Goal: Task Accomplishment & Management: Complete application form

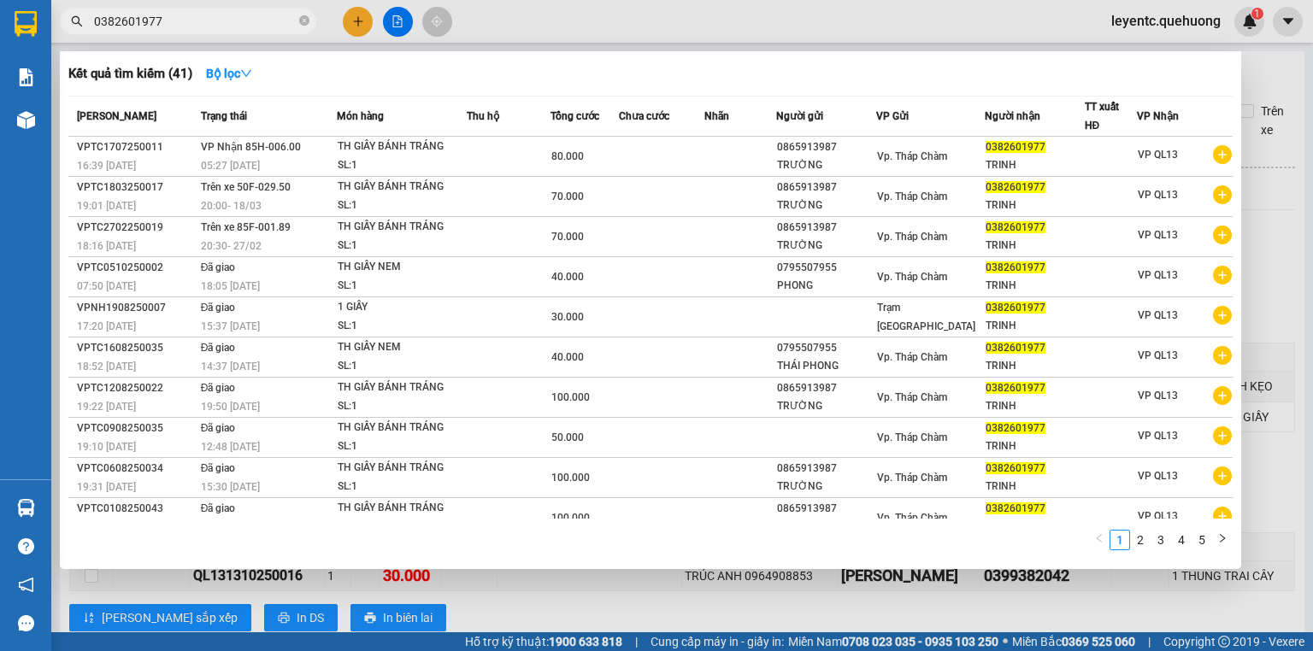
click at [303, 19] on icon "close-circle" at bounding box center [304, 20] width 10 height 10
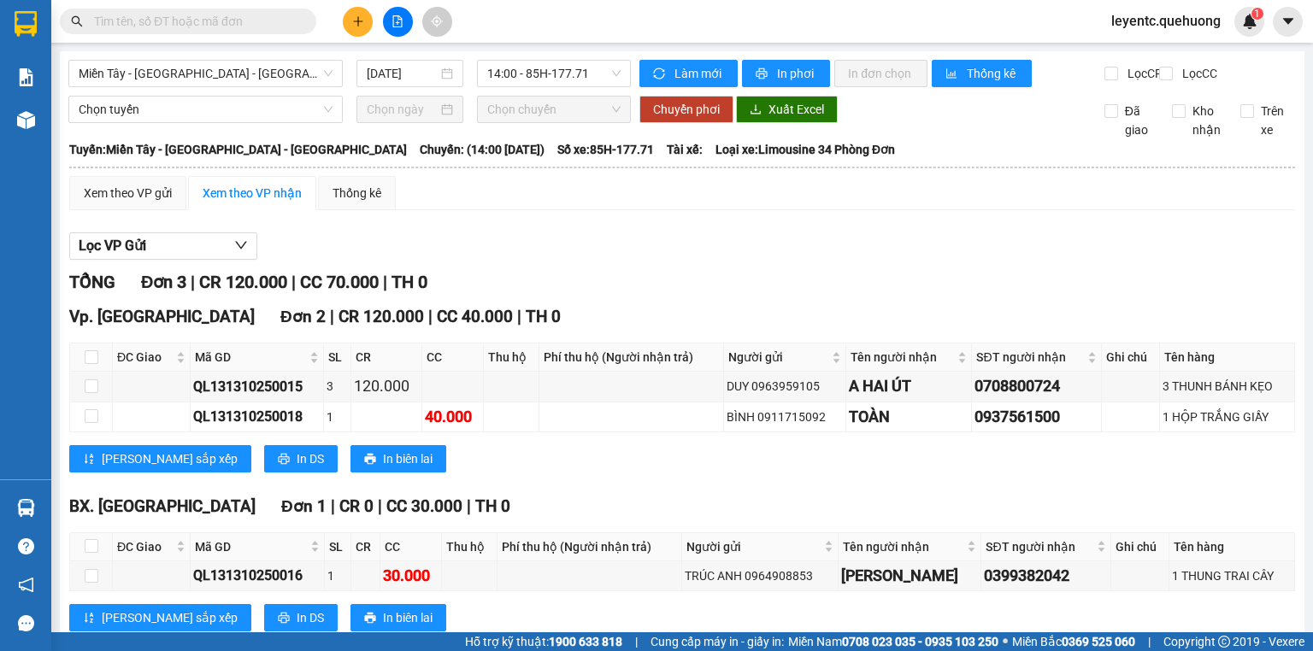
click at [198, 21] on input "text" at bounding box center [195, 21] width 202 height 19
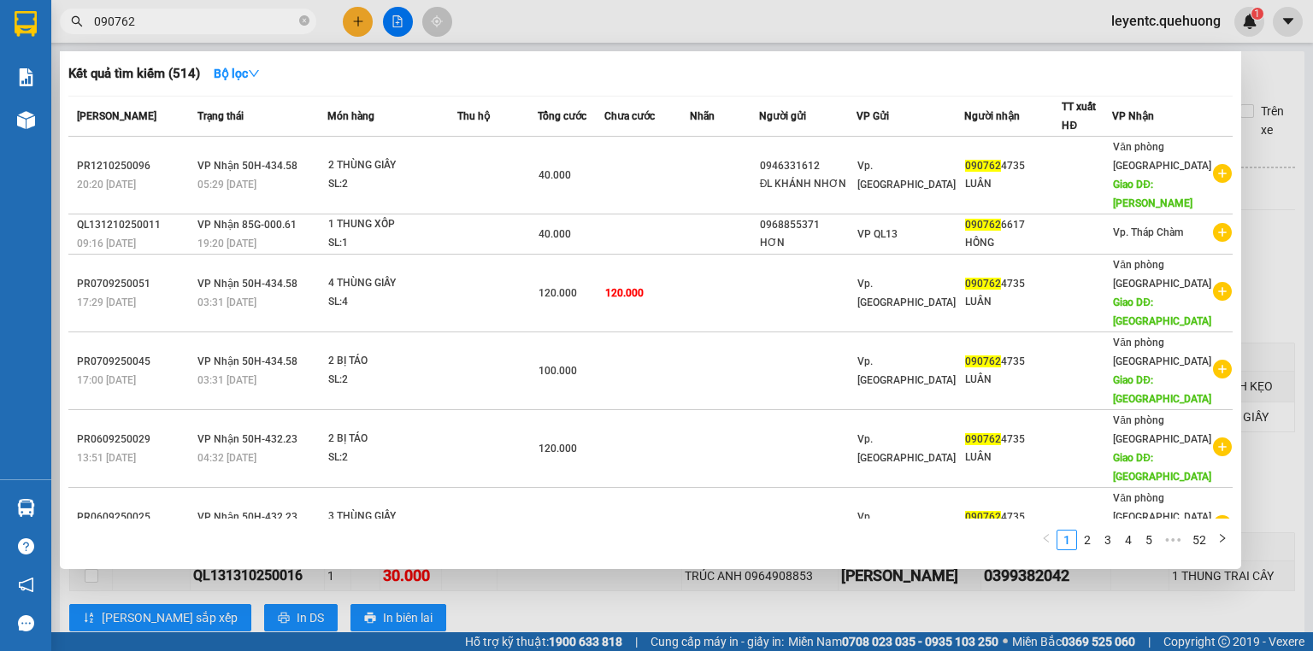
type input "090762"
click at [633, 599] on div at bounding box center [656, 325] width 1313 height 651
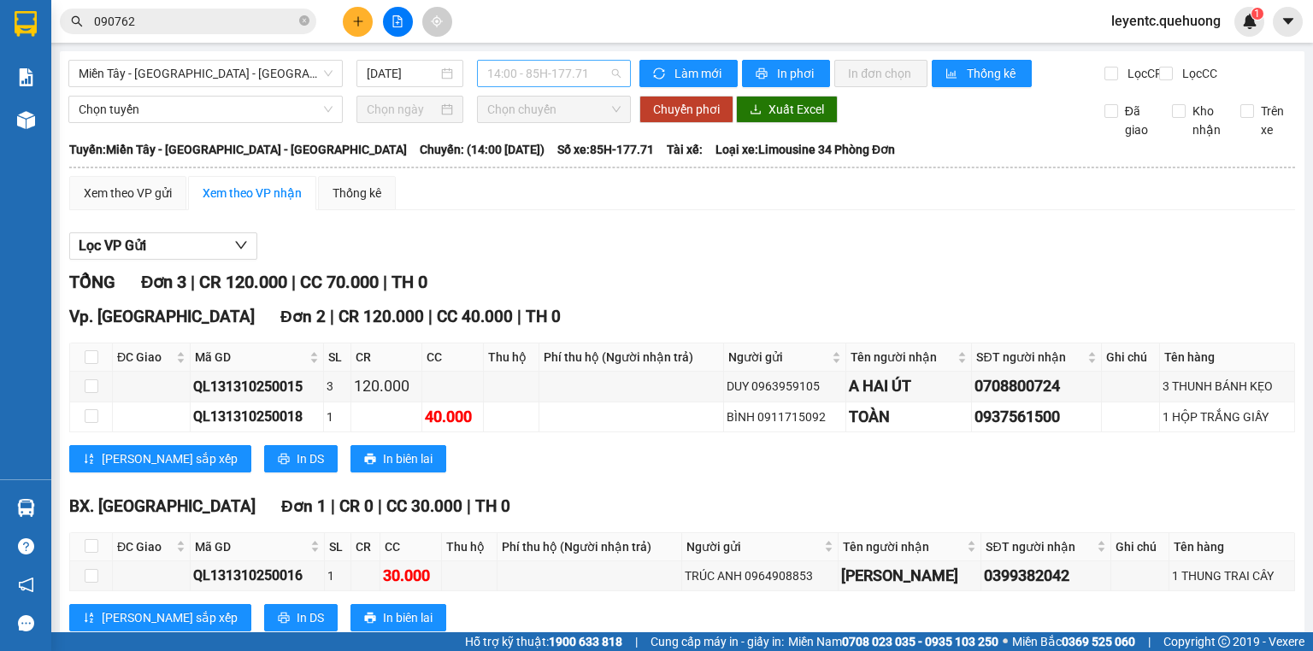
click at [489, 70] on span "14:00 - 85H-177.71" at bounding box center [554, 74] width 134 height 26
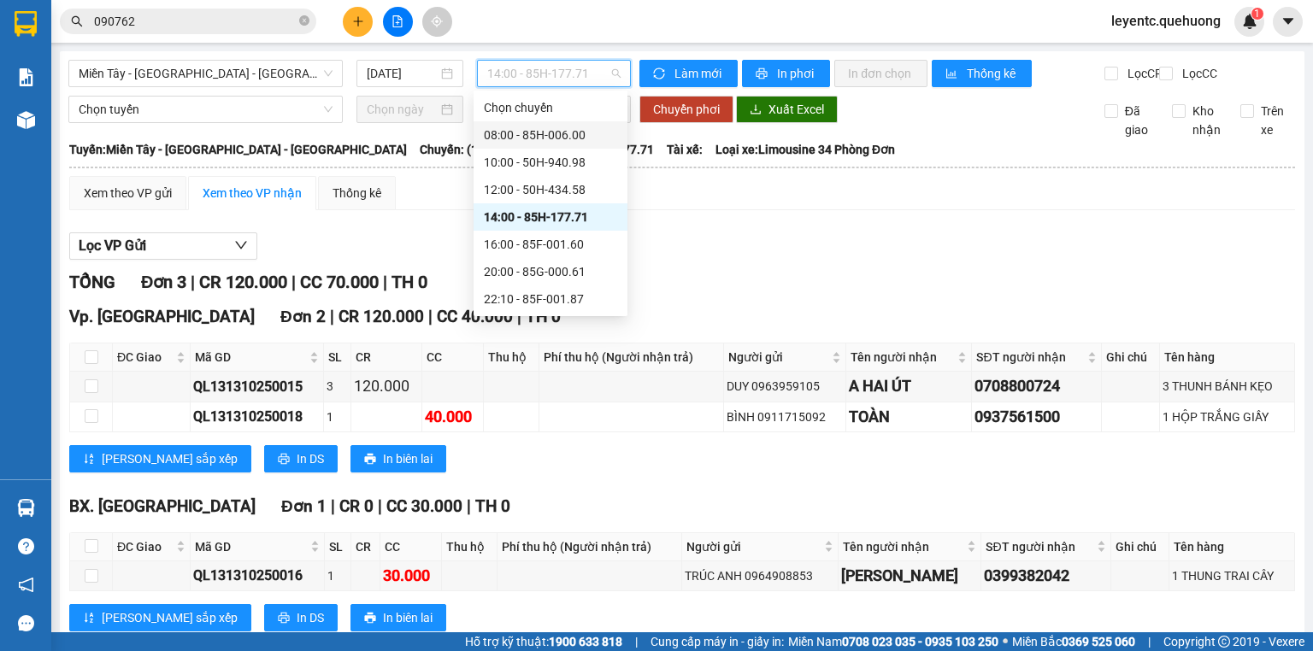
click at [507, 127] on div "08:00 - 85H-006.00" at bounding box center [550, 135] width 133 height 19
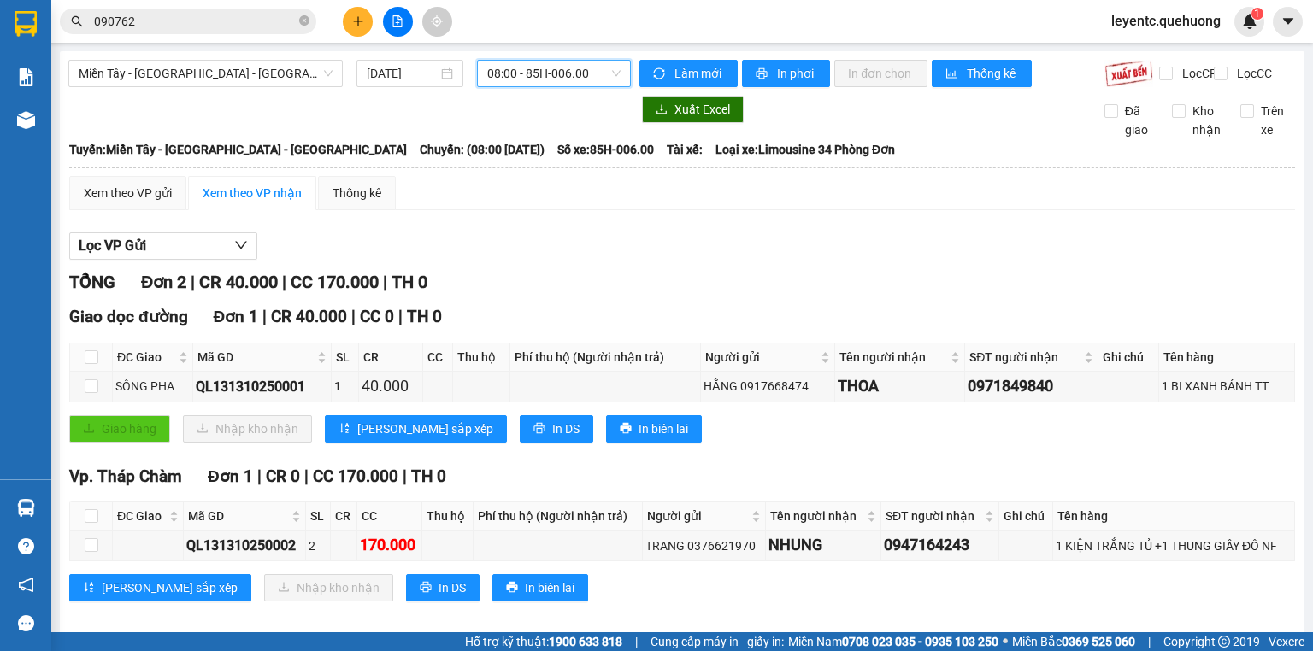
scroll to position [28, 0]
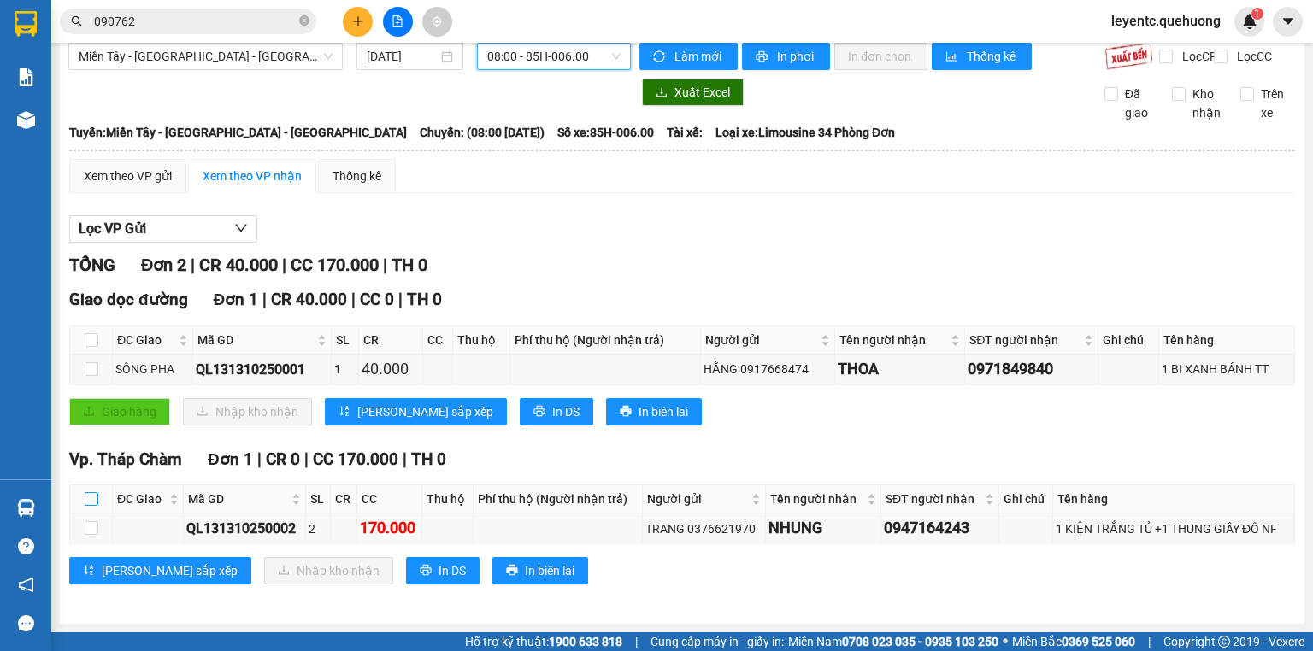
click at [92, 504] on input "checkbox" at bounding box center [92, 499] width 14 height 14
checkbox input "true"
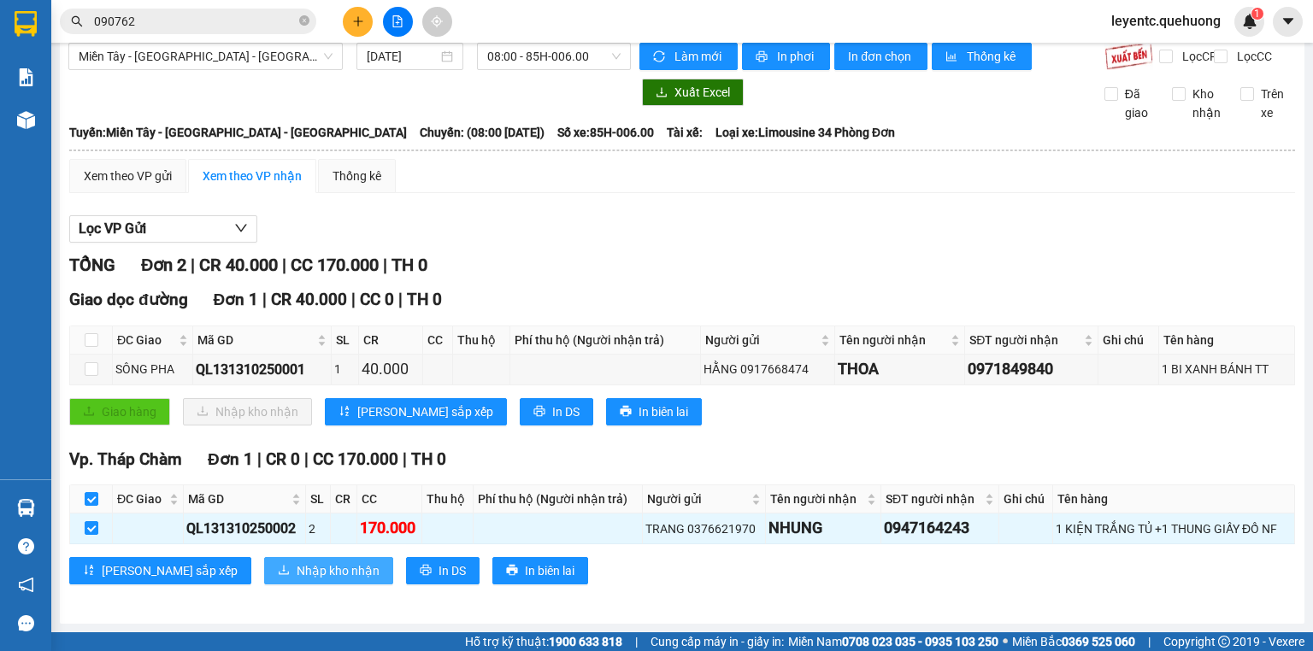
click at [297, 572] on span "Nhập kho nhận" at bounding box center [338, 571] width 83 height 19
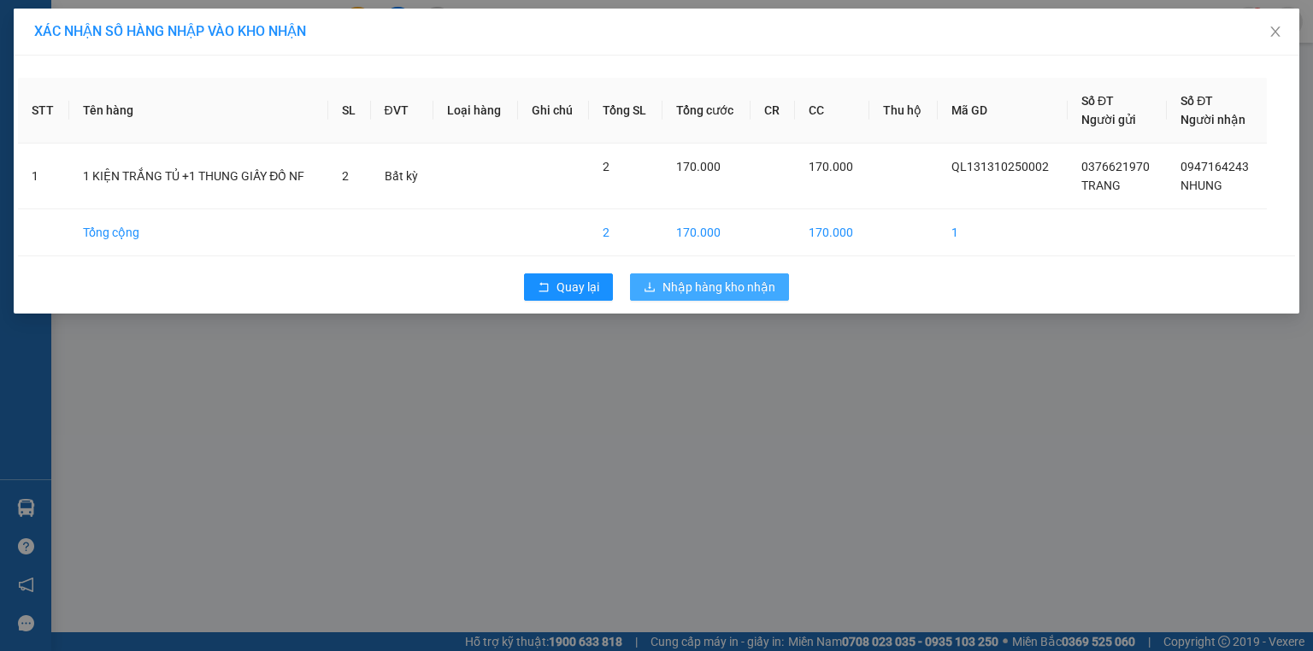
click at [688, 284] on span "Nhập hàng kho nhận" at bounding box center [719, 287] width 113 height 19
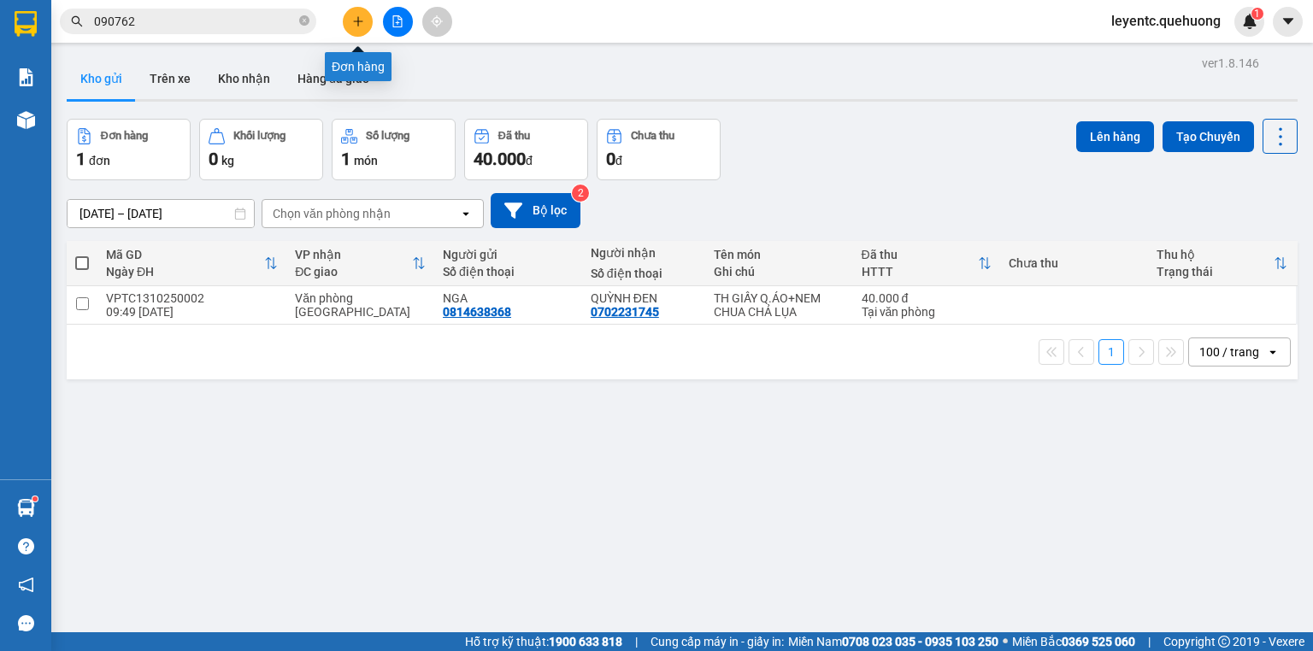
click at [356, 25] on icon "plus" at bounding box center [358, 21] width 12 height 12
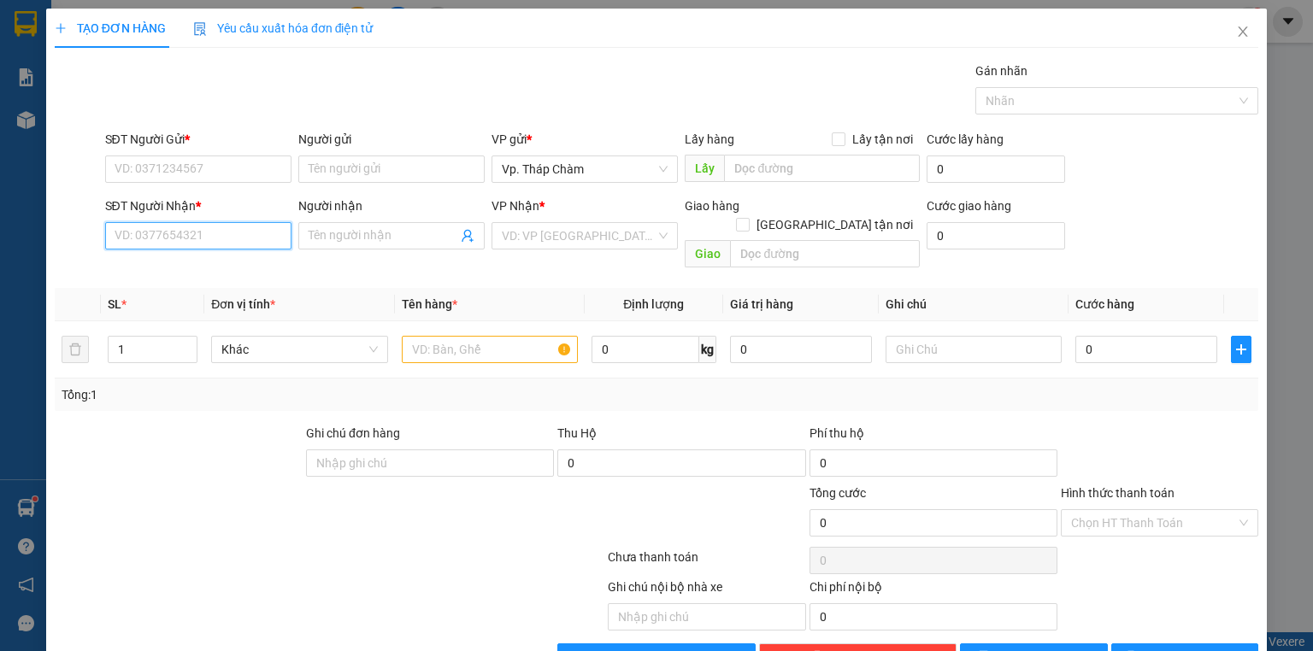
click at [195, 239] on input "SĐT Người Nhận *" at bounding box center [198, 235] width 186 height 27
click at [1229, 25] on span "Close" at bounding box center [1243, 33] width 48 height 48
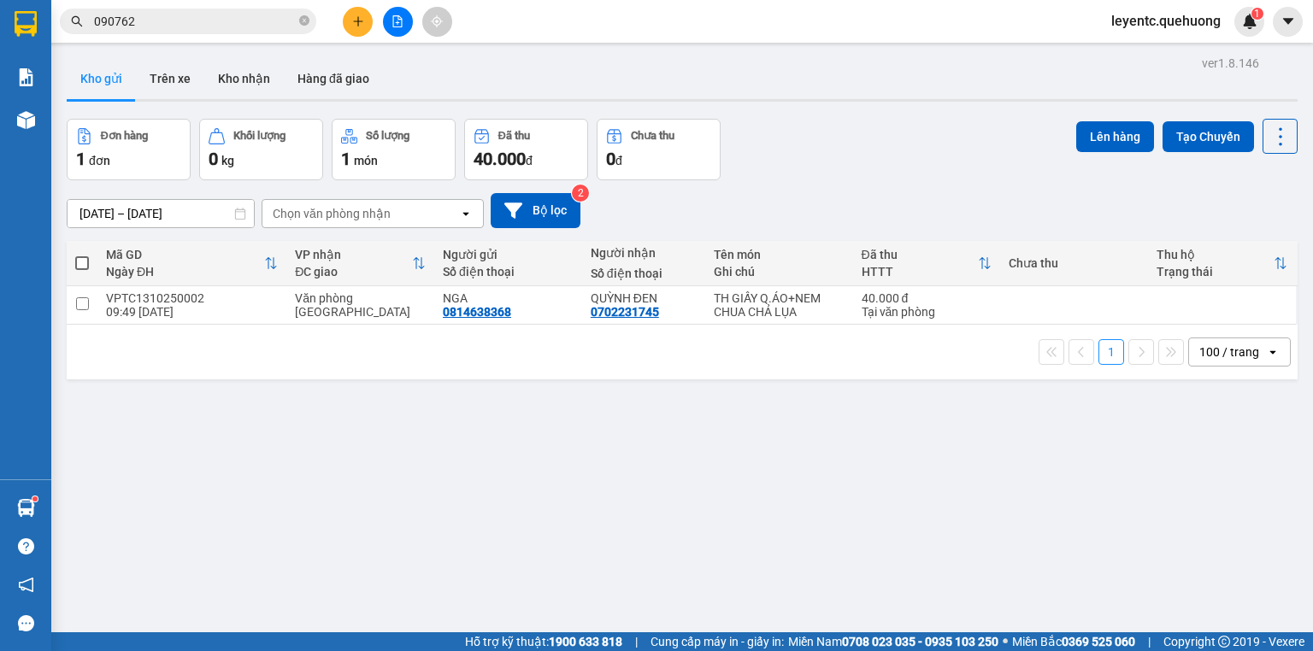
drag, startPoint x: 305, startPoint y: 21, endPoint x: 264, endPoint y: 21, distance: 41.0
click at [301, 21] on icon "close-circle" at bounding box center [304, 20] width 10 height 10
click at [233, 18] on input "text" at bounding box center [195, 21] width 202 height 19
drag, startPoint x: 233, startPoint y: 34, endPoint x: 239, endPoint y: 24, distance: 11.9
click at [236, 32] on div "Kết quả tìm kiếm ( 514 ) Bộ lọc Mã ĐH Trạng thái Món hàng Thu hộ Tổng cước Chưa…" at bounding box center [166, 22] width 333 height 30
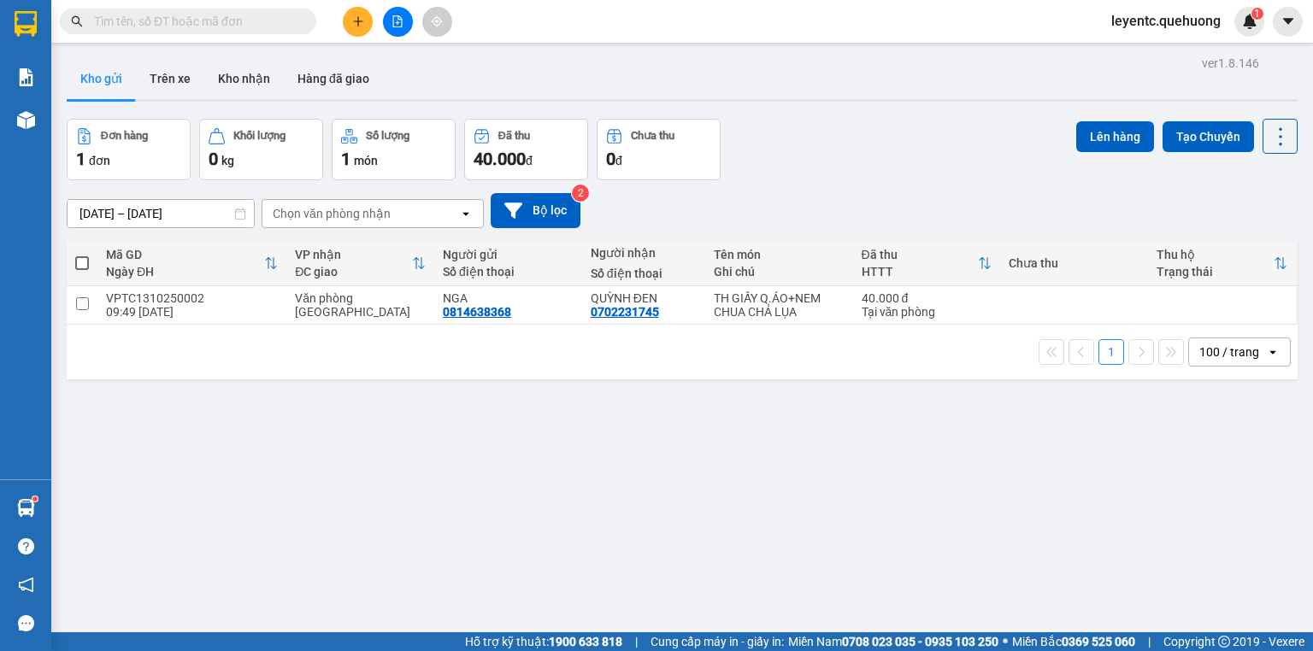
click at [239, 21] on input "text" at bounding box center [195, 21] width 202 height 19
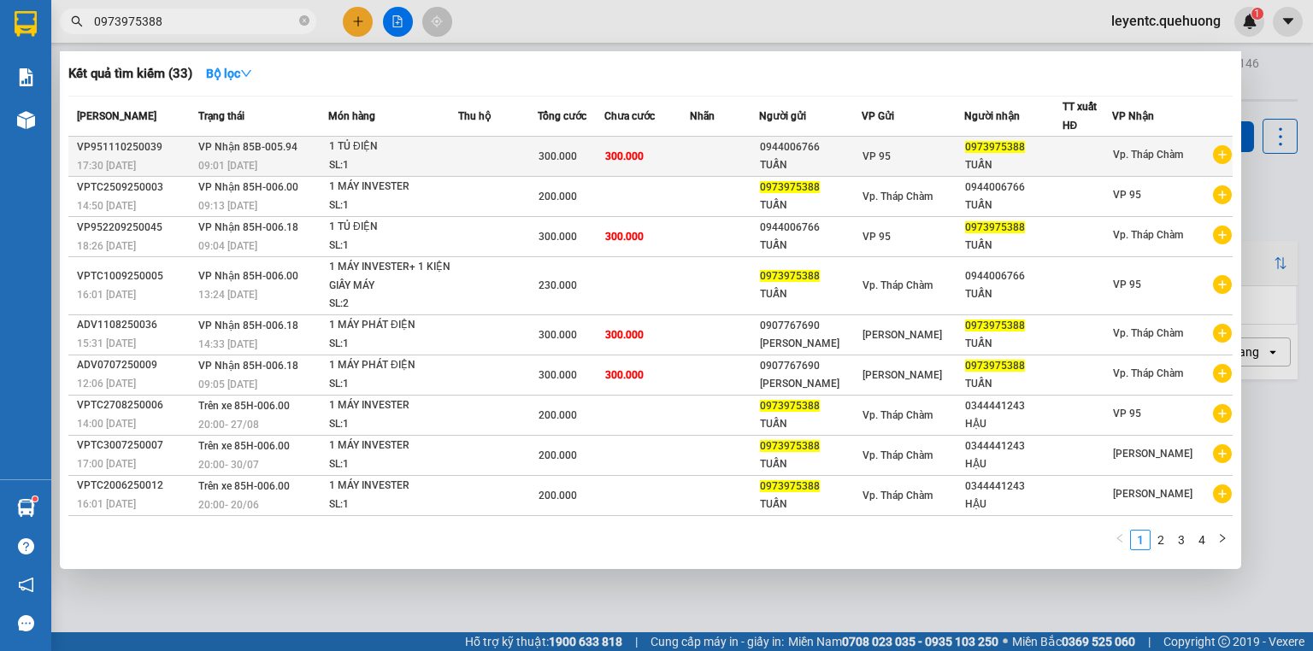
type input "0973975388"
click at [418, 154] on div "1 TỦ ĐIỆN" at bounding box center [393, 147] width 128 height 19
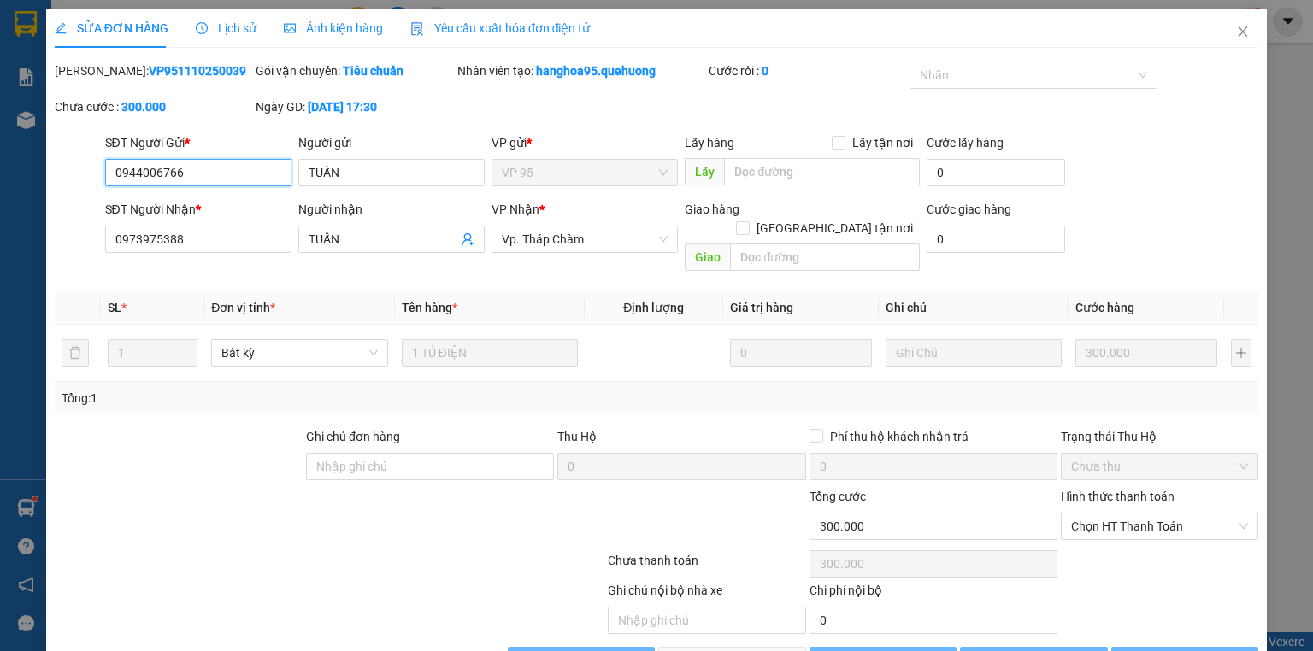
type input "0944006766"
type input "TUẤN"
type input "0973975388"
type input "TUẤN"
type input "0"
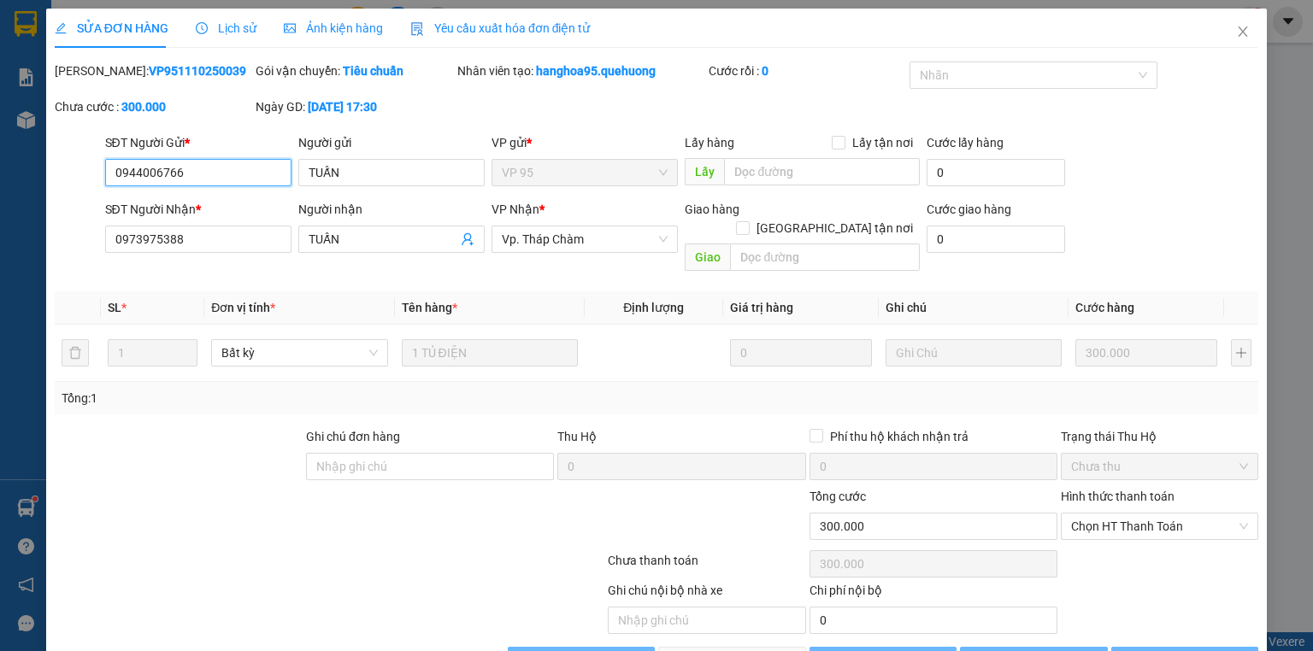
type input "300.000"
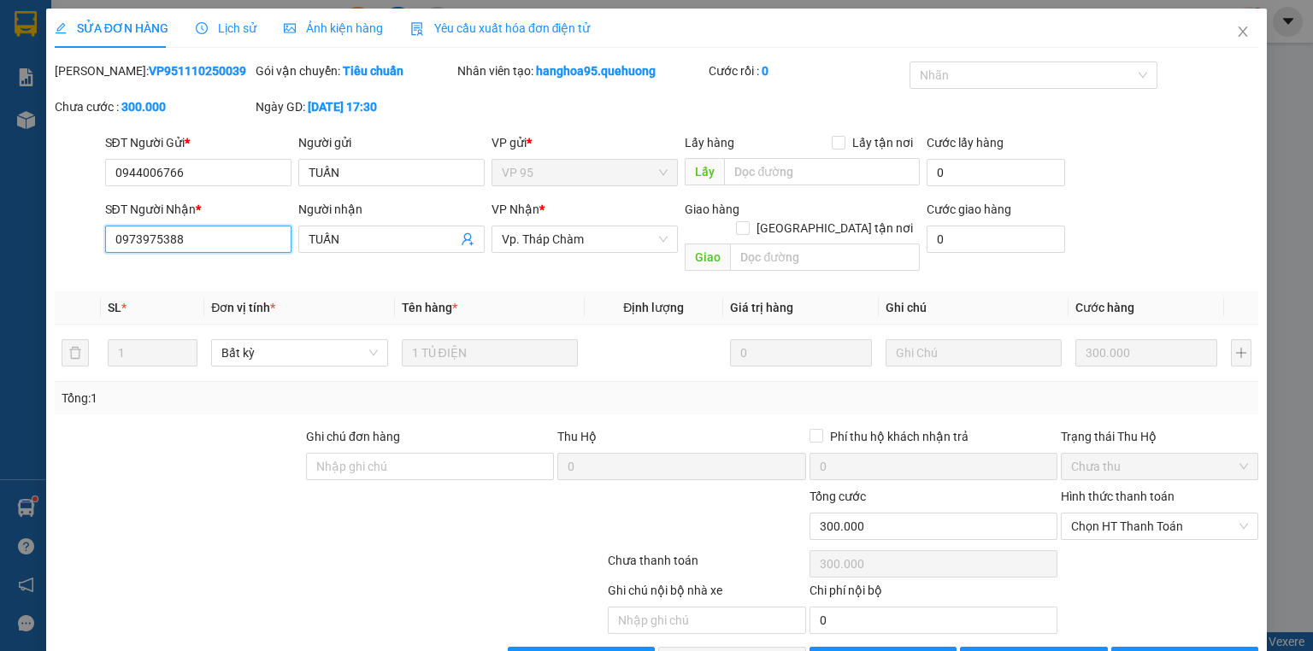
click at [148, 239] on input "0973975388" at bounding box center [198, 239] width 186 height 27
click at [1236, 31] on icon "close" at bounding box center [1243, 32] width 14 height 14
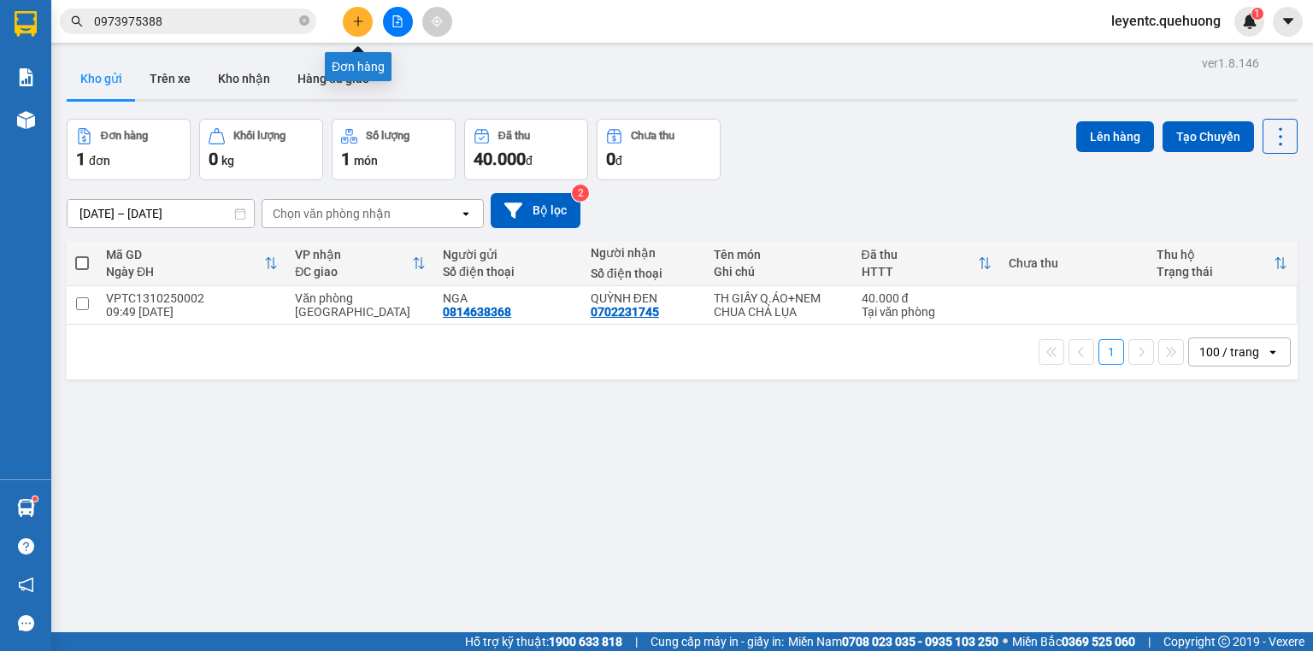
click at [354, 21] on icon "plus" at bounding box center [358, 21] width 12 height 12
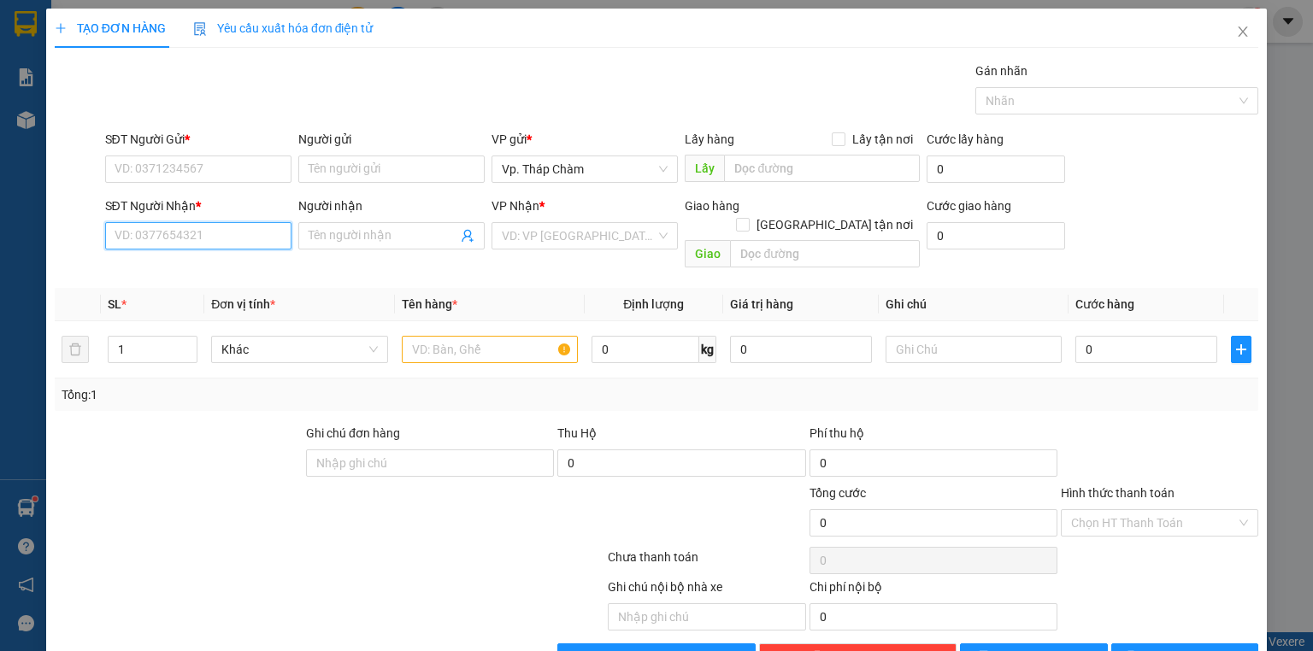
paste input "0973975388"
click at [186, 235] on input "0973975388" at bounding box center [198, 235] width 186 height 27
click at [141, 237] on input "0973975388" at bounding box center [198, 235] width 186 height 27
type input "0973975388"
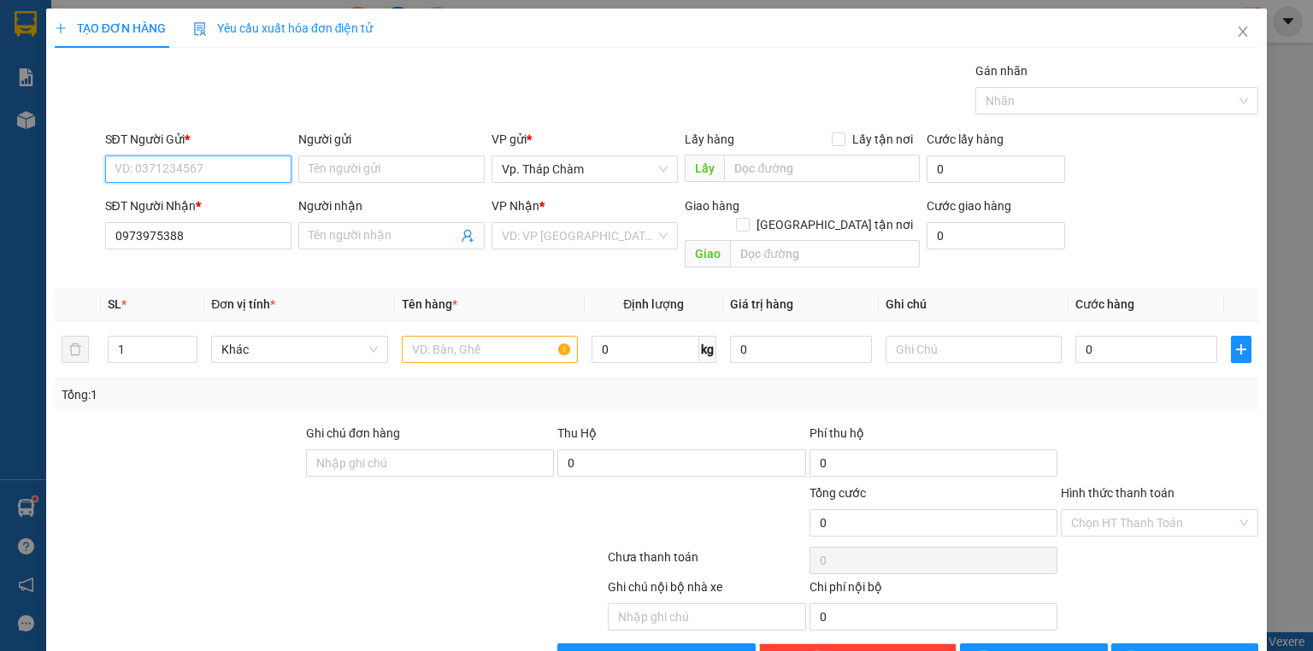
paste input "0973975388"
type input "0973975388"
click at [164, 198] on div "0973975388 - TUẤN" at bounding box center [197, 202] width 164 height 19
type input "TUẤN"
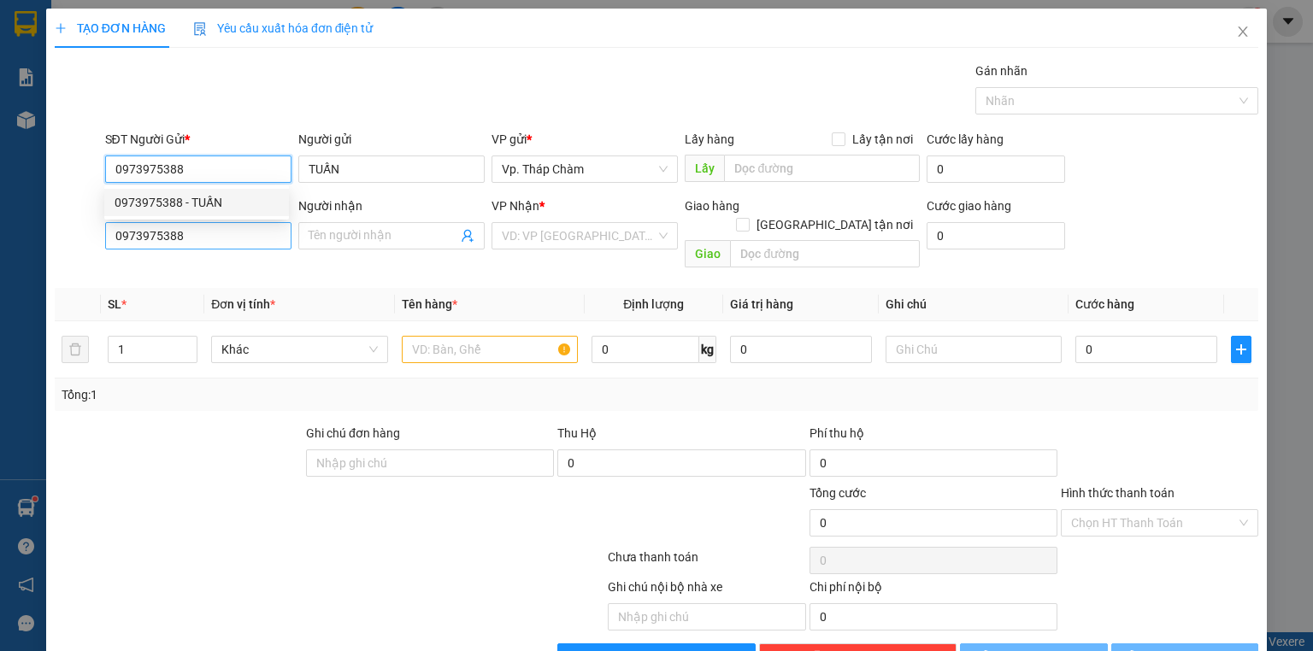
type input "200.000"
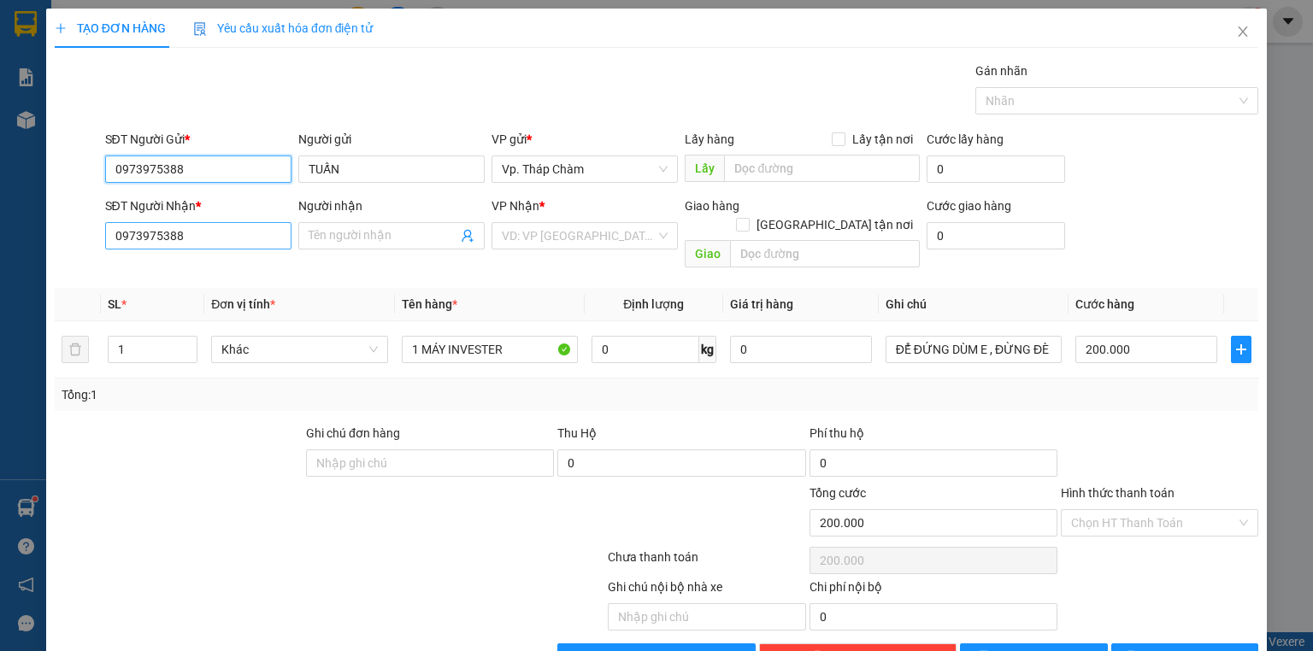
type input "0973975388"
click at [147, 236] on input "0973975388" at bounding box center [198, 235] width 186 height 27
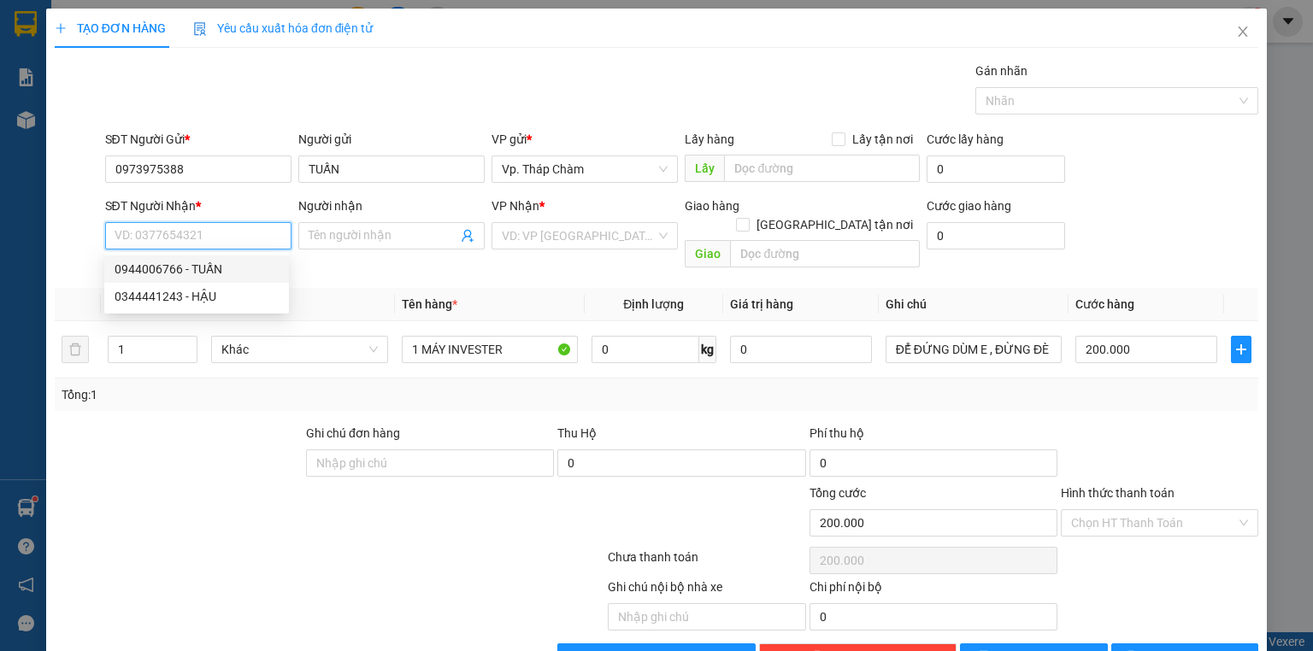
click at [170, 263] on div "0944006766 - TUẤN" at bounding box center [197, 269] width 164 height 19
type input "0944006766"
type input "TUẤN"
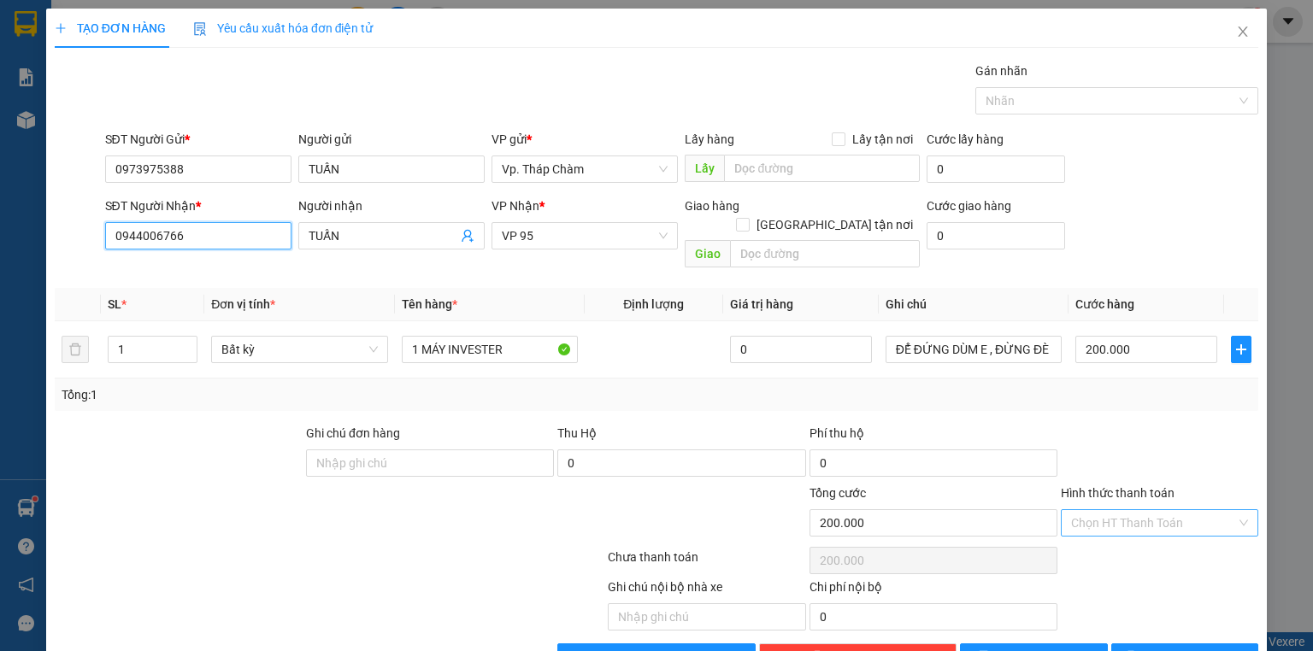
type input "0944006766"
click at [1129, 510] on input "Hình thức thanh toán" at bounding box center [1153, 523] width 165 height 26
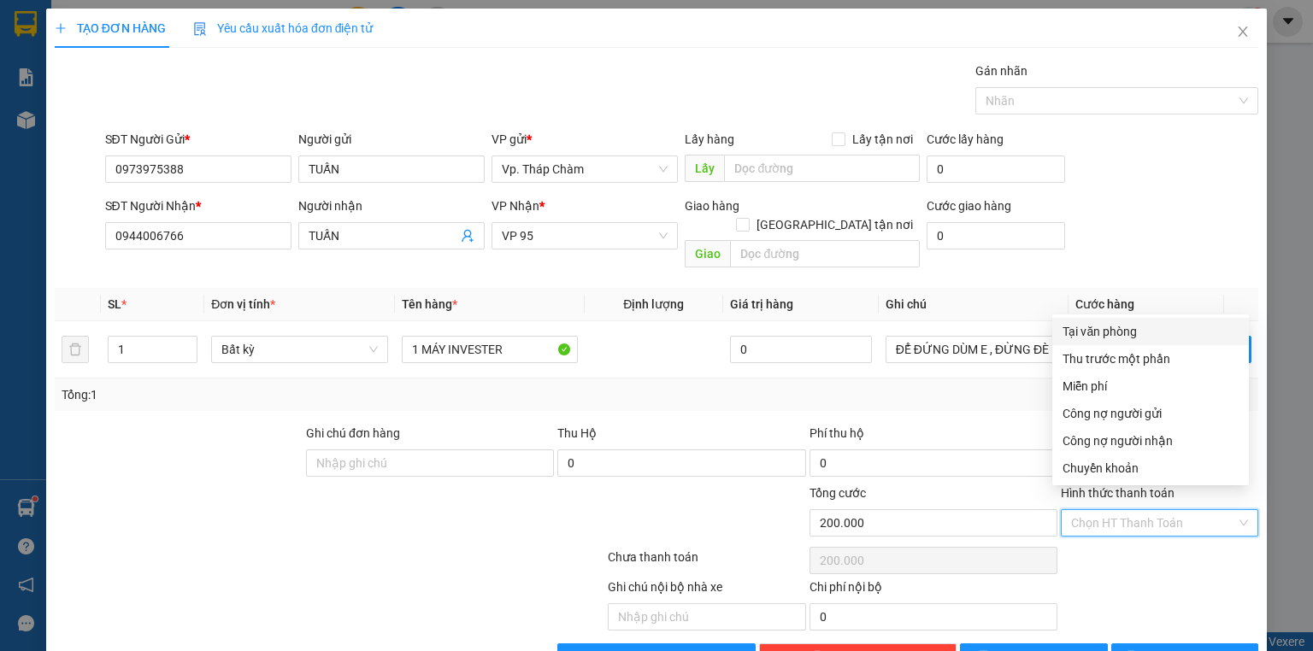
click at [1087, 332] on div "Tại văn phòng" at bounding box center [1151, 331] width 176 height 19
type input "0"
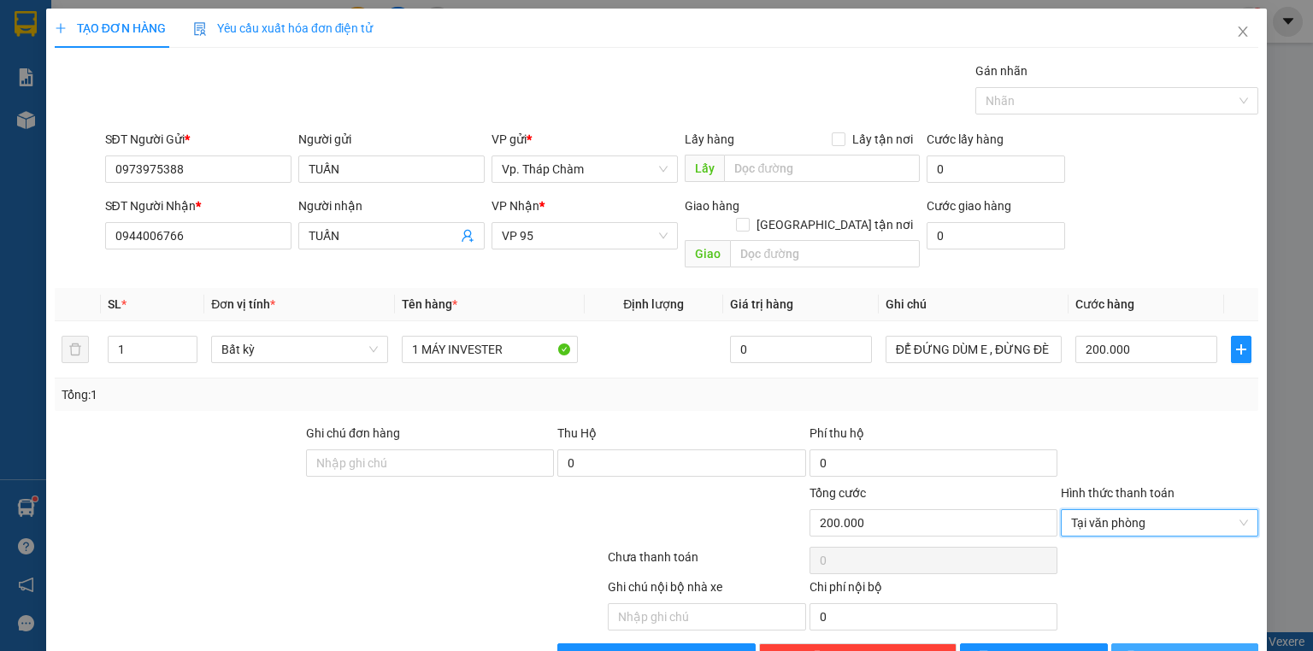
click at [1136, 651] on icon "printer" at bounding box center [1130, 656] width 11 height 11
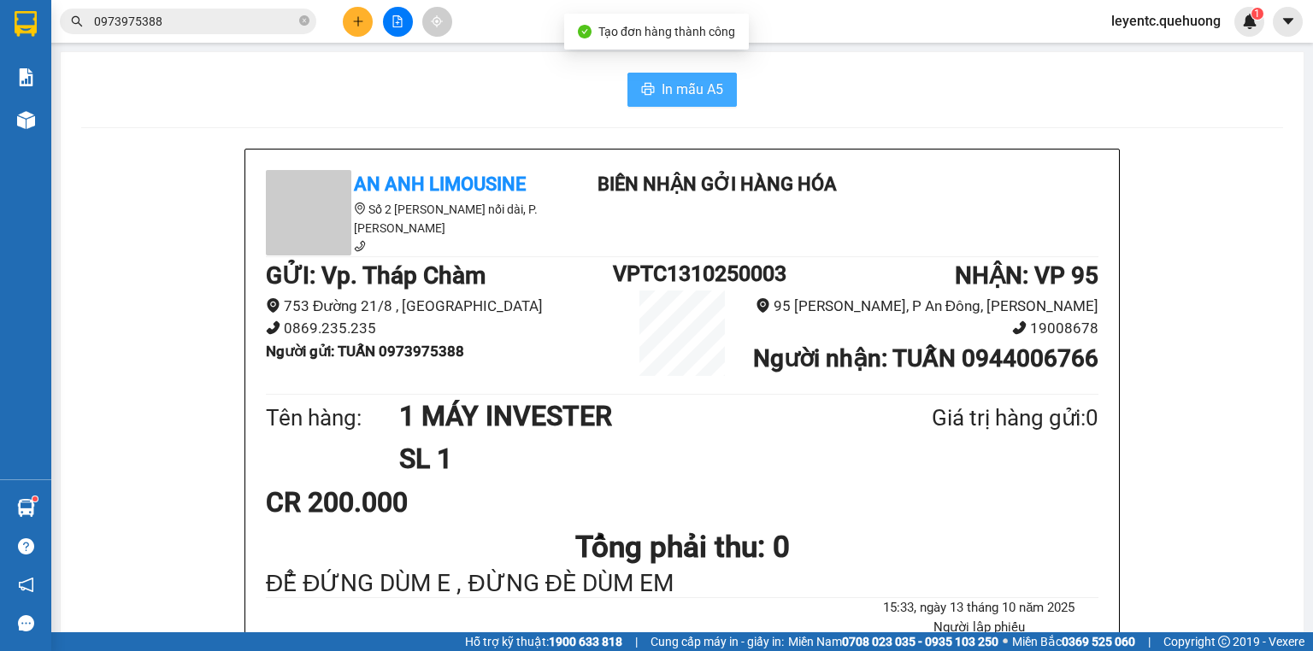
click at [652, 94] on button "In mẫu A5" at bounding box center [682, 90] width 109 height 34
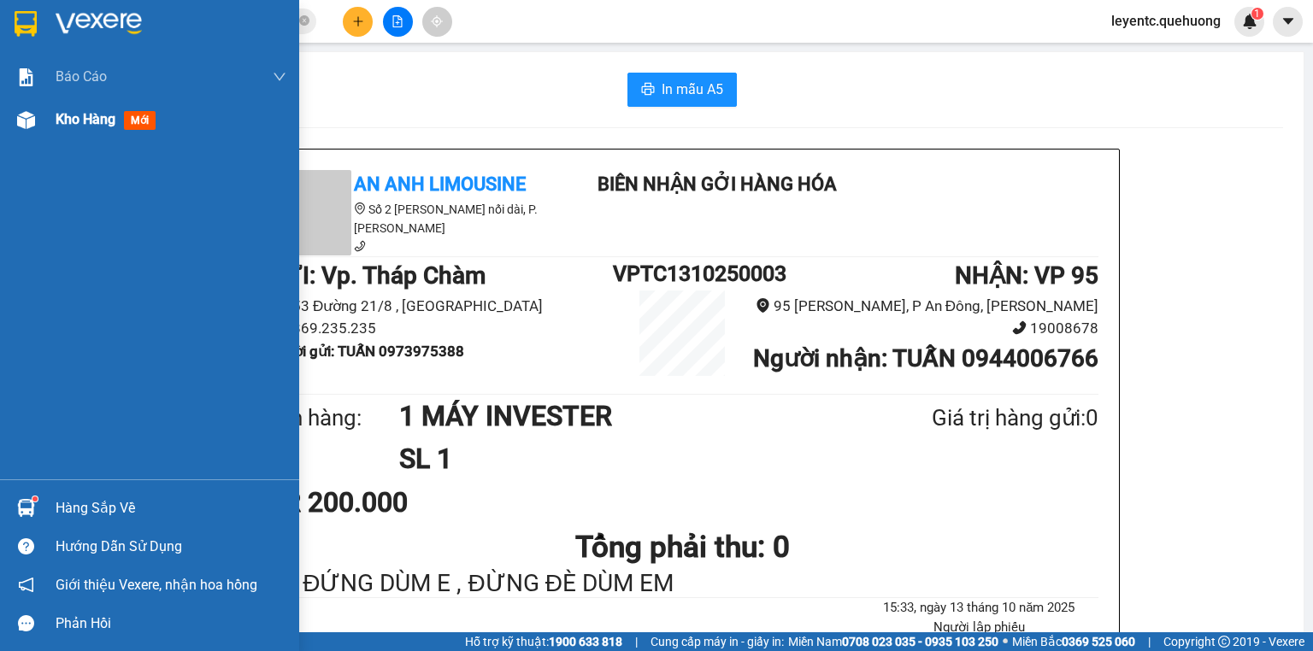
click at [23, 117] on img at bounding box center [26, 120] width 18 height 18
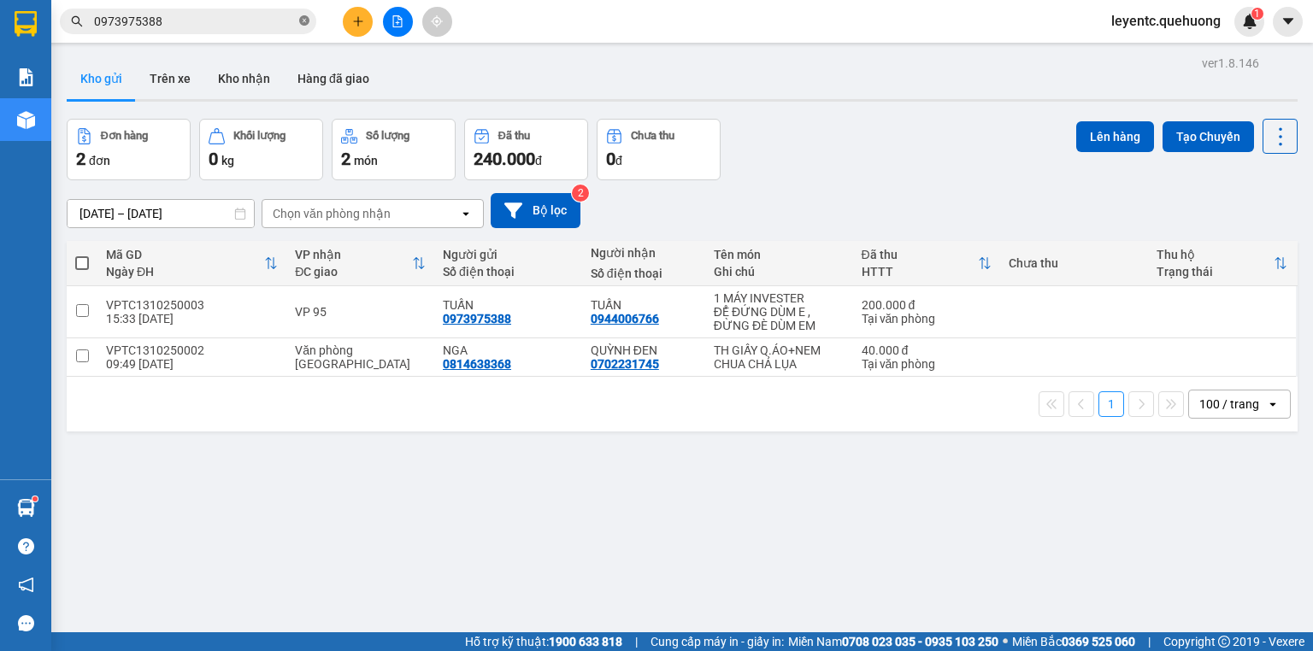
click at [306, 27] on span at bounding box center [304, 22] width 10 height 16
click at [277, 25] on input "text" at bounding box center [195, 21] width 202 height 19
click at [277, 24] on input "text" at bounding box center [195, 21] width 202 height 19
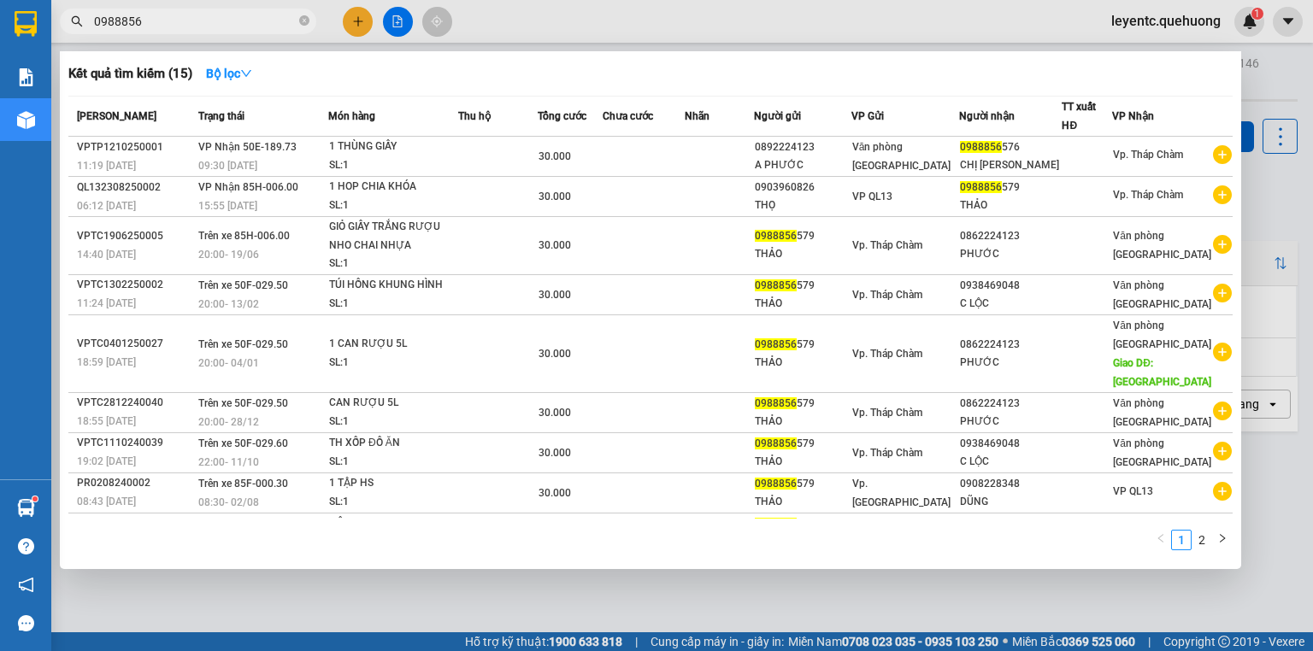
type input "0988856"
click at [364, 23] on div at bounding box center [656, 325] width 1313 height 651
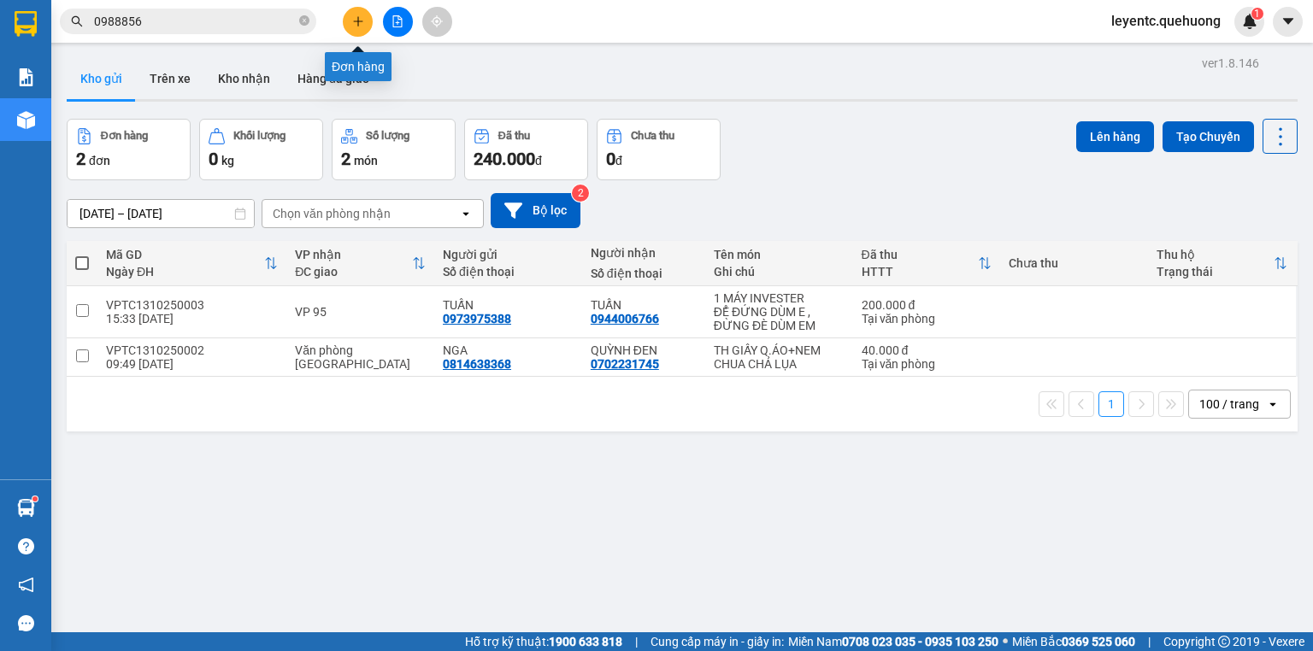
click at [361, 27] on button at bounding box center [358, 22] width 30 height 30
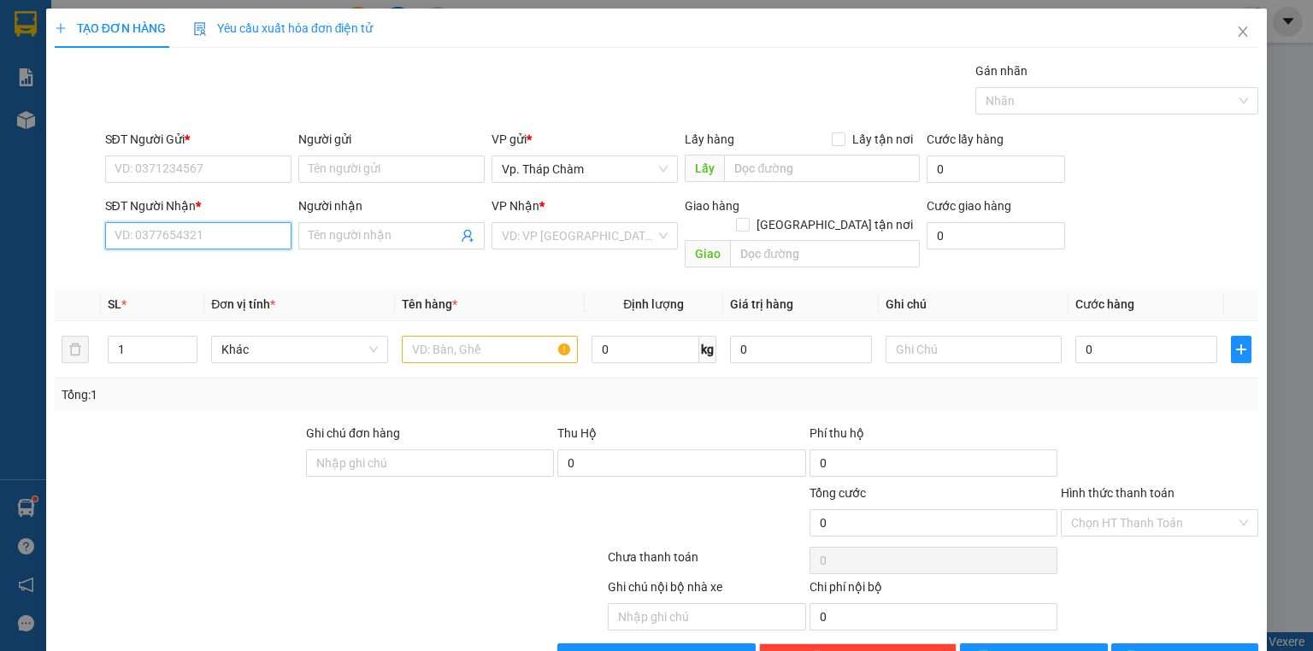
click at [256, 241] on input "SĐT Người Nhận *" at bounding box center [198, 235] width 186 height 27
click at [140, 236] on input "038555" at bounding box center [198, 235] width 186 height 27
click at [187, 274] on div "0388558852 - HUY" at bounding box center [197, 269] width 164 height 19
type input "0388558852"
type input "HUY"
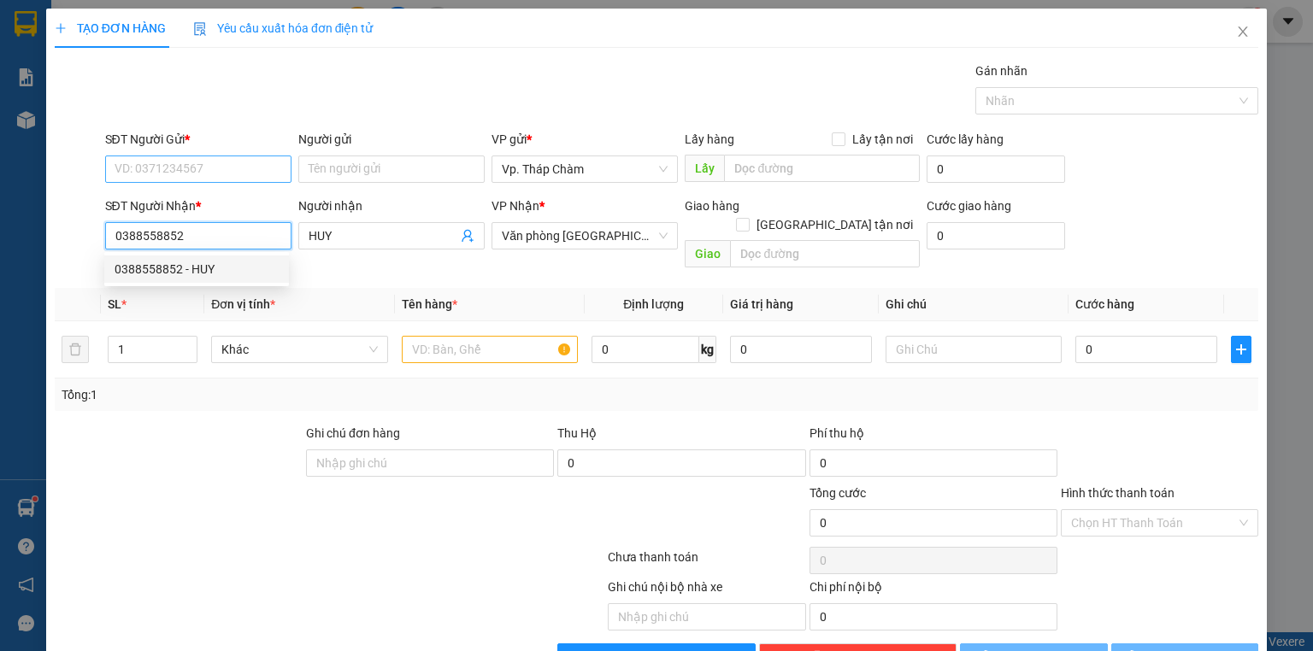
type input "30.000"
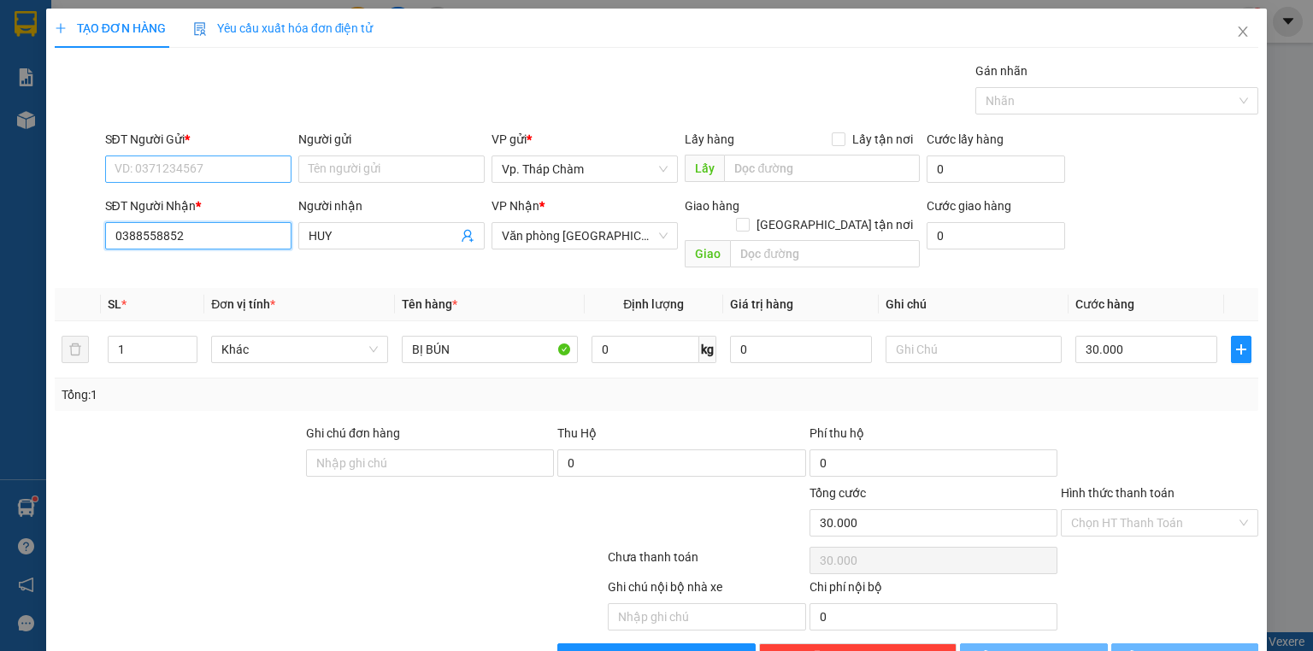
type input "0388558852"
click at [188, 172] on input "SĐT Người Gửi *" at bounding box center [198, 169] width 186 height 27
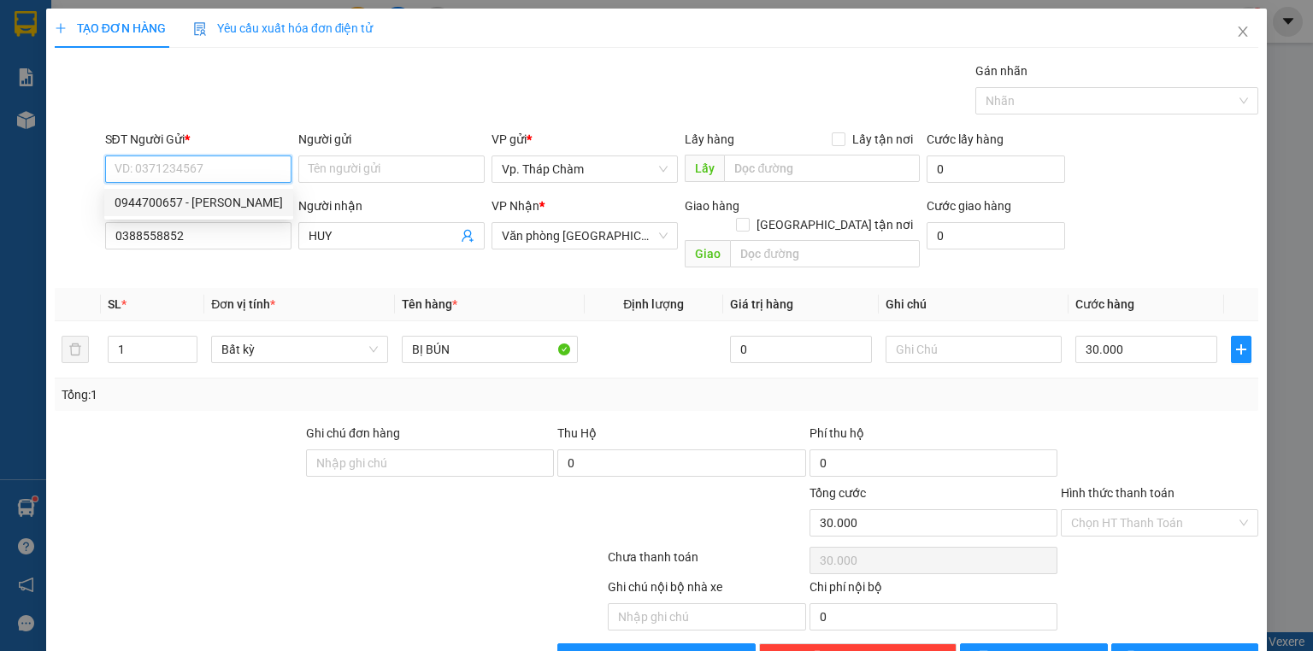
click at [192, 202] on div "0944700657 - VŨ" at bounding box center [199, 202] width 168 height 19
type input "0944700657"
type input "VŨ"
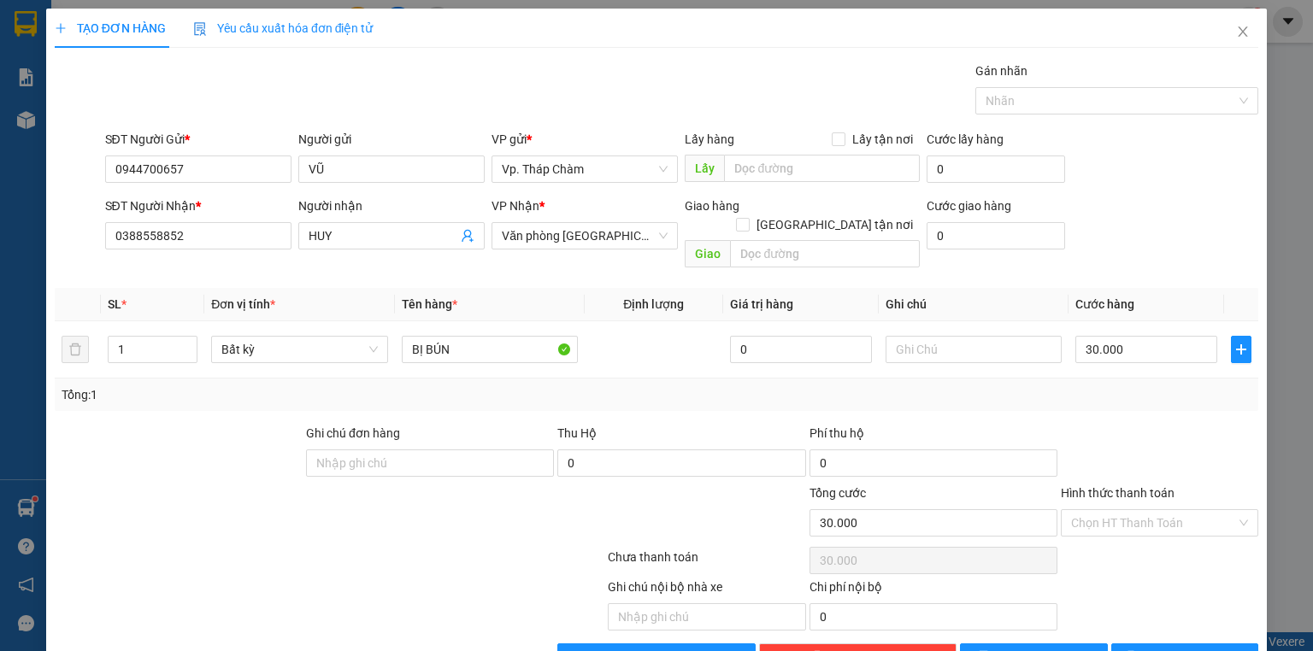
click at [1150, 424] on div at bounding box center [1159, 454] width 201 height 60
drag, startPoint x: 1125, startPoint y: 506, endPoint x: 1122, endPoint y: 483, distance: 23.3
click at [1125, 510] on input "Hình thức thanh toán" at bounding box center [1153, 523] width 165 height 26
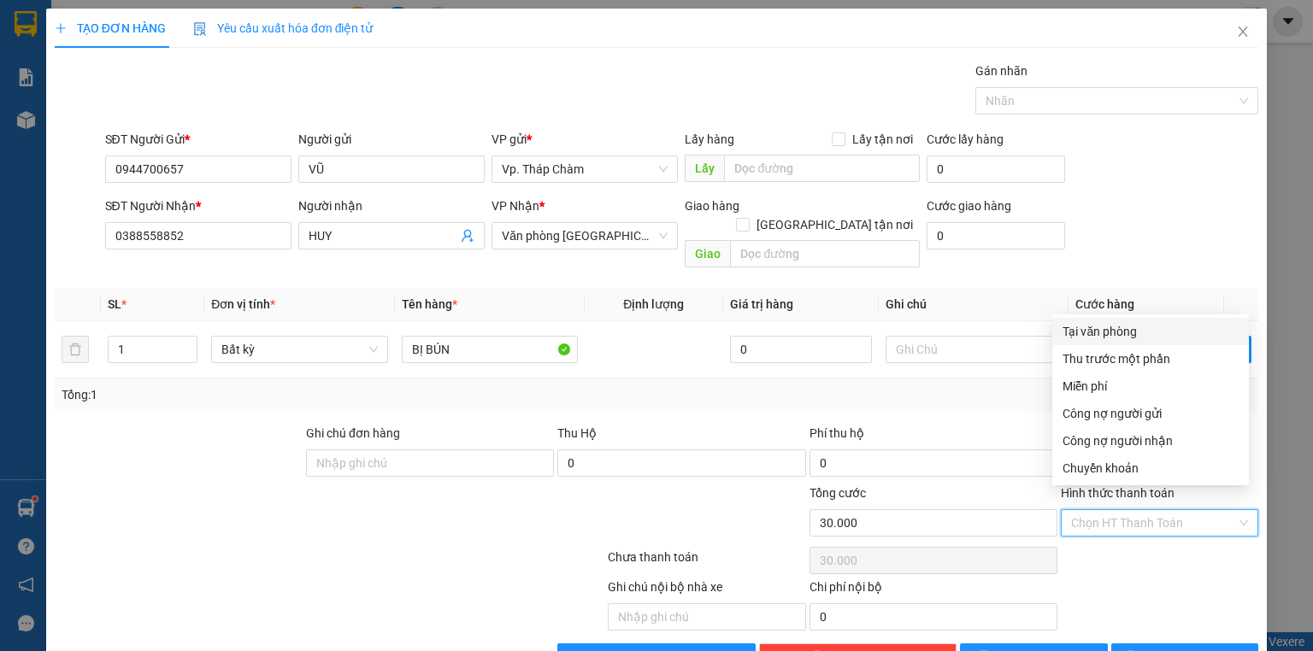
click at [1096, 339] on div "Tại văn phòng" at bounding box center [1151, 331] width 176 height 19
type input "0"
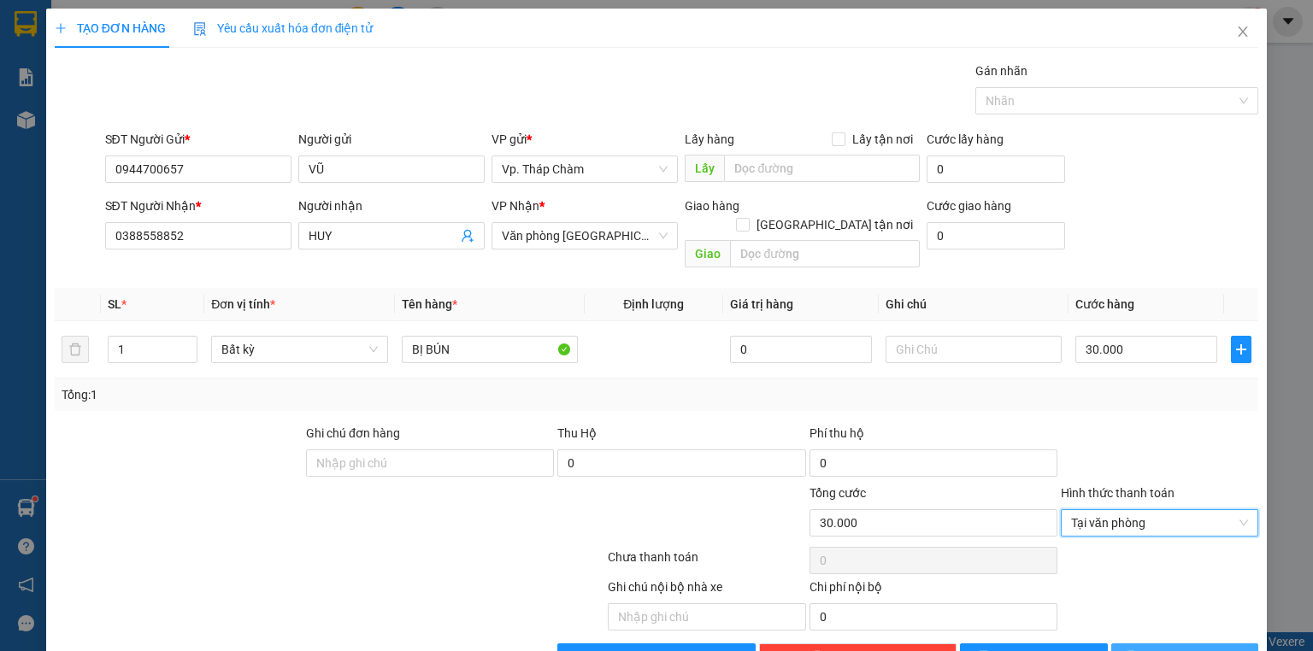
click at [1165, 648] on span "[PERSON_NAME] và In" at bounding box center [1204, 657] width 120 height 19
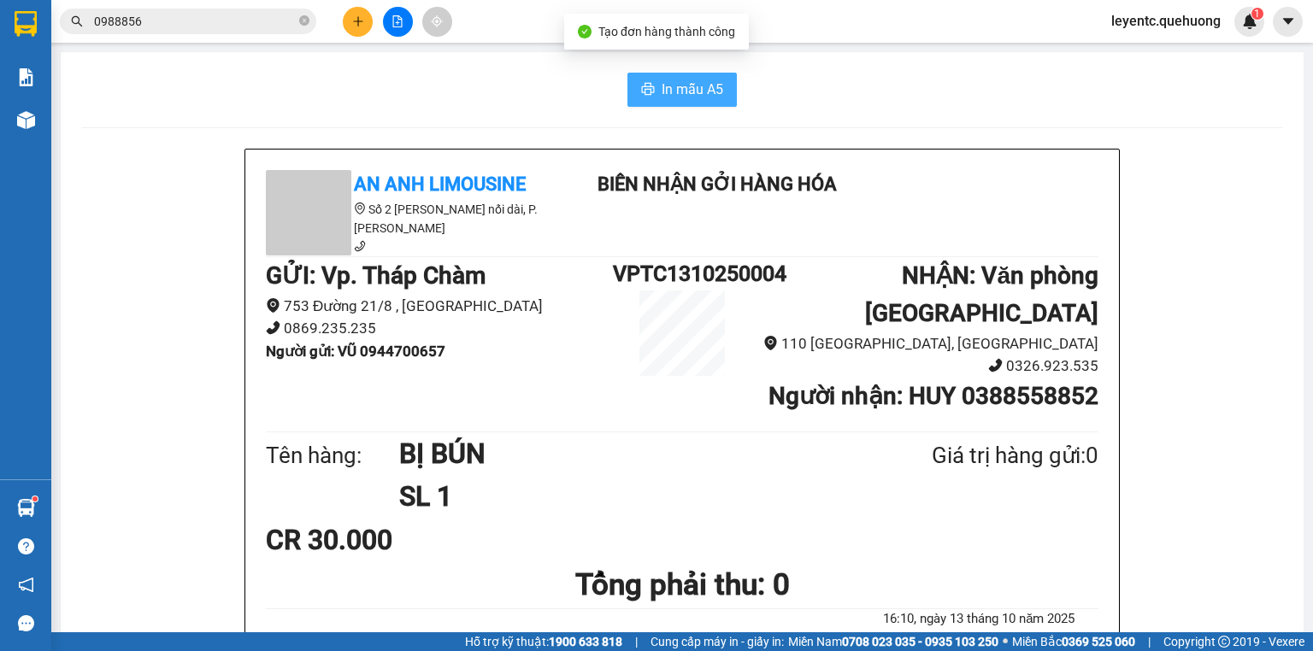
click at [718, 92] on button "In mẫu A5" at bounding box center [682, 90] width 109 height 34
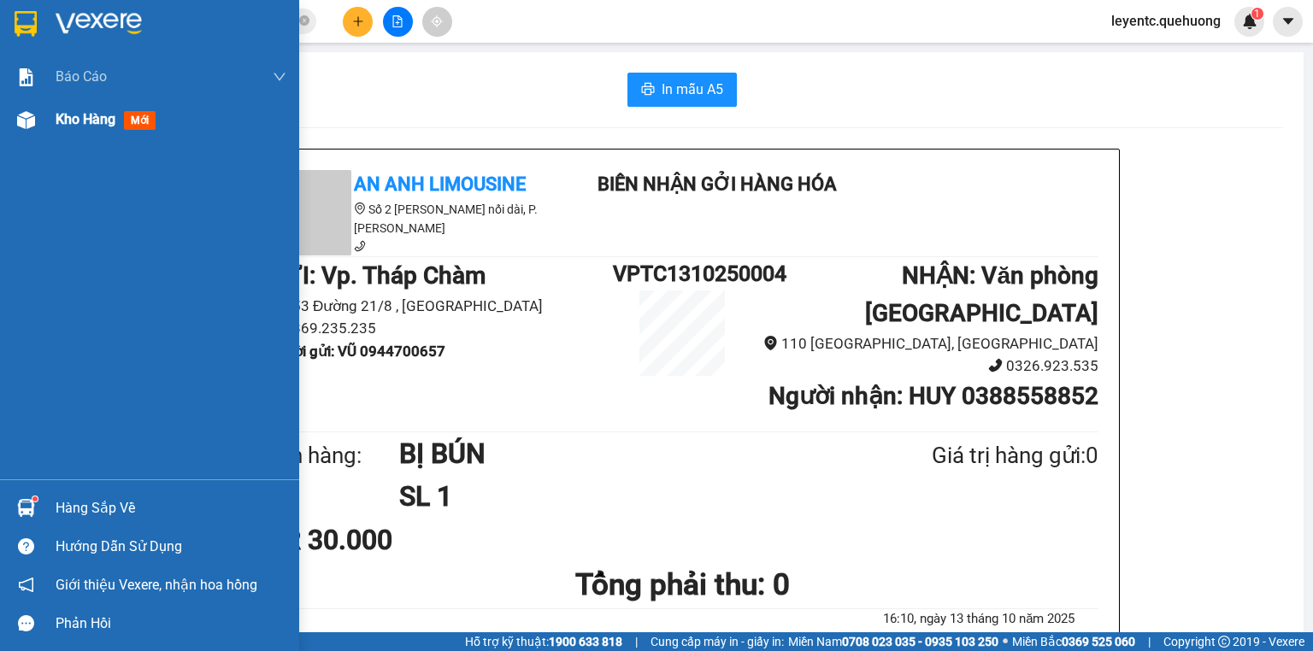
click at [27, 109] on div at bounding box center [26, 120] width 30 height 30
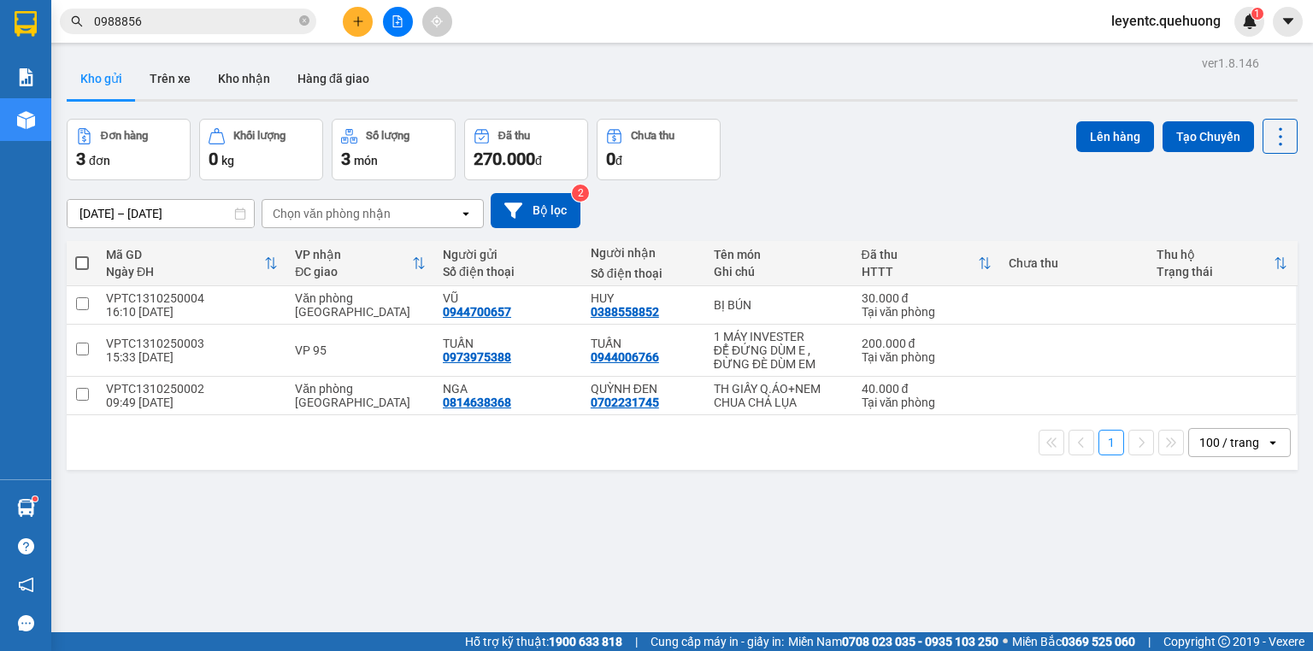
click at [928, 178] on div "Đơn hàng 3 đơn Khối lượng 0 kg Số lượng 3 món Đã thu 270.000 đ Chưa thu 0 đ Lên…" at bounding box center [682, 150] width 1231 height 62
click at [869, 205] on div "[DATE] – [DATE] Press the down arrow key to interact with the calendar and sele…" at bounding box center [682, 210] width 1231 height 35
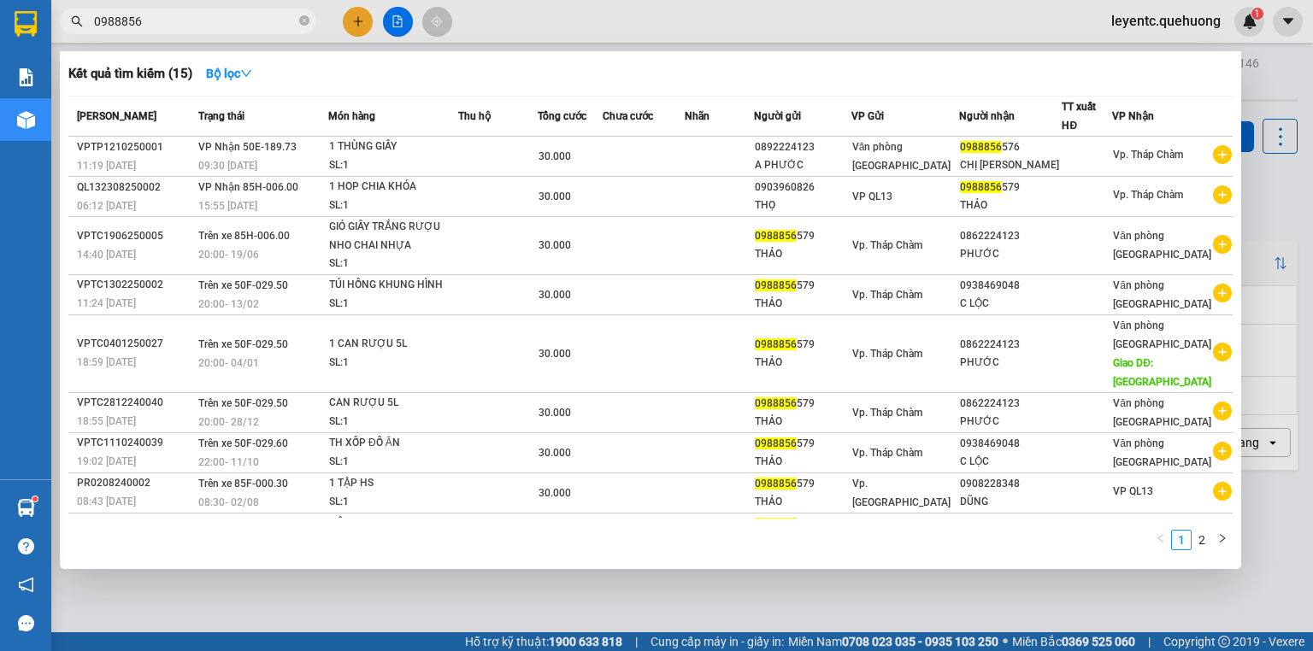
click at [214, 17] on input "0988856" at bounding box center [195, 21] width 202 height 19
click at [308, 21] on icon "close-circle" at bounding box center [304, 20] width 10 height 10
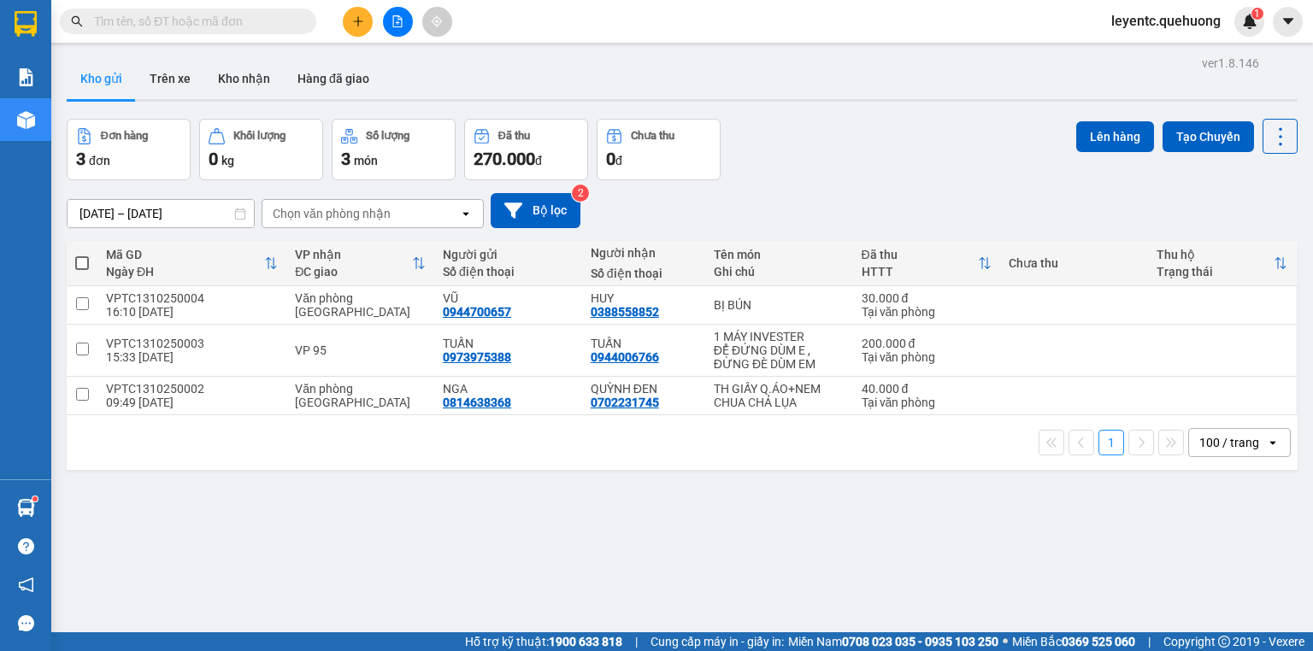
click at [545, 21] on div "Kết quả tìm kiếm ( 15 ) Bộ lọc Mã ĐH Trạng thái Món hàng Thu hộ Tổng cước Chưa …" at bounding box center [656, 21] width 1313 height 43
click at [1151, 350] on button at bounding box center [1163, 351] width 24 height 30
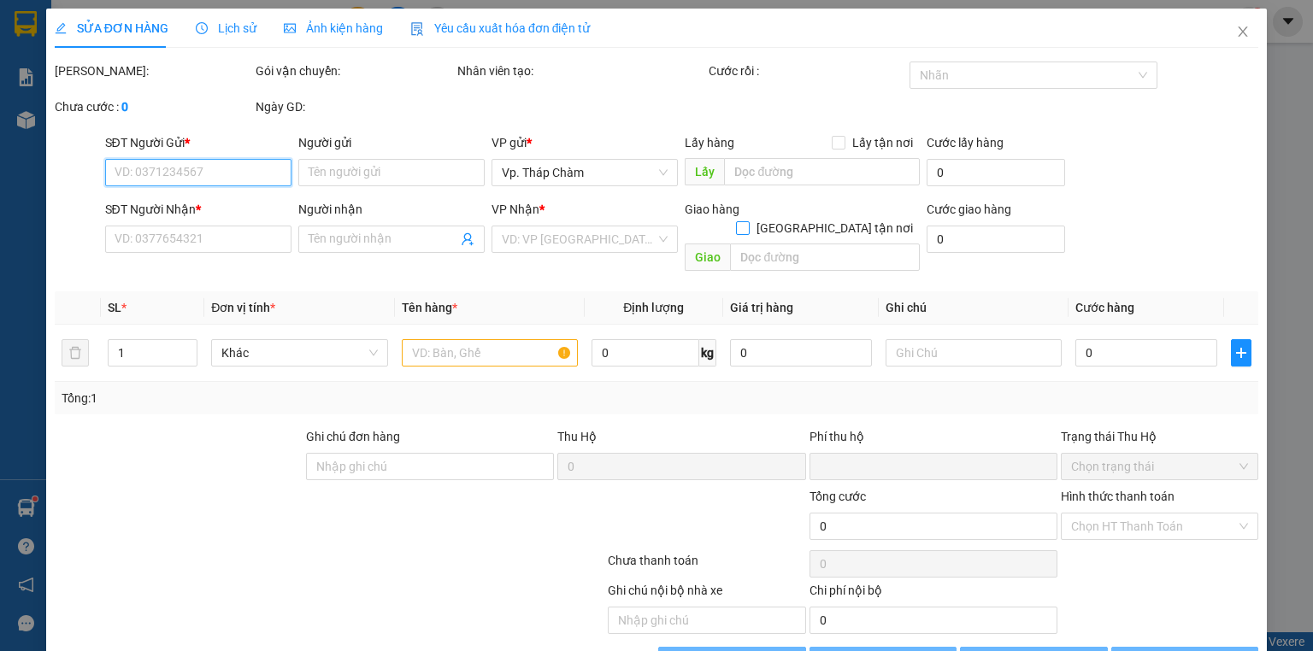
type input "0973975388"
type input "TUẤN"
type input "0944006766"
type input "TUẤN"
type input "0"
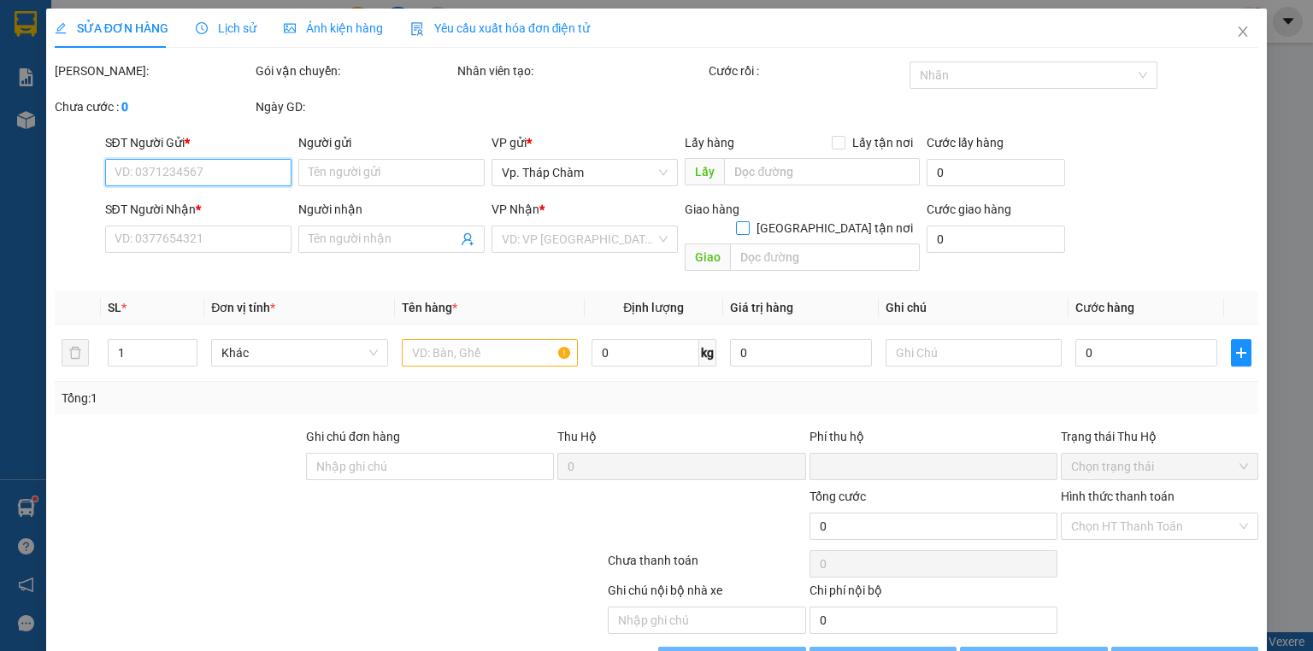
type input "200.000"
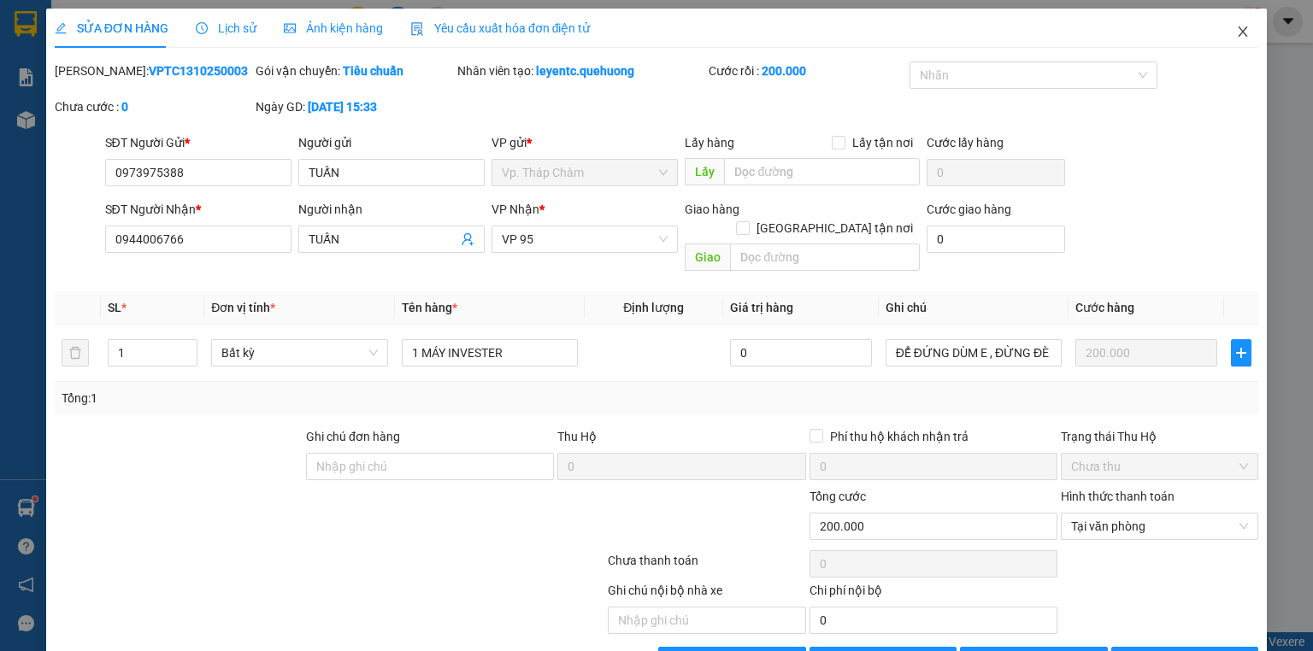
click at [1241, 36] on span "Close" at bounding box center [1243, 33] width 48 height 48
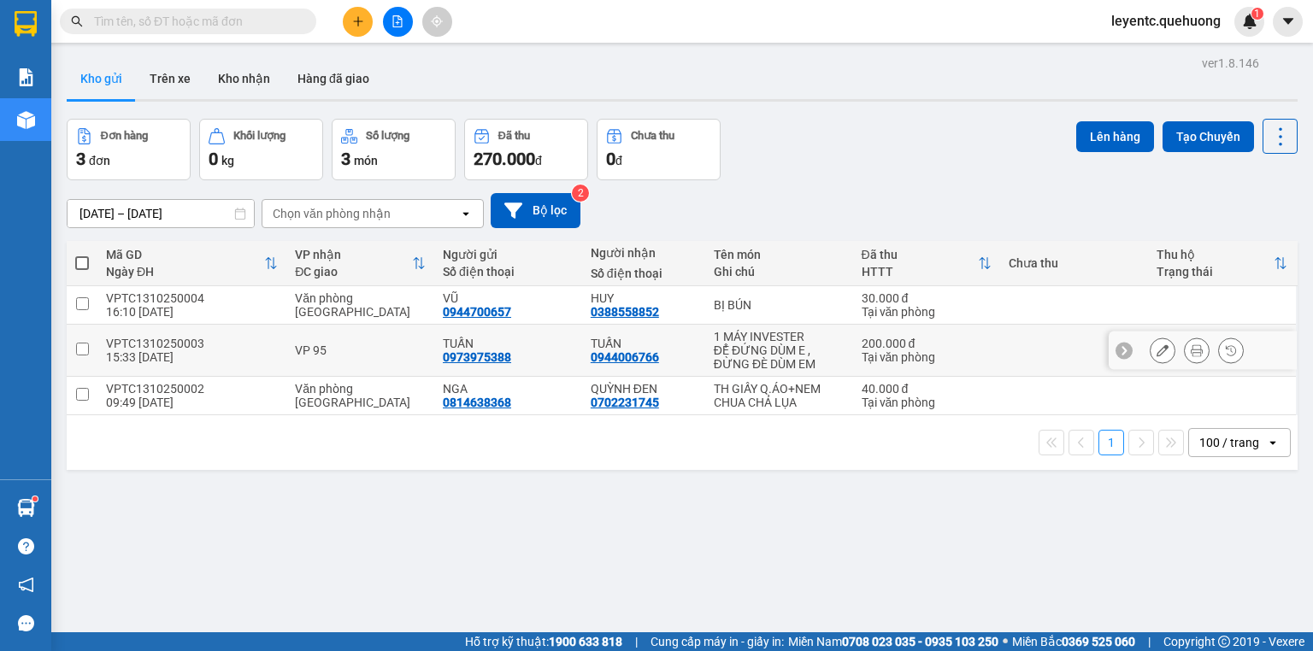
click at [1157, 351] on icon at bounding box center [1163, 351] width 12 height 12
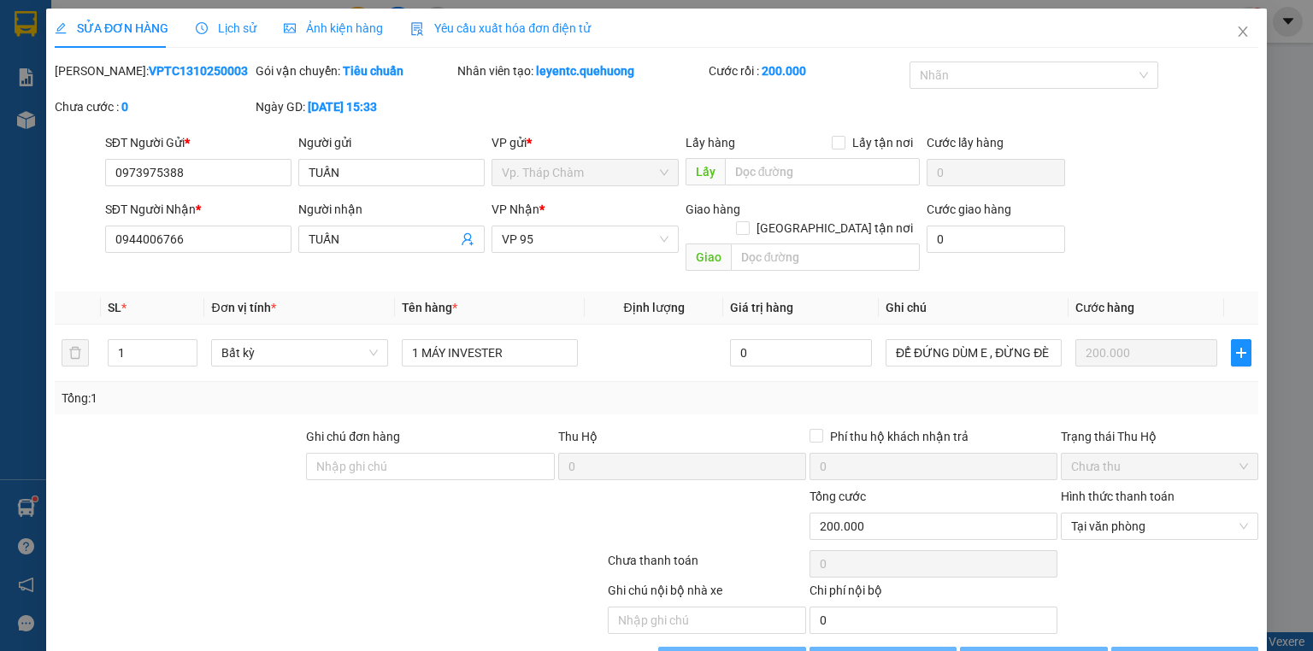
type input "0973975388"
type input "TUẤN"
type input "0944006766"
type input "TUẤN"
type input "0"
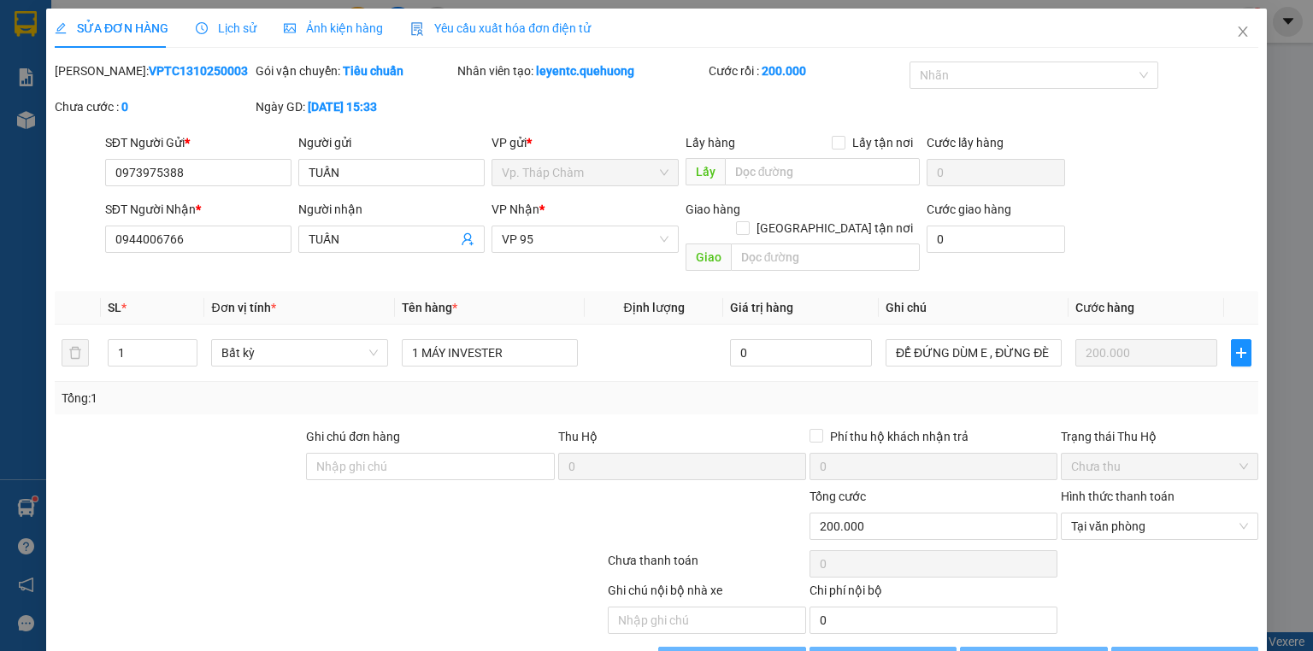
type input "200.000"
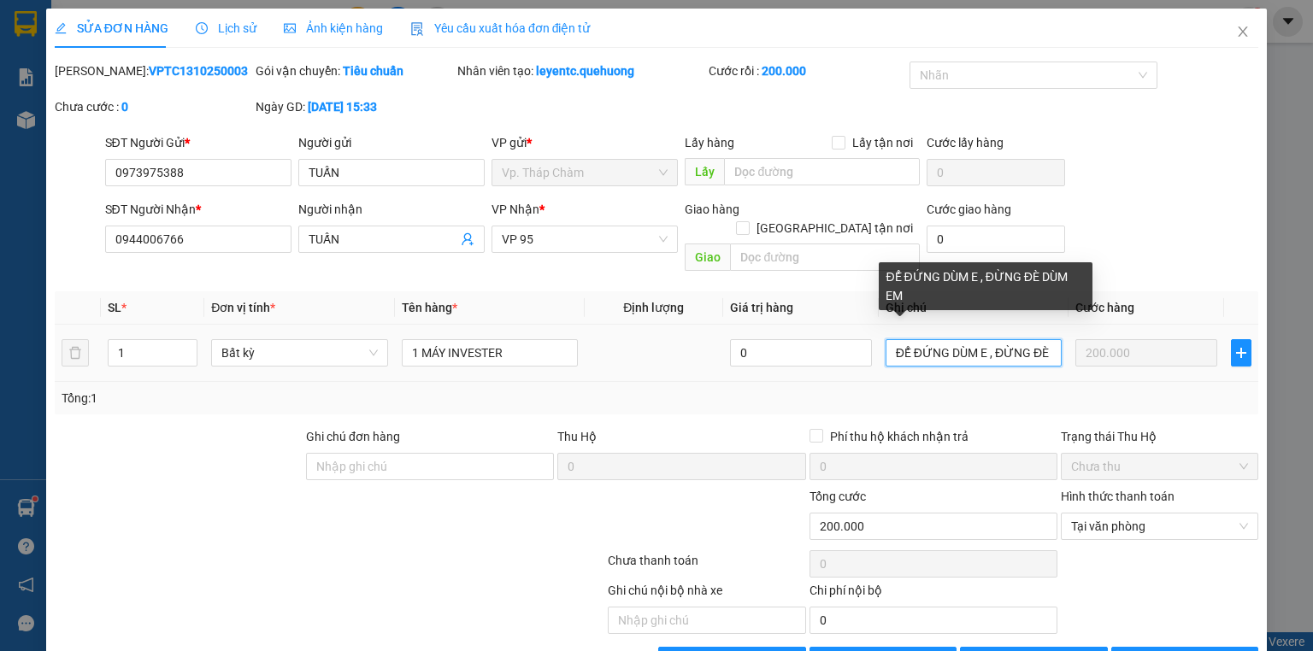
scroll to position [0, 51]
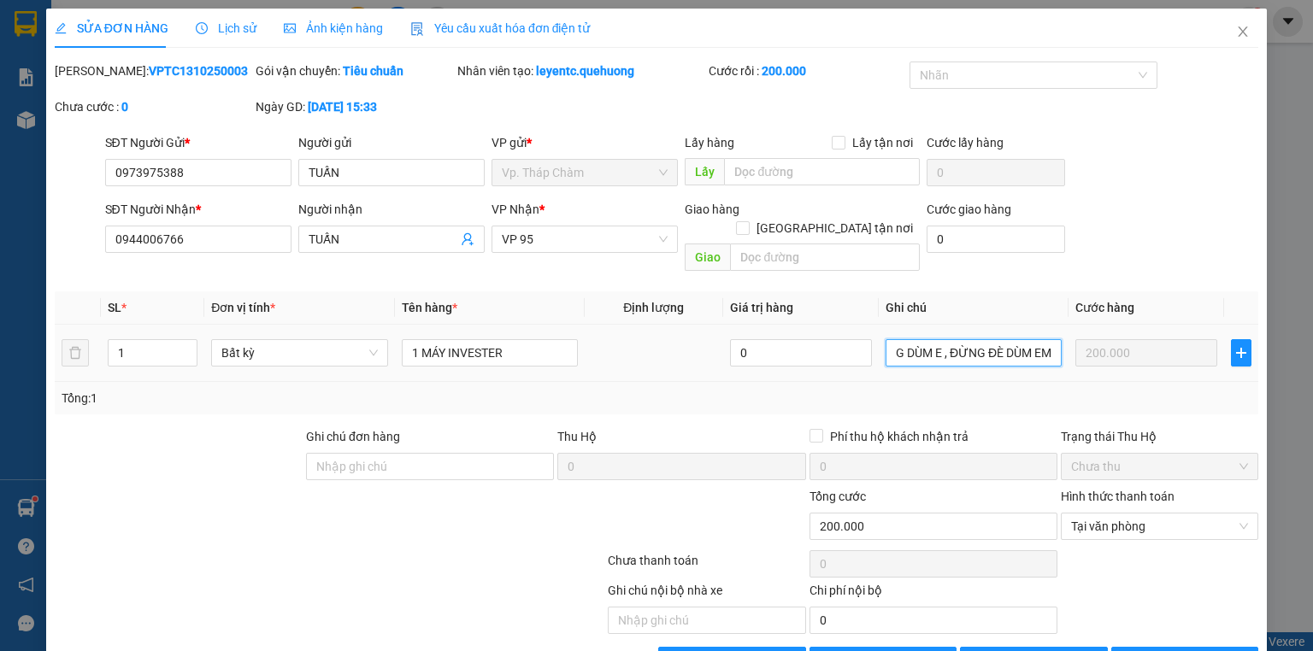
click at [1077, 339] on tr "1 Bất kỳ 1 MÁY INVESTER 0 ĐỂ ĐỨNG DÙM E , ĐỪNG ĐÈ DÙM EM 200.000" at bounding box center [657, 353] width 1204 height 57
click at [1046, 339] on input "ĐỂ ĐỨNG DÙM E , ĐỪNG ĐÈ DÙM EM" at bounding box center [974, 352] width 176 height 27
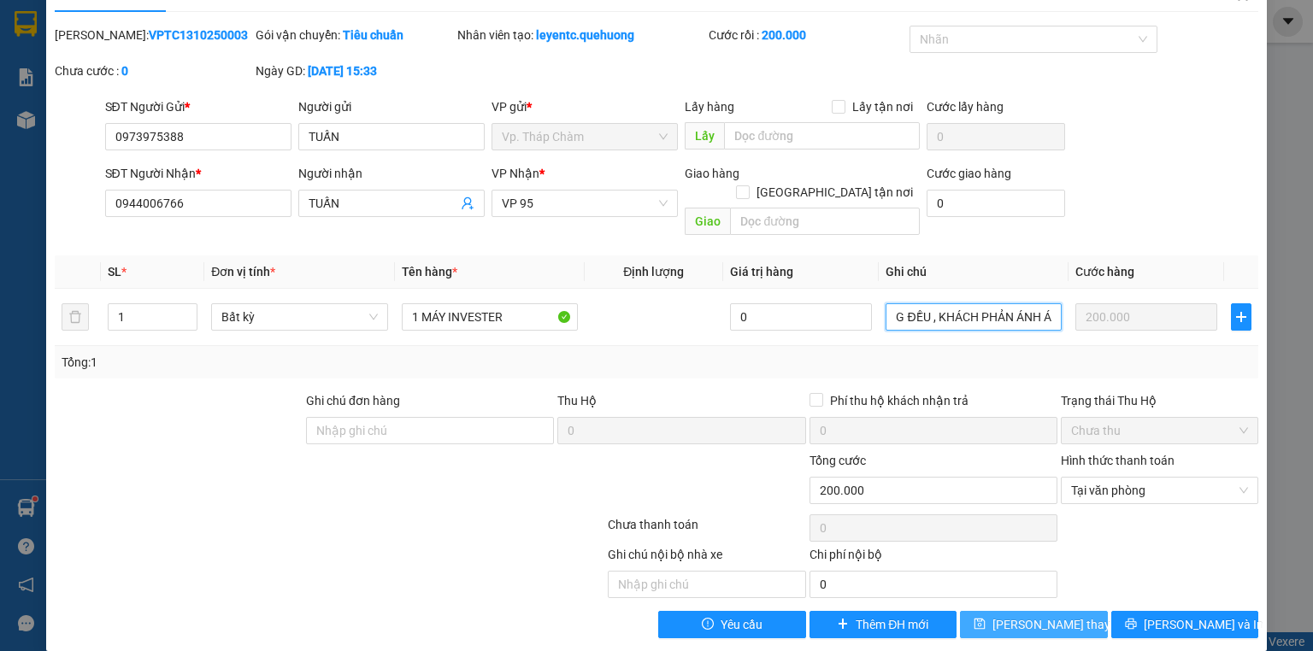
type input "ĐỂ ĐỨNG DÙM E , ĐỪNG ĐÈ DÙM EM , ĐỢT SAU CHÚ Ý DÙM E ĐƠN NÀY , VỀ LẤY 250 , E G…"
click at [1058, 616] on span "[PERSON_NAME] thay đổi" at bounding box center [1061, 625] width 137 height 19
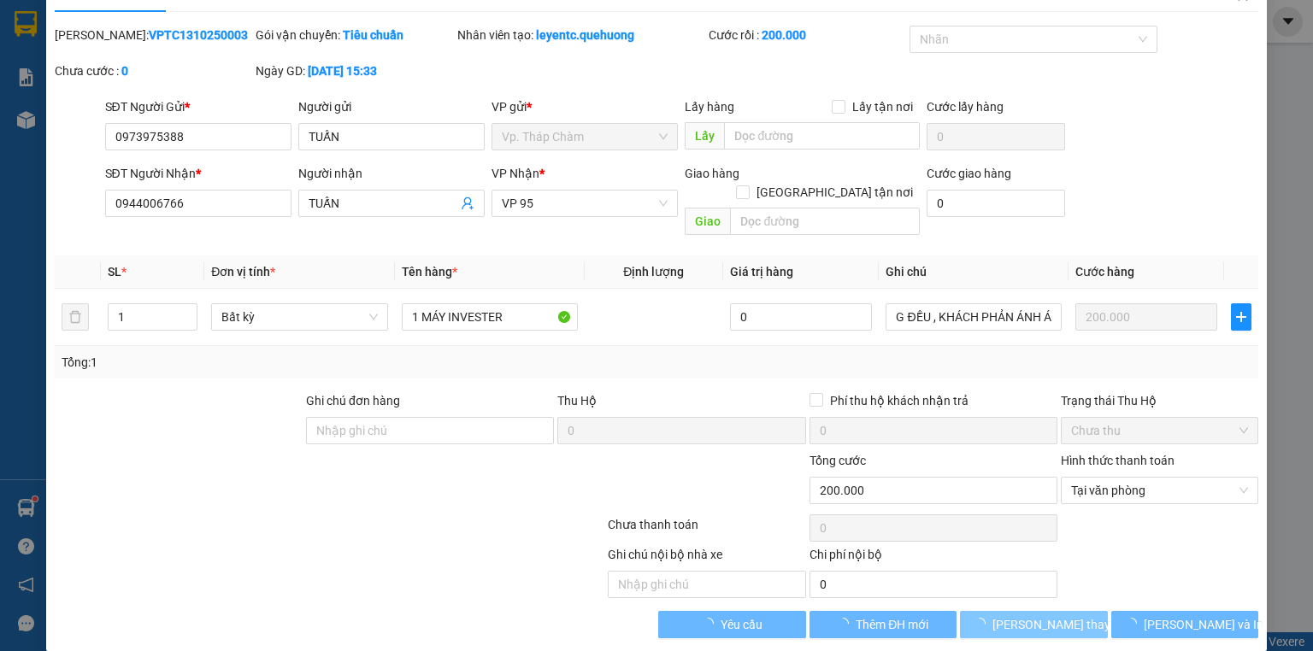
scroll to position [0, 0]
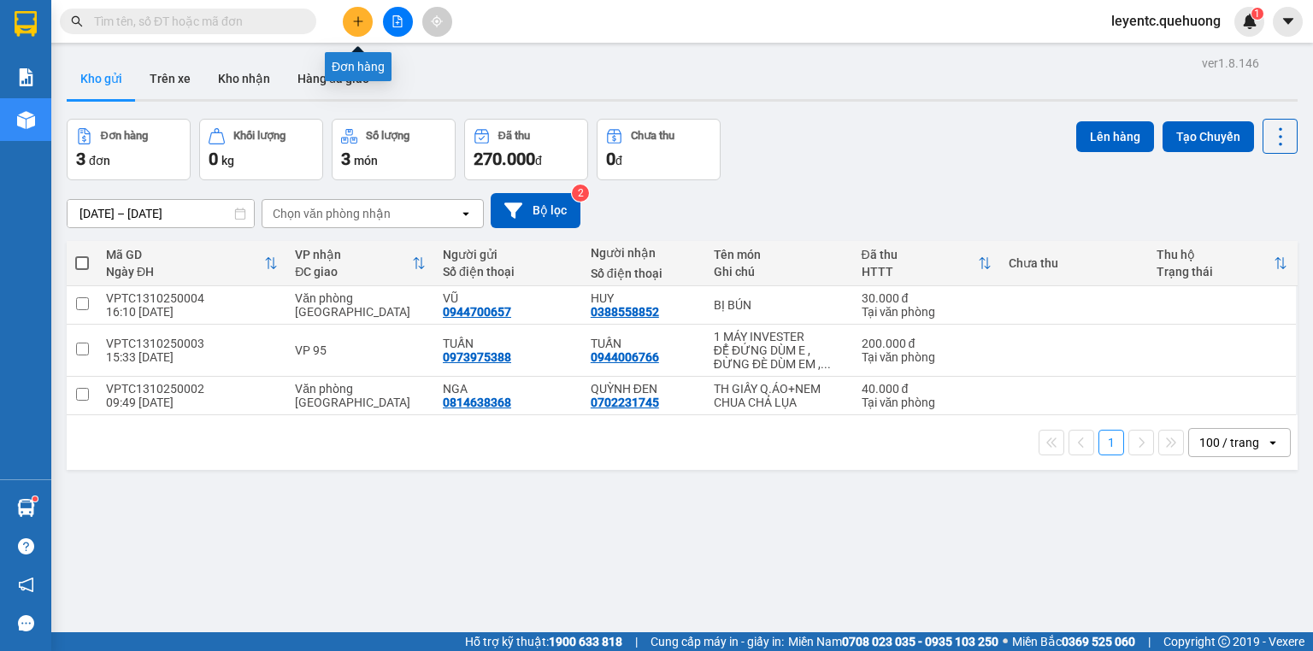
click at [368, 21] on button at bounding box center [358, 22] width 30 height 30
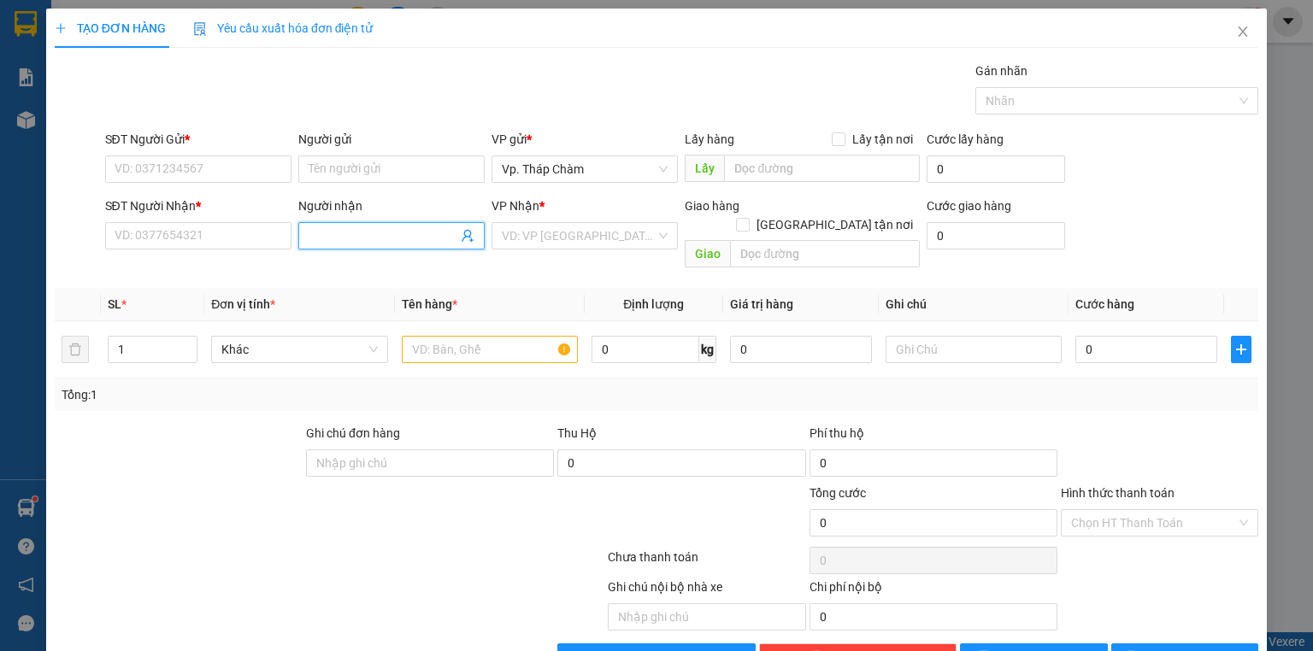
click at [350, 235] on input "Người nhận" at bounding box center [383, 236] width 149 height 19
type input "hồng vi"
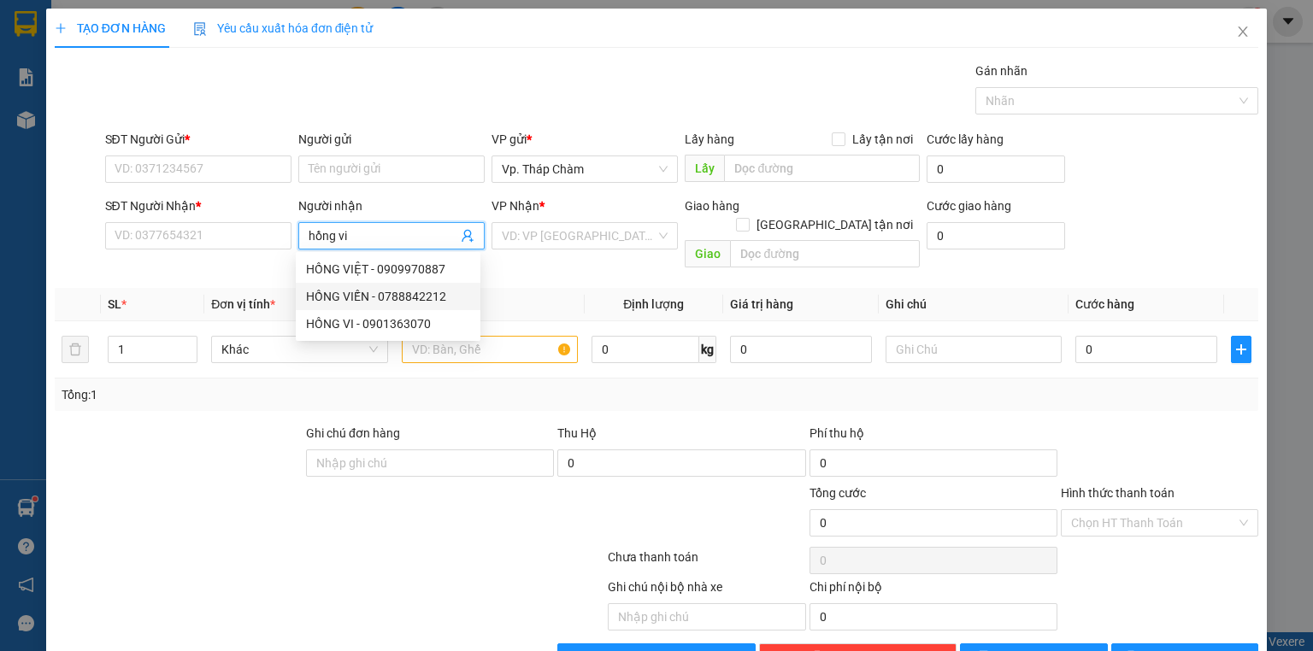
click at [374, 316] on div "HỒNG VI - 0901363070" at bounding box center [388, 324] width 164 height 19
type input "0901363070"
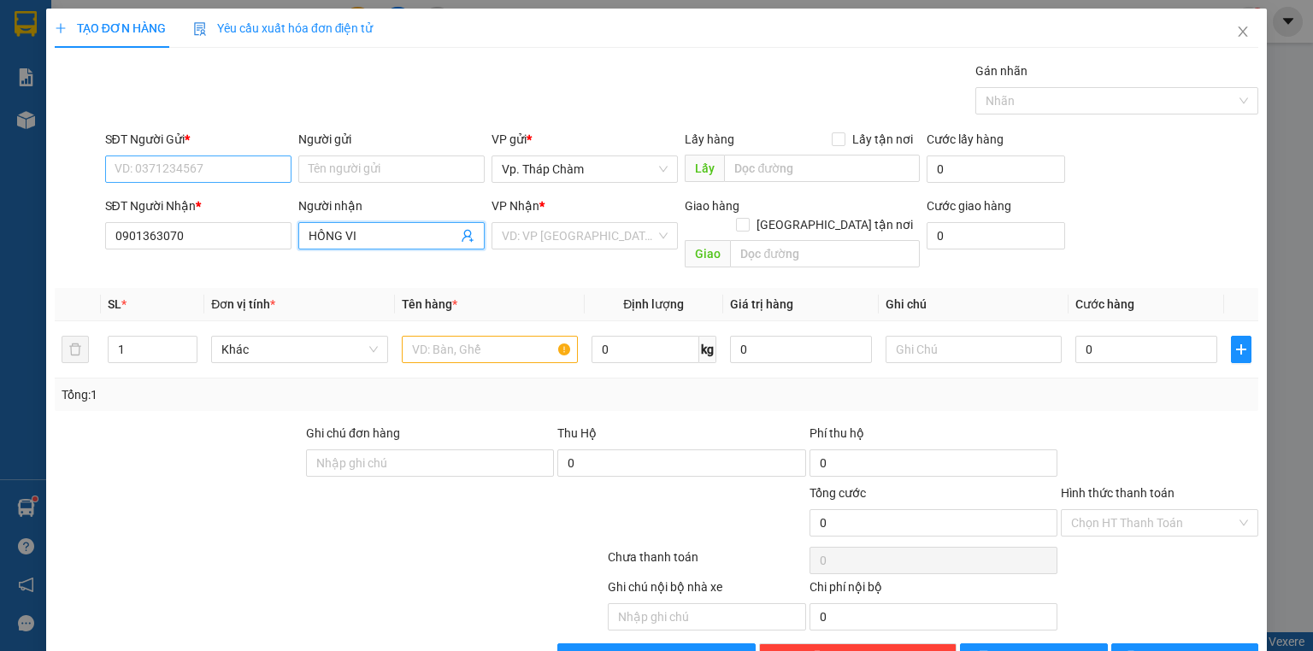
type input "HỒNG VI"
click at [224, 167] on input "SĐT Người Gửi *" at bounding box center [198, 169] width 186 height 27
click at [211, 170] on input "SĐT Người Gửi *" at bounding box center [198, 169] width 186 height 27
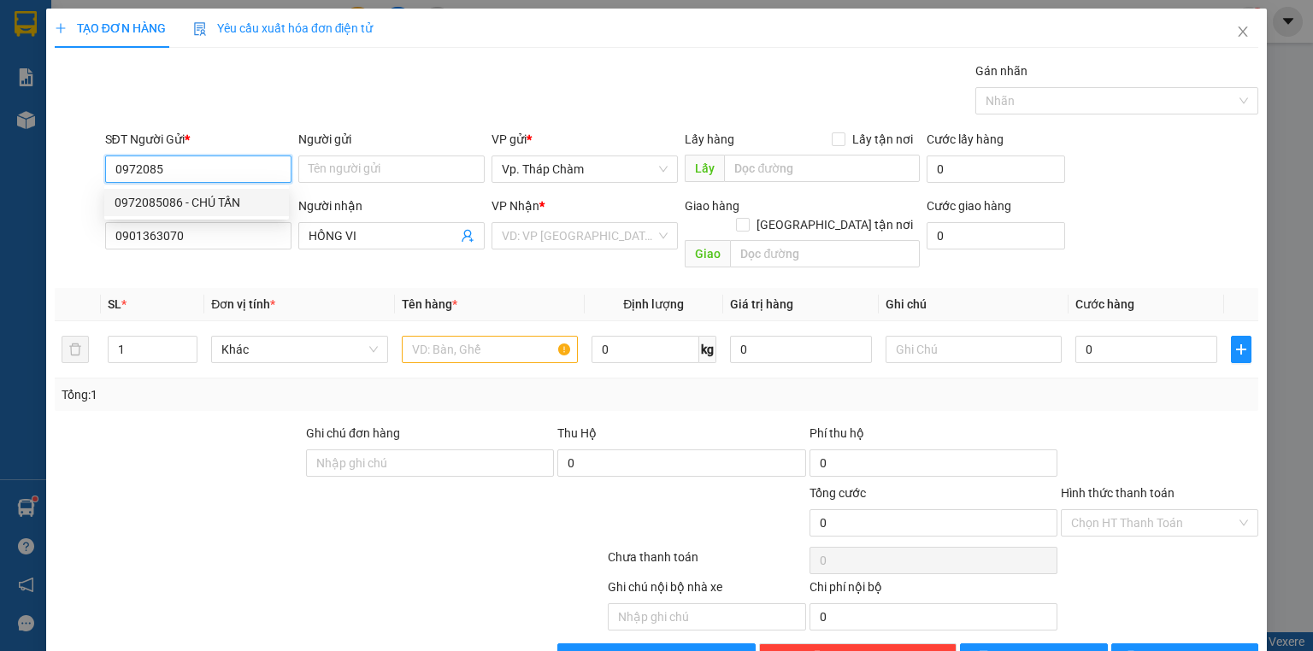
click at [202, 202] on div "0972085086 - CHÚ TẤN" at bounding box center [197, 202] width 164 height 19
type input "0972085086"
type input "CHÚ TẤN"
type input "70.000"
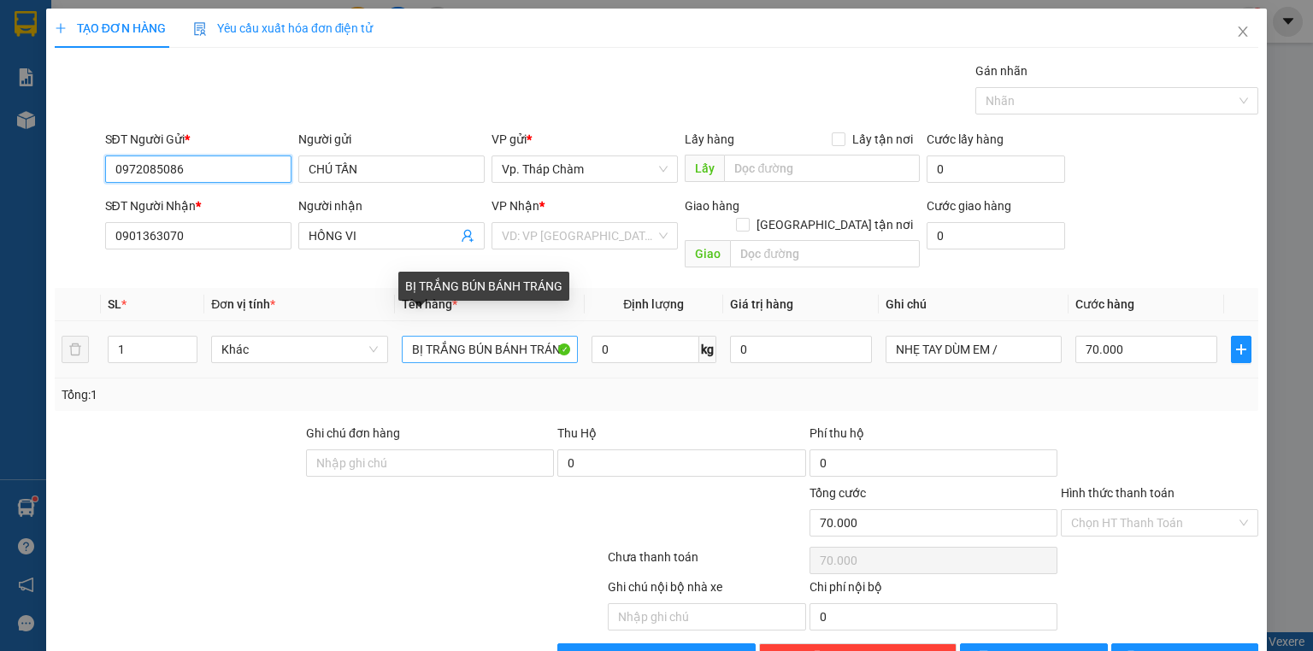
type input "0972085086"
click at [463, 336] on input "BỊ TRẮNG BÚN BÁNH TRÁNG" at bounding box center [490, 349] width 176 height 27
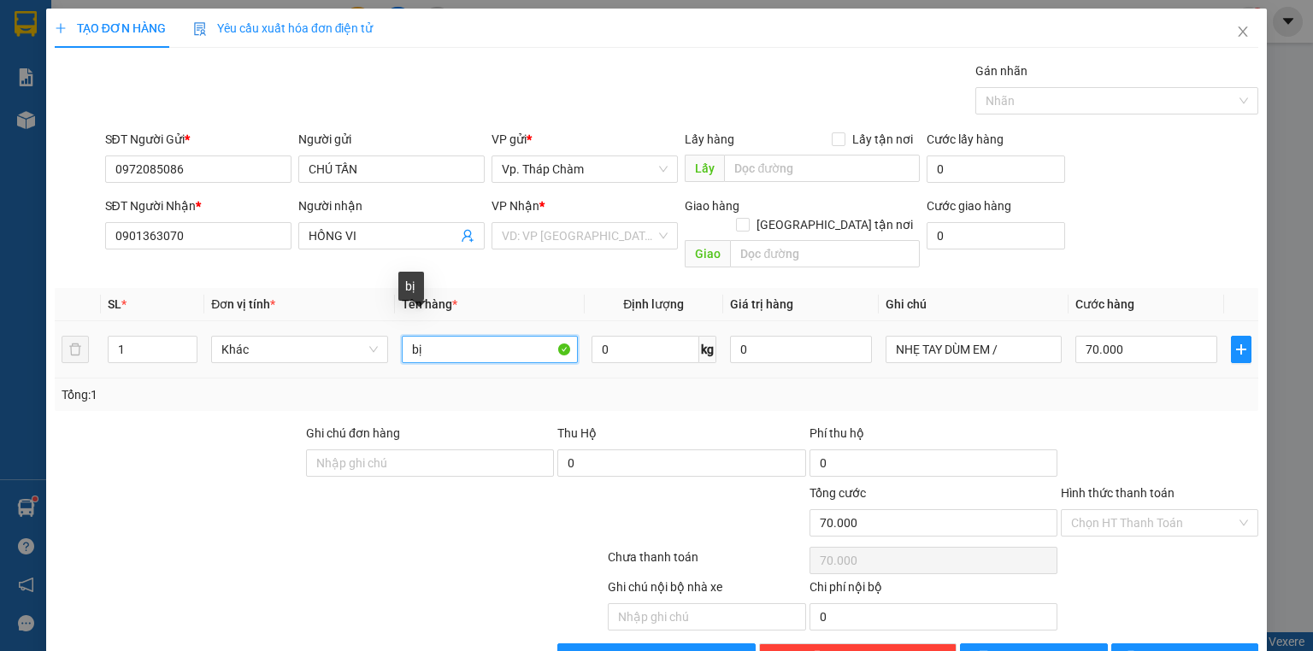
type input "b"
type input "BỊ BÚN+TH XỐP VÀNG"
type input "2"
click at [183, 340] on span "up" at bounding box center [188, 345] width 10 height 10
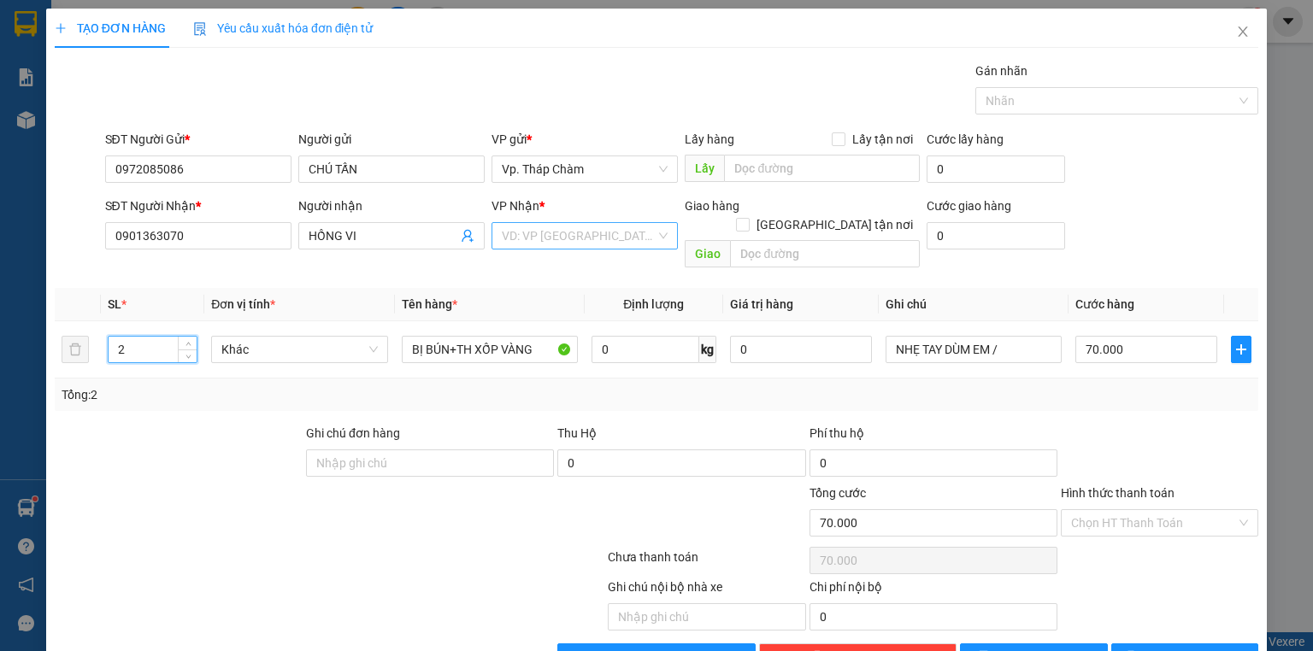
click at [550, 233] on input "search" at bounding box center [579, 236] width 154 height 26
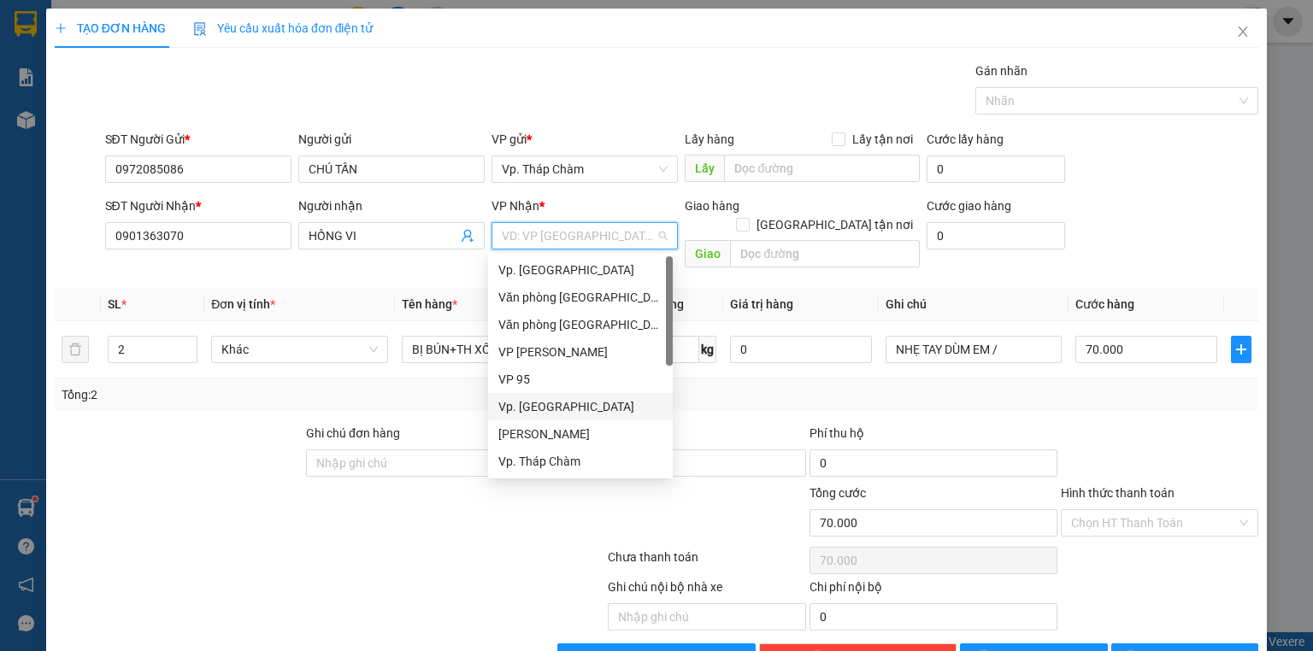
scroll to position [137, 0]
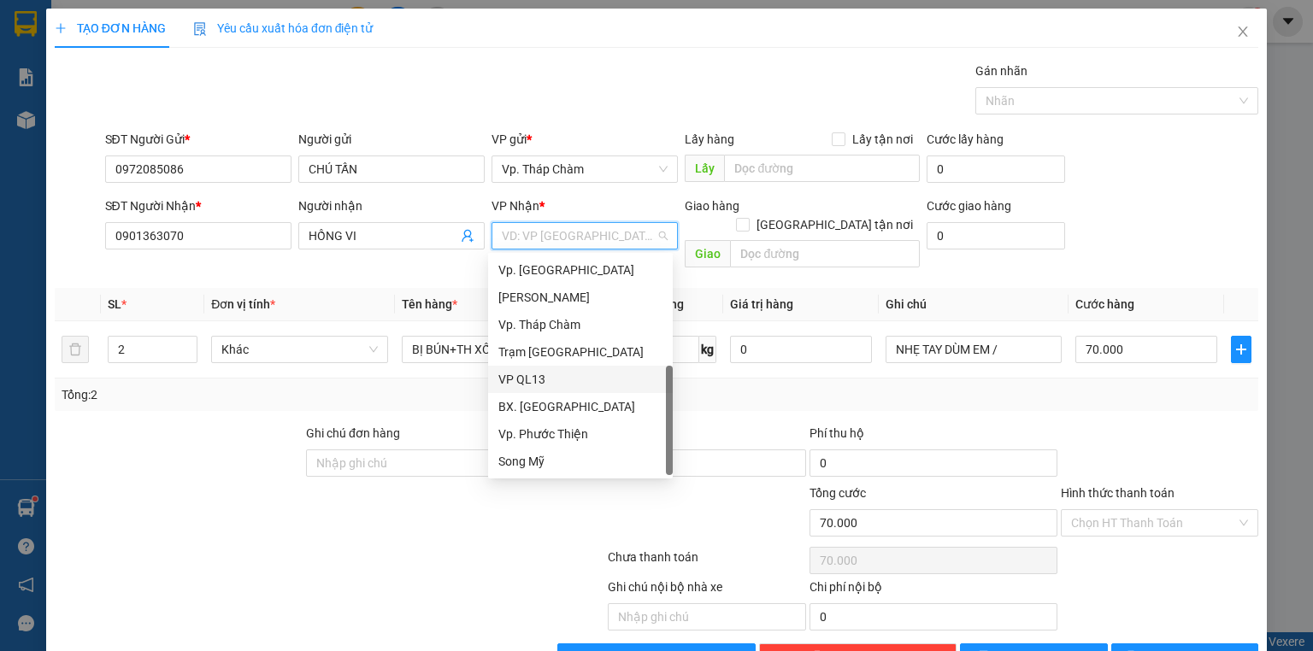
click at [533, 369] on div "VP QL13" at bounding box center [580, 379] width 185 height 27
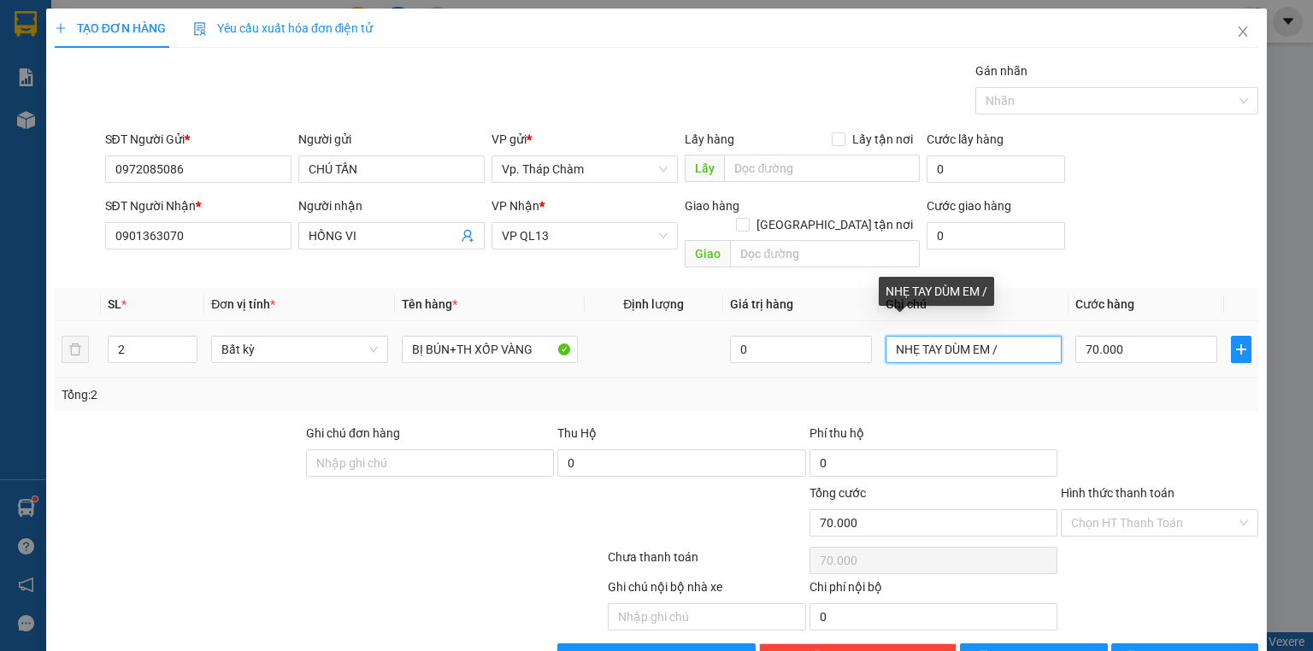
click at [995, 336] on input "NHẸ TAY DÙM EM /" at bounding box center [974, 349] width 176 height 27
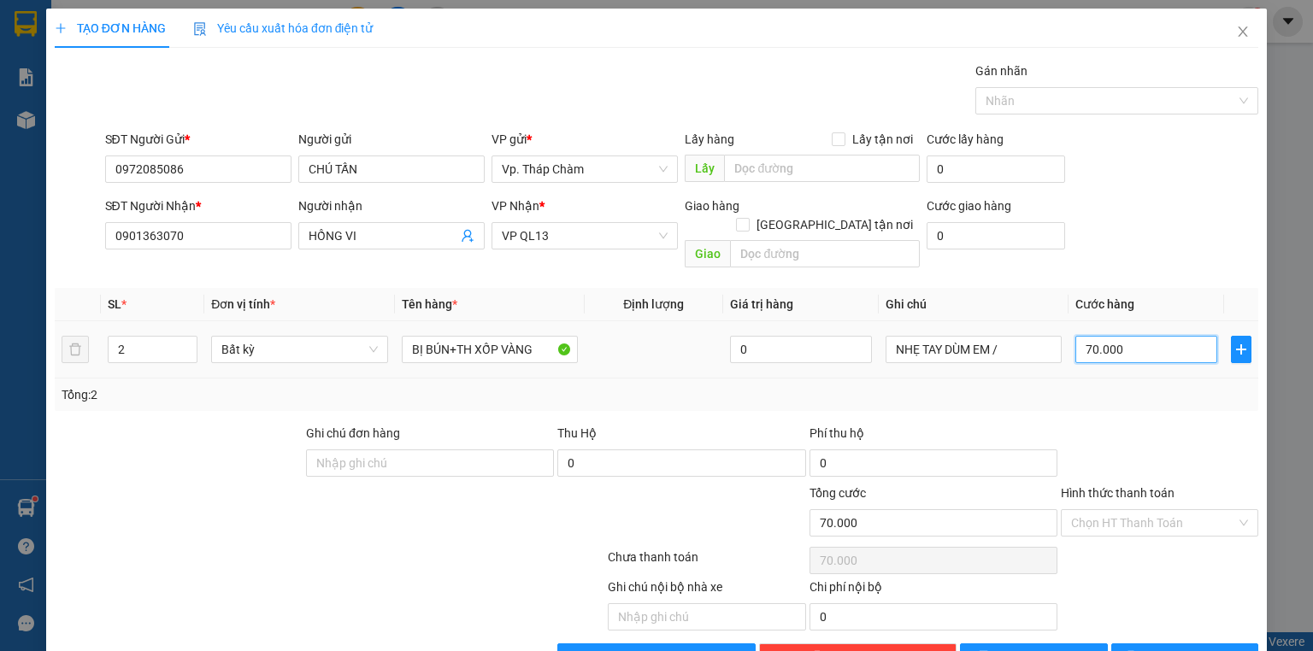
click at [1146, 336] on input "70.000" at bounding box center [1146, 349] width 142 height 27
type input "1"
type input "12"
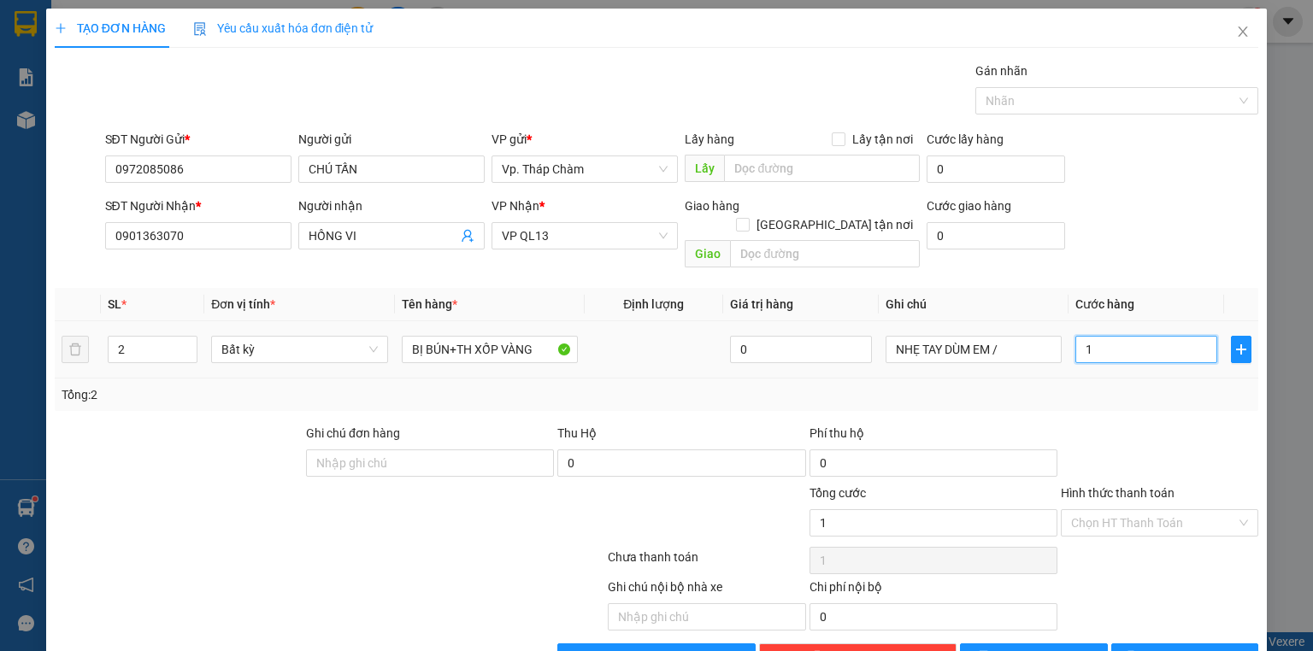
type input "12"
type input "120"
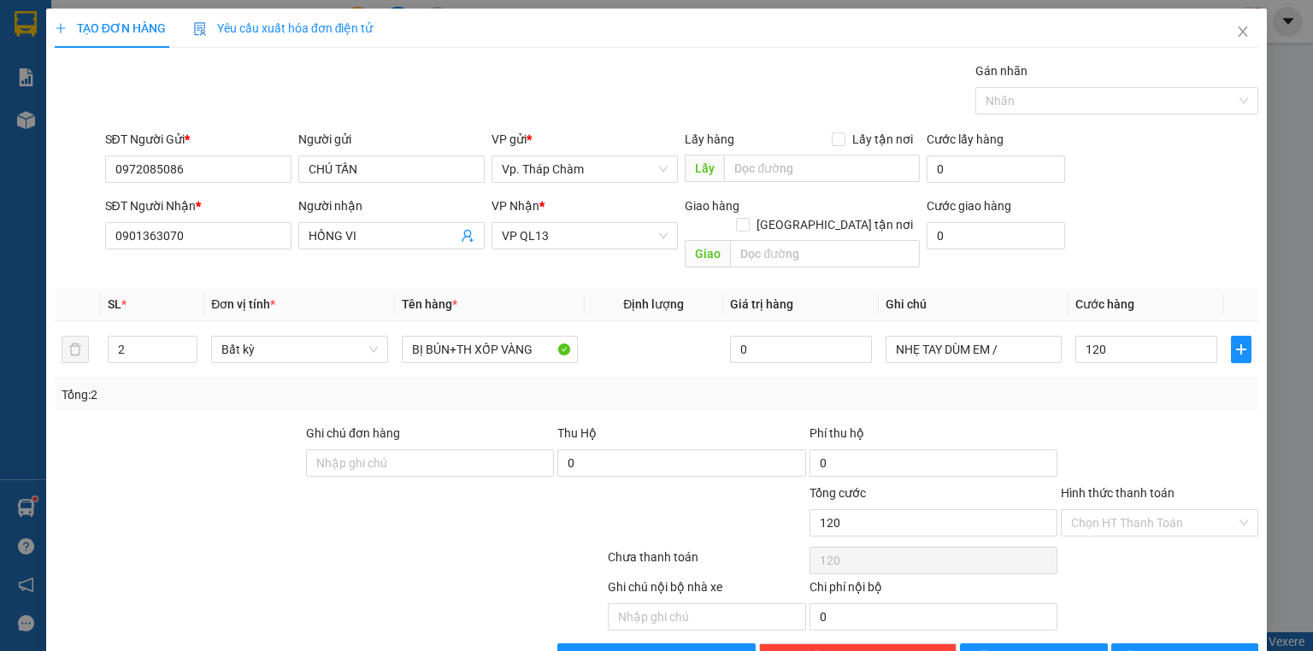
type input "120.000"
click at [1170, 424] on div at bounding box center [1159, 454] width 201 height 60
click at [1163, 510] on input "Hình thức thanh toán" at bounding box center [1153, 523] width 165 height 26
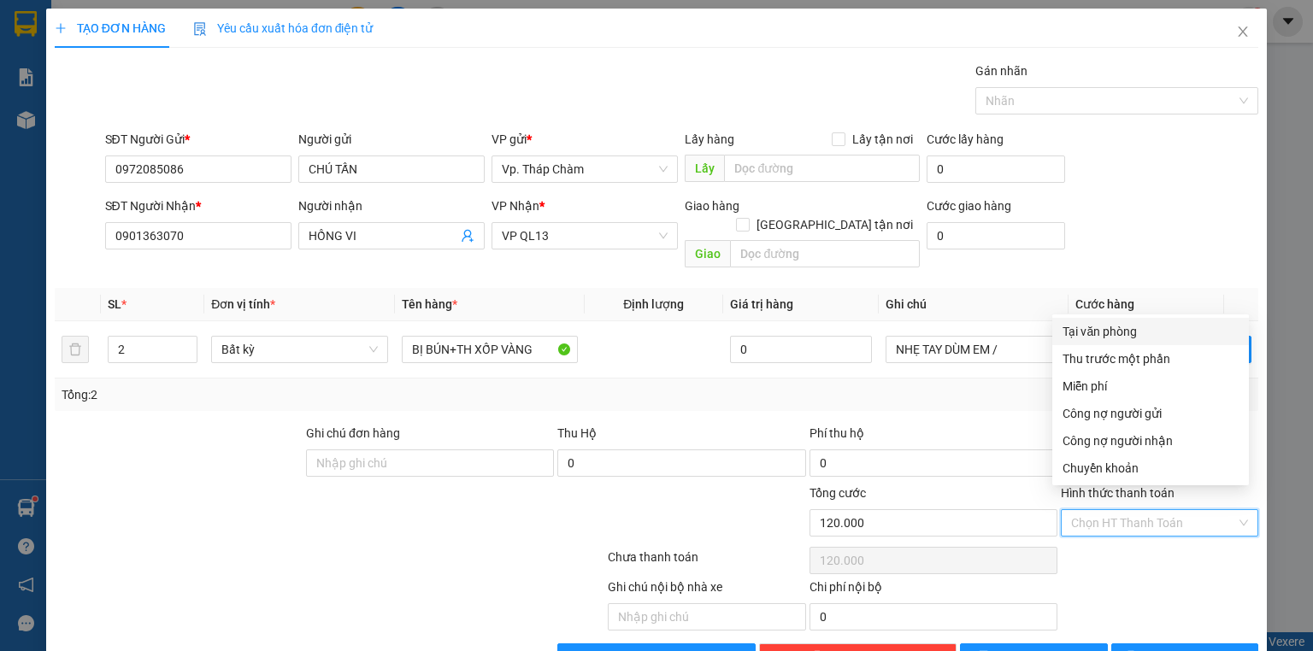
click at [1129, 333] on div "Tại văn phòng" at bounding box center [1151, 331] width 176 height 19
type input "0"
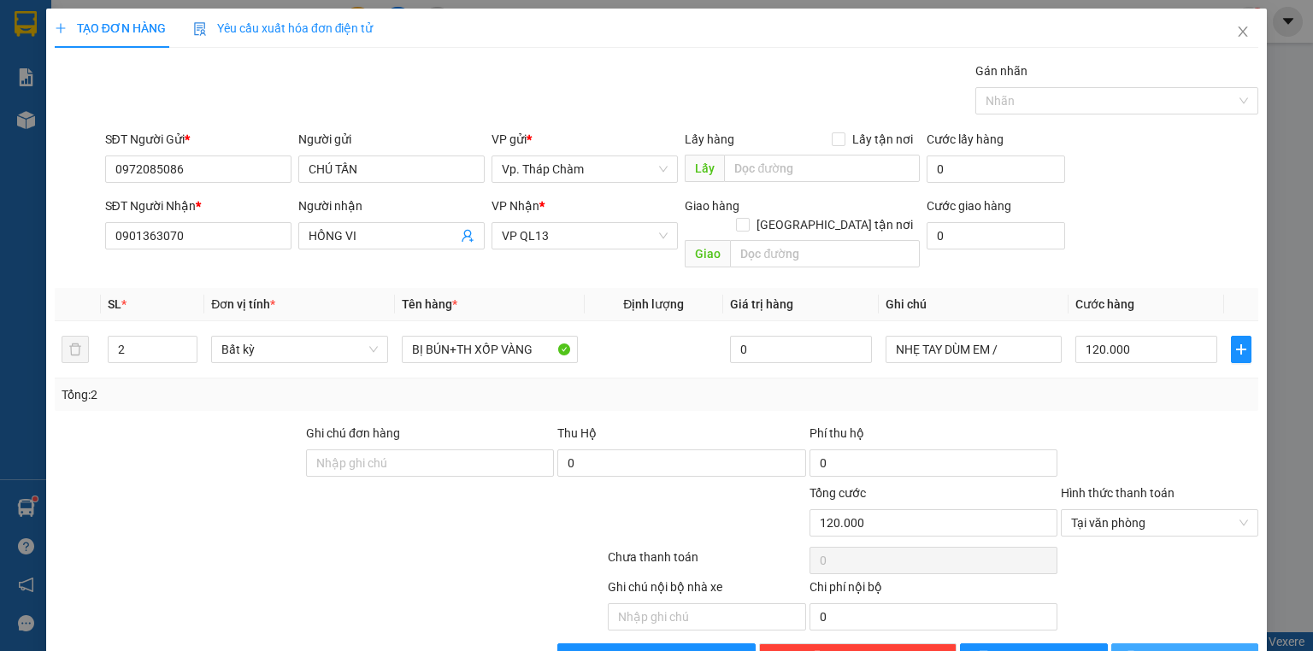
click at [1187, 648] on span "[PERSON_NAME] và In" at bounding box center [1204, 657] width 120 height 19
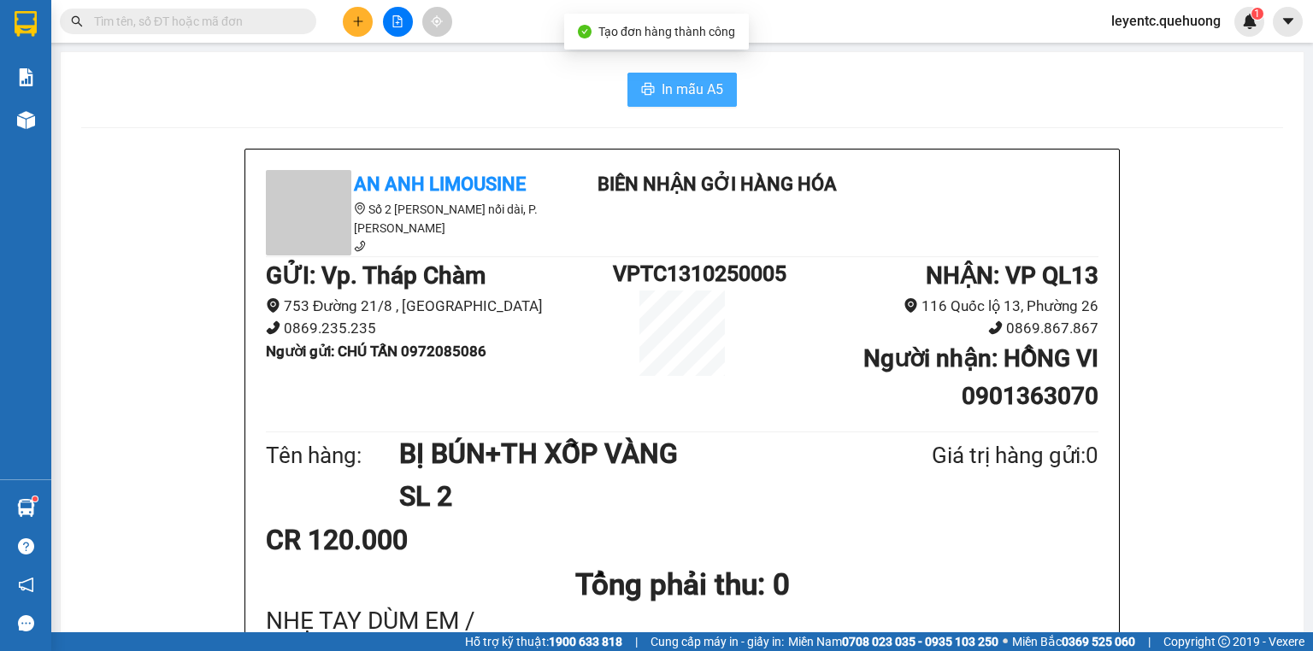
click at [710, 98] on span "In mẫu A5" at bounding box center [693, 89] width 62 height 21
click at [673, 87] on span "In mẫu A5" at bounding box center [693, 89] width 62 height 21
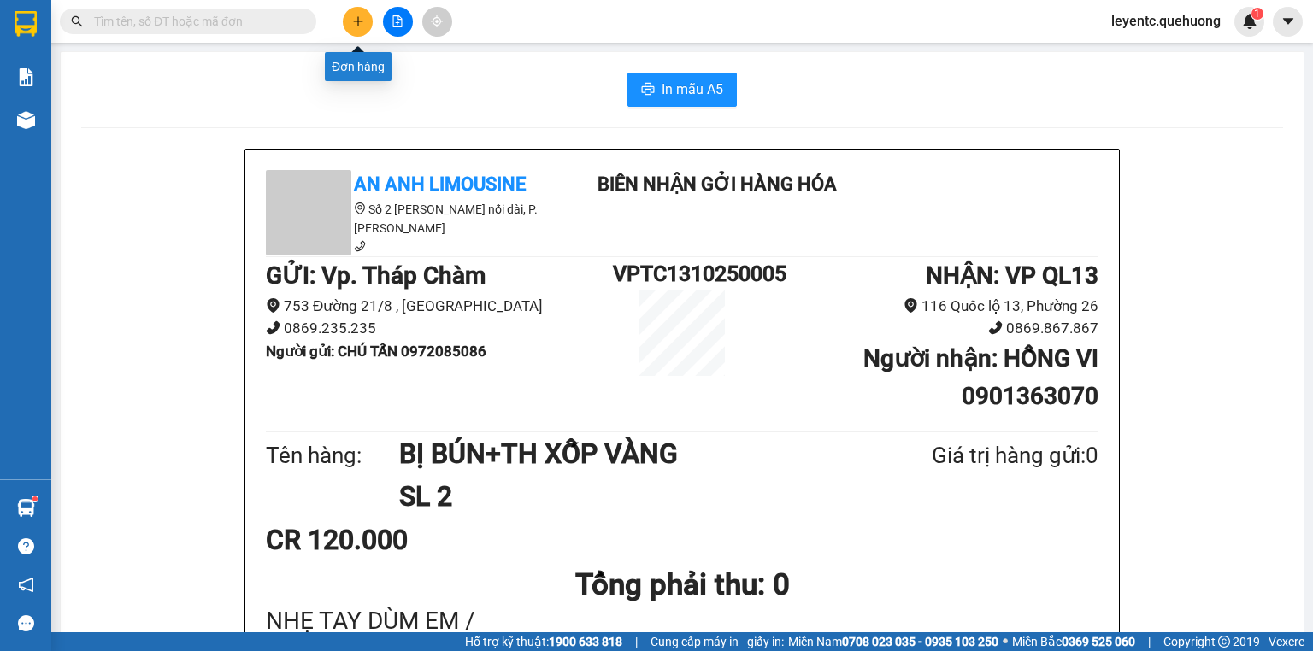
click at [362, 20] on icon "plus" at bounding box center [358, 21] width 12 height 12
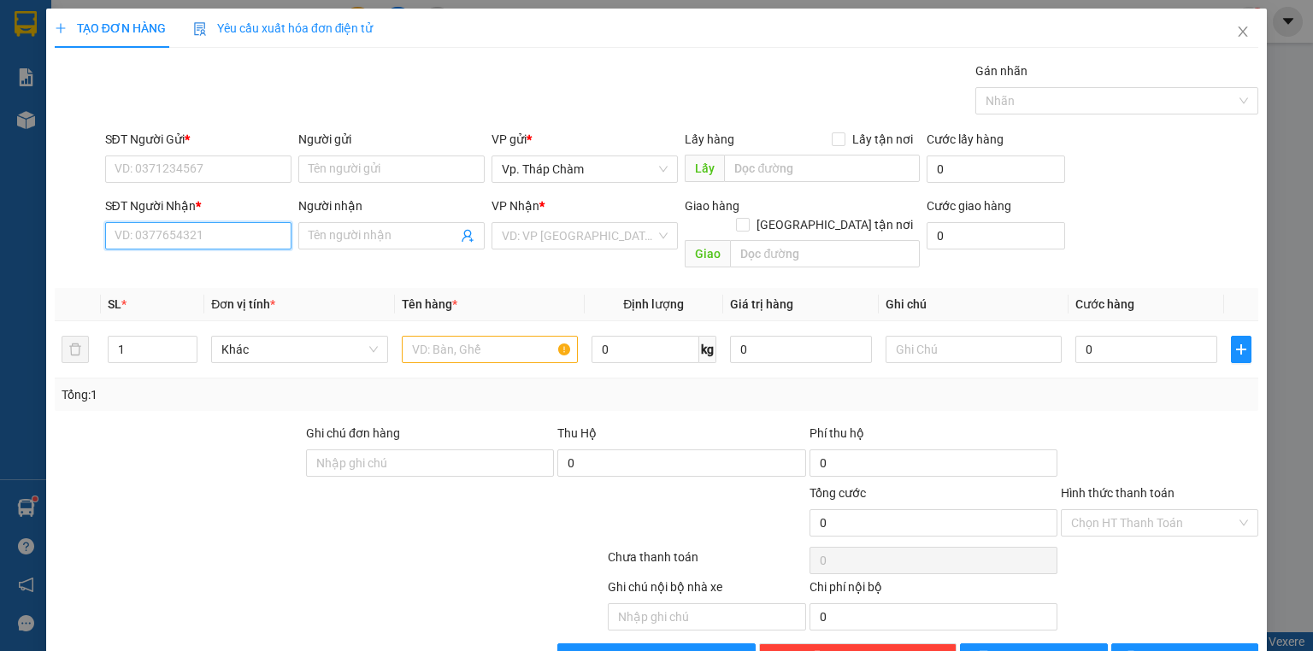
click at [257, 222] on input "SĐT Người Nhận *" at bounding box center [198, 235] width 186 height 27
click at [242, 229] on input "SĐT Người Nhận *" at bounding box center [198, 235] width 186 height 27
click at [241, 224] on input "SĐT Người Nhận *" at bounding box center [198, 235] width 186 height 27
type input "0909827993"
click at [320, 233] on input "Người nhận" at bounding box center [383, 236] width 149 height 19
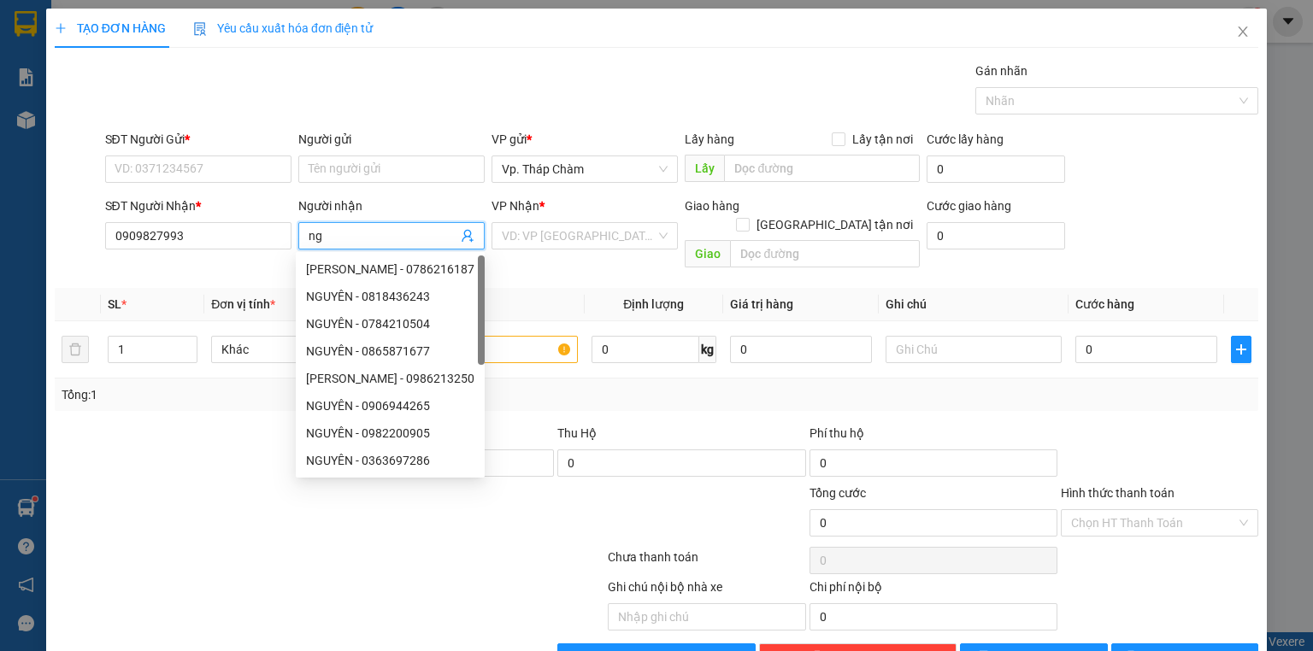
type input "n"
type input "NGUYÊN"
click at [240, 171] on input "SĐT Người Gửi *" at bounding box center [198, 169] width 186 height 27
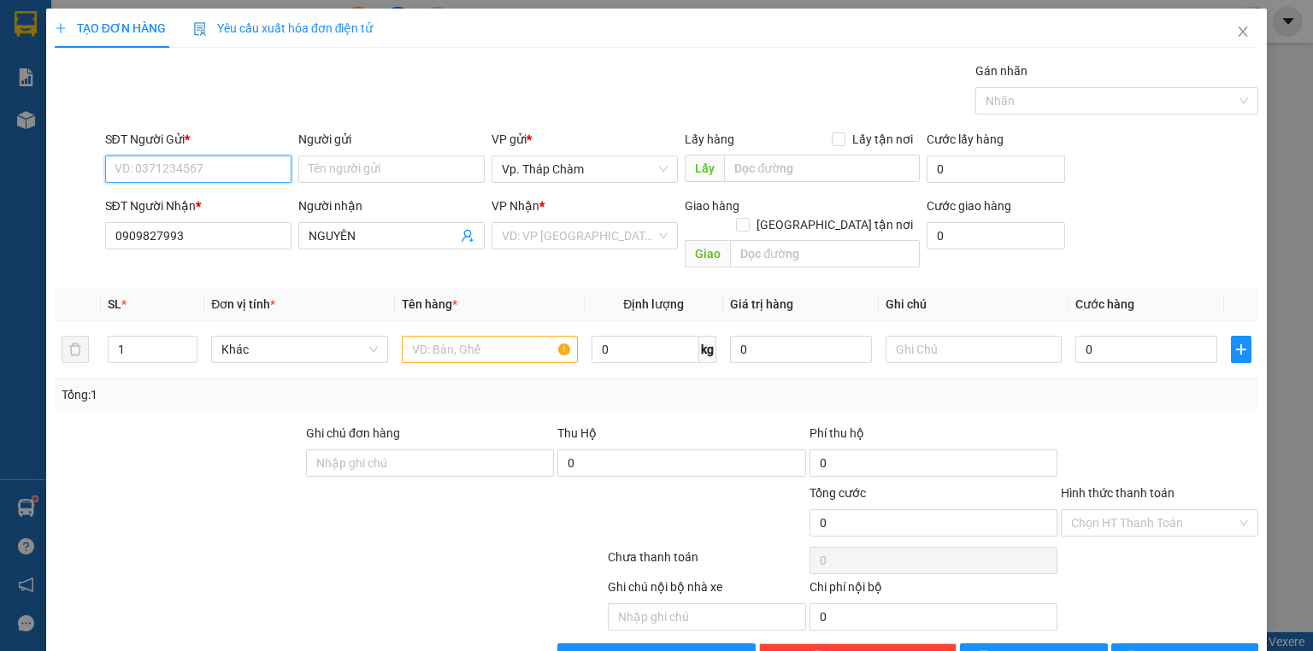
click at [239, 171] on input "SĐT Người Gửi *" at bounding box center [198, 169] width 186 height 27
type input "0354024309"
click at [323, 167] on input "Người gửi" at bounding box center [391, 169] width 186 height 27
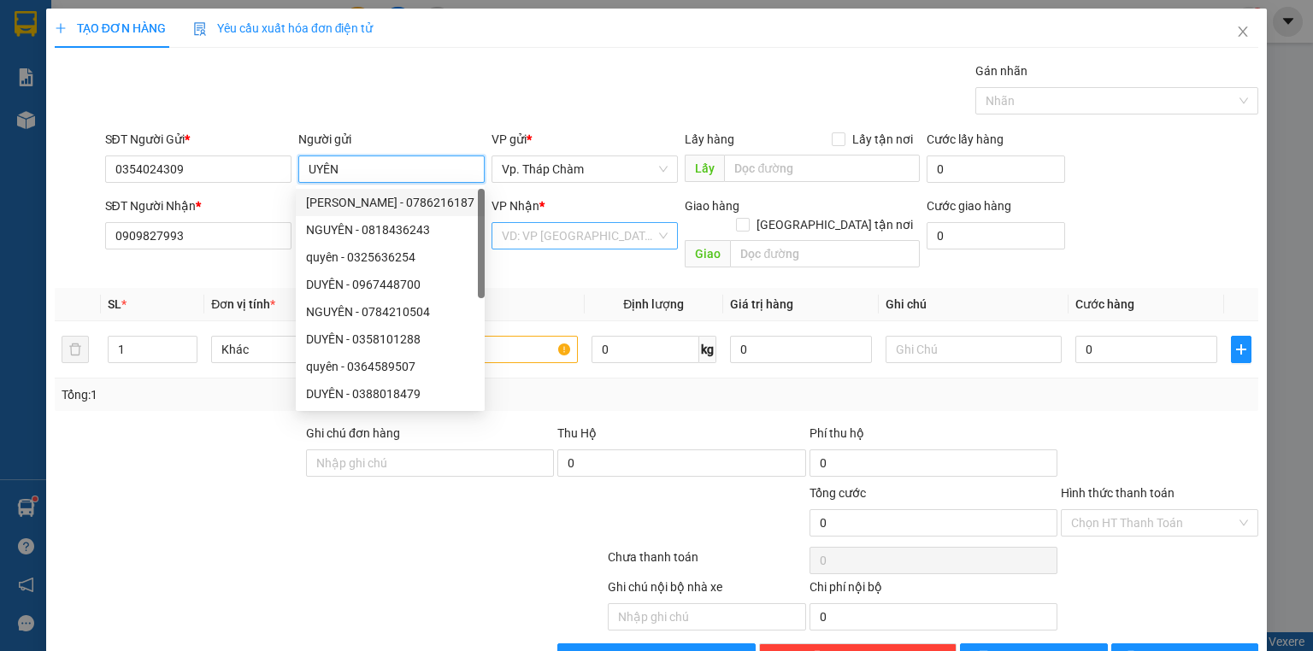
type input "UYÊN"
click at [572, 230] on input "search" at bounding box center [579, 236] width 154 height 26
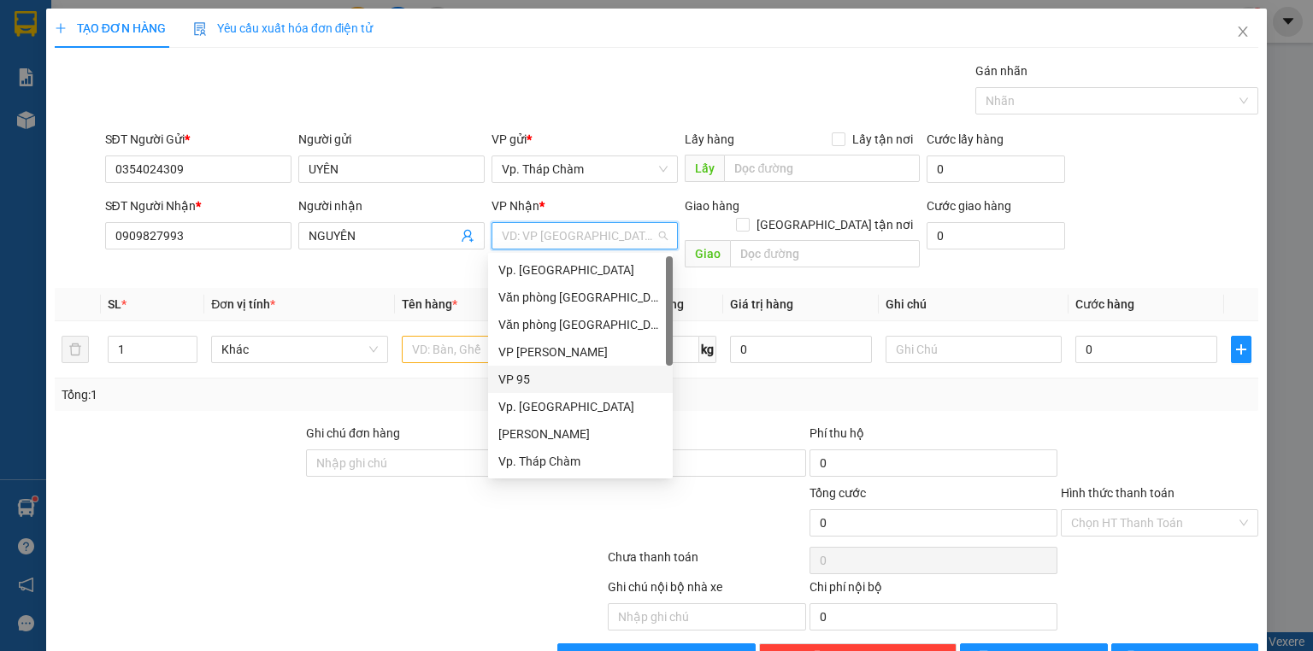
click at [537, 370] on div "VP 95" at bounding box center [580, 379] width 164 height 19
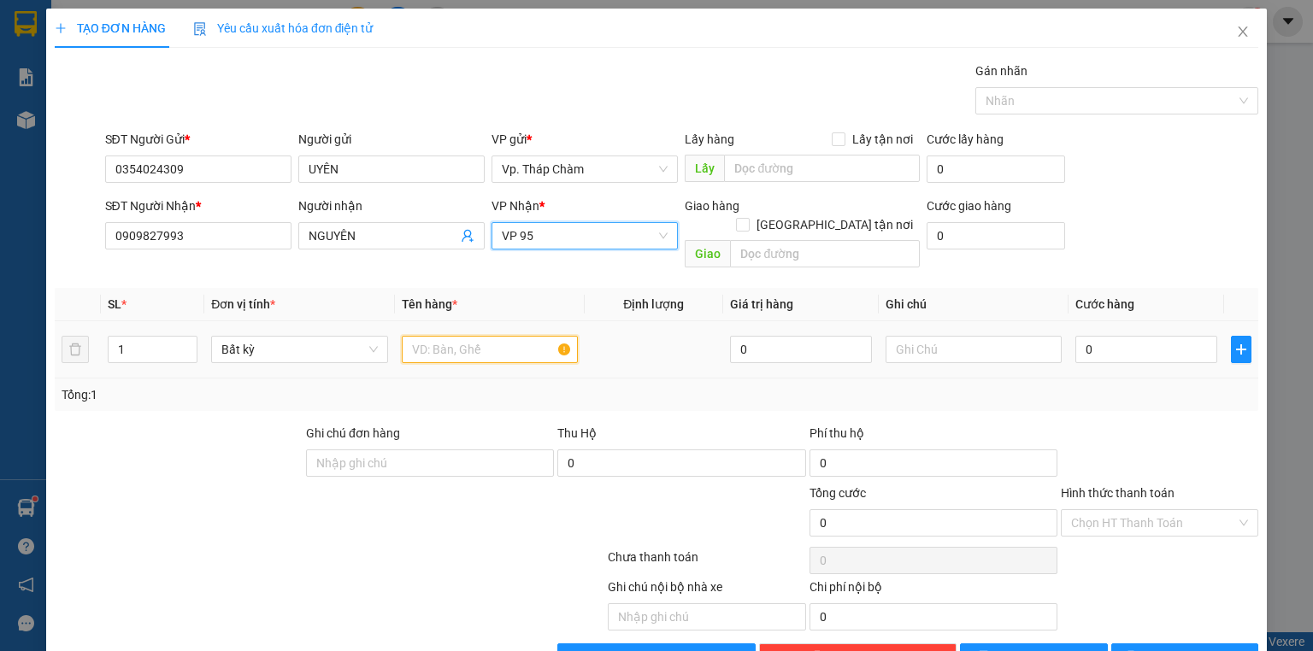
click at [465, 336] on input "text" at bounding box center [490, 349] width 176 height 27
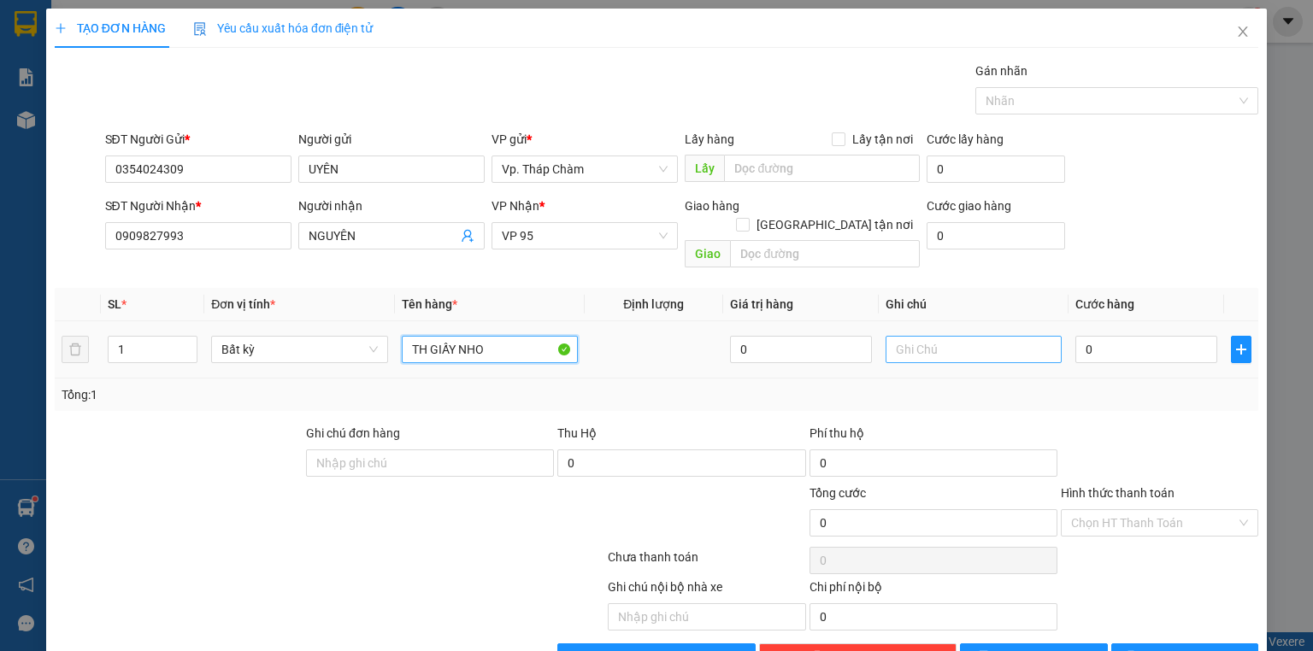
type input "TH GIẤY NHO"
click at [922, 336] on input "text" at bounding box center [974, 349] width 176 height 27
type input "NHẸ TAY DÙM E"
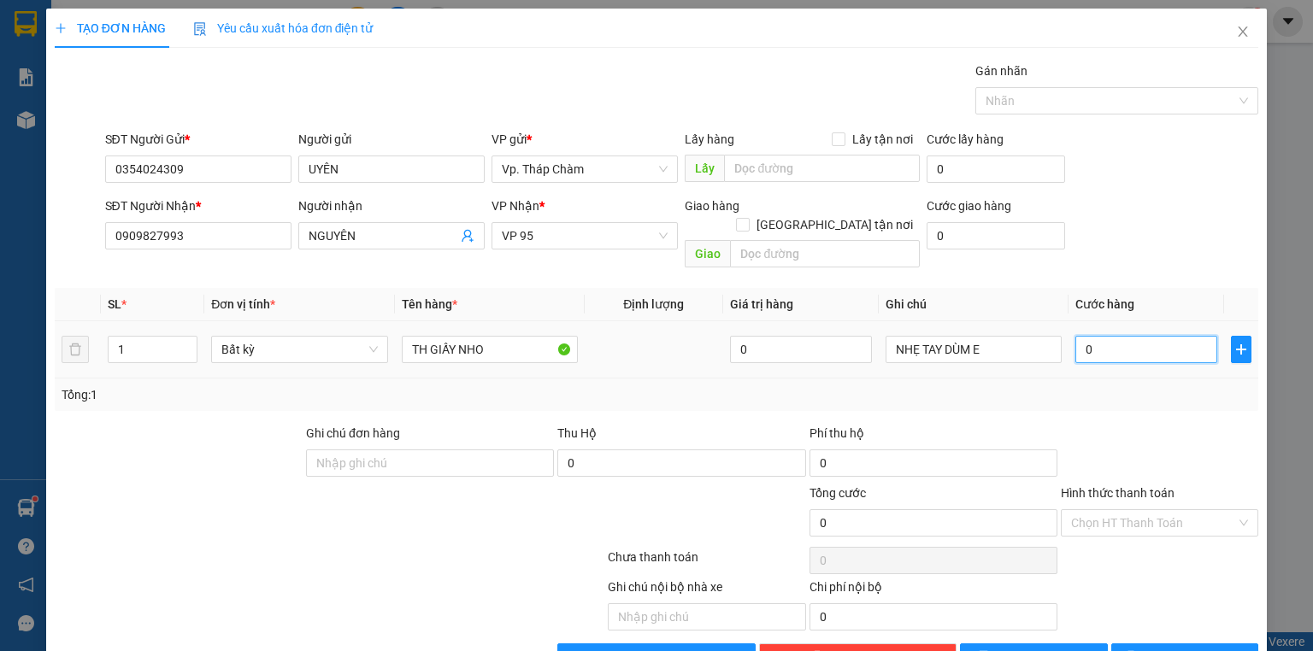
click at [1164, 336] on input "0" at bounding box center [1146, 349] width 142 height 27
click at [1138, 336] on input "0" at bounding box center [1146, 349] width 142 height 27
type input "3"
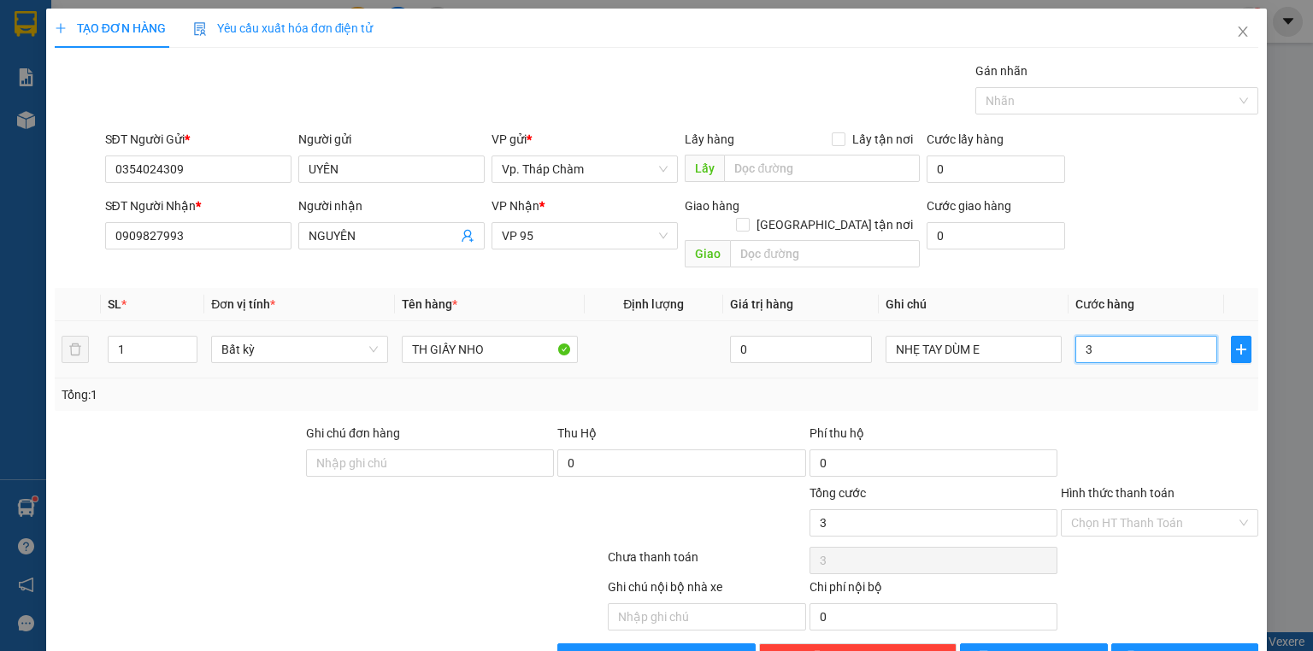
type input "30"
type input "30.000"
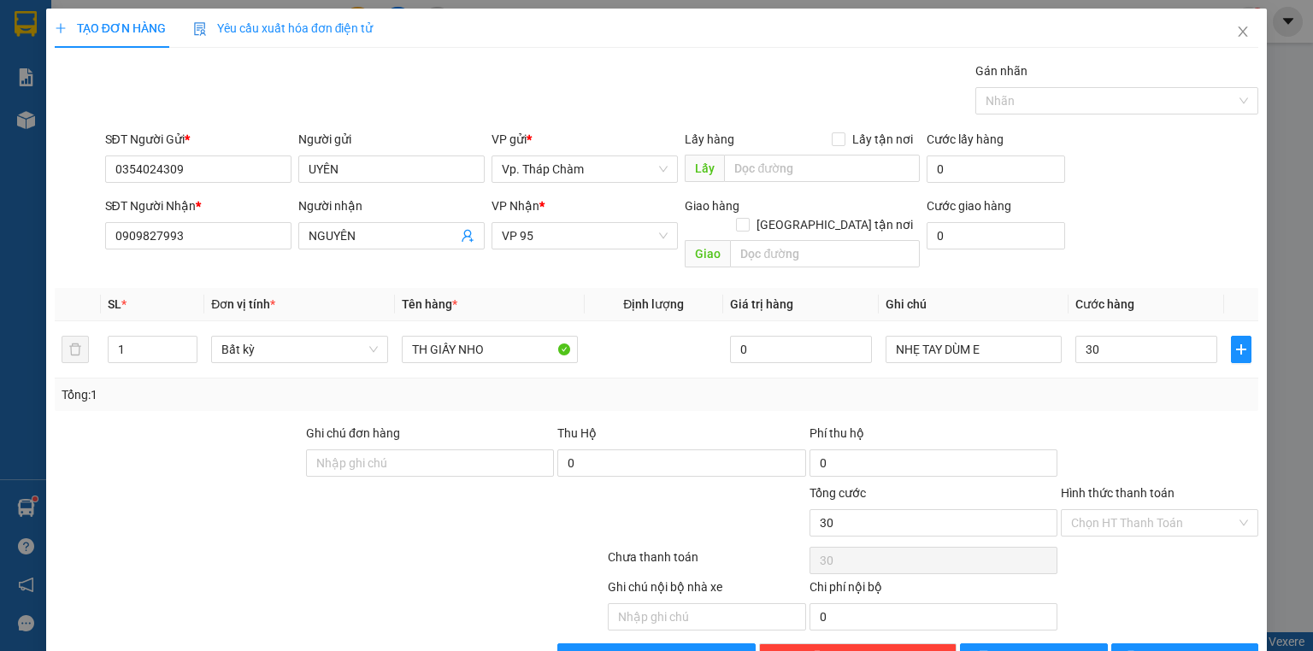
type input "30.000"
click at [1115, 401] on div "Transit Pickup Surcharge Ids Transit Deliver Surcharge Ids Transit Deliver Surc…" at bounding box center [657, 367] width 1204 height 610
click at [1070, 441] on div at bounding box center [1159, 454] width 201 height 60
click at [1184, 648] on span "[PERSON_NAME] và In" at bounding box center [1204, 657] width 120 height 19
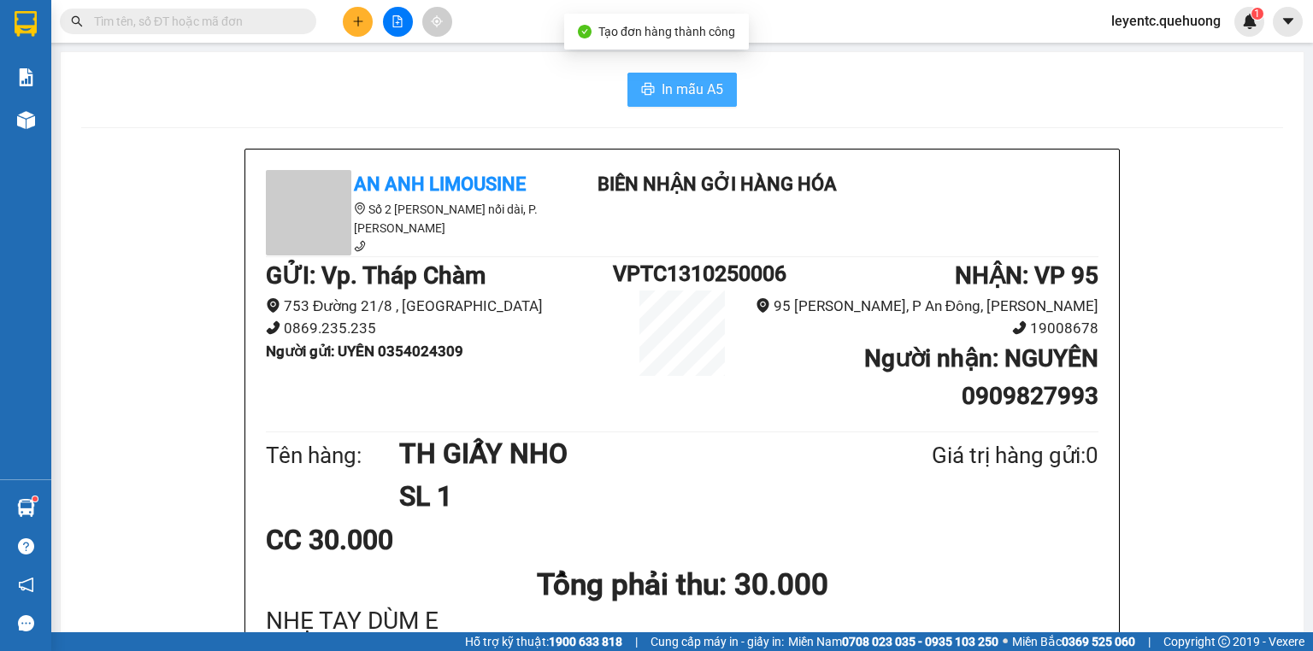
click at [725, 85] on button "In mẫu A5" at bounding box center [682, 90] width 109 height 34
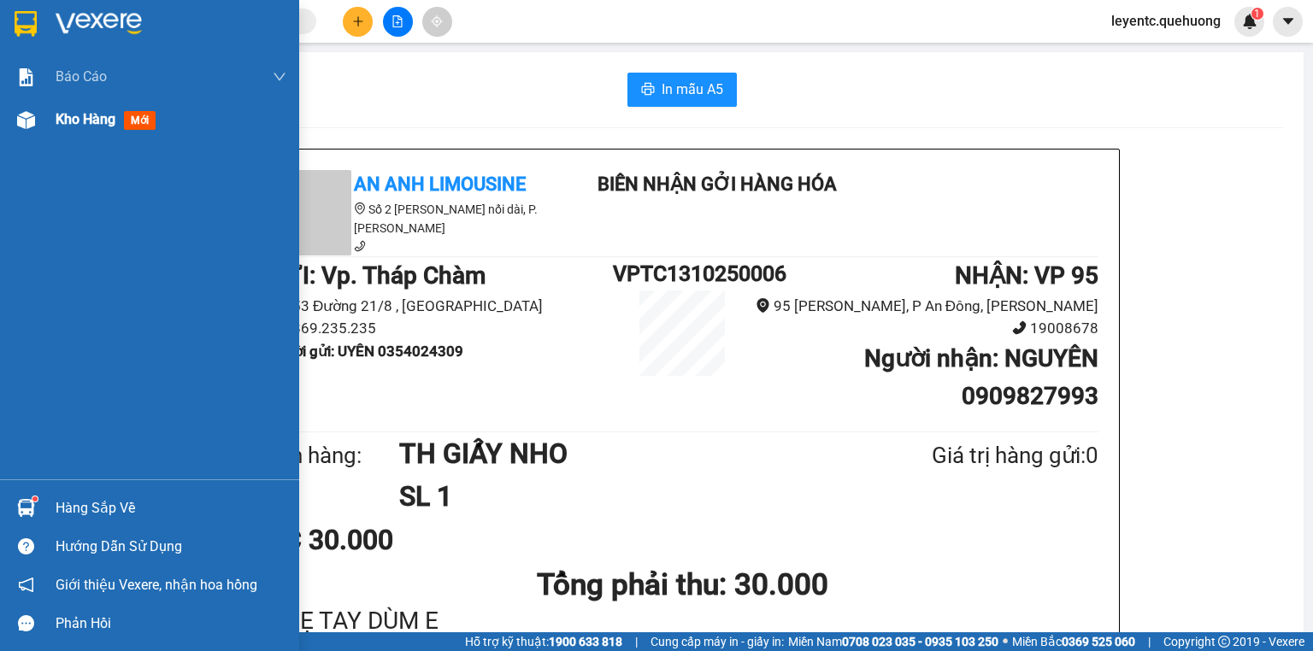
click at [81, 119] on span "Kho hàng" at bounding box center [86, 119] width 60 height 16
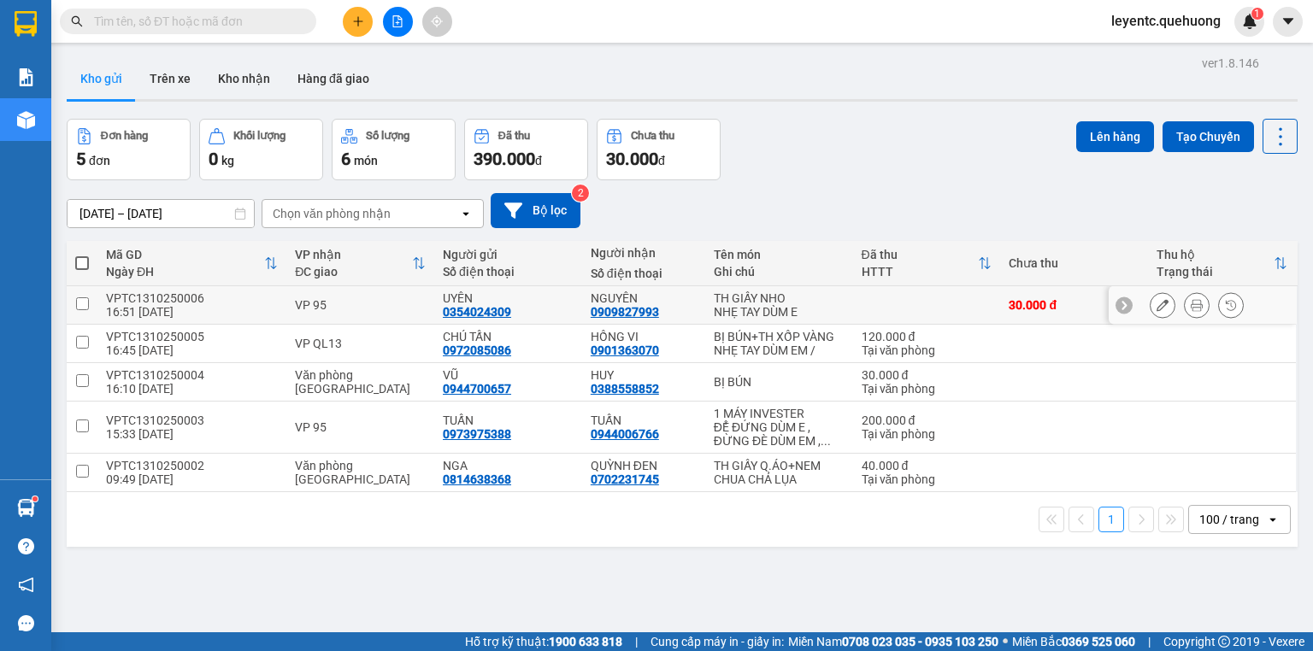
click at [1157, 308] on icon at bounding box center [1163, 305] width 12 height 12
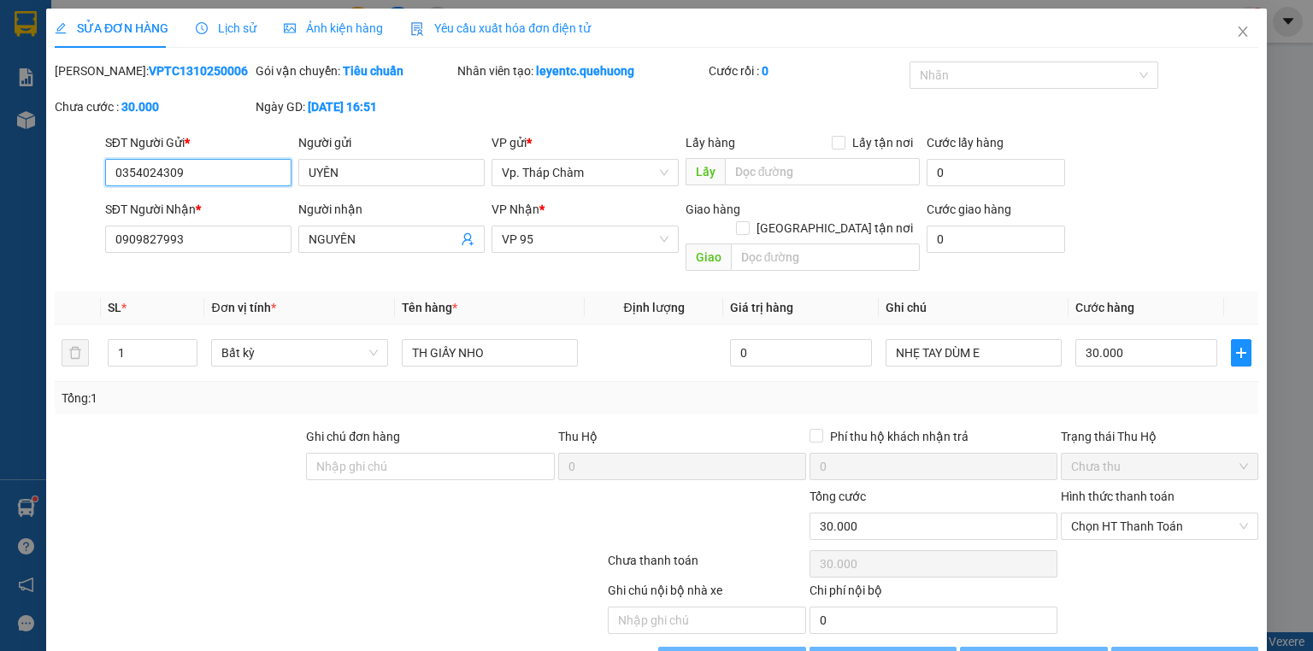
type input "0354024309"
type input "UYÊN"
type input "0909827993"
type input "NGUYÊN"
type input "0"
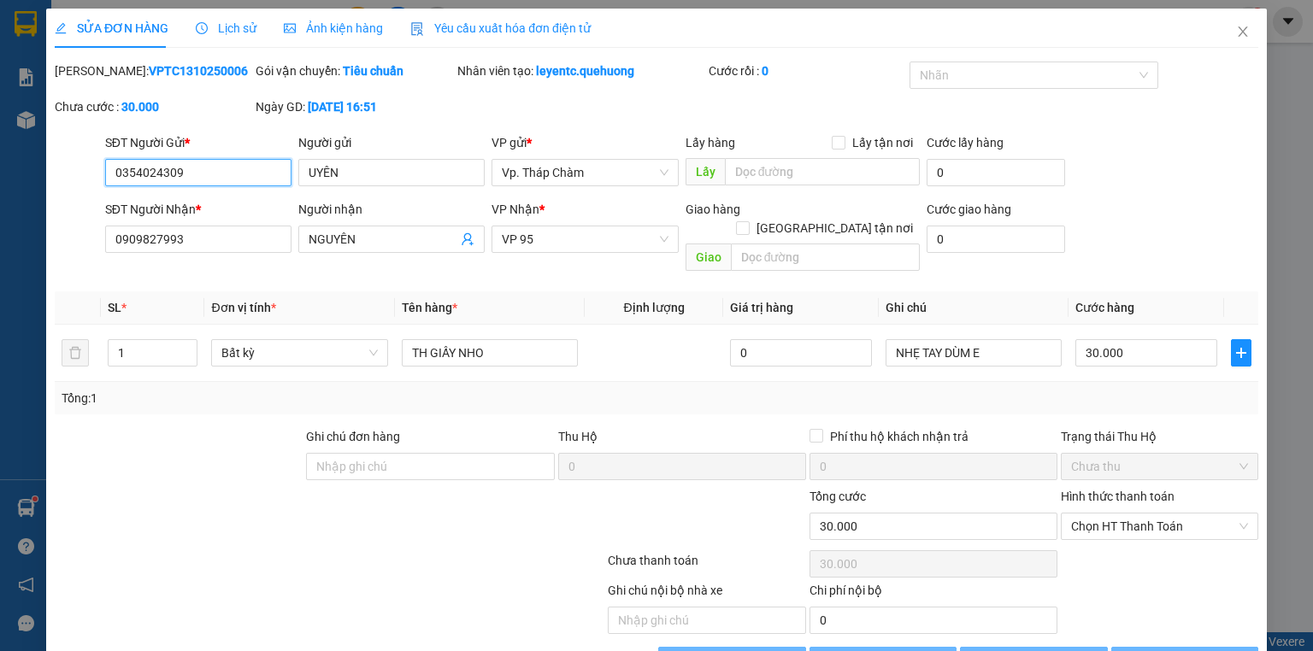
type input "30.000"
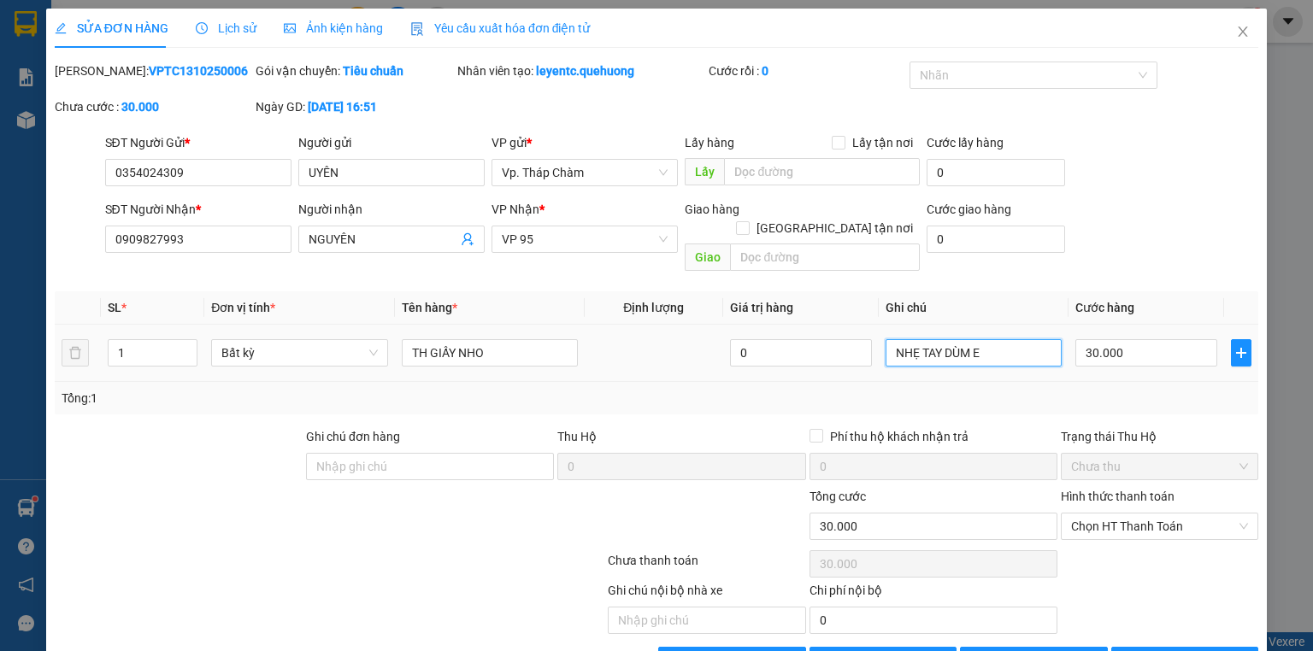
click at [1002, 339] on input "NHẸ TAY DÙM E" at bounding box center [974, 352] width 176 height 27
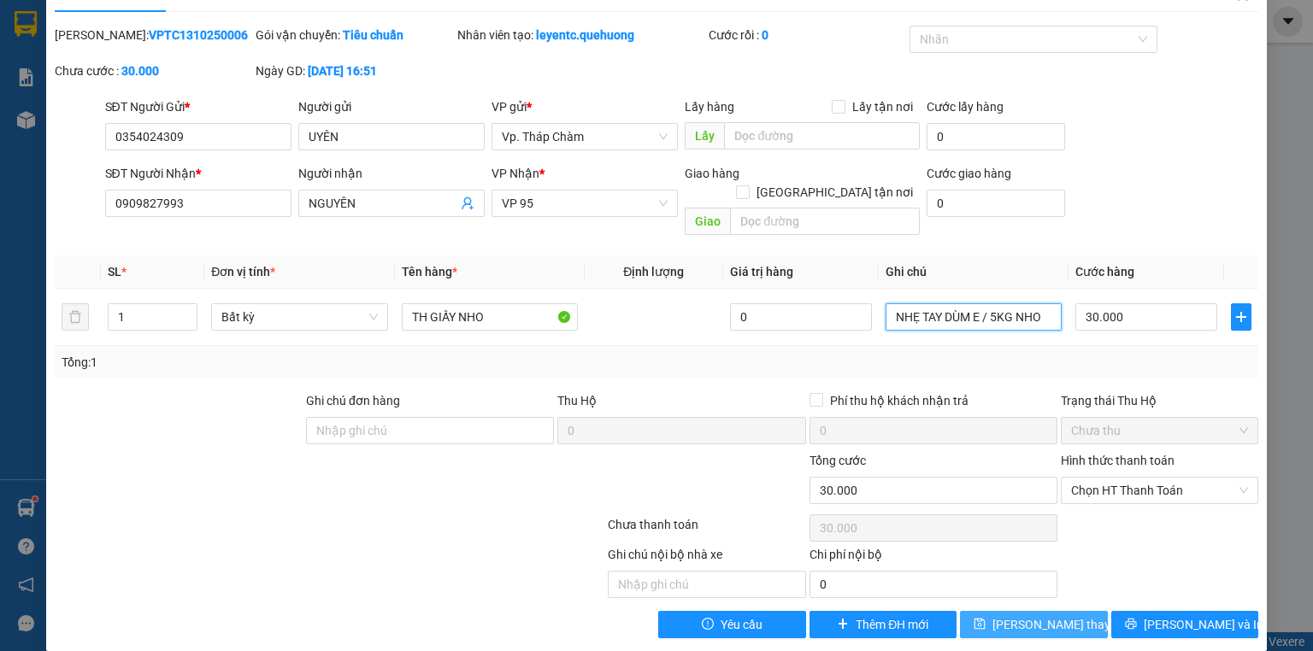
type input "NHẸ TAY DÙM E / 5KG NHO"
click at [1074, 611] on button "[PERSON_NAME] thay đổi" at bounding box center [1034, 624] width 148 height 27
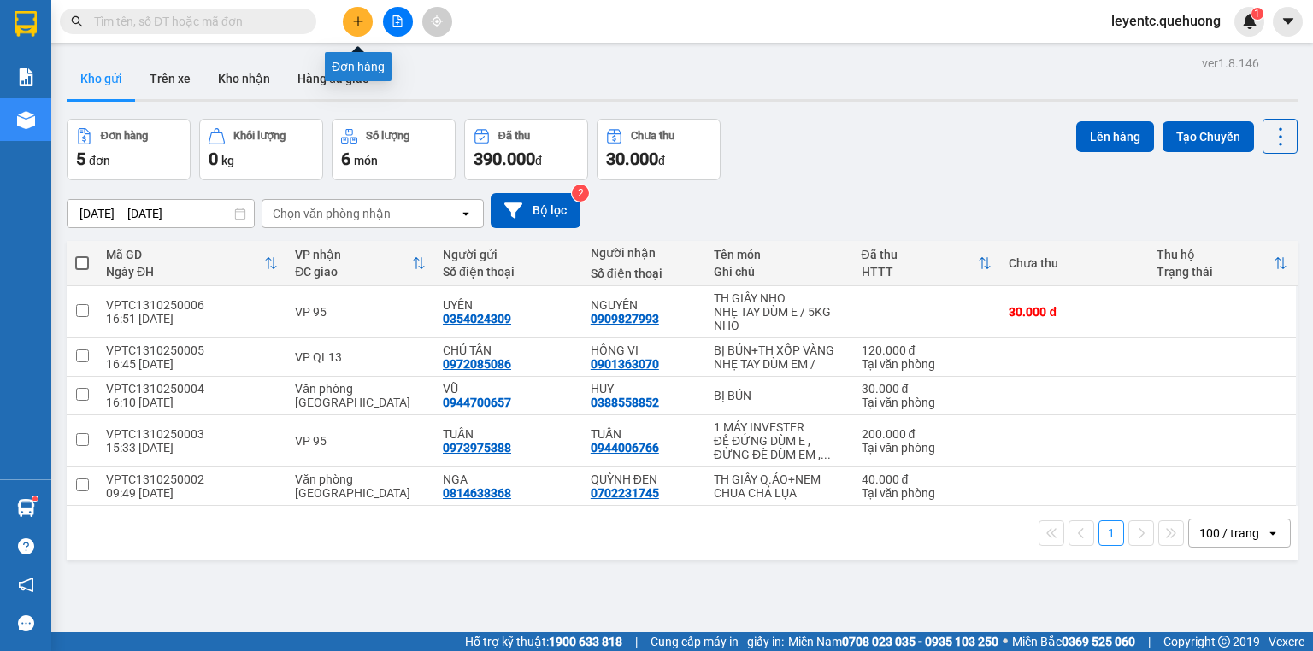
click at [352, 27] on button at bounding box center [358, 22] width 30 height 30
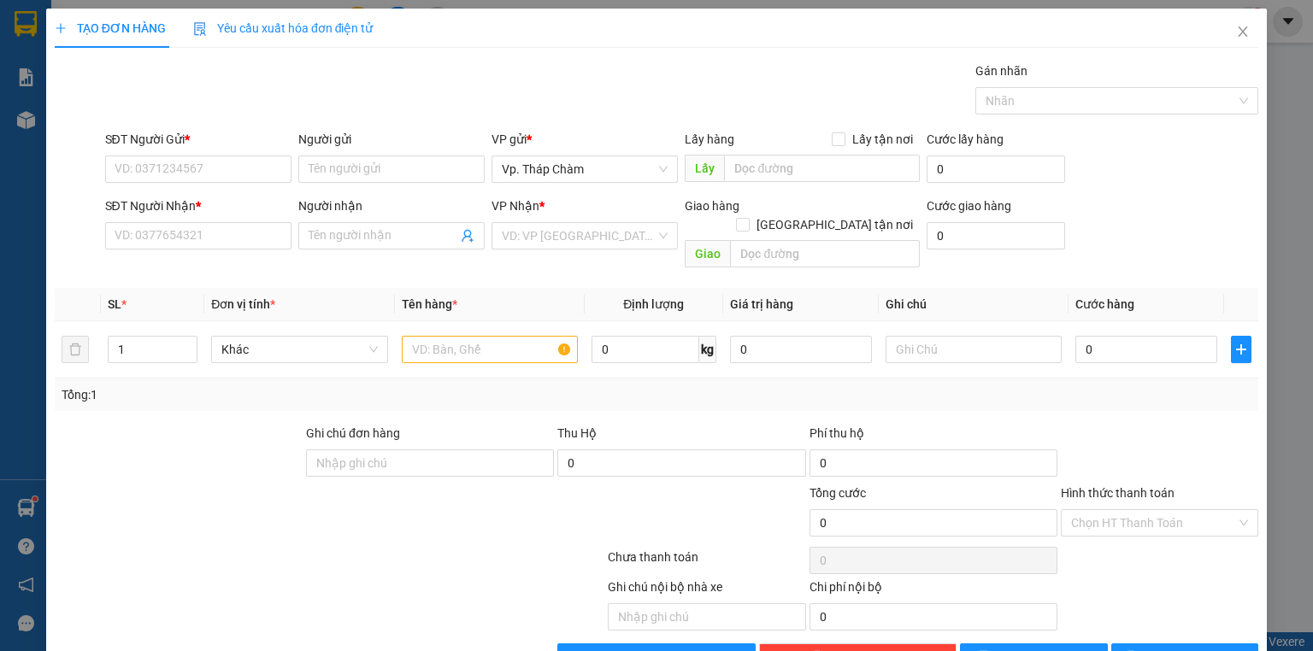
click at [250, 250] on div "SĐT Người Nhận * VD: 0377654321" at bounding box center [198, 227] width 186 height 60
click at [1225, 29] on span "Close" at bounding box center [1243, 33] width 48 height 48
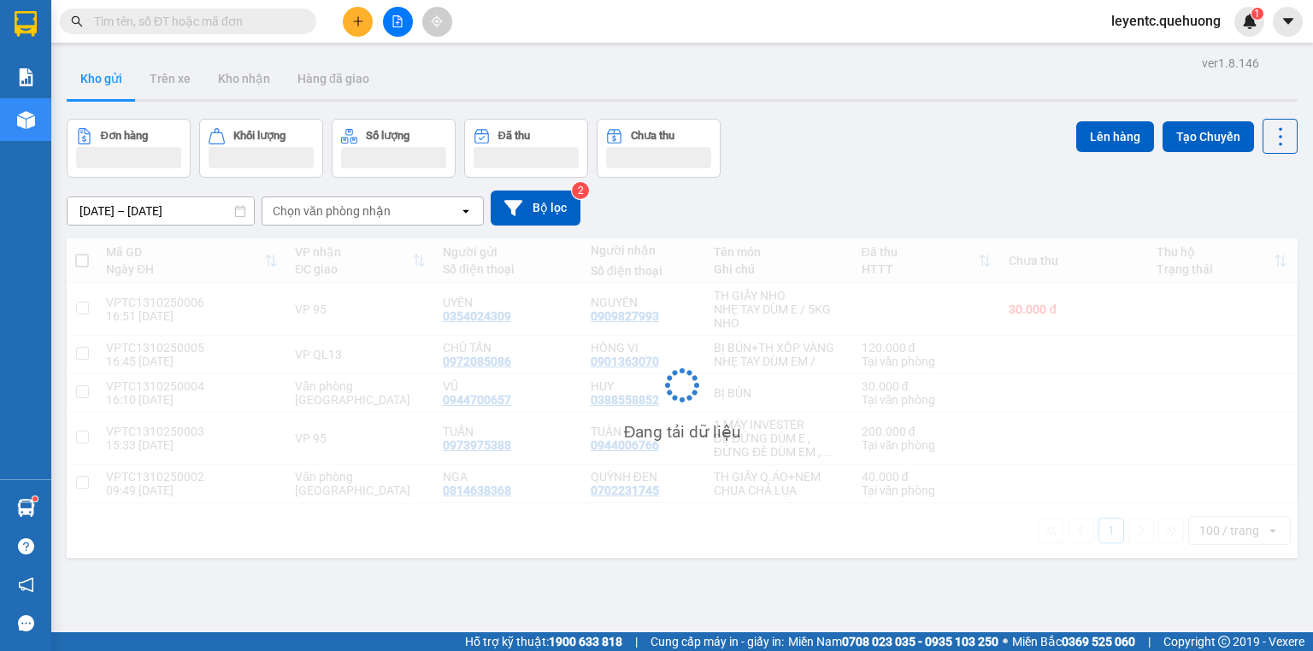
click at [285, 27] on input "text" at bounding box center [195, 21] width 202 height 19
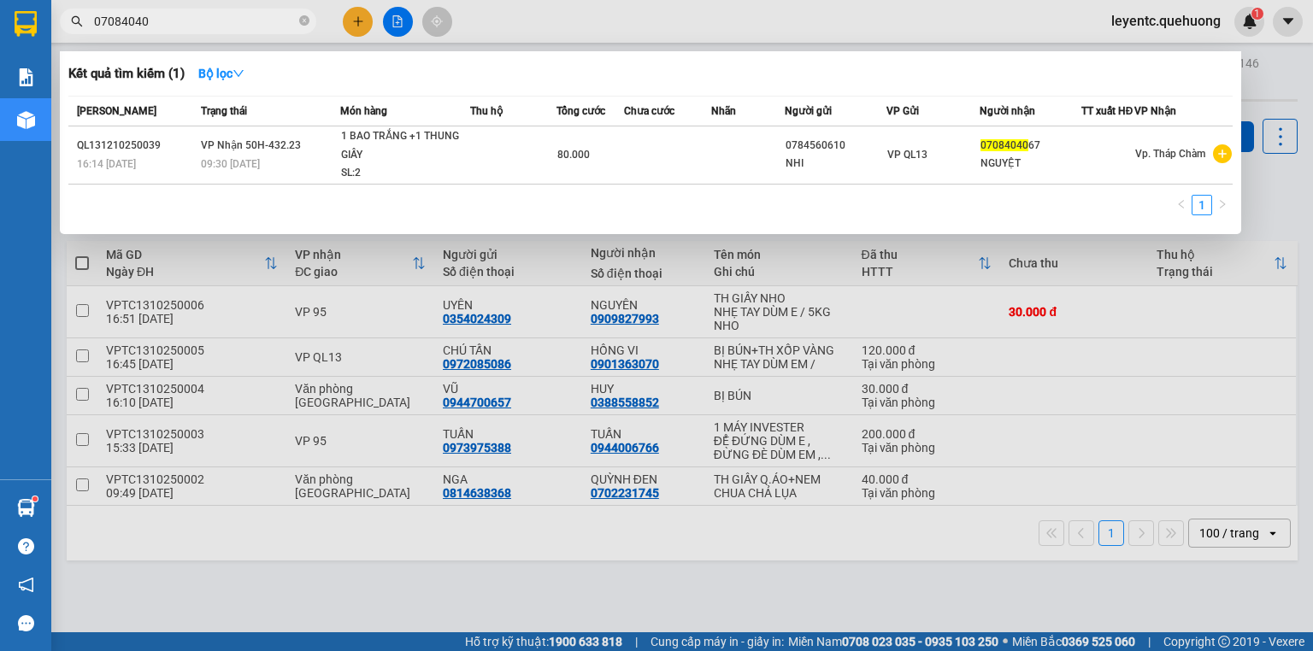
type input "07084040"
drag, startPoint x: 1031, startPoint y: 566, endPoint x: 949, endPoint y: 612, distance: 94.2
click at [1029, 565] on div at bounding box center [656, 325] width 1313 height 651
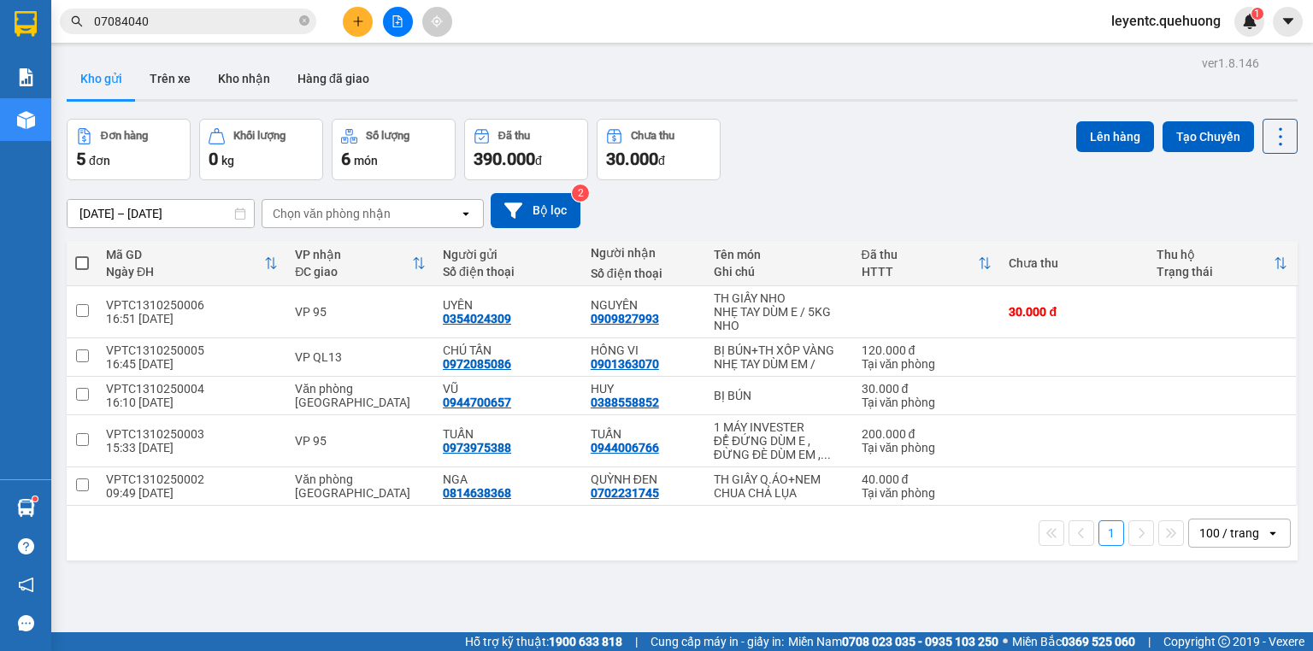
click at [369, 589] on div "ver 1.8.146 Kho gửi Trên xe Kho nhận Hàng đã giao Đơn hàng 5 đơn Khối lượng 0 k…" at bounding box center [682, 376] width 1245 height 651
click at [785, 194] on div "[DATE] – [DATE] Press the down arrow key to interact with the calendar and sele…" at bounding box center [682, 210] width 1231 height 35
click at [352, 32] on button at bounding box center [358, 22] width 30 height 30
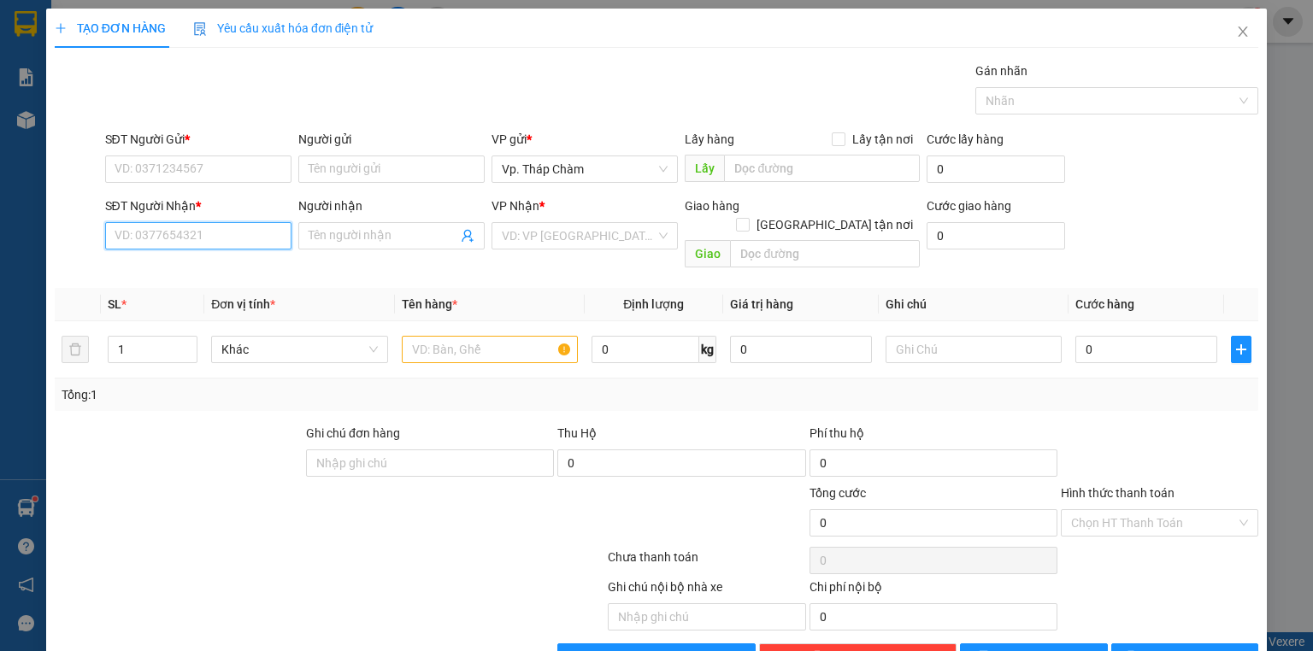
click at [223, 239] on input "SĐT Người Nhận *" at bounding box center [198, 235] width 186 height 27
type input "0902335880"
click at [218, 269] on div "0902335880 - THUẬN" at bounding box center [197, 269] width 164 height 19
type input "THUẬN"
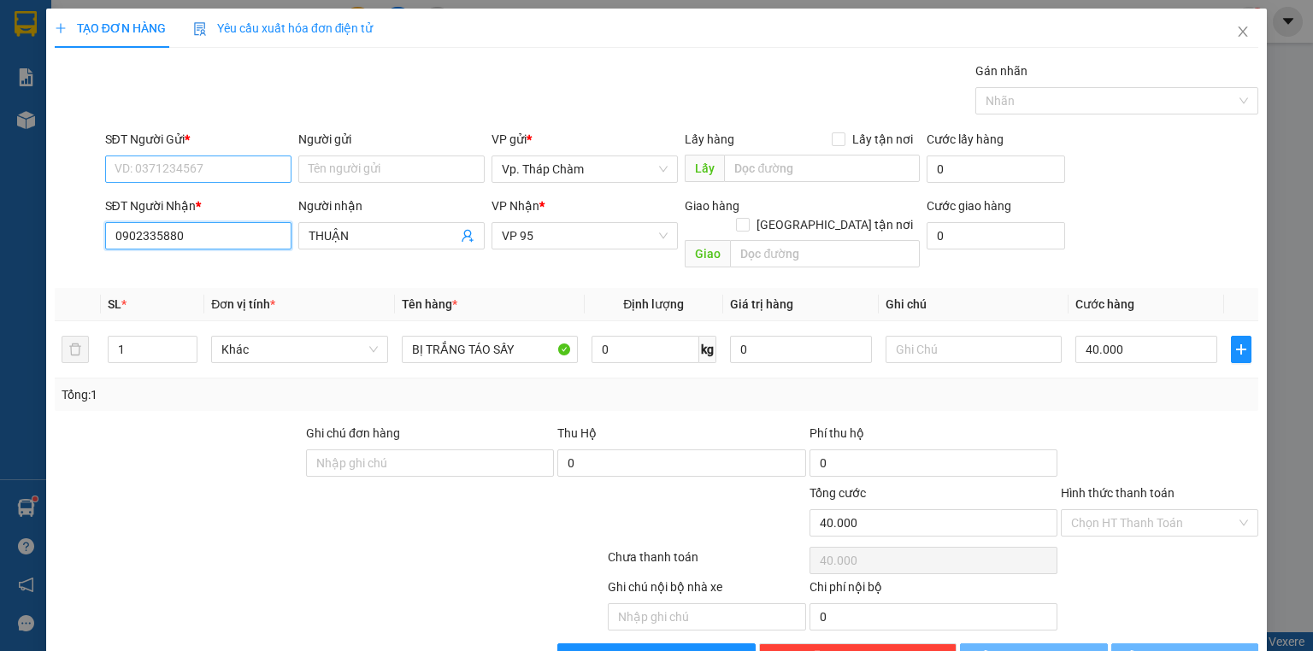
type input "40.000"
type input "0902335880"
click at [154, 162] on input "SĐT Người Gửi *" at bounding box center [198, 169] width 186 height 27
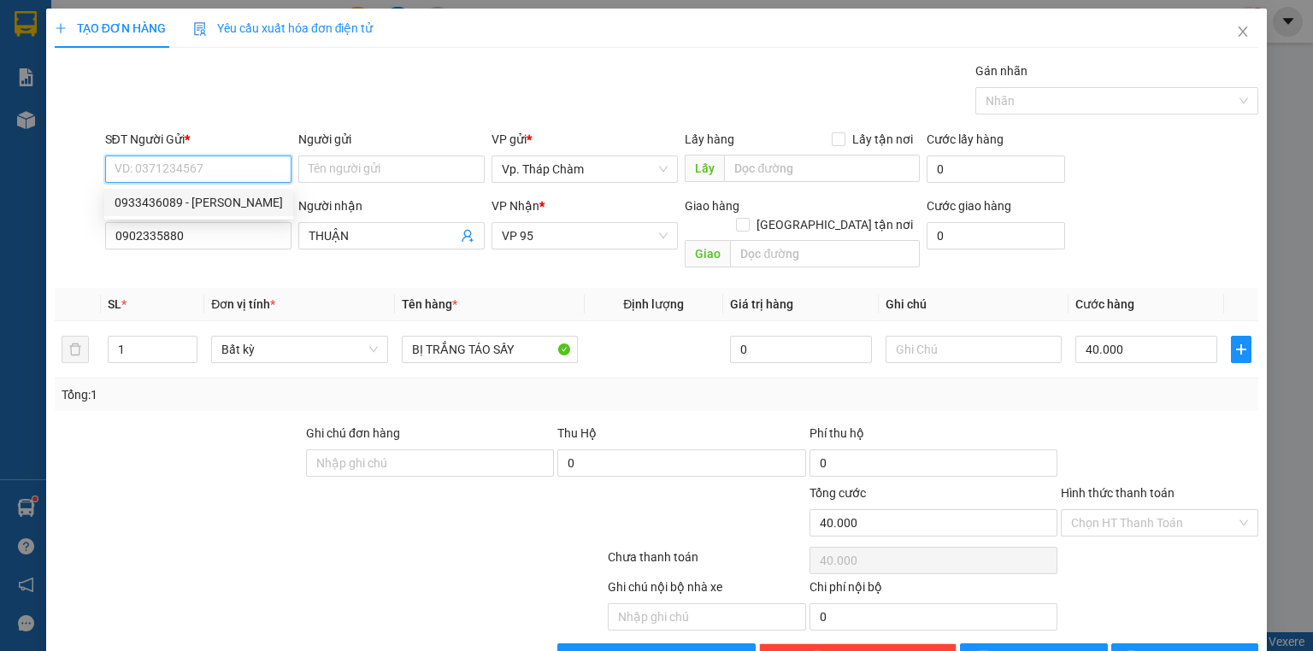
click at [161, 198] on div "0933436089 - TRÚC LINH" at bounding box center [199, 202] width 168 height 19
type input "0933436089"
type input "[PERSON_NAME]"
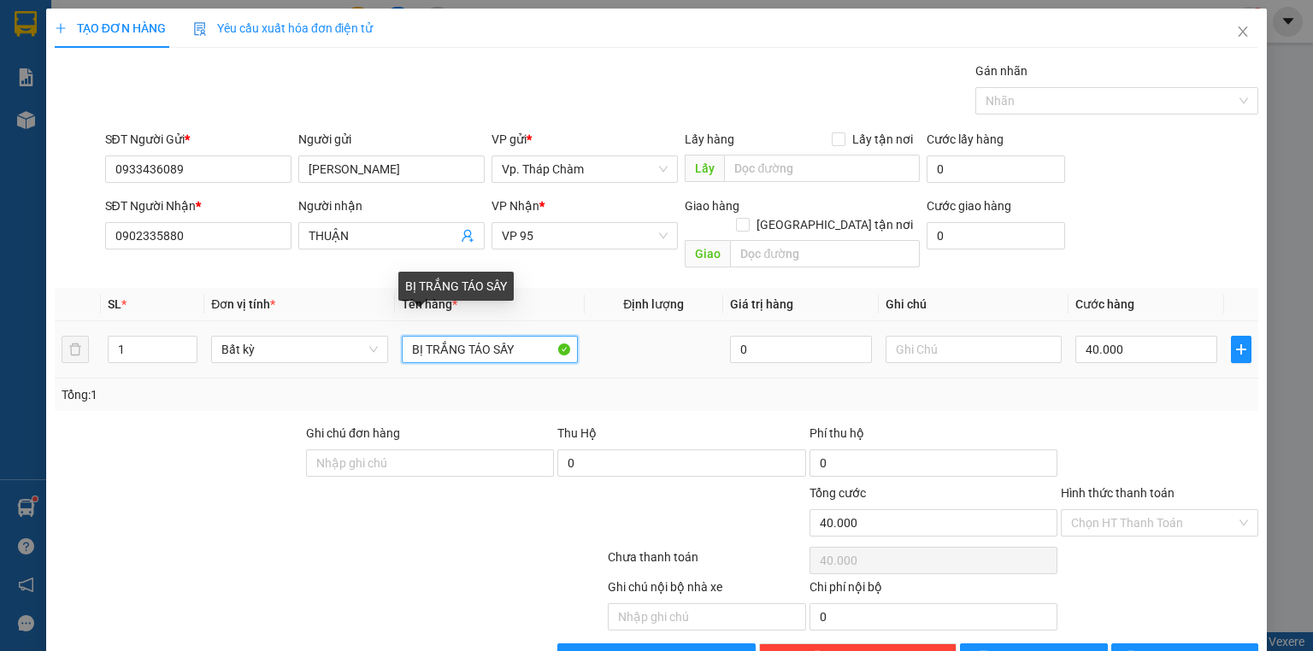
click at [470, 336] on input "BỊ TRẮNG TÁO SẤY" at bounding box center [490, 349] width 176 height 27
type input "XỐP VÀNG ĐÔNG LẠNH"
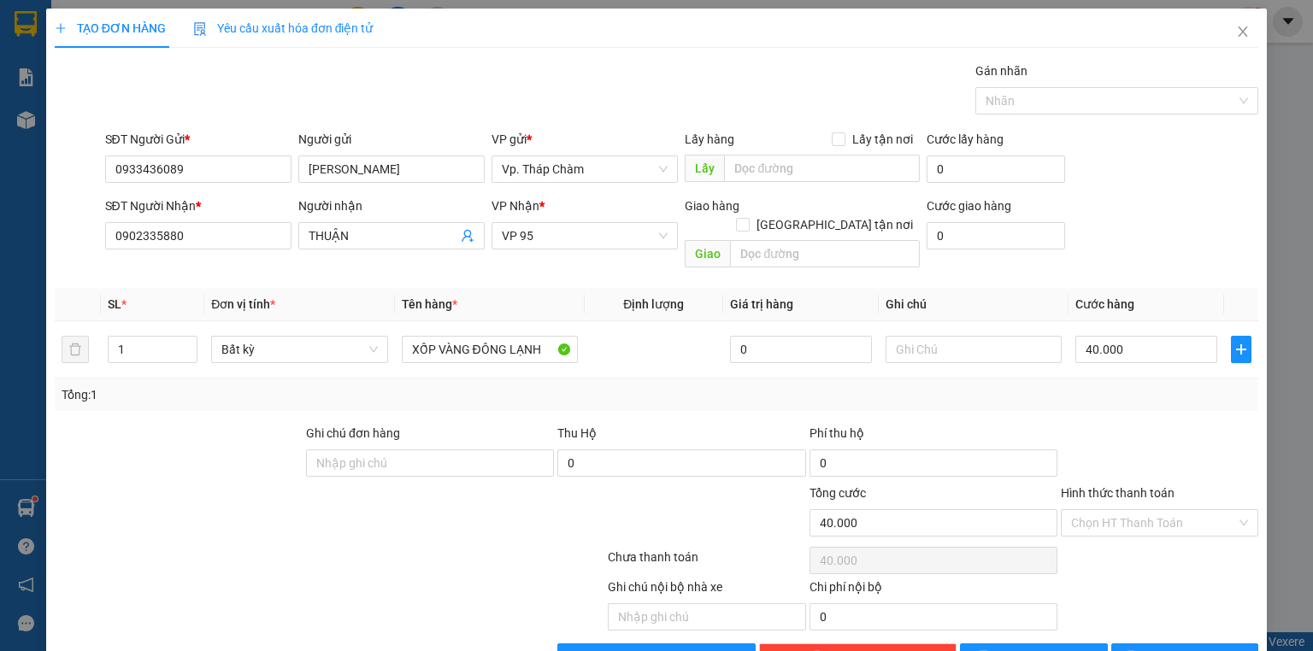
click at [1135, 438] on div at bounding box center [1159, 454] width 201 height 60
click at [1132, 510] on input "Hình thức thanh toán" at bounding box center [1153, 523] width 165 height 26
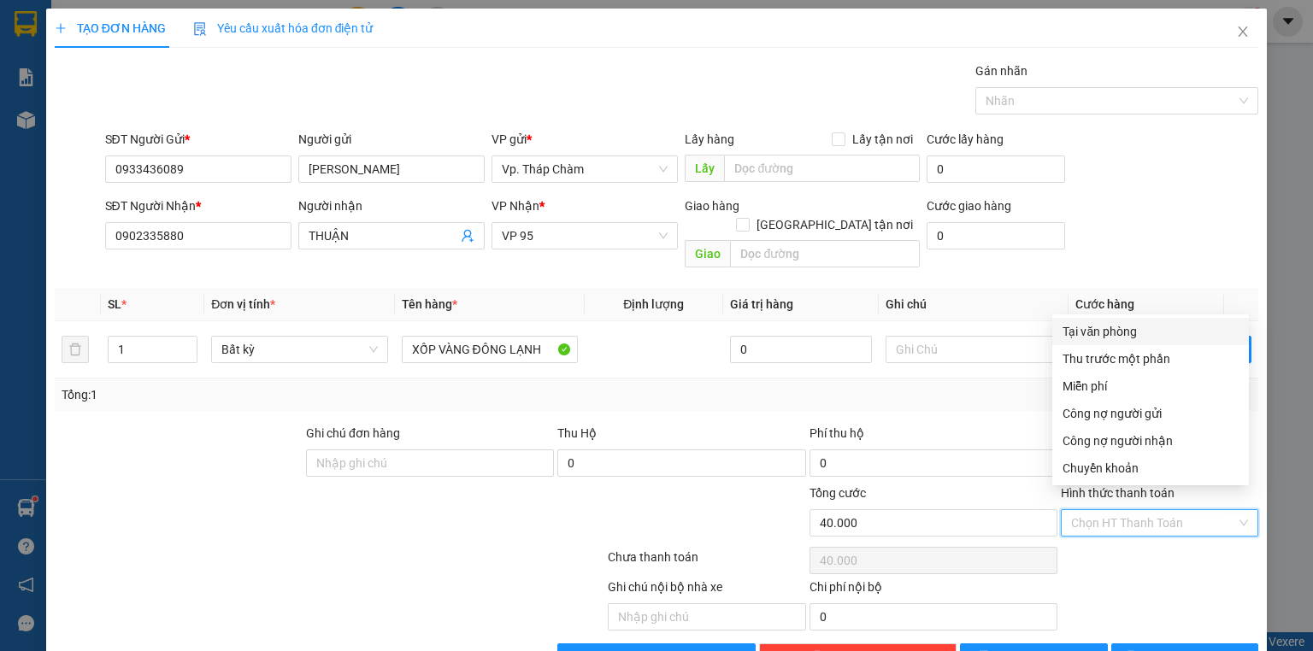
click at [1114, 339] on div "Tại văn phòng" at bounding box center [1151, 331] width 176 height 19
type input "0"
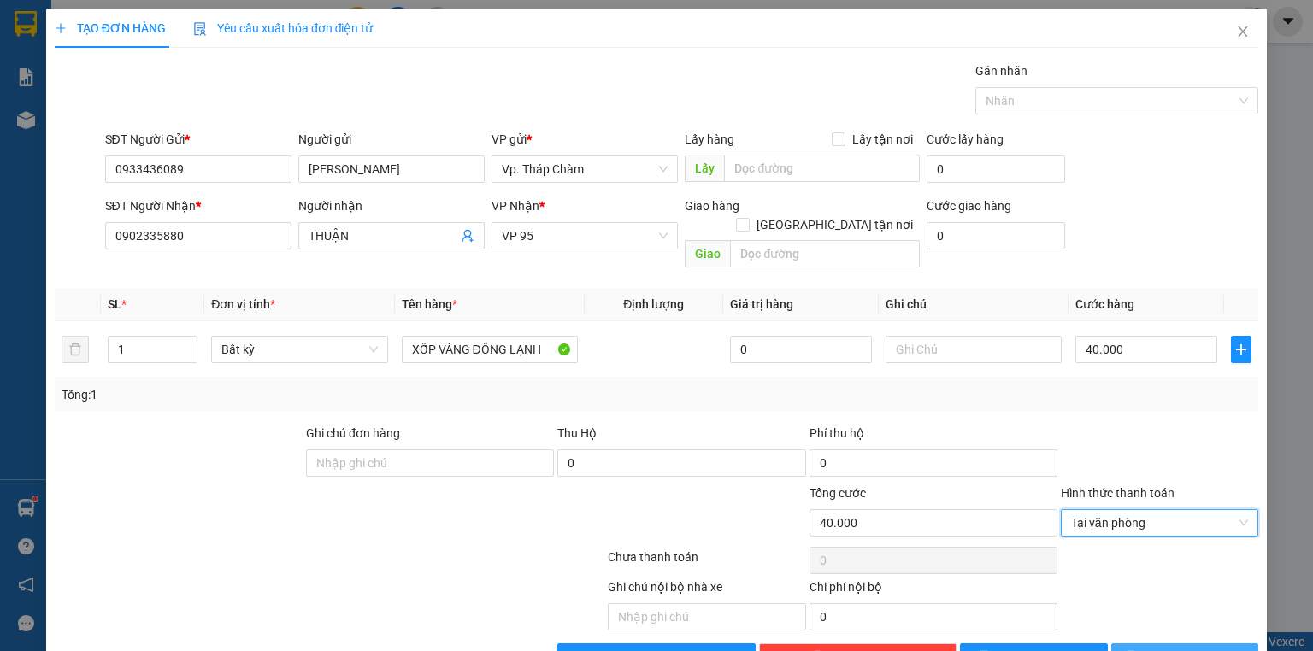
click at [1178, 648] on span "[PERSON_NAME] và In" at bounding box center [1204, 657] width 120 height 19
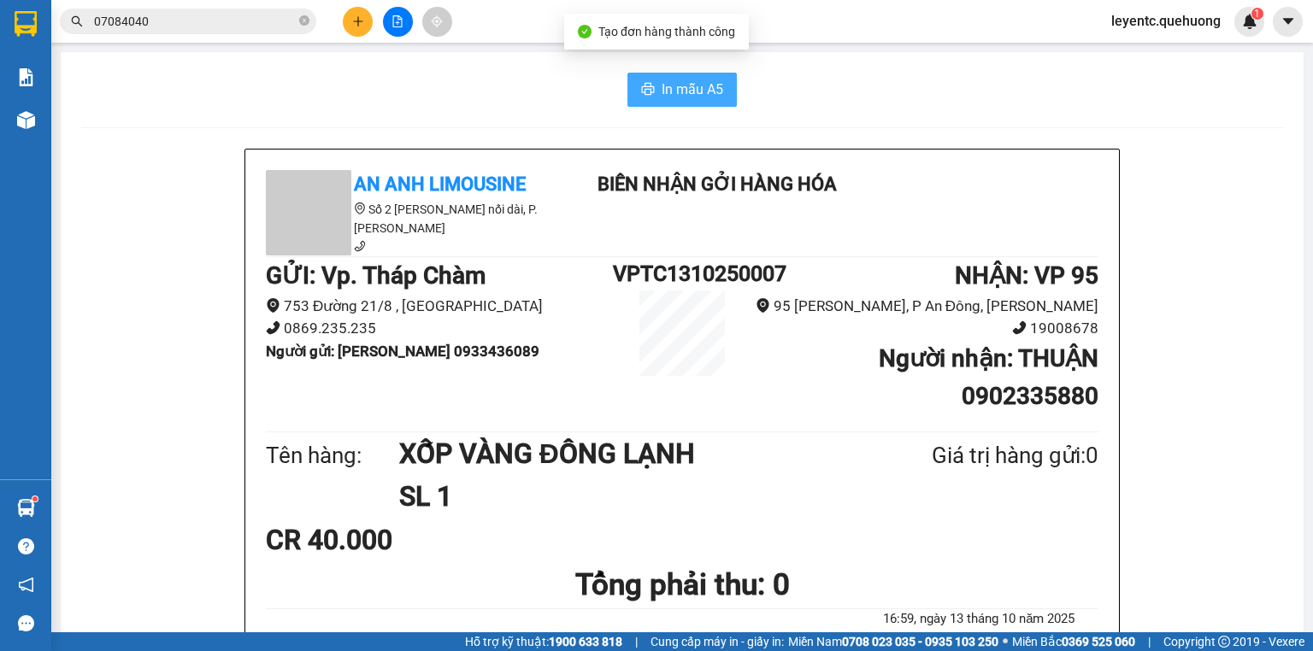
click at [682, 86] on span "In mẫu A5" at bounding box center [693, 89] width 62 height 21
drag, startPoint x: 939, startPoint y: 678, endPoint x: 543, endPoint y: 386, distance: 491.6
click at [543, 386] on div "GỬI : Vp. Tháp Chàm 753 Đường 21/8 , Phường Bảo An 0869.235.235 Người gửi : TRÚ…" at bounding box center [682, 342] width 833 height 170
click at [539, 305] on li "753 Đường 21/8 , [GEOGRAPHIC_DATA]" at bounding box center [439, 306] width 347 height 23
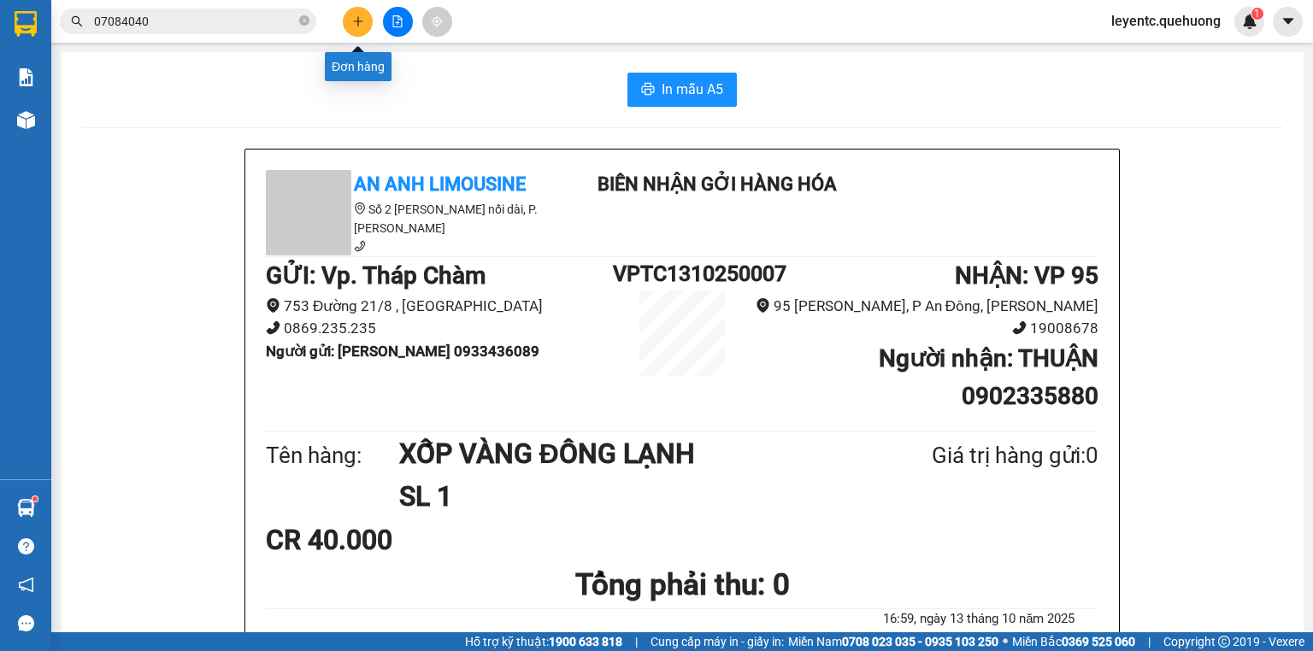
click at [354, 21] on icon "plus" at bounding box center [358, 21] width 12 height 12
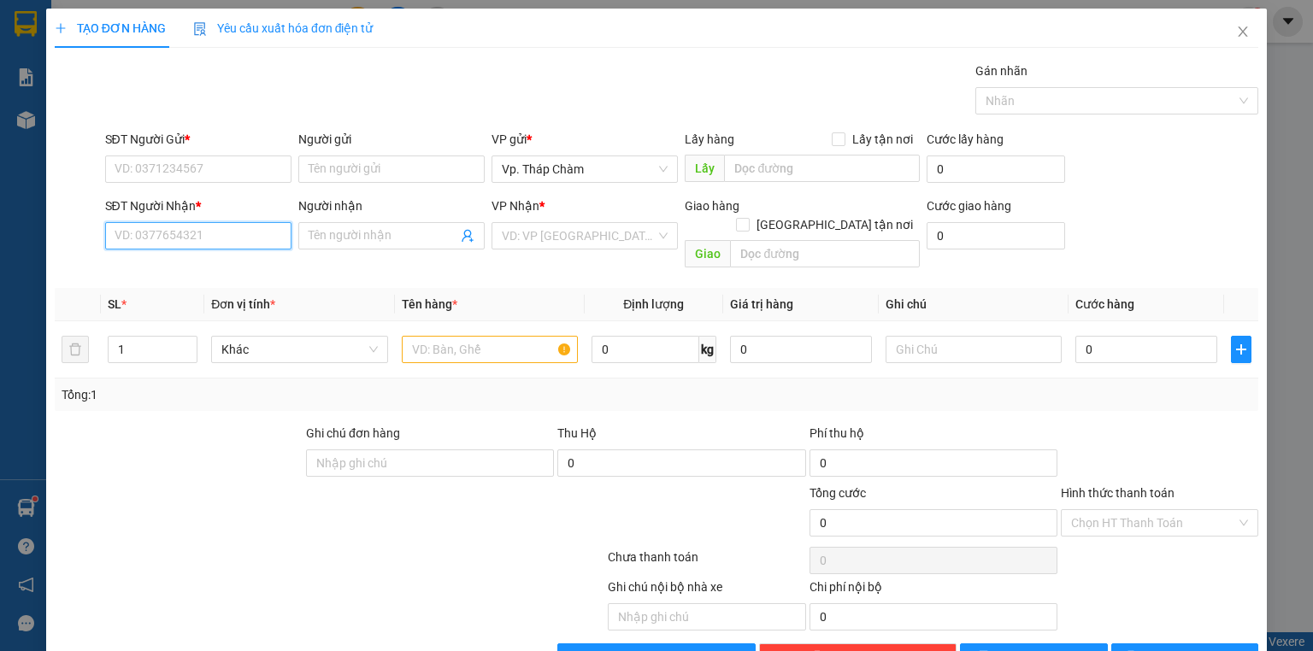
click at [226, 233] on input "SĐT Người Nhận *" at bounding box center [198, 235] width 186 height 27
click at [161, 267] on div "0919024923 - DƯƠNG" at bounding box center [197, 269] width 164 height 19
type input "0919024923"
type input "DƯƠNG"
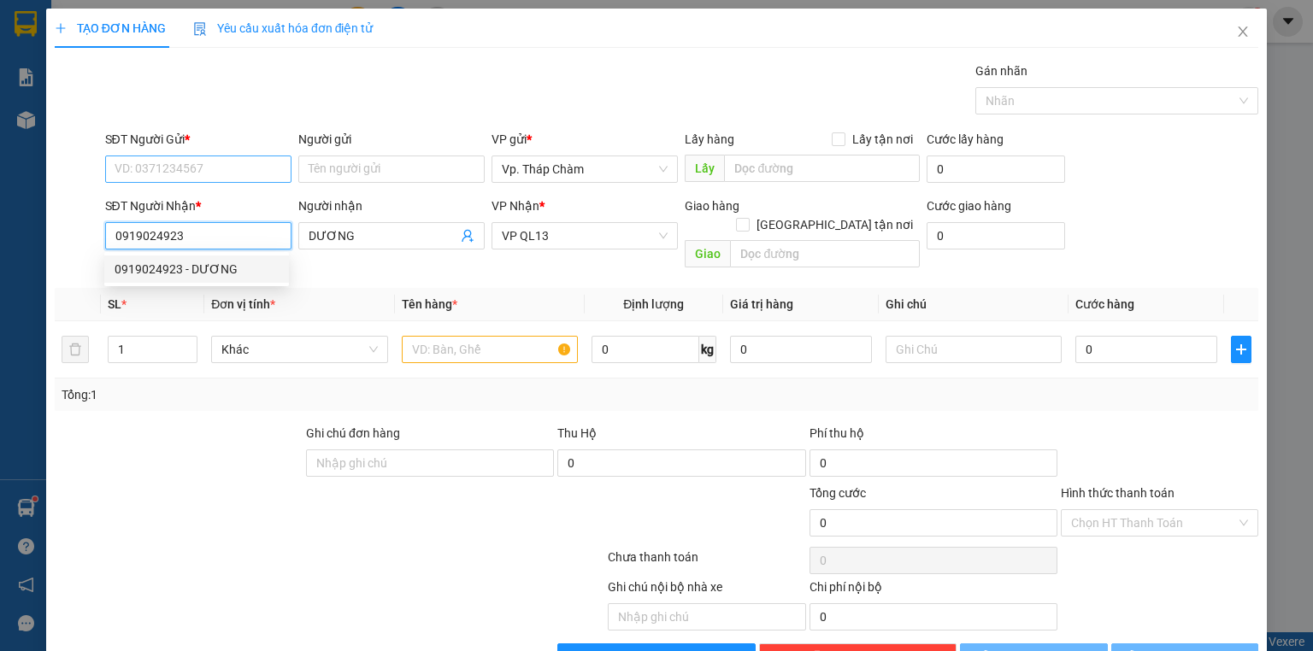
type input "120.000"
type input "0919024923"
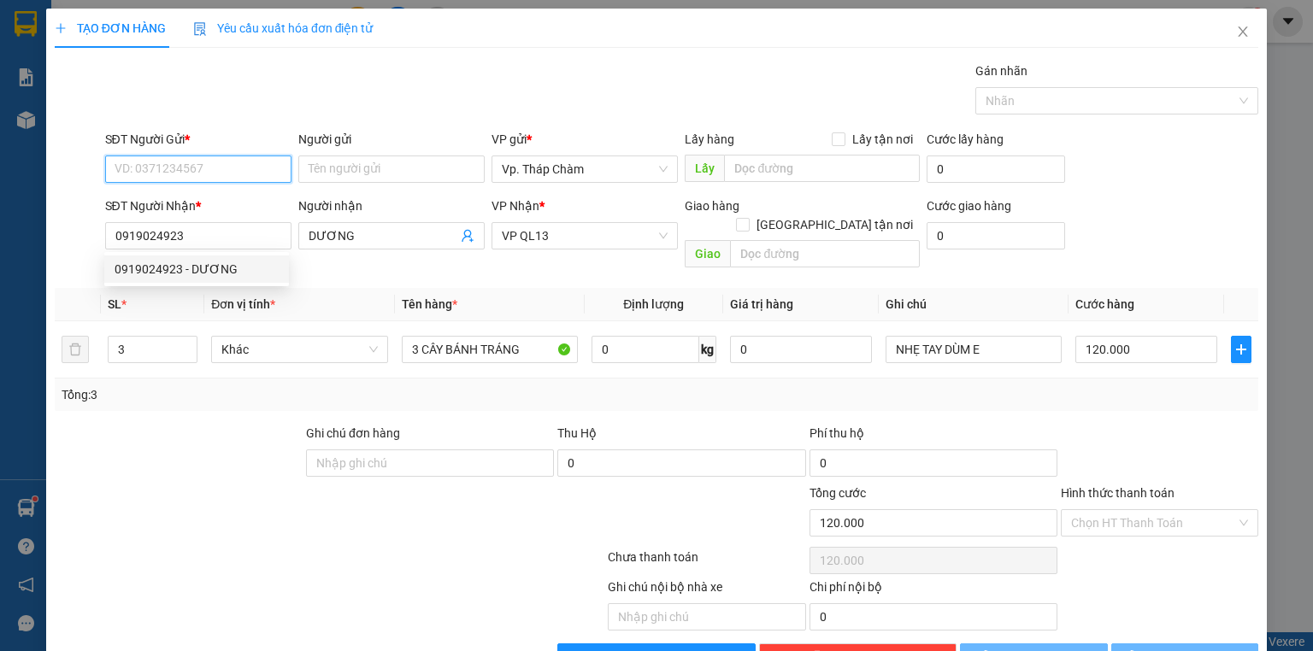
click at [182, 177] on input "SĐT Người Gửi *" at bounding box center [198, 169] width 186 height 27
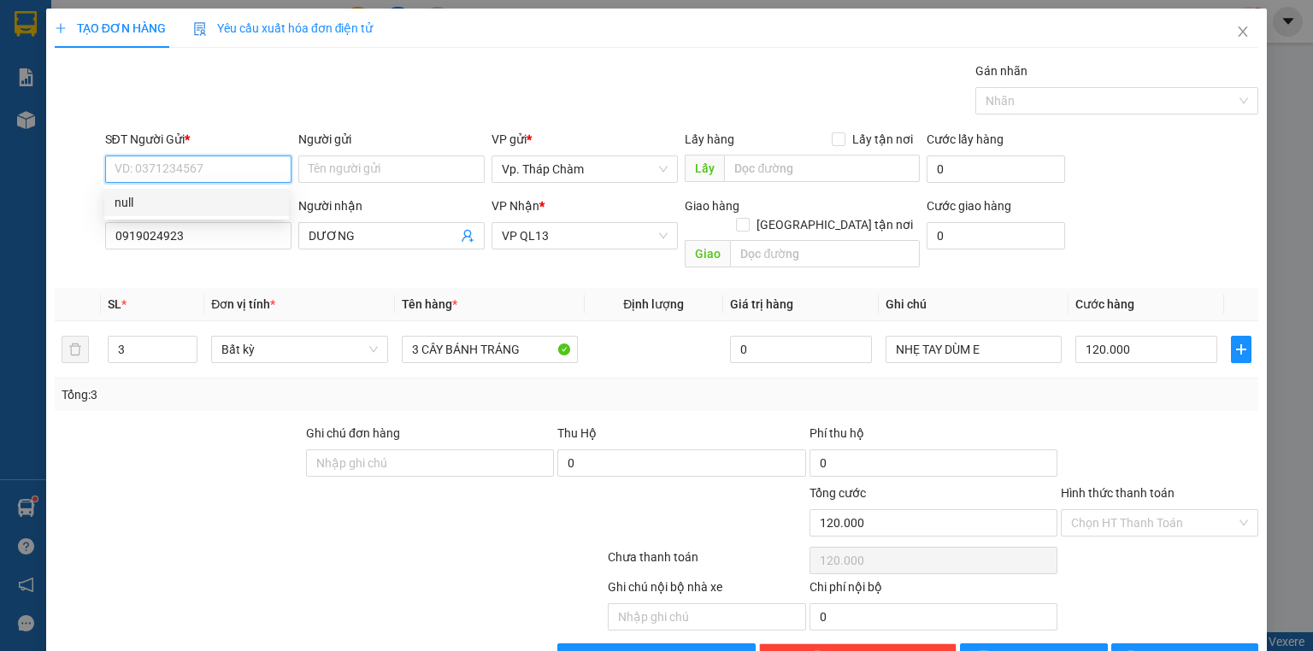
paste input "0918940687"
type input "0918940687"
click at [201, 206] on div "0918940687 - NGỌC" at bounding box center [199, 202] width 168 height 19
type input "NGỌC"
type input "80.000"
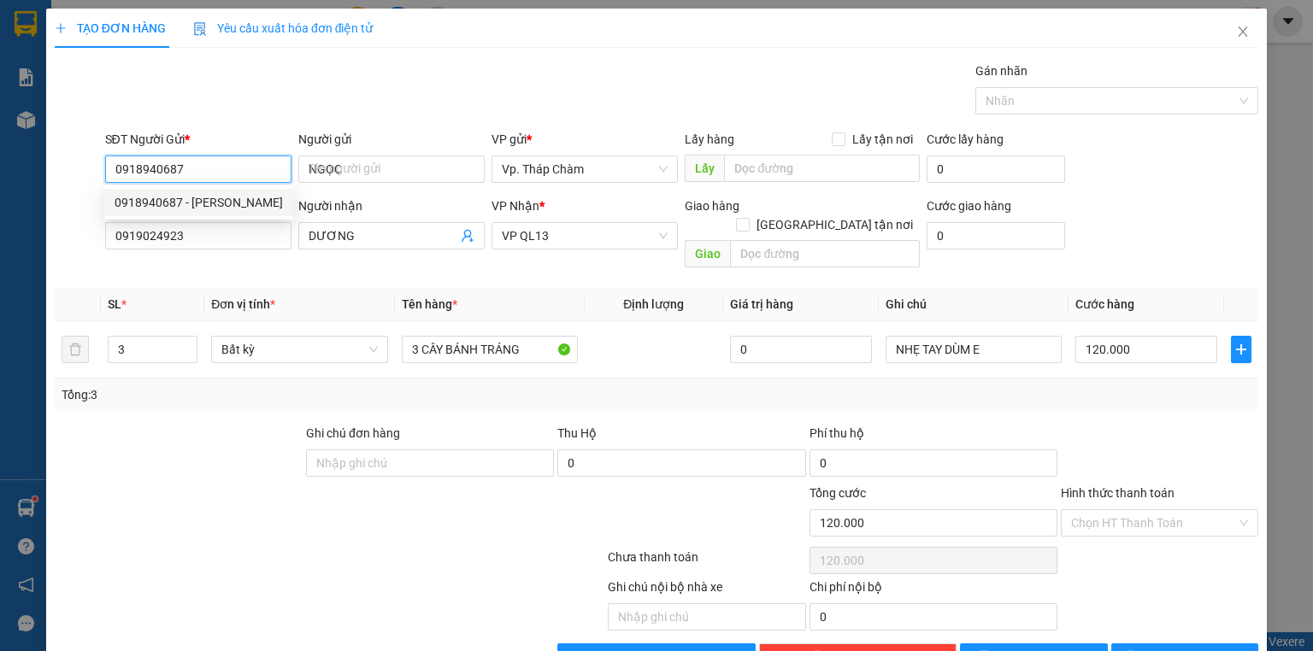
type input "80.000"
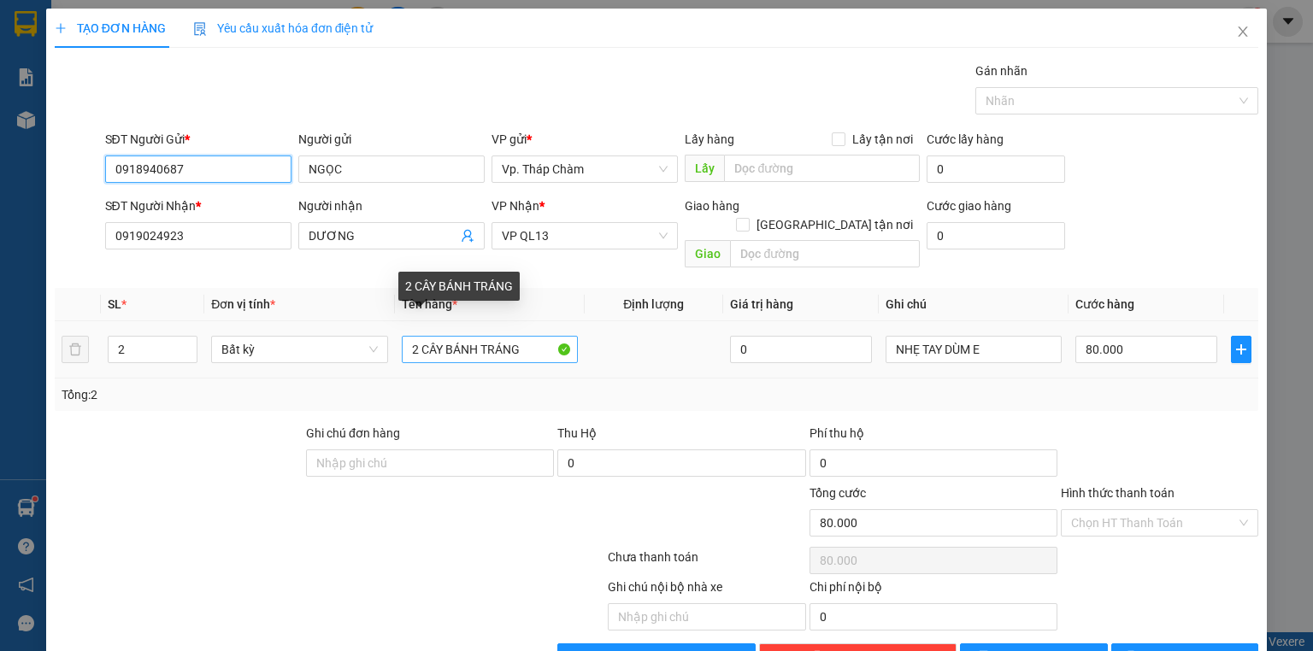
type input "0918940687"
click at [414, 336] on input "2 CÂY BÁNH TRÁNG" at bounding box center [490, 349] width 176 height 27
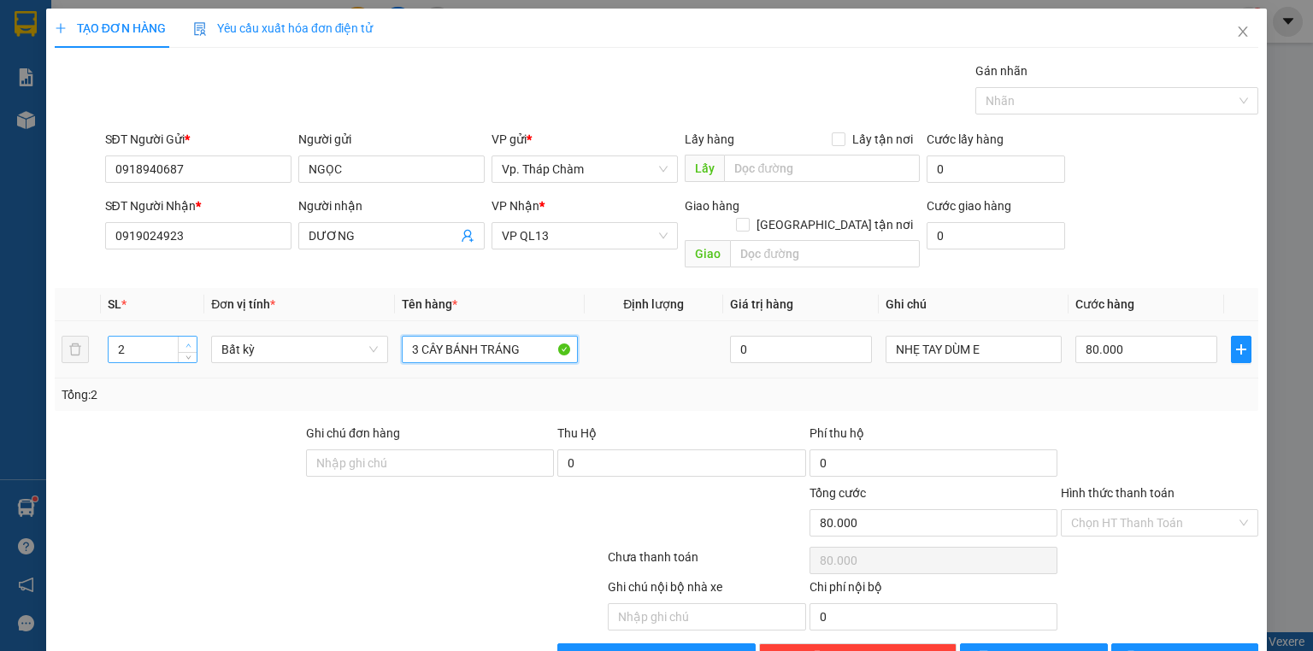
type input "3 CÂY BÁNH TRÁNG"
type input "3"
click at [189, 343] on icon "up" at bounding box center [189, 346] width 6 height 6
click at [1139, 336] on input "80.000" at bounding box center [1146, 349] width 142 height 27
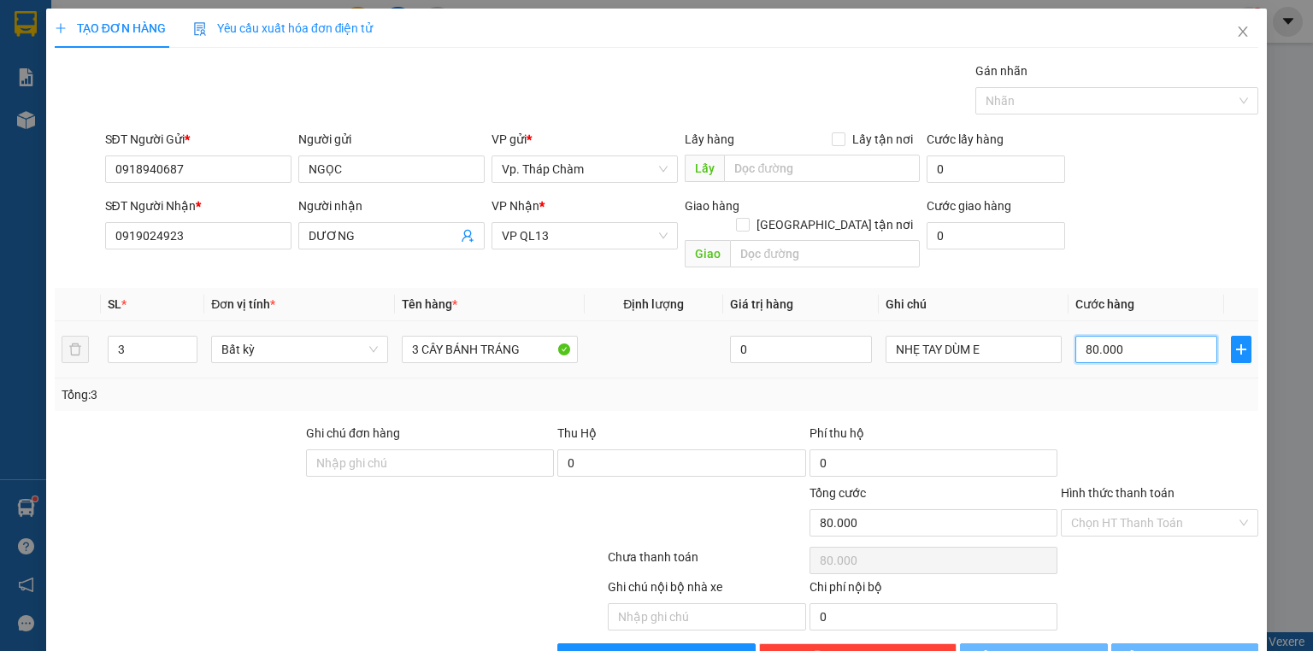
type input "0"
type input "1"
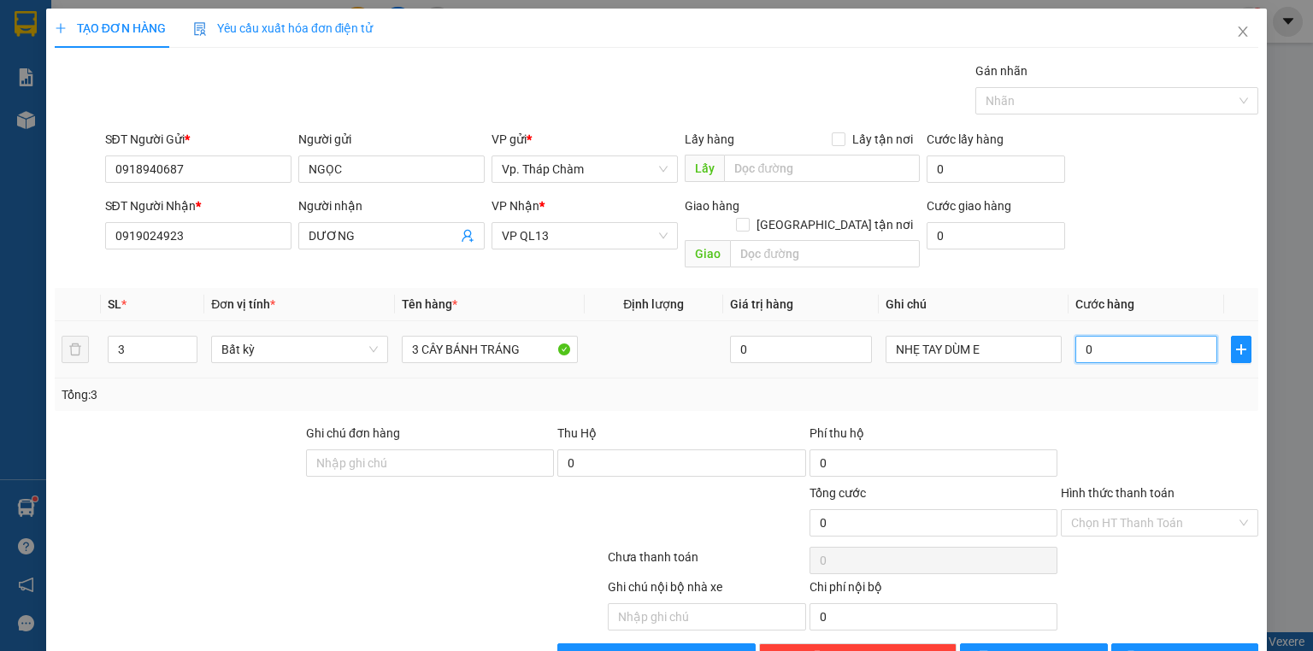
type input "1"
type input "01"
type input "12"
type input "012"
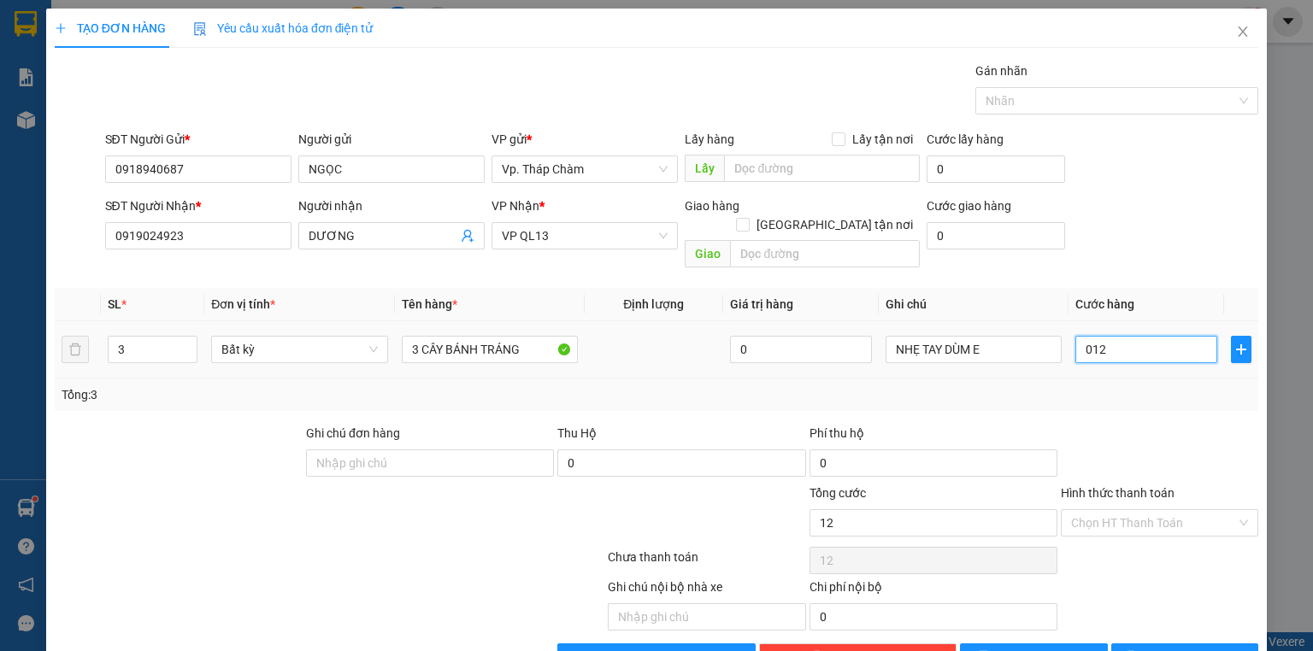
type input "120"
type input "0.120"
type input "120.000"
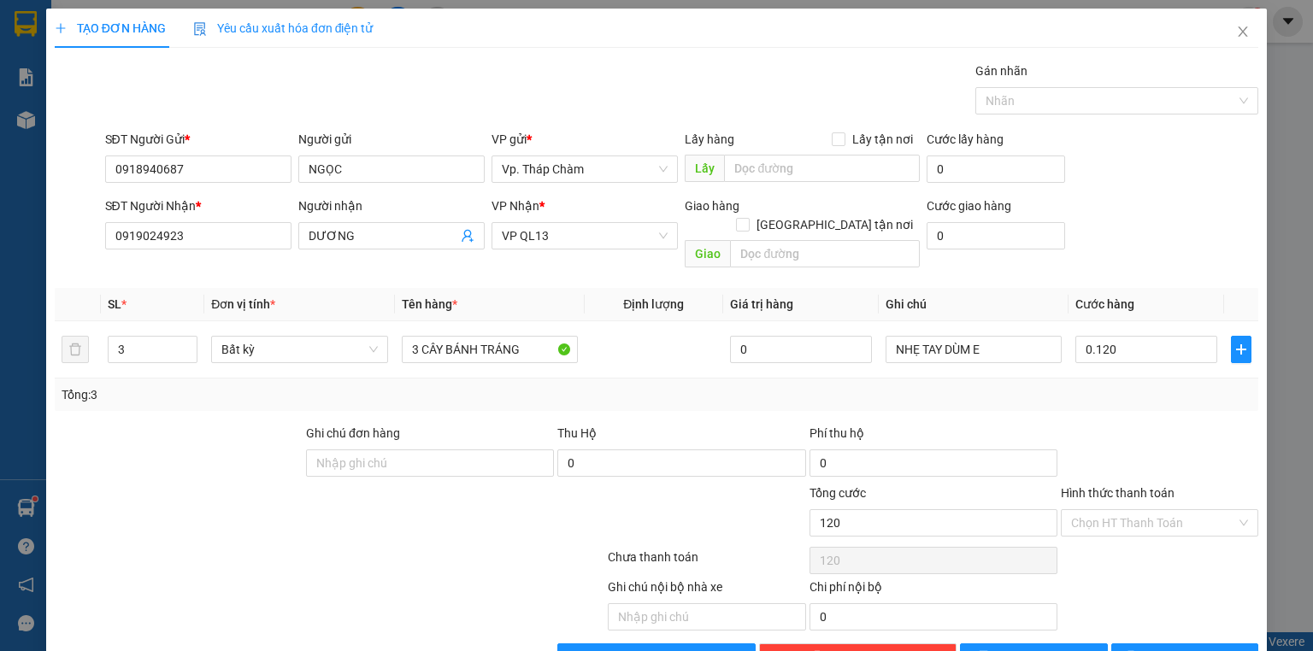
type input "120.000"
click at [1146, 486] on label "Hình thức thanh toán" at bounding box center [1118, 493] width 114 height 14
click at [1146, 510] on input "Hình thức thanh toán" at bounding box center [1153, 523] width 165 height 26
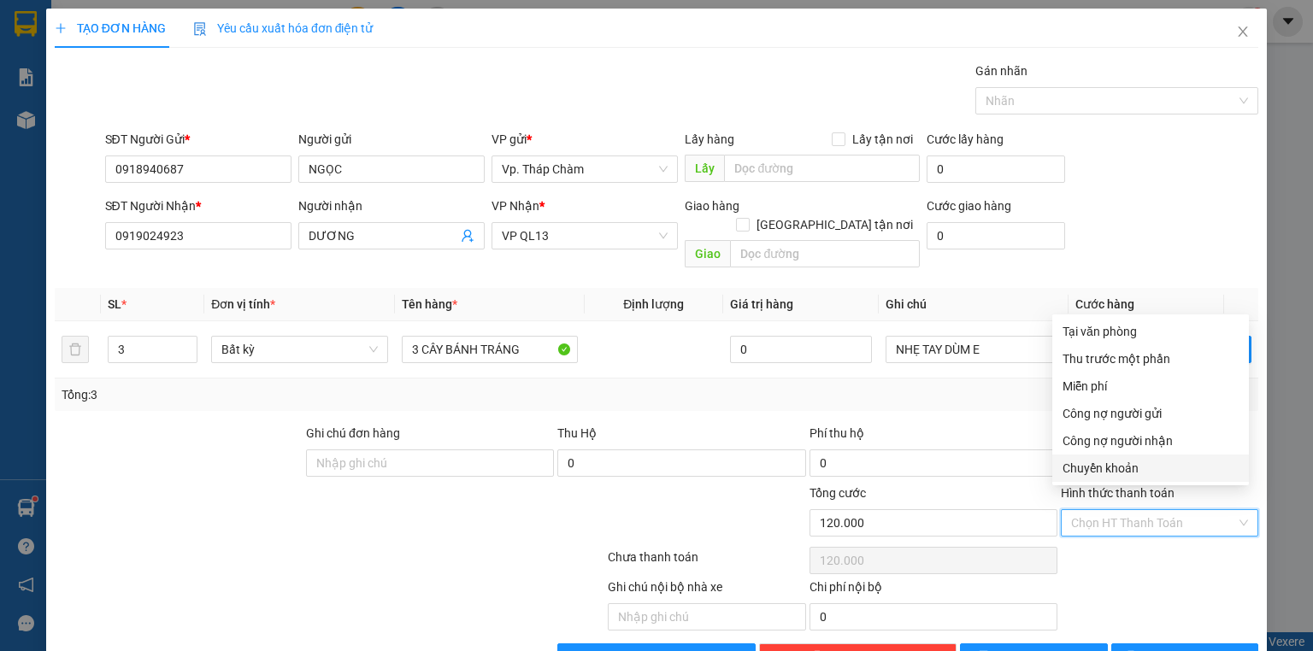
click at [1150, 510] on input "Hình thức thanh toán" at bounding box center [1153, 523] width 165 height 26
click at [1093, 331] on div "Tại văn phòng" at bounding box center [1151, 331] width 176 height 19
type input "0"
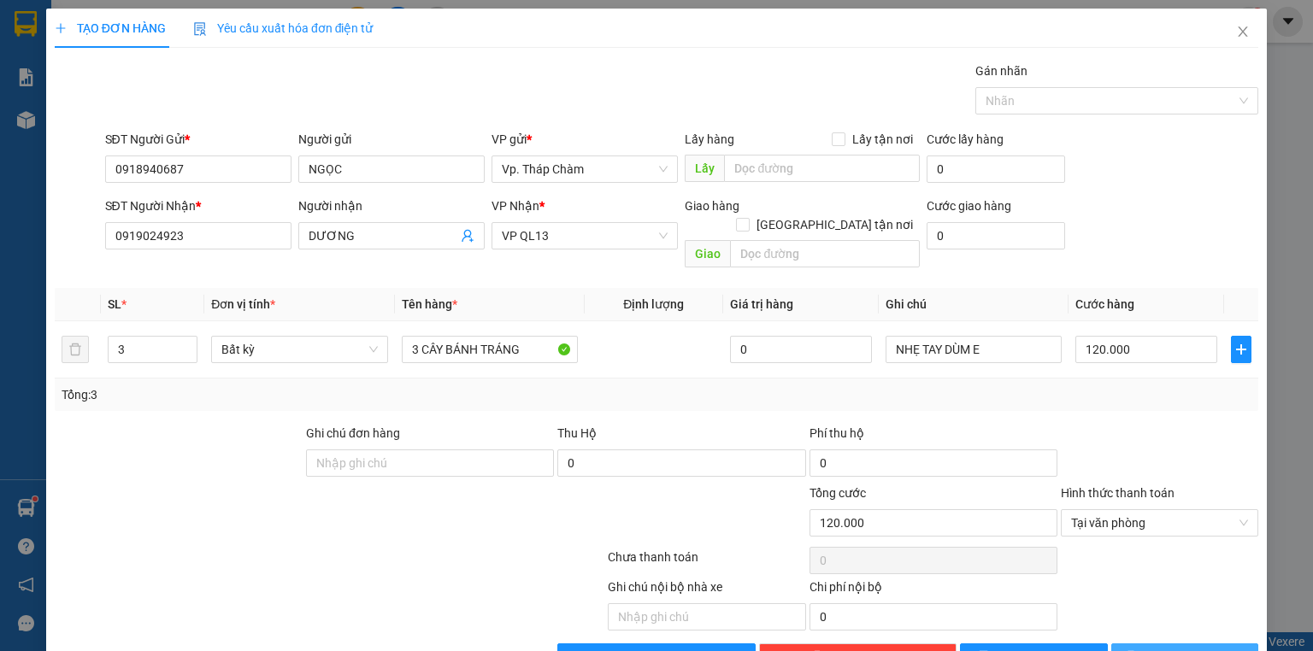
click at [1198, 648] on span "[PERSON_NAME] và In" at bounding box center [1204, 657] width 120 height 19
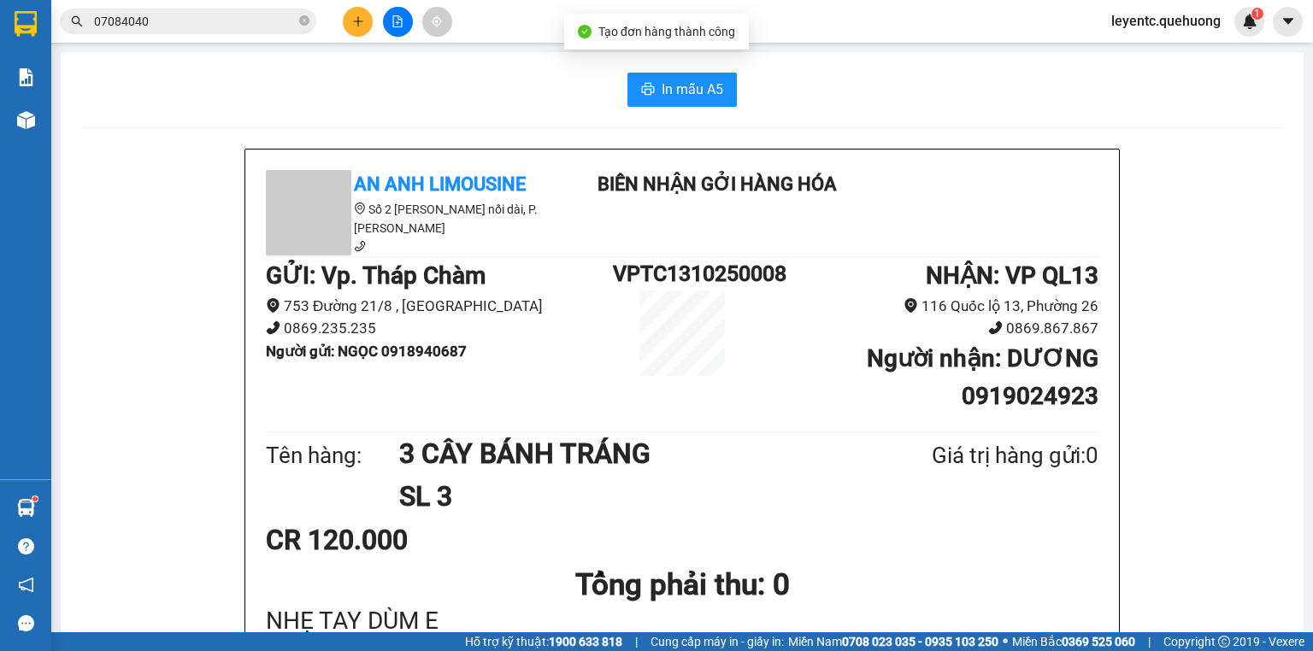
scroll to position [68, 0]
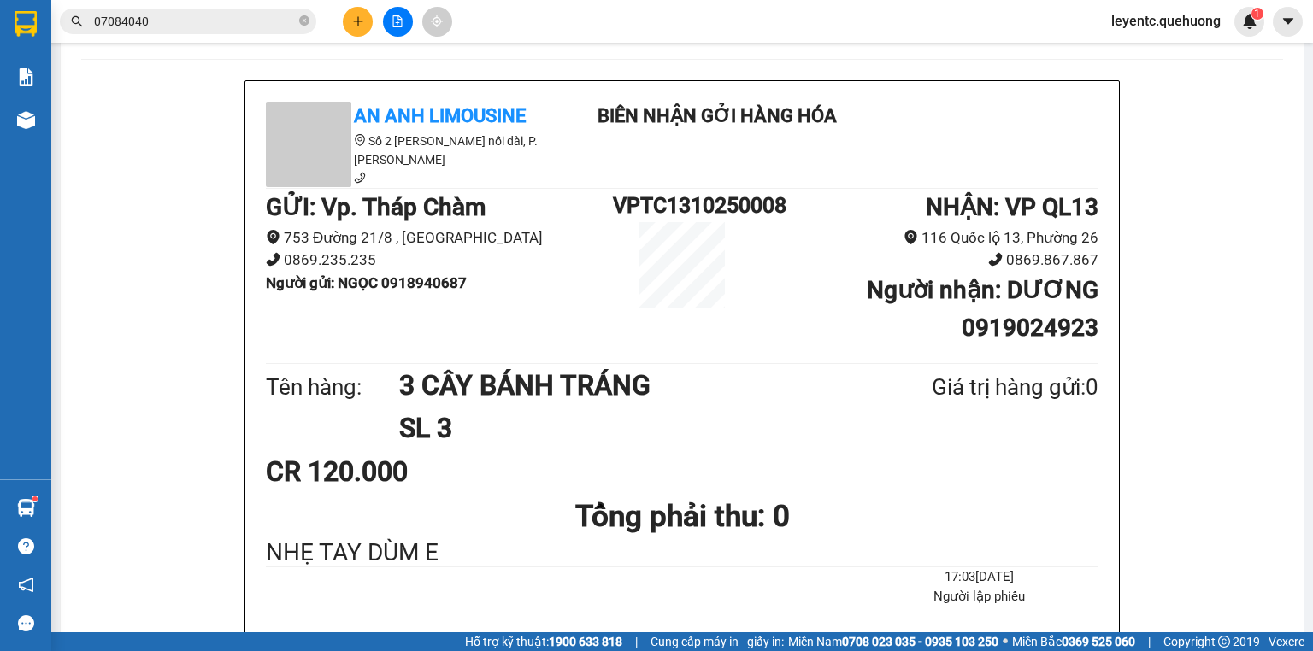
click at [427, 332] on div "GỬI : Vp. Tháp Chàm 753 Đường 21/8 , Phường Bảo An 0869.235.235 Người gửi : NGỌ…" at bounding box center [682, 274] width 833 height 170
click at [410, 174] on li at bounding box center [420, 178] width 308 height 19
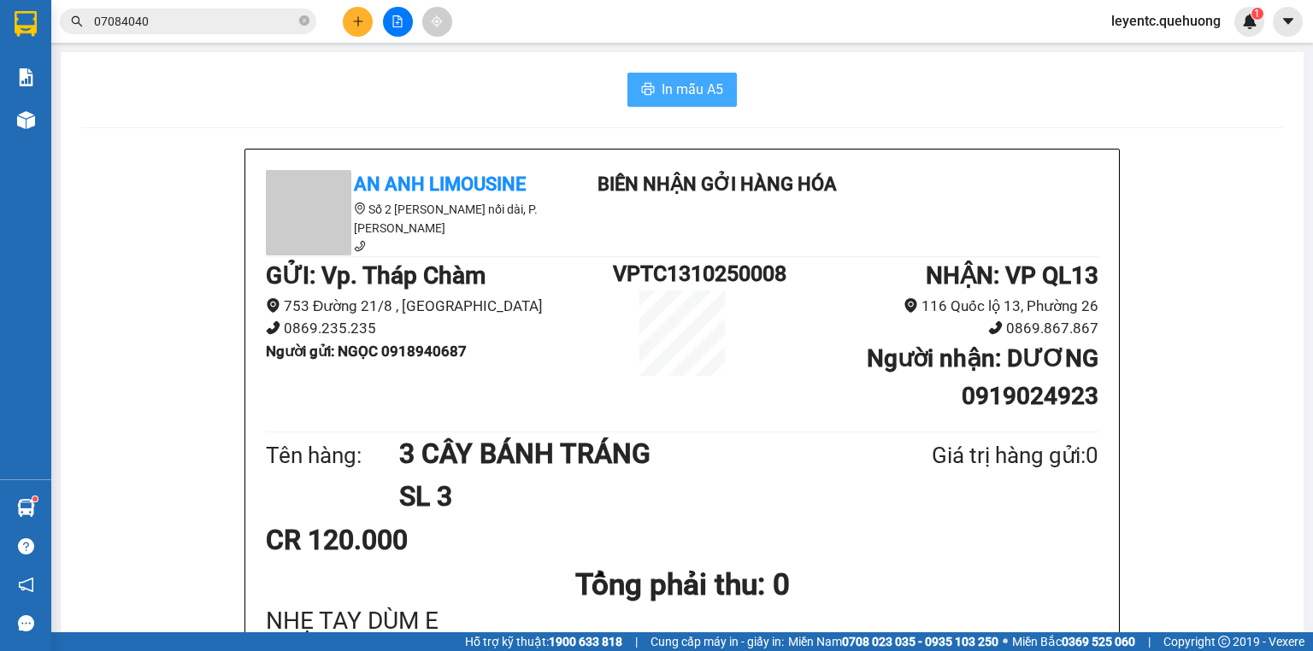
click at [657, 101] on button "In mẫu A5" at bounding box center [682, 90] width 109 height 34
click at [345, 27] on button at bounding box center [358, 22] width 30 height 30
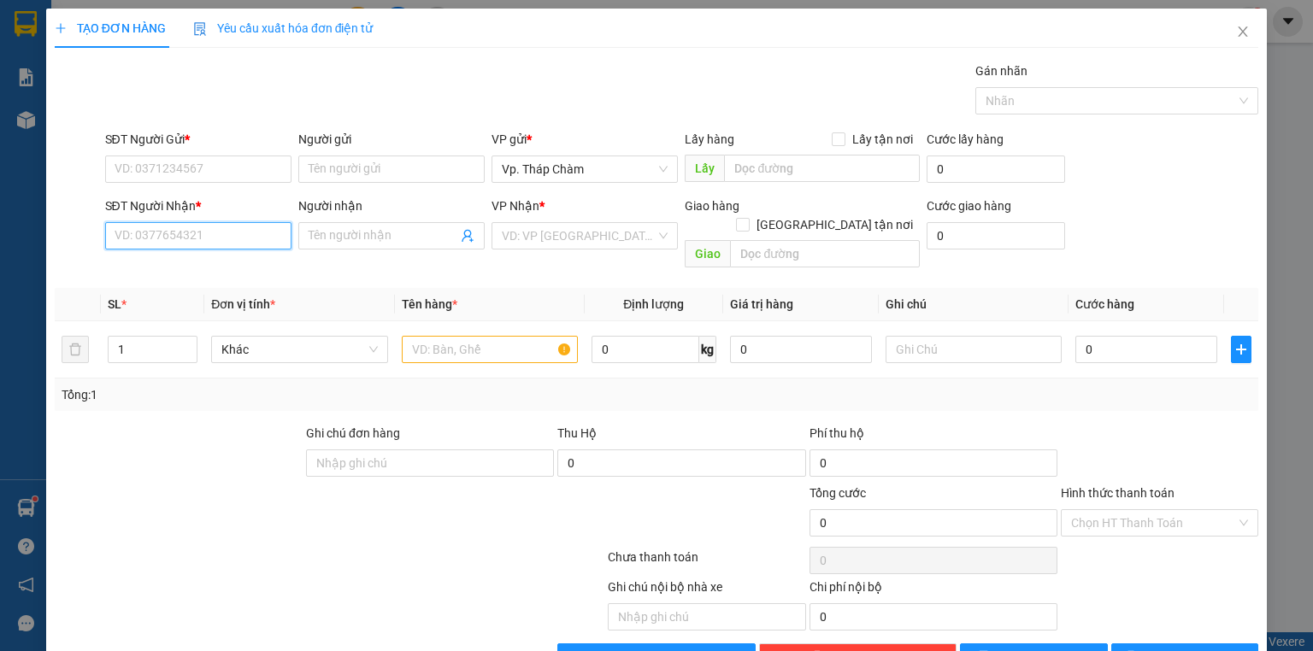
click at [262, 227] on input "SĐT Người Nhận *" at bounding box center [198, 235] width 186 height 27
click at [277, 229] on input "SĐT Người Nhận *" at bounding box center [198, 235] width 186 height 27
click at [209, 269] on div "0327116850 - MẾN" at bounding box center [197, 269] width 164 height 19
type input "0327116850"
type input "MẾN"
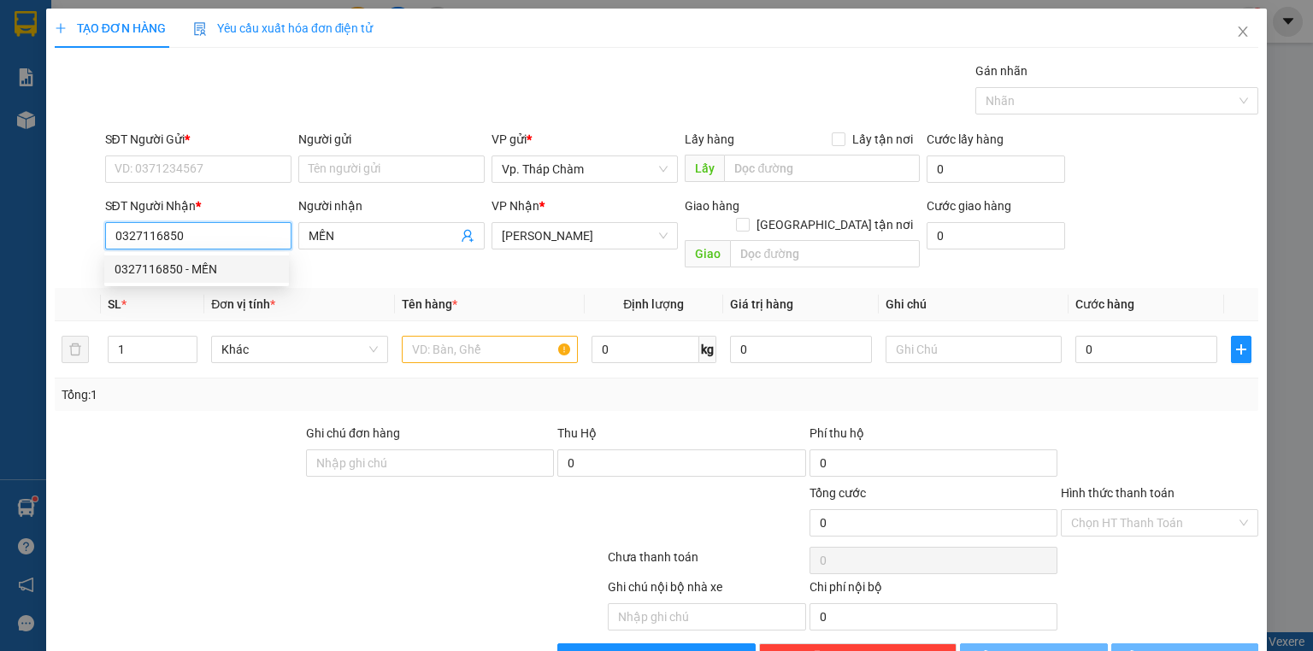
type input "60.000"
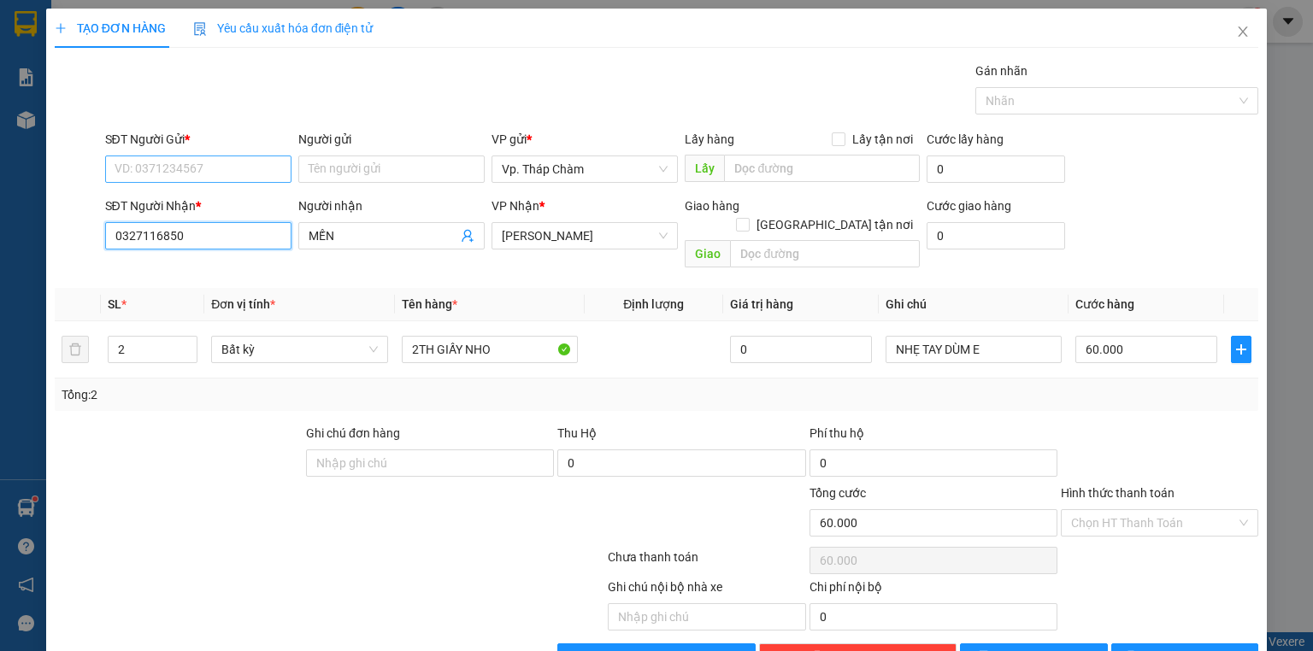
type input "0327116850"
click at [202, 167] on input "SĐT Người Gửi *" at bounding box center [198, 169] width 186 height 27
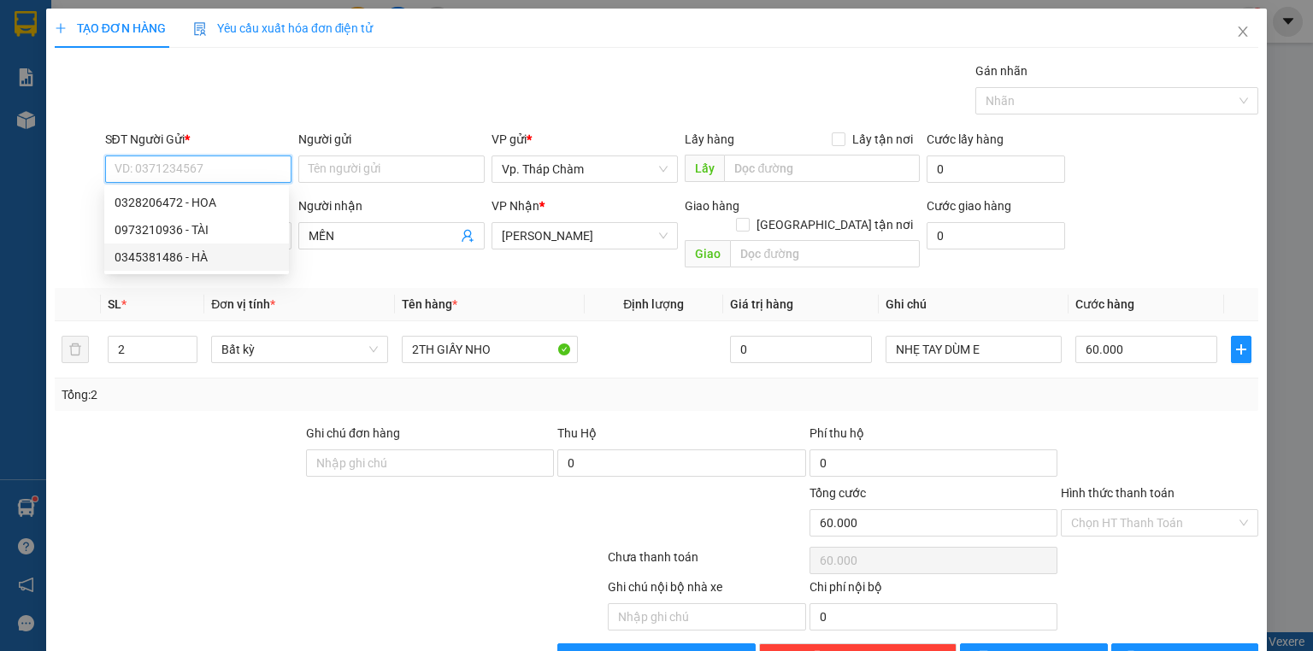
click at [205, 254] on div "0345381486 - HÀ" at bounding box center [197, 257] width 164 height 19
type input "0345381486"
type input "HÀ"
type input "110.000"
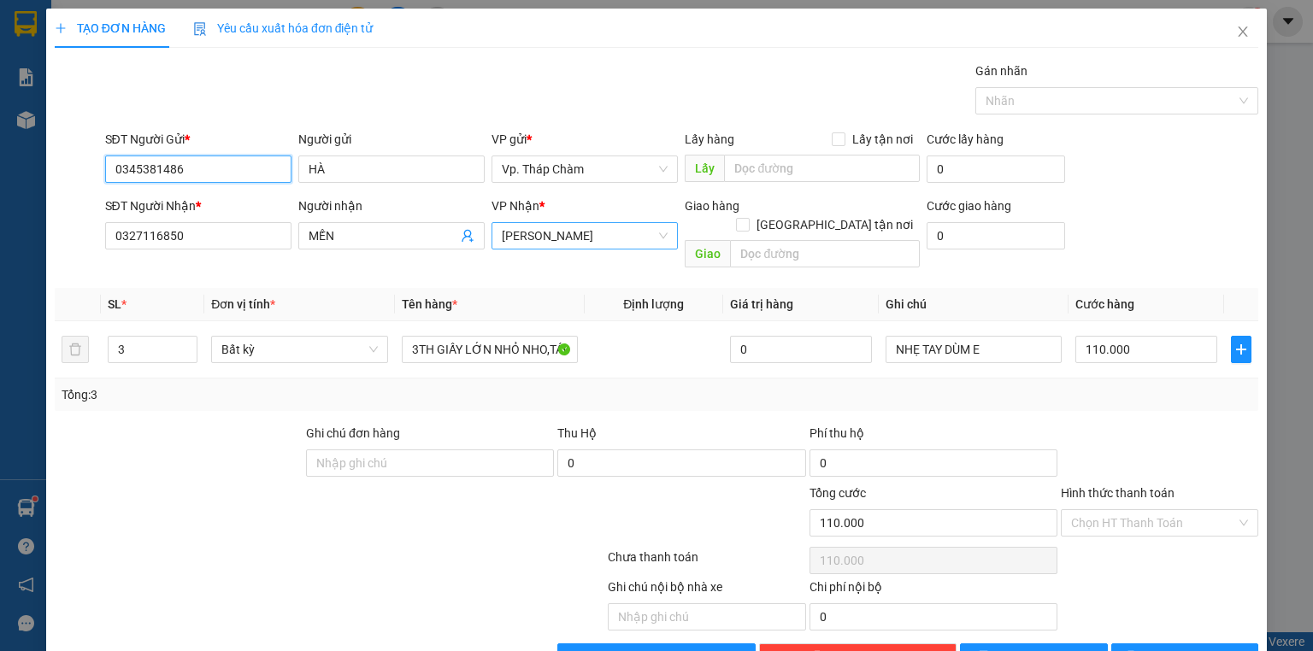
click at [556, 234] on span "[PERSON_NAME]" at bounding box center [585, 236] width 166 height 26
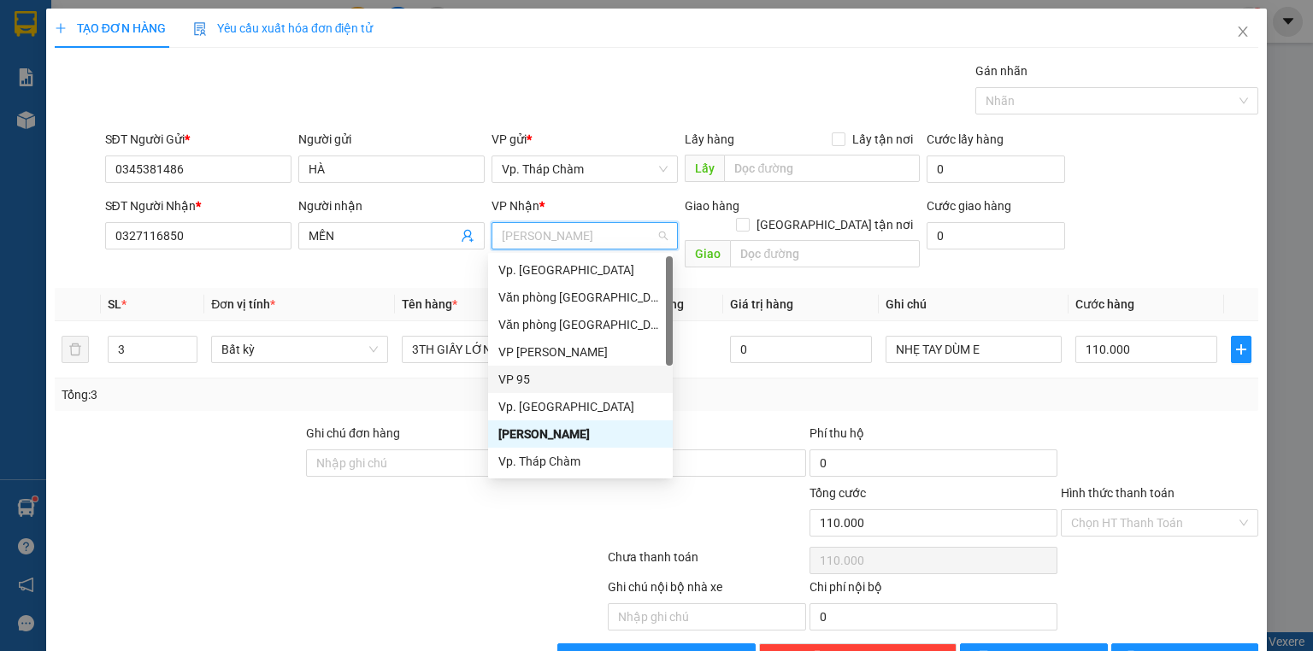
click at [530, 383] on div "VP 95" at bounding box center [580, 379] width 164 height 19
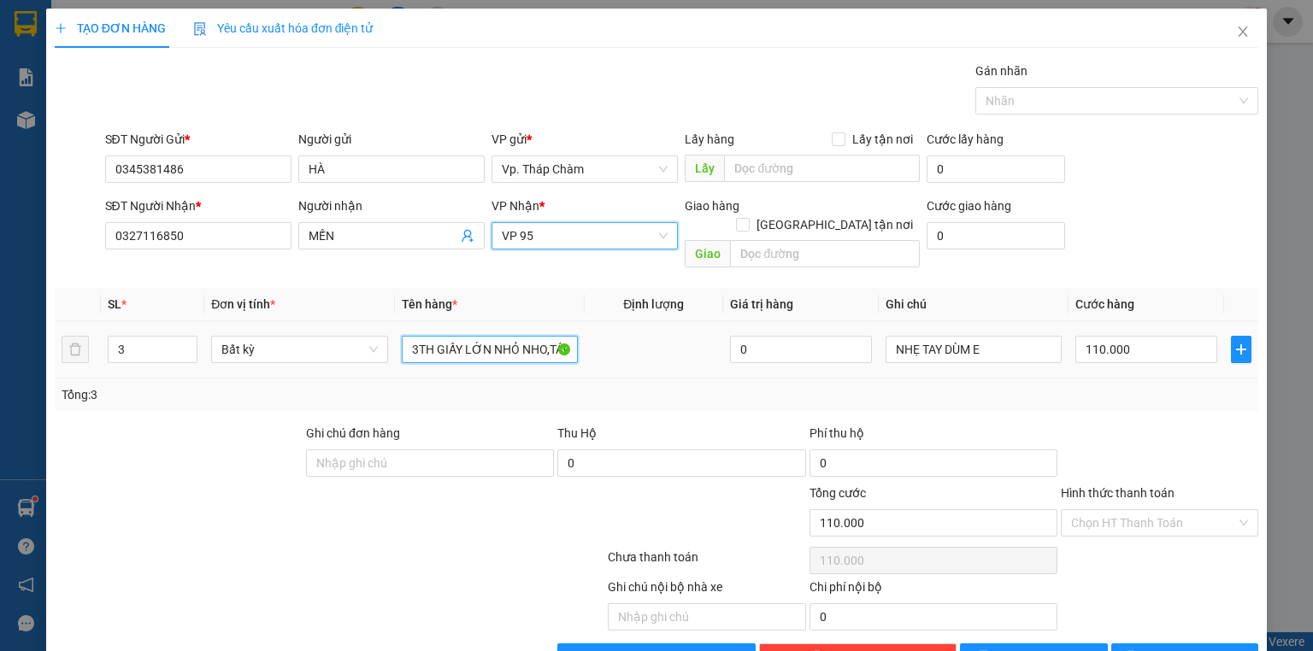
click at [457, 336] on input "3TH GIẤY LỚN NHỎ NHO,TÁO" at bounding box center [490, 349] width 176 height 27
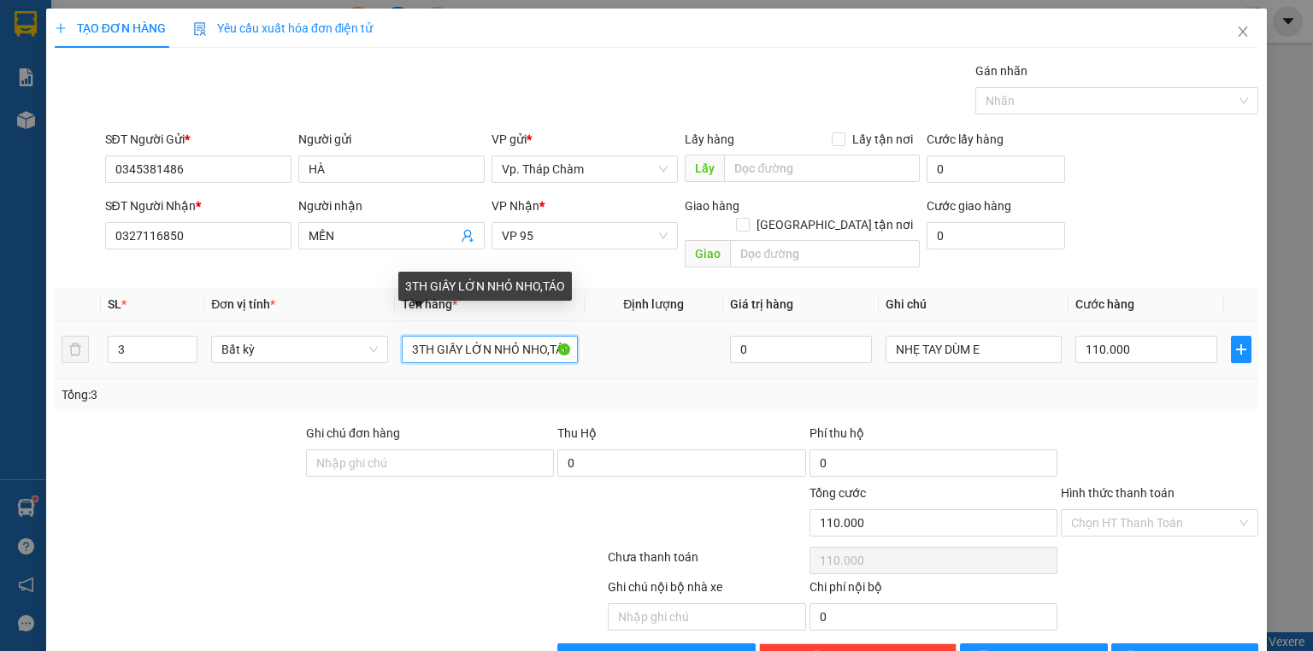
click at [457, 336] on input "3TH GIẤY LỚN NHỎ NHO,TÁO" at bounding box center [490, 349] width 176 height 27
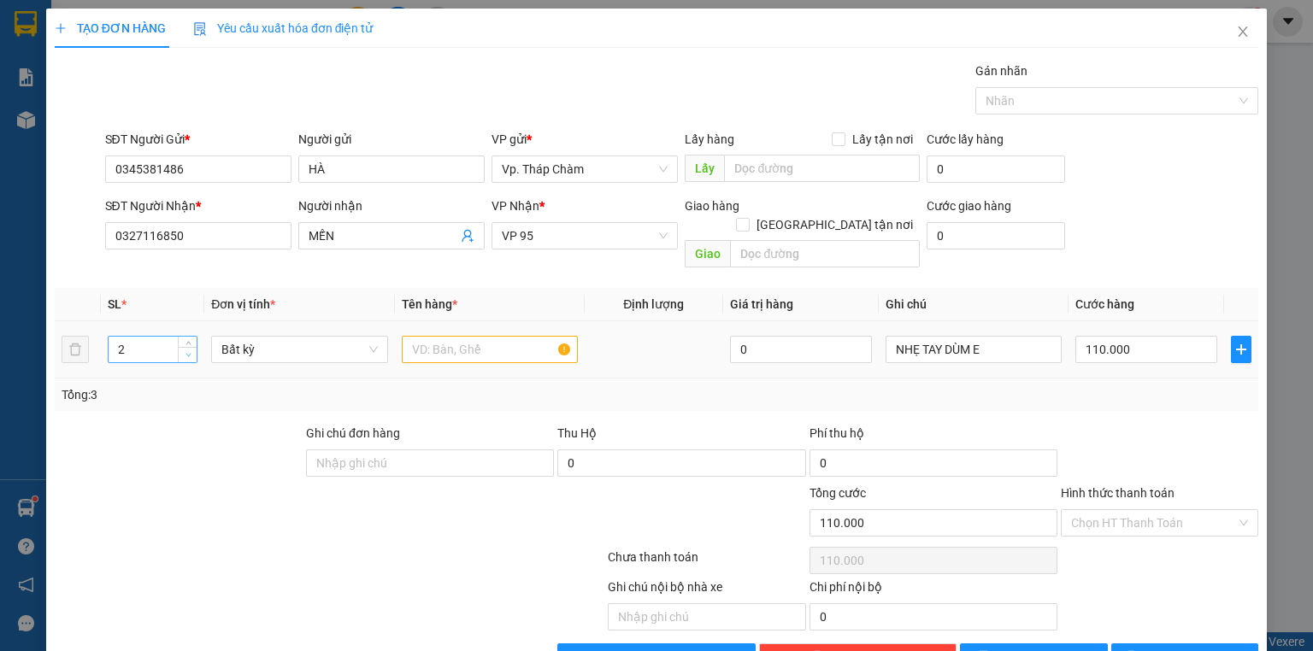
click at [187, 352] on icon "down" at bounding box center [189, 355] width 6 height 6
type input "1"
click at [187, 352] on icon "down" at bounding box center [189, 355] width 6 height 6
click at [441, 336] on input "text" at bounding box center [490, 349] width 176 height 27
type input "0"
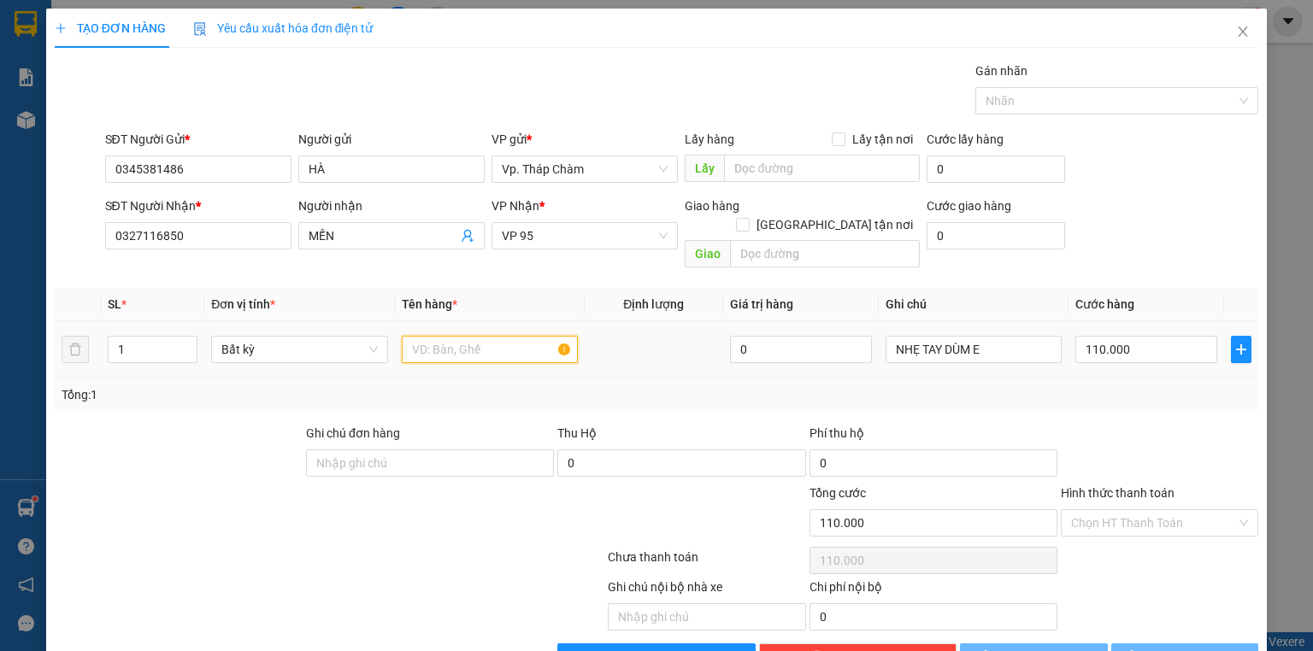
type input "0"
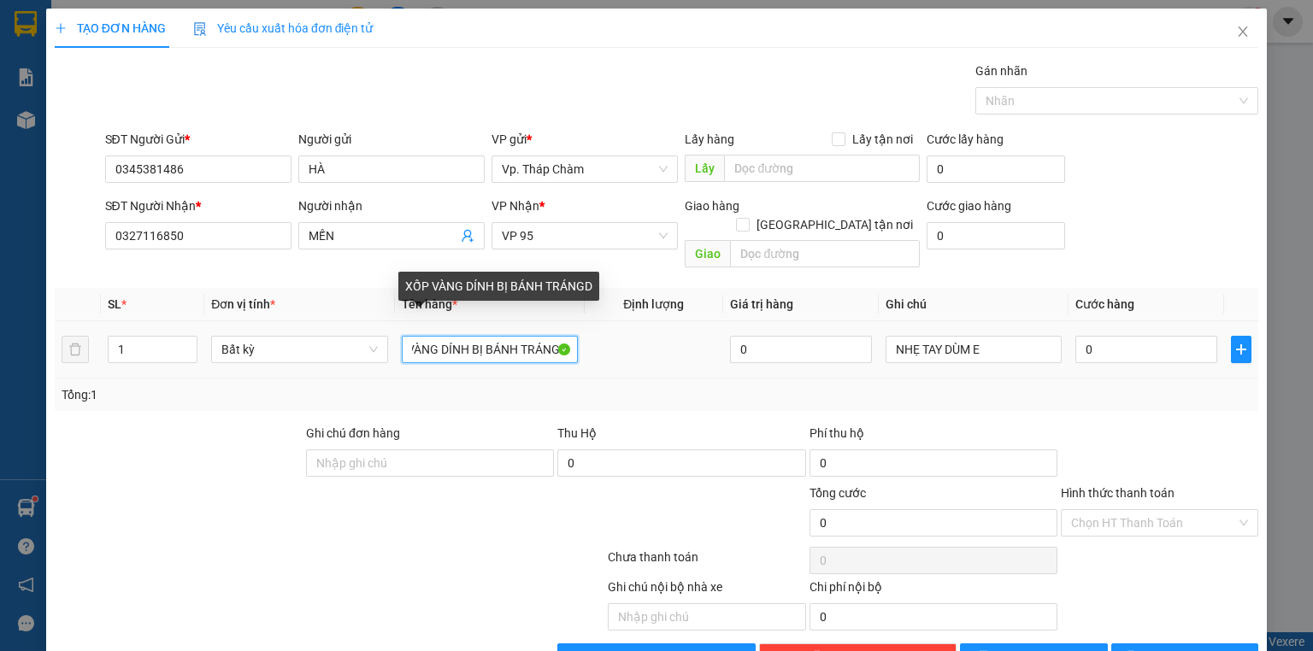
scroll to position [0, 34]
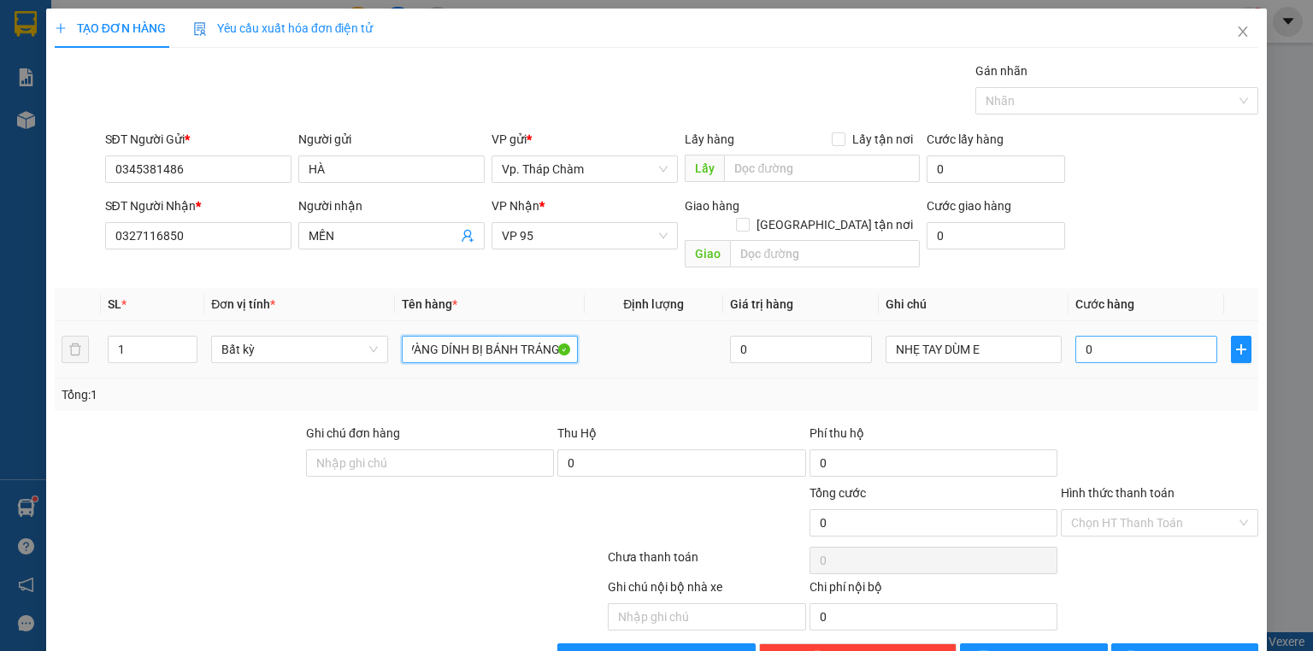
type input "XỐP VÀNG DÍNH BỊ BÁNH TRÁNGD"
click at [1143, 336] on input "0" at bounding box center [1146, 349] width 142 height 27
type input "6"
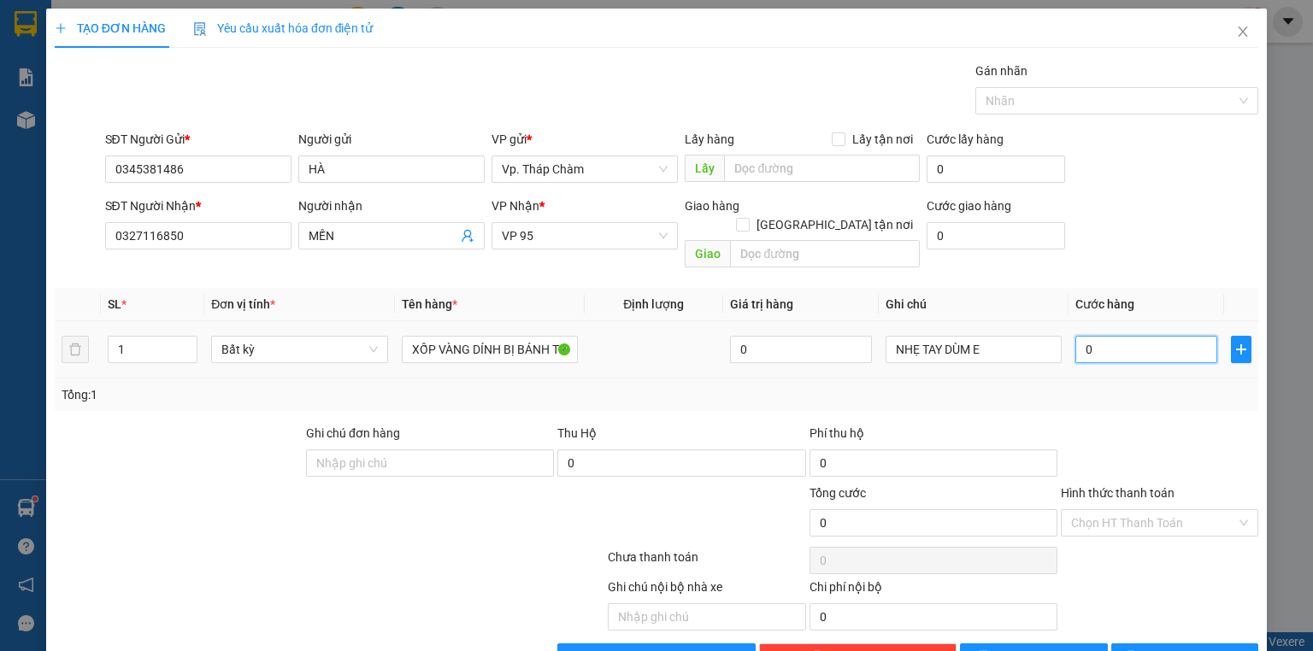
type input "6"
type input "60"
type input "60.000"
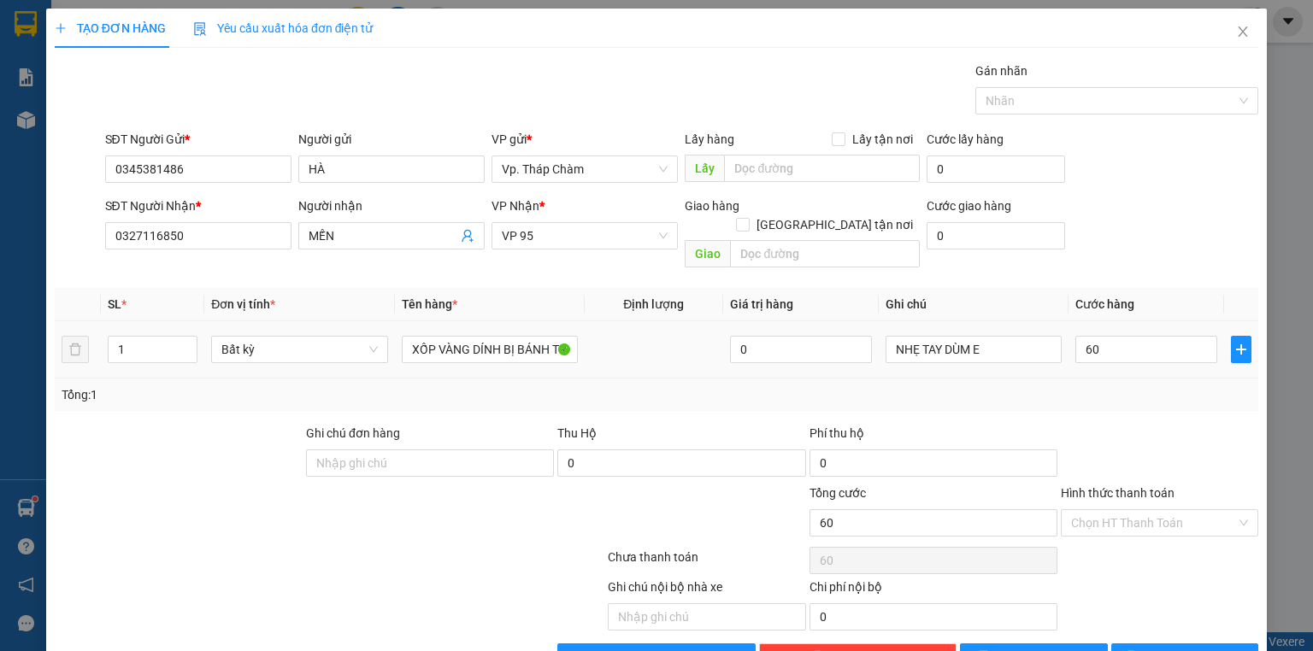
type input "60.000"
click at [1143, 386] on div "Tổng: 1" at bounding box center [657, 395] width 1190 height 19
click at [1137, 510] on input "Hình thức thanh toán" at bounding box center [1153, 523] width 165 height 26
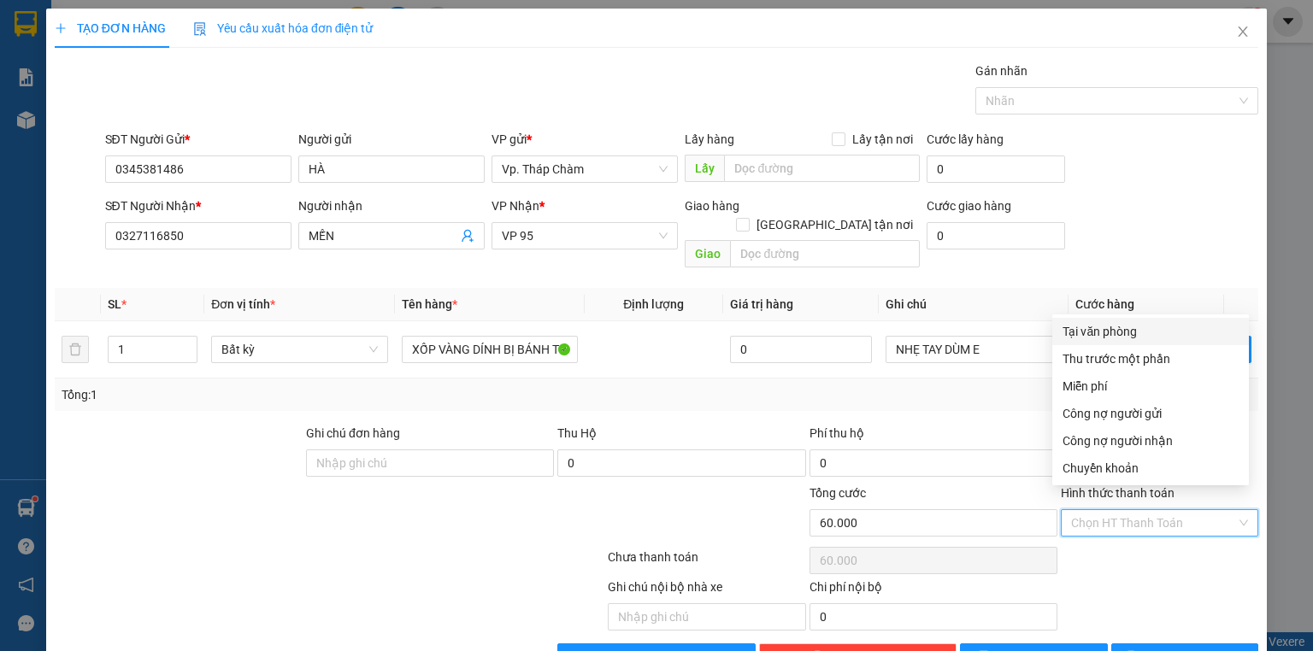
click at [1105, 332] on div "Tại văn phòng" at bounding box center [1151, 331] width 176 height 19
type input "0"
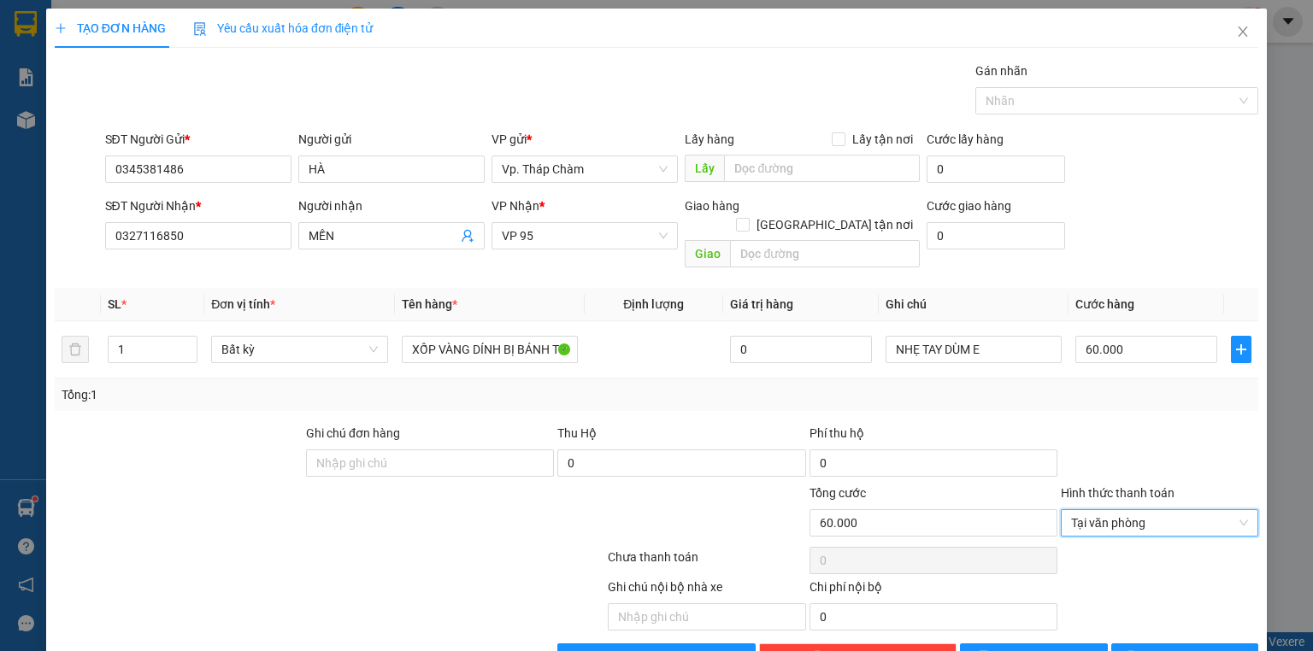
scroll to position [32, 0]
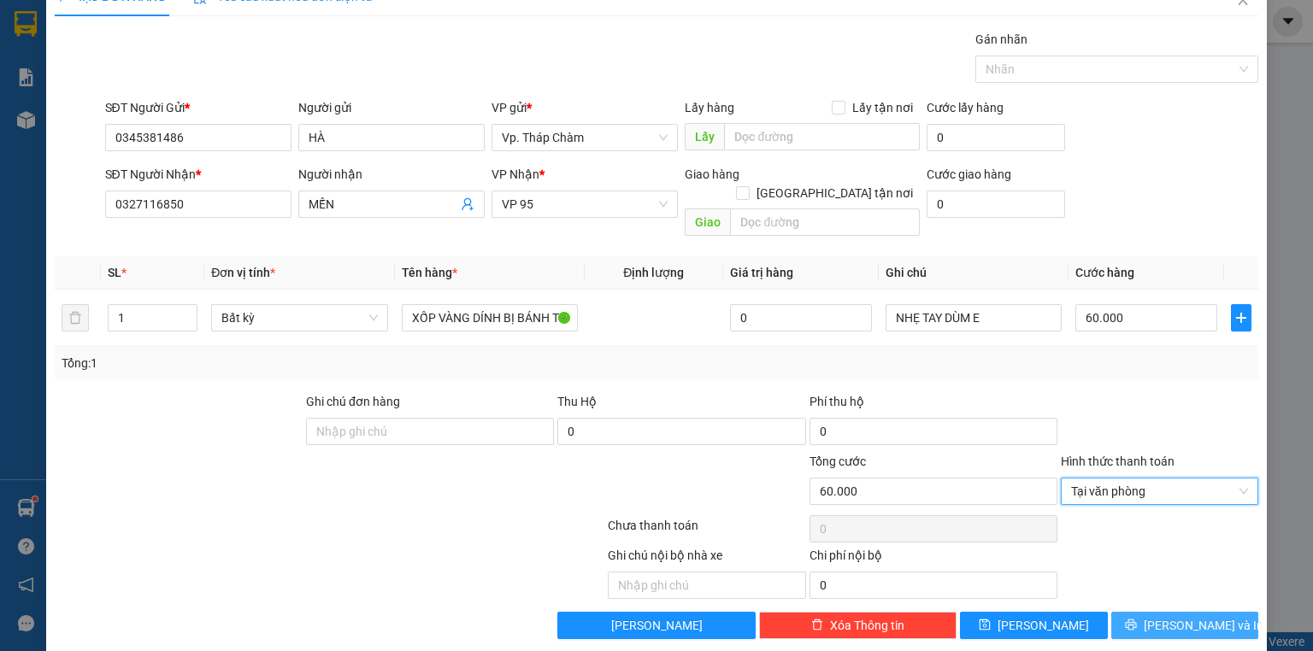
click at [1199, 616] on span "[PERSON_NAME] và In" at bounding box center [1204, 625] width 120 height 19
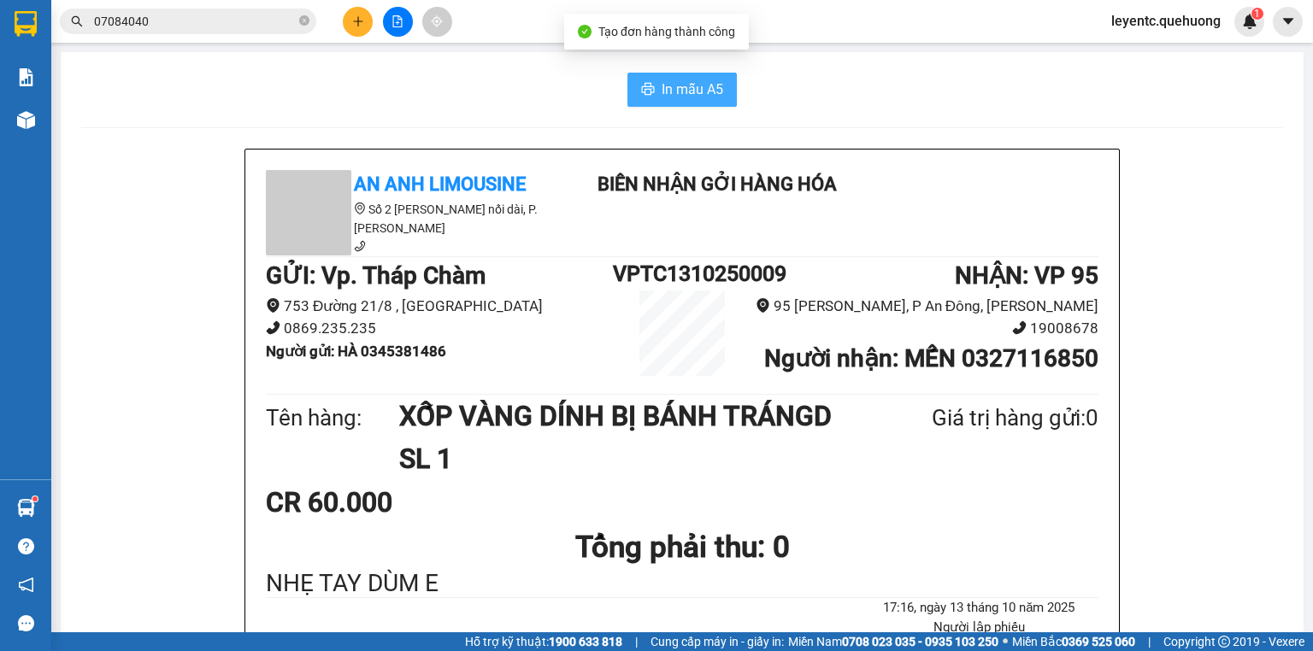
click at [648, 95] on icon "printer" at bounding box center [648, 89] width 14 height 14
click at [359, 21] on icon "plus" at bounding box center [357, 21] width 9 height 1
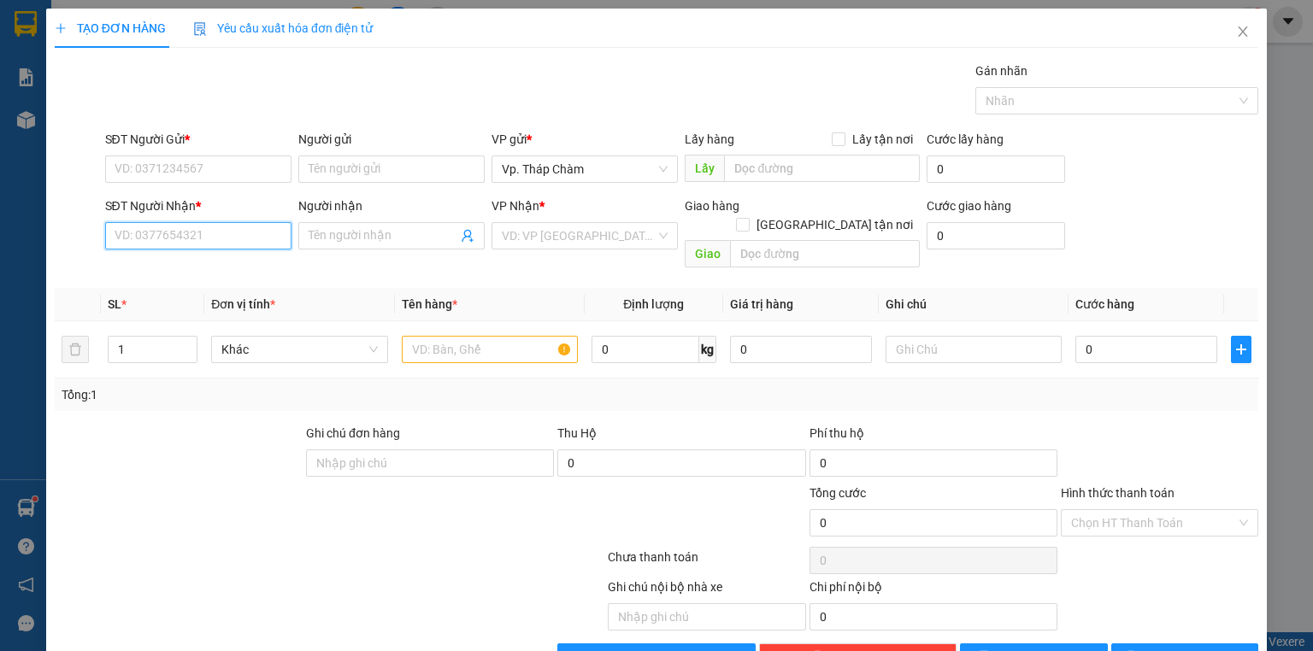
click at [256, 239] on input "SĐT Người Nhận *" at bounding box center [198, 235] width 186 height 27
click at [229, 172] on input "SĐT Người Gửi *" at bounding box center [198, 169] width 186 height 27
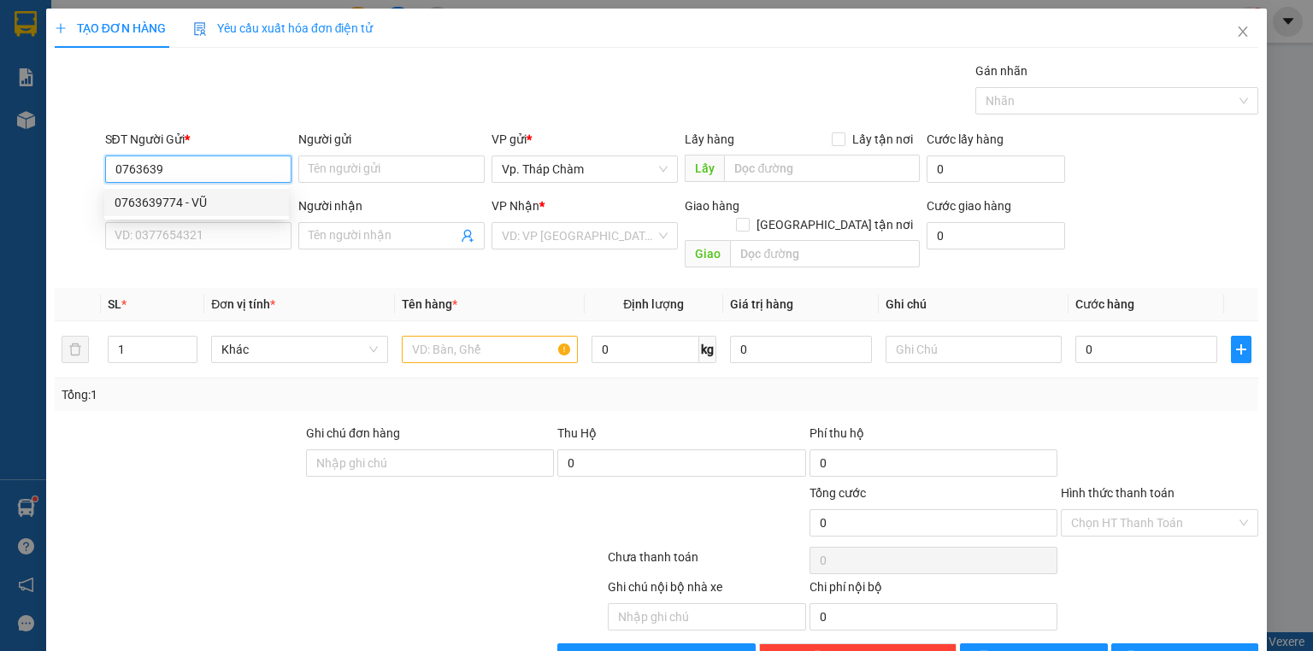
click at [215, 212] on div "0763639774 - VŨ" at bounding box center [196, 202] width 185 height 27
type input "0763639774"
type input "VŨ"
type input "0853789432"
type input "QUỐC"
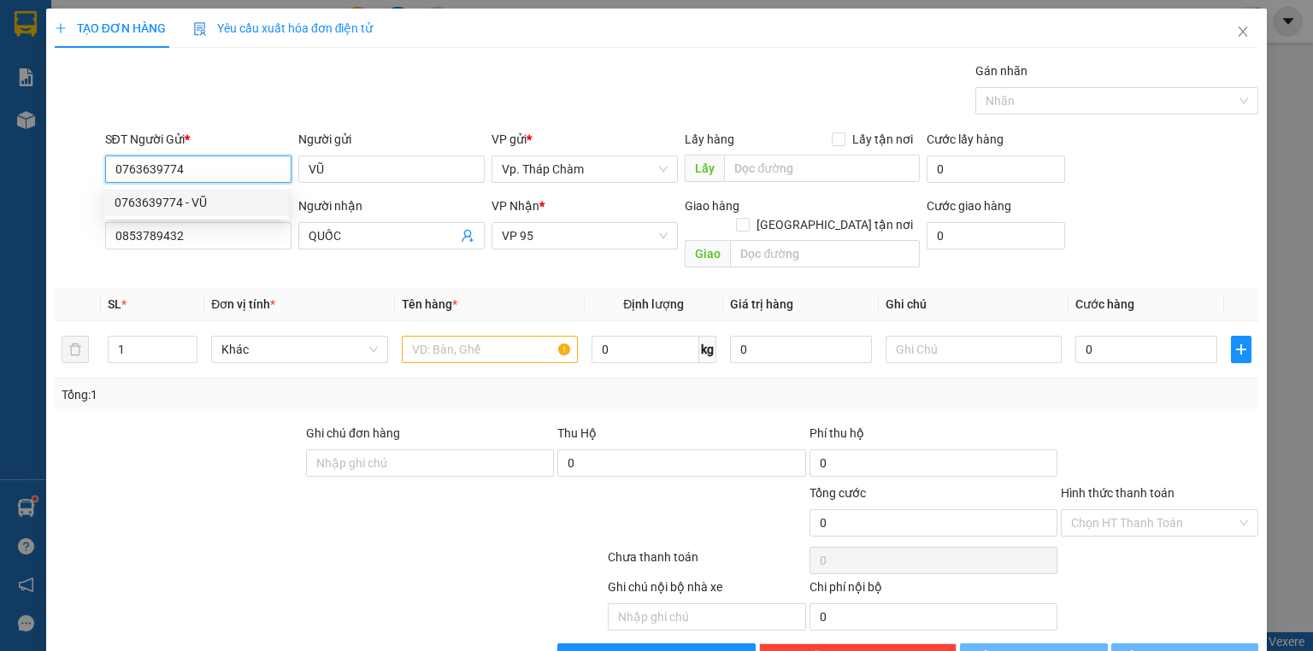
type input "40.000"
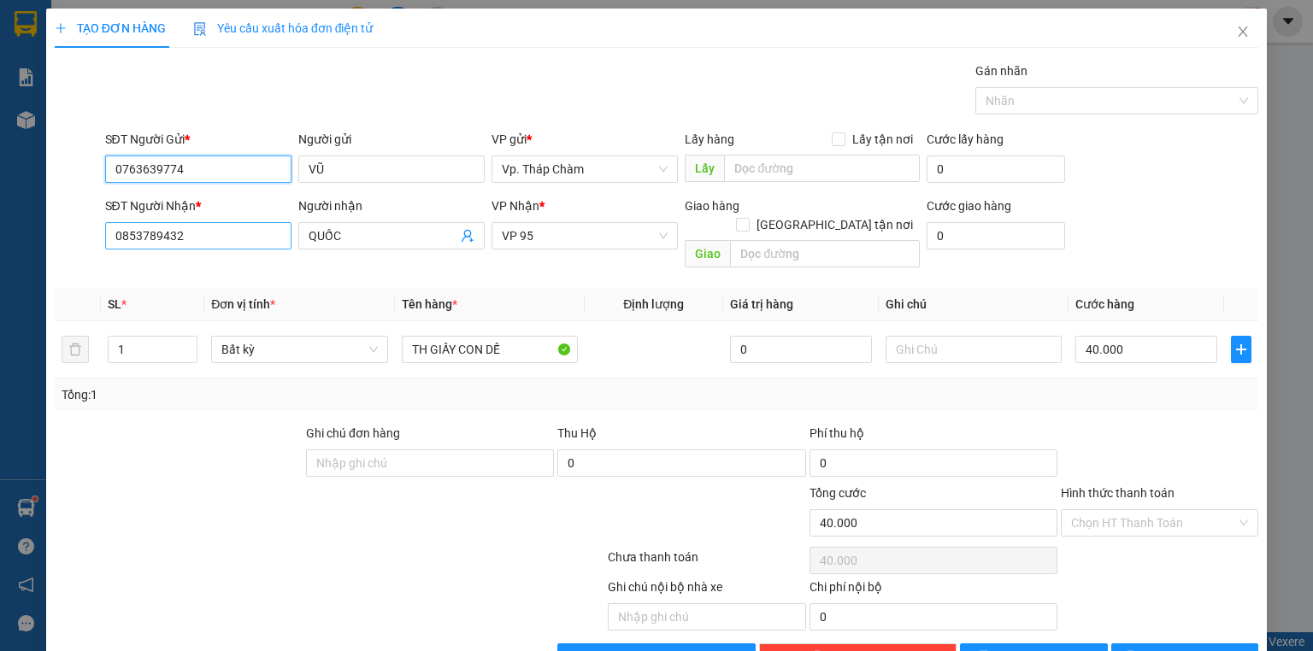
type input "0763639774"
click at [205, 236] on input "0853789432" at bounding box center [198, 235] width 186 height 27
type input "0"
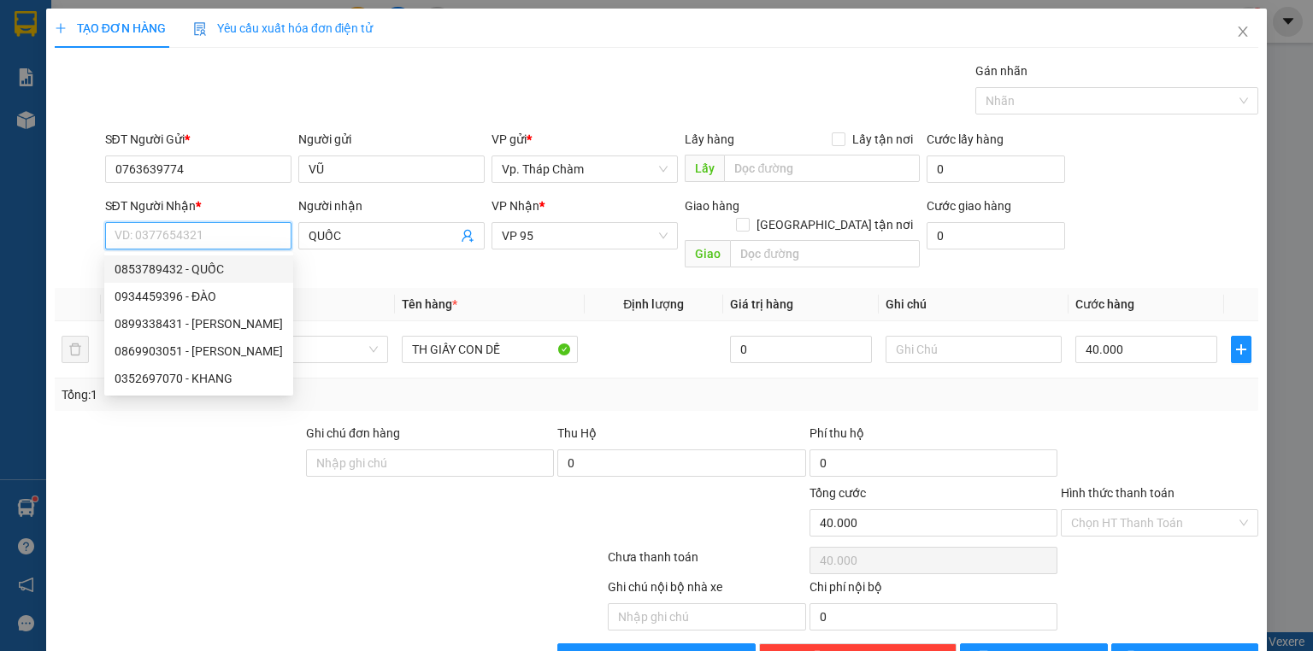
click at [227, 233] on input "SĐT Người Nhận *" at bounding box center [198, 235] width 186 height 27
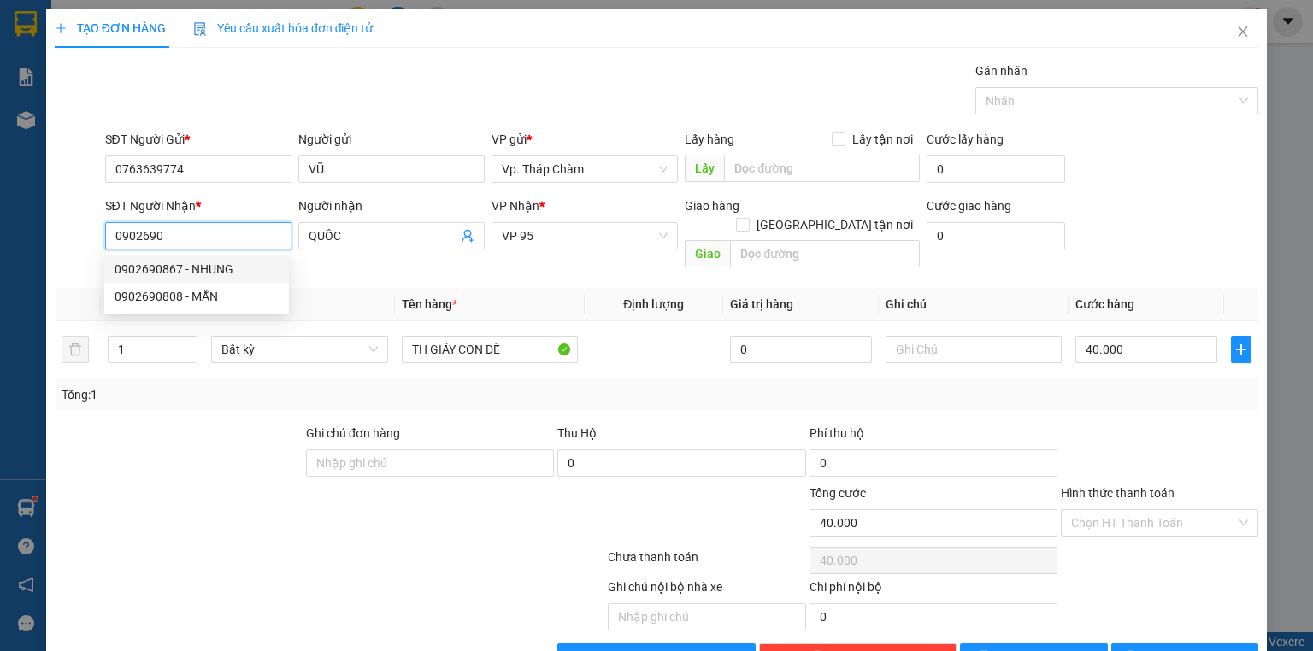
click at [209, 273] on div "0902690867 - NHUNG" at bounding box center [197, 269] width 164 height 19
type input "0902690867"
type input "NHUNG"
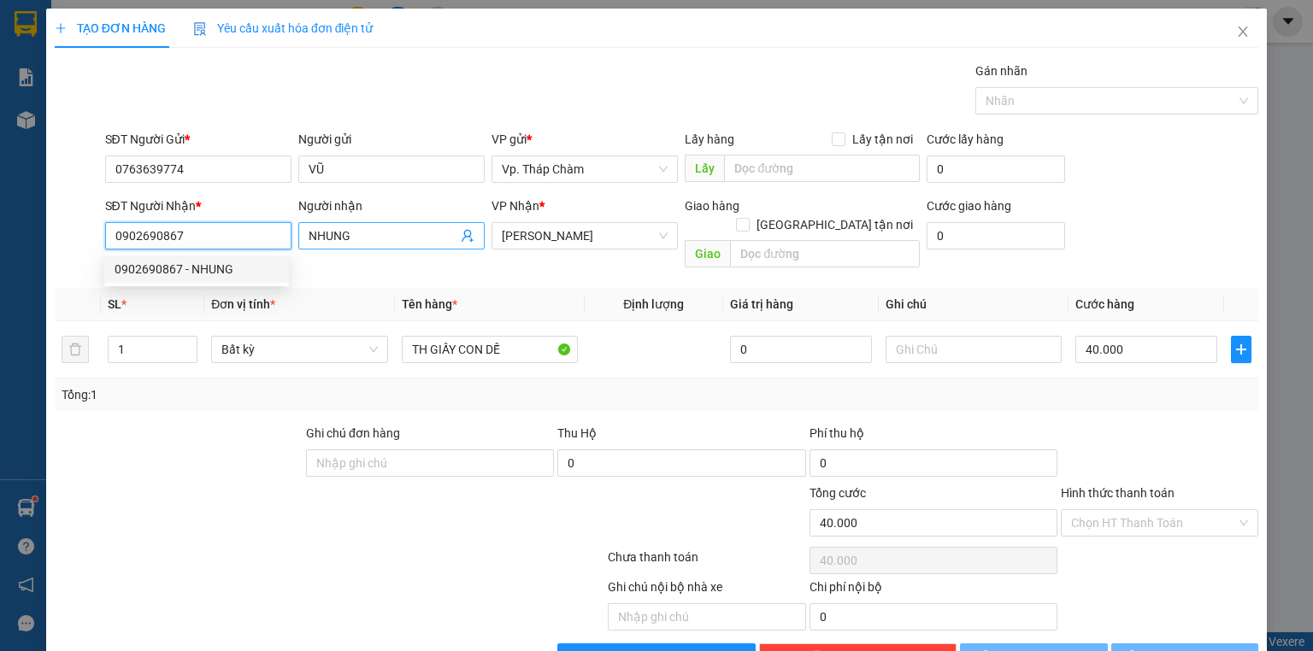
type input "30.000"
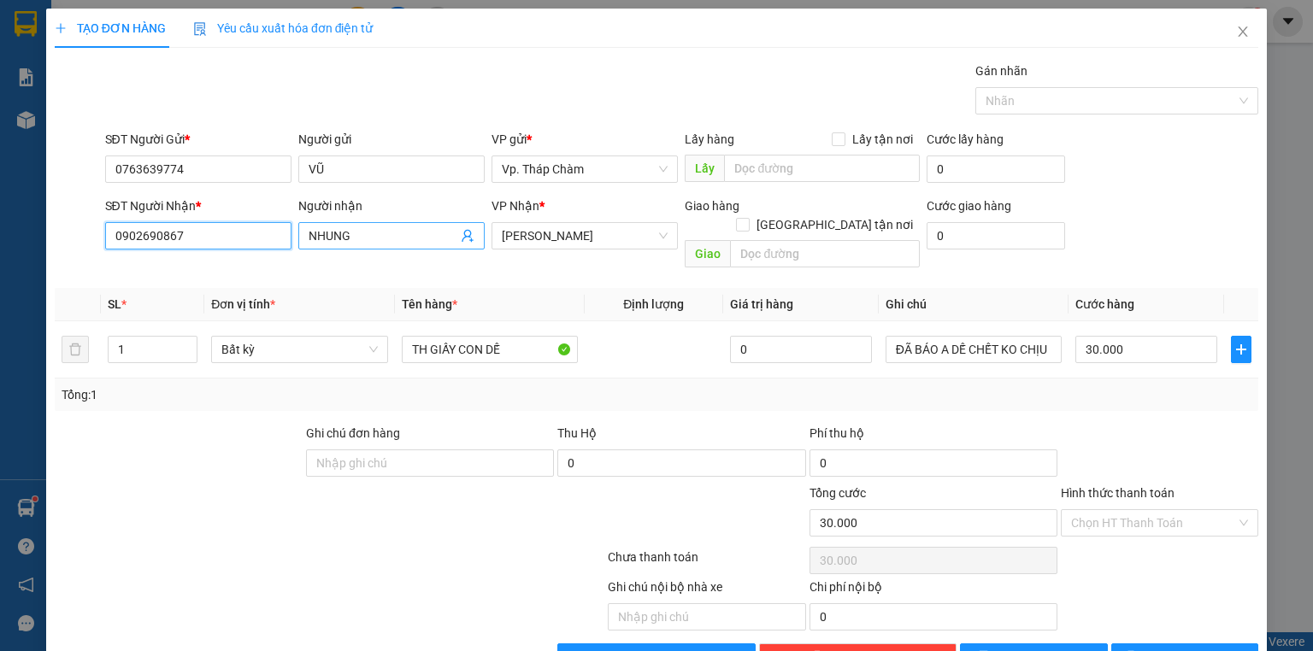
type input "0902690867"
click at [332, 238] on input "NHUNG" at bounding box center [383, 236] width 149 height 19
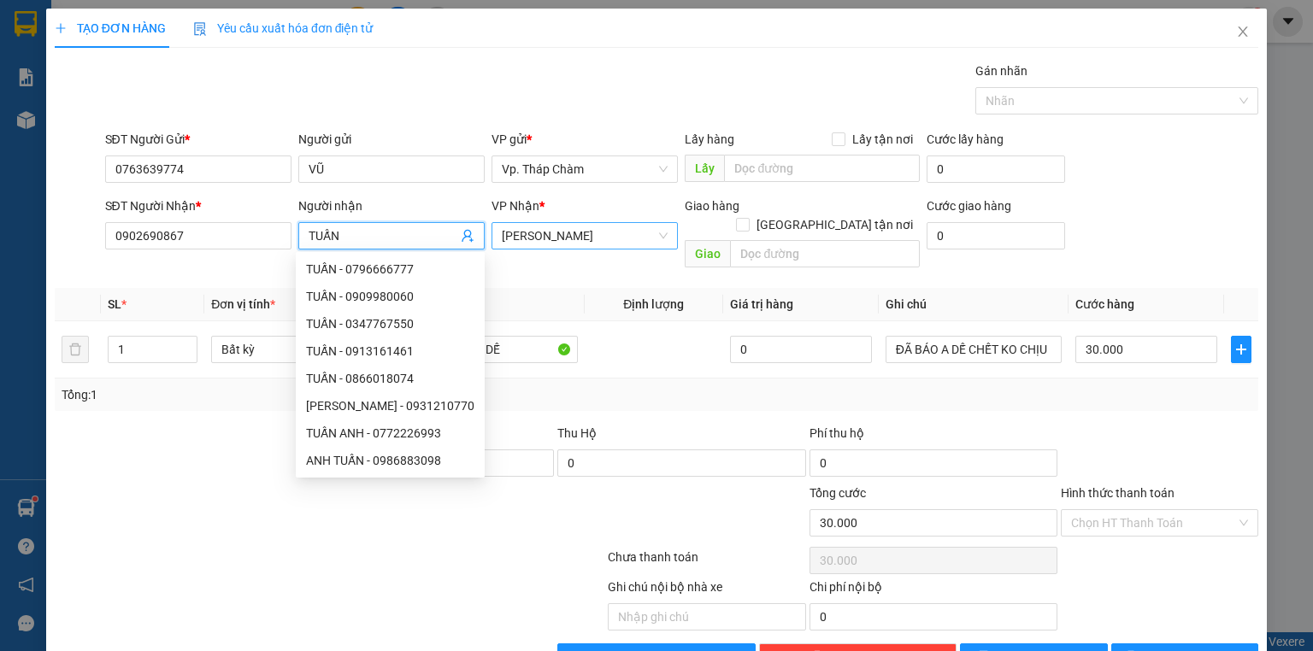
click at [518, 229] on span "[PERSON_NAME]" at bounding box center [585, 236] width 166 height 26
type input "TUẤN"
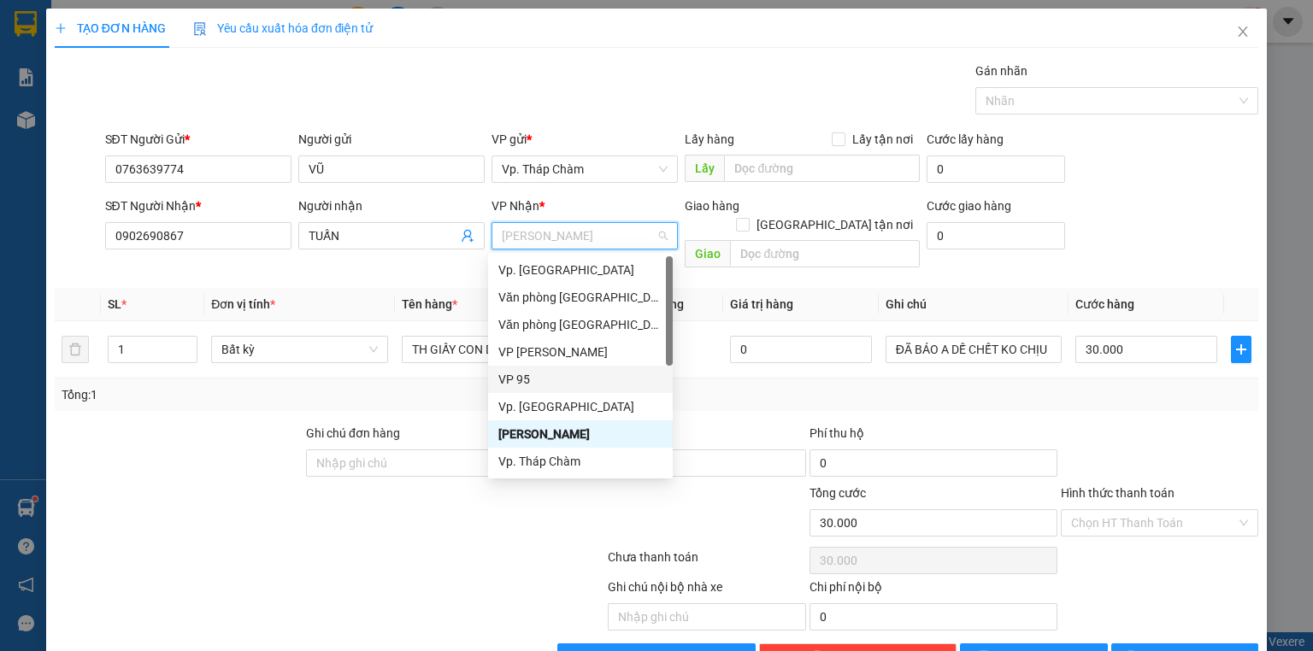
click at [509, 386] on div "VP 95" at bounding box center [580, 379] width 164 height 19
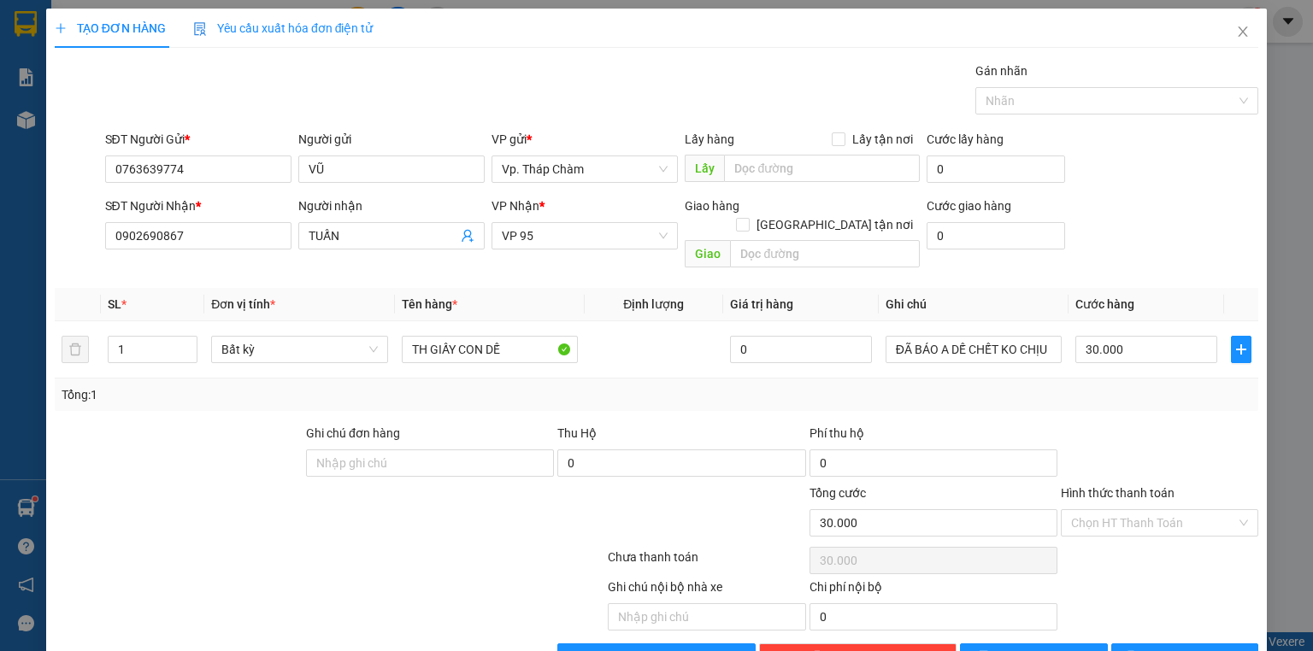
click at [383, 518] on div at bounding box center [229, 514] width 352 height 60
click at [1134, 336] on input "30.000" at bounding box center [1146, 349] width 142 height 27
type input "0"
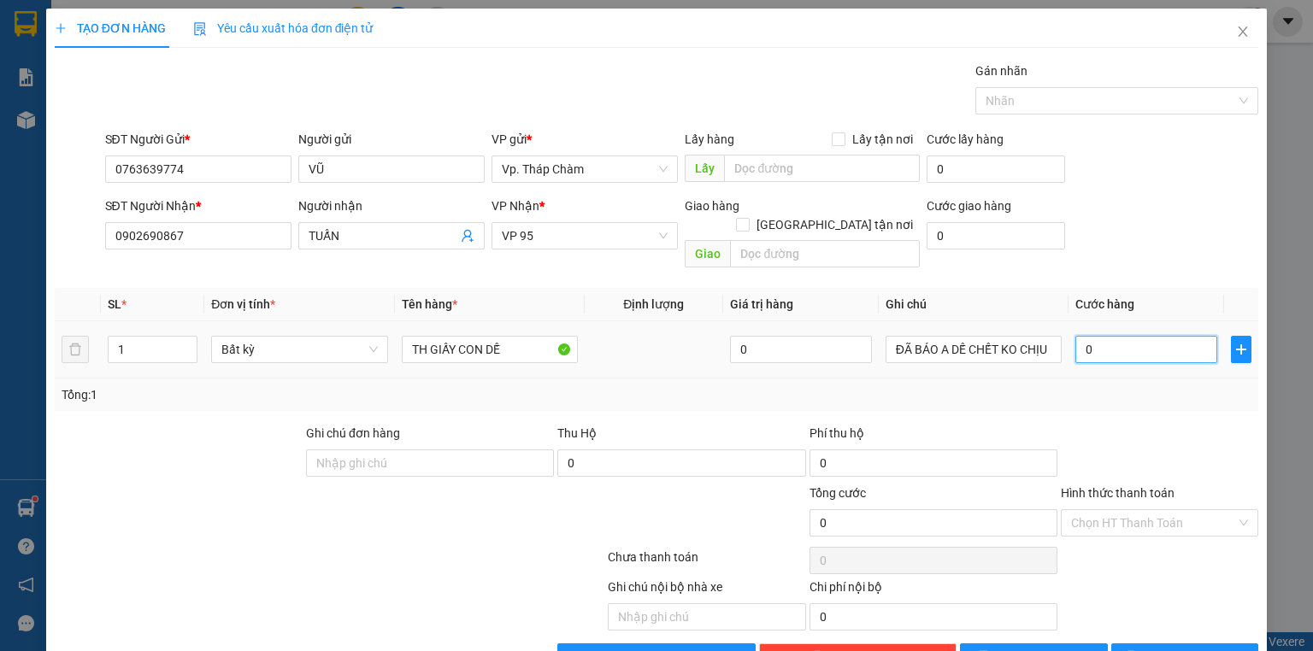
type input "4"
type input "04"
type input "40"
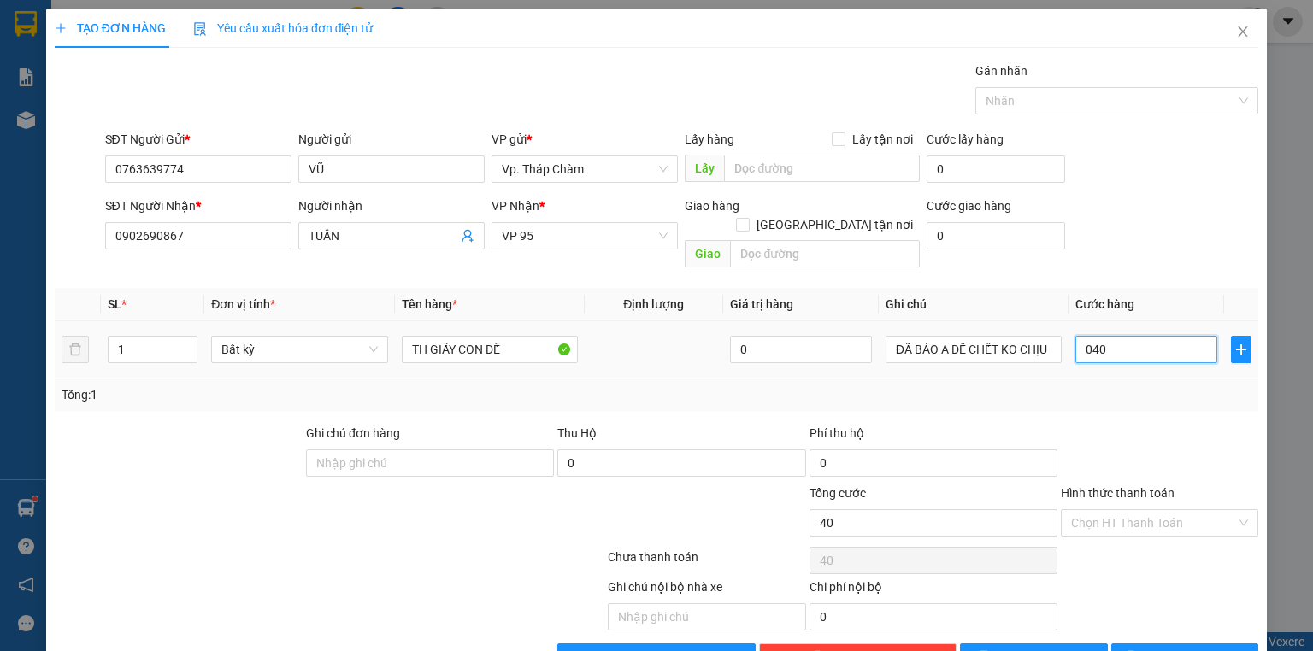
type input "040"
type input "40.000"
click at [1117, 398] on div "Transit Pickup Surcharge Ids Transit Deliver Surcharge Ids Transit Deliver Surc…" at bounding box center [657, 367] width 1204 height 610
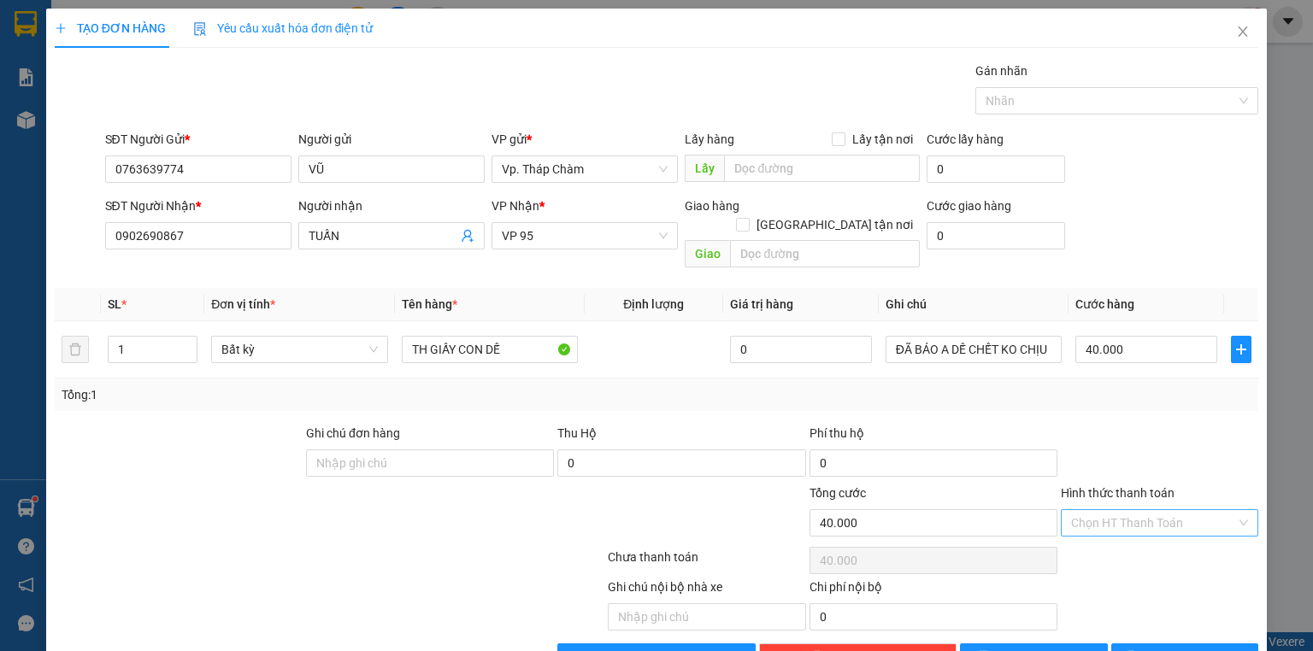
click at [1106, 510] on input "Hình thức thanh toán" at bounding box center [1153, 523] width 165 height 26
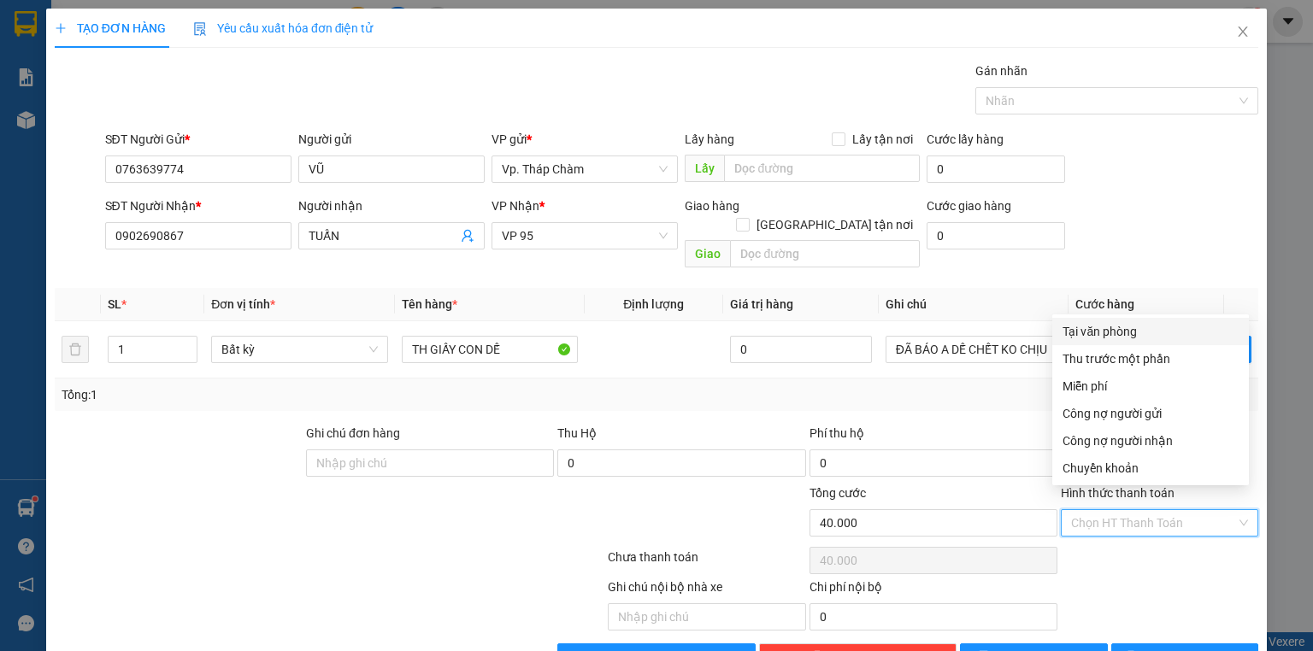
click at [1088, 328] on div "Tại văn phòng" at bounding box center [1151, 331] width 176 height 19
type input "0"
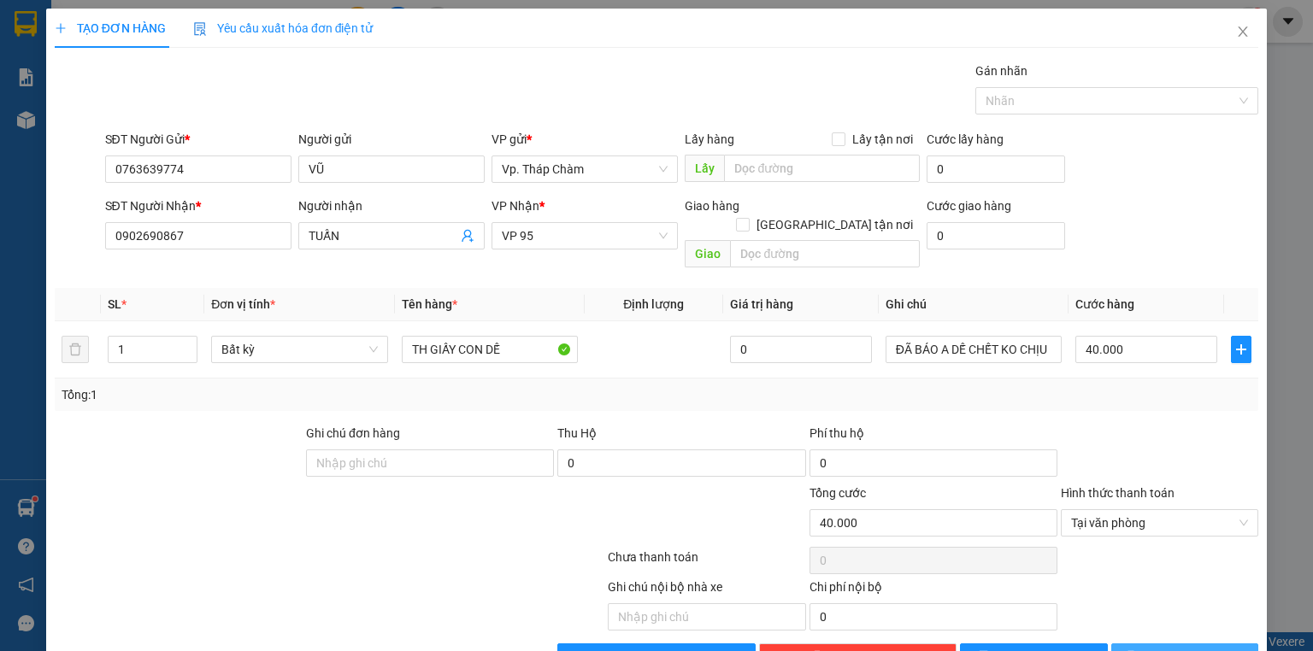
click at [1141, 644] on button "[PERSON_NAME] và In" at bounding box center [1185, 657] width 148 height 27
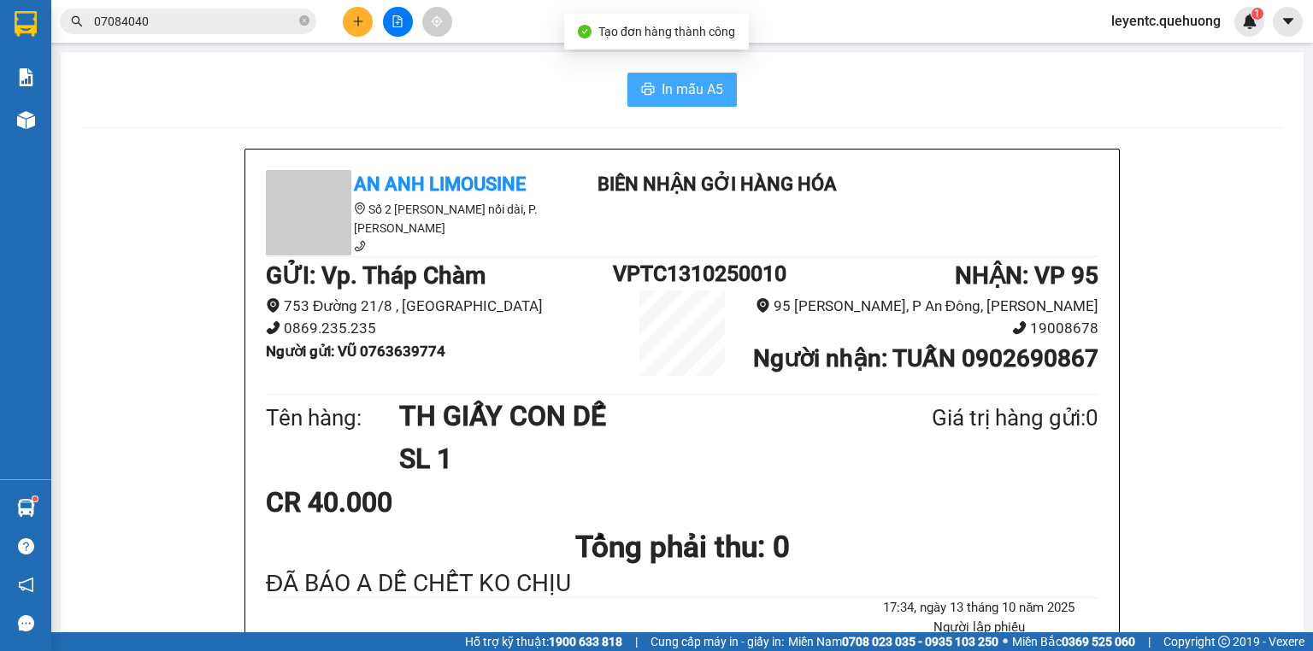
click at [678, 95] on span "In mẫu A5" at bounding box center [693, 89] width 62 height 21
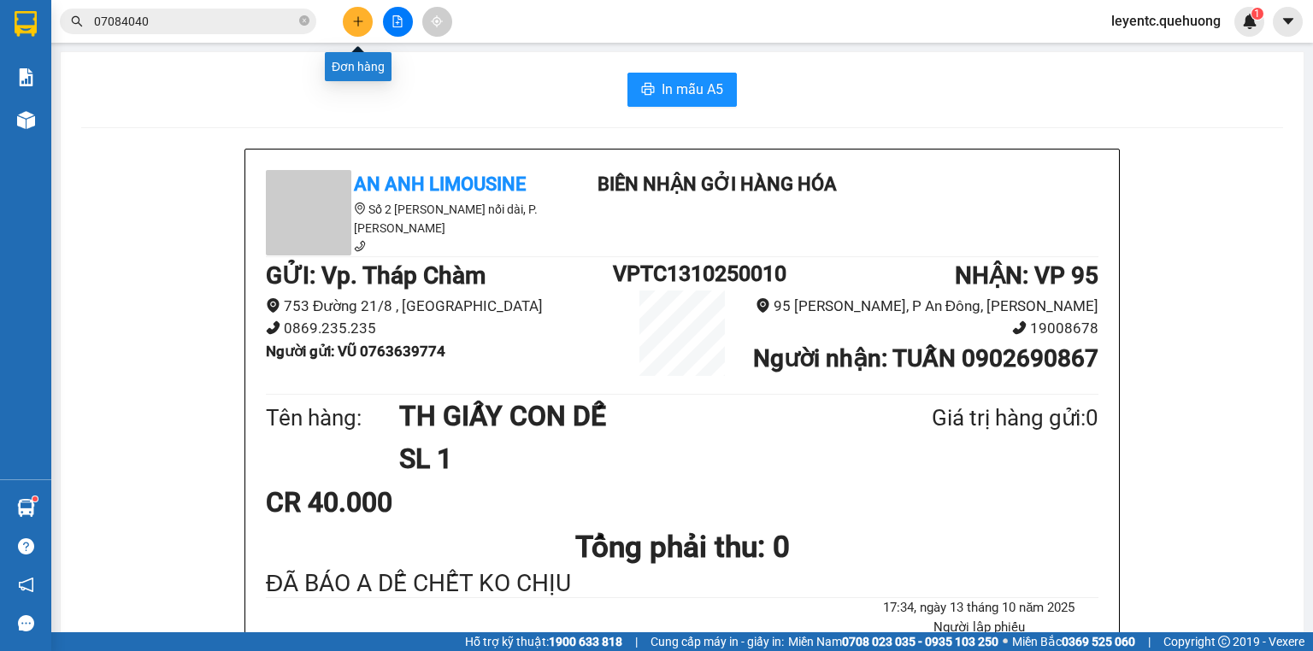
click at [362, 18] on icon "plus" at bounding box center [358, 21] width 12 height 12
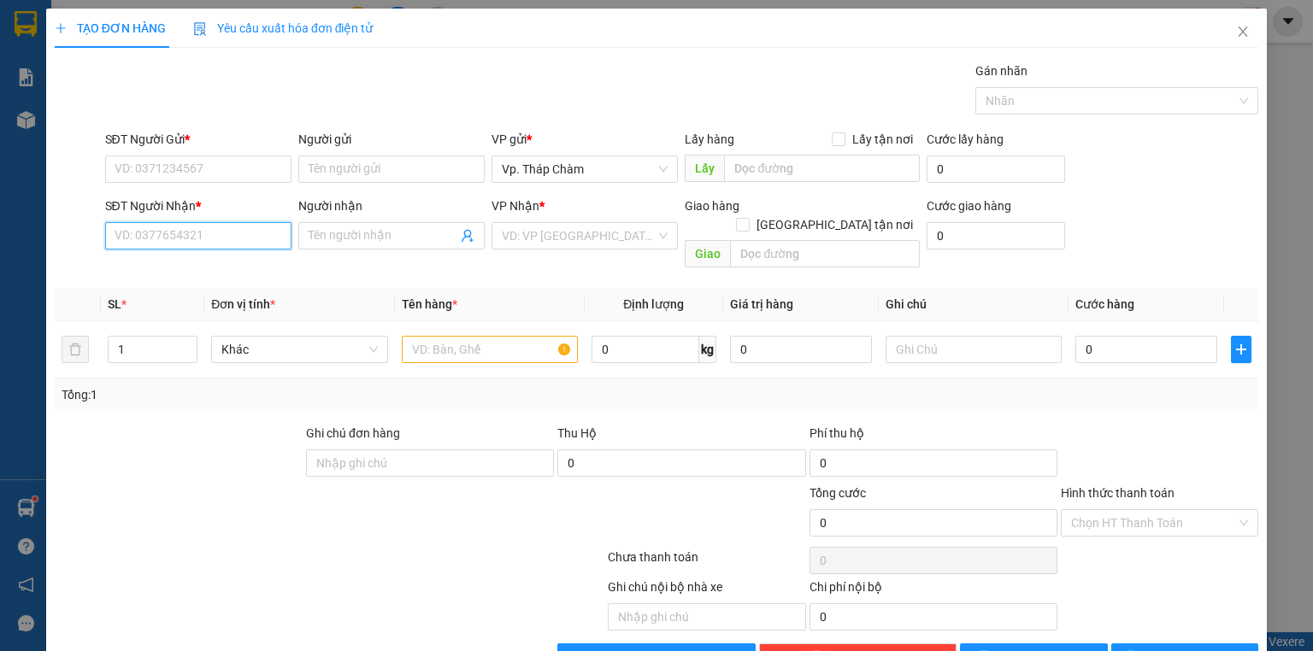
click at [216, 244] on input "SĐT Người Nhận *" at bounding box center [198, 235] width 186 height 27
click at [218, 236] on input "SĐT Người Nhận *" at bounding box center [198, 235] width 186 height 27
click at [252, 180] on input "SĐT Người Gửi *" at bounding box center [198, 169] width 186 height 27
click at [256, 165] on input "SĐT Người Gửi *" at bounding box center [198, 169] width 186 height 27
click at [192, 168] on input "SĐT Người Gửi *" at bounding box center [198, 169] width 186 height 27
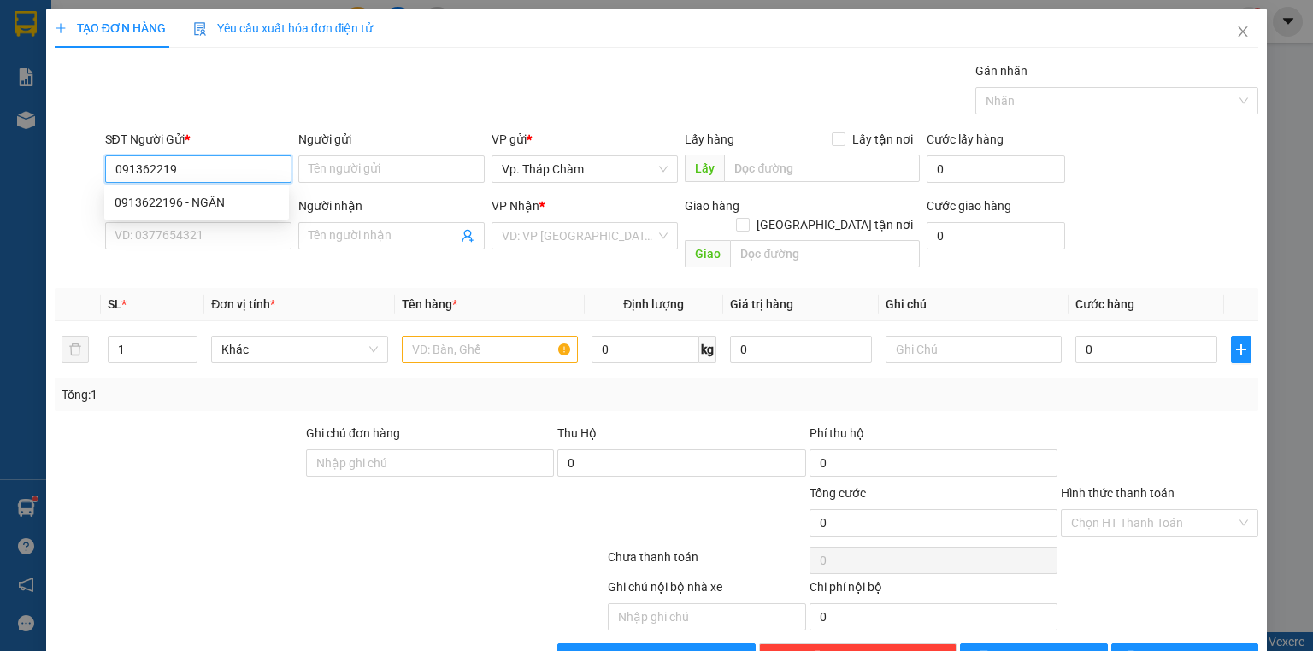
type input "0913622196"
click at [197, 189] on div "0913622196 - NGÂN" at bounding box center [196, 202] width 185 height 27
type input "NGÂN"
type input "0392904761"
type input "ANH THƯ"
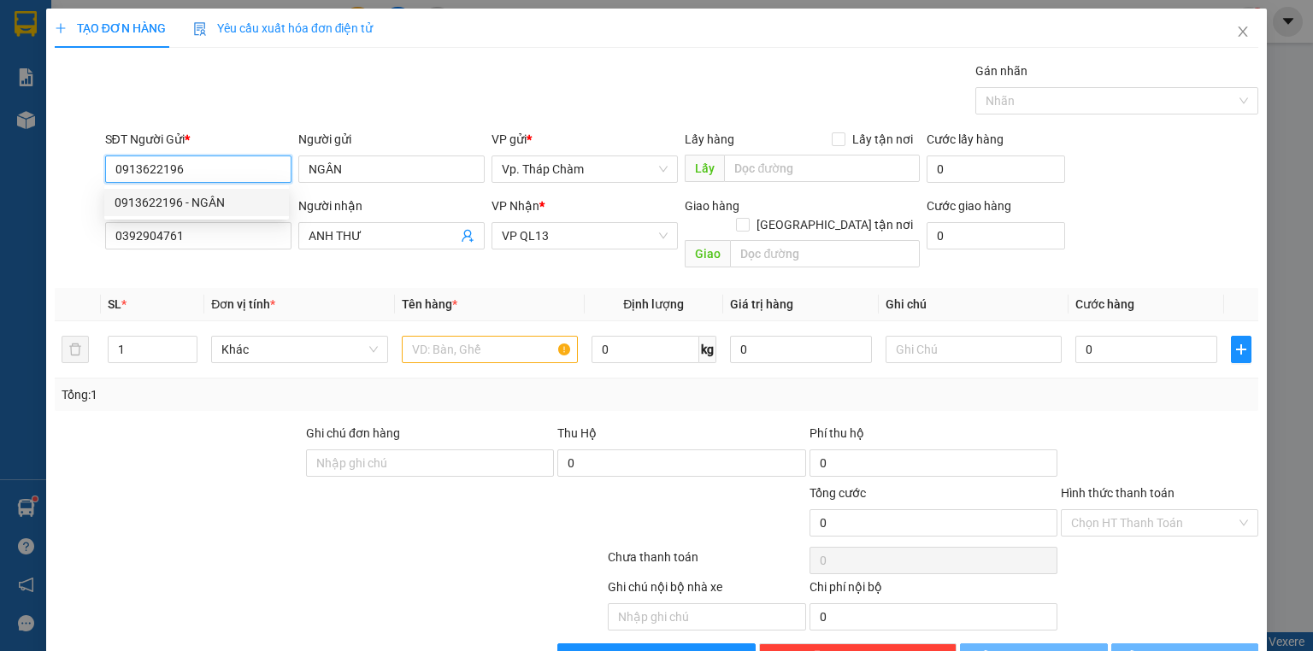
type input "30.000"
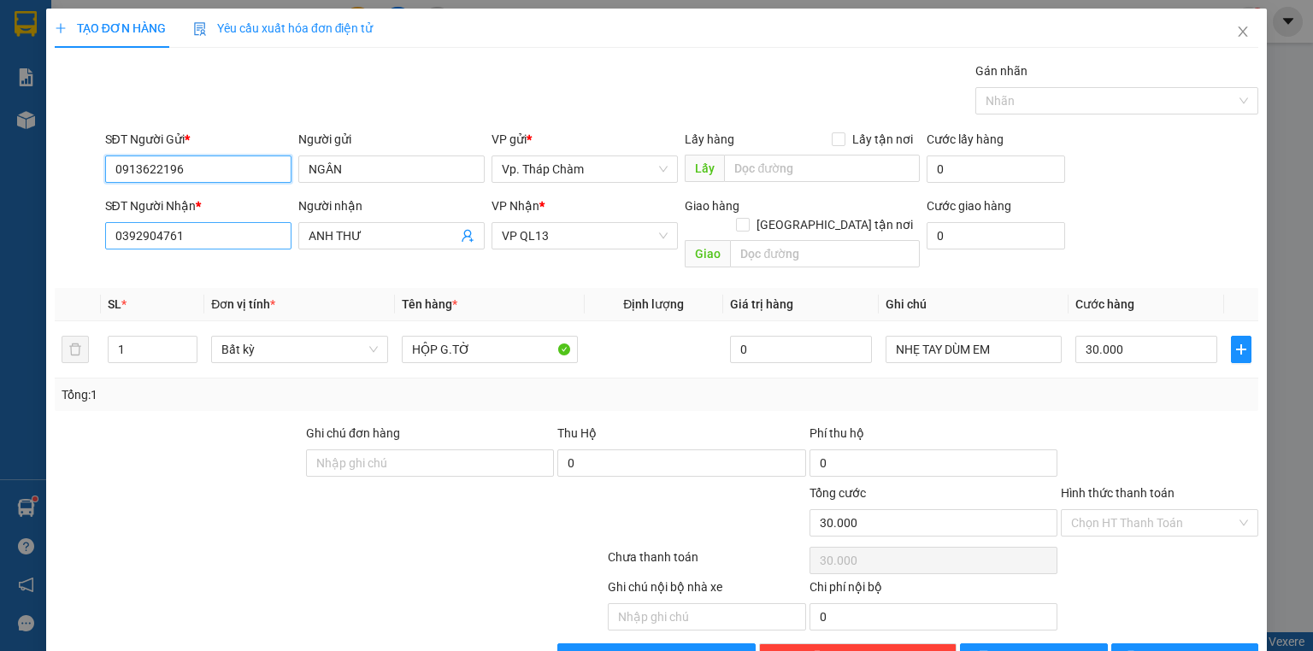
type input "0913622196"
click at [174, 229] on input "0392904761" at bounding box center [198, 235] width 186 height 27
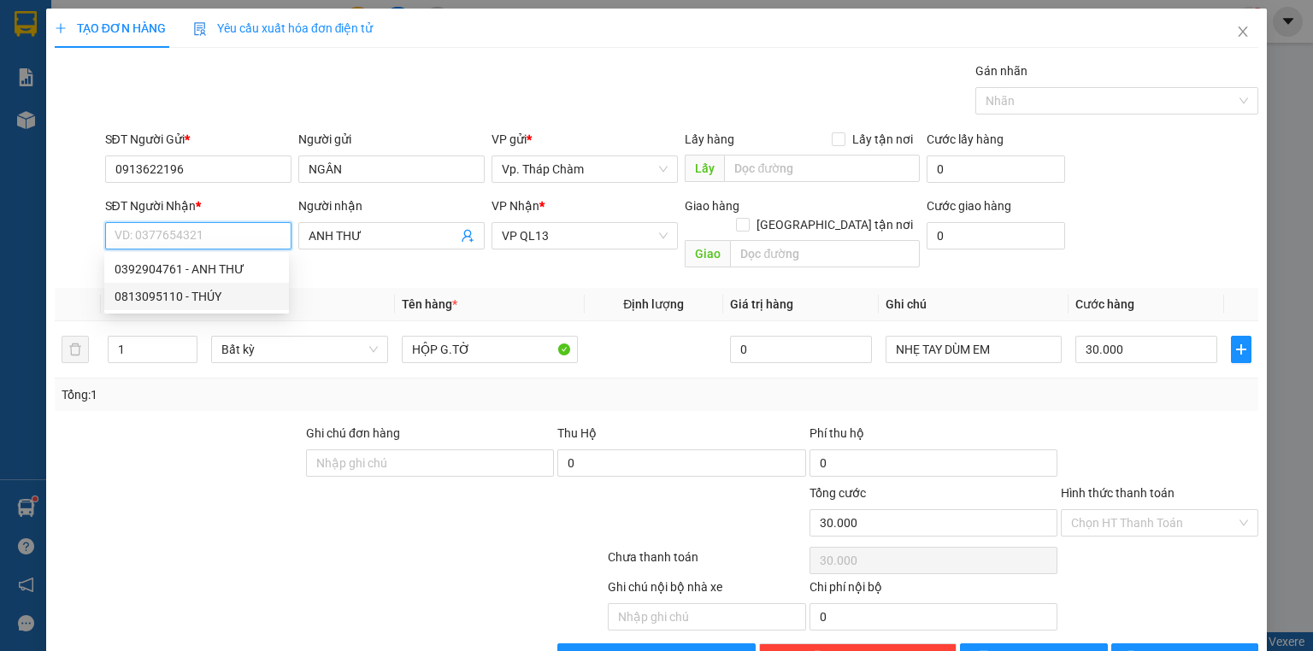
click at [171, 298] on div "0813095110 - THÚY" at bounding box center [197, 296] width 164 height 19
type input "0813095110"
type input "THÚY"
type input "80.000"
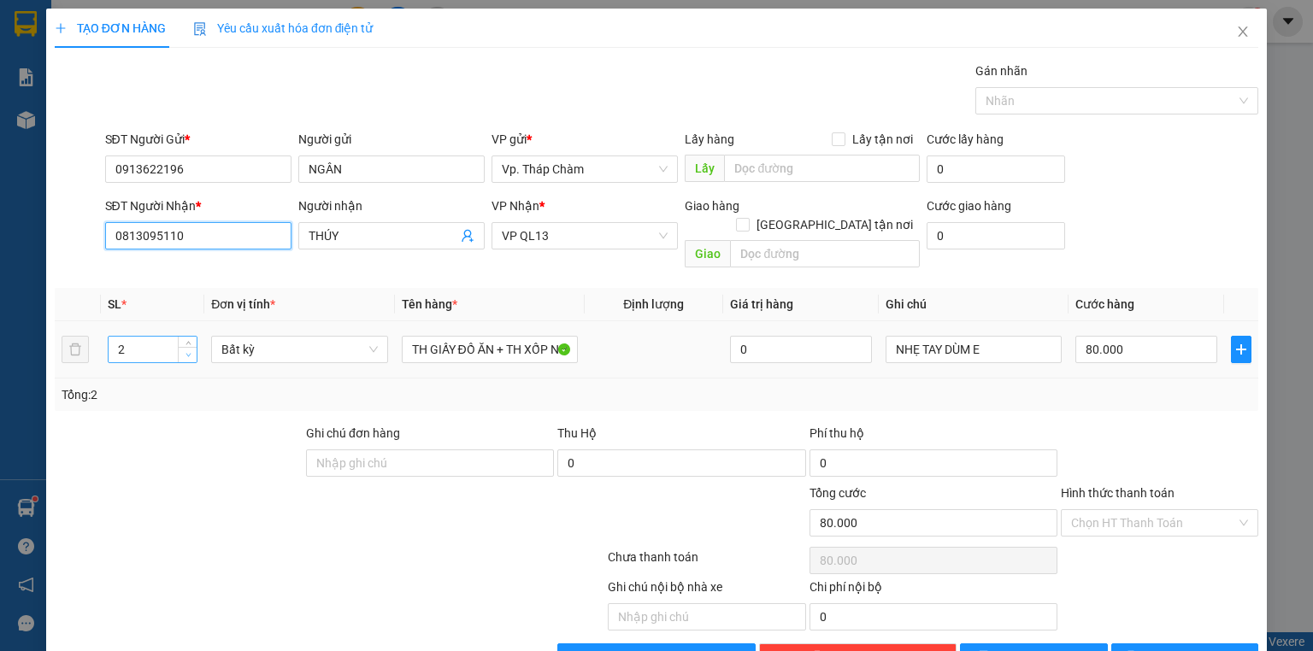
type input "0813095110"
type input "1"
click at [181, 347] on span "Decrease Value" at bounding box center [187, 354] width 19 height 15
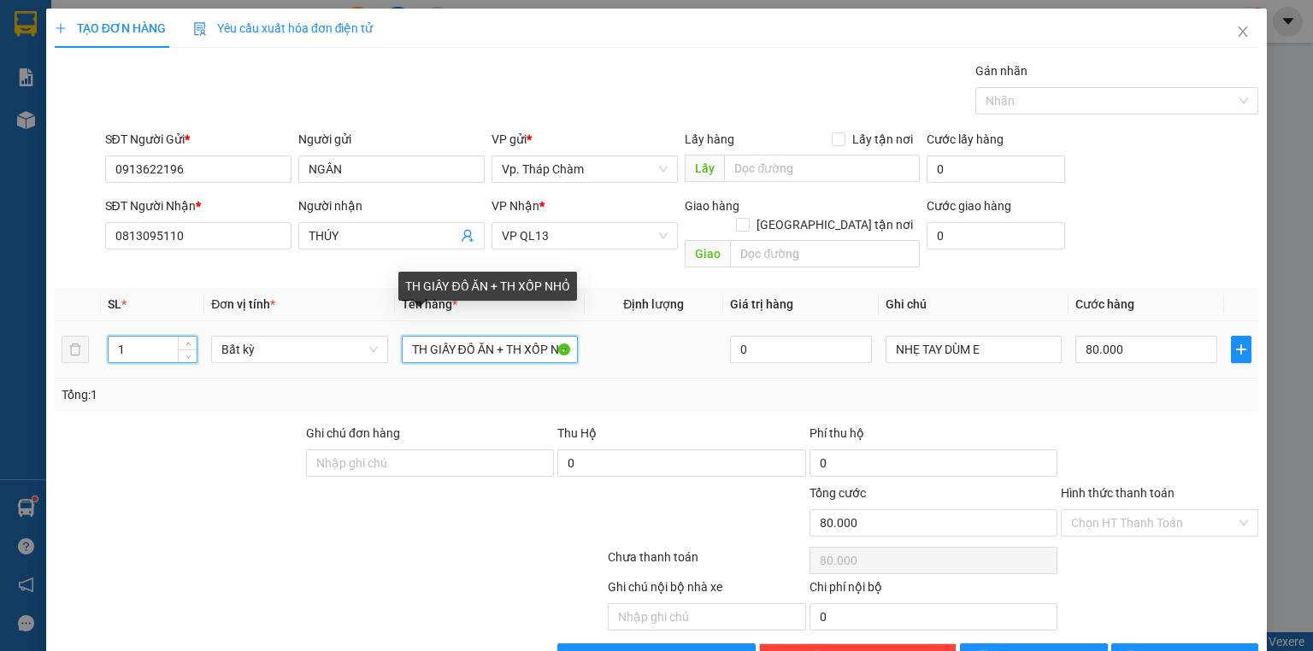
drag, startPoint x: 507, startPoint y: 332, endPoint x: 106, endPoint y: 322, distance: 401.1
click at [106, 322] on tr "1 Bất kỳ TH GIẤY ĐỒ ĂN + TH XỐP NHỎ 0 NHẸ TAY DÙM E 80.000" at bounding box center [657, 349] width 1204 height 57
type input "0"
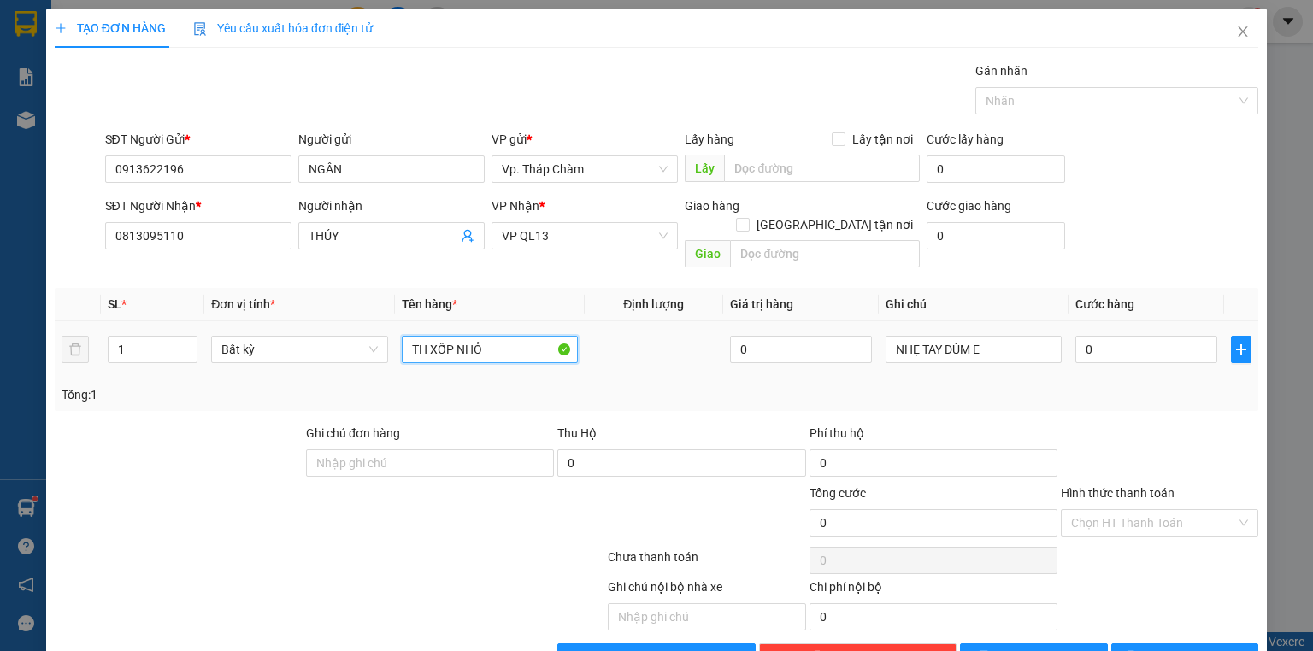
click at [449, 336] on input "TH XỐP NHỎ" at bounding box center [490, 349] width 176 height 27
click at [449, 336] on input "TH XỐPNHỎ" at bounding box center [490, 349] width 176 height 27
type input "TH XỐNHỎ"
click at [465, 336] on input "XỐP VFANG ĐỒ ĂN" at bounding box center [490, 349] width 176 height 27
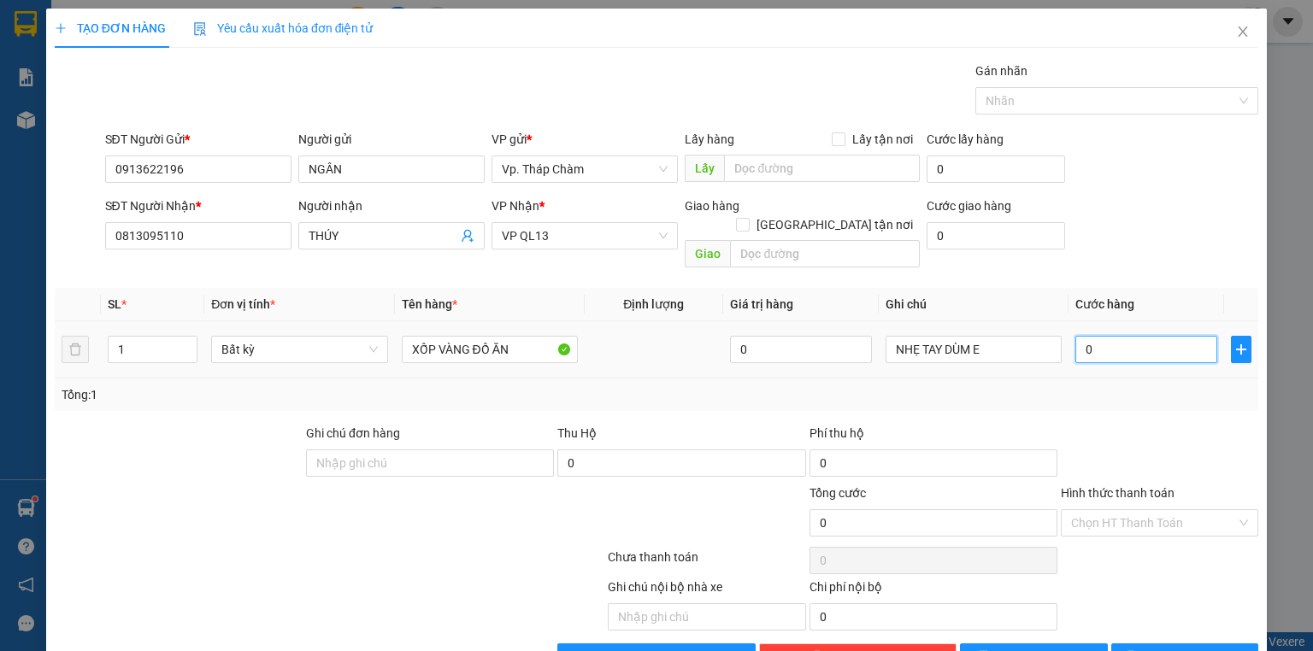
click at [1147, 336] on input "0" at bounding box center [1146, 349] width 142 height 27
click at [1165, 424] on div at bounding box center [1159, 454] width 201 height 60
click at [1111, 510] on input "Hình thức thanh toán" at bounding box center [1153, 523] width 165 height 26
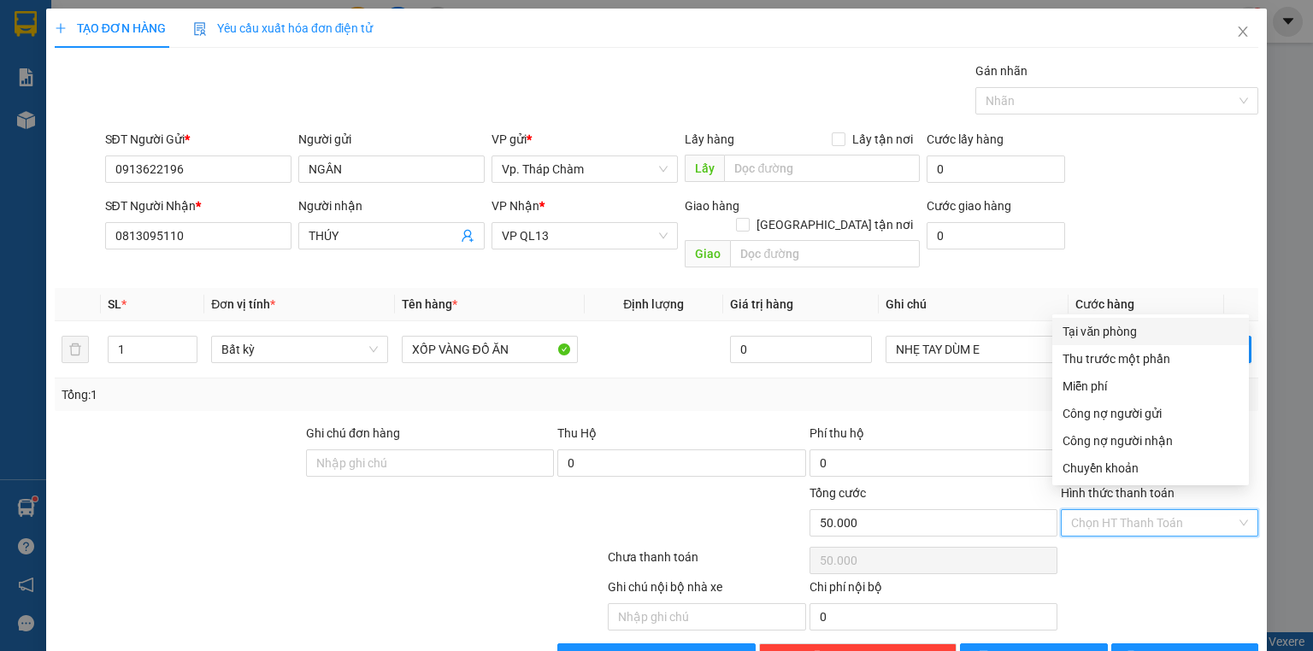
click at [1090, 335] on div "Tại văn phòng" at bounding box center [1151, 331] width 176 height 19
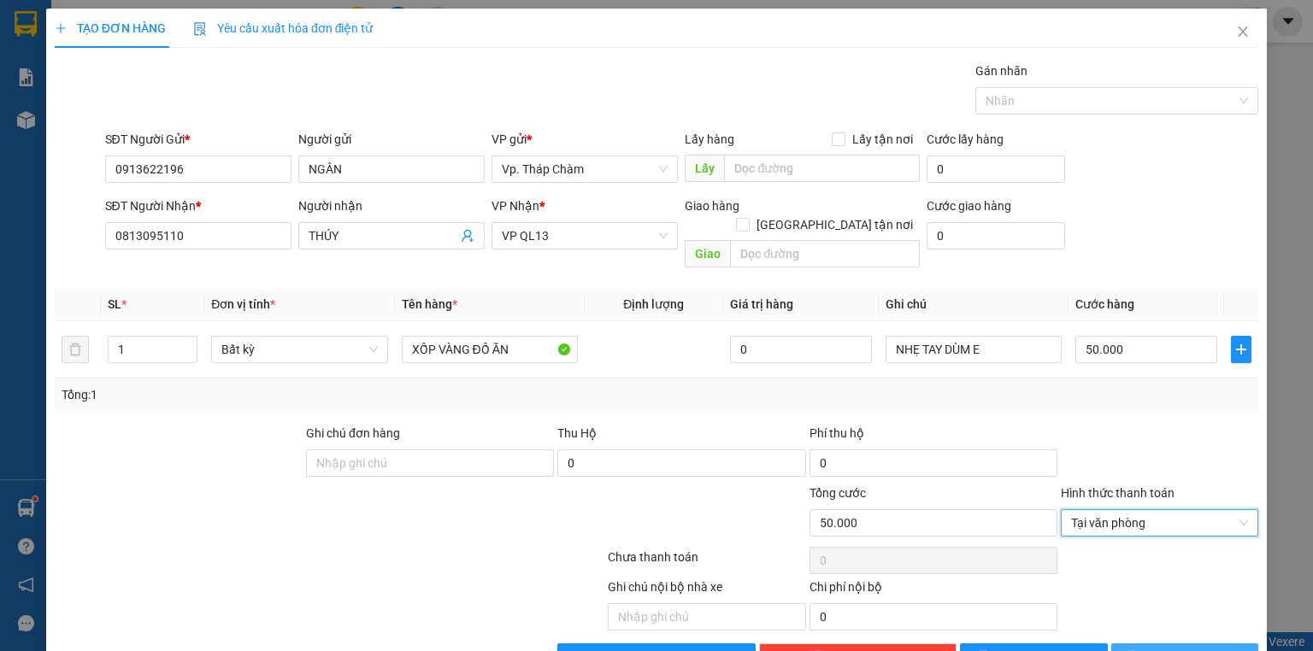
click at [1175, 648] on span "[PERSON_NAME] và In" at bounding box center [1204, 657] width 120 height 19
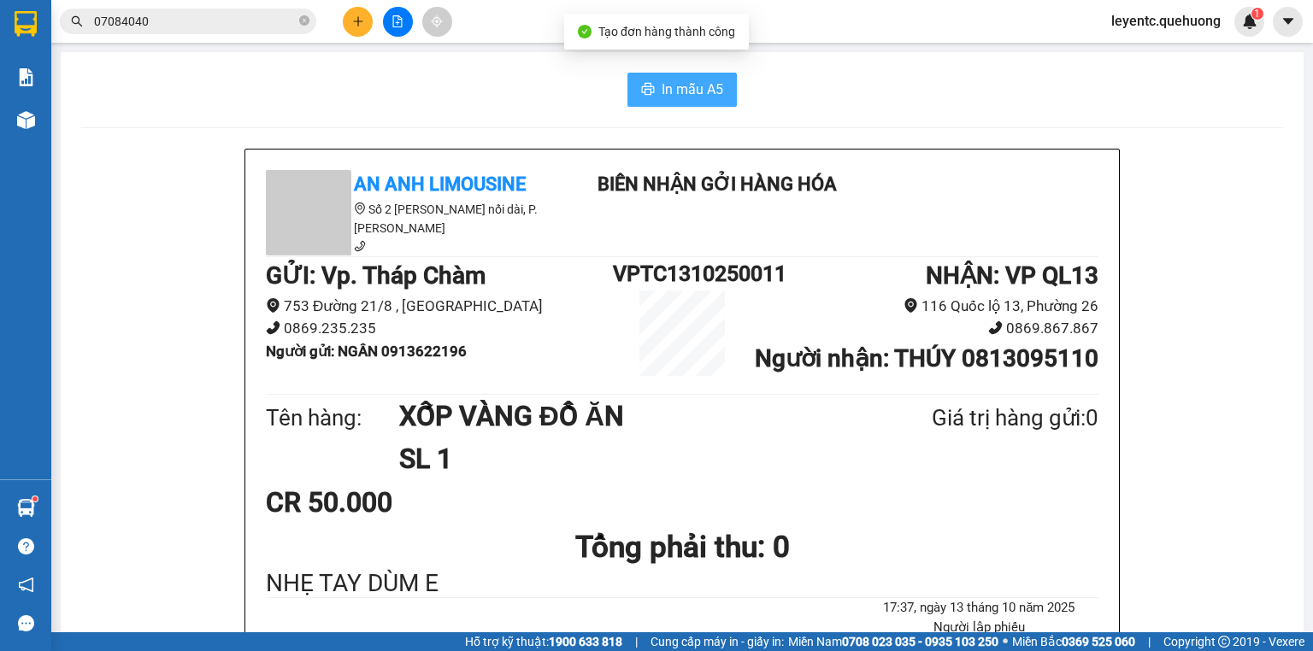
click at [662, 91] on span "In mẫu A5" at bounding box center [693, 89] width 62 height 21
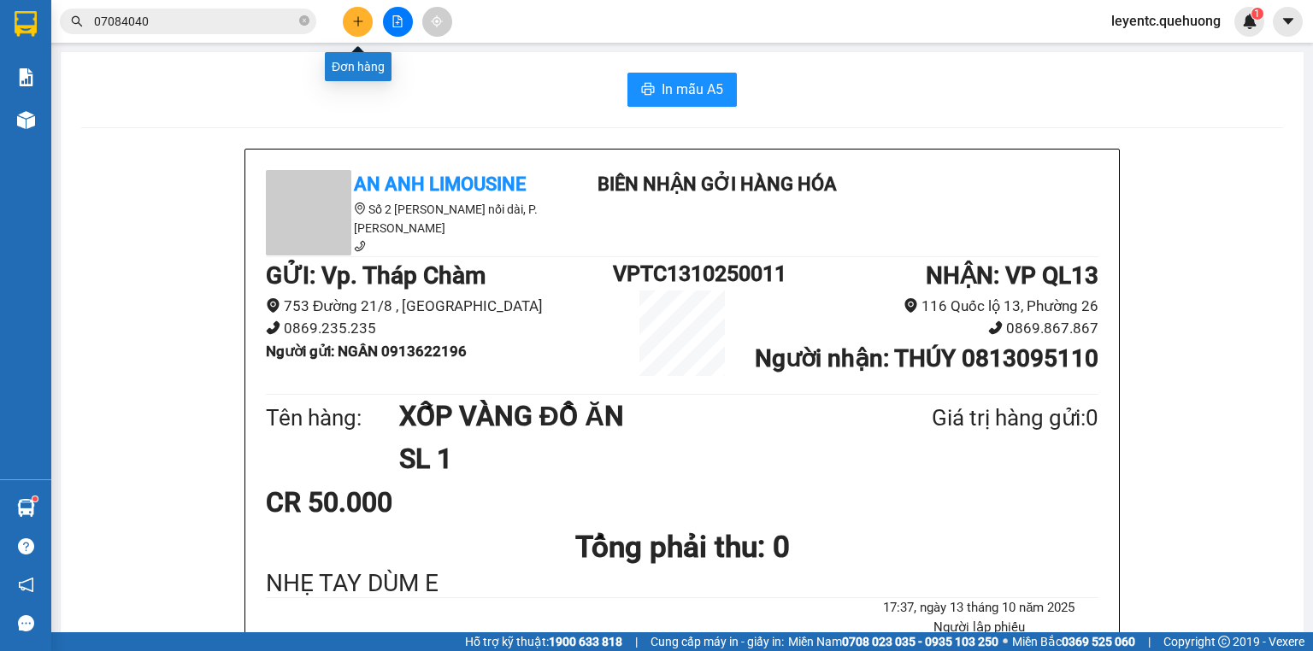
click at [348, 22] on button at bounding box center [358, 22] width 30 height 30
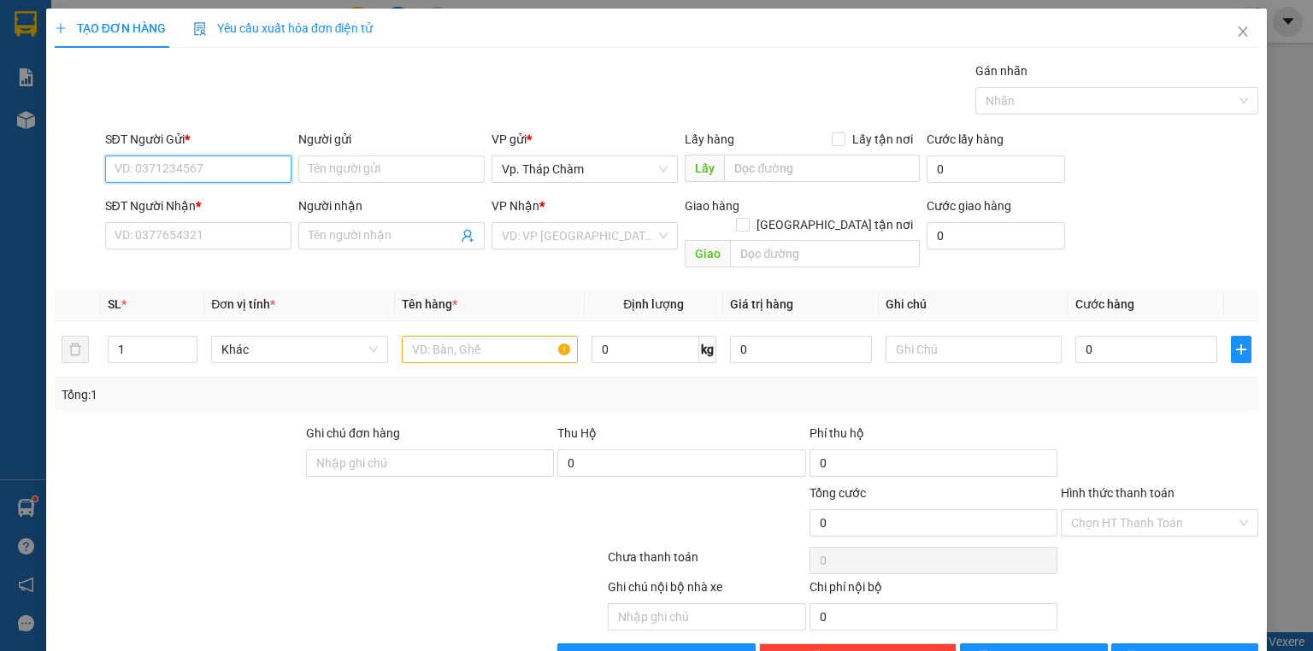
click at [218, 164] on input "SĐT Người Gửi *" at bounding box center [198, 169] width 186 height 27
click at [208, 197] on div "0918935252 - ANH NGÂN" at bounding box center [199, 202] width 168 height 19
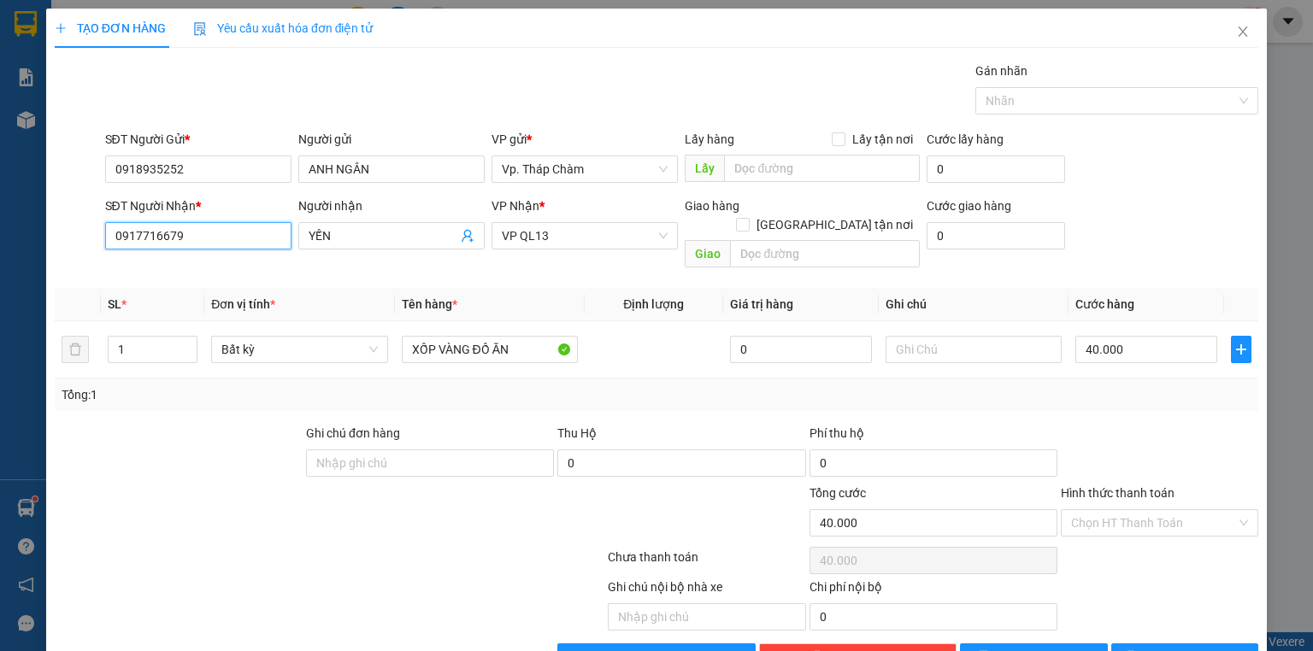
click at [173, 238] on input "0917716679" at bounding box center [198, 235] width 186 height 27
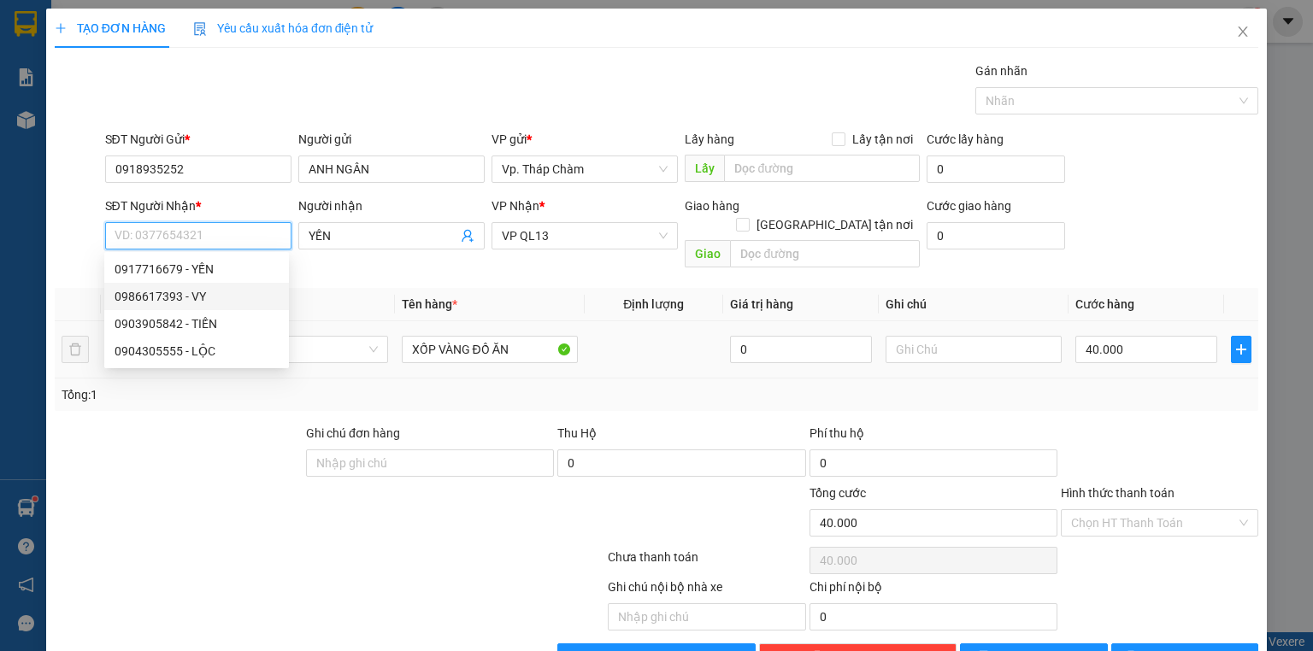
click at [172, 319] on div "0903905842 - TIẾN" at bounding box center [197, 324] width 164 height 19
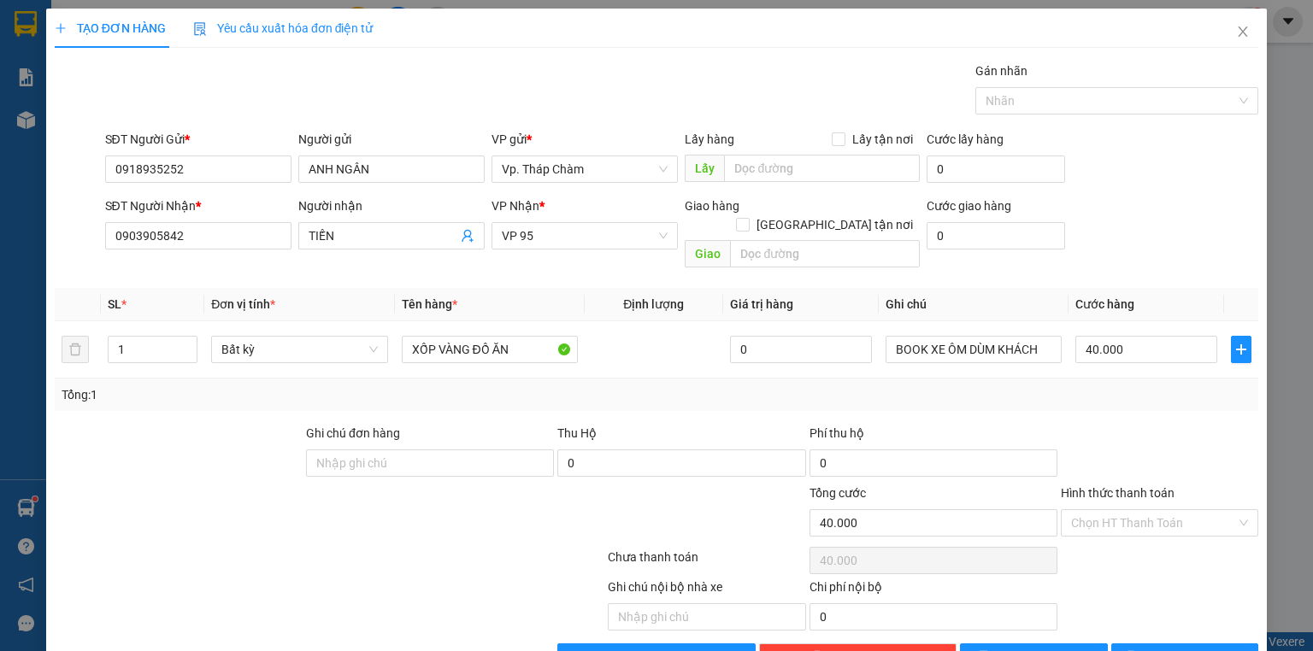
click at [1111, 386] on div "Tổng: 1" at bounding box center [657, 395] width 1190 height 19
click at [1116, 510] on input "Hình thức thanh toán" at bounding box center [1153, 523] width 165 height 26
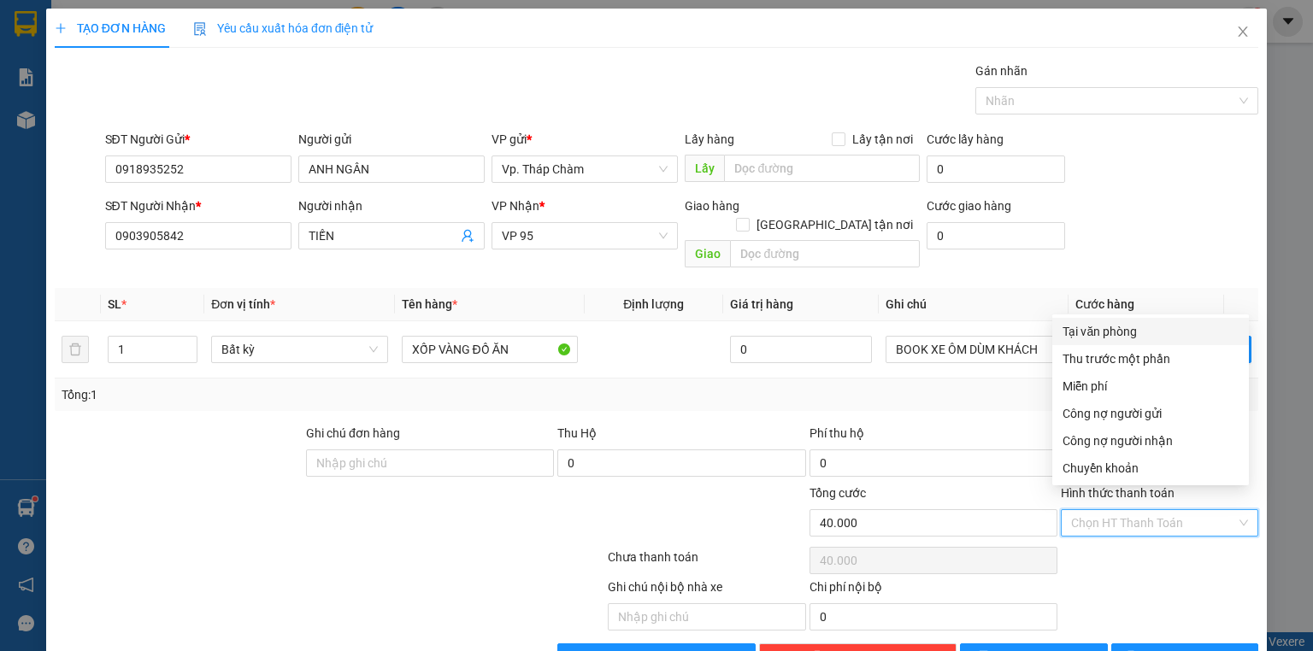
click at [1098, 339] on div "Tại văn phòng" at bounding box center [1151, 331] width 176 height 19
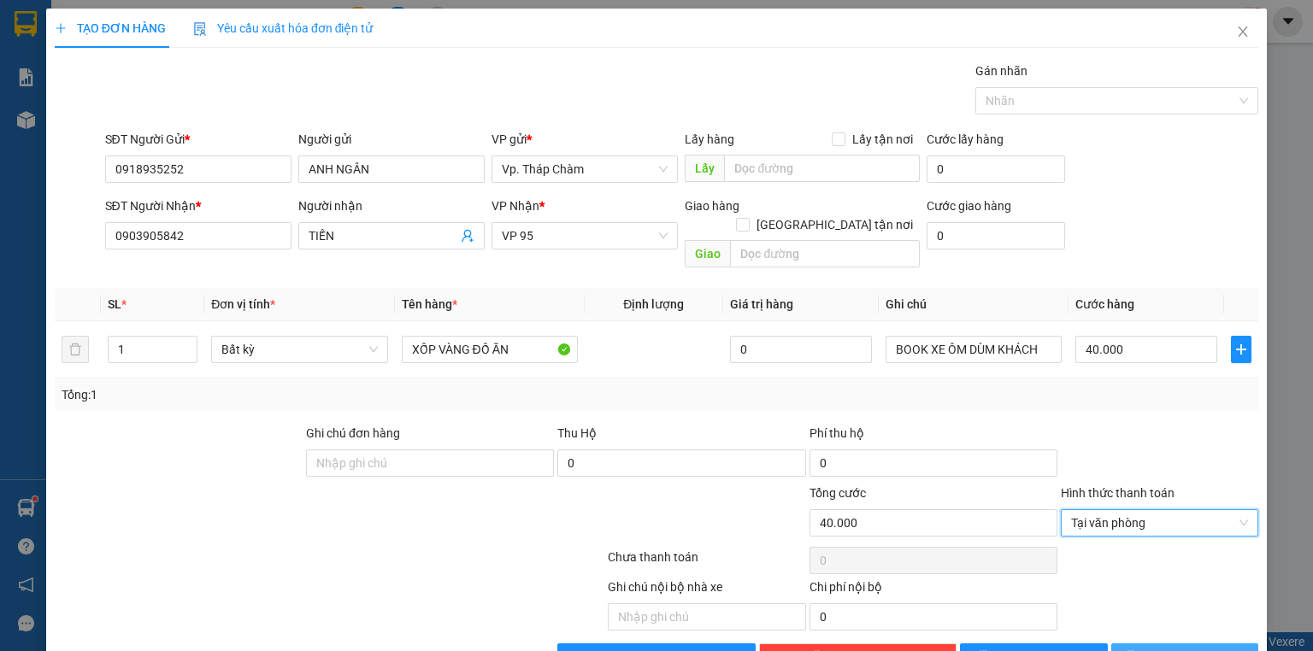
click at [1145, 644] on button "[PERSON_NAME] và In" at bounding box center [1185, 657] width 148 height 27
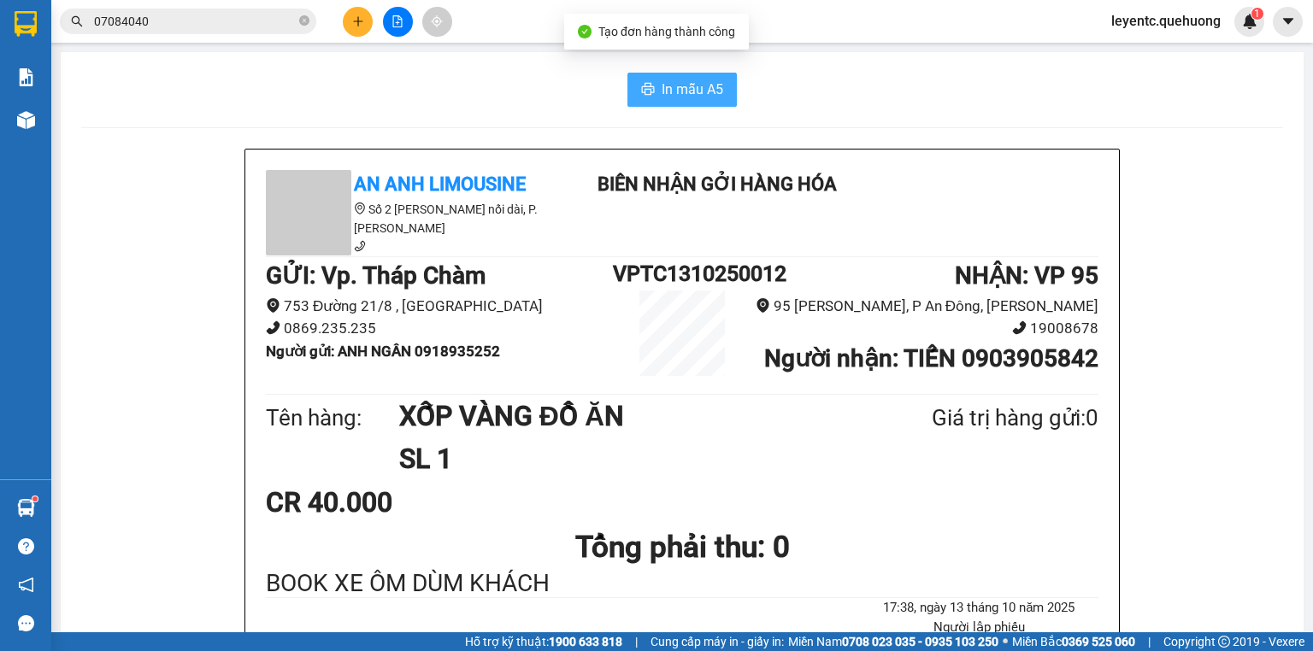
click at [642, 98] on button "In mẫu A5" at bounding box center [682, 90] width 109 height 34
click at [356, 22] on icon "plus" at bounding box center [358, 21] width 12 height 12
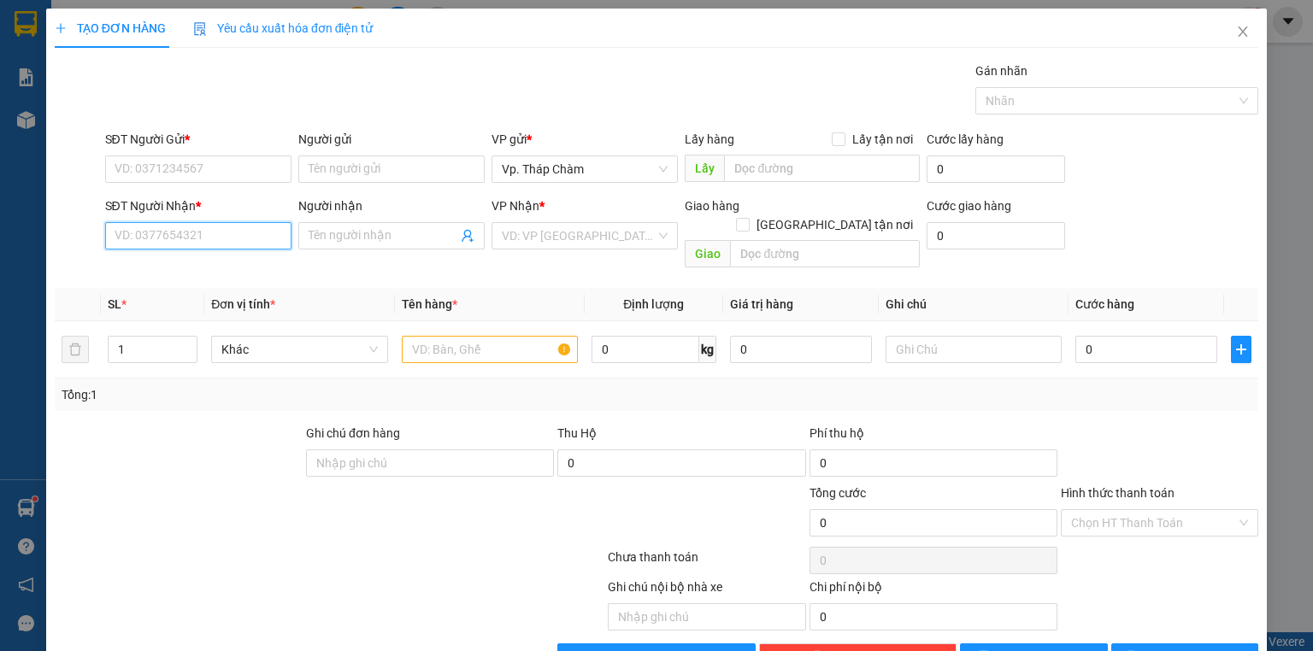
click at [213, 233] on input "SĐT Người Nhận *" at bounding box center [198, 235] width 186 height 27
click at [269, 243] on input "SĐT Người Nhận *" at bounding box center [198, 235] width 186 height 27
click at [341, 233] on input "Người nhận" at bounding box center [383, 236] width 149 height 19
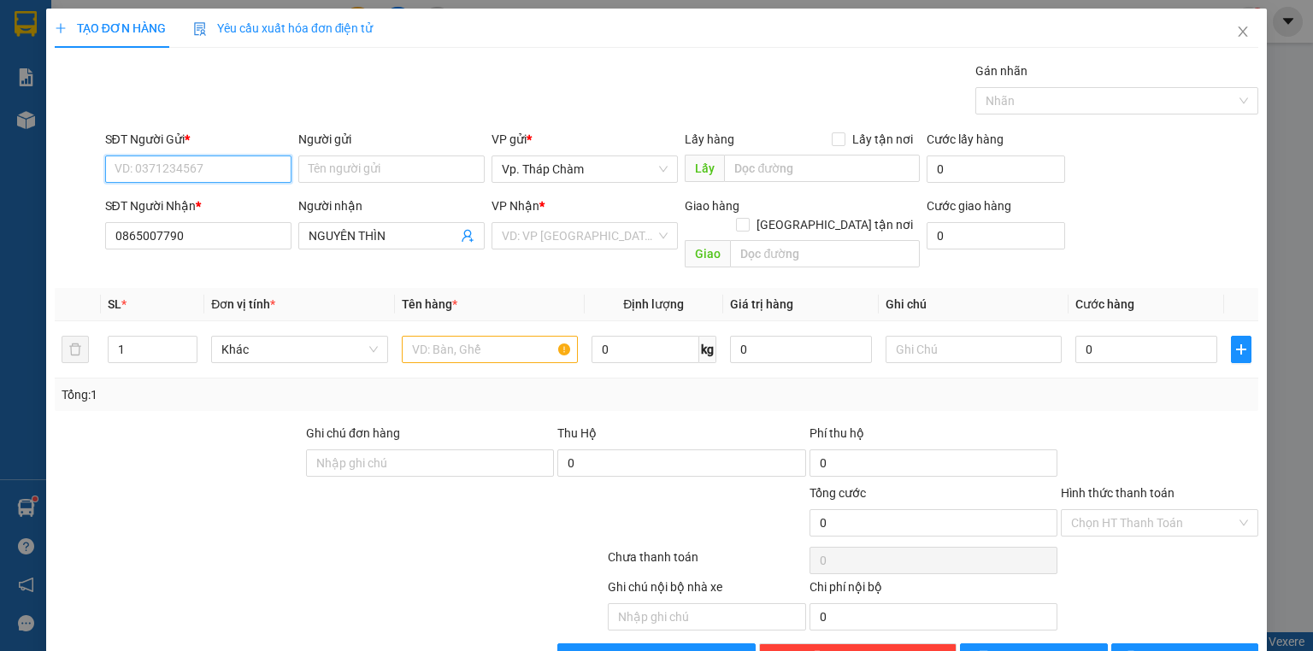
click at [209, 165] on input "SĐT Người Gửi *" at bounding box center [198, 169] width 186 height 27
click at [195, 200] on div "0347680231 - THẢO" at bounding box center [197, 202] width 164 height 19
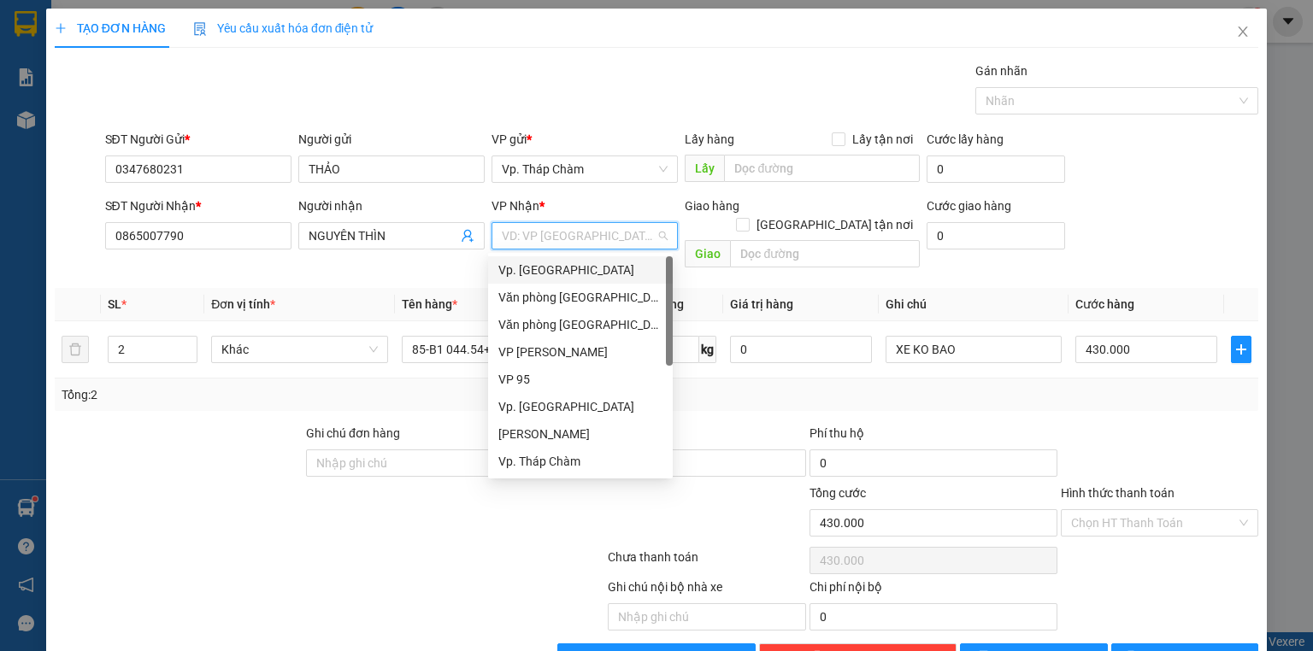
click at [538, 244] on input "search" at bounding box center [579, 236] width 154 height 26
click at [181, 347] on span "Decrease Value" at bounding box center [187, 354] width 19 height 15
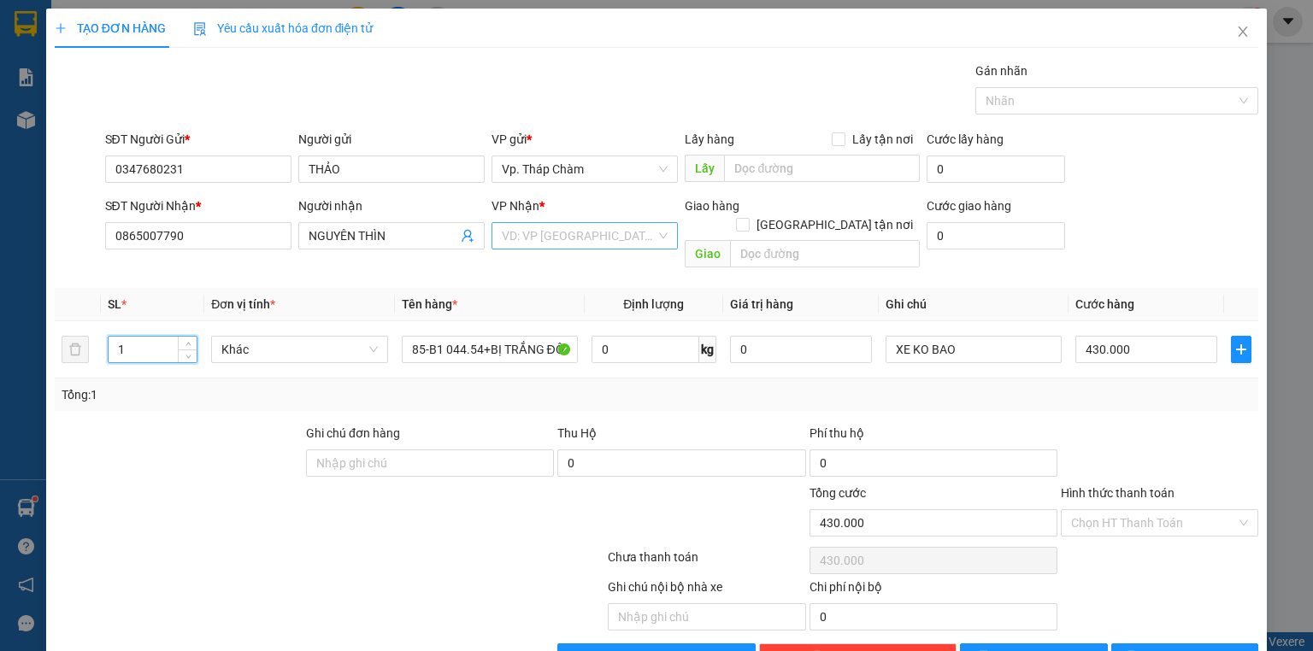
click at [514, 240] on input "search" at bounding box center [579, 236] width 154 height 26
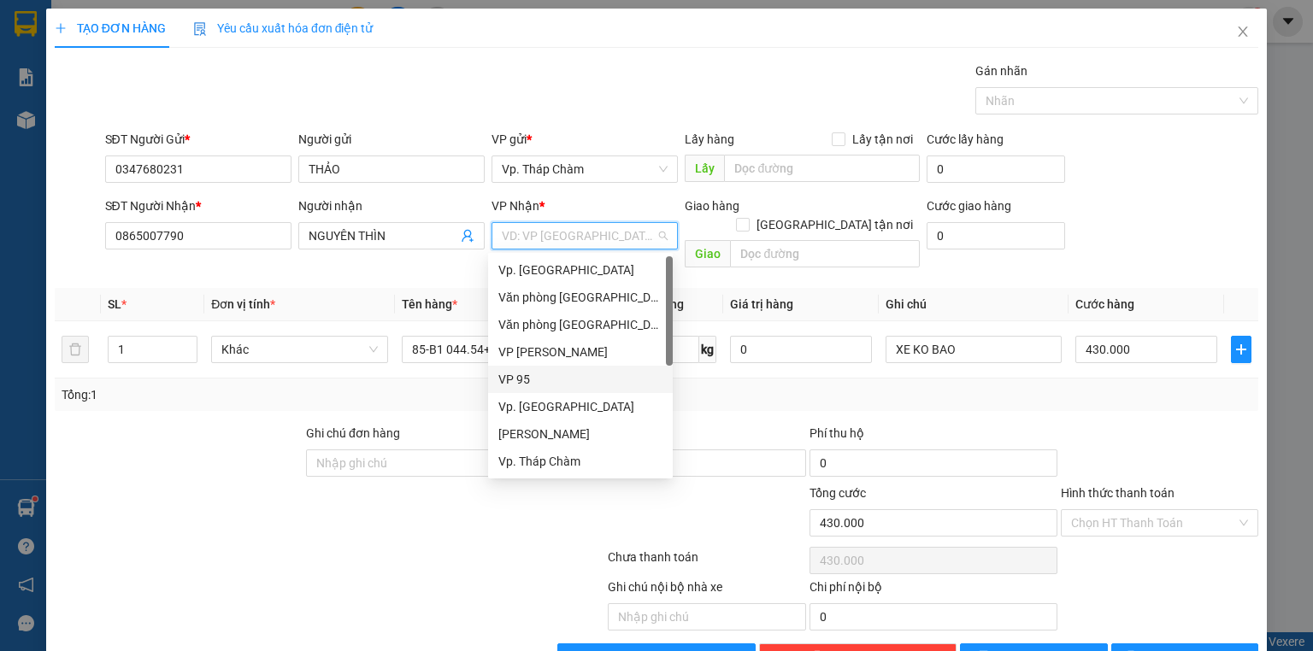
click at [530, 380] on div "VP 95" at bounding box center [580, 379] width 164 height 19
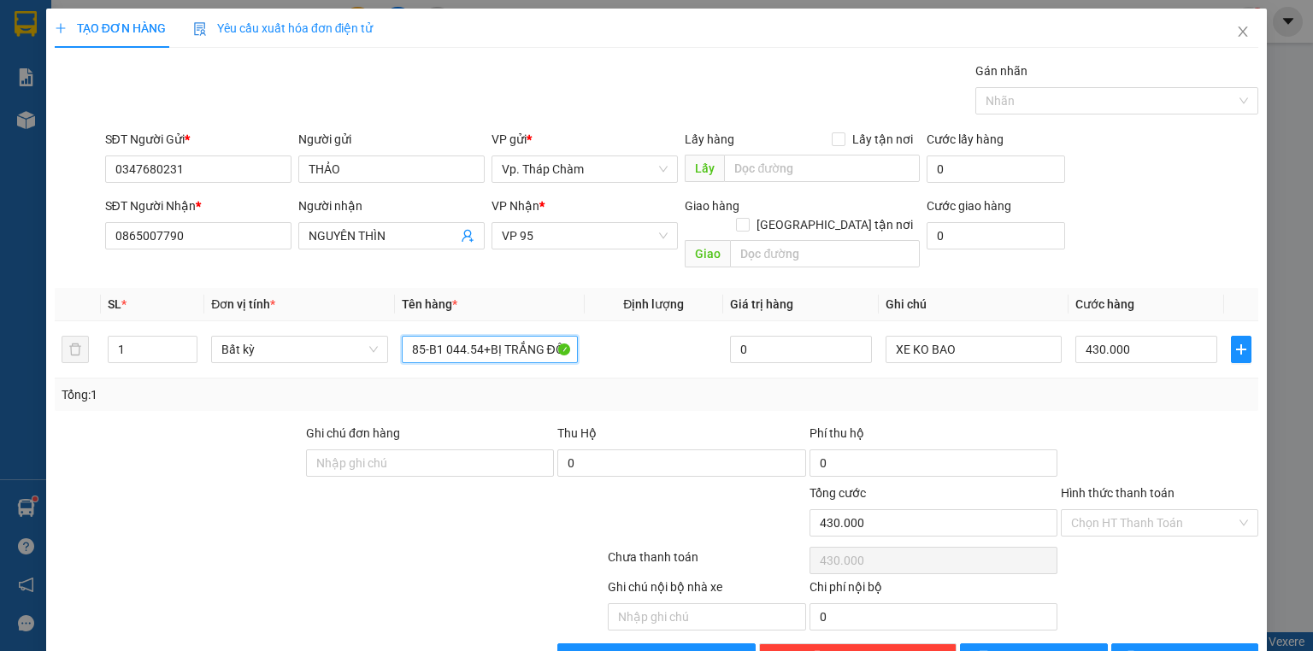
drag, startPoint x: 480, startPoint y: 332, endPoint x: 855, endPoint y: 368, distance: 376.2
click at [855, 368] on div "SL * Đơn vị tính * Tên hàng * Định lượng Giá trị hàng Ghi chú Cước hàng 1 Bất k…" at bounding box center [657, 349] width 1204 height 123
click at [925, 379] on div "Tổng: 1" at bounding box center [657, 395] width 1204 height 32
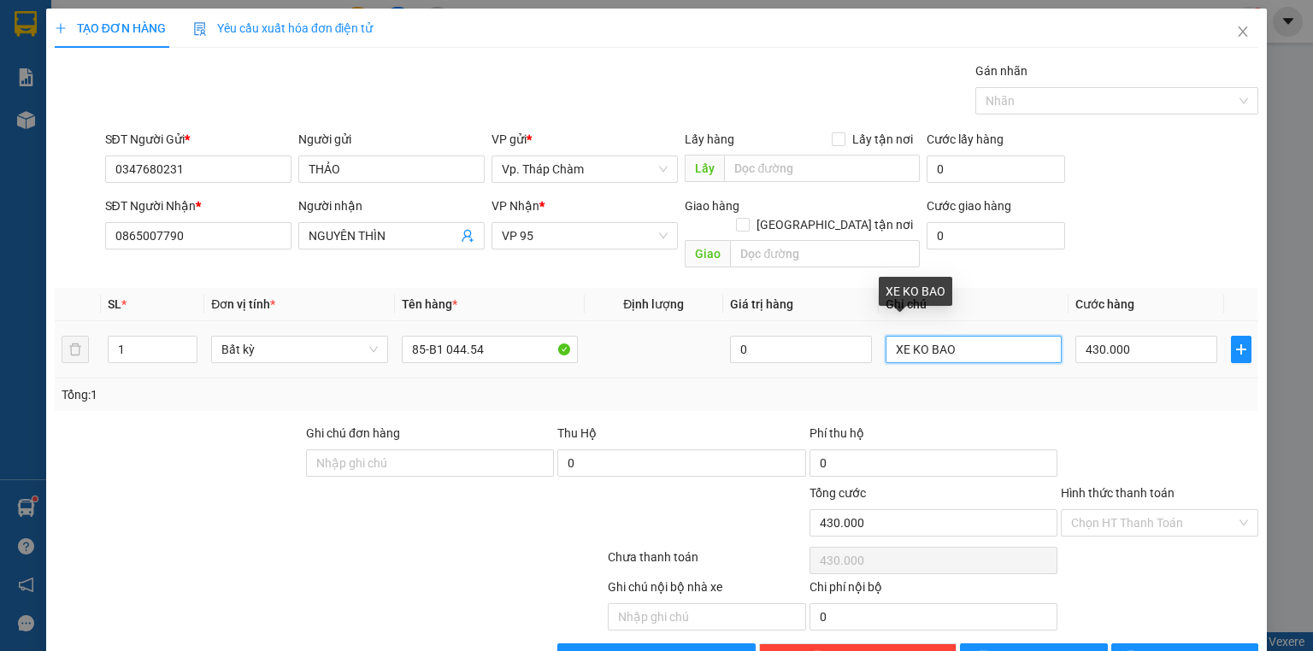
click at [920, 336] on input "XE KO BAO" at bounding box center [974, 349] width 176 height 27
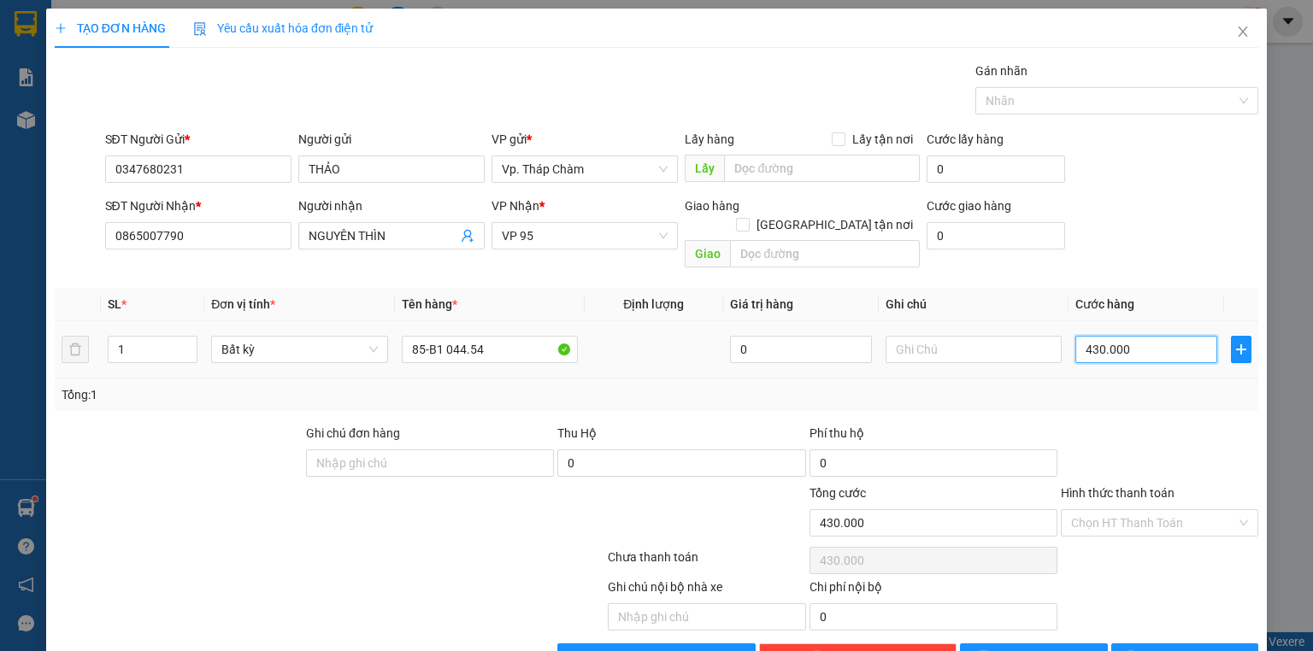
click at [1142, 336] on input "430.000" at bounding box center [1146, 349] width 142 height 27
click at [1135, 386] on div "Tổng: 1" at bounding box center [657, 395] width 1190 height 19
click at [1168, 510] on input "Hình thức thanh toán" at bounding box center [1153, 523] width 165 height 26
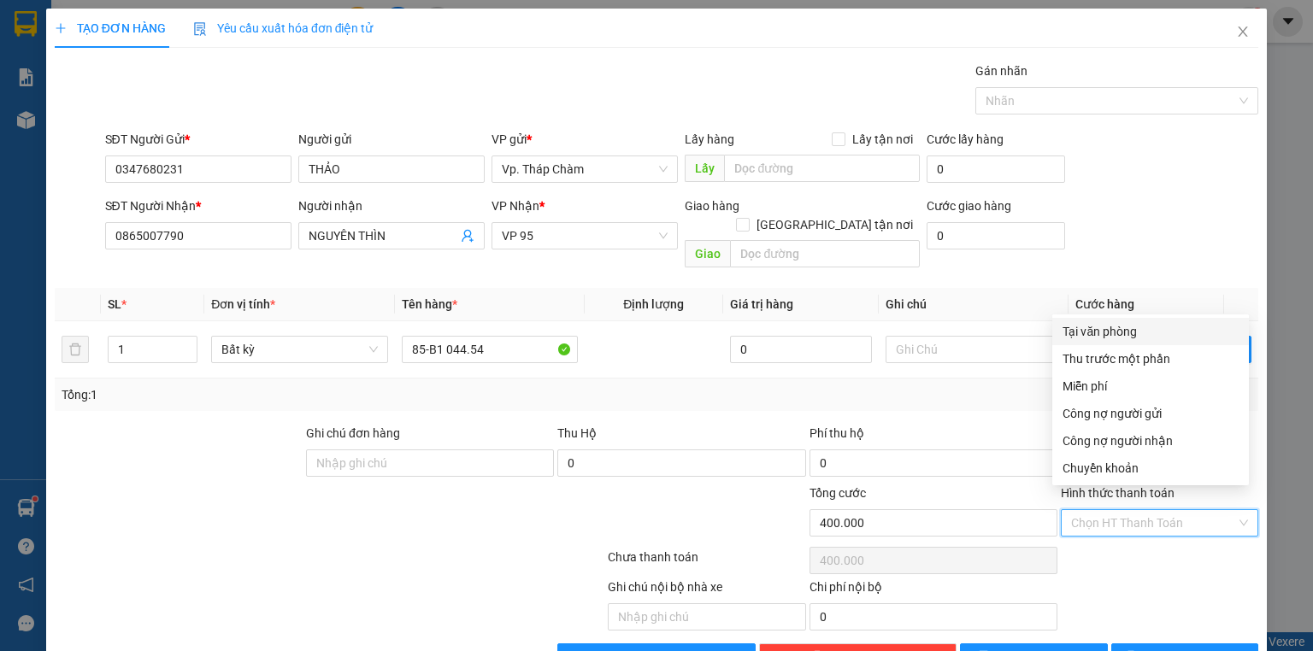
click at [1082, 325] on div "Tại văn phòng" at bounding box center [1151, 331] width 176 height 19
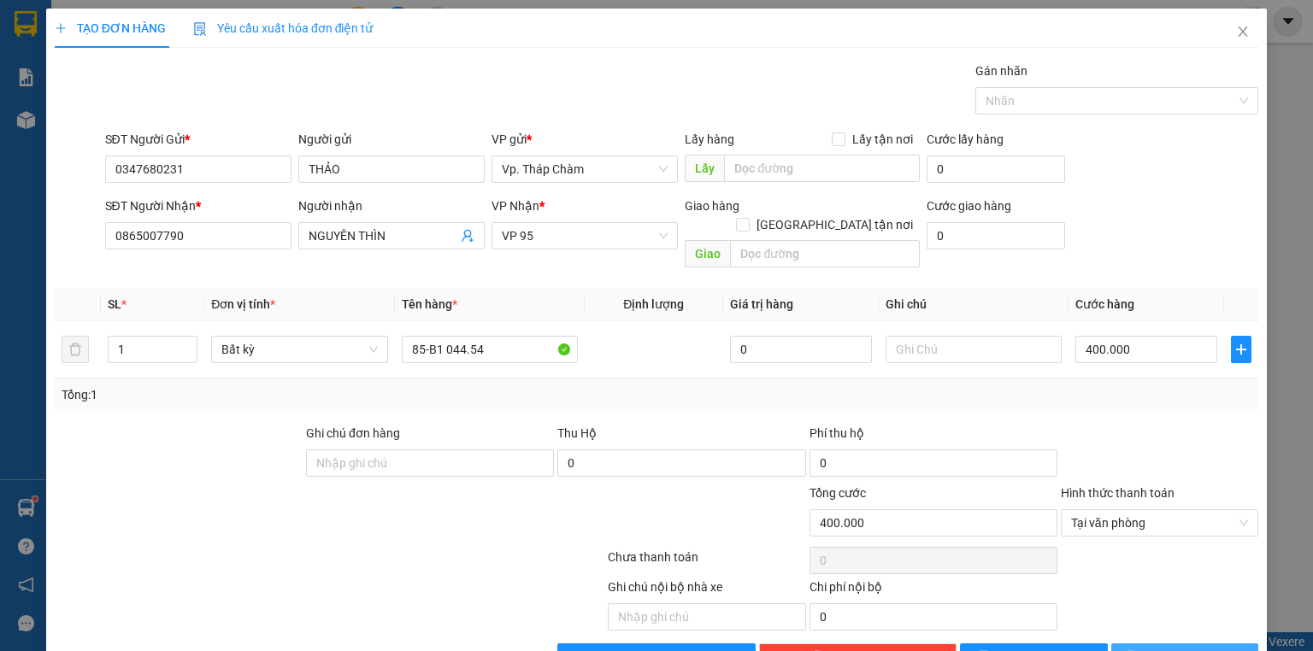
click at [1206, 648] on span "[PERSON_NAME] và In" at bounding box center [1204, 657] width 120 height 19
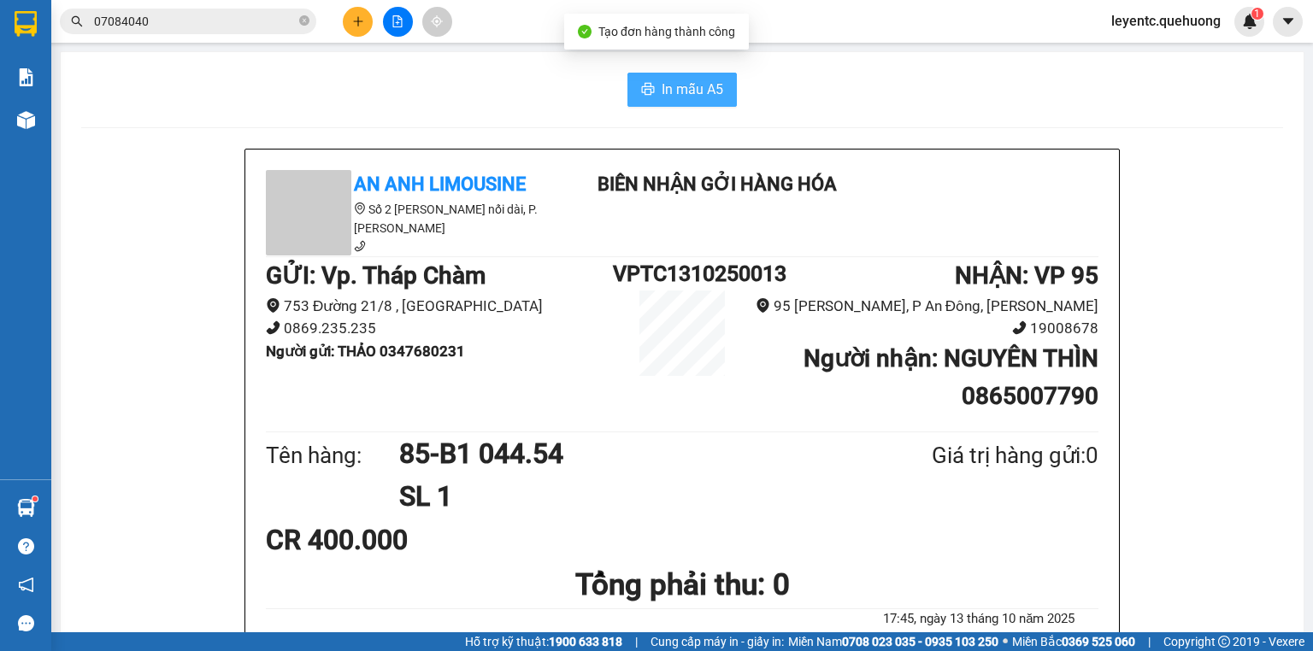
click at [646, 87] on icon "printer" at bounding box center [648, 89] width 13 height 12
click at [355, 31] on button at bounding box center [358, 22] width 30 height 30
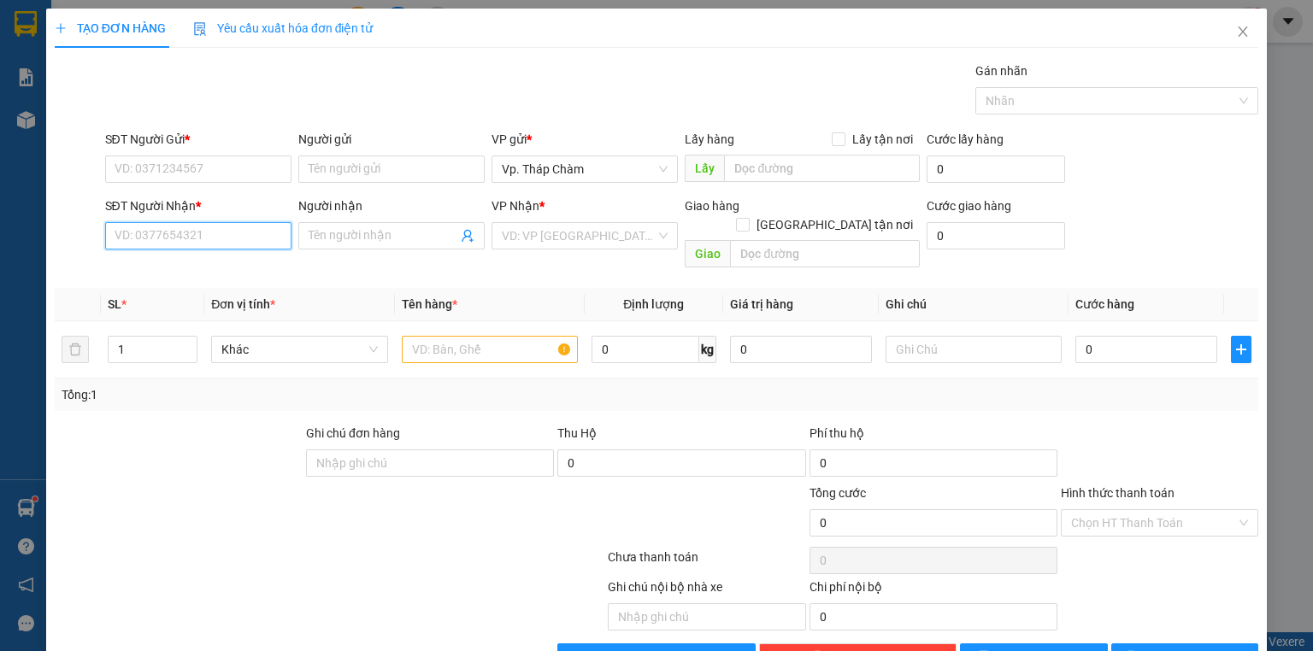
click at [201, 227] on input "SĐT Người Nhận *" at bounding box center [198, 235] width 186 height 27
click at [130, 230] on input "SĐT Người Nhận *" at bounding box center [198, 235] width 186 height 27
click at [239, 268] on div "0903290683 - A KHOA" at bounding box center [197, 269] width 164 height 19
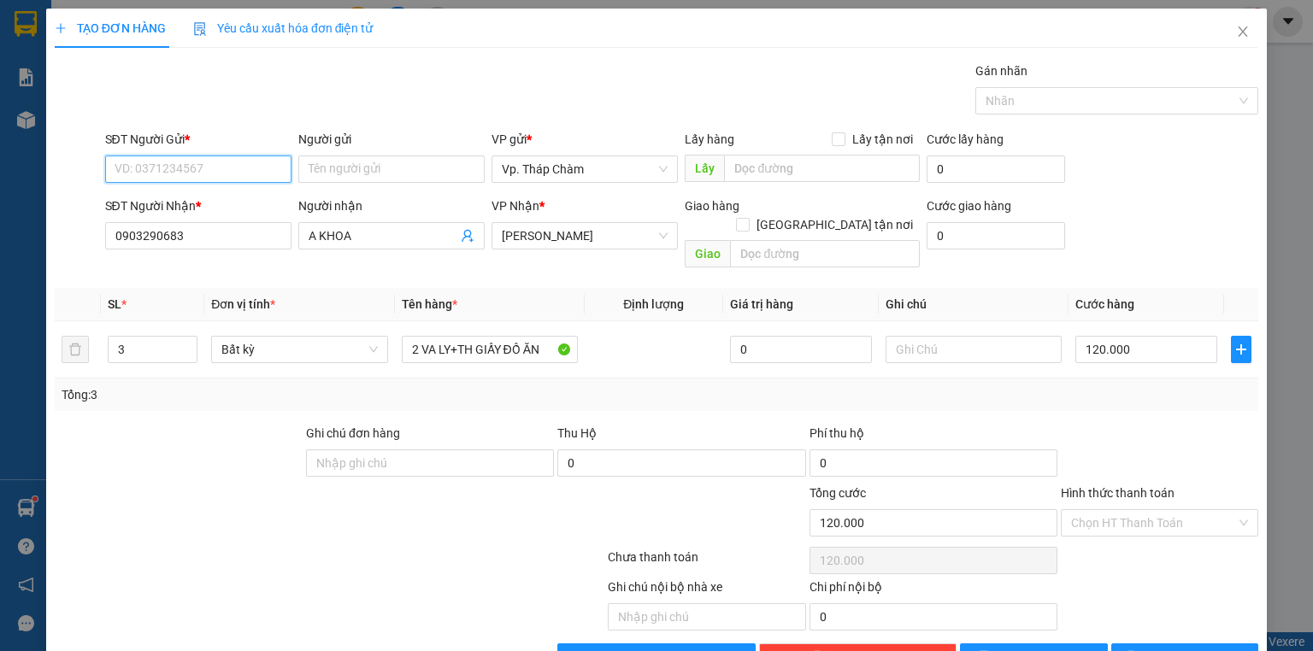
click at [229, 168] on input "SĐT Người Gửi *" at bounding box center [198, 169] width 186 height 27
click at [210, 209] on div "0938643326 - VINH" at bounding box center [197, 202] width 164 height 19
click at [511, 236] on span "[PERSON_NAME]" at bounding box center [585, 236] width 166 height 26
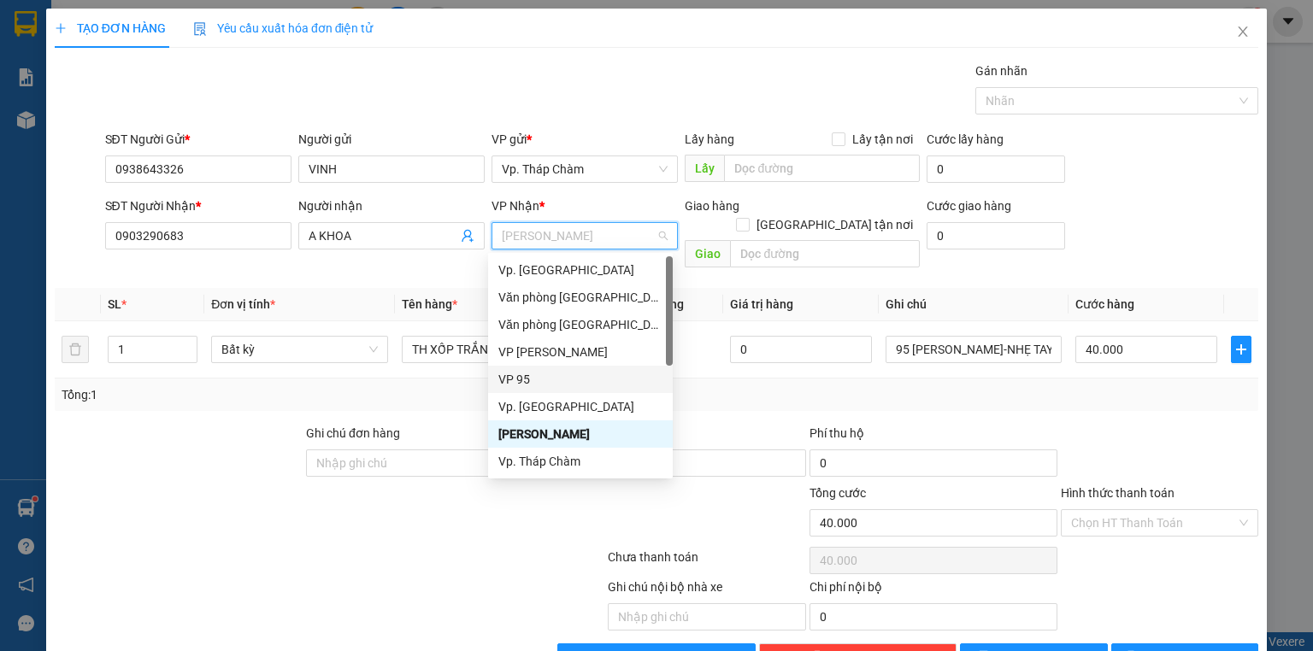
click at [513, 380] on div "VP 95" at bounding box center [580, 379] width 164 height 19
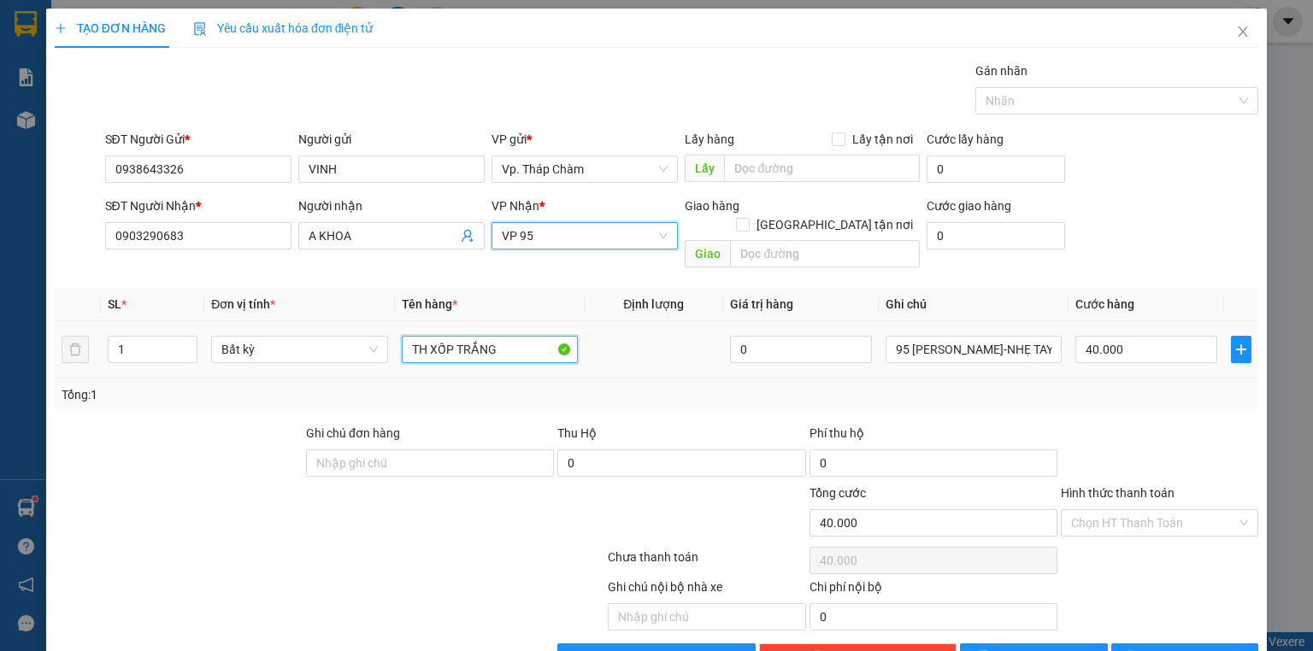
click at [462, 336] on input "TH XỐP TRẮNG" at bounding box center [490, 349] width 176 height 27
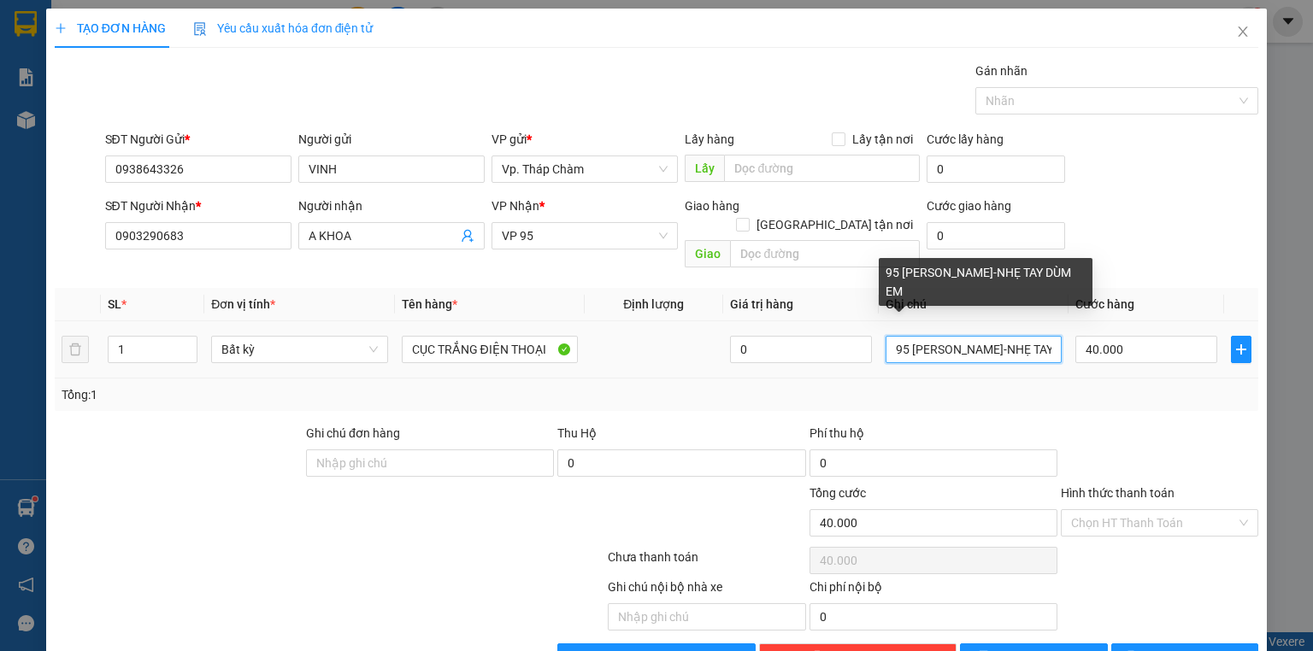
click at [947, 336] on input "95 NGUYỄN DUY DƯƠNG-NHẸ TAY DÙM EM" at bounding box center [974, 349] width 176 height 27
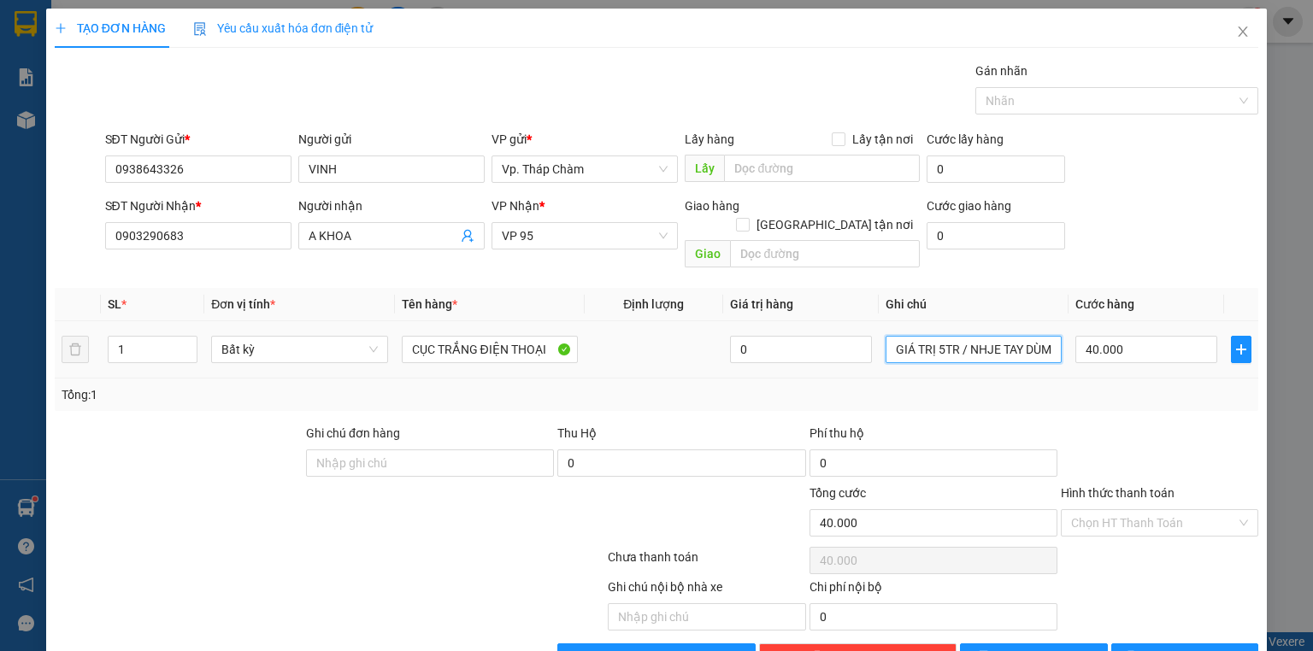
scroll to position [0, 8]
click at [981, 336] on input "GIÁ TRỊ 5TR / NHJE TAY DÙM E" at bounding box center [974, 349] width 176 height 27
click at [1176, 336] on input "40.000" at bounding box center [1146, 349] width 142 height 27
drag, startPoint x: 1169, startPoint y: 402, endPoint x: 1161, endPoint y: 430, distance: 29.2
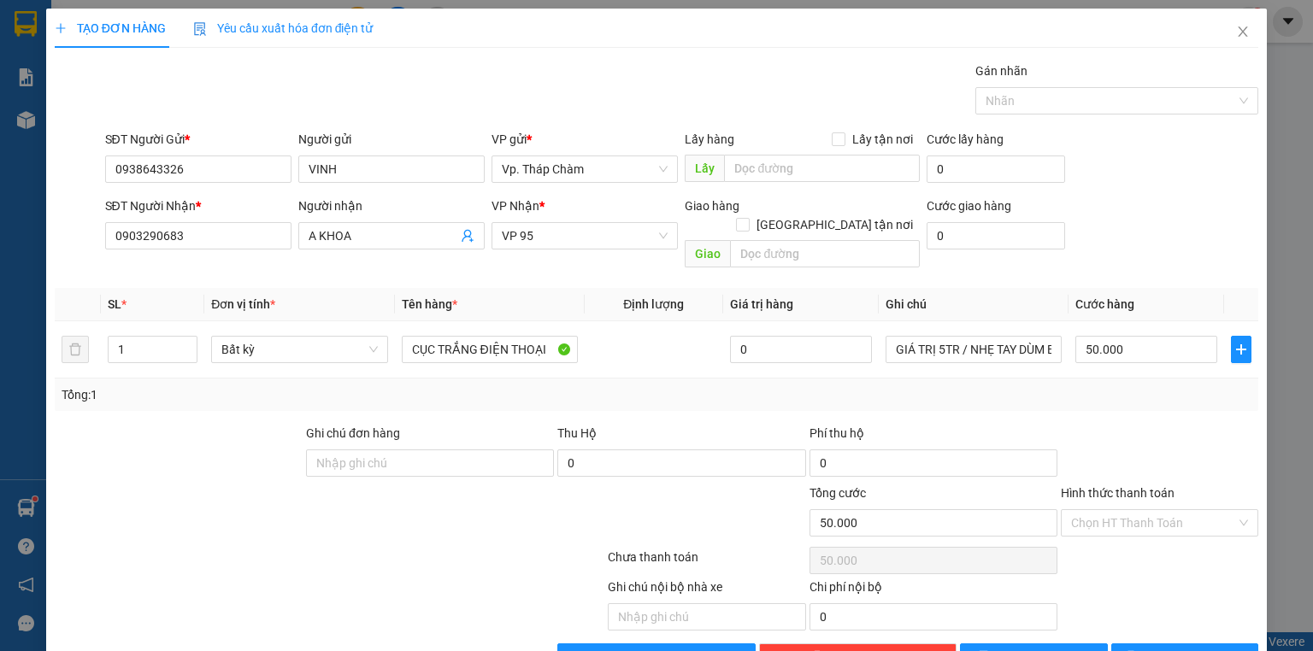
click at [1169, 410] on div "Transit Pickup Surcharge Ids Transit Deliver Surcharge Ids Transit Deliver Surc…" at bounding box center [657, 367] width 1204 height 610
click at [1152, 510] on input "Hình thức thanh toán" at bounding box center [1153, 523] width 165 height 26
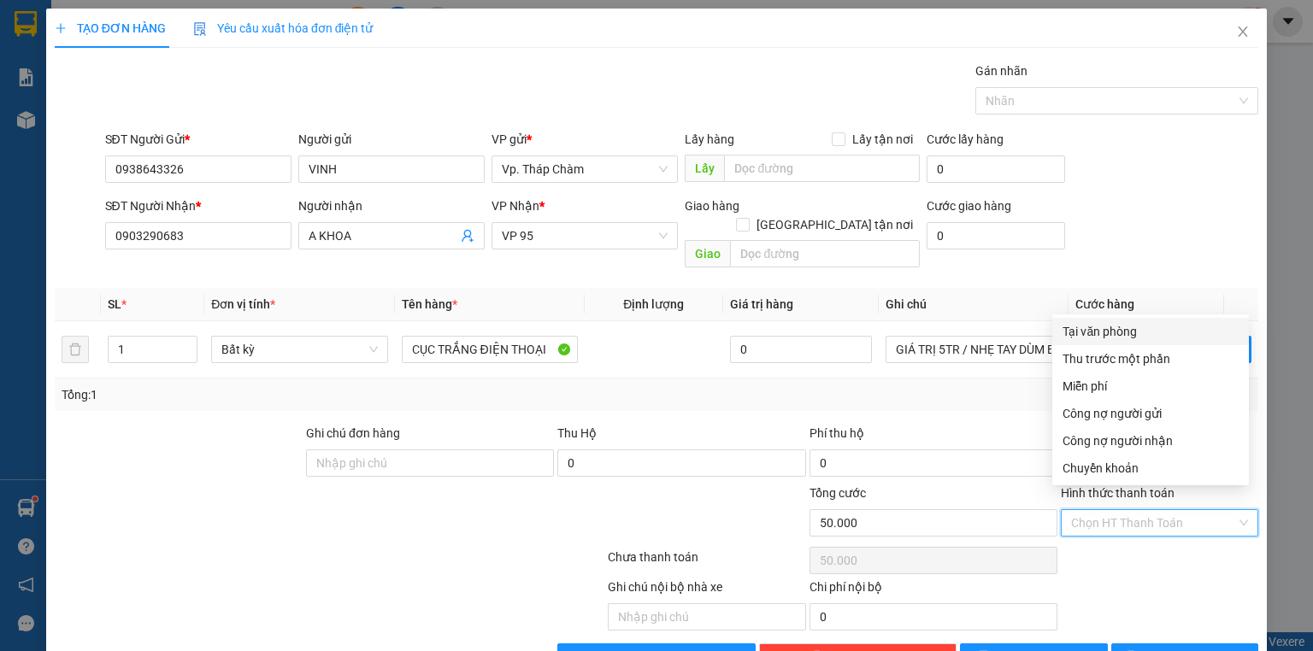
click at [1105, 328] on div "Tại văn phòng" at bounding box center [1151, 331] width 176 height 19
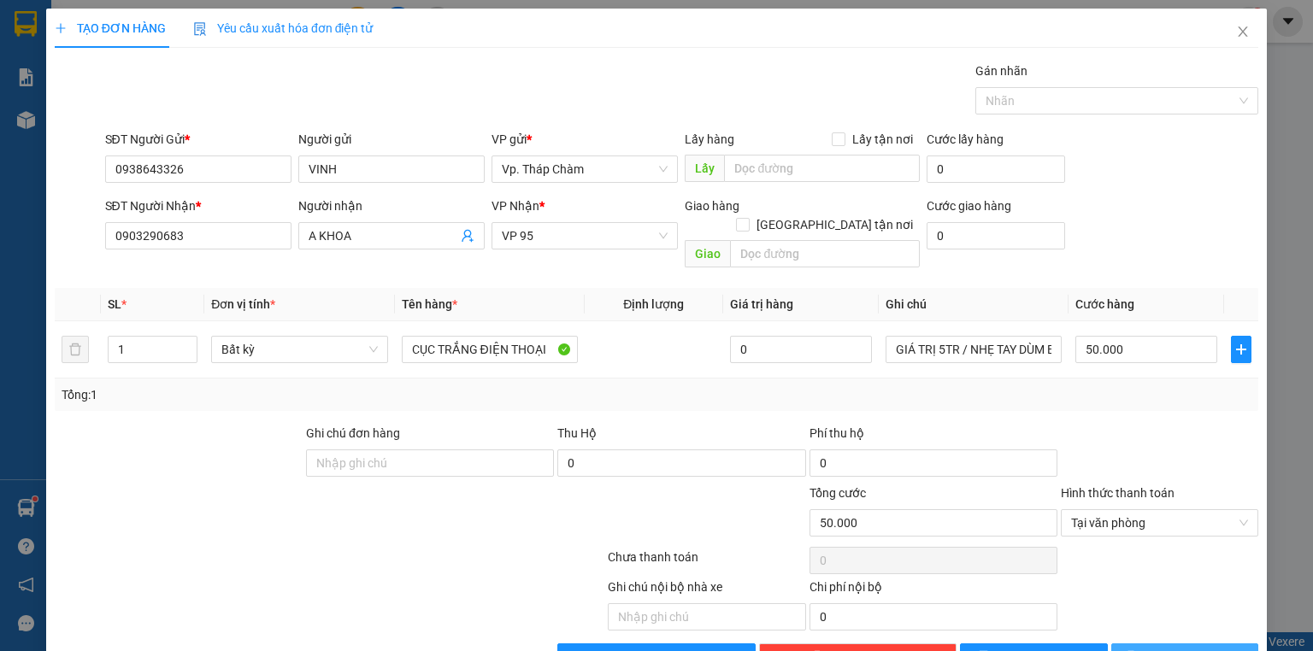
click at [1179, 648] on span "[PERSON_NAME] và In" at bounding box center [1204, 657] width 120 height 19
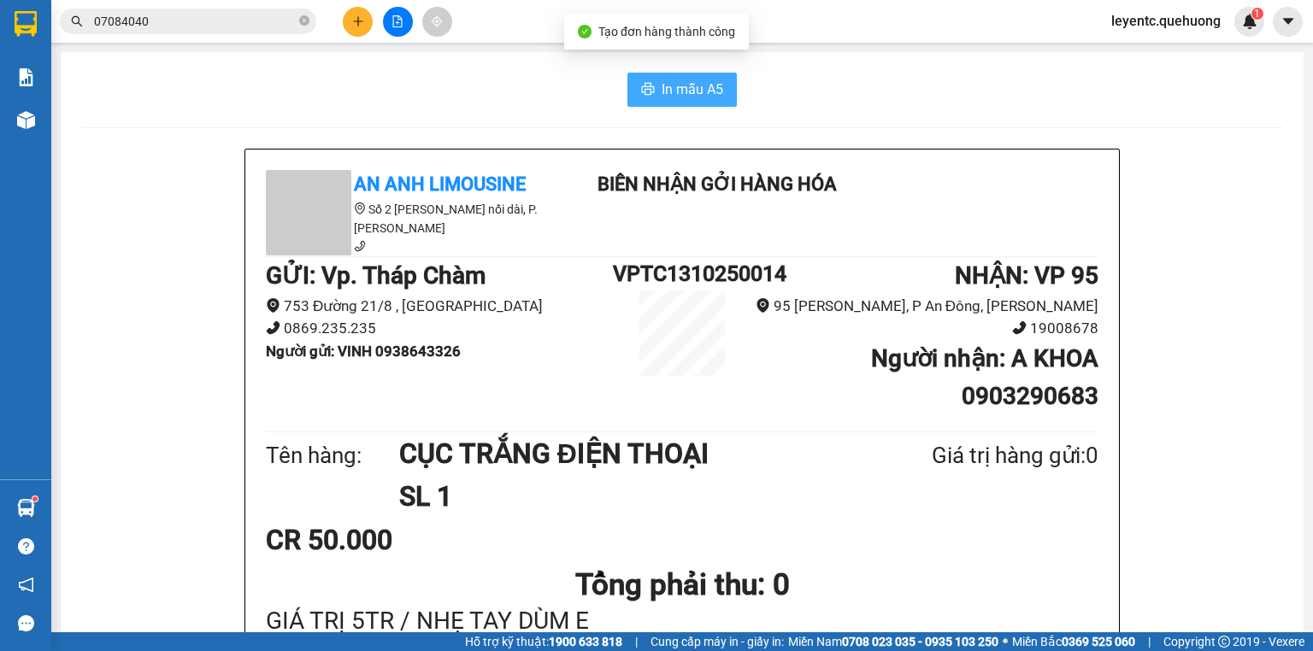
click at [667, 96] on span "In mẫu A5" at bounding box center [693, 89] width 62 height 21
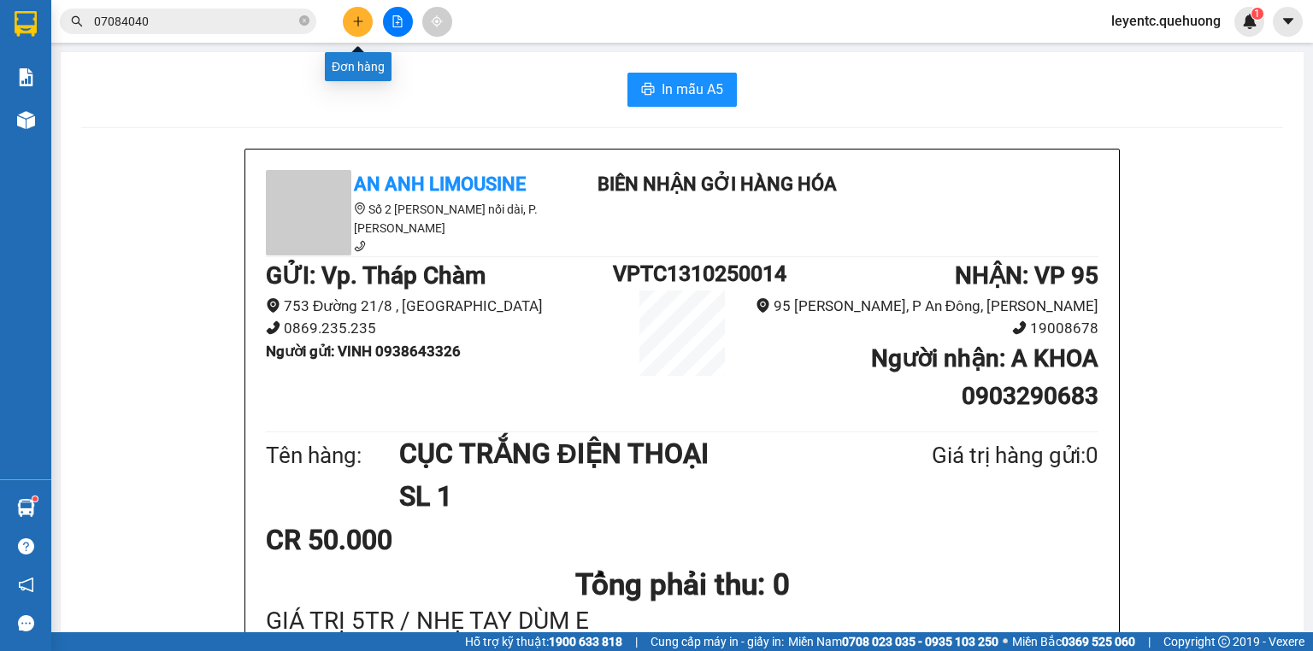
click at [359, 31] on button at bounding box center [358, 22] width 30 height 30
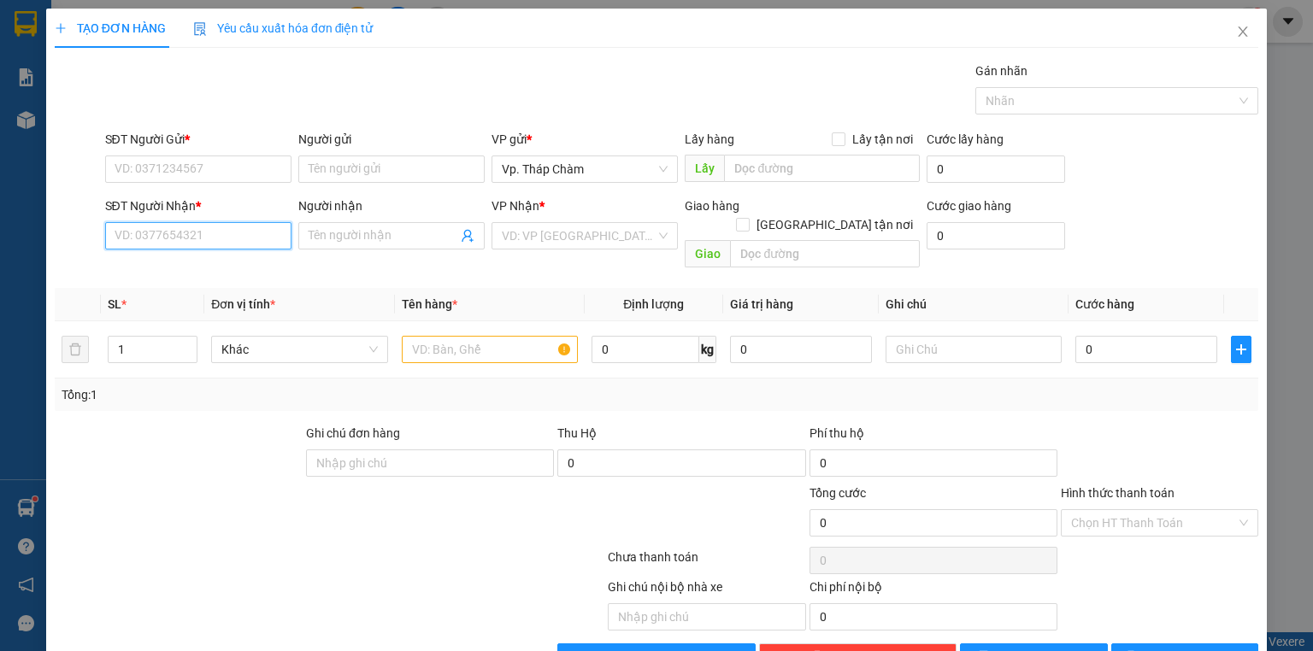
click at [262, 238] on input "SĐT Người Nhận *" at bounding box center [198, 235] width 186 height 27
click at [262, 236] on input "SĐT Người Nhận *" at bounding box center [198, 235] width 186 height 27
click at [171, 271] on div "0396770988 - GIA HÂN" at bounding box center [199, 269] width 168 height 19
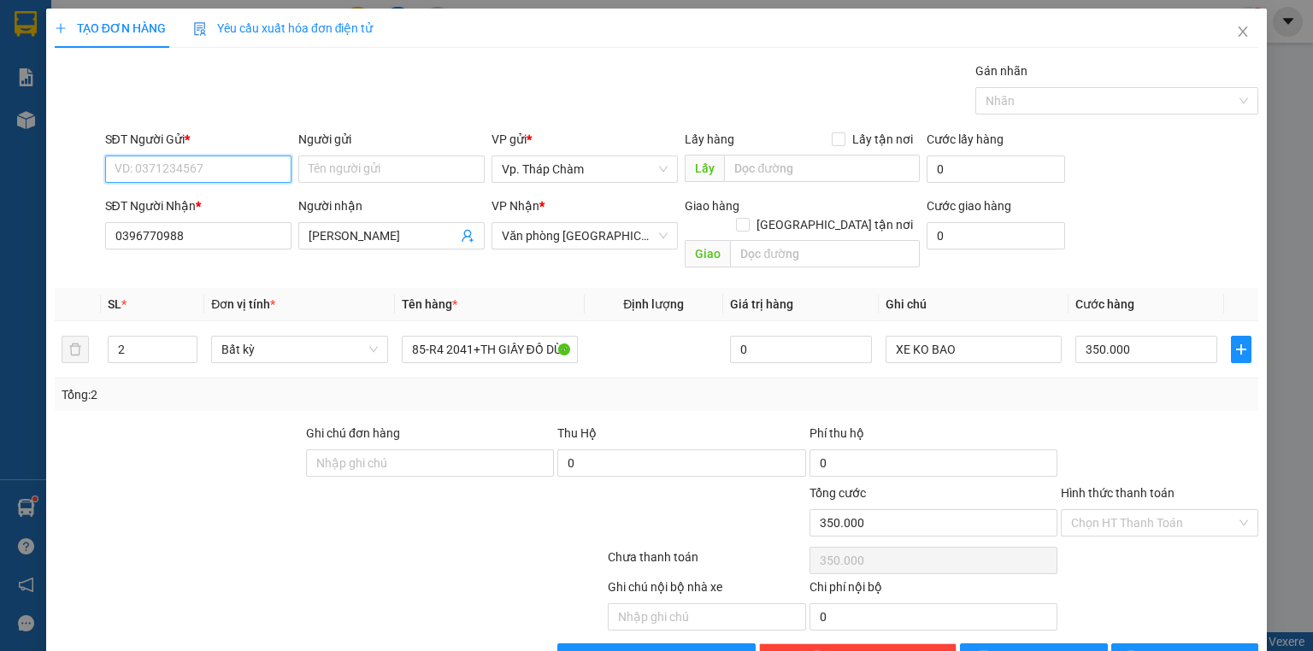
click at [185, 175] on input "SĐT Người Gửi *" at bounding box center [198, 169] width 186 height 27
click at [188, 195] on div "0384347839 - NHUNG" at bounding box center [197, 202] width 164 height 19
click at [186, 352] on icon "down" at bounding box center [189, 355] width 6 height 6
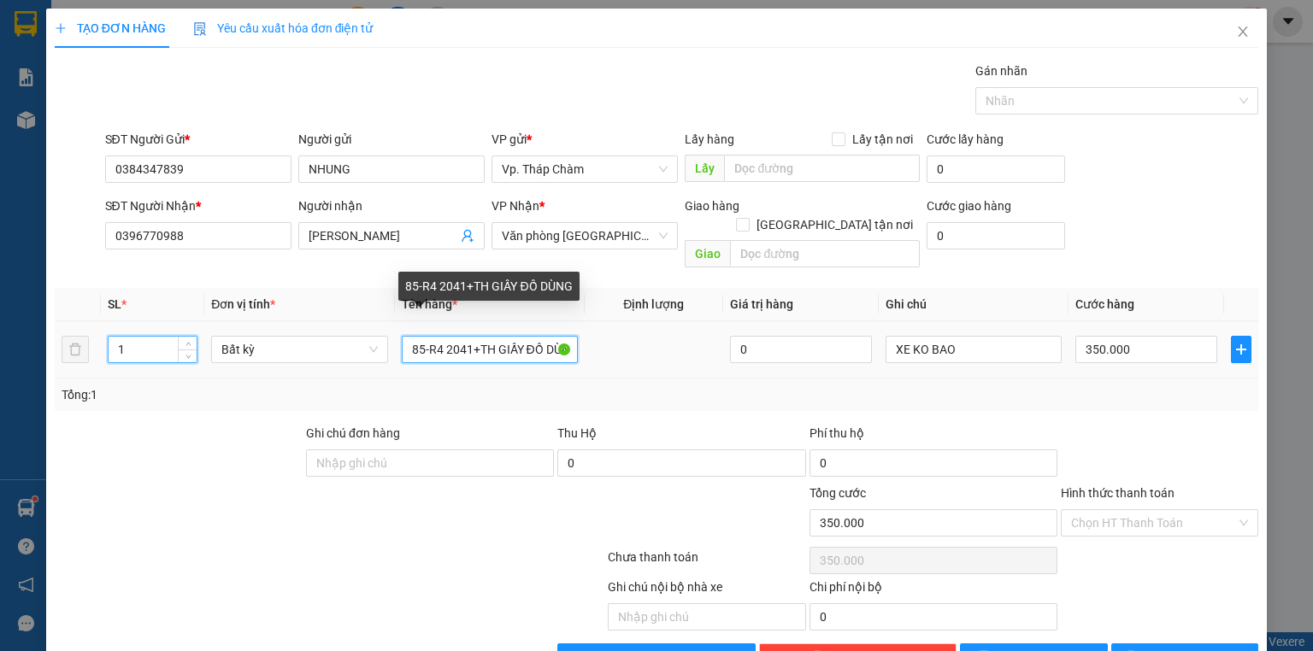
click at [449, 336] on input "85-R4 2041+TH GIẤY ĐỒ DÙNG" at bounding box center [490, 349] width 176 height 27
click at [451, 336] on input "85-R4 2041+TH GIẤY ĐỒ DÙNG" at bounding box center [490, 349] width 176 height 27
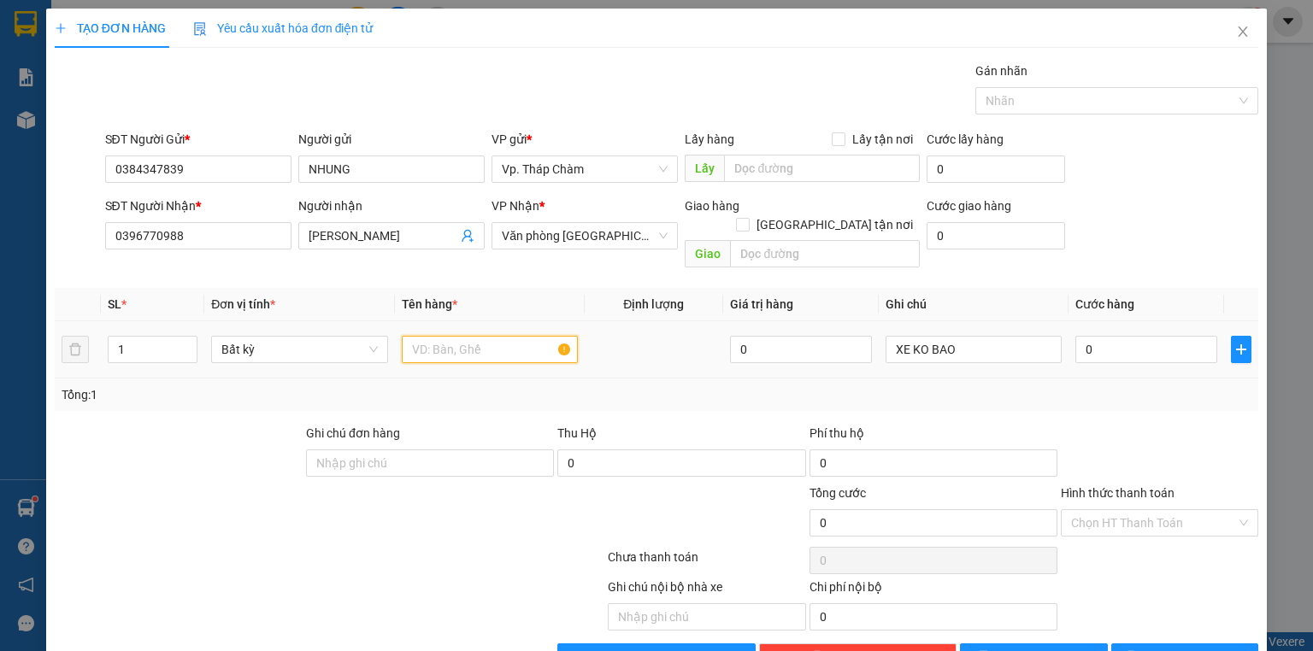
click at [426, 336] on input "text" at bounding box center [490, 349] width 176 height 27
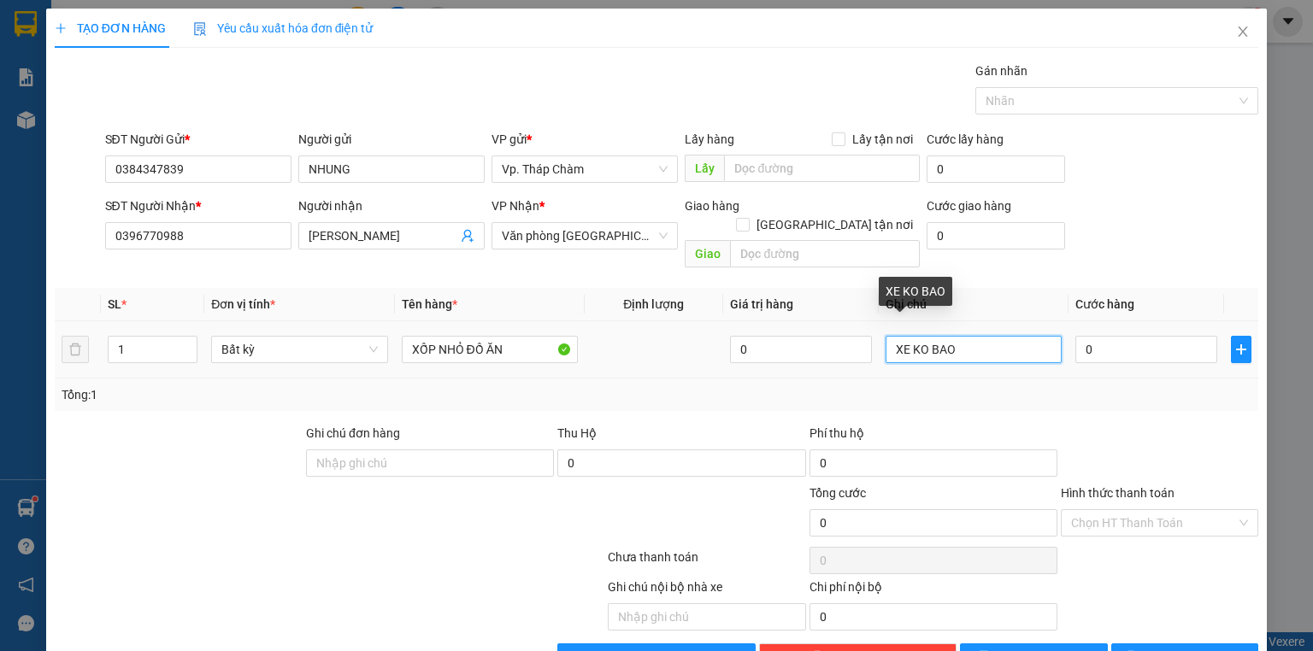
click at [936, 336] on input "XE KO BAO" at bounding box center [974, 349] width 176 height 27
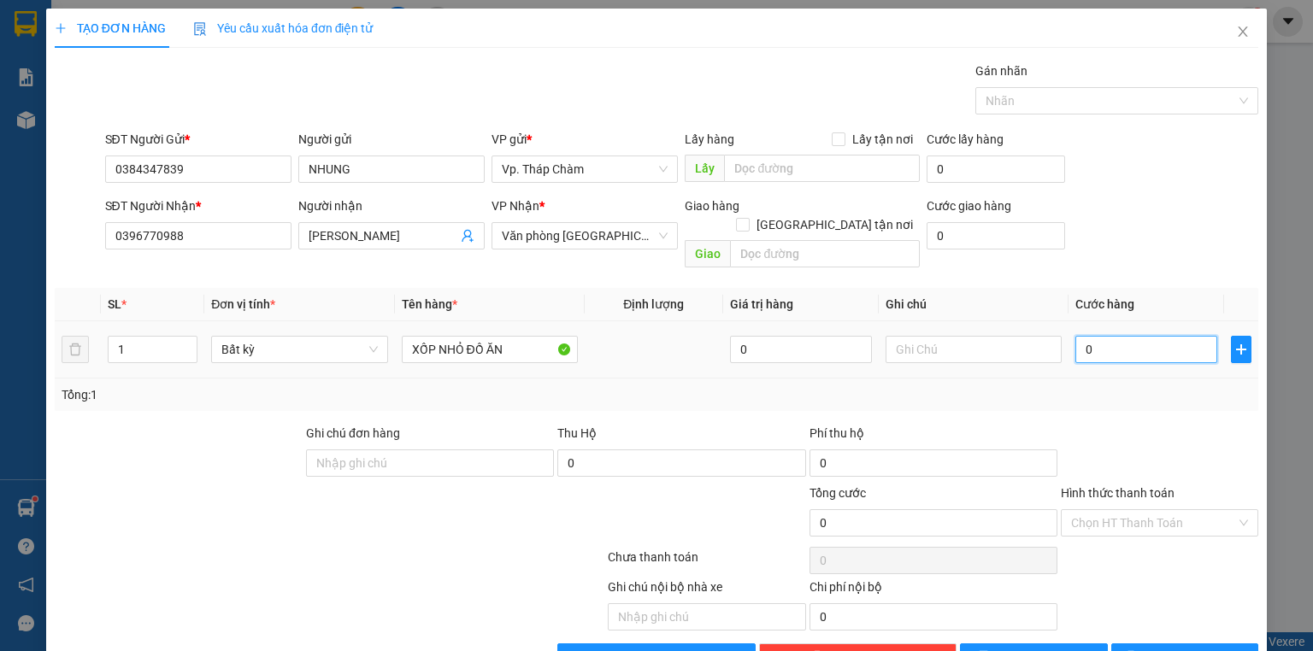
click at [1117, 336] on input "0" at bounding box center [1146, 349] width 142 height 27
click at [1093, 424] on div at bounding box center [1159, 454] width 201 height 60
click at [1106, 510] on input "Hình thức thanh toán" at bounding box center [1153, 523] width 165 height 26
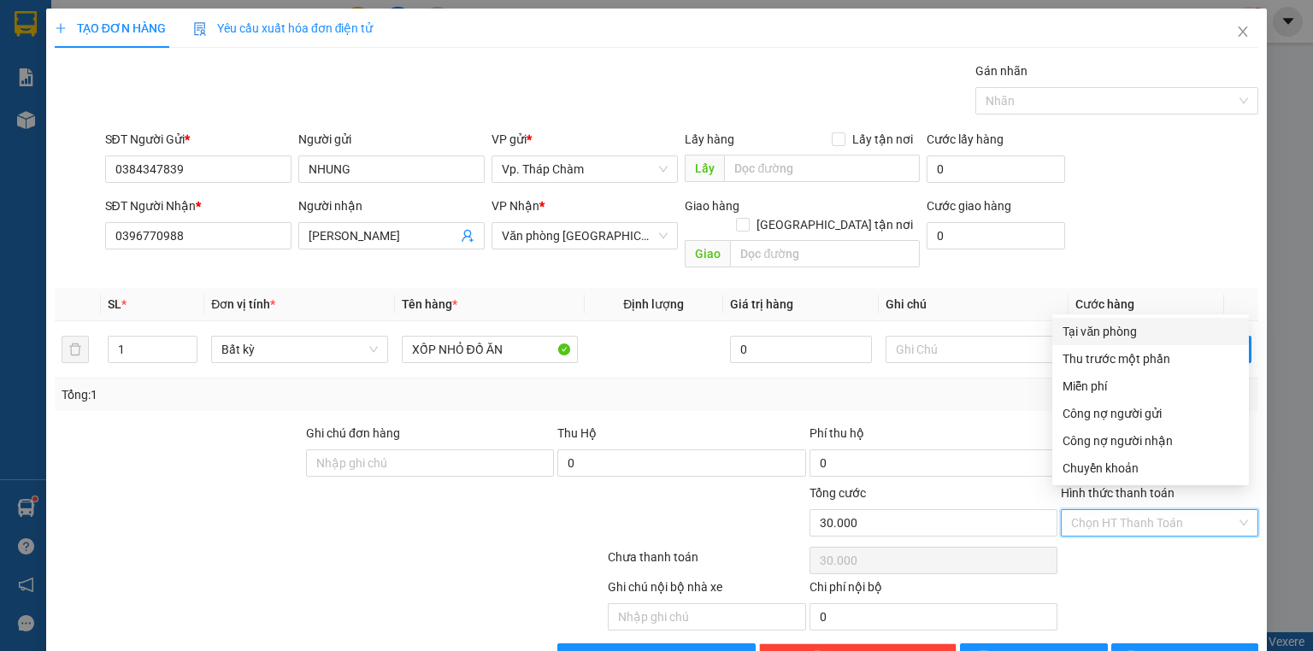
click at [1087, 325] on div "Tại văn phòng" at bounding box center [1151, 331] width 176 height 19
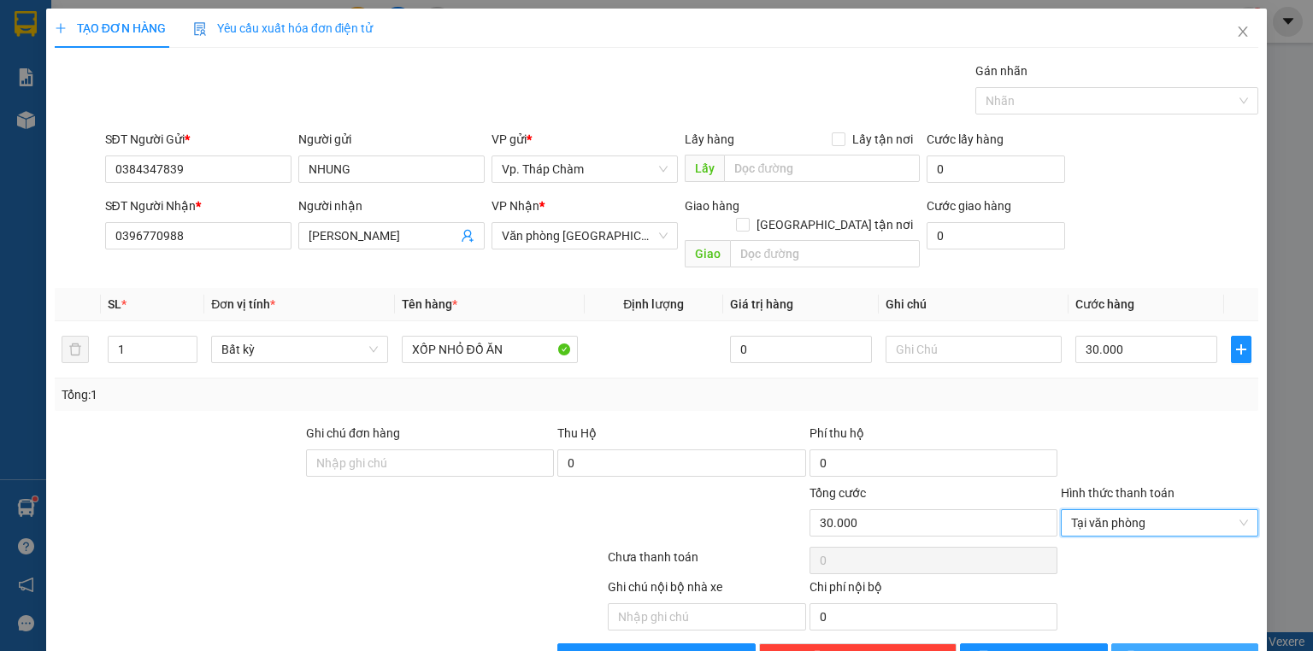
click at [1186, 646] on button "[PERSON_NAME] và In" at bounding box center [1185, 657] width 148 height 27
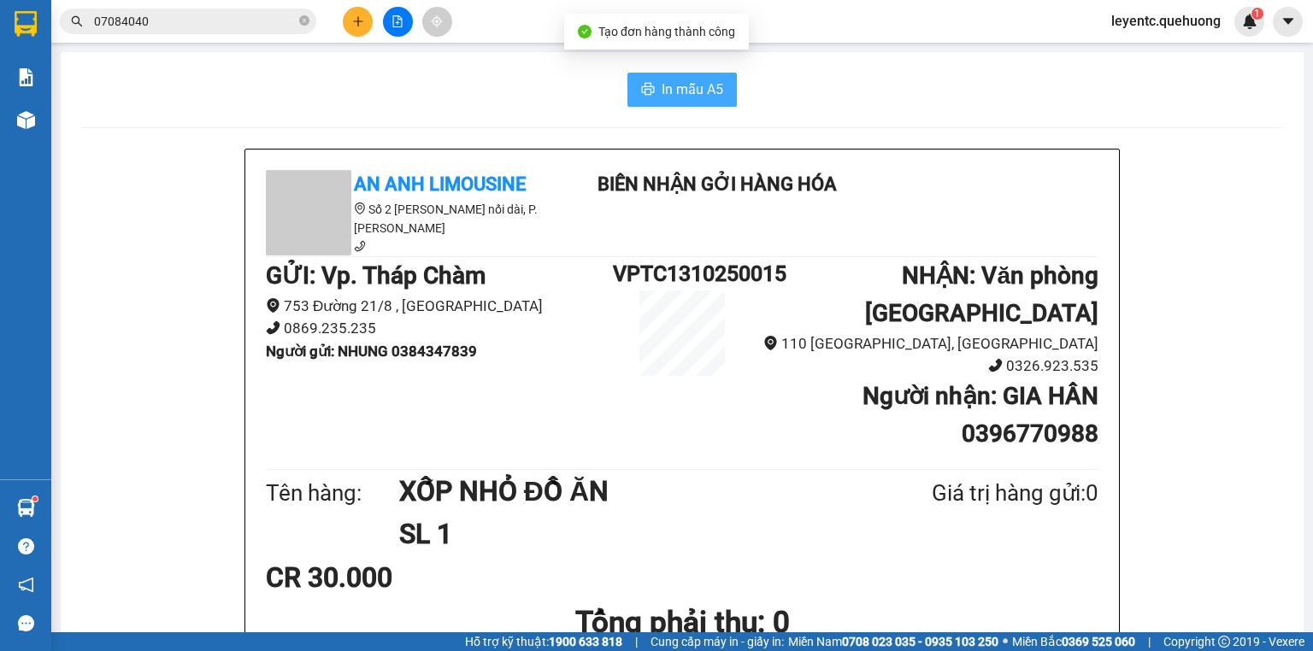
click at [675, 91] on span "In mẫu A5" at bounding box center [693, 89] width 62 height 21
click at [357, 17] on icon "plus" at bounding box center [357, 20] width 1 height 9
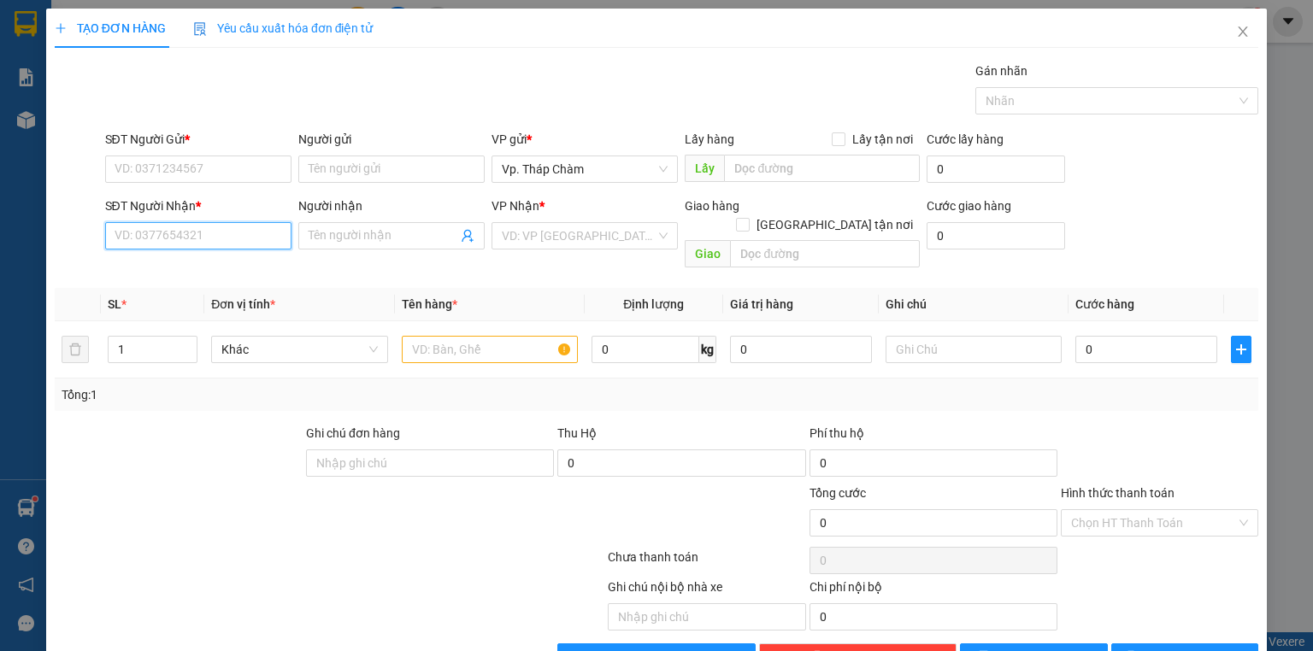
click at [250, 246] on input "SĐT Người Nhận *" at bounding box center [198, 235] width 186 height 27
click at [144, 227] on input "07849399" at bounding box center [198, 235] width 186 height 27
paste input "07849399"
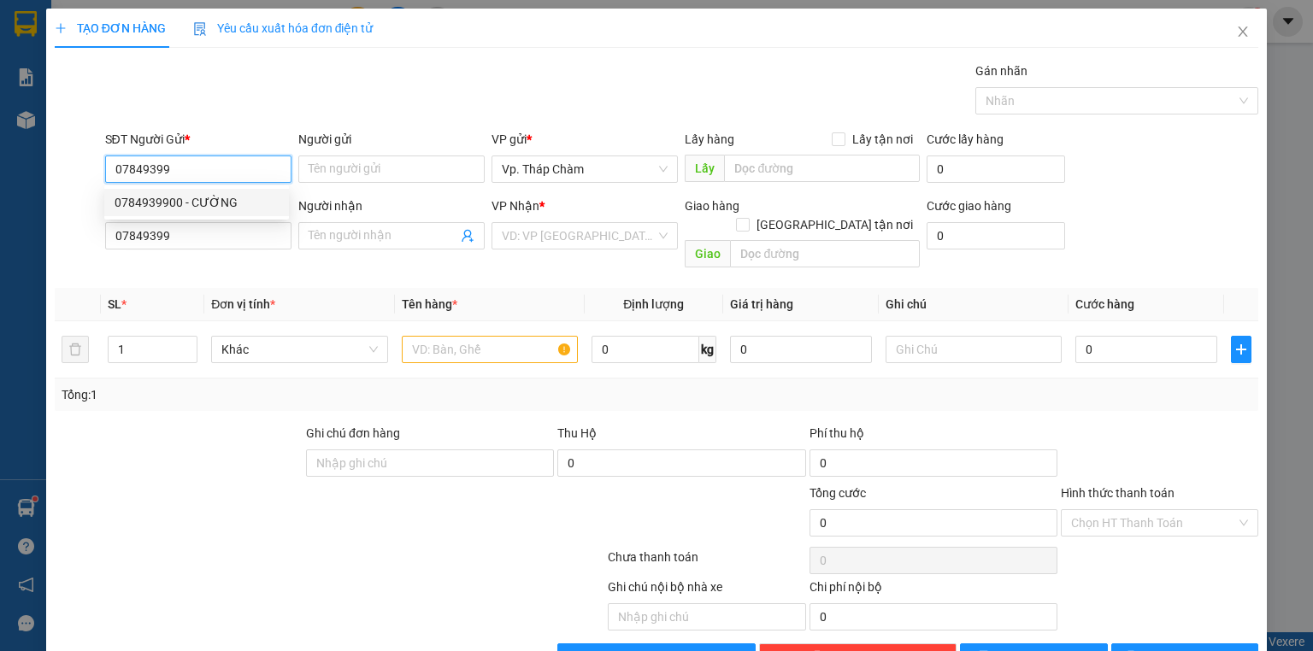
click at [192, 197] on div "0784939900 - CƯỜNG" at bounding box center [197, 202] width 164 height 19
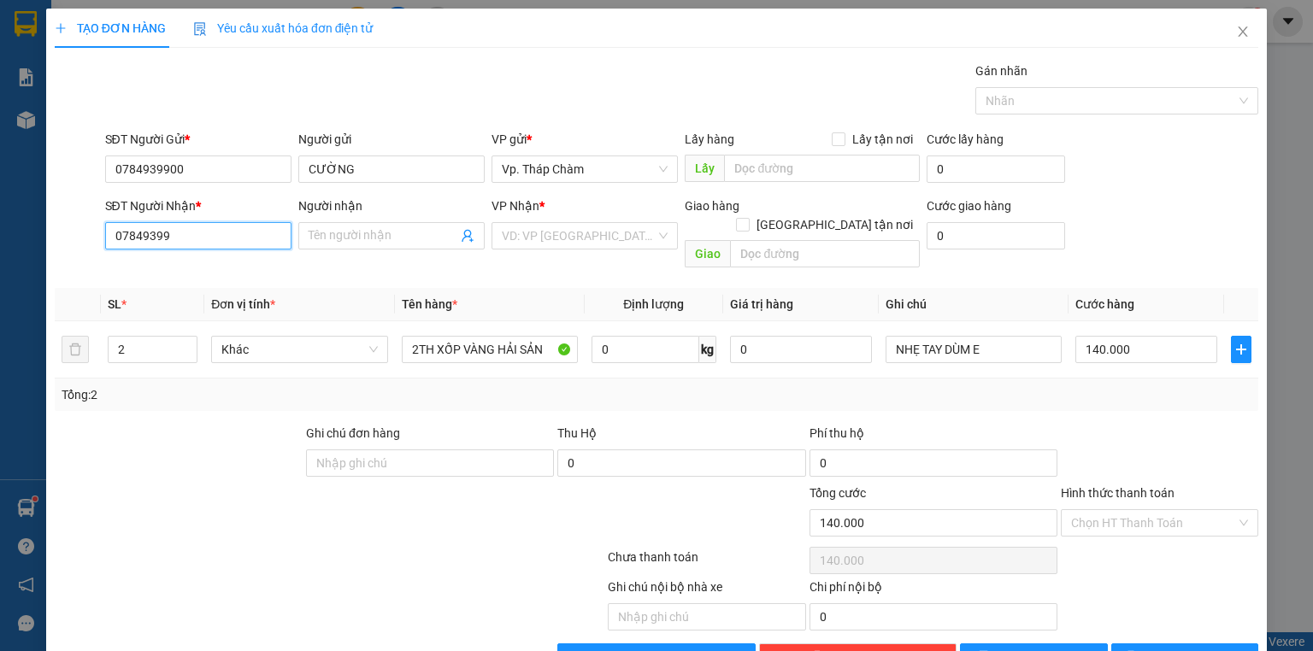
click at [156, 233] on input "07849399" at bounding box center [198, 235] width 186 height 27
click at [201, 265] on div "0368719743 - LÂN" at bounding box center [197, 269] width 164 height 19
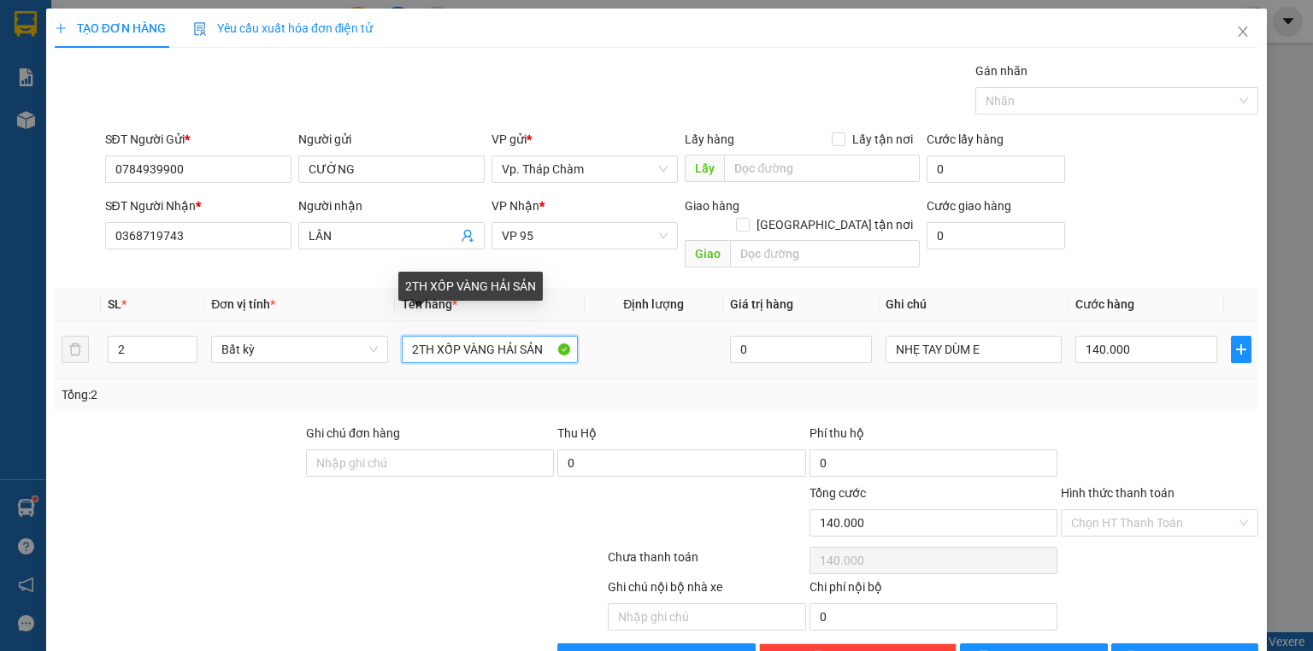
click at [458, 336] on input "2TH XỐP VÀNG HẢI SẢN" at bounding box center [490, 349] width 176 height 27
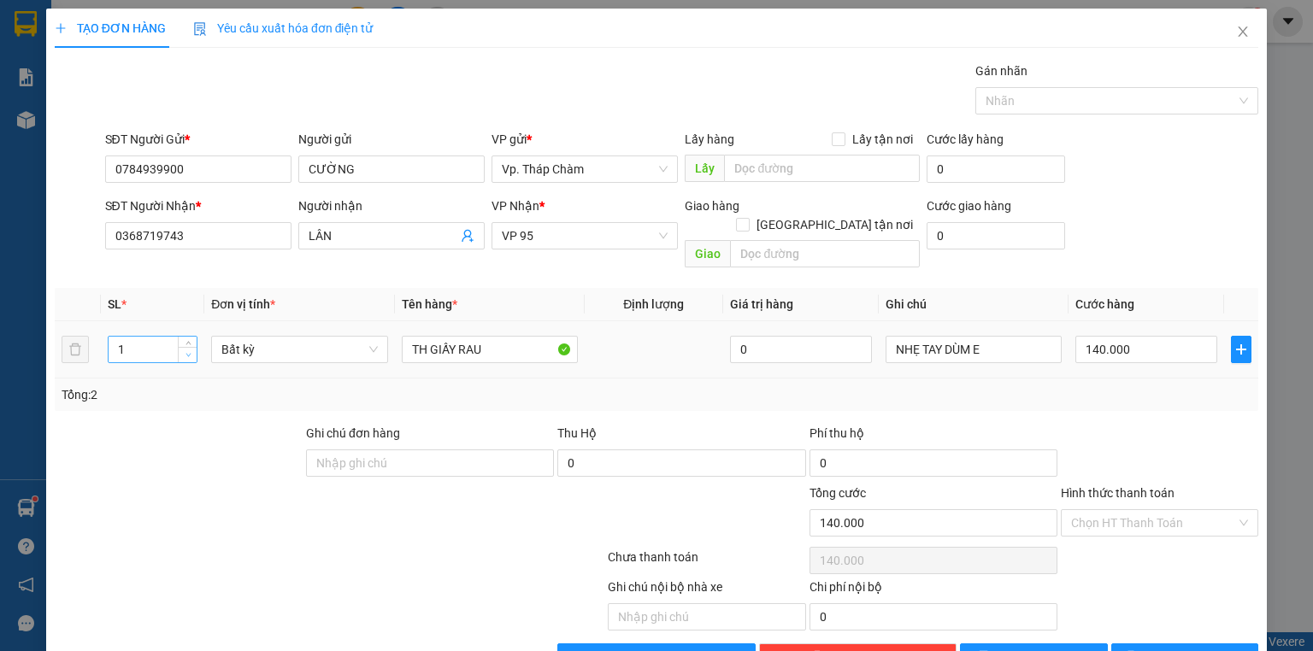
click at [180, 347] on span "Decrease Value" at bounding box center [187, 354] width 19 height 15
click at [1131, 336] on input "140.000" at bounding box center [1146, 349] width 142 height 27
drag, startPoint x: 1135, startPoint y: 415, endPoint x: 1152, endPoint y: 468, distance: 56.3
click at [1140, 428] on div at bounding box center [1159, 454] width 201 height 60
click at [1152, 510] on input "Hình thức thanh toán" at bounding box center [1153, 523] width 165 height 26
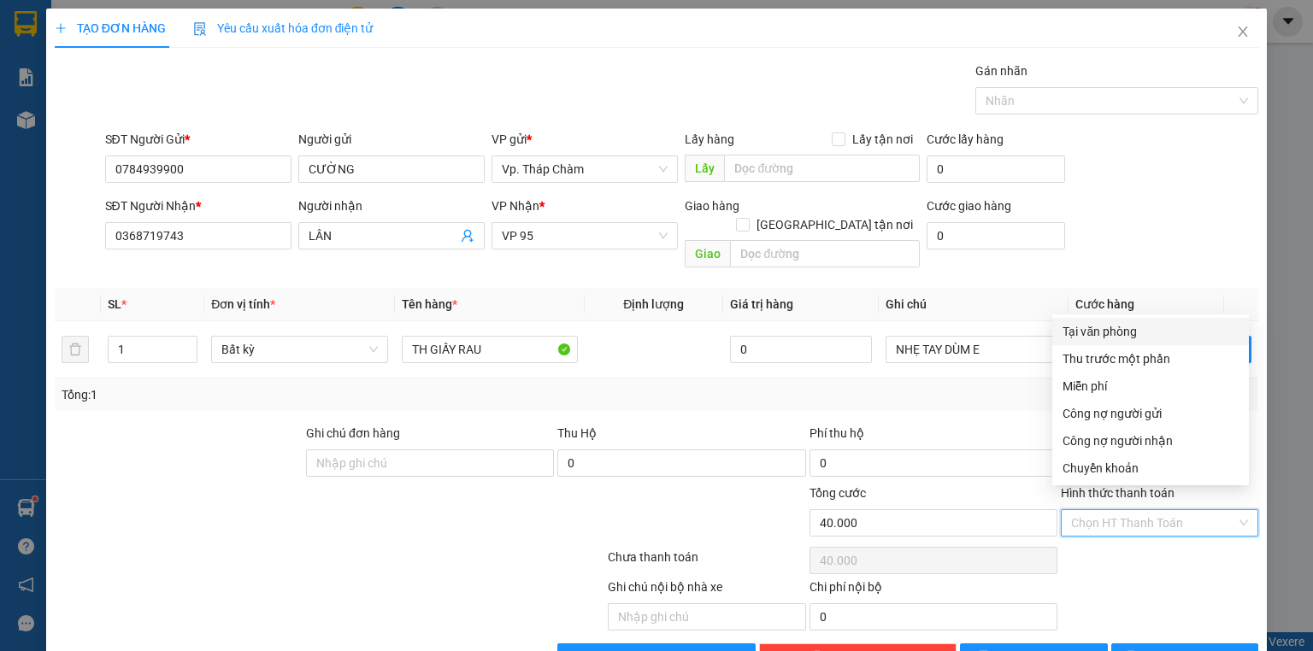
click at [1117, 339] on div "Tại văn phòng" at bounding box center [1151, 331] width 176 height 19
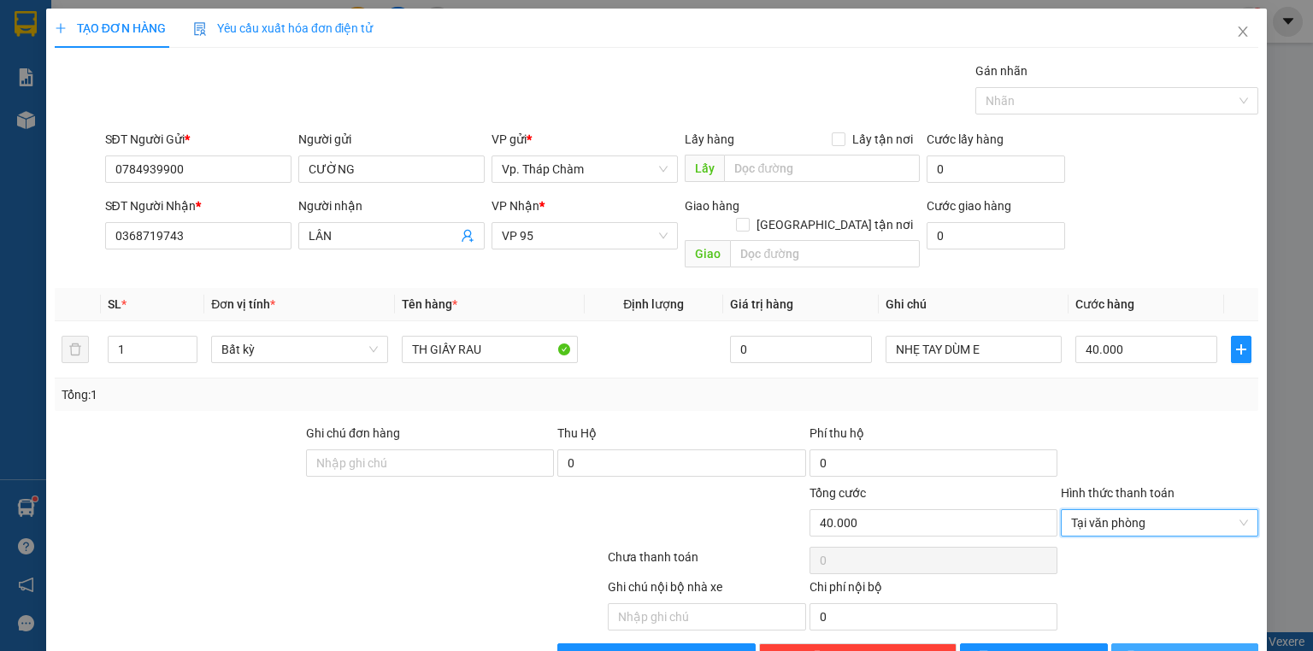
click at [1163, 644] on button "[PERSON_NAME] và In" at bounding box center [1185, 657] width 148 height 27
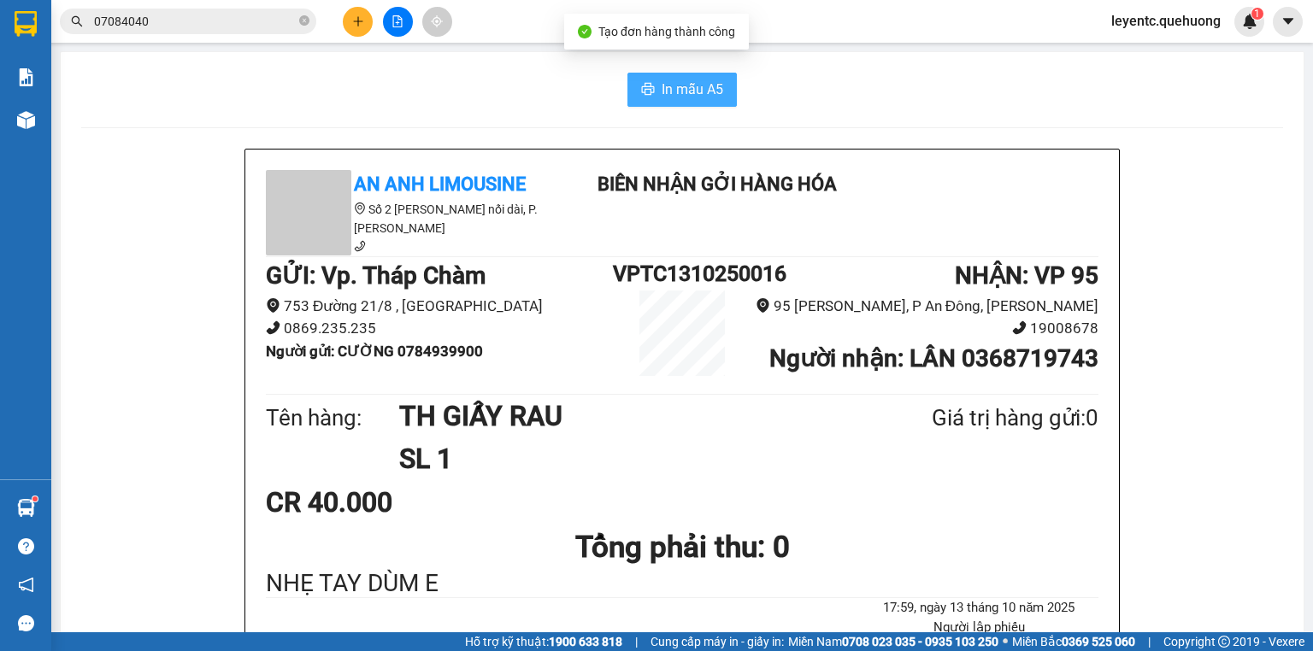
click at [679, 87] on span "In mẫu A5" at bounding box center [693, 89] width 62 height 21
click at [362, 19] on icon "plus" at bounding box center [358, 21] width 12 height 12
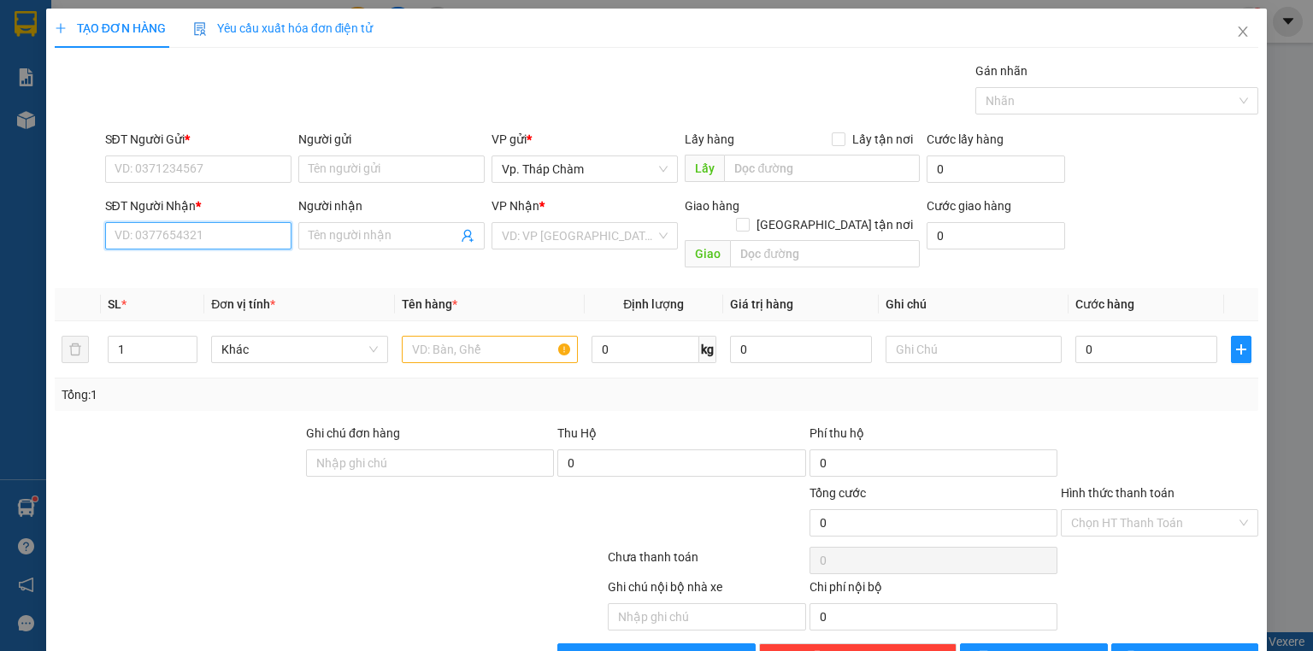
click at [262, 229] on input "SĐT Người Nhận *" at bounding box center [198, 235] width 186 height 27
click at [183, 268] on div "0931837412 - VINH" at bounding box center [197, 269] width 164 height 19
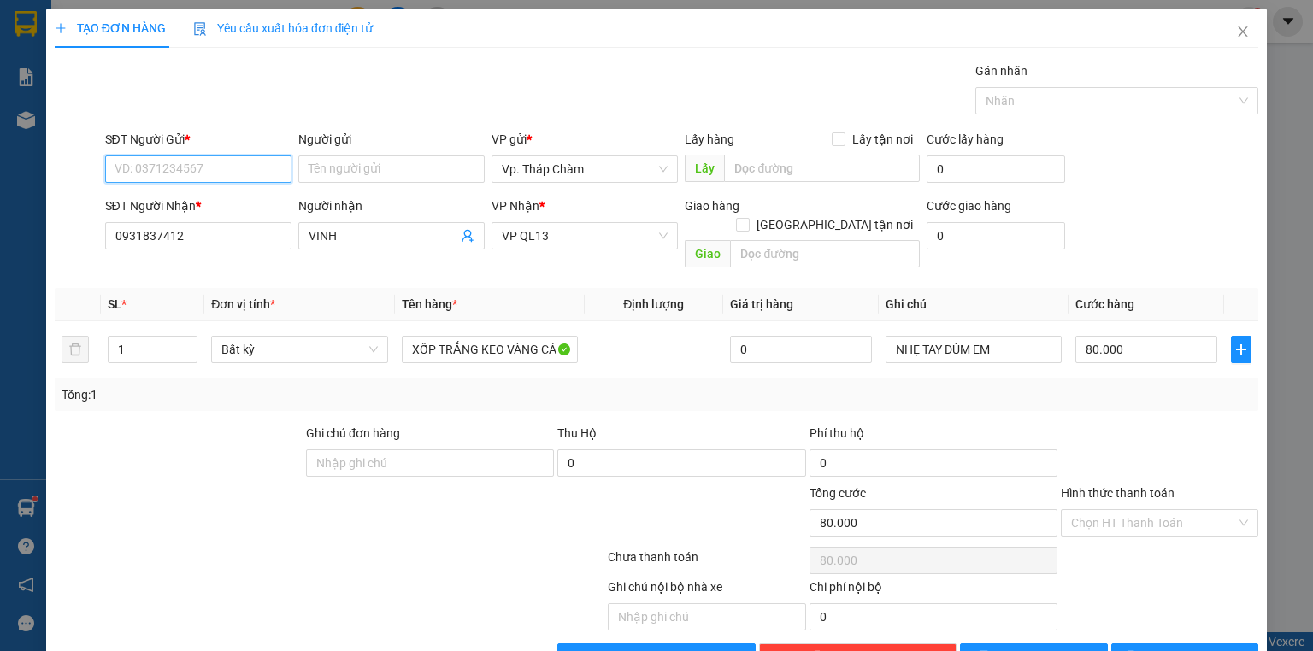
click at [178, 168] on input "SĐT Người Gửi *" at bounding box center [198, 169] width 186 height 27
click at [171, 193] on div "0931837412 - VINH" at bounding box center [197, 202] width 164 height 19
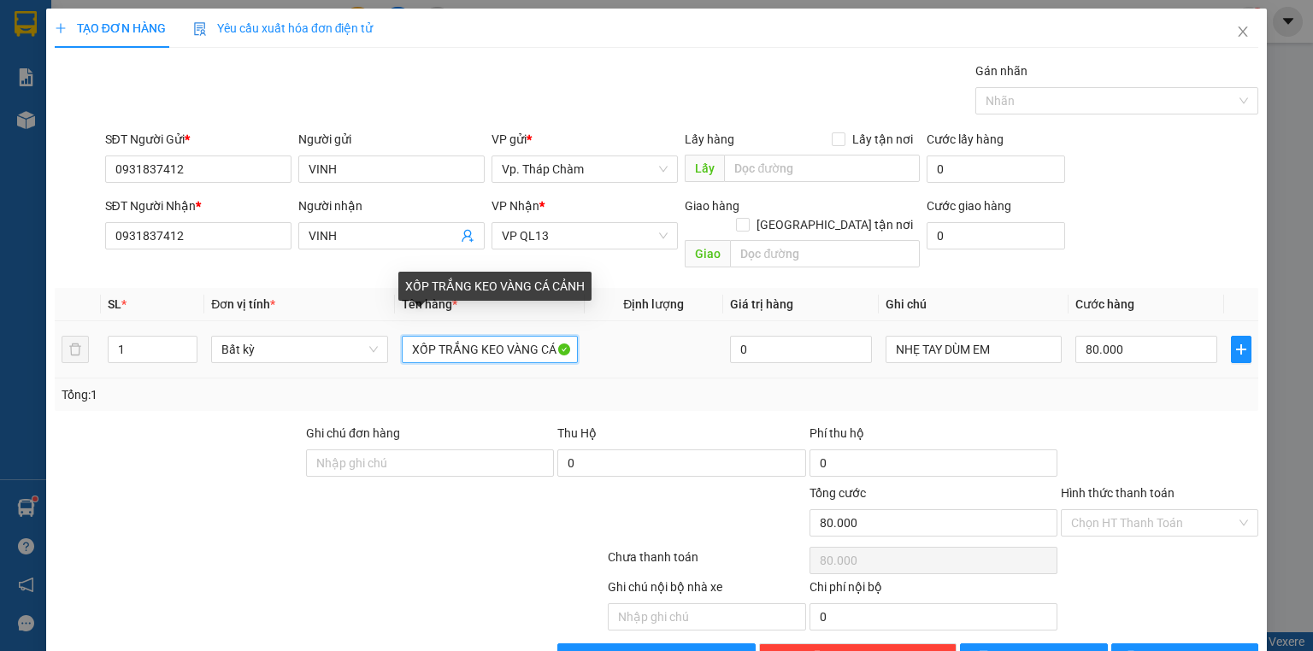
scroll to position [0, 24]
drag, startPoint x: 406, startPoint y: 330, endPoint x: 638, endPoint y: 339, distance: 231.9
click at [637, 339] on tr "1 Bất kỳ XỐP TRẮNG KEO VÀNG CÁ CẢNH 0 NHẸ TAY DÙM EM 80.000" at bounding box center [657, 349] width 1204 height 57
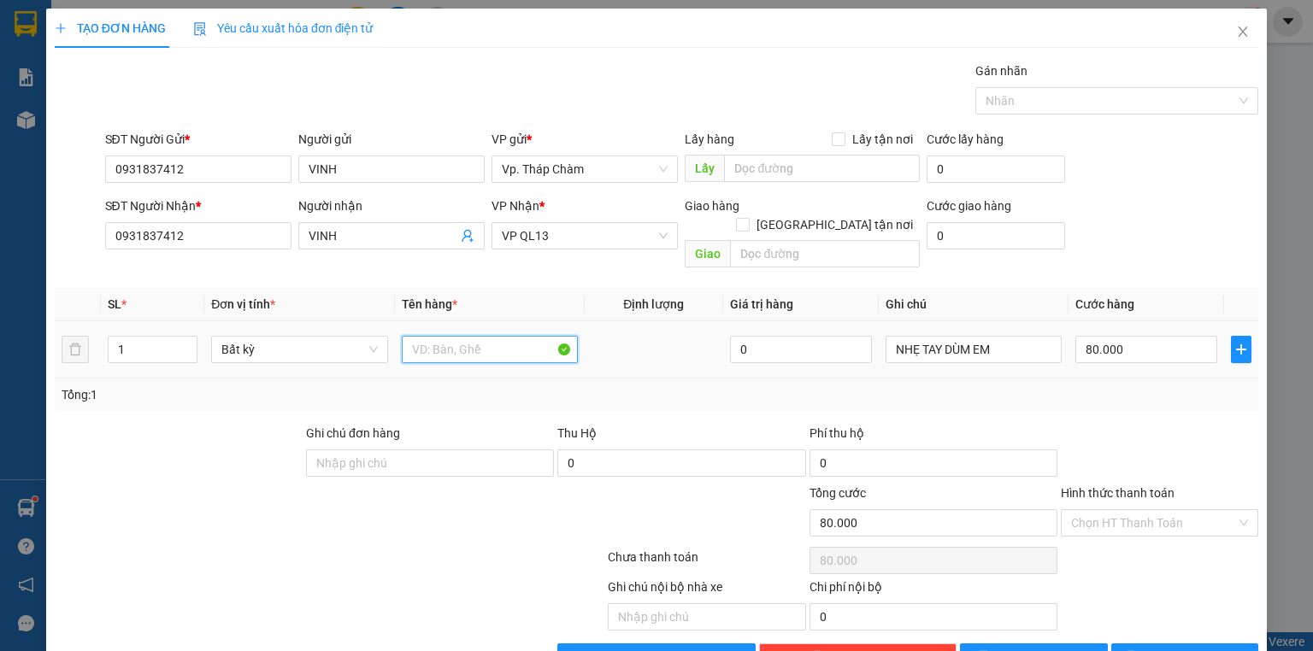
scroll to position [0, 0]
click at [186, 343] on icon "up" at bounding box center [189, 346] width 6 height 6
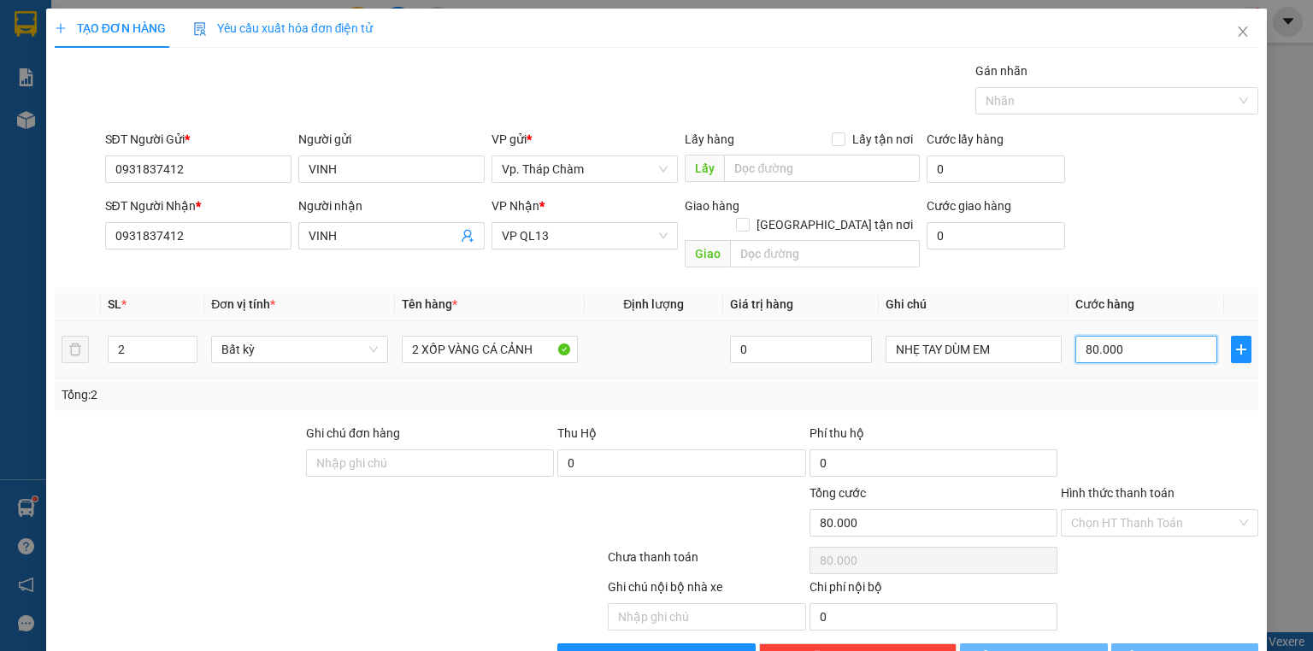
click at [1113, 336] on input "80.000" at bounding box center [1146, 349] width 142 height 27
click at [1113, 424] on div at bounding box center [1159, 454] width 201 height 60
click at [1108, 336] on input "0" at bounding box center [1146, 349] width 142 height 27
click at [1108, 388] on div "Tổng: 2" at bounding box center [657, 395] width 1204 height 32
click at [1115, 336] on input "120.000" at bounding box center [1146, 349] width 142 height 27
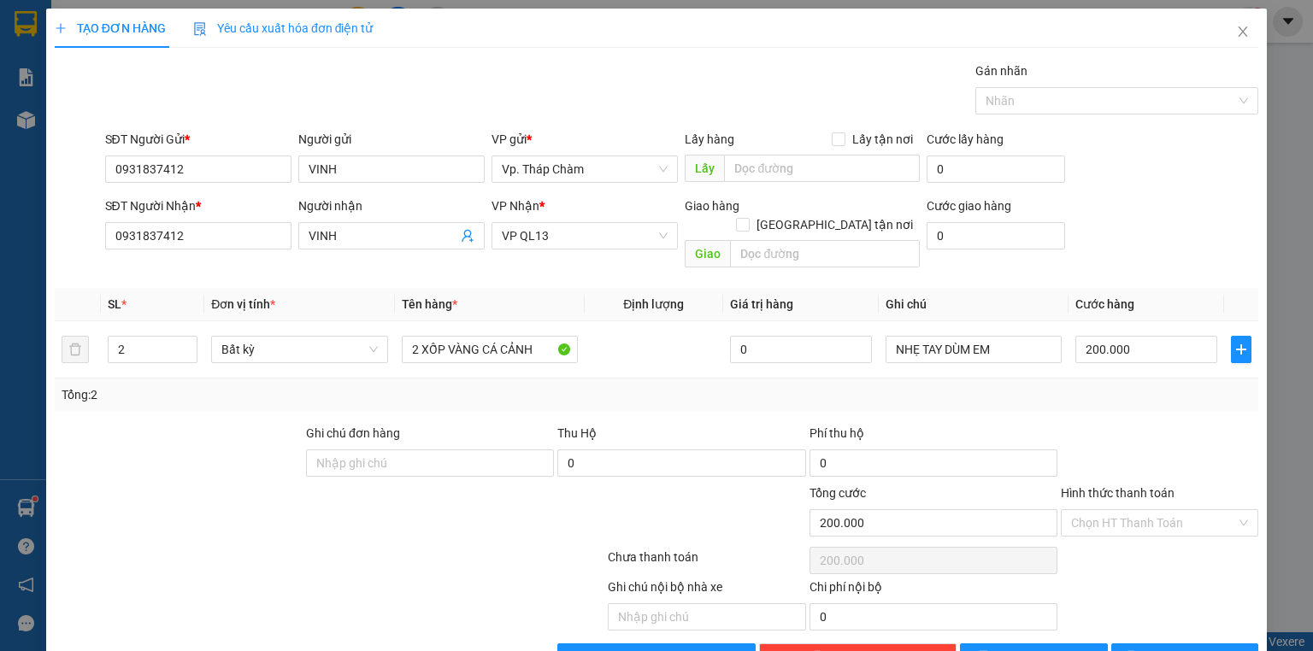
click at [1114, 424] on div at bounding box center [1159, 454] width 201 height 60
drag, startPoint x: 1112, startPoint y: 479, endPoint x: 1115, endPoint y: 497, distance: 18.1
click at [1115, 497] on div "Hình thức thanh toán Chọn HT Thanh Toán" at bounding box center [1159, 514] width 197 height 60
click at [1115, 510] on input "Hình thức thanh toán" at bounding box center [1153, 523] width 165 height 26
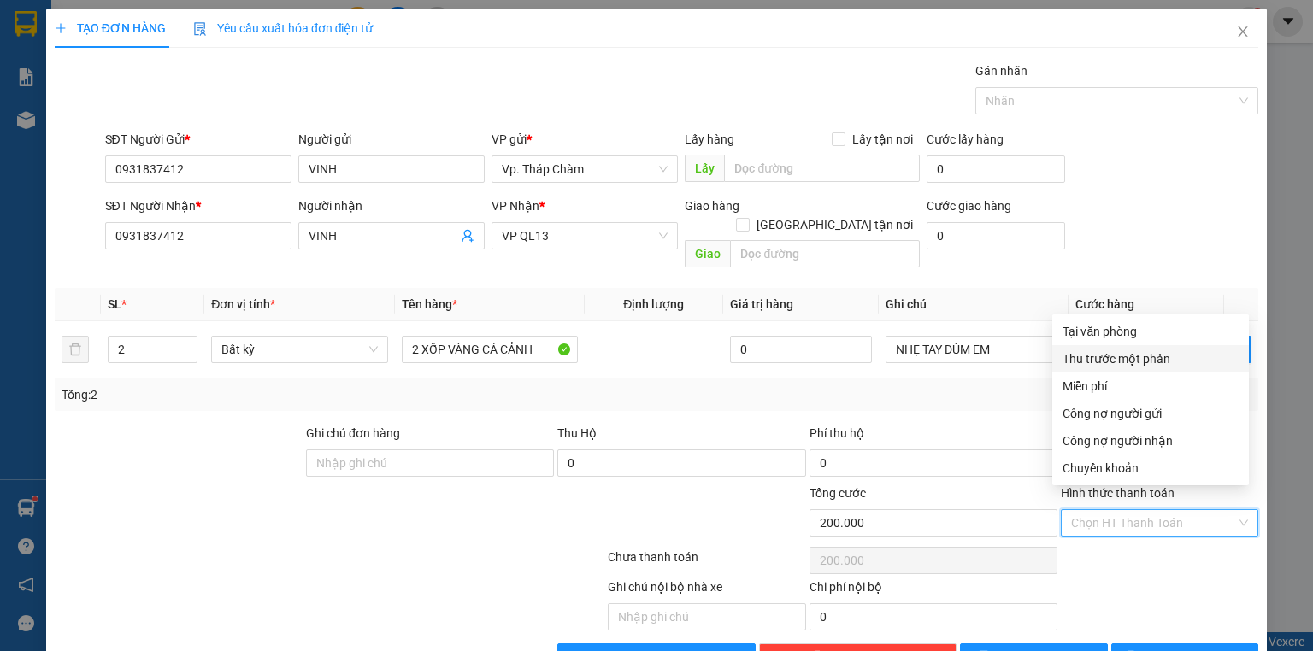
click at [1116, 344] on div "Tại văn phòng" at bounding box center [1150, 331] width 197 height 27
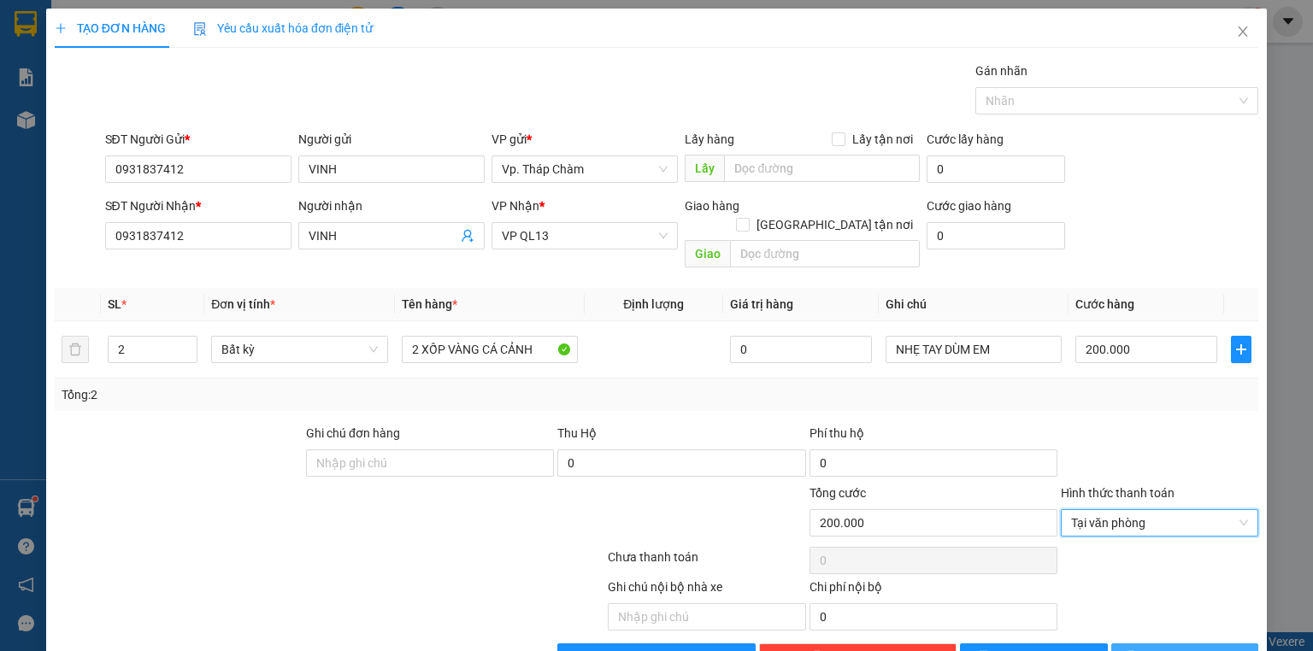
click at [1169, 648] on span "[PERSON_NAME] và In" at bounding box center [1204, 657] width 120 height 19
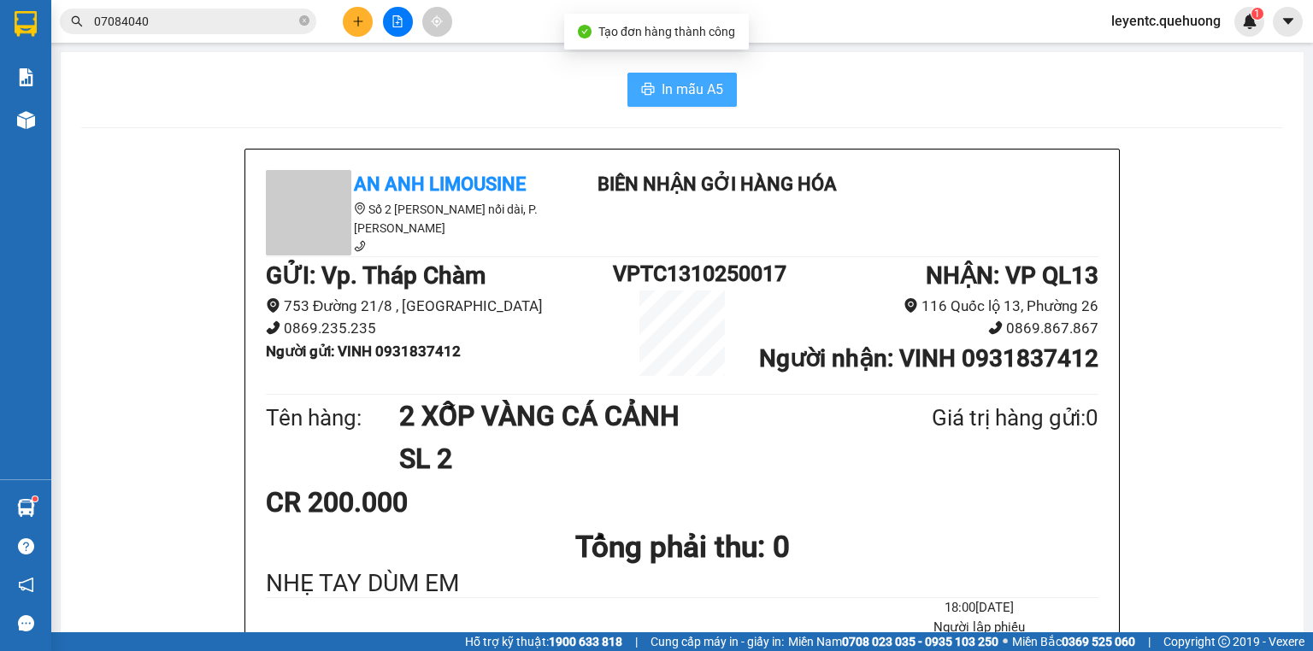
click at [678, 80] on span "In mẫu A5" at bounding box center [693, 89] width 62 height 21
click at [698, 88] on span "In mẫu A5" at bounding box center [693, 89] width 62 height 21
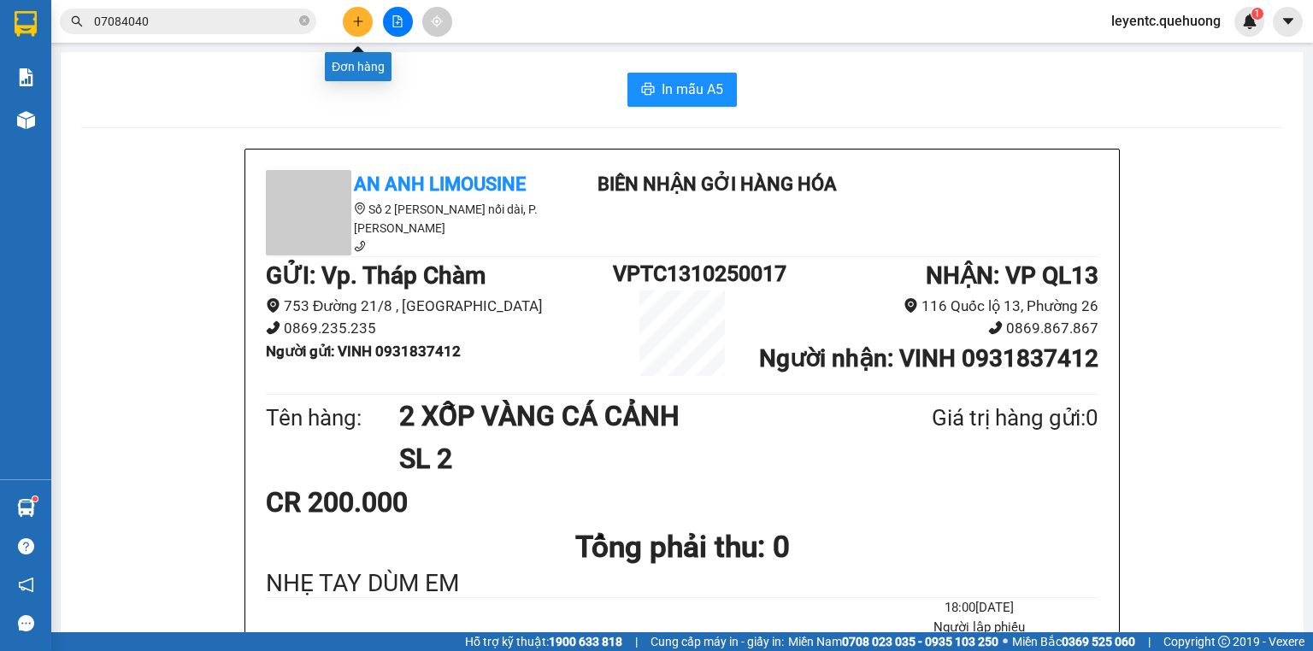
click at [355, 24] on icon "plus" at bounding box center [358, 21] width 12 height 12
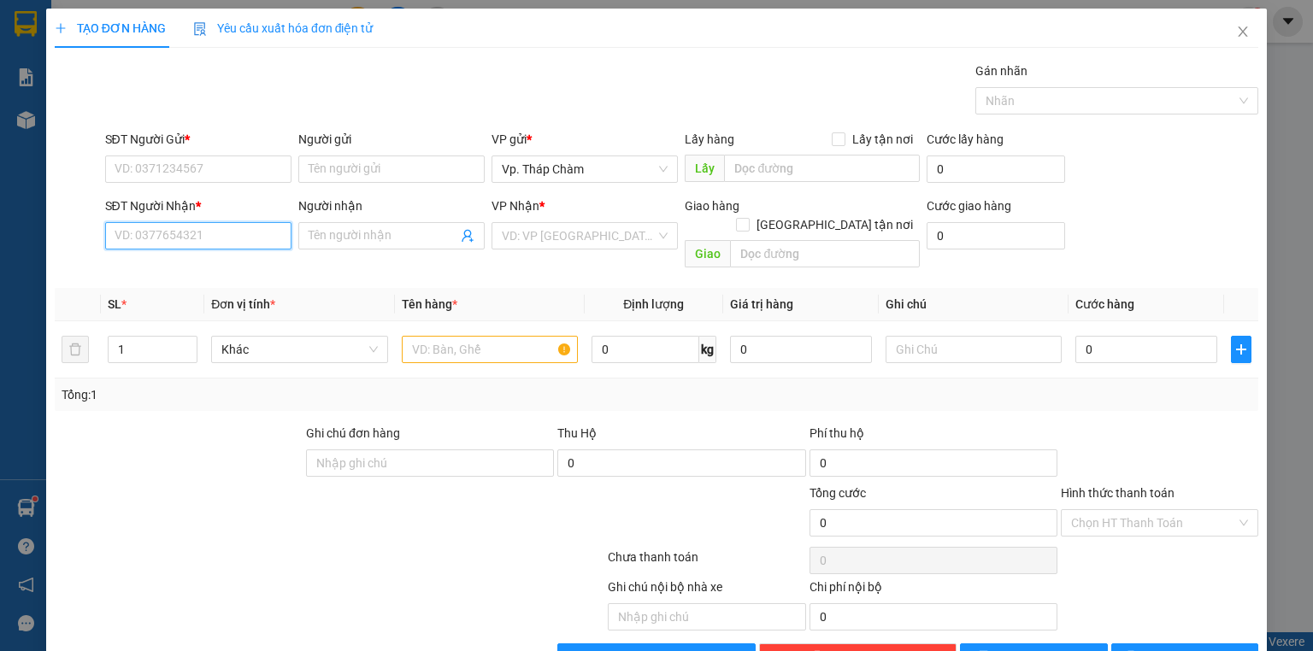
click at [244, 247] on input "SĐT Người Nhận *" at bounding box center [198, 235] width 186 height 27
click at [161, 268] on div "0985458344 - DUNG" at bounding box center [197, 269] width 164 height 19
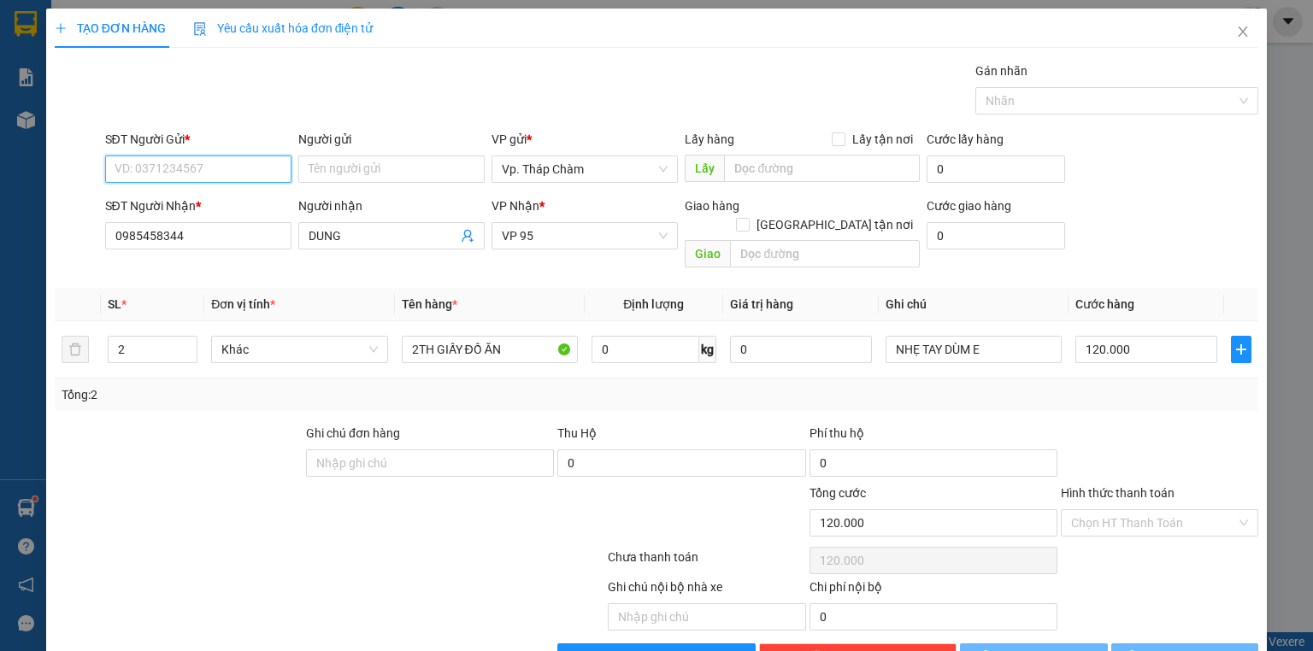
click at [168, 163] on input "SĐT Người Gửi *" at bounding box center [198, 169] width 186 height 27
click at [165, 196] on div "0909516324 - PHÚ" at bounding box center [197, 202] width 164 height 19
click at [1214, 448] on div at bounding box center [1159, 454] width 201 height 60
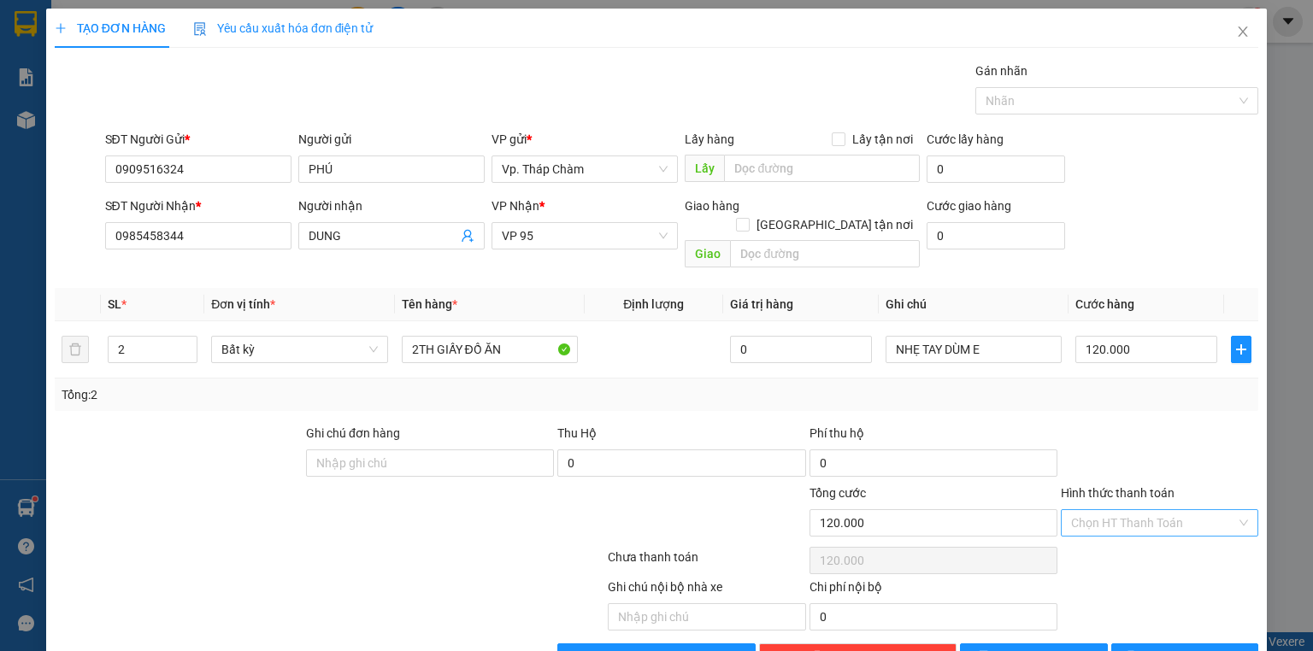
click at [1166, 510] on input "Hình thức thanh toán" at bounding box center [1153, 523] width 165 height 26
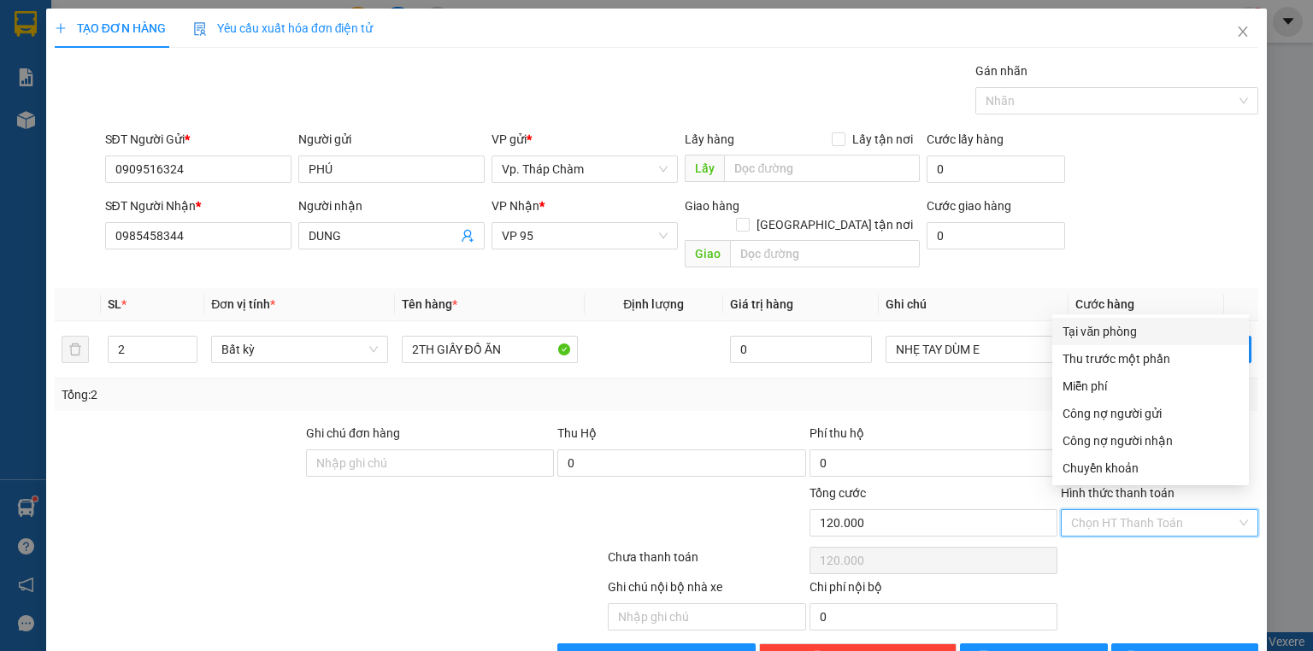
click at [1115, 337] on div "Tại văn phòng" at bounding box center [1151, 331] width 176 height 19
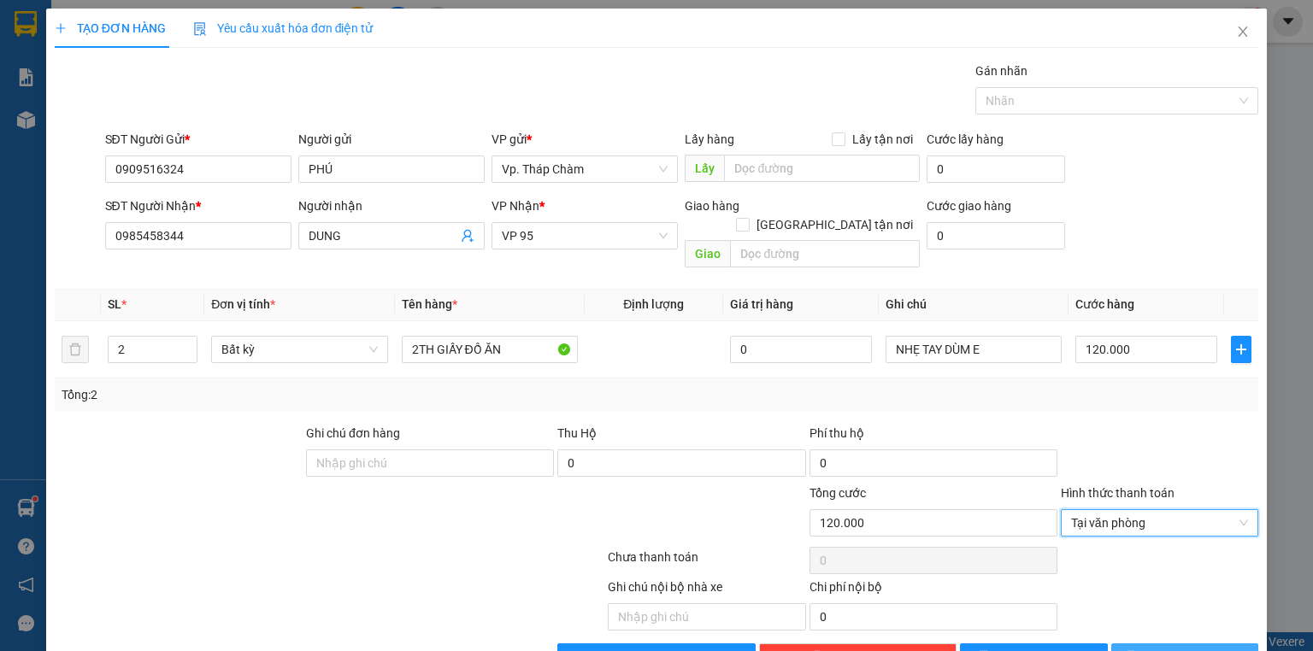
click at [1198, 648] on span "[PERSON_NAME] và In" at bounding box center [1204, 657] width 120 height 19
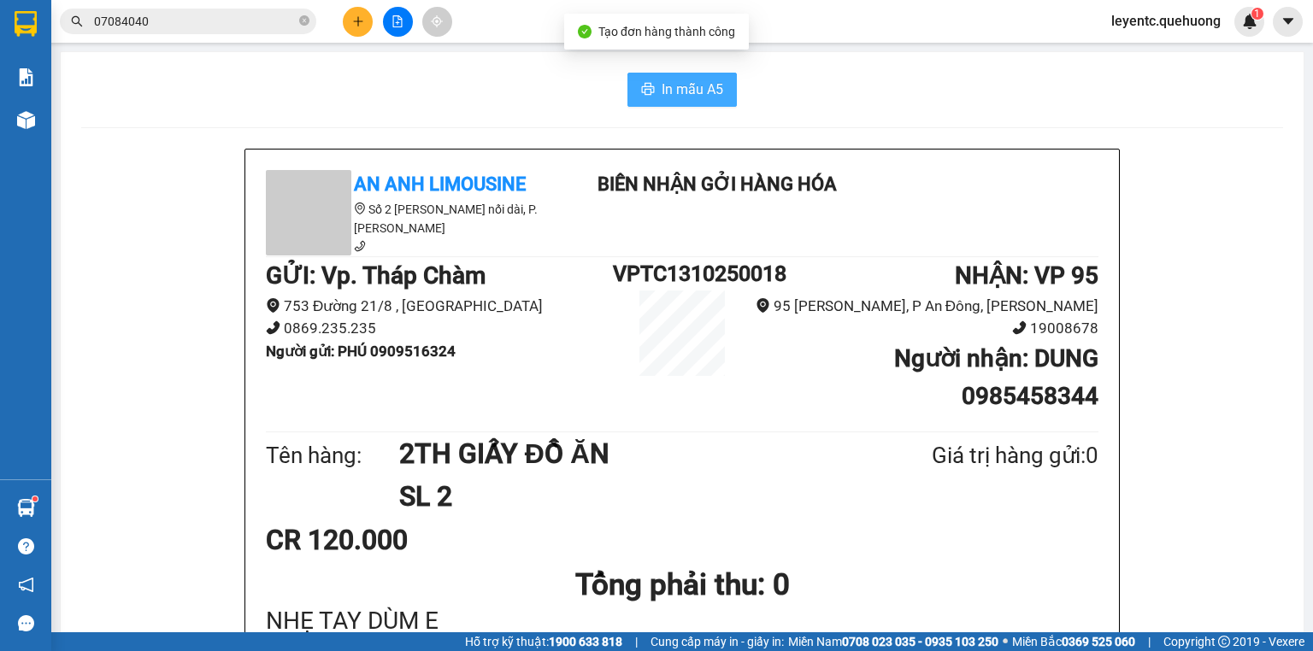
click at [708, 91] on span "In mẫu A5" at bounding box center [693, 89] width 62 height 21
click at [692, 95] on span "In mẫu A5" at bounding box center [693, 89] width 62 height 21
click at [454, 74] on div "In mẫu A5" at bounding box center [682, 90] width 1202 height 34
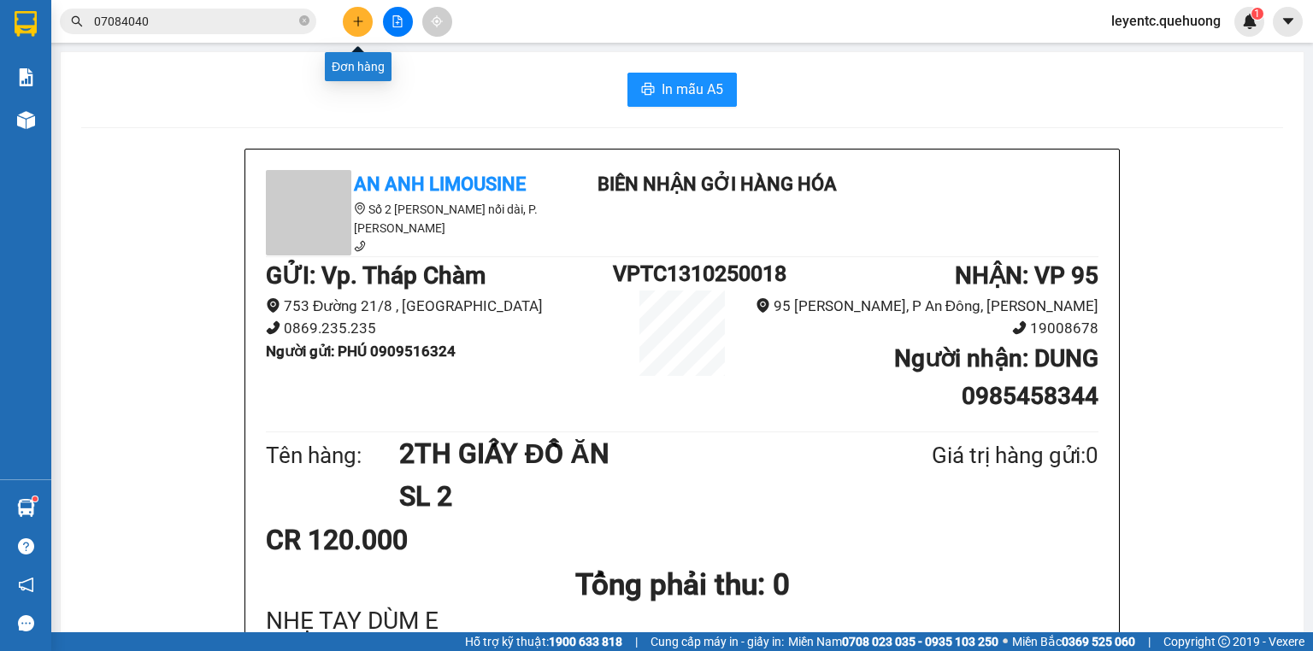
click at [352, 22] on icon "plus" at bounding box center [358, 21] width 12 height 12
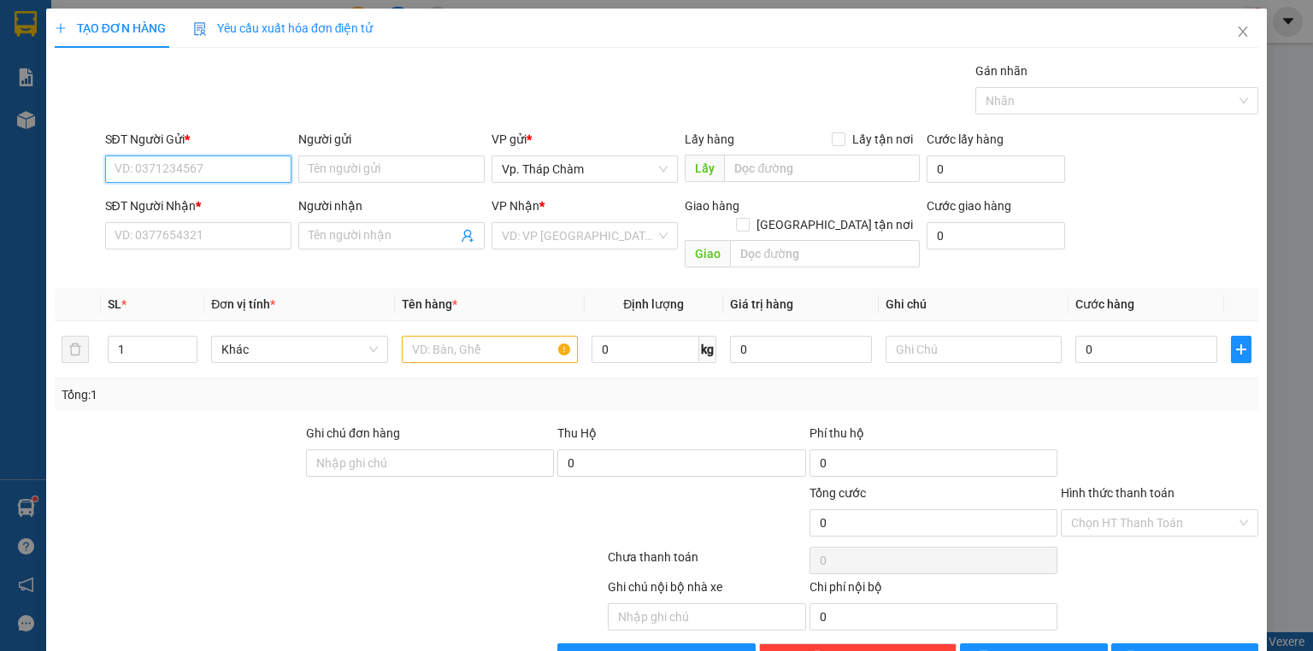
click at [177, 181] on input "SĐT Người Gửi *" at bounding box center [198, 169] width 186 height 27
click at [218, 235] on input "SĐT Người Nhận *" at bounding box center [198, 235] width 186 height 27
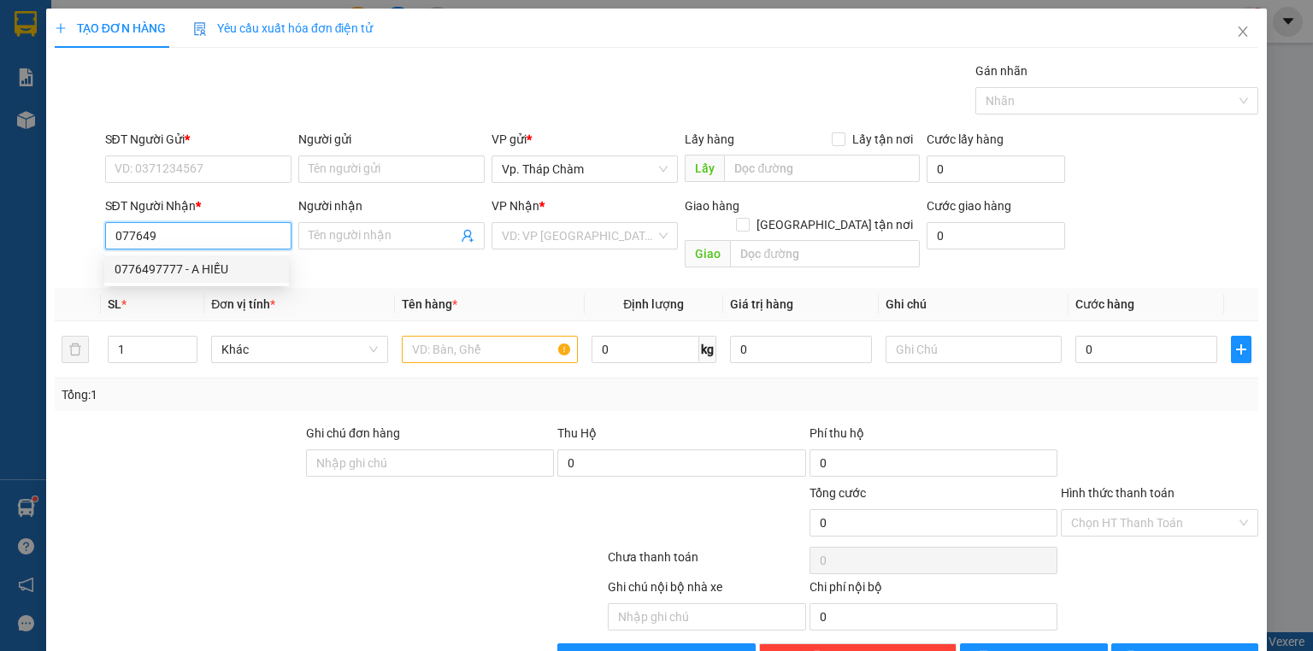
click at [215, 269] on div "0776497777 - A HIẾU" at bounding box center [197, 269] width 164 height 19
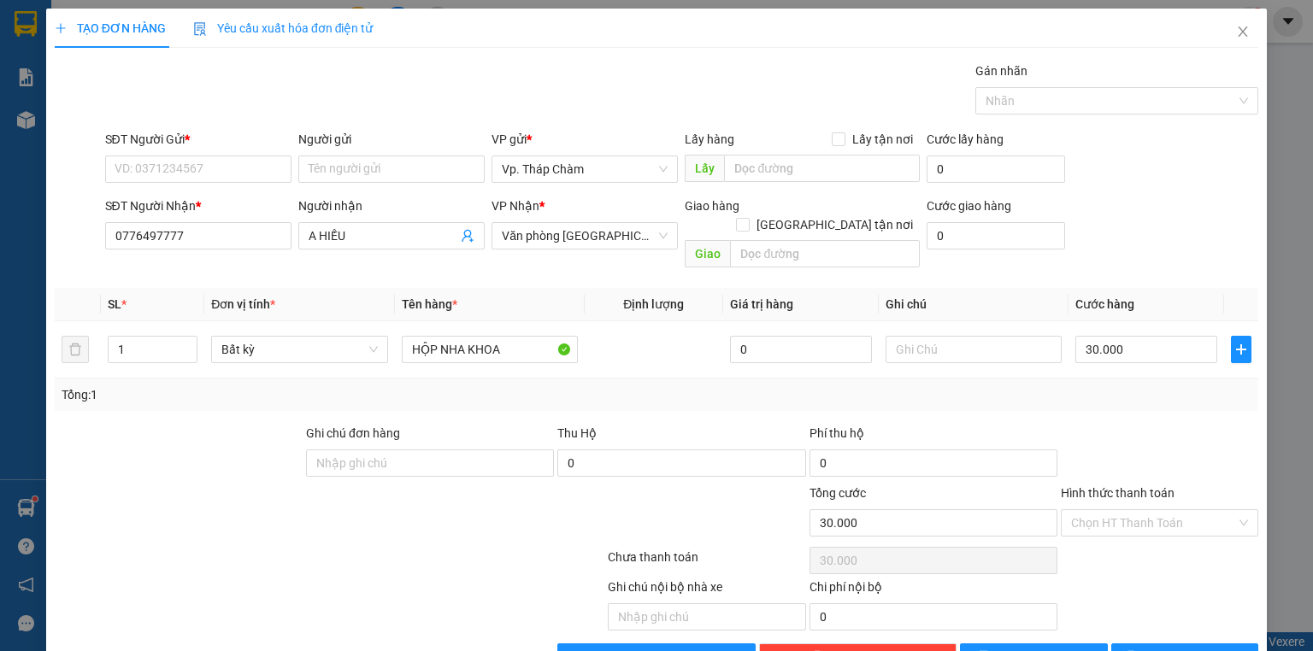
click at [204, 150] on div "SĐT Người Gửi *" at bounding box center [198, 143] width 186 height 26
click at [203, 163] on input "SĐT Người Gửi *" at bounding box center [198, 169] width 186 height 27
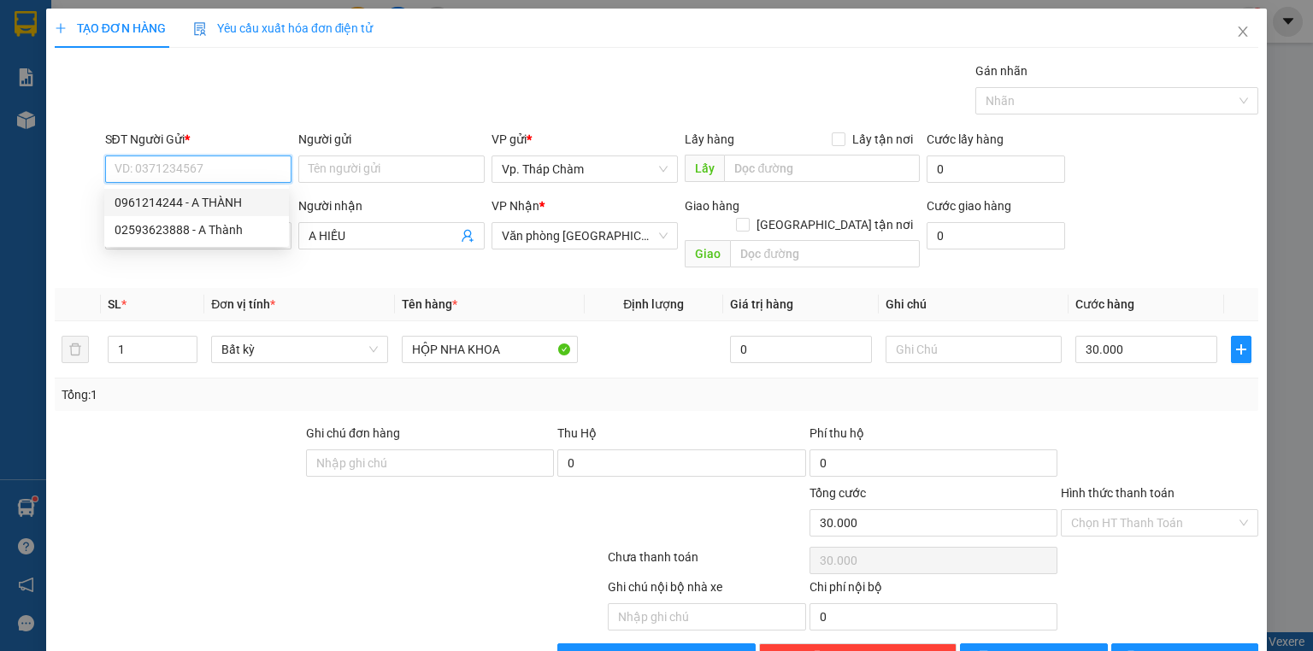
click at [203, 200] on div "0961214244 - A THÀNH" at bounding box center [197, 202] width 164 height 19
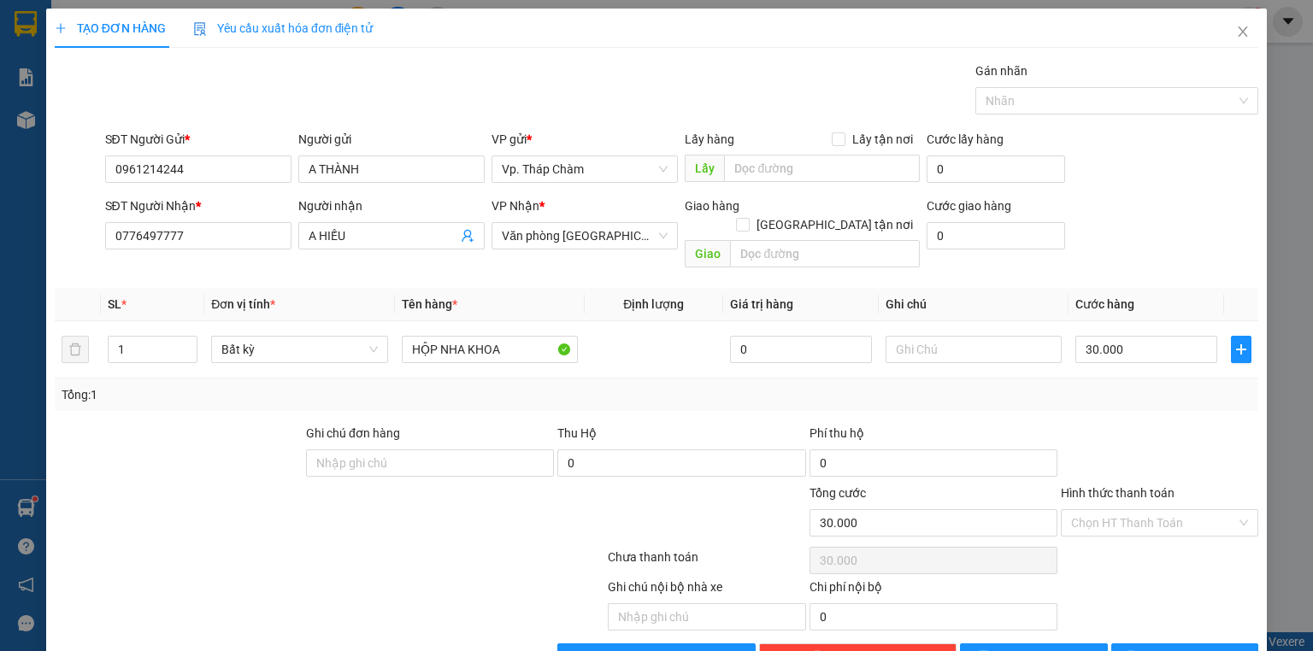
click at [1081, 430] on div at bounding box center [1159, 454] width 201 height 60
click at [1108, 510] on input "Hình thức thanh toán" at bounding box center [1153, 523] width 165 height 26
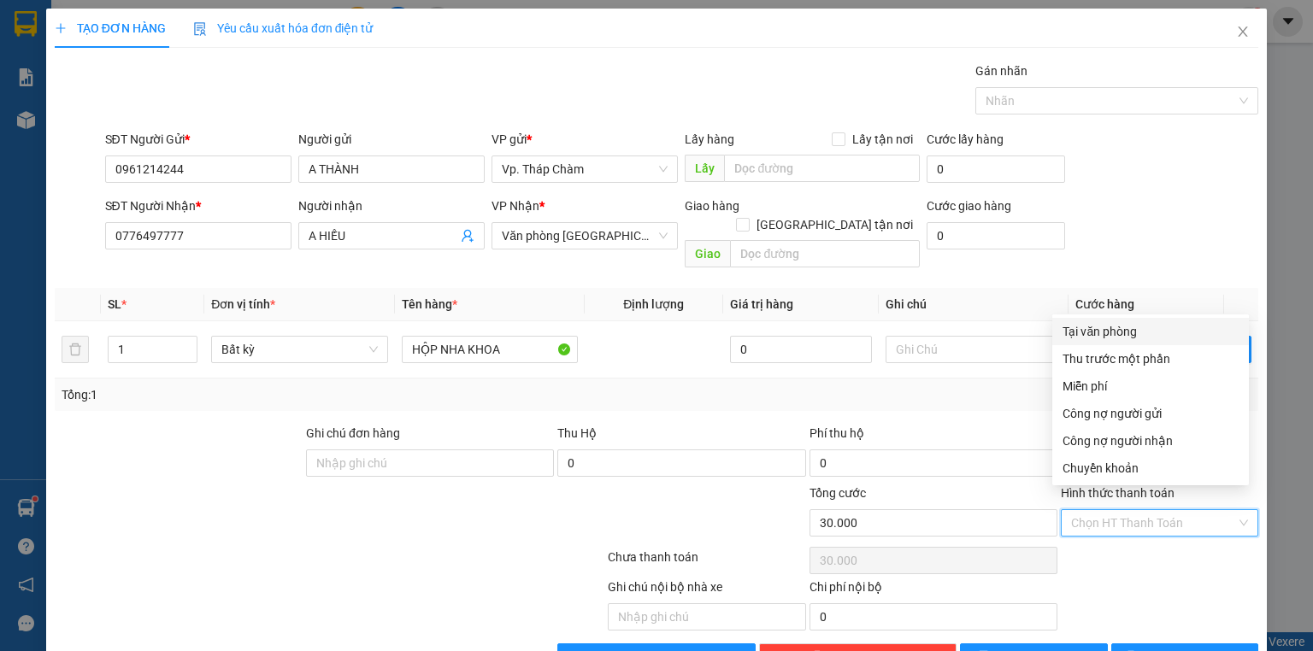
click at [1093, 333] on div "Tại văn phòng" at bounding box center [1151, 331] width 176 height 19
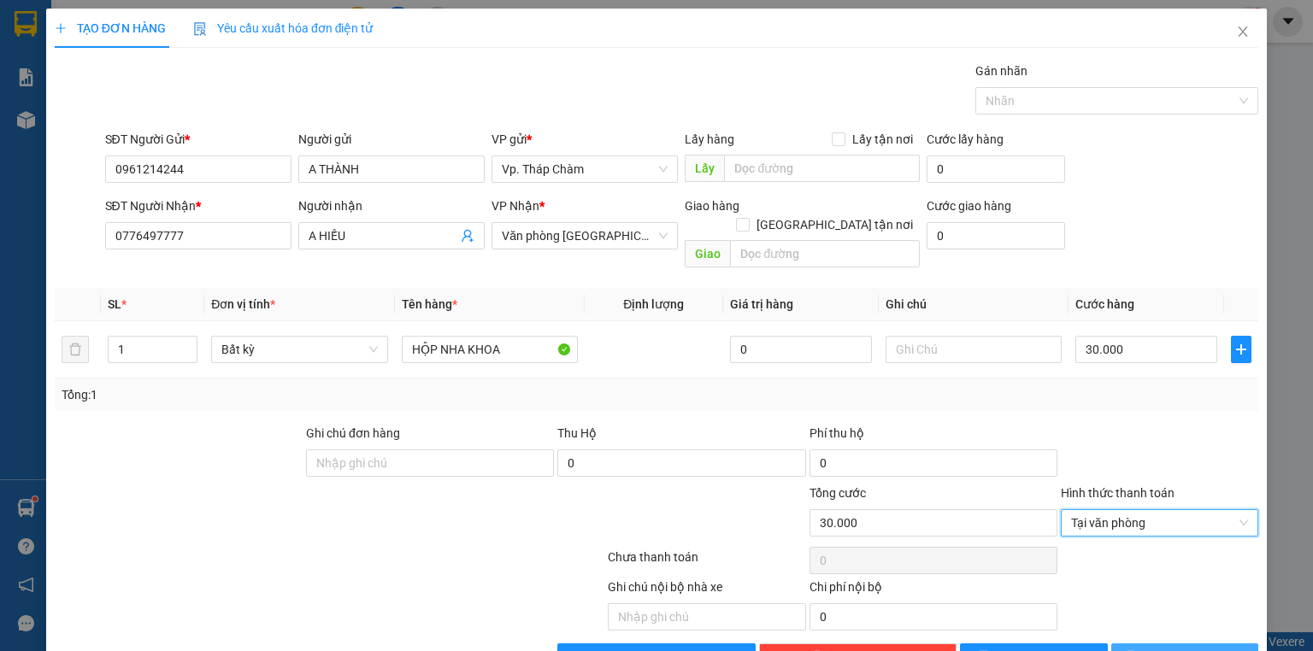
click at [1182, 648] on span "[PERSON_NAME] và In" at bounding box center [1204, 657] width 120 height 19
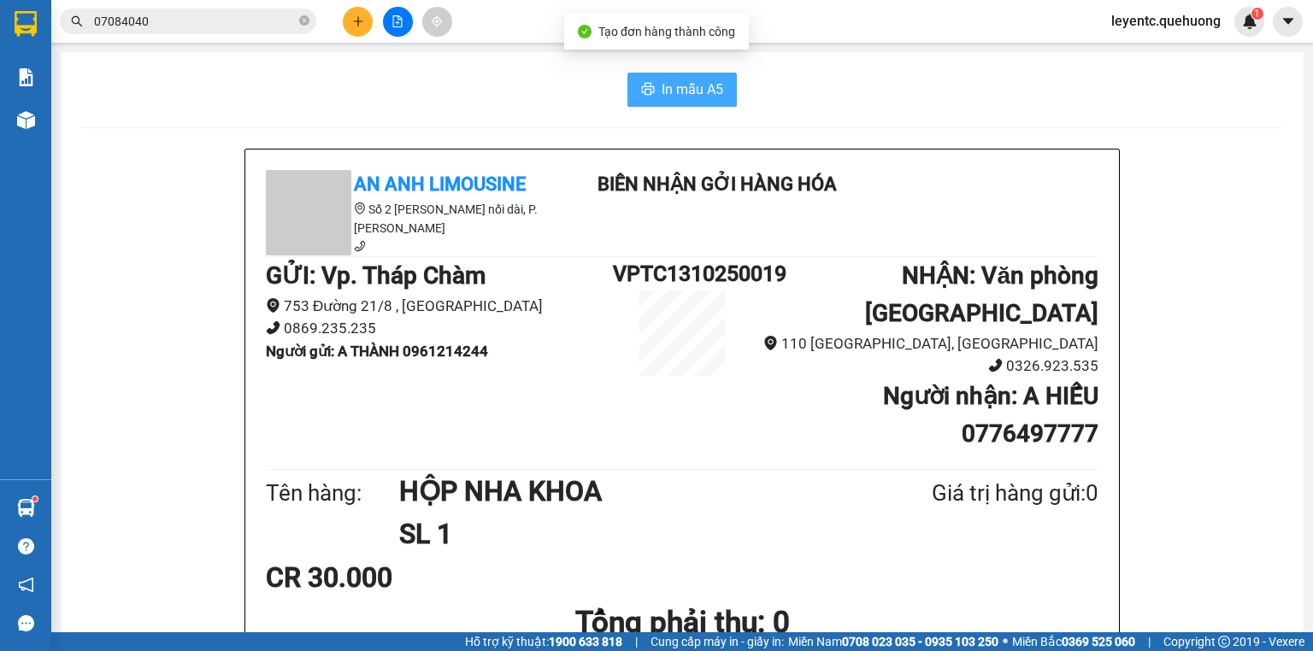
click at [676, 95] on span "In mẫu A5" at bounding box center [693, 89] width 62 height 21
click at [905, 103] on div "In mẫu A5" at bounding box center [682, 90] width 1202 height 34
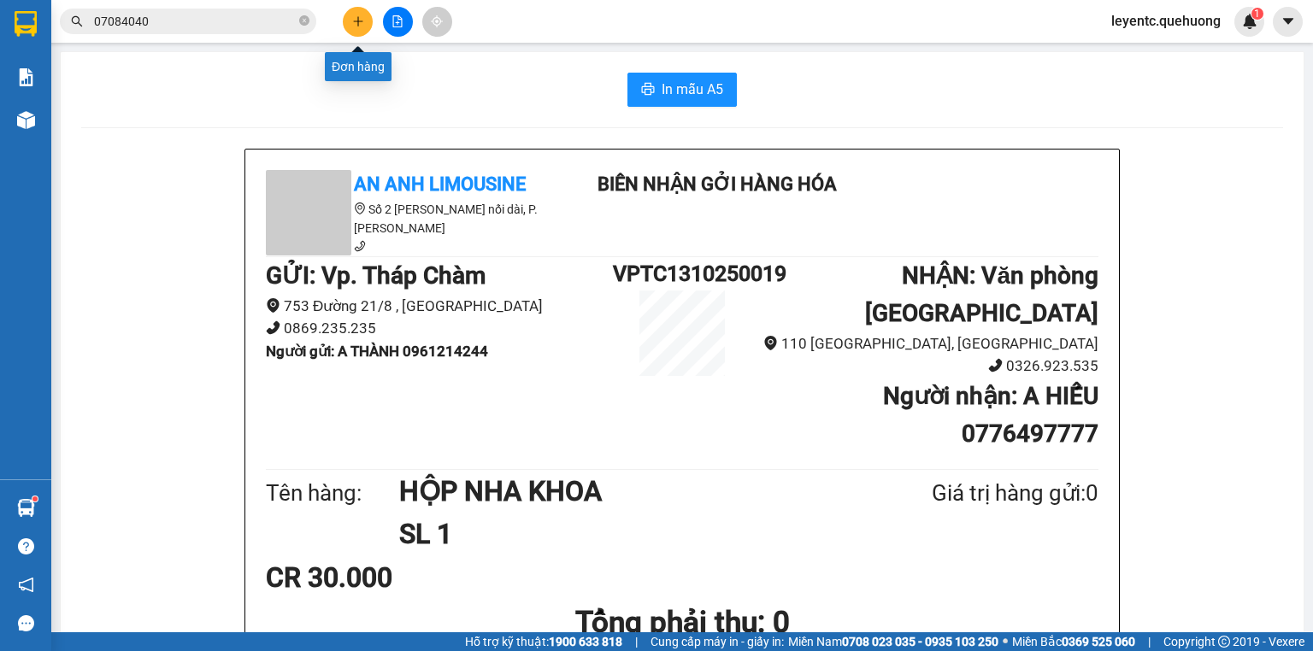
click at [362, 13] on button at bounding box center [358, 22] width 30 height 30
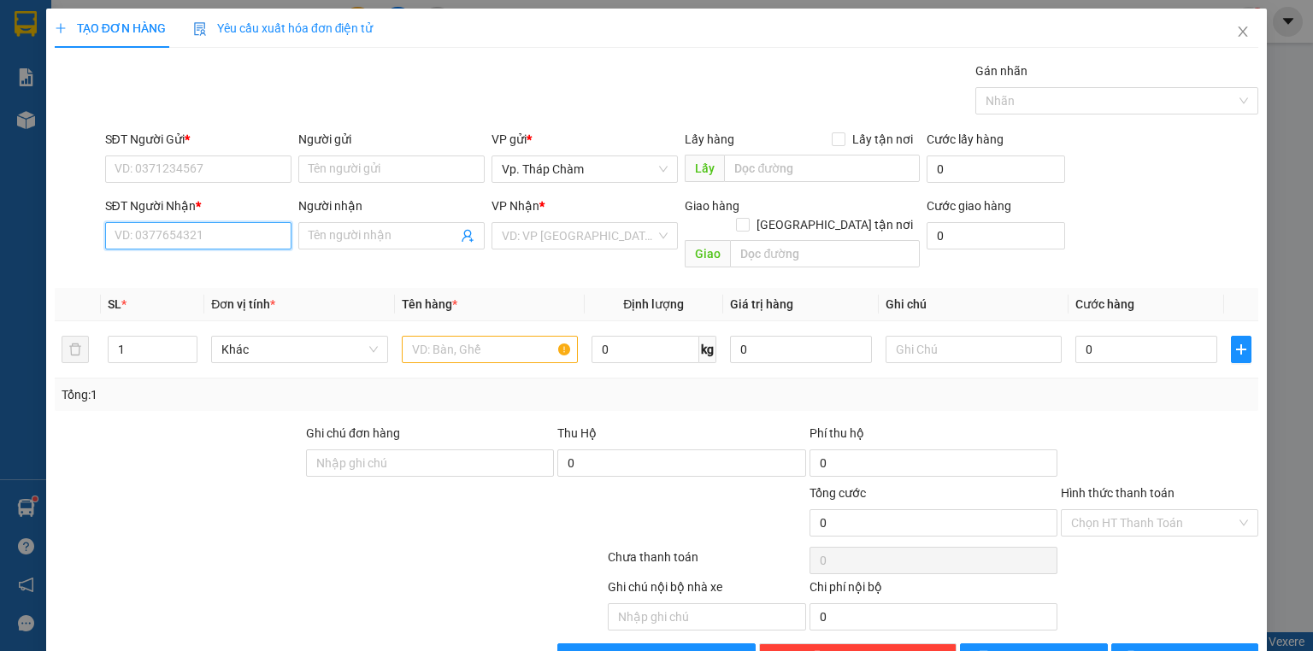
drag, startPoint x: 195, startPoint y: 233, endPoint x: 186, endPoint y: 217, distance: 17.6
click at [195, 230] on input "SĐT Người Nhận *" at bounding box center [198, 235] width 186 height 27
click at [197, 263] on div "0369765438 - [PERSON_NAME]" at bounding box center [199, 269] width 168 height 19
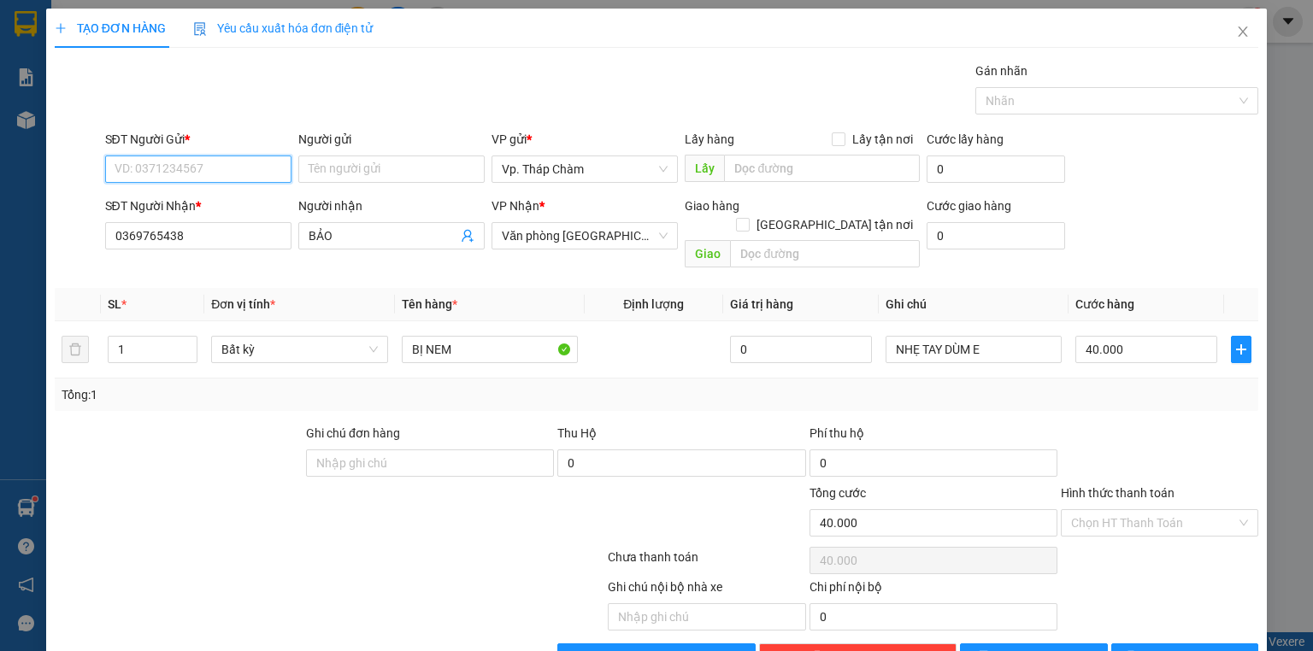
click at [237, 177] on input "SĐT Người Gửi *" at bounding box center [198, 169] width 186 height 27
click at [221, 198] on div "0964442242 - CƯỜNG" at bounding box center [197, 202] width 164 height 19
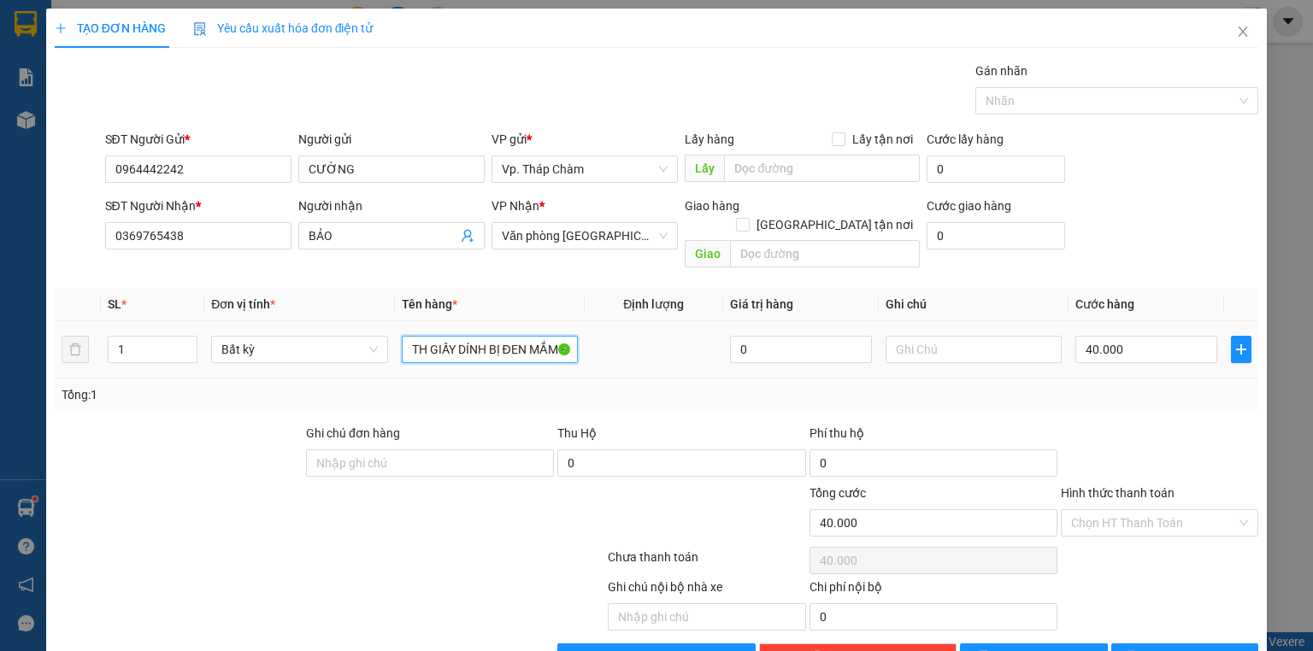
click at [482, 339] on input "TH GIẤY DÍNH BỊ ĐEN MẮM RUỐC" at bounding box center [490, 349] width 176 height 27
click at [1133, 510] on input "Hình thức thanh toán" at bounding box center [1153, 523] width 165 height 26
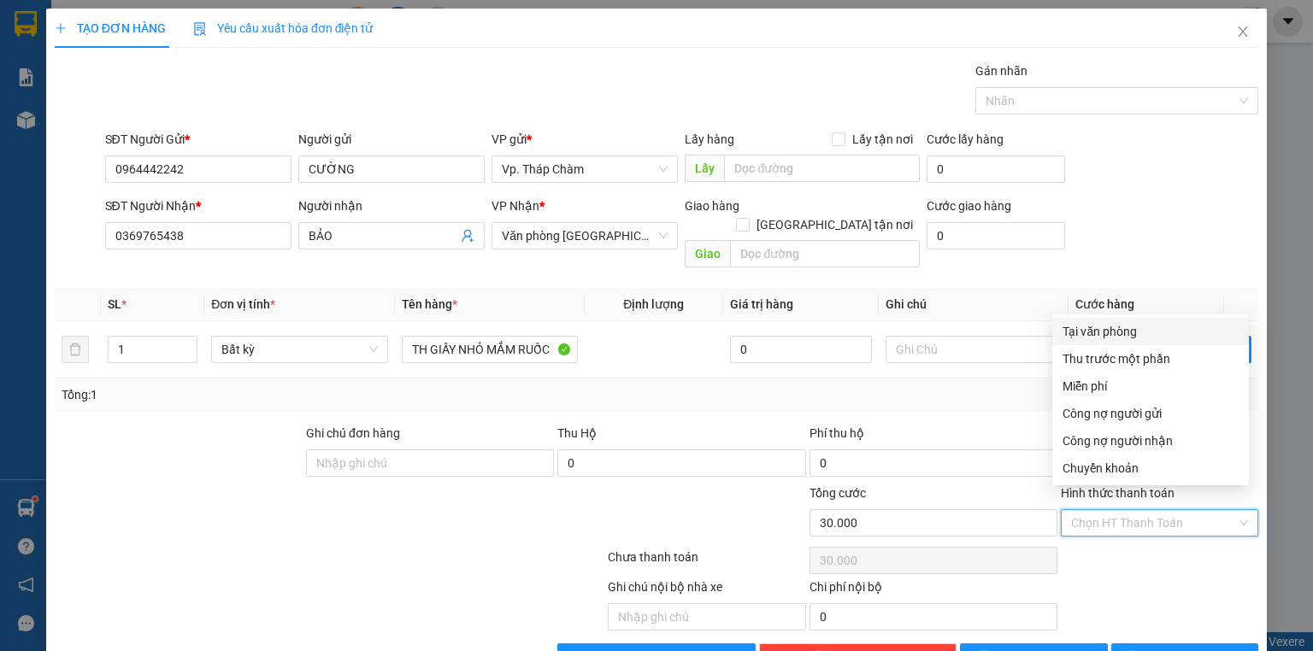
drag, startPoint x: 1103, startPoint y: 328, endPoint x: 1146, endPoint y: 430, distance: 110.7
click at [1107, 329] on div "Tại văn phòng" at bounding box center [1151, 331] width 176 height 19
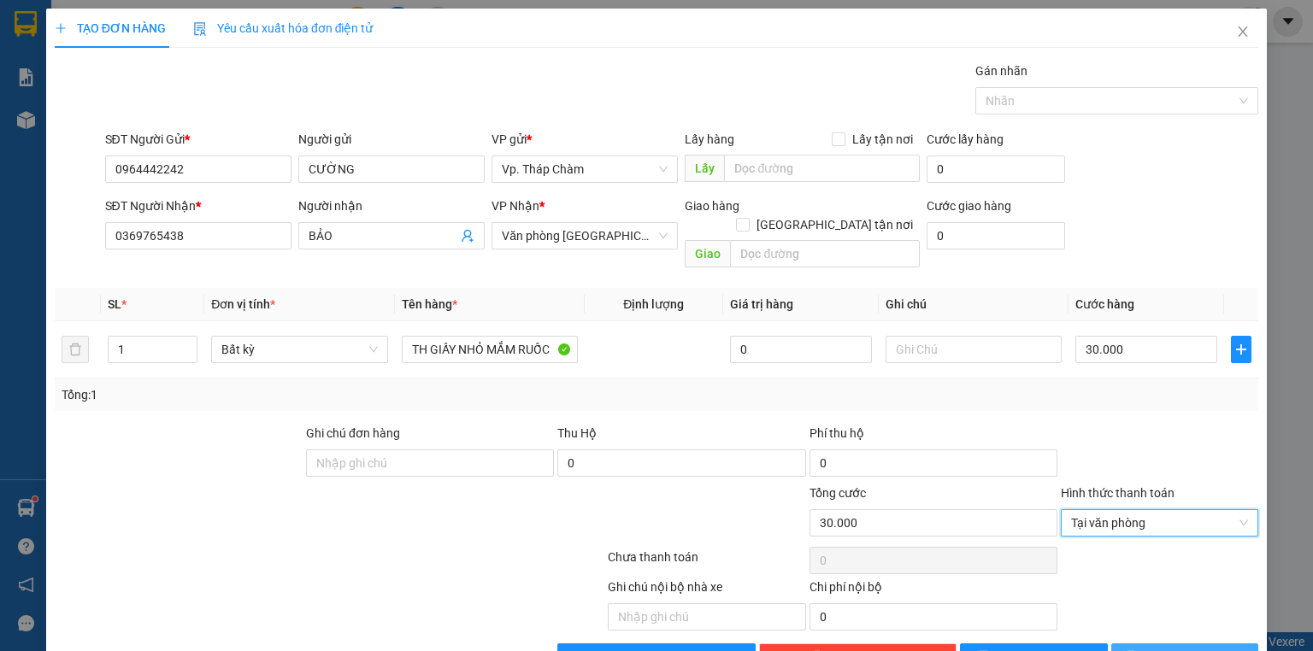
click at [1178, 648] on span "[PERSON_NAME] và In" at bounding box center [1204, 657] width 120 height 19
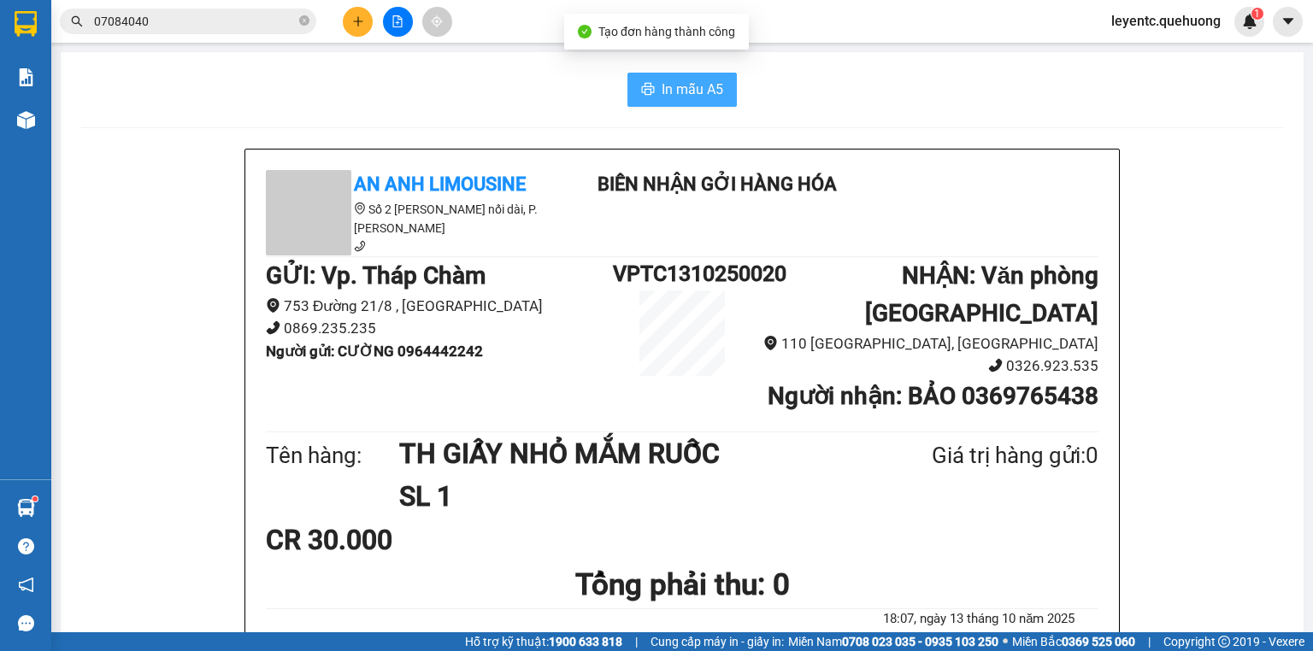
click at [672, 82] on span "In mẫu A5" at bounding box center [693, 89] width 62 height 21
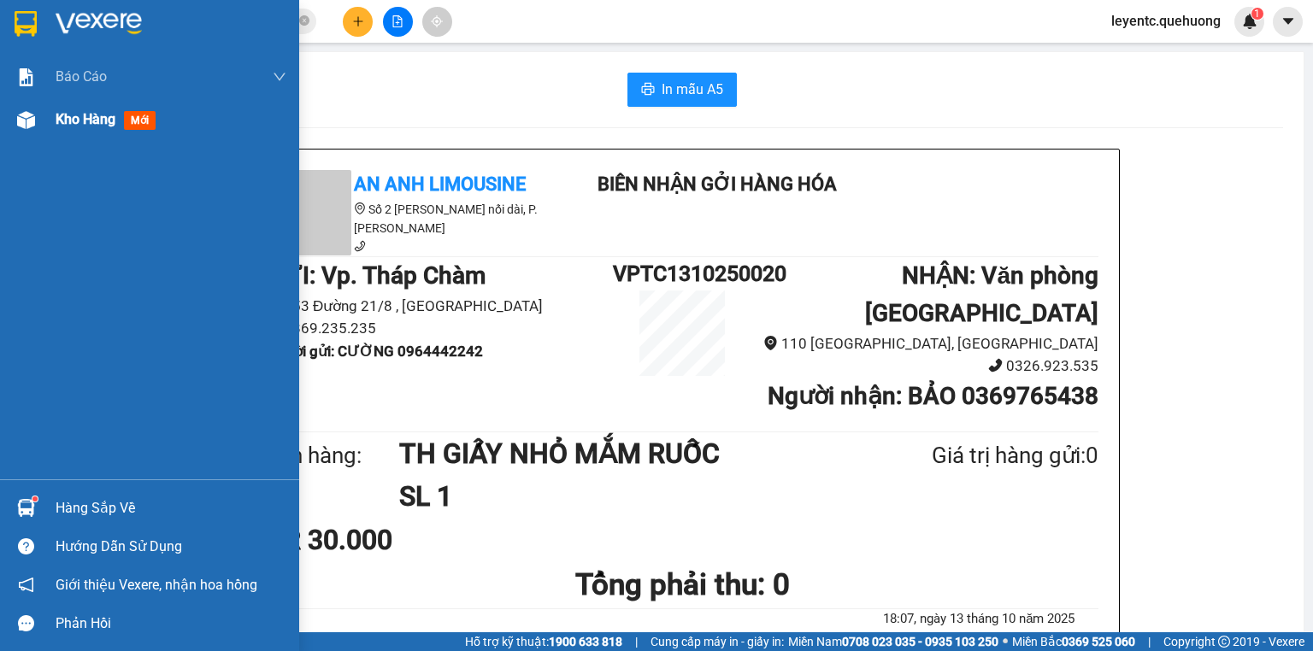
click at [26, 118] on img at bounding box center [26, 120] width 18 height 18
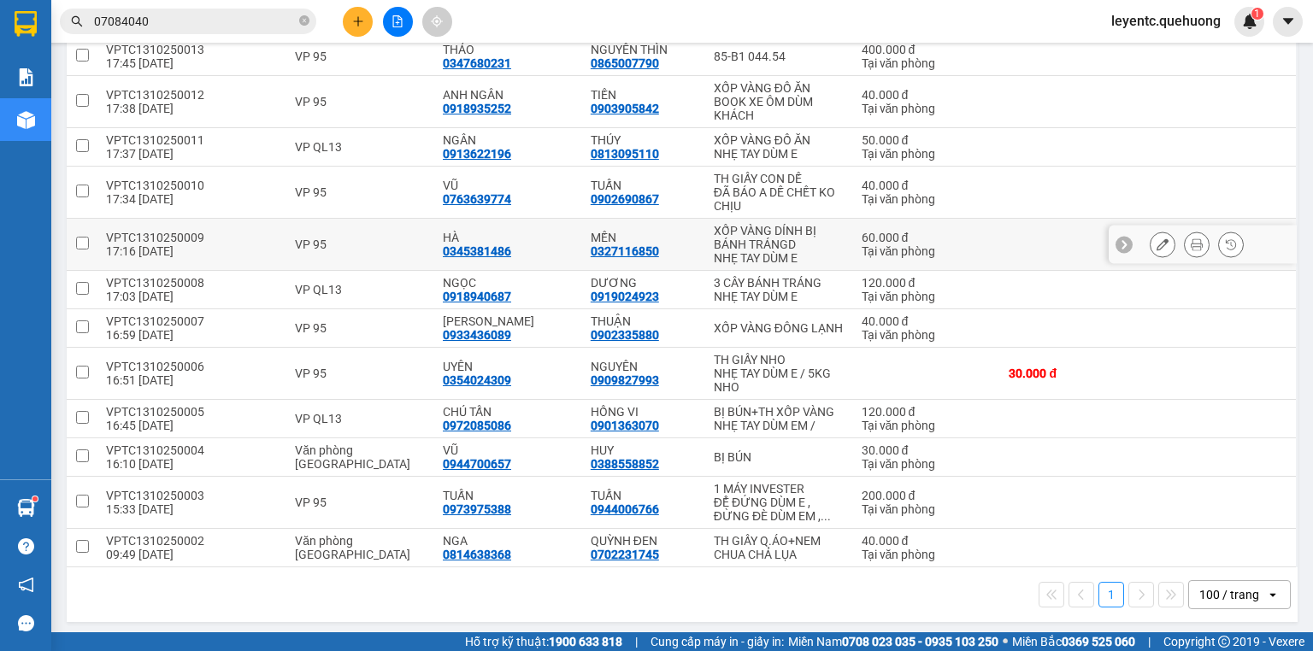
scroll to position [477, 0]
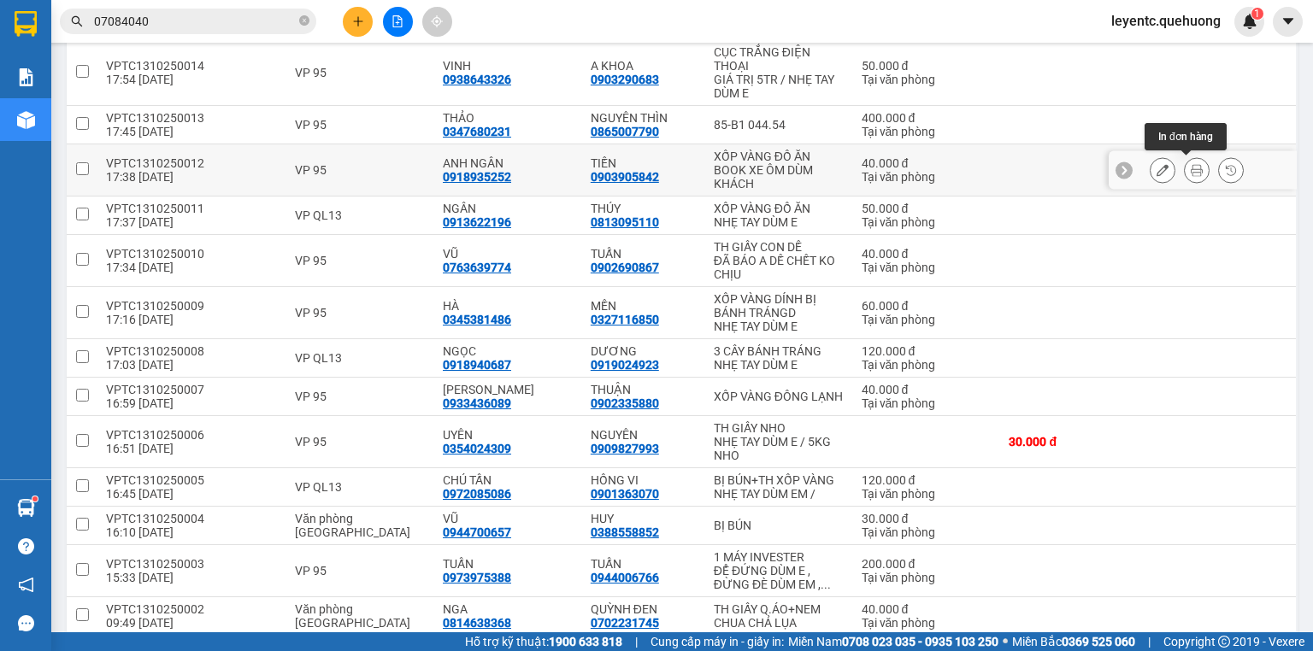
click at [1193, 169] on button at bounding box center [1197, 171] width 24 height 30
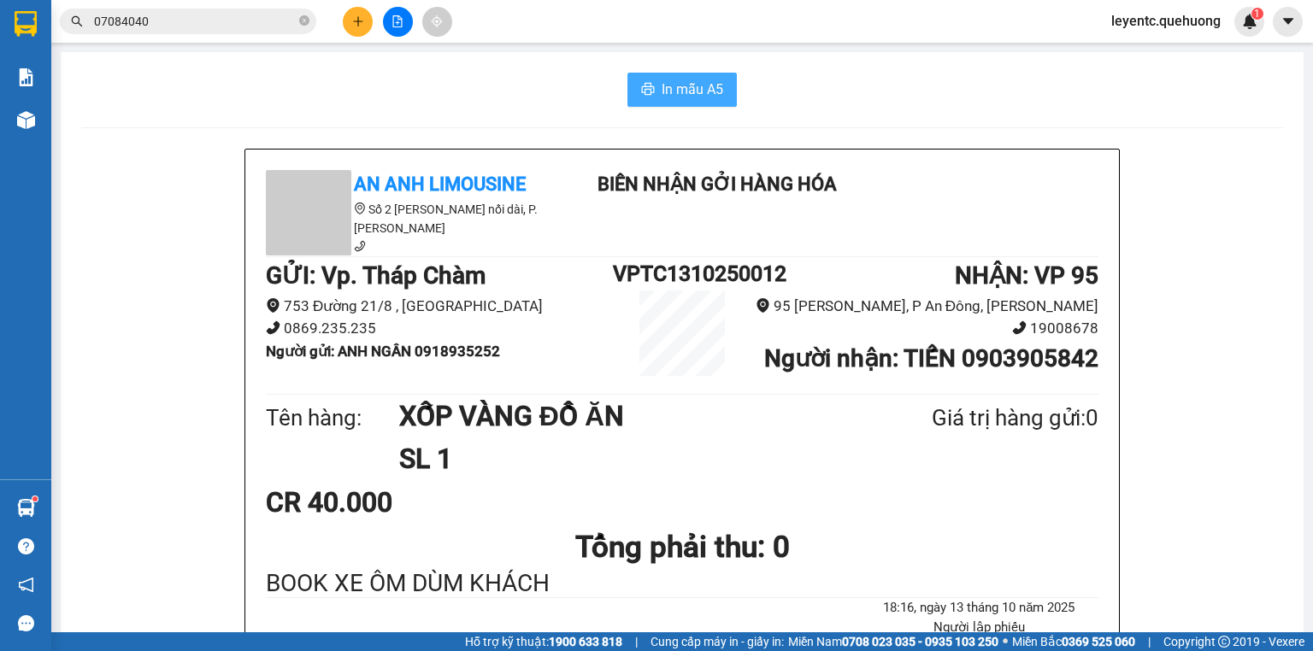
click at [692, 84] on span "In mẫu A5" at bounding box center [693, 89] width 62 height 21
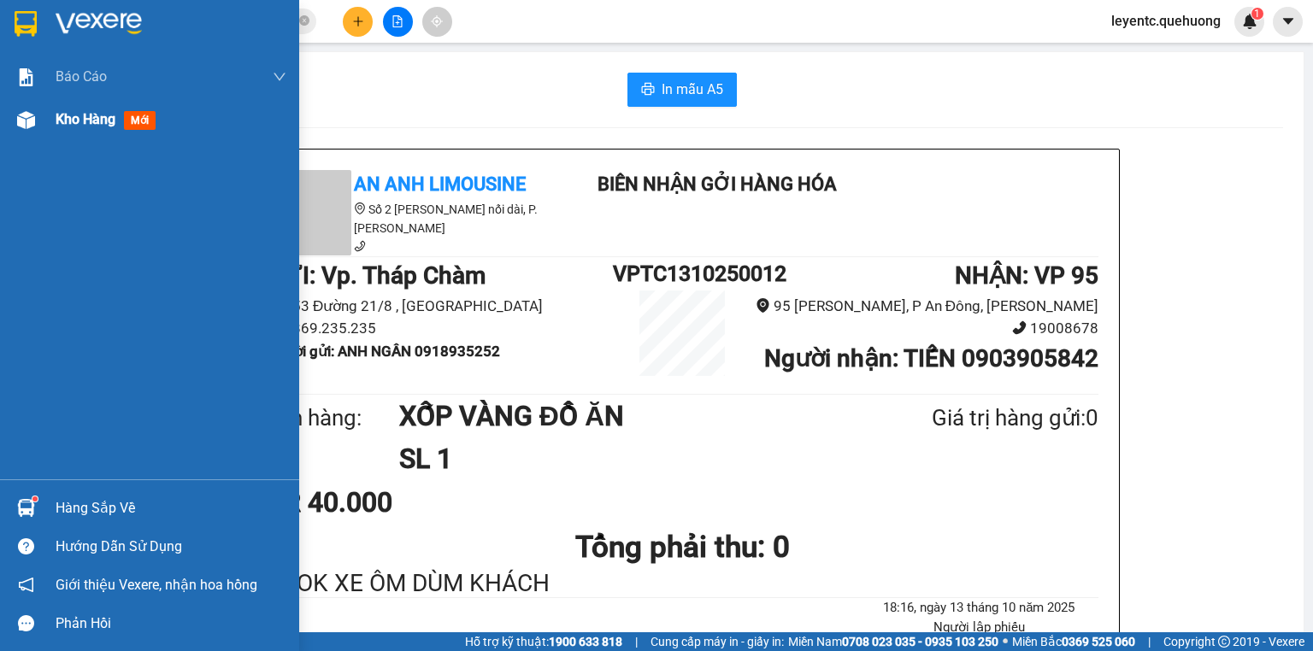
drag, startPoint x: 51, startPoint y: 116, endPoint x: 50, endPoint y: 102, distance: 14.6
click at [51, 116] on div "Kho hàng mới" at bounding box center [149, 119] width 299 height 43
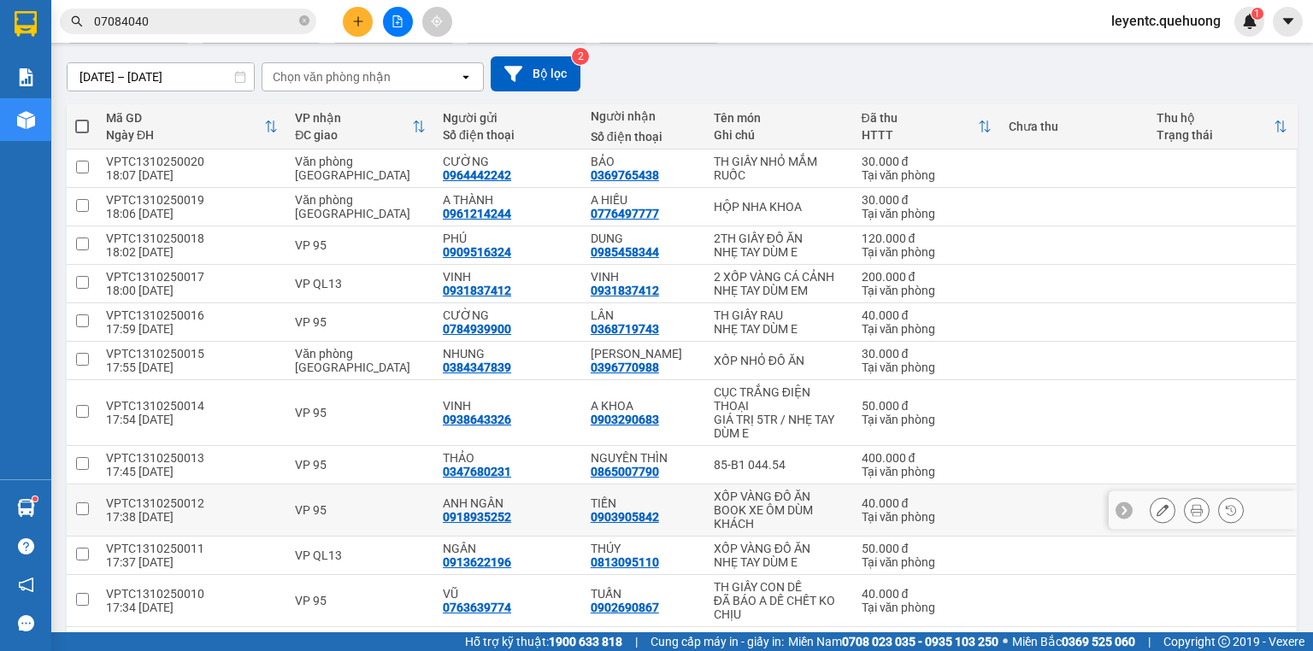
scroll to position [274, 0]
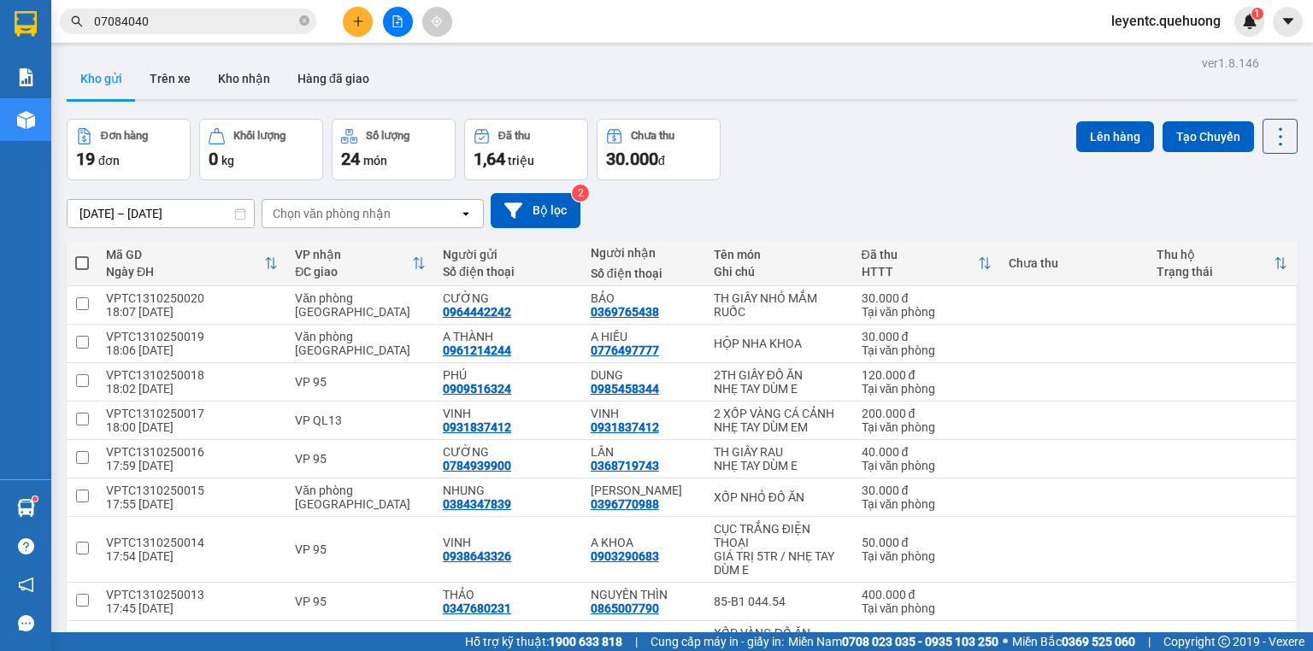
scroll to position [274, 0]
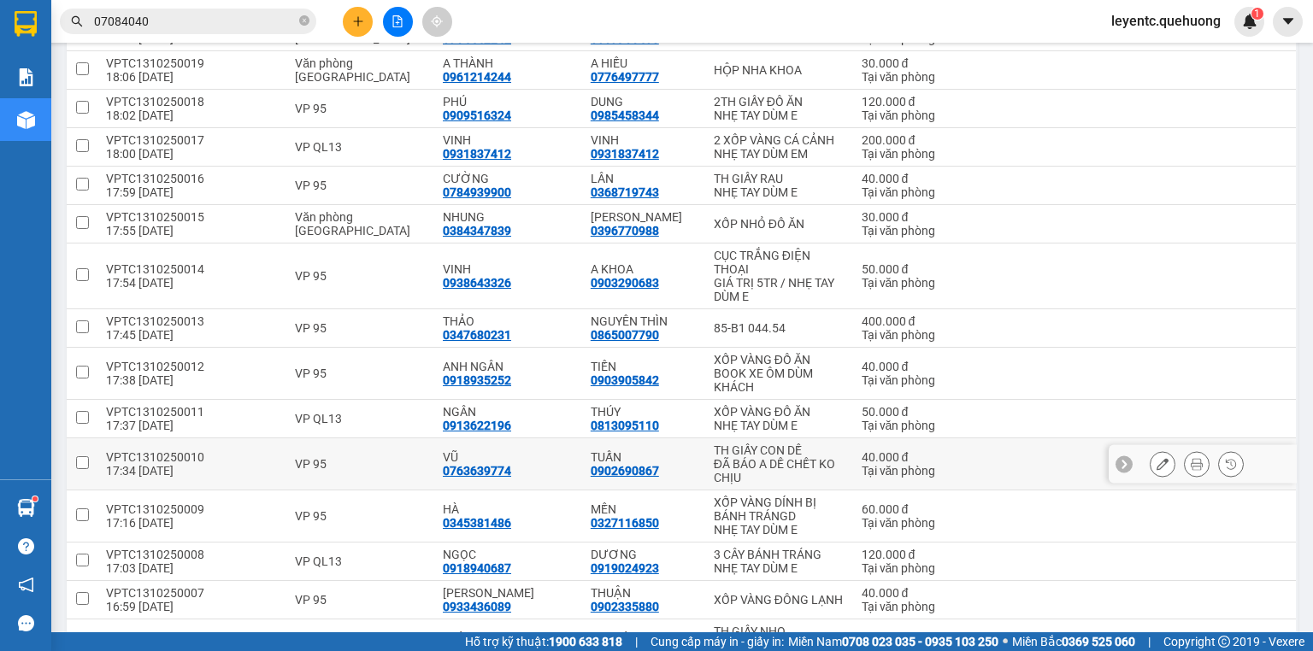
click at [1185, 454] on button at bounding box center [1197, 465] width 24 height 30
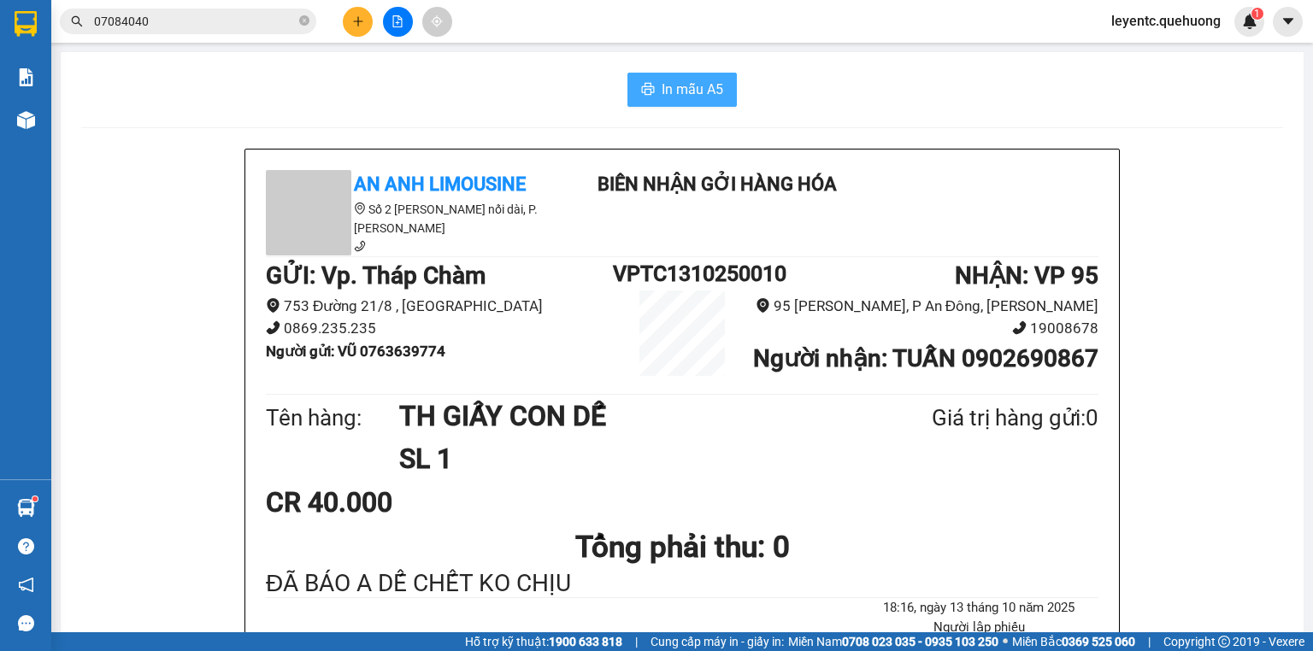
click at [688, 95] on span "In mẫu A5" at bounding box center [693, 89] width 62 height 21
click at [348, 25] on button at bounding box center [358, 22] width 30 height 30
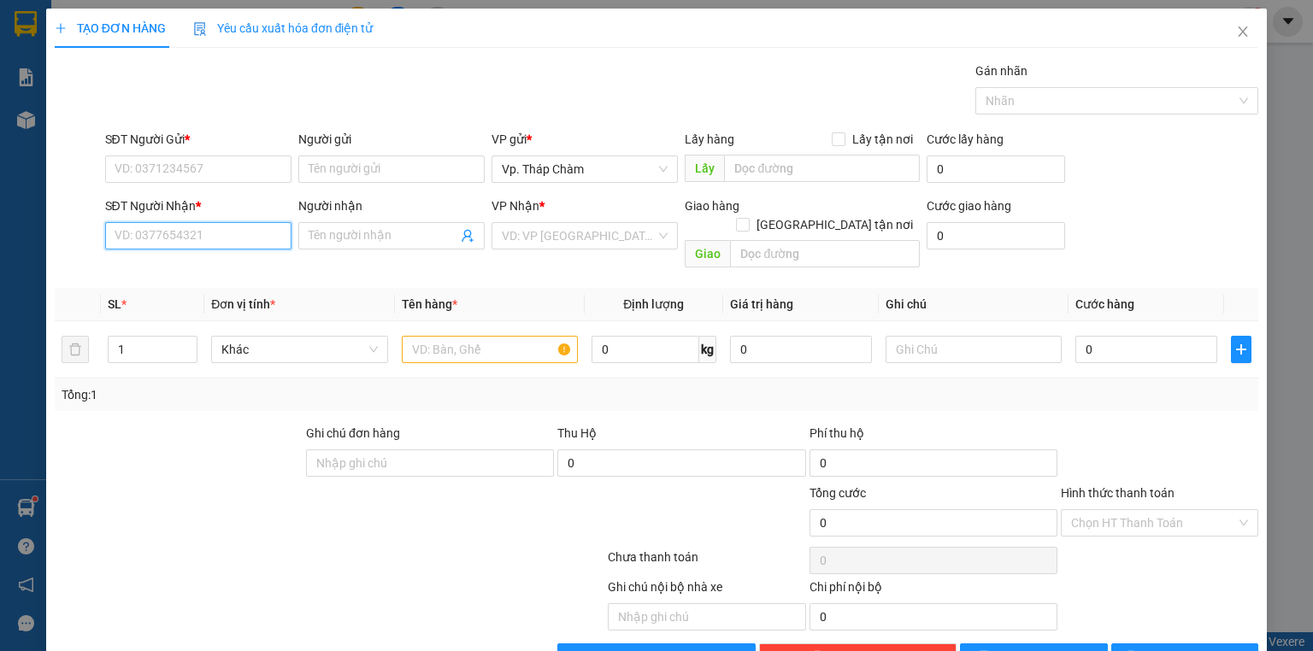
click at [260, 226] on input "SĐT Người Nhận *" at bounding box center [198, 235] width 186 height 27
click at [176, 243] on input "SĐT Người Nhận *" at bounding box center [198, 235] width 186 height 27
click at [257, 238] on input "SĐT Người Nhận *" at bounding box center [198, 235] width 186 height 27
click at [220, 231] on input "SĐT Người Nhận *" at bounding box center [198, 235] width 186 height 27
click at [140, 236] on input "0393979931" at bounding box center [198, 235] width 186 height 27
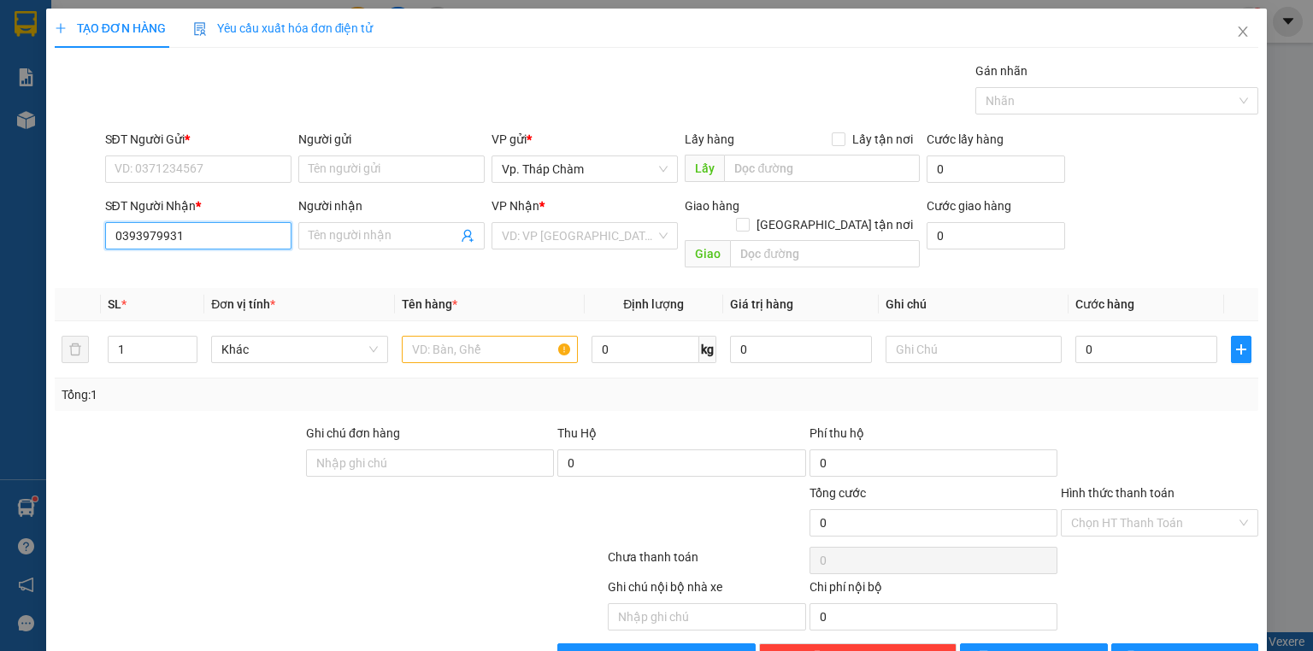
click at [140, 236] on input "0393979931" at bounding box center [198, 235] width 186 height 27
type input "0393979931"
paste input "0393979931"
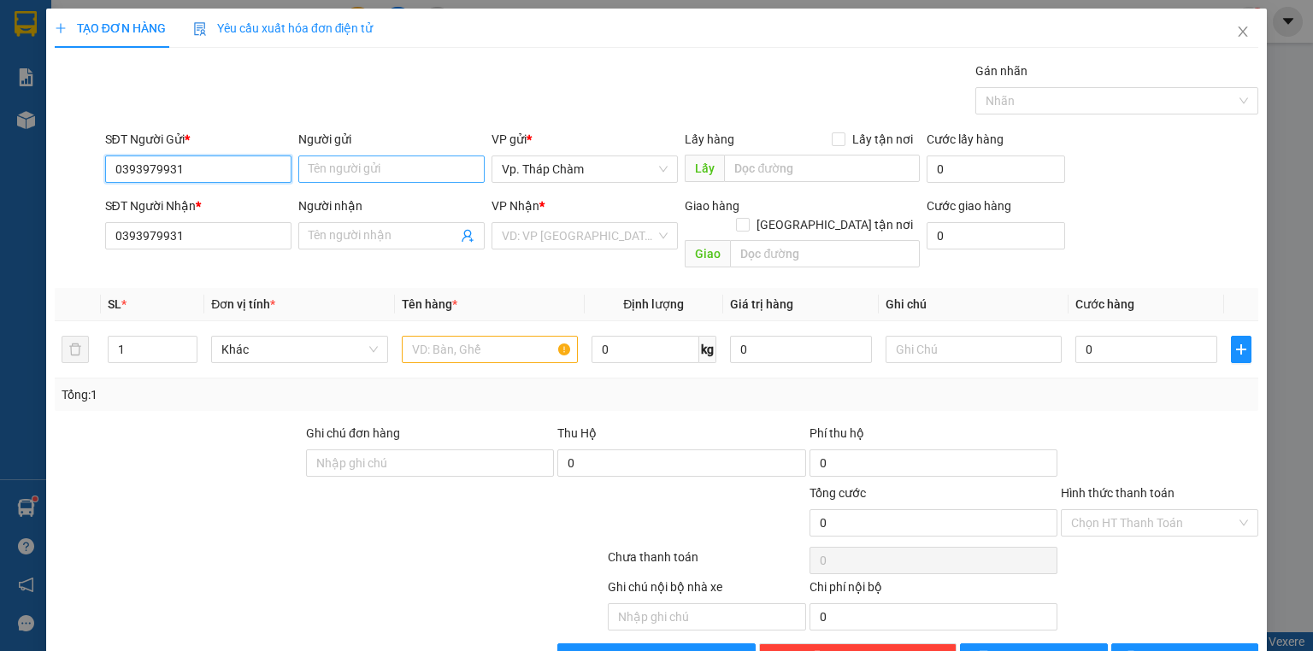
type input "0393979931"
click at [331, 171] on input "Người gửi" at bounding box center [391, 169] width 186 height 27
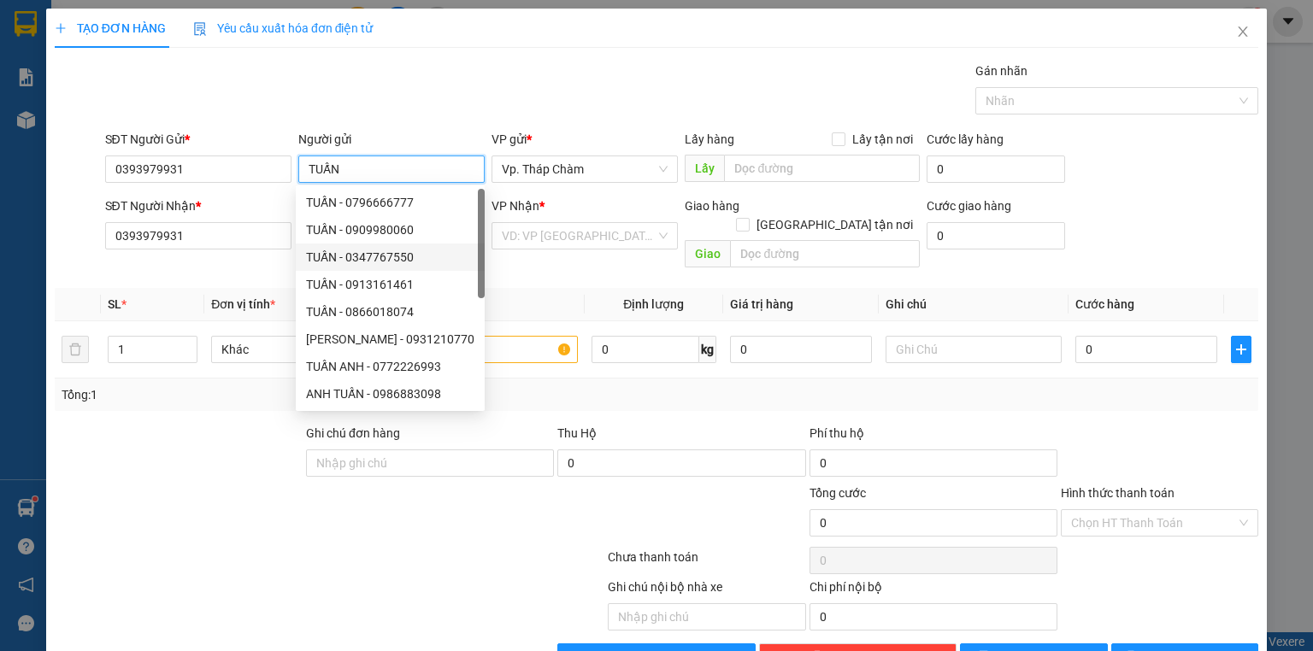
type input "TUẤN"
click at [193, 288] on th "SL *" at bounding box center [152, 304] width 103 height 33
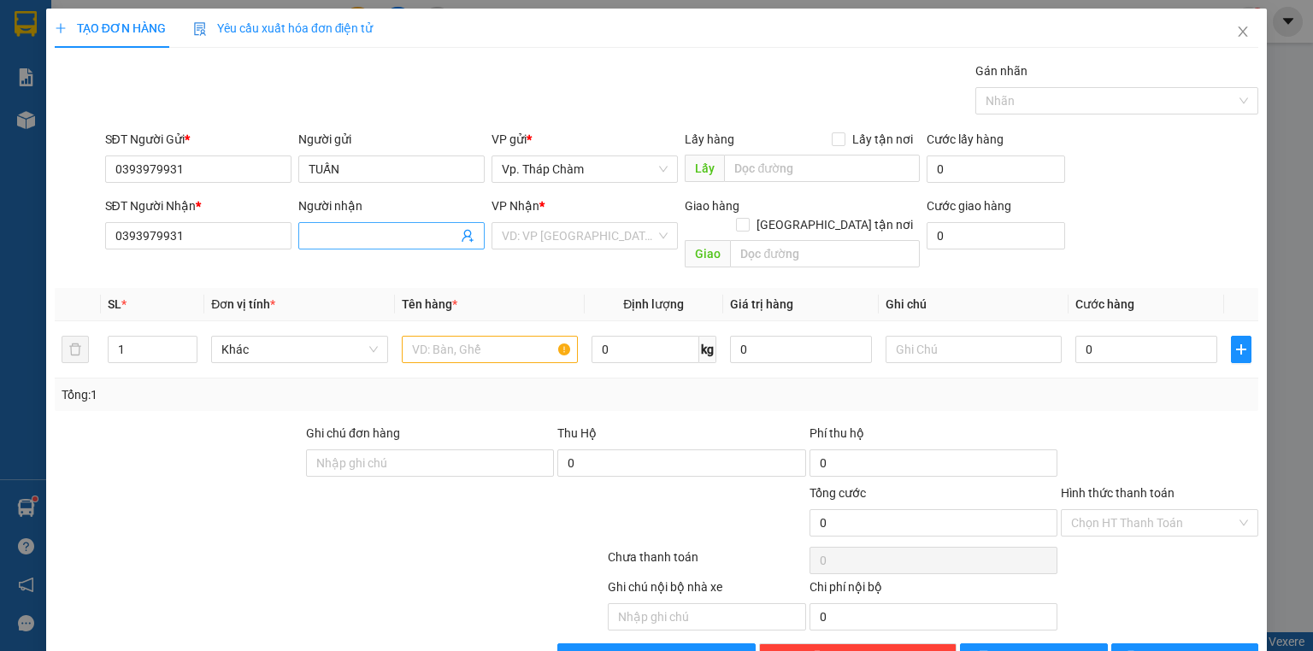
click at [315, 234] on input "Người nhận" at bounding box center [383, 236] width 149 height 19
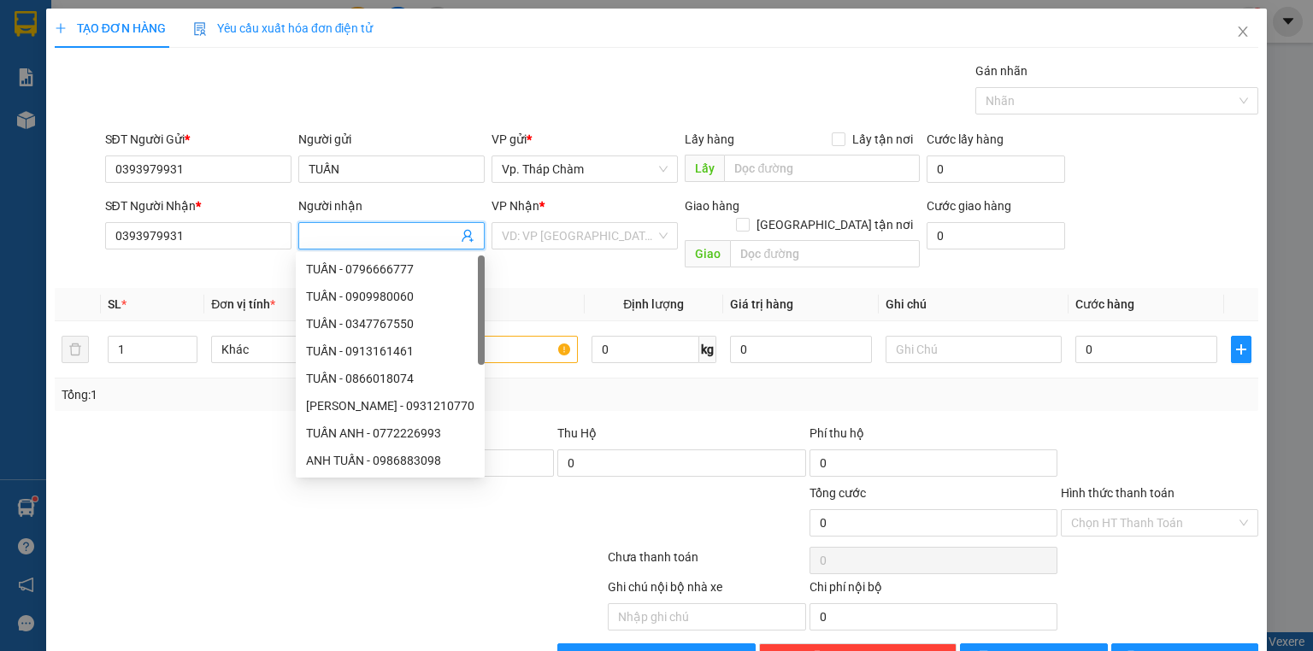
type input "R"
type input "TUẤN"
click at [572, 243] on input "search" at bounding box center [579, 236] width 154 height 26
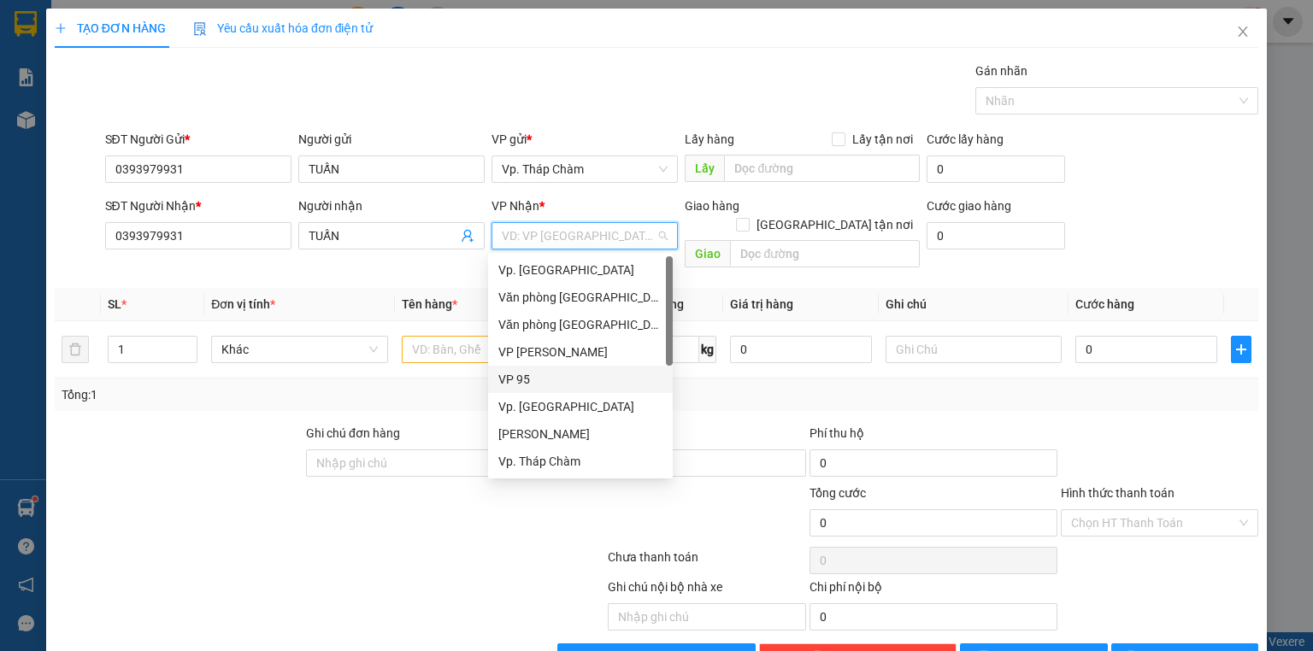
click at [540, 373] on div "VP 95" at bounding box center [580, 379] width 164 height 19
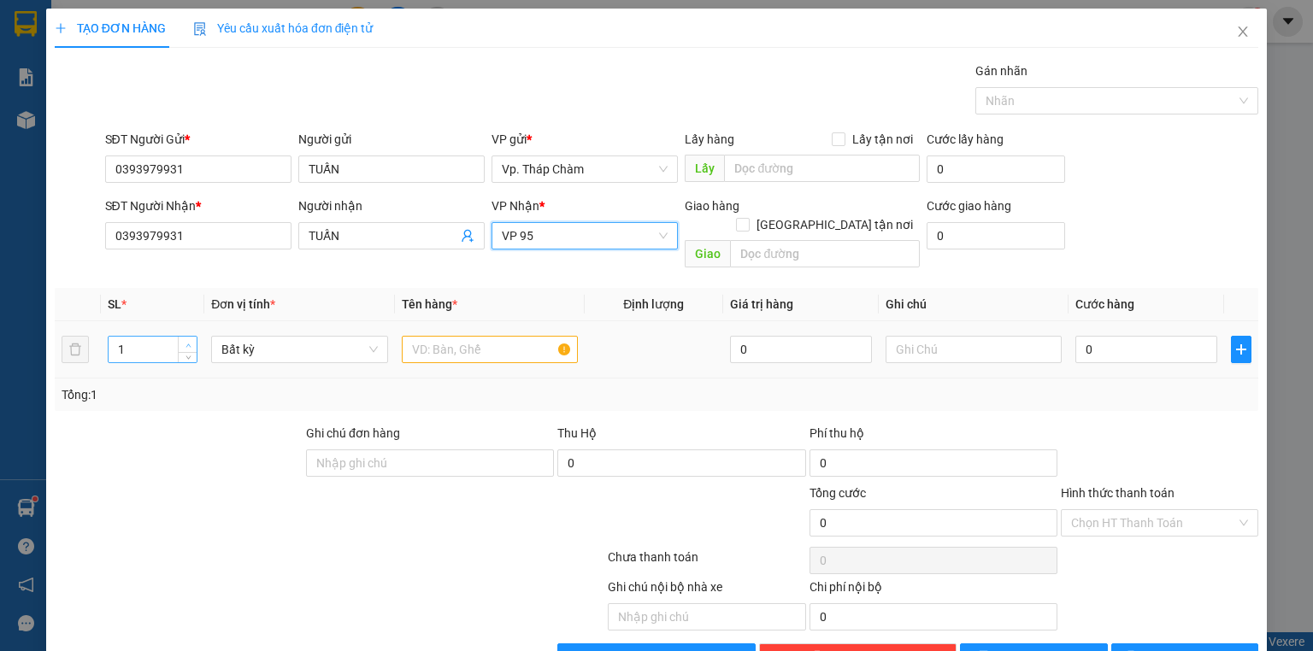
type input "2"
click at [183, 340] on span "up" at bounding box center [188, 345] width 10 height 10
click at [452, 336] on input "text" at bounding box center [490, 349] width 176 height 27
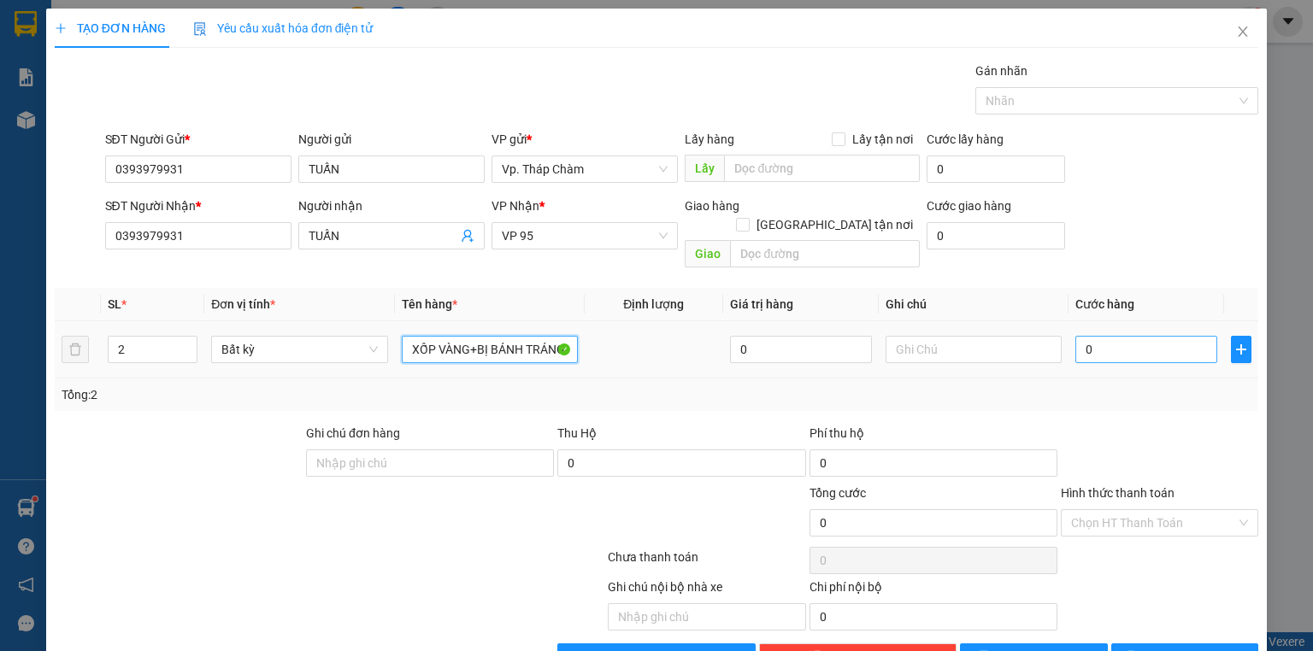
type input "XỐP VÀNG+BỊ BÁNH TRÁNG"
click at [1149, 336] on input "0" at bounding box center [1146, 349] width 142 height 27
type input "8"
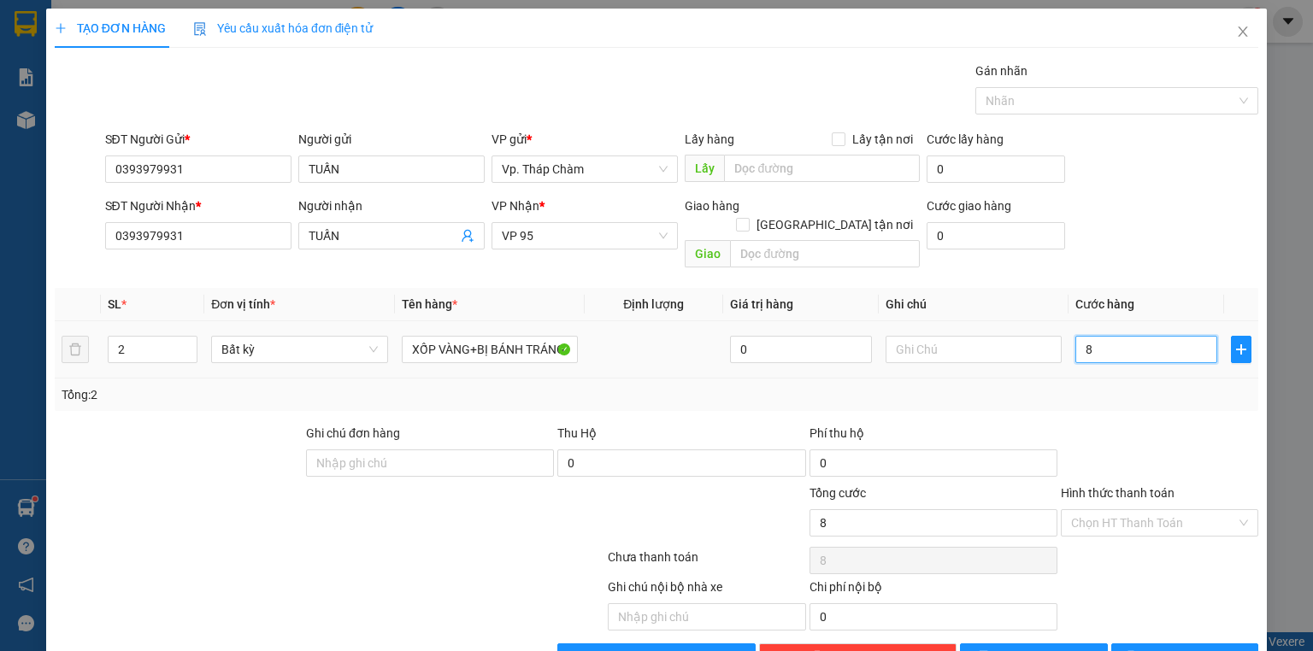
type input "80"
type input "80.000"
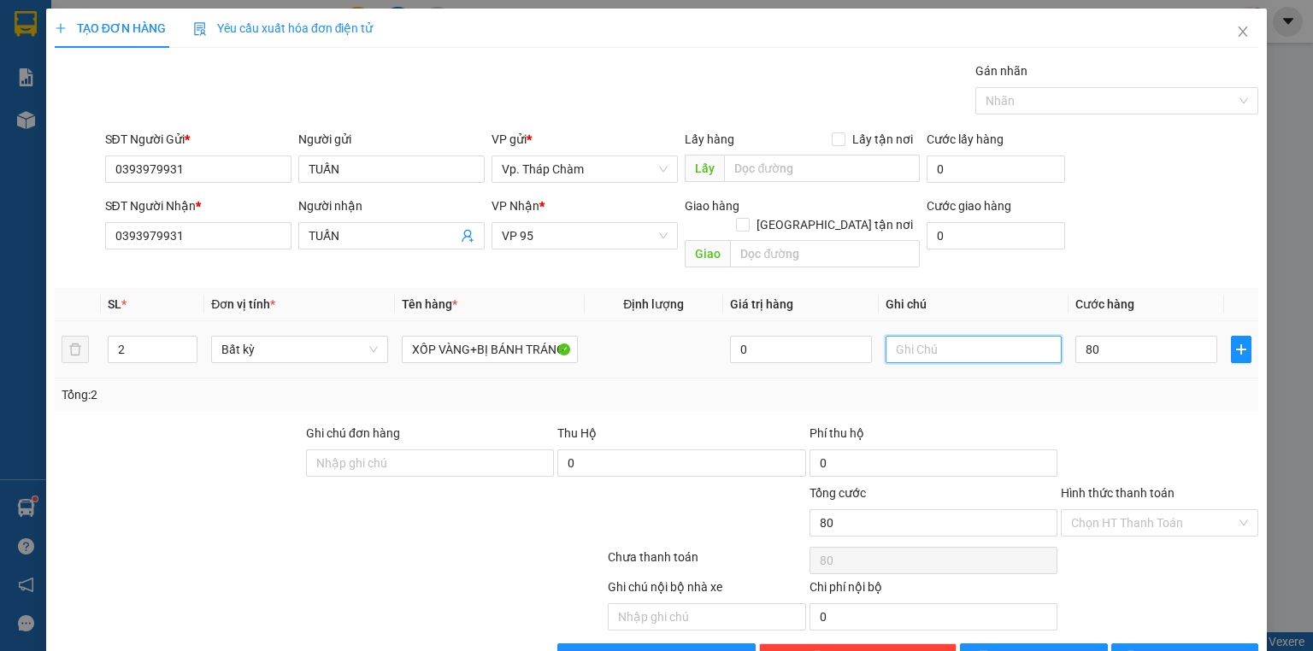
type input "80.000"
click at [992, 338] on input "text" at bounding box center [974, 349] width 176 height 27
type input "NHẸ TAY DÙM E"
click at [1095, 510] on input "Hình thức thanh toán" at bounding box center [1153, 523] width 165 height 26
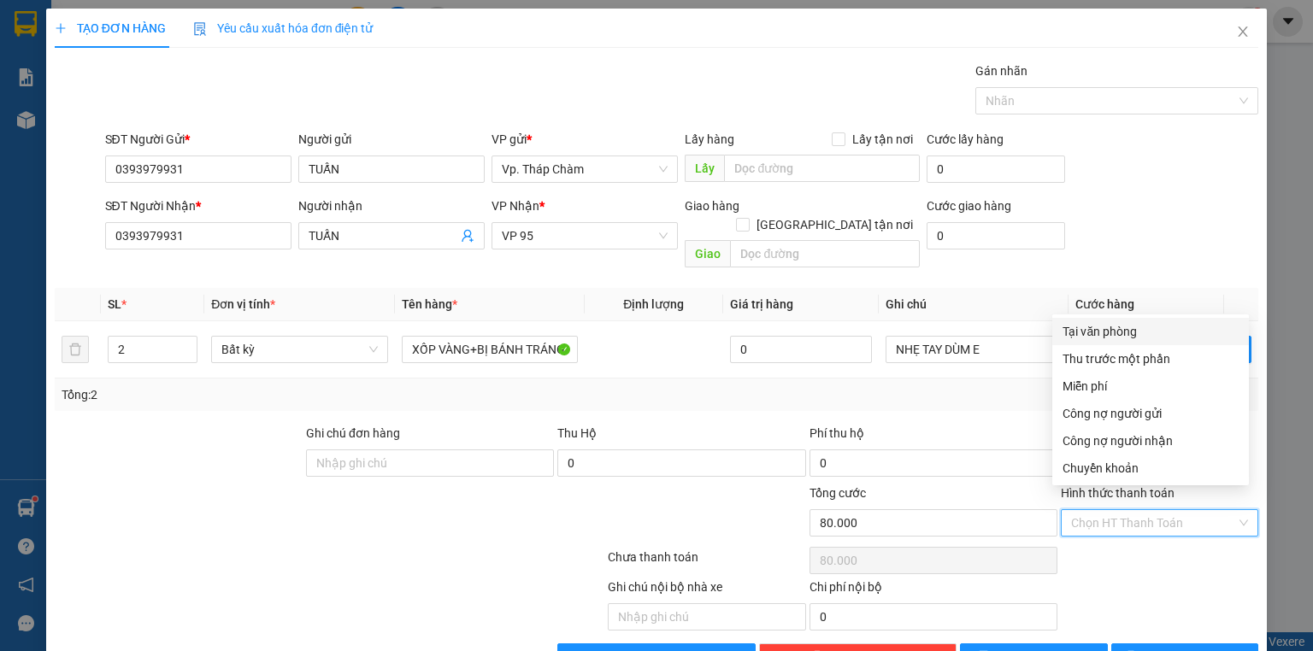
click at [1071, 332] on div "Tại văn phòng" at bounding box center [1151, 331] width 176 height 19
type input "0"
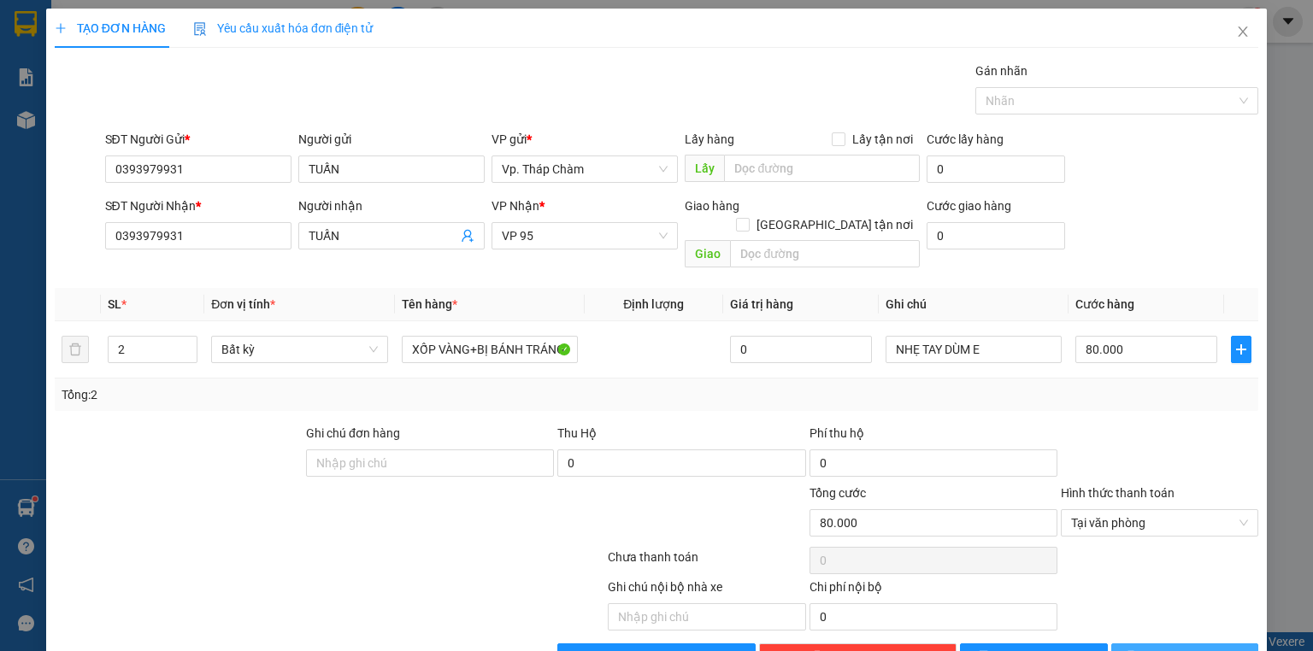
click at [1218, 644] on button "[PERSON_NAME] và In" at bounding box center [1185, 657] width 148 height 27
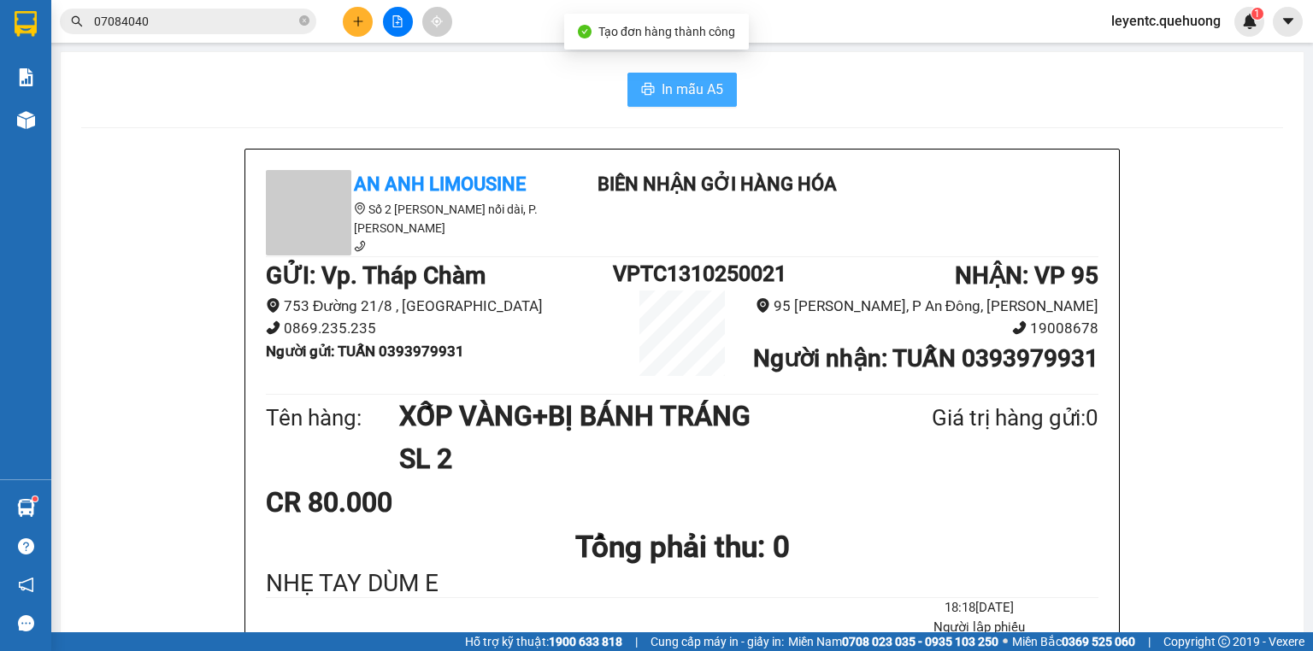
click at [671, 84] on span "In mẫu A5" at bounding box center [693, 89] width 62 height 21
click at [677, 89] on span "In mẫu A5" at bounding box center [693, 89] width 62 height 21
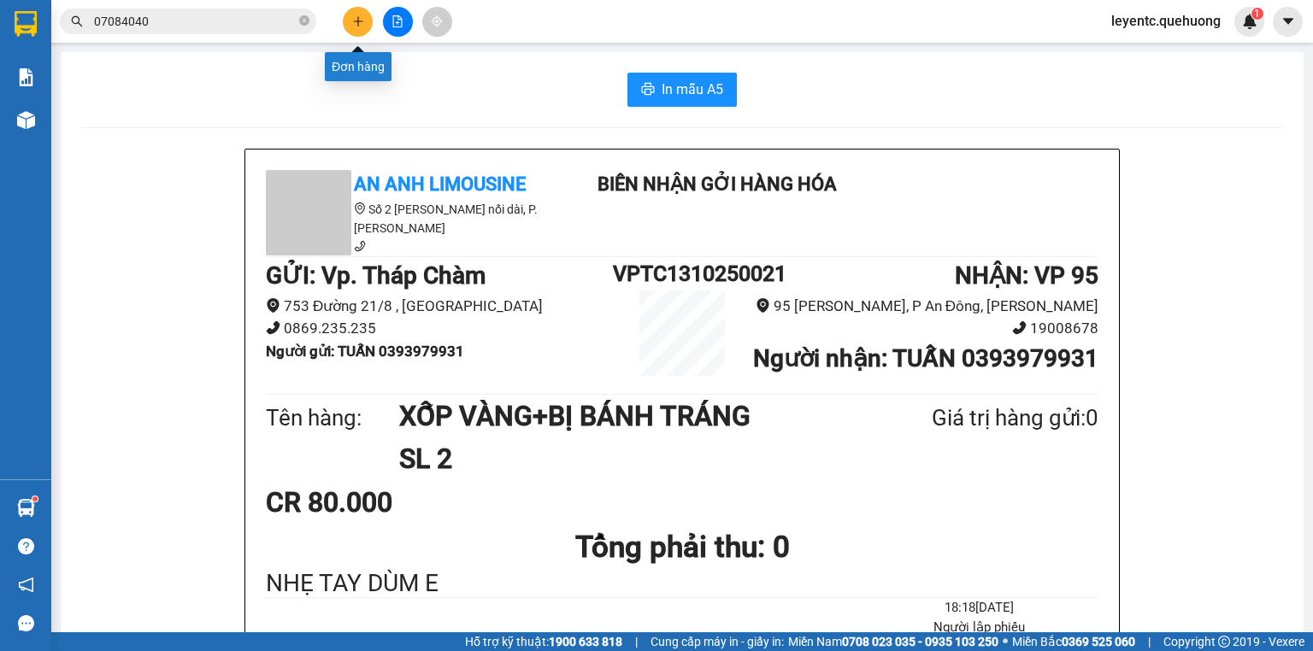
click at [366, 27] on button at bounding box center [358, 22] width 30 height 30
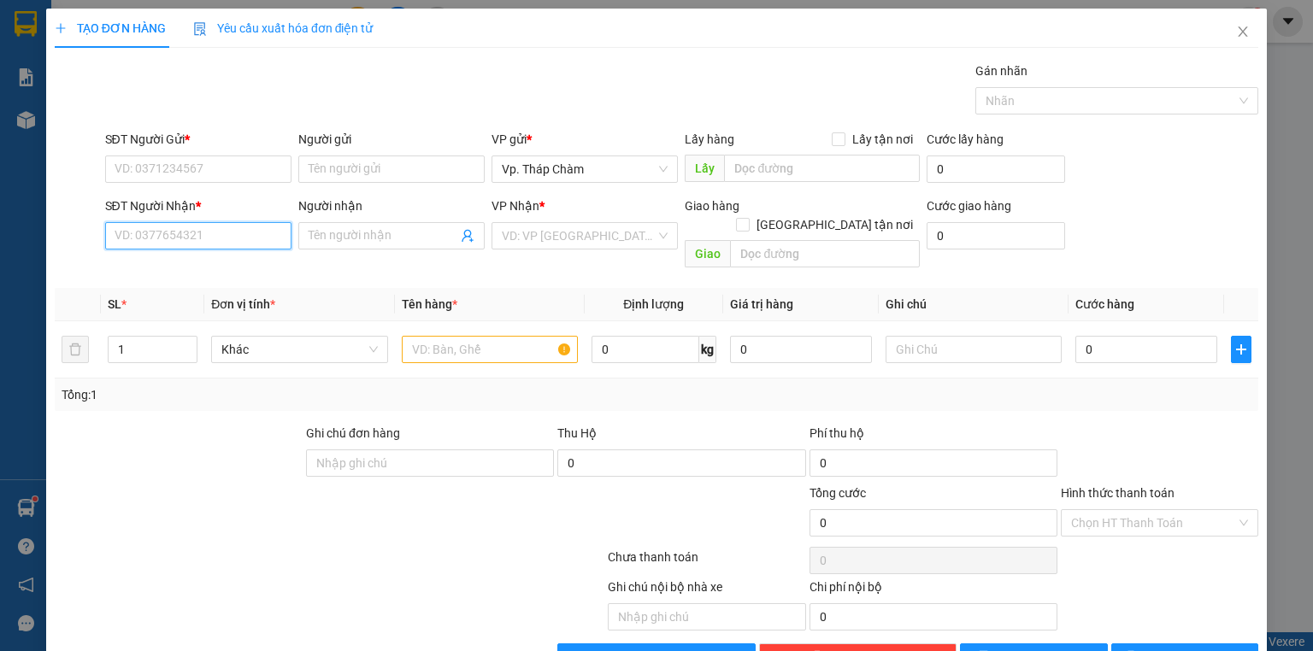
click at [140, 245] on input "SĐT Người Nhận *" at bounding box center [198, 235] width 186 height 27
click at [188, 267] on div "0378400403 - ĐẠT BÌNH" at bounding box center [197, 269] width 164 height 19
type input "0378400403"
type input "ĐẠT BÌNH"
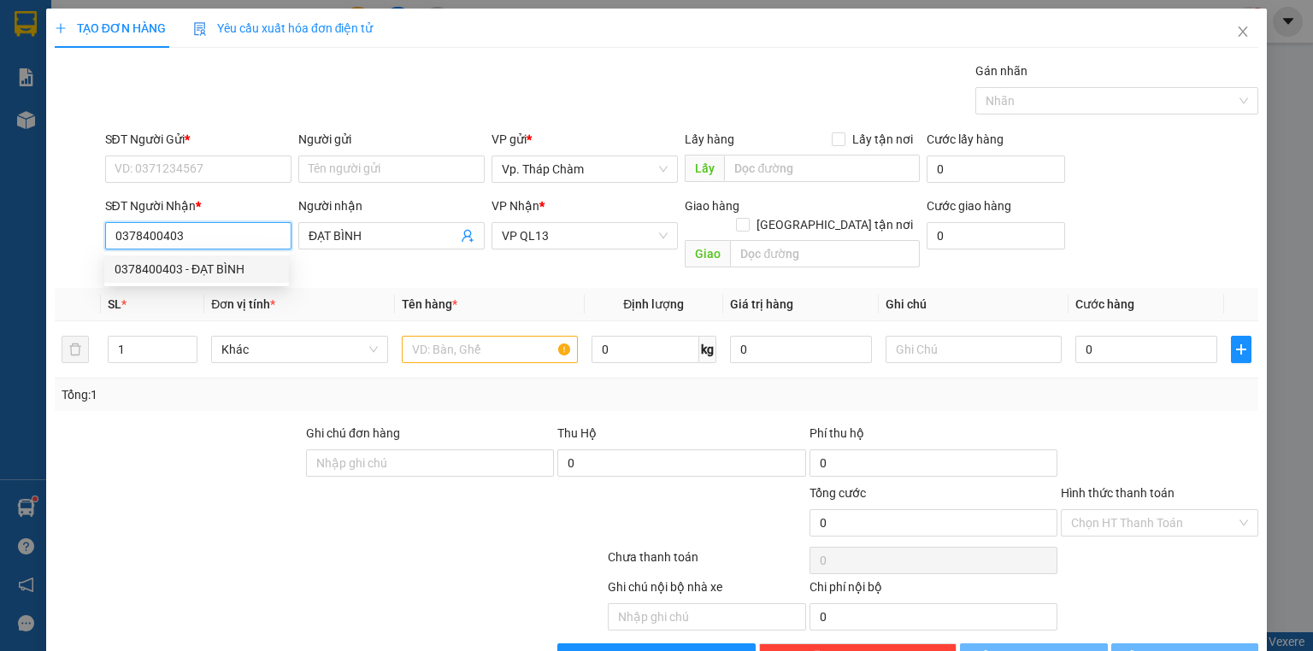
type input "40.000"
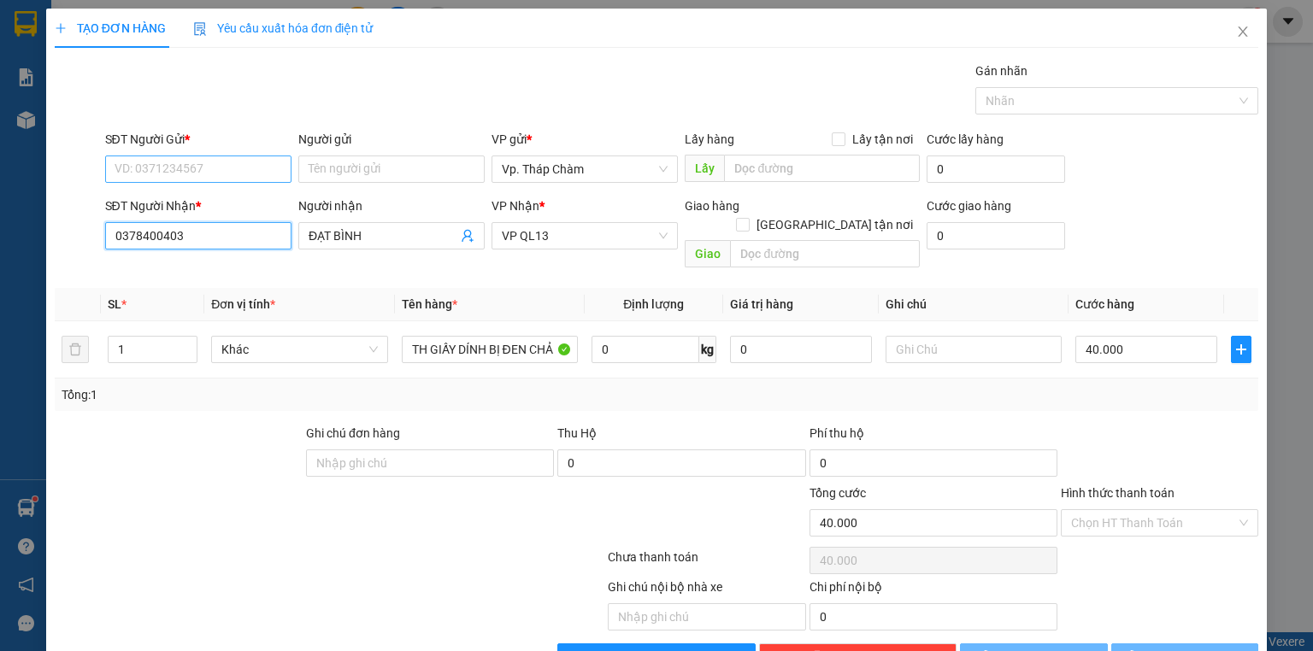
type input "0378400403"
click at [157, 166] on input "SĐT Người Gửi *" at bounding box center [198, 169] width 186 height 27
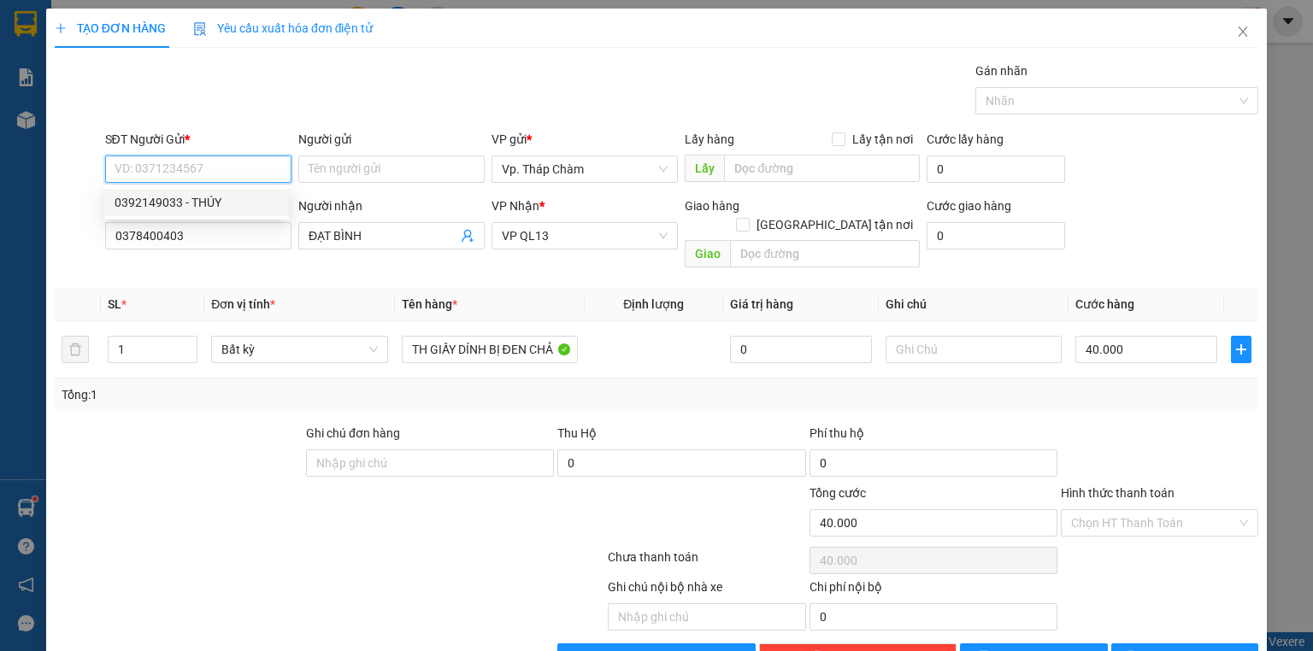
click at [155, 203] on div "0392149033 - THÚY" at bounding box center [197, 202] width 164 height 19
type input "0392149033"
type input "THÚY"
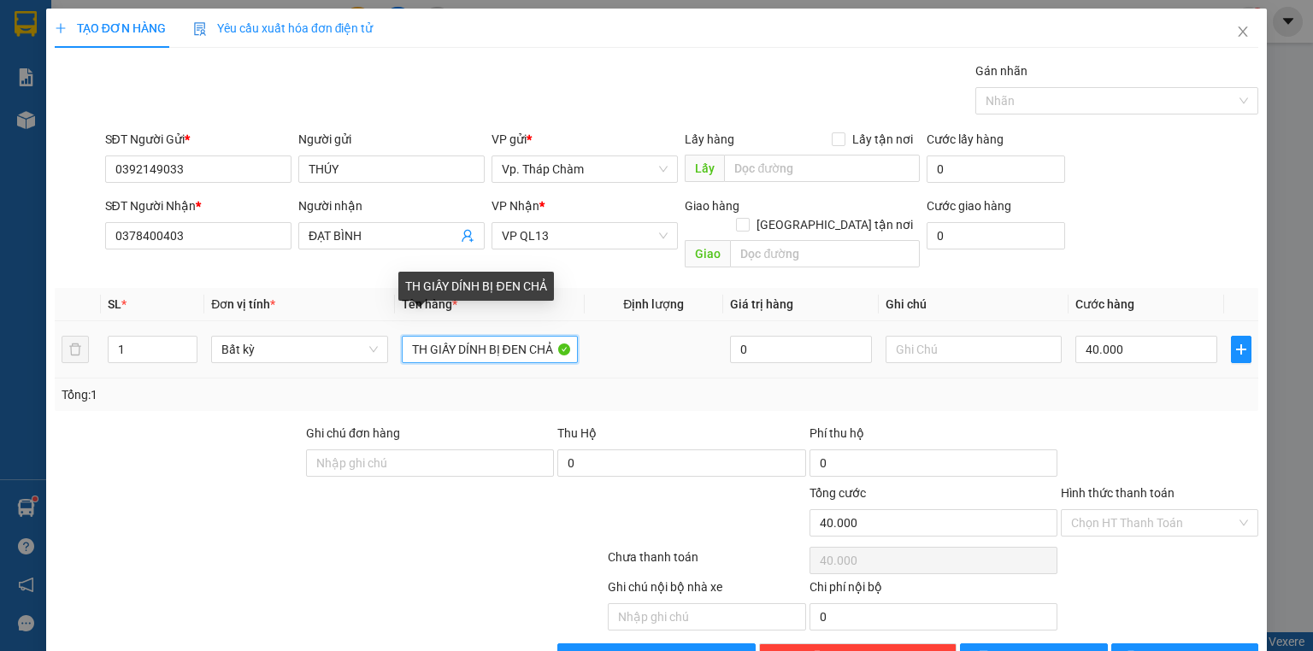
drag, startPoint x: 455, startPoint y: 329, endPoint x: 520, endPoint y: 332, distance: 65.0
click at [520, 336] on input "TH GIẤY DÍNH BỊ ĐEN CHẢ" at bounding box center [490, 349] width 176 height 27
click at [490, 336] on input "TH GIẤY CHẢ" at bounding box center [490, 349] width 176 height 27
type input "TH GIẤY TRỨNG GÀ"
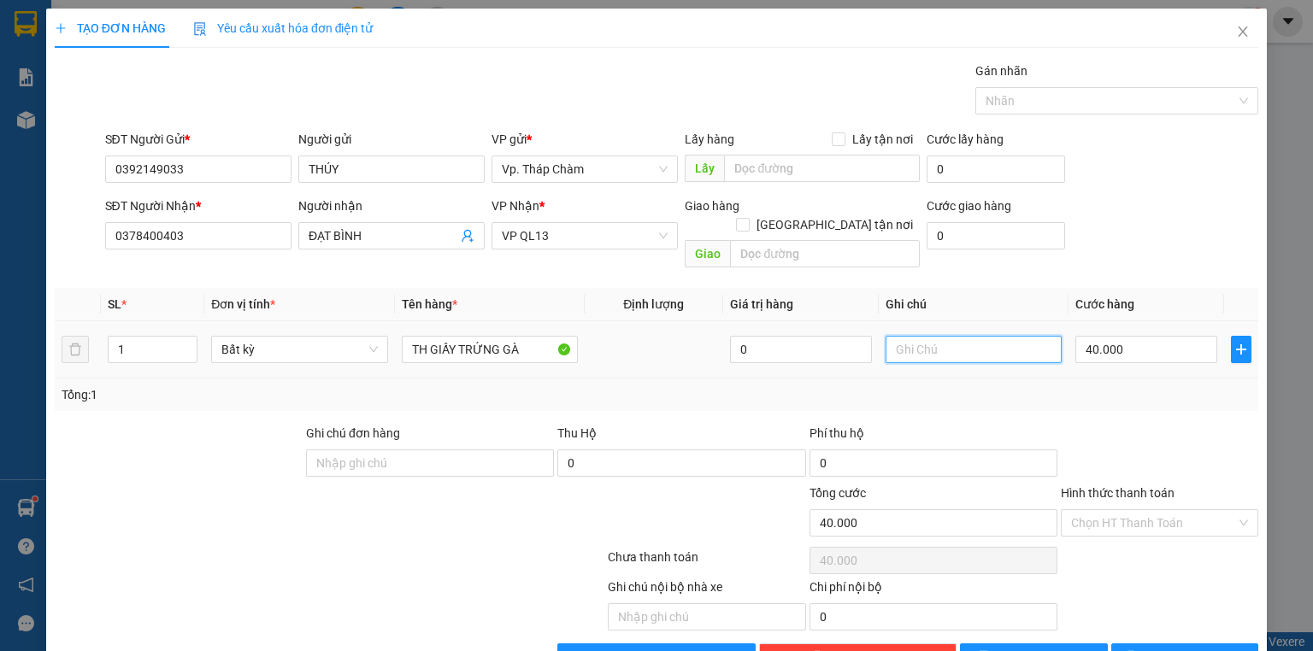
click at [913, 338] on input "text" at bounding box center [974, 349] width 176 height 27
type input "NHẸ TAY DÙM E"
click at [1138, 333] on div "40.000" at bounding box center [1146, 350] width 142 height 34
click at [1138, 336] on input "40.000" at bounding box center [1146, 349] width 142 height 27
type input "0"
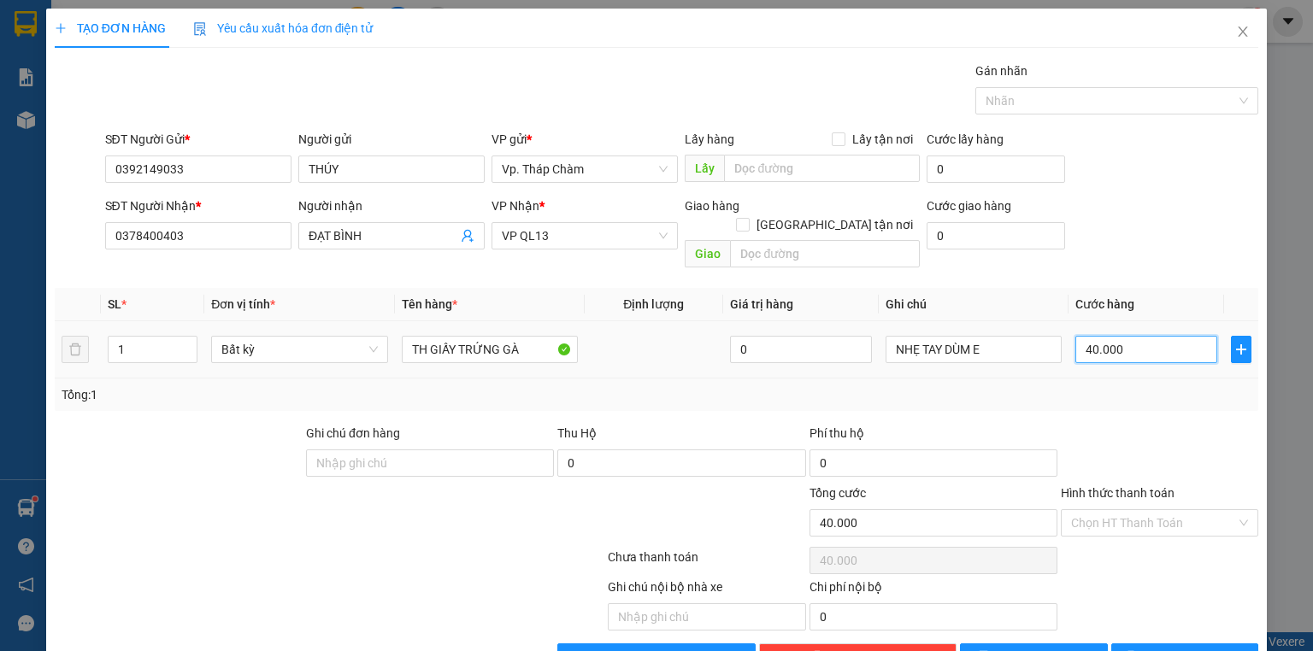
type input "0"
type input "3"
type input "03"
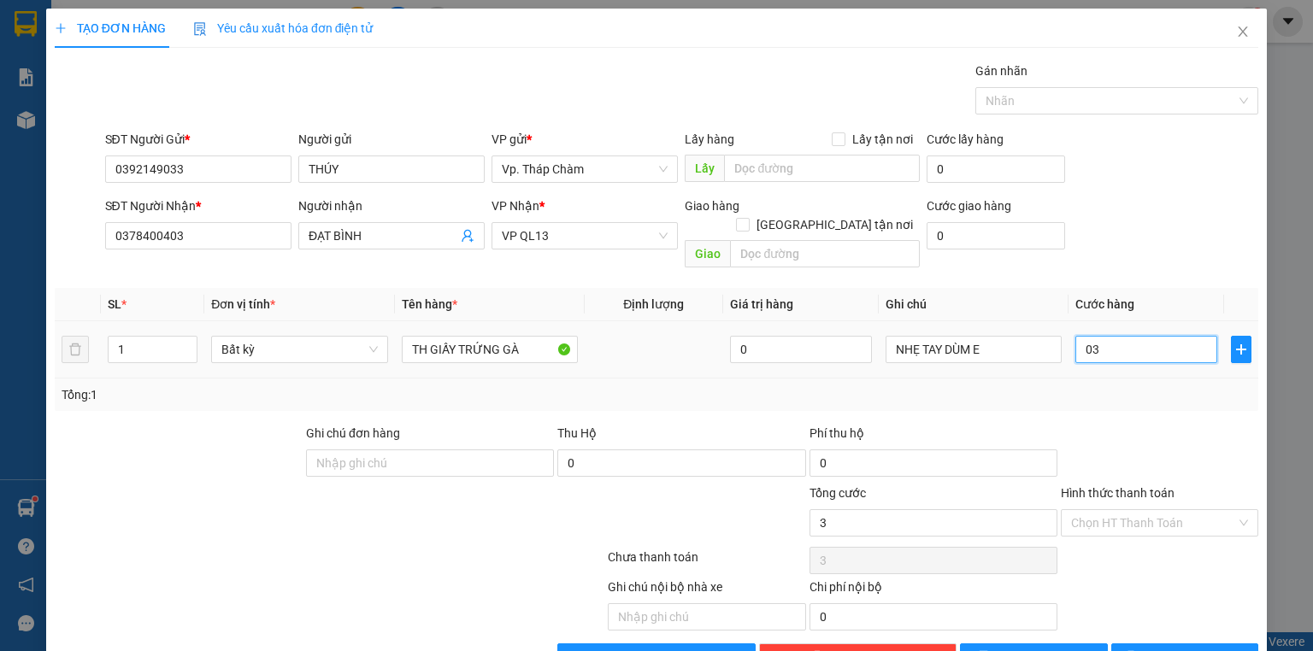
type input "30"
type input "030"
type input "30.000"
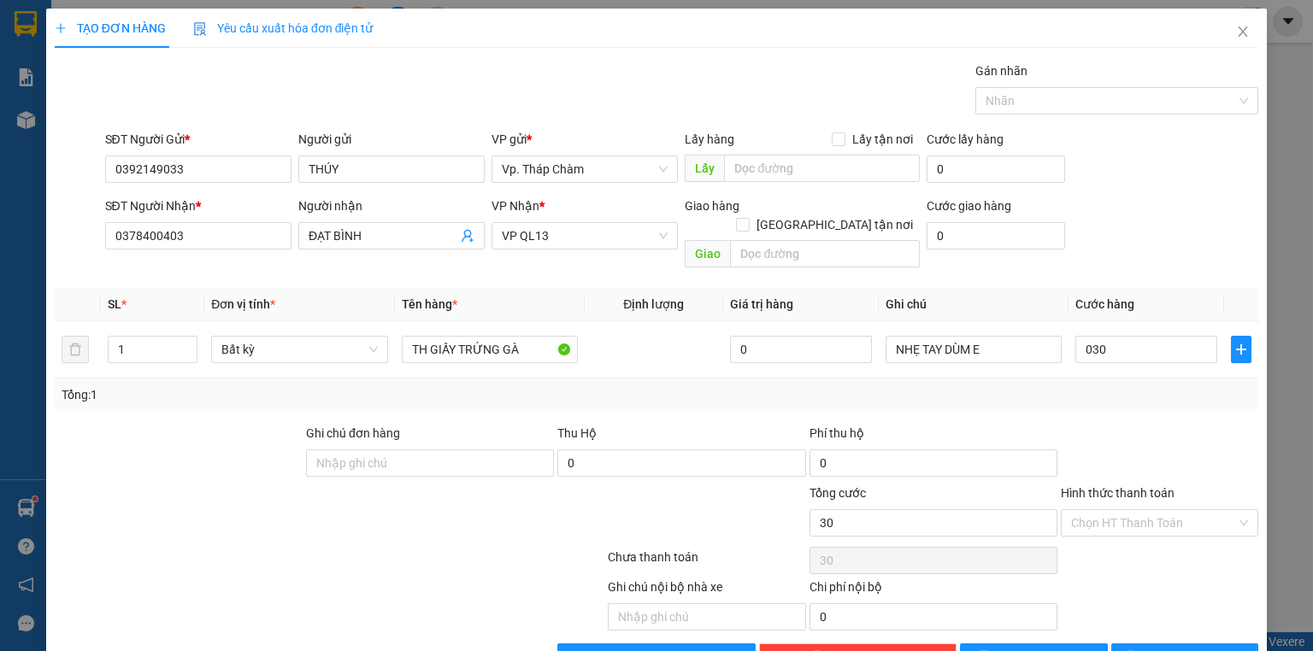
type input "30.000"
click at [1152, 393] on div "Transit Pickup Surcharge Ids Transit Deliver Surcharge Ids Transit Deliver Surc…" at bounding box center [657, 367] width 1204 height 610
click at [1132, 510] on input "Hình thức thanh toán" at bounding box center [1153, 523] width 165 height 26
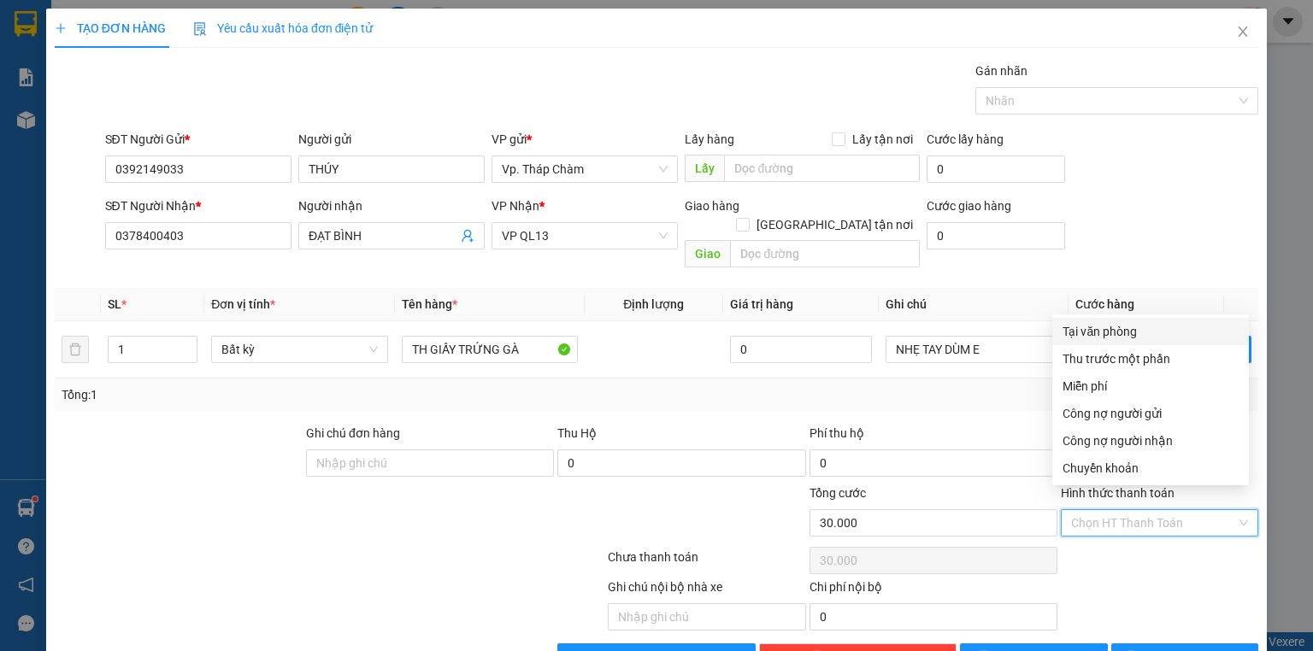
click at [1105, 339] on div "Tại văn phòng" at bounding box center [1151, 331] width 176 height 19
type input "0"
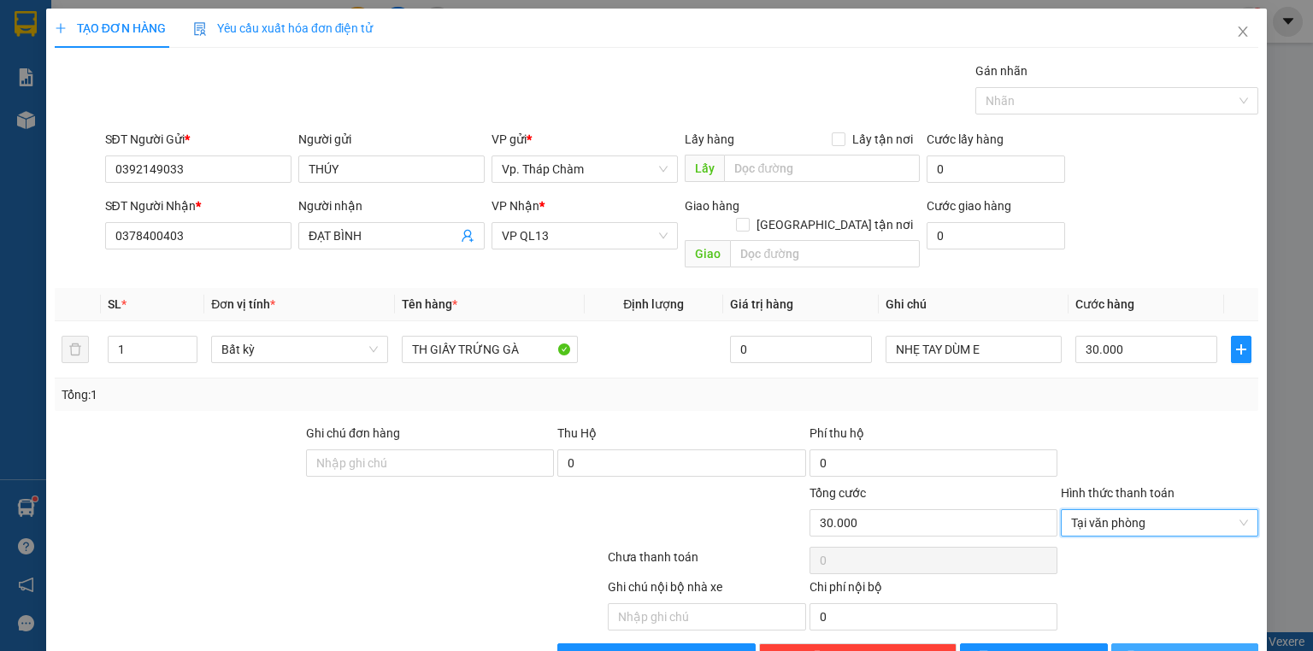
click at [1176, 648] on span "[PERSON_NAME] và In" at bounding box center [1204, 657] width 120 height 19
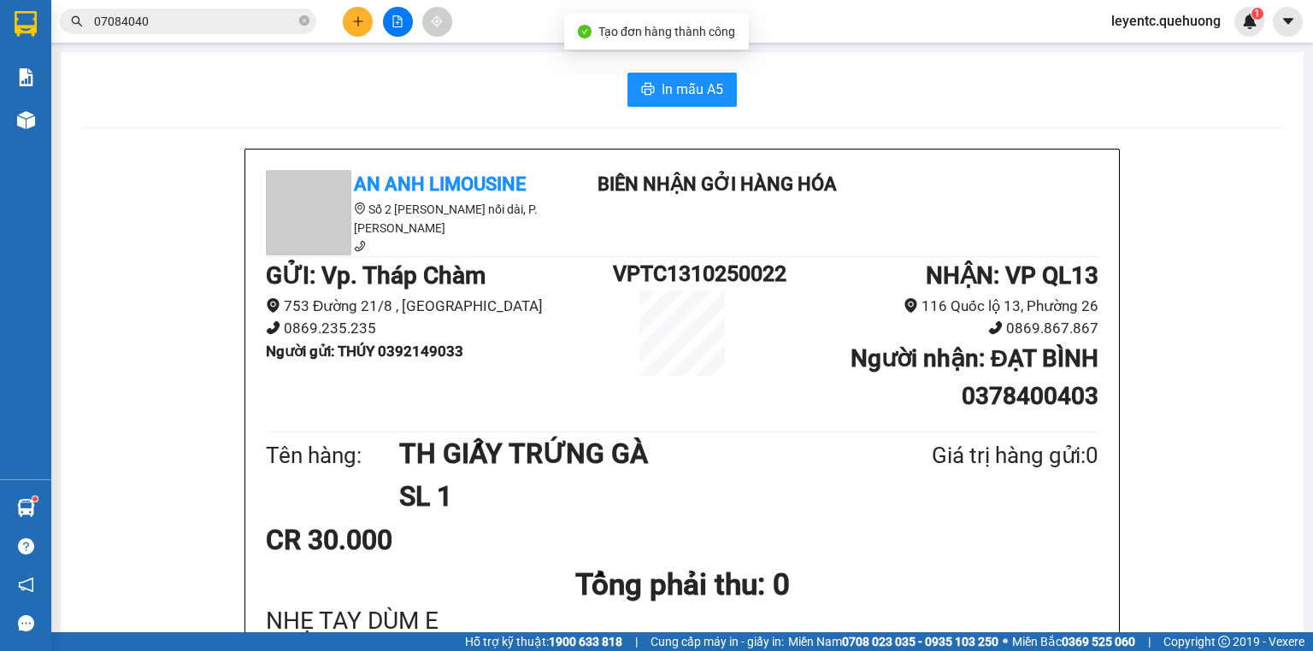
click at [570, 83] on div "In mẫu A5" at bounding box center [682, 90] width 1202 height 34
click at [702, 97] on span "In mẫu A5" at bounding box center [693, 89] width 62 height 21
click at [351, 17] on button at bounding box center [358, 22] width 30 height 30
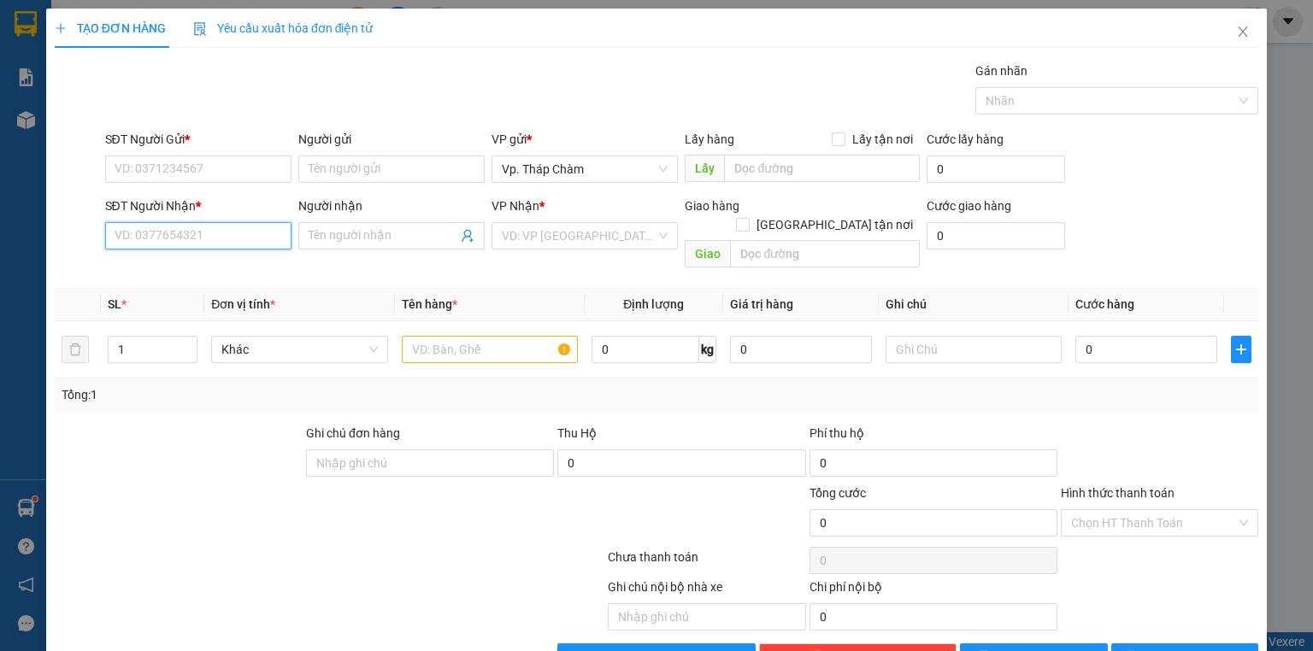
click at [229, 238] on input "SĐT Người Nhận *" at bounding box center [198, 235] width 186 height 27
type input "0984949403"
click at [221, 269] on div "0984949403 - MỘNG" at bounding box center [197, 269] width 164 height 19
type input "MỘNG"
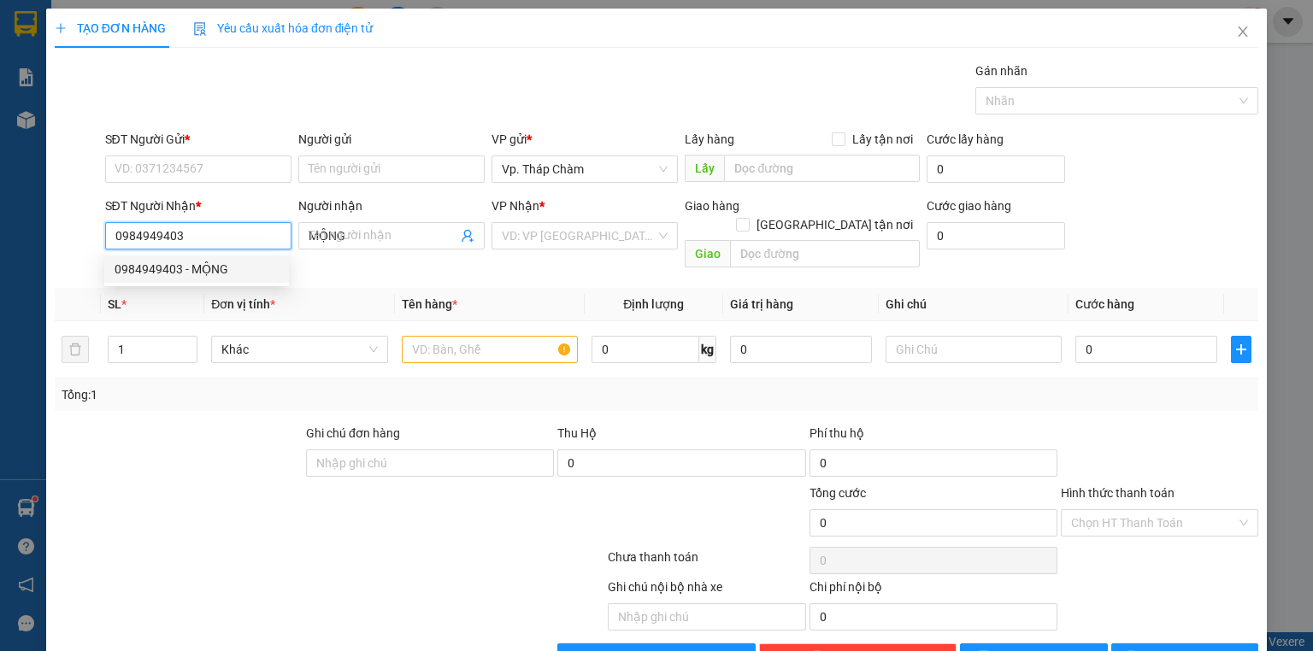
type input "60.000"
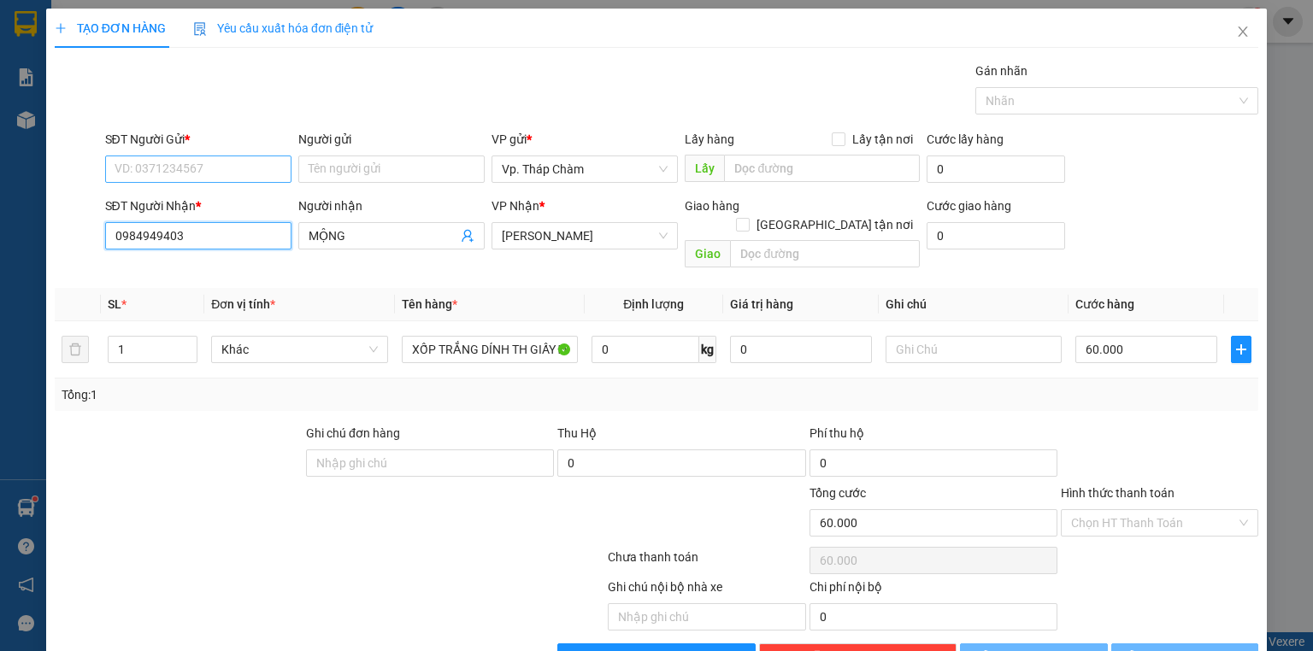
type input "0984949403"
click at [211, 178] on input "SĐT Người Gửi *" at bounding box center [198, 169] width 186 height 27
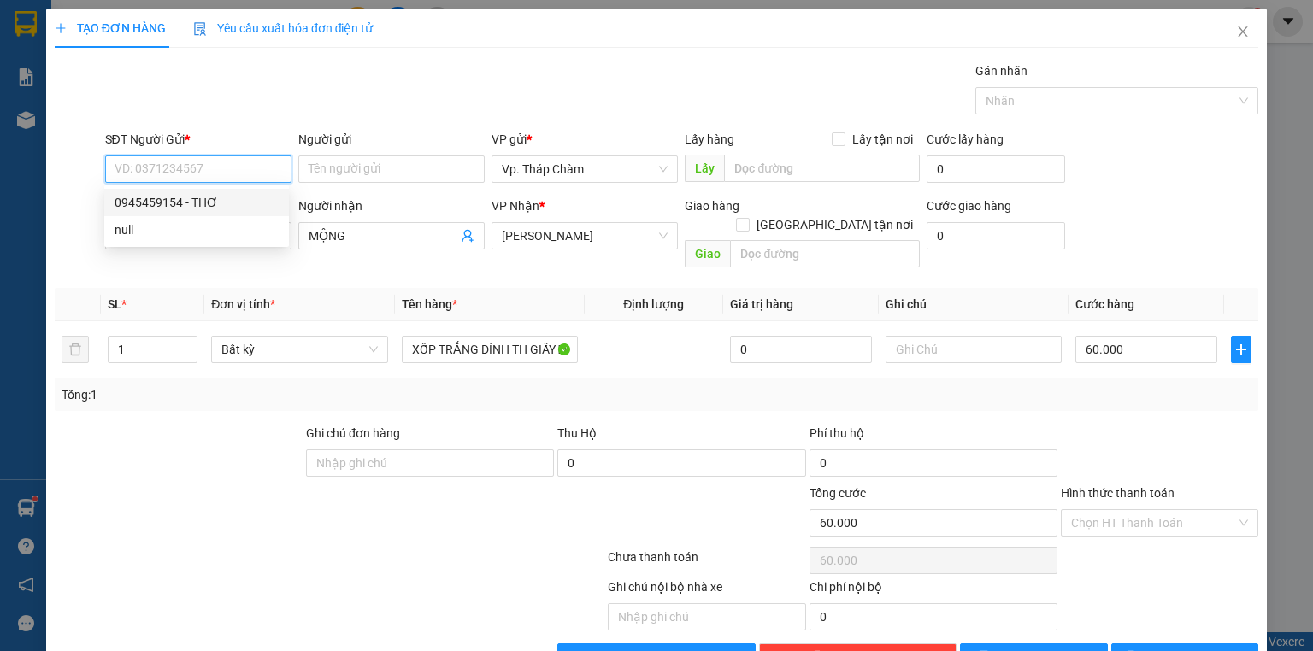
click at [201, 173] on input "SĐT Người Gửi *" at bounding box center [198, 169] width 186 height 27
type input "0344727439"
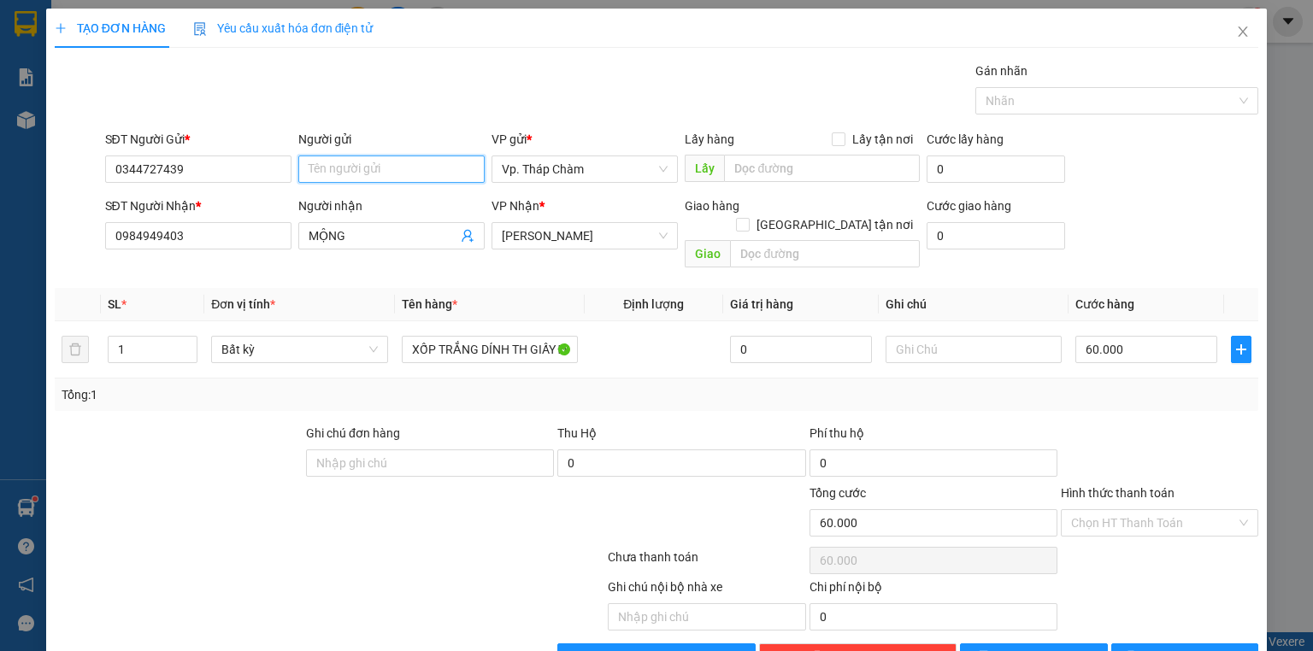
click at [335, 168] on input "Người gửi" at bounding box center [391, 169] width 186 height 27
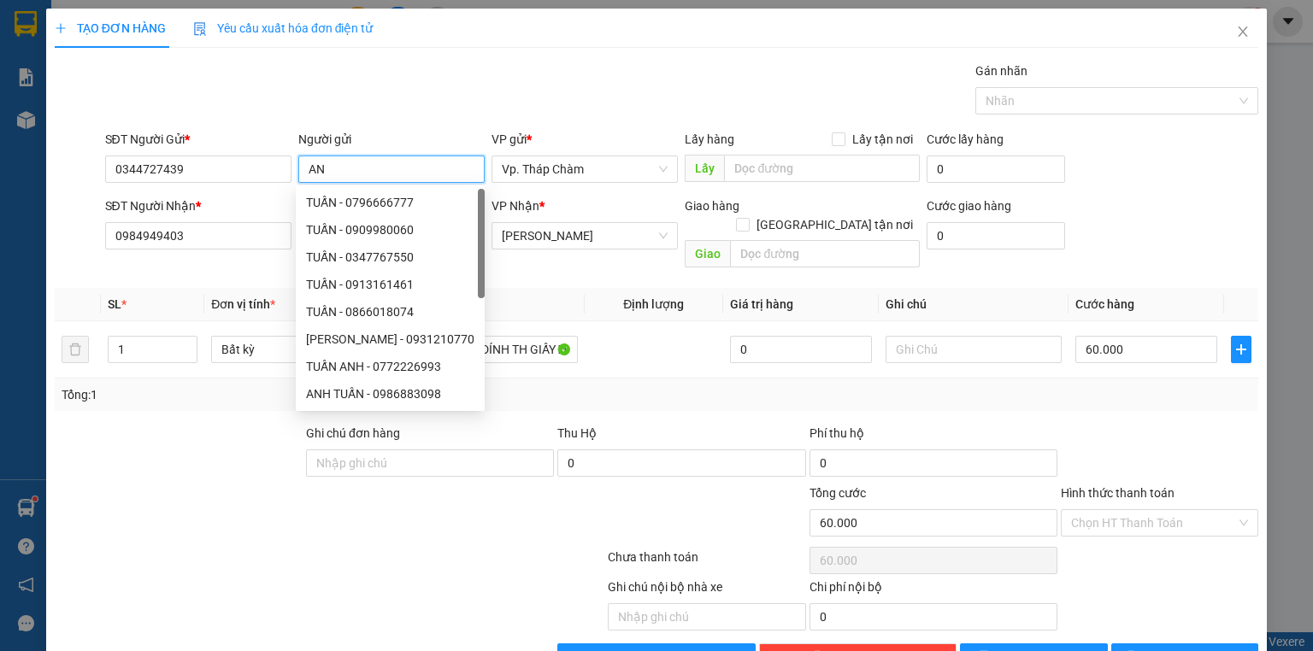
type input "AN"
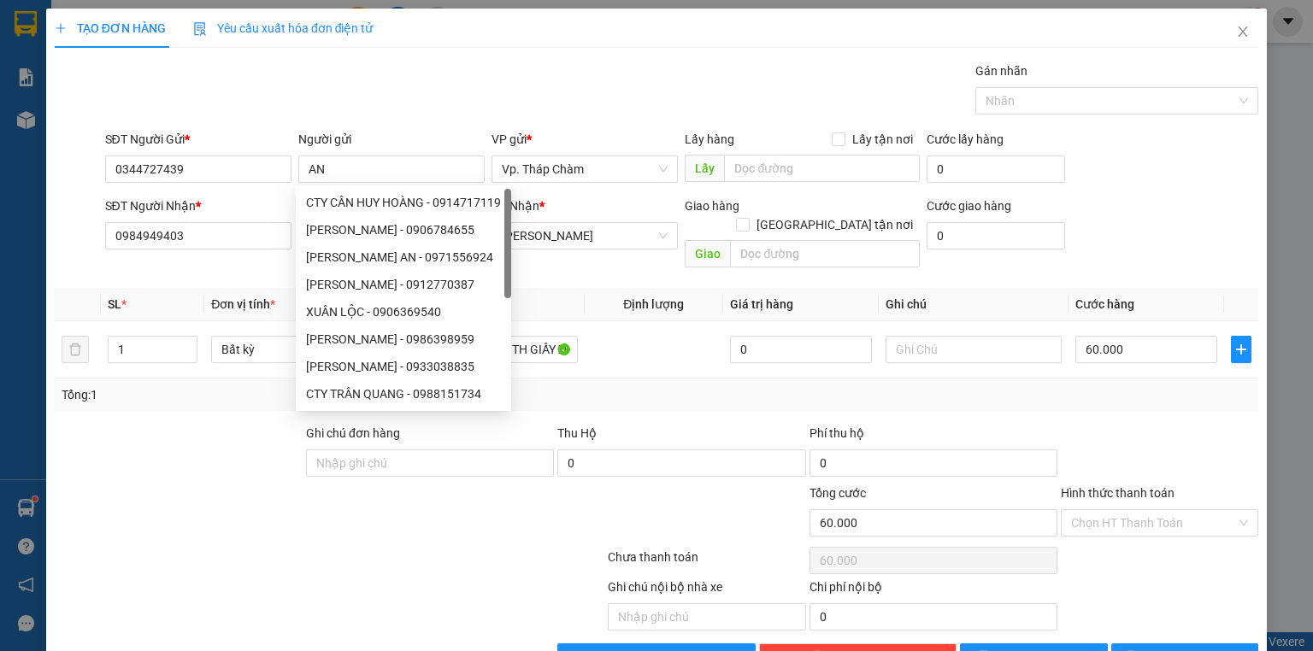
click at [500, 81] on div "Gói vận chuyển * Tiêu chuẩn Gán nhãn Nhãn" at bounding box center [682, 92] width 1161 height 60
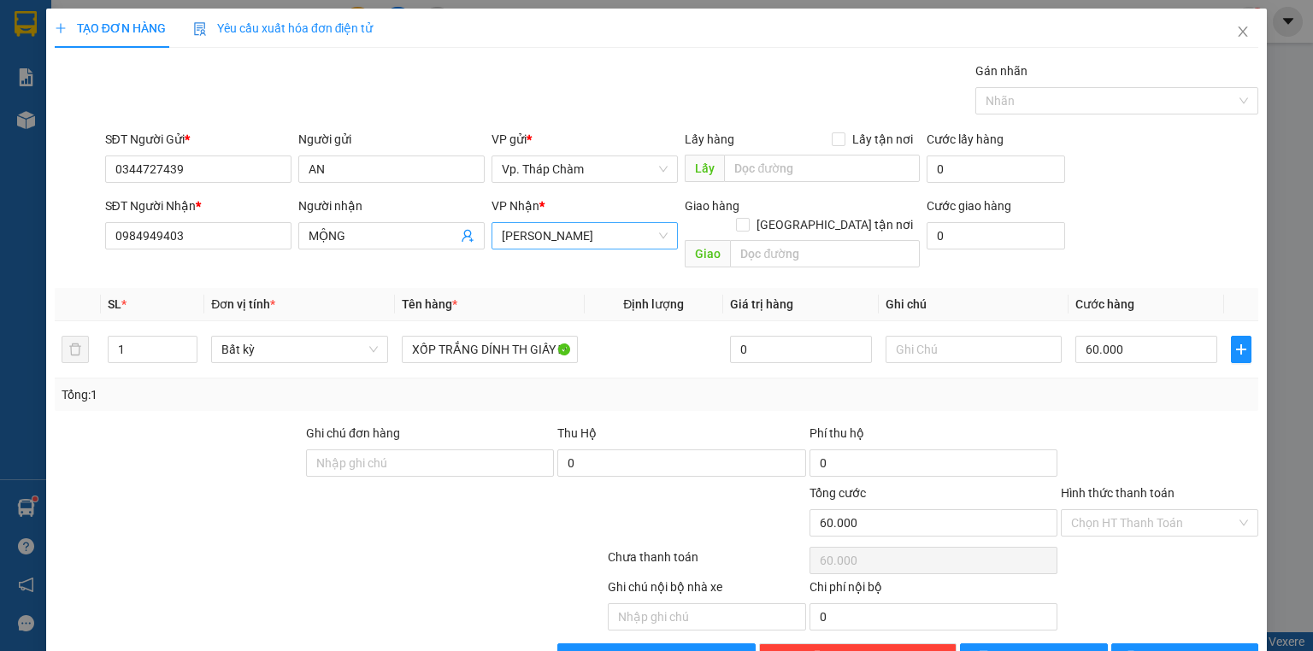
click at [551, 236] on span "[PERSON_NAME]" at bounding box center [585, 236] width 166 height 26
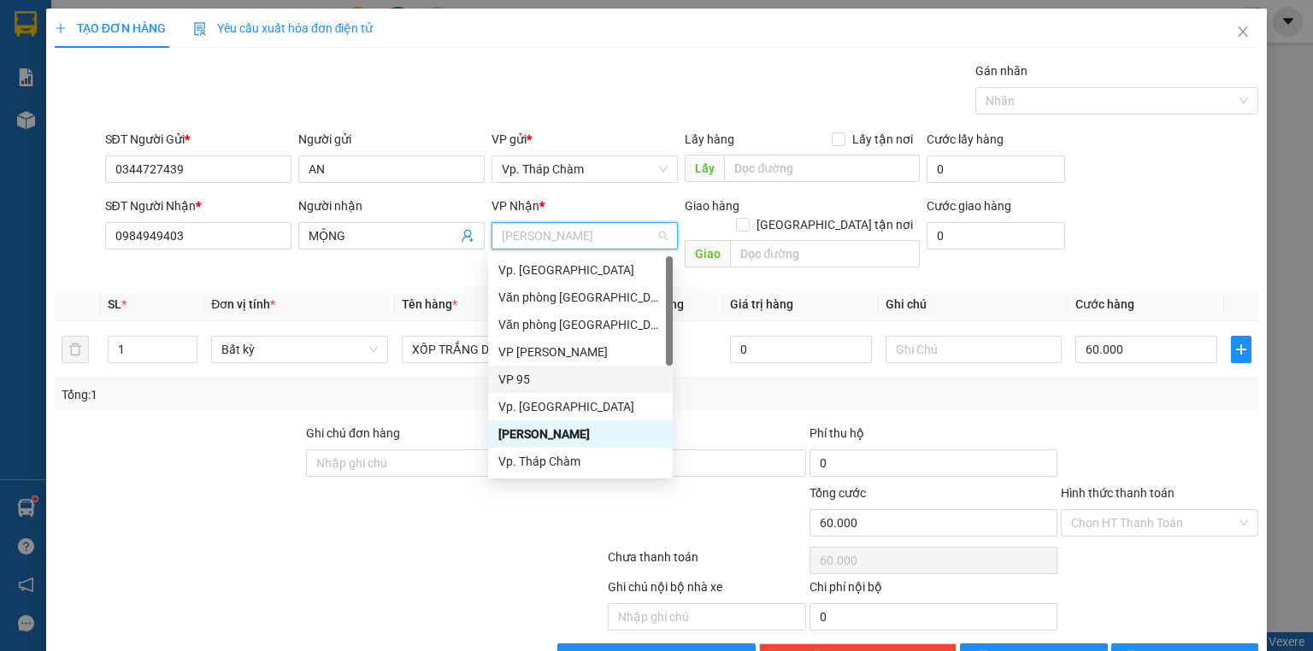
click at [520, 376] on div "VP 95" at bounding box center [580, 379] width 164 height 19
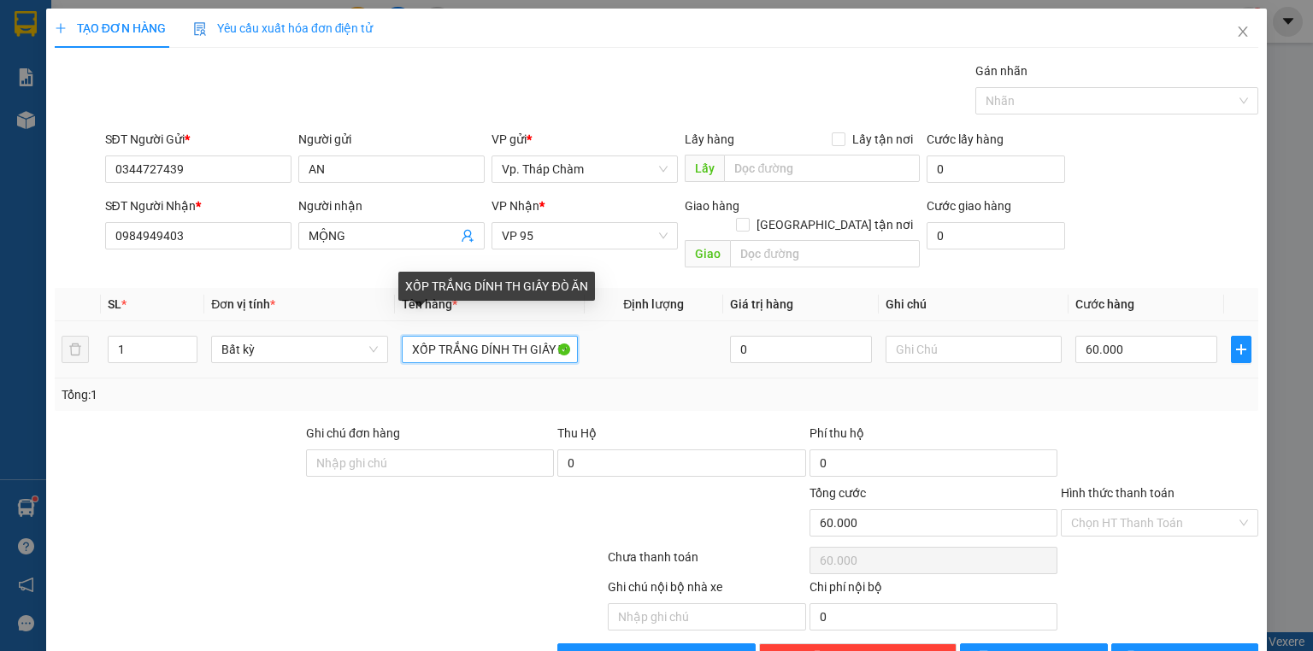
scroll to position [0, 32]
drag, startPoint x: 438, startPoint y: 328, endPoint x: 663, endPoint y: 339, distance: 225.9
click at [663, 339] on tr "1 Bất kỳ XỐP TRẮNG DÍNH TH GIẤY ĐÒ ĂN 0 60.000" at bounding box center [657, 349] width 1204 height 57
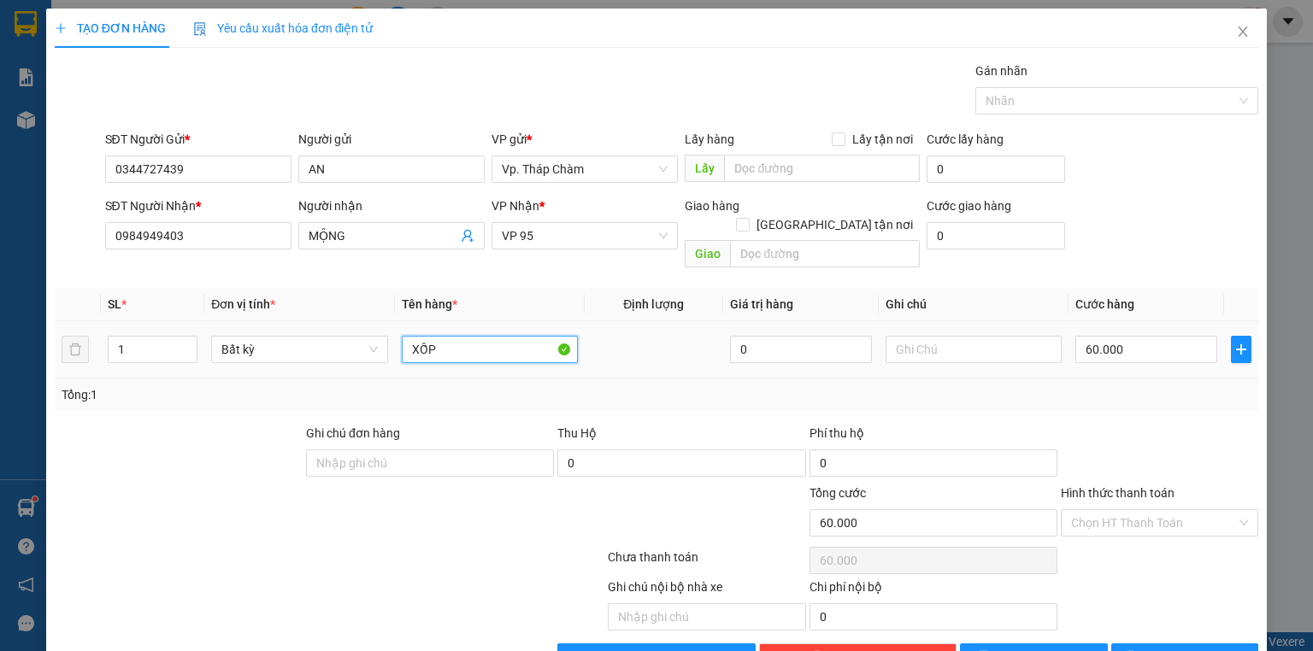
scroll to position [0, 0]
type input "XỐP VÀNG ĐỒ ĂN"
click at [1127, 321] on td "60.000" at bounding box center [1147, 349] width 156 height 57
click at [1133, 336] on input "60.000" at bounding box center [1146, 349] width 142 height 27
type input "0"
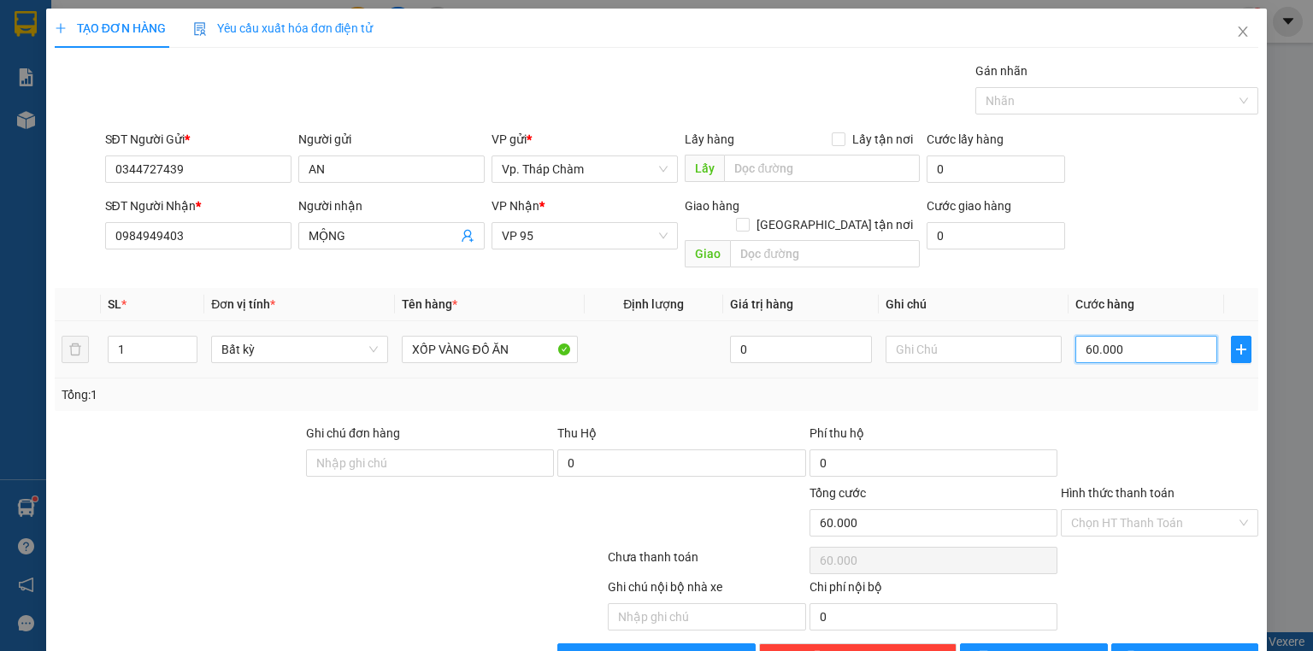
type input "0"
type input "5"
type input "05"
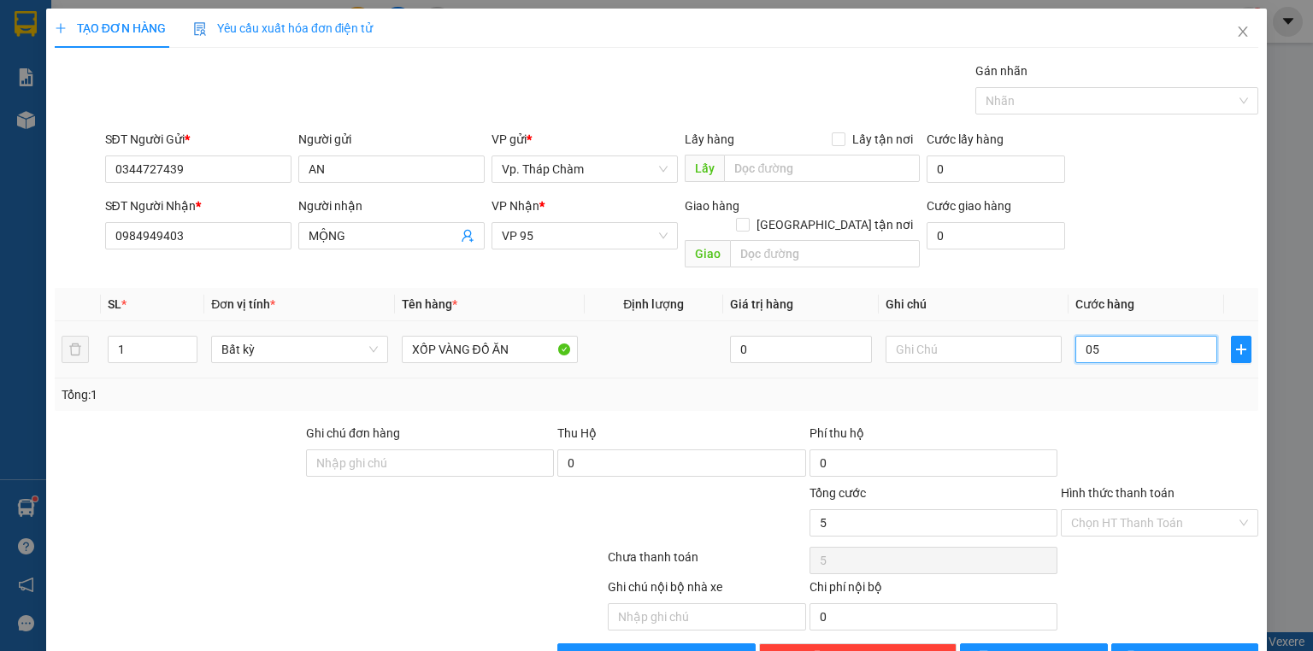
type input "50"
type input "050"
type input "50.000"
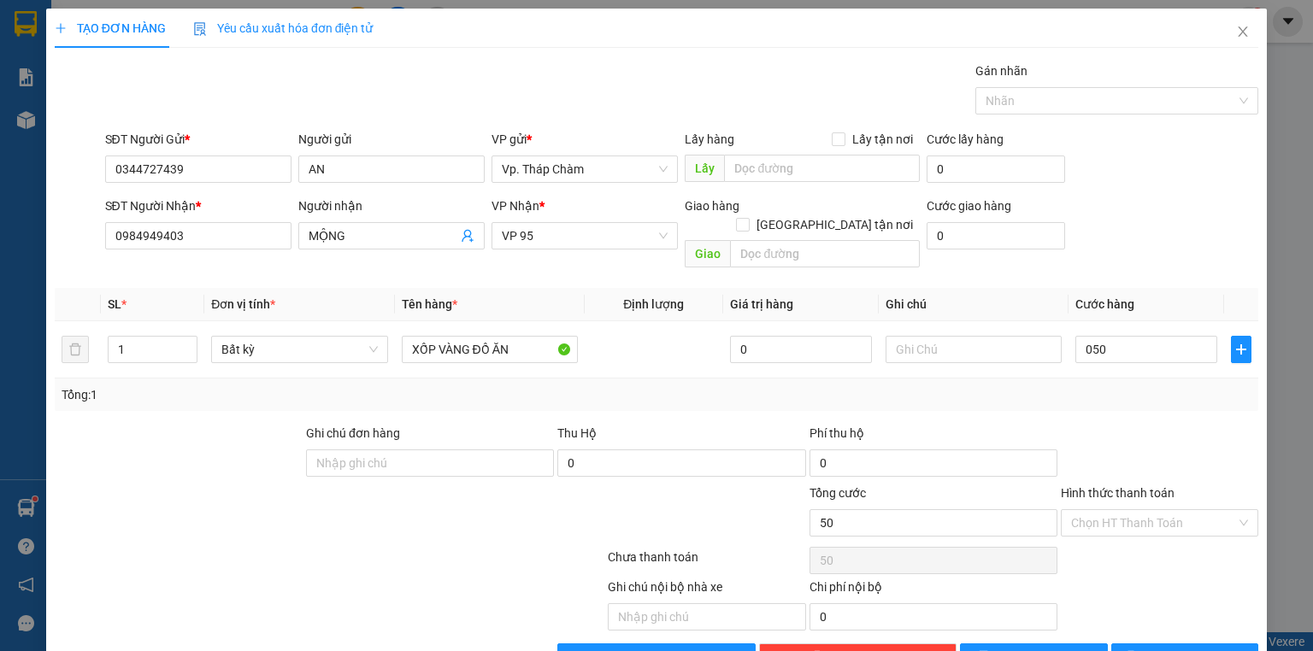
type input "50.000"
click at [1211, 390] on div "Tổng: 1" at bounding box center [657, 395] width 1204 height 32
click at [1176, 510] on input "Hình thức thanh toán" at bounding box center [1153, 523] width 165 height 26
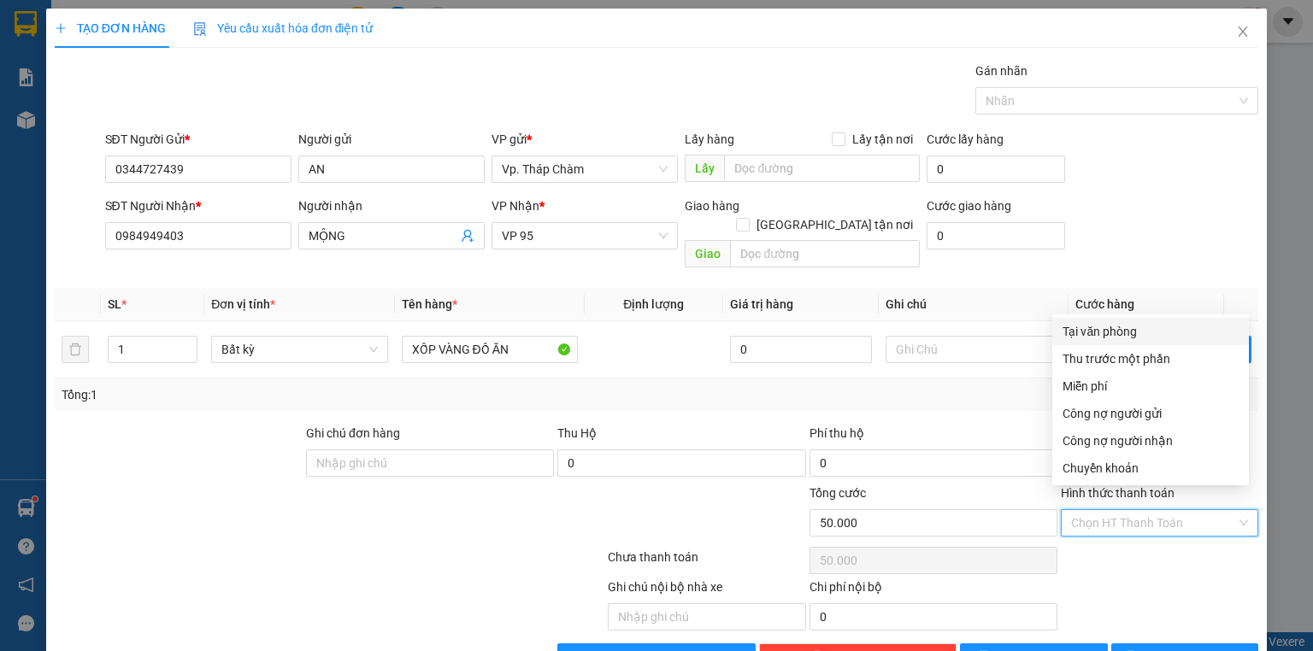
click at [1108, 323] on div "Tại văn phòng" at bounding box center [1151, 331] width 176 height 19
type input "0"
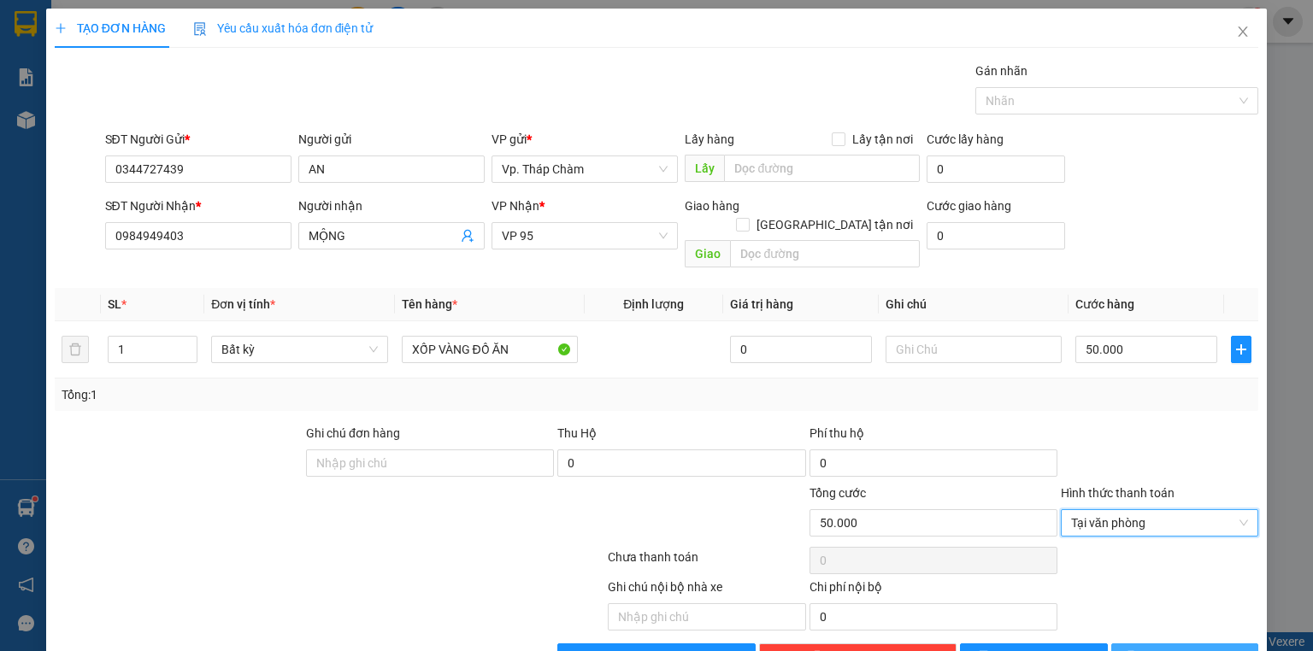
click at [1186, 648] on span "[PERSON_NAME] và In" at bounding box center [1204, 657] width 120 height 19
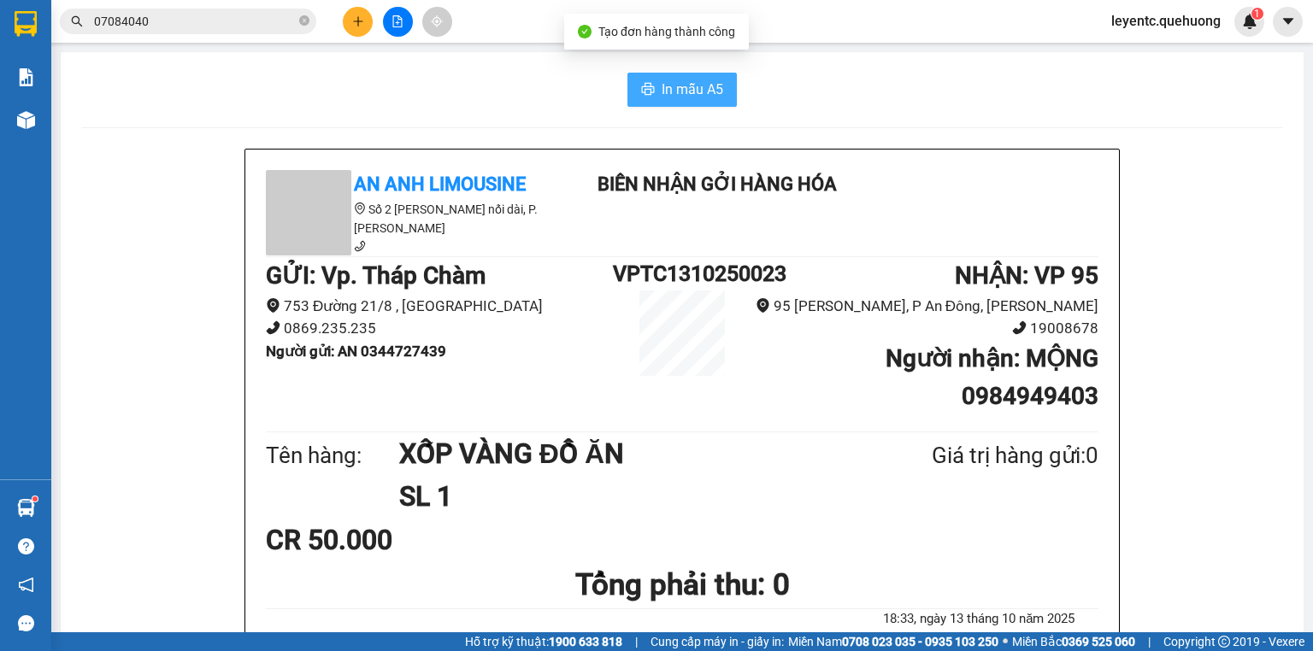
click at [628, 88] on button "In mẫu A5" at bounding box center [682, 90] width 109 height 34
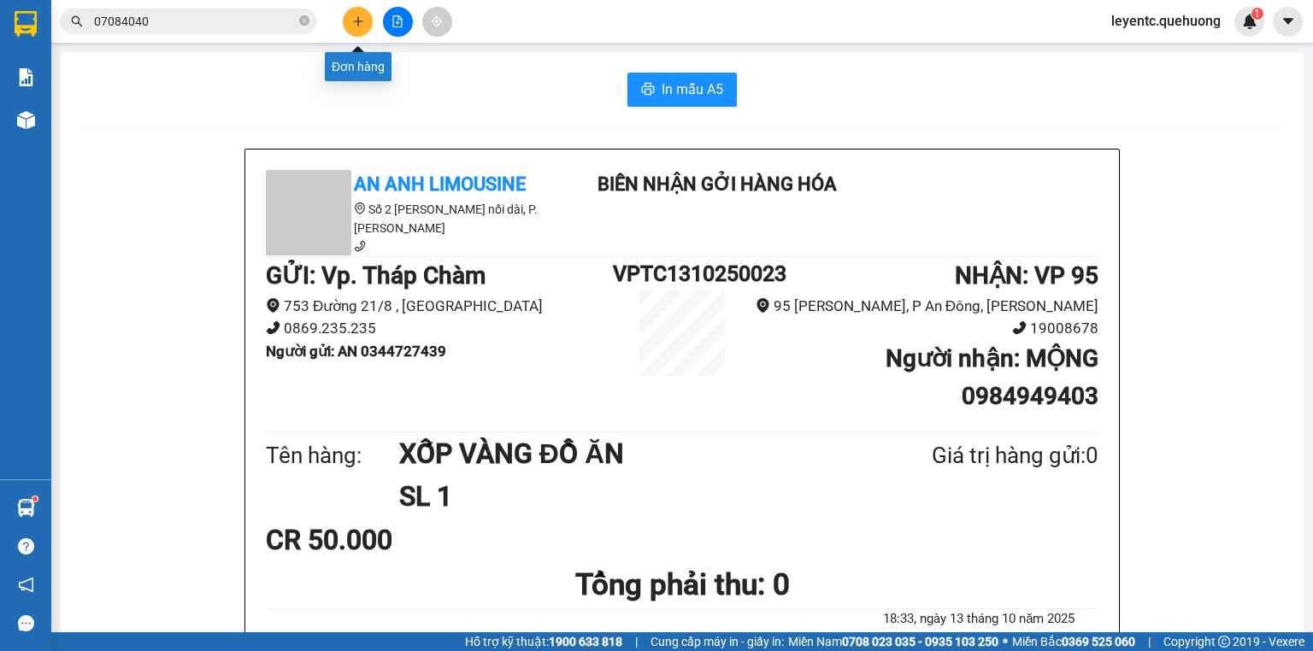
click at [345, 22] on button at bounding box center [358, 22] width 30 height 30
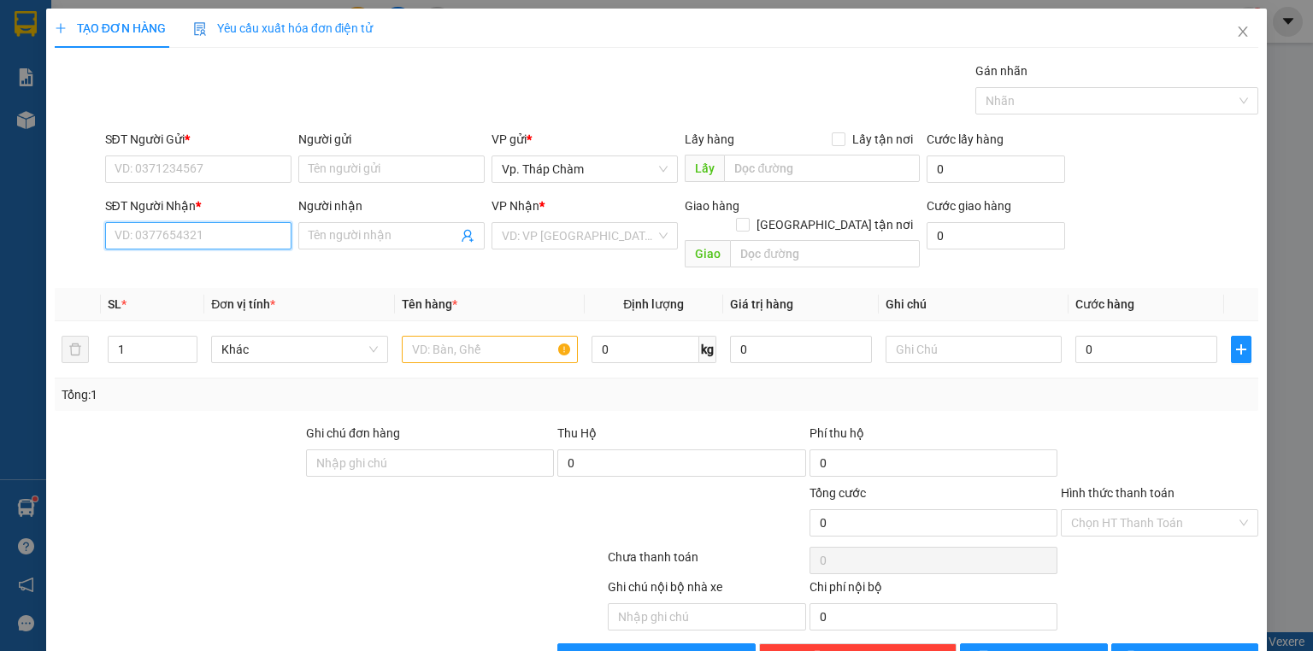
click at [193, 222] on input "SĐT Người Nhận *" at bounding box center [198, 235] width 186 height 27
click at [149, 262] on div "0848014418 - [PERSON_NAME]" at bounding box center [199, 269] width 168 height 19
type input "0848014418"
type input "[PERSON_NAME]"
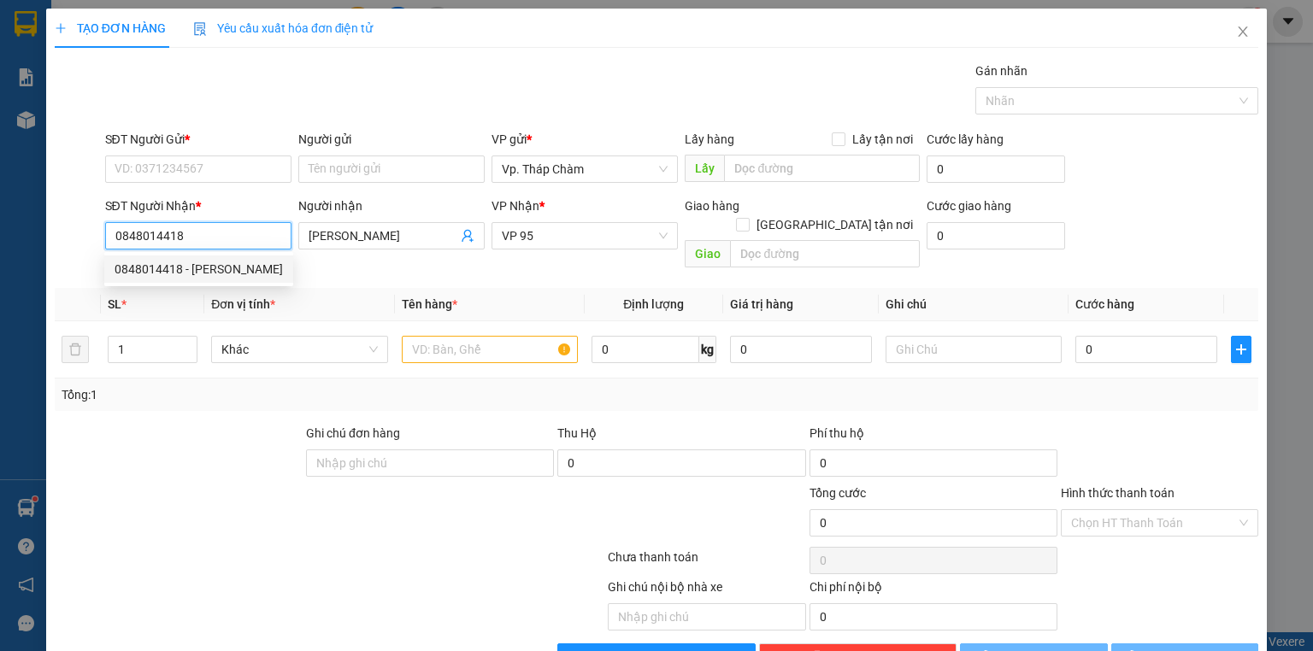
type input "60.000"
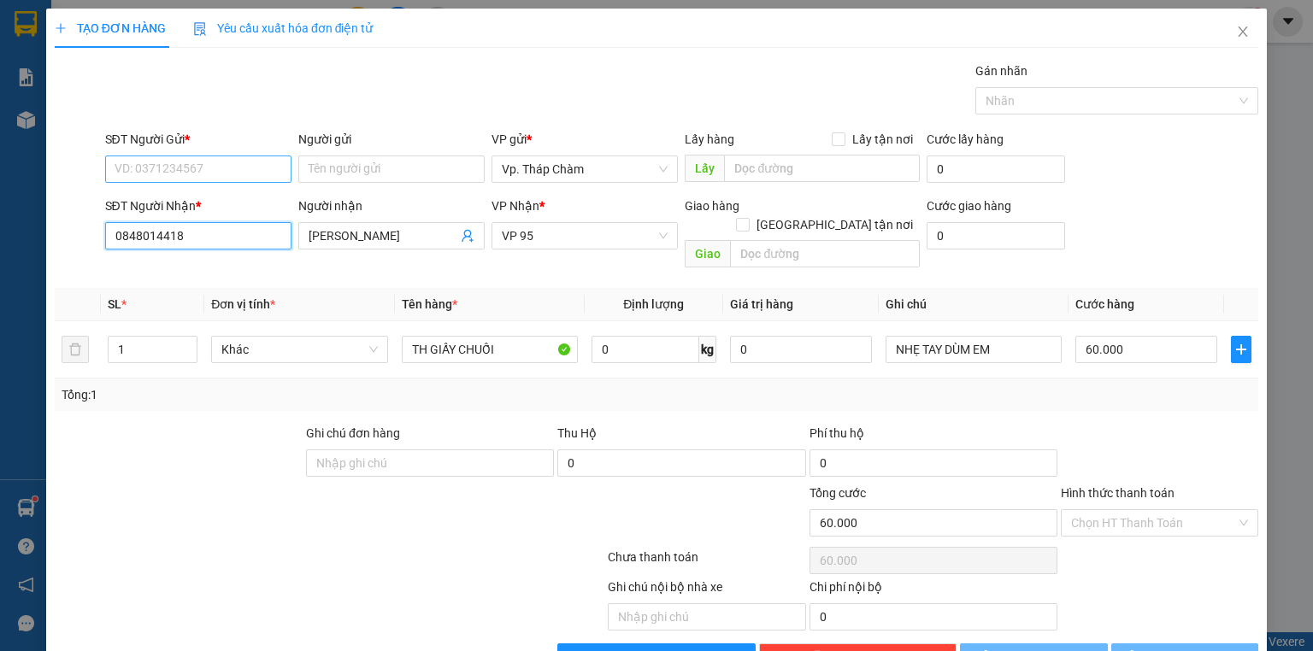
type input "0848014418"
click at [164, 172] on input "SĐT Người Gửi *" at bounding box center [198, 169] width 186 height 27
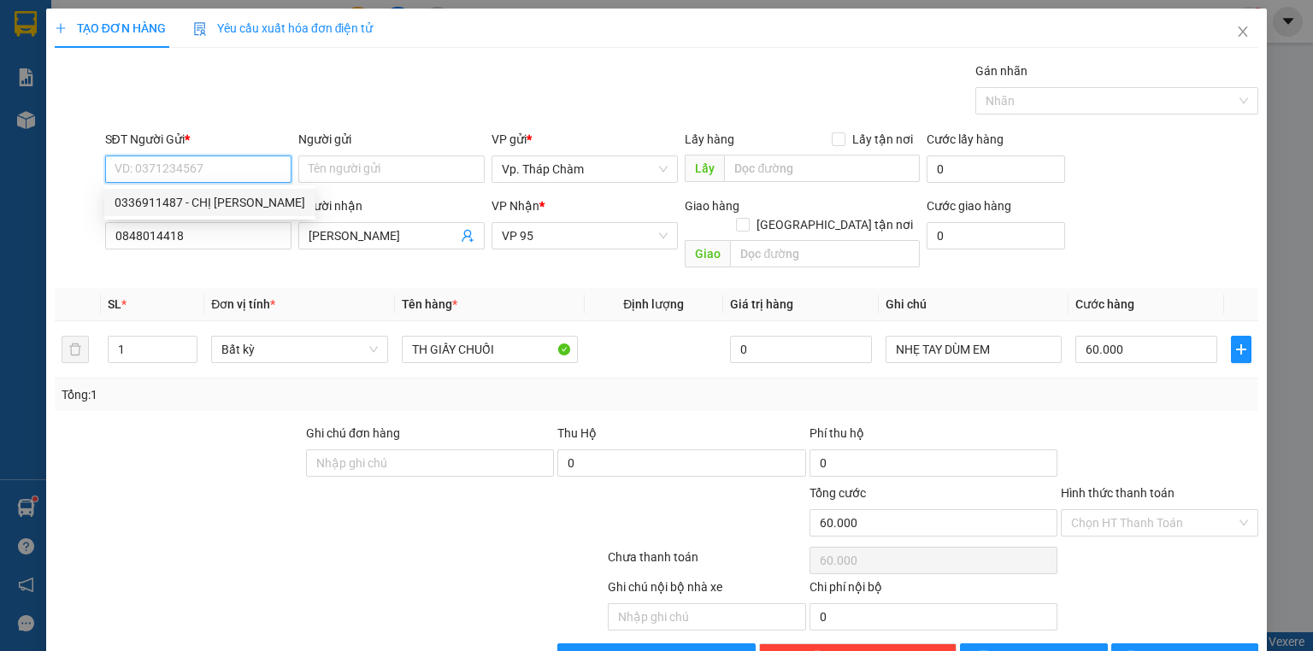
click at [171, 201] on div "0336911487 - CHỊ [PERSON_NAME]" at bounding box center [210, 202] width 191 height 19
type input "0336911487"
type input "CHỊ [PERSON_NAME]"
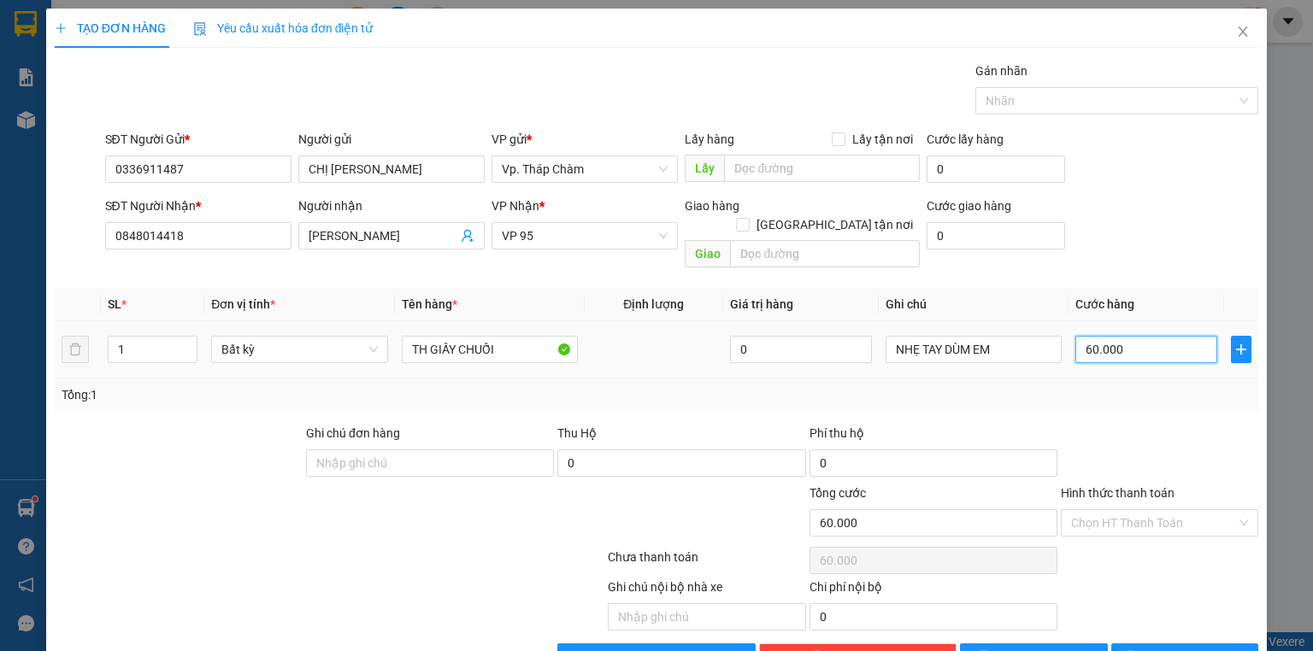
click at [1136, 336] on input "60.000" at bounding box center [1146, 349] width 142 height 27
type input "0"
type input "5"
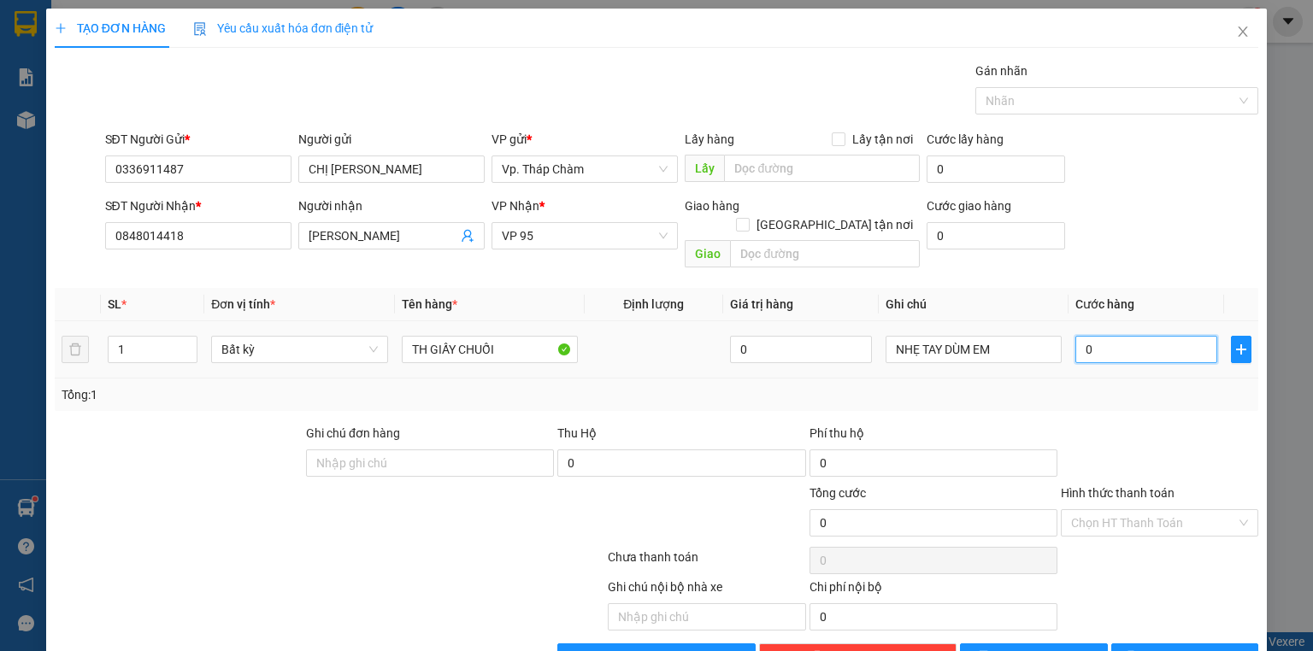
type input "5"
type input "05"
type input "50"
type input "050"
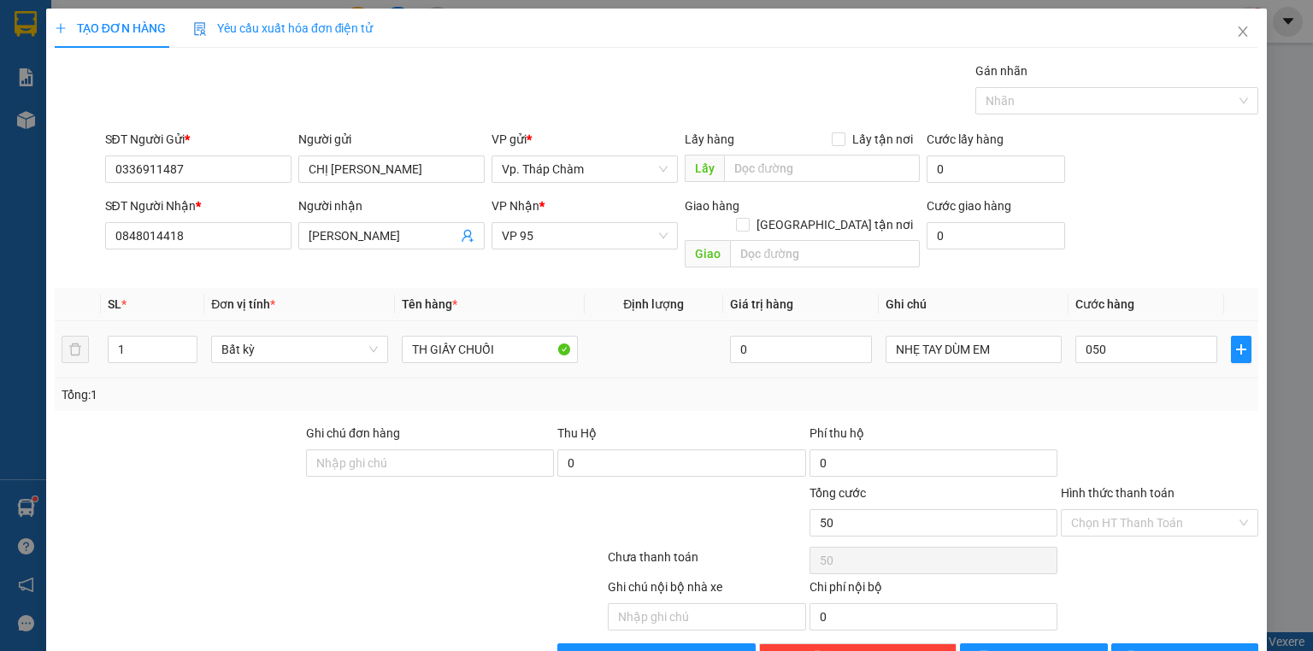
click at [1149, 386] on div "Tổng: 1" at bounding box center [657, 395] width 1190 height 19
type input "50.000"
click at [1145, 510] on input "Hình thức thanh toán" at bounding box center [1153, 523] width 165 height 26
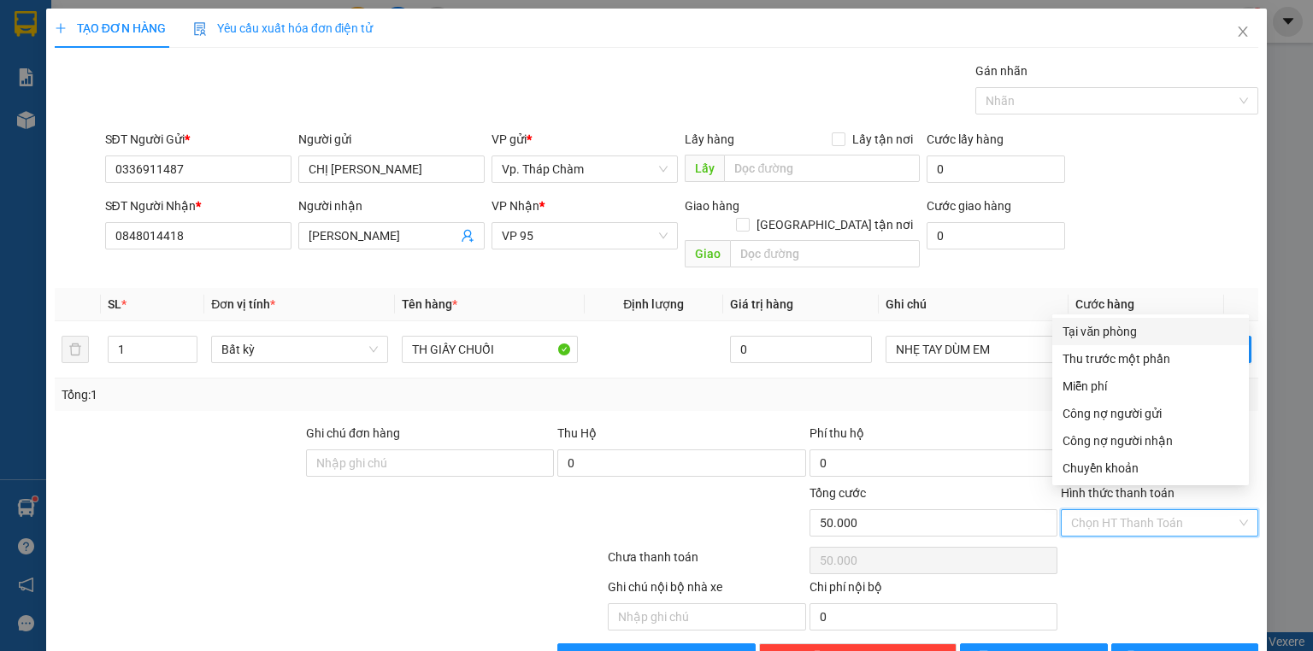
click at [1115, 328] on div "Tại văn phòng" at bounding box center [1151, 331] width 176 height 19
type input "0"
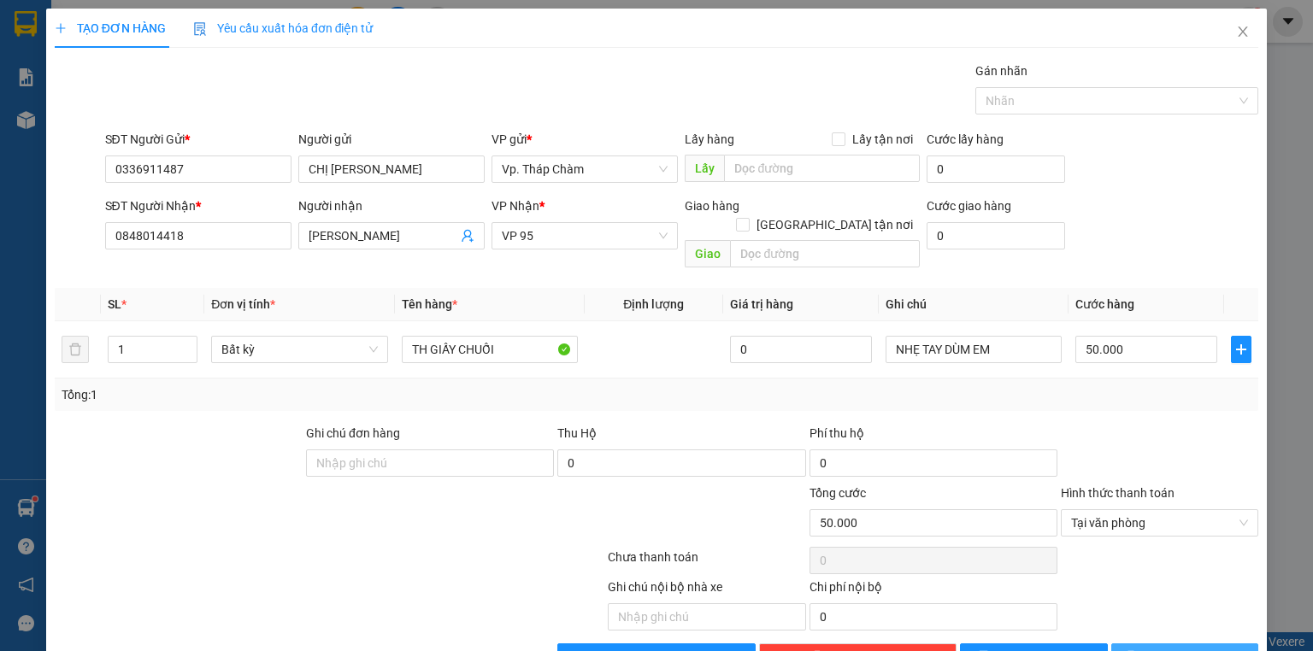
click at [1177, 648] on span "[PERSON_NAME] và In" at bounding box center [1204, 657] width 120 height 19
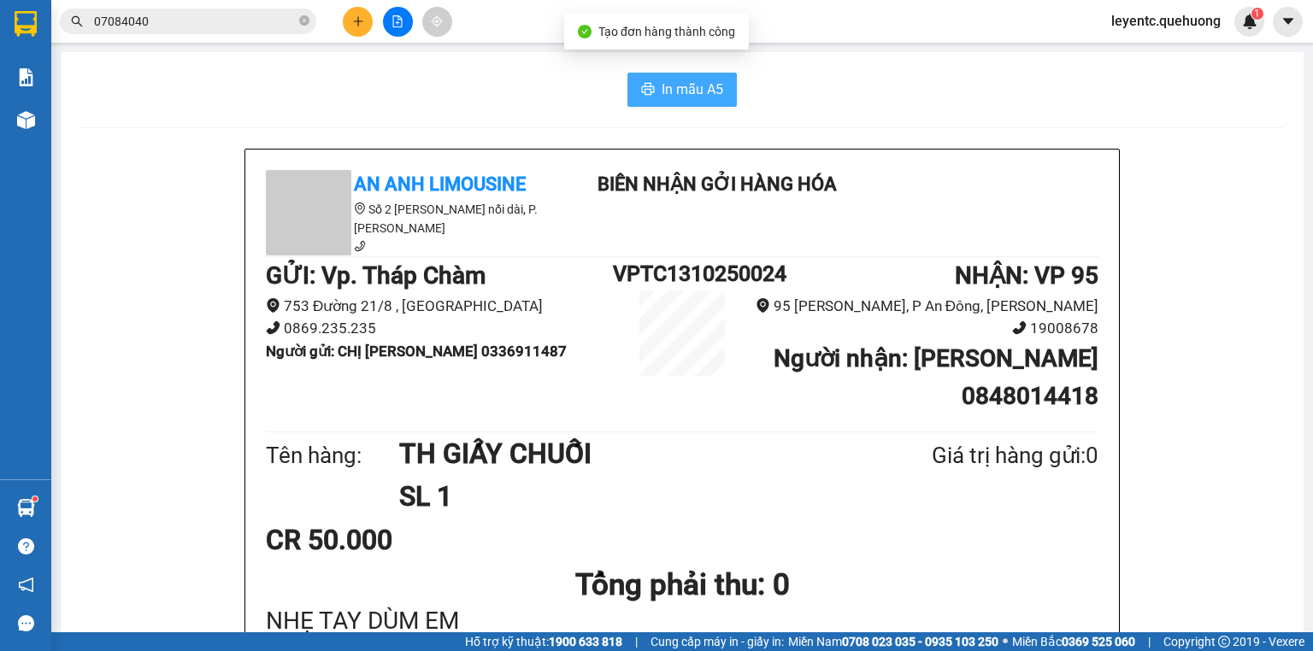
click at [681, 76] on button "In mẫu A5" at bounding box center [682, 90] width 109 height 34
click at [378, 79] on div "In mẫu A5" at bounding box center [682, 90] width 1202 height 34
click at [675, 273] on h1 "VPTC1310250024" at bounding box center [682, 273] width 138 height 33
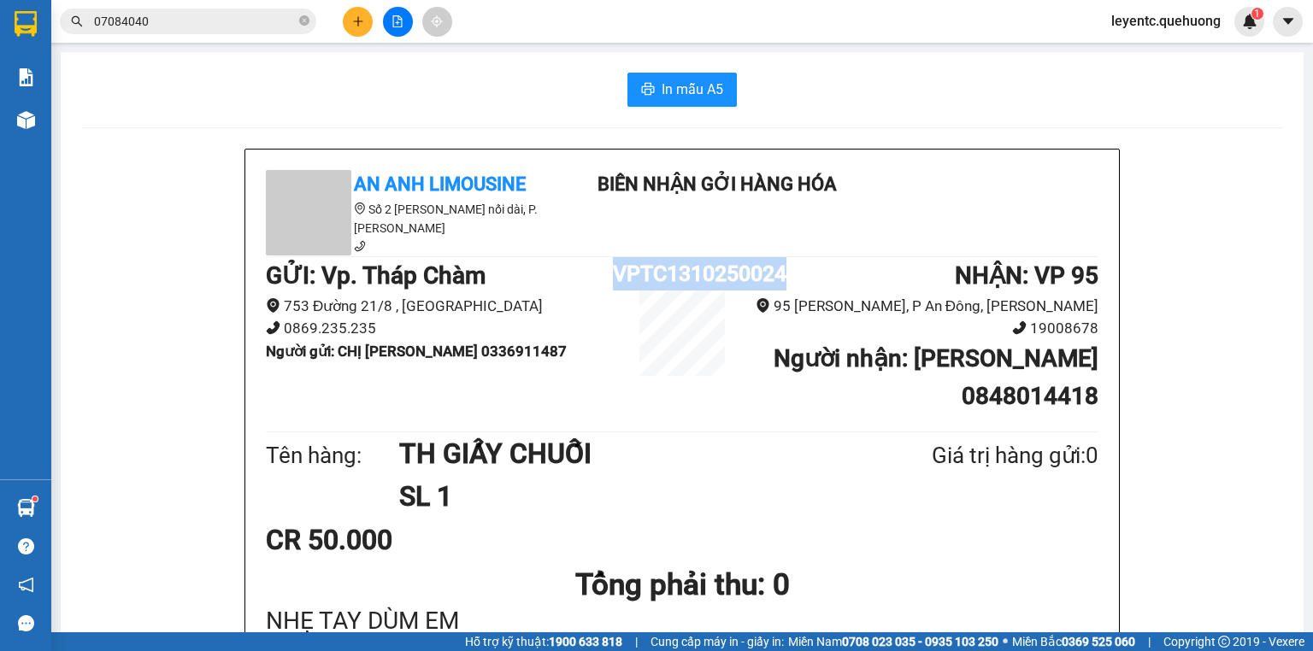
click at [675, 273] on h1 "VPTC1310250024" at bounding box center [682, 273] width 138 height 33
copy h1 "VPTC1310250024"
click at [745, 420] on div "GỬI : Vp. Tháp Chàm 753 Đường 21/8 , Phường Bảo An 0869.235.235 Người gửi : CHỊ…" at bounding box center [682, 342] width 833 height 170
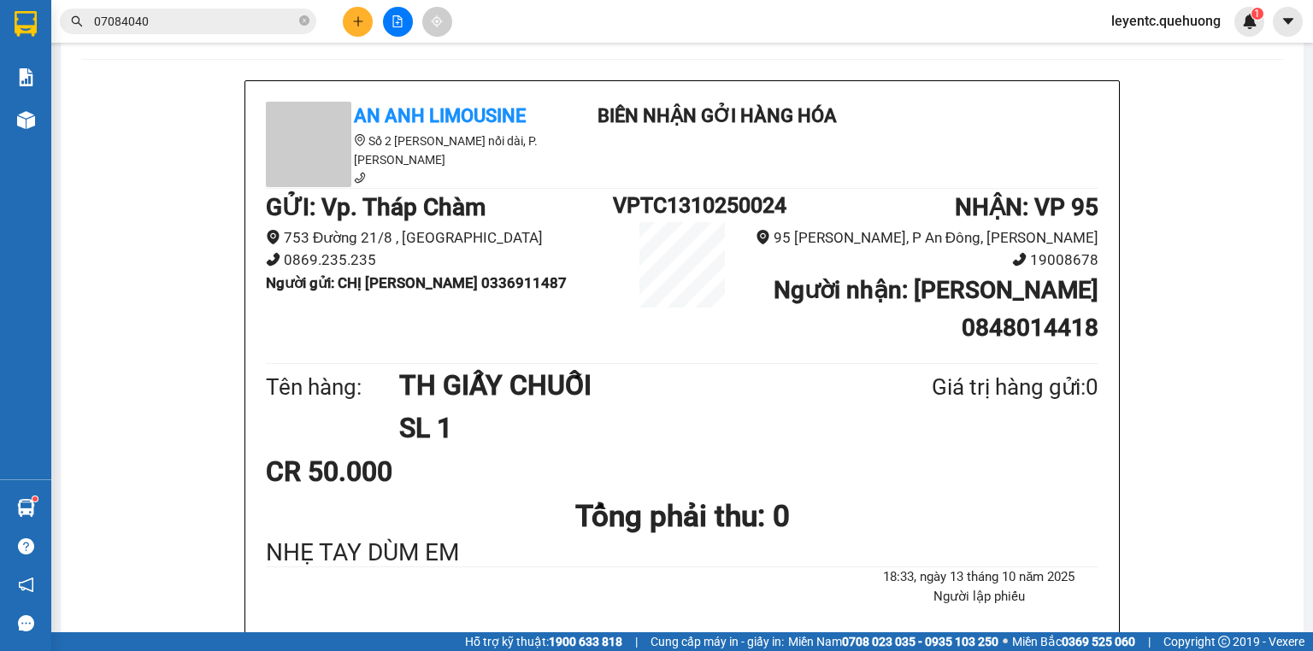
click at [357, 15] on icon "plus" at bounding box center [358, 21] width 12 height 12
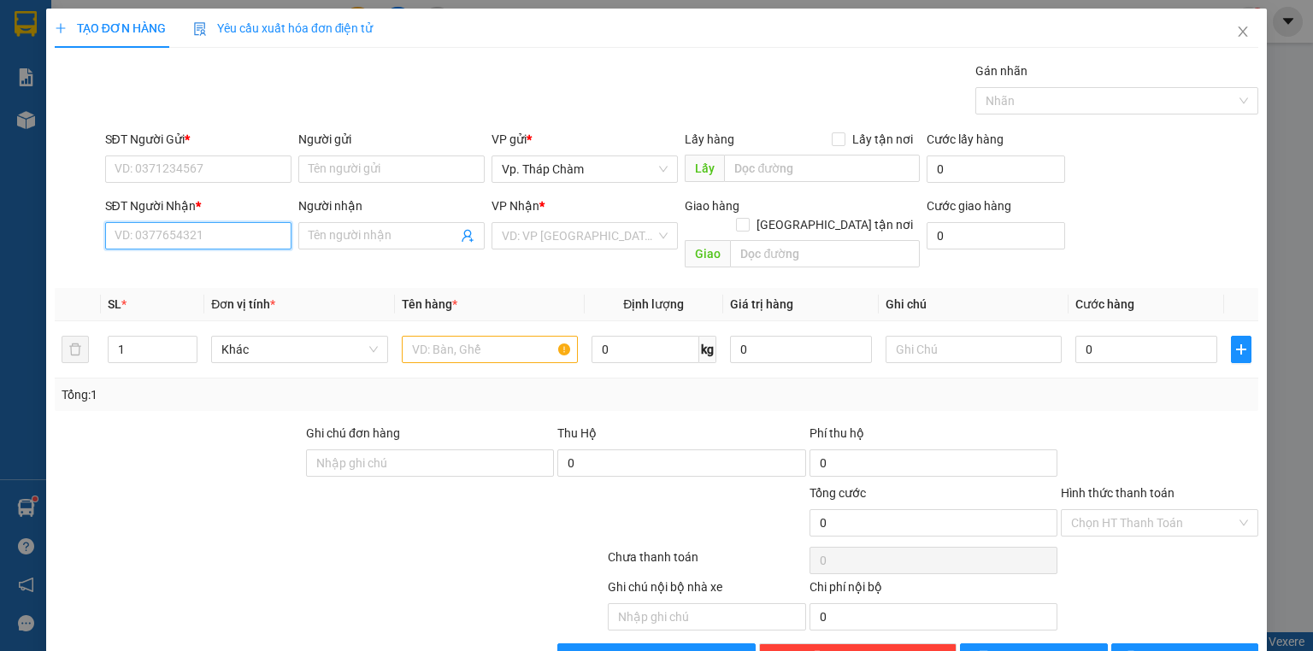
click at [192, 227] on input "SĐT Người Nhận *" at bounding box center [198, 235] width 186 height 27
type input "0"
click at [209, 238] on input "0" at bounding box center [198, 235] width 186 height 27
click at [168, 265] on div "0915613491 - [PERSON_NAME]" at bounding box center [199, 269] width 168 height 19
type input "0915613491"
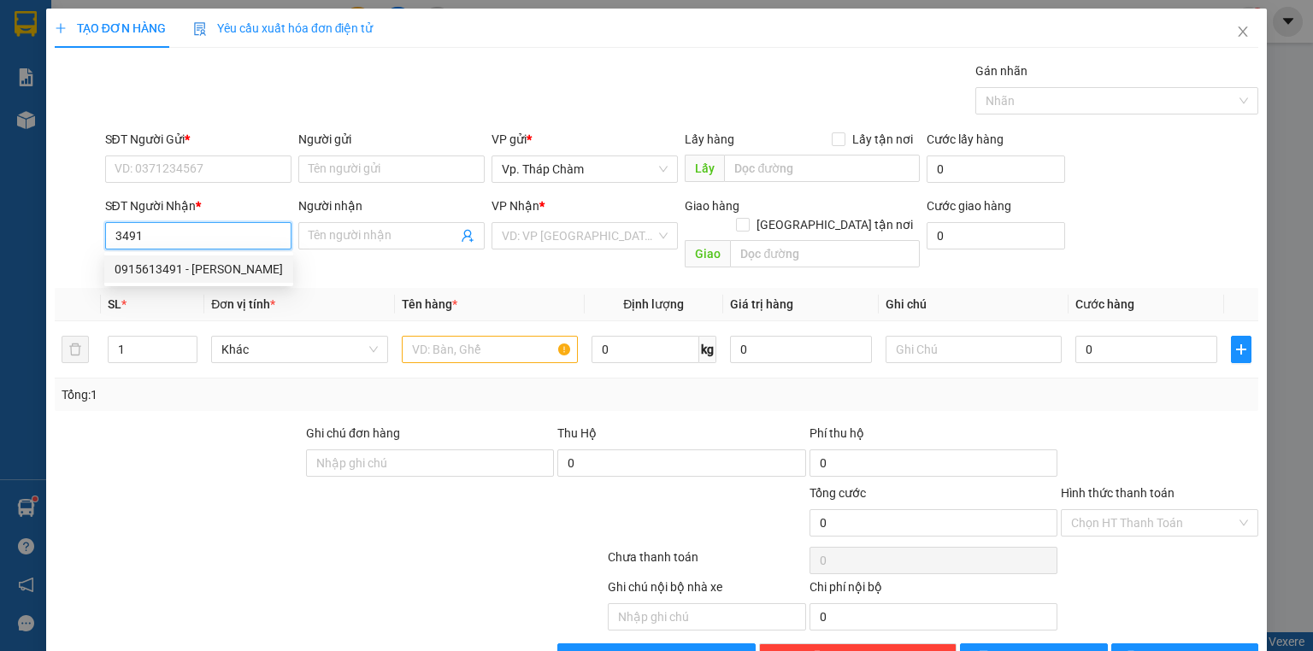
type input "HƯƠNG"
type input "40.000"
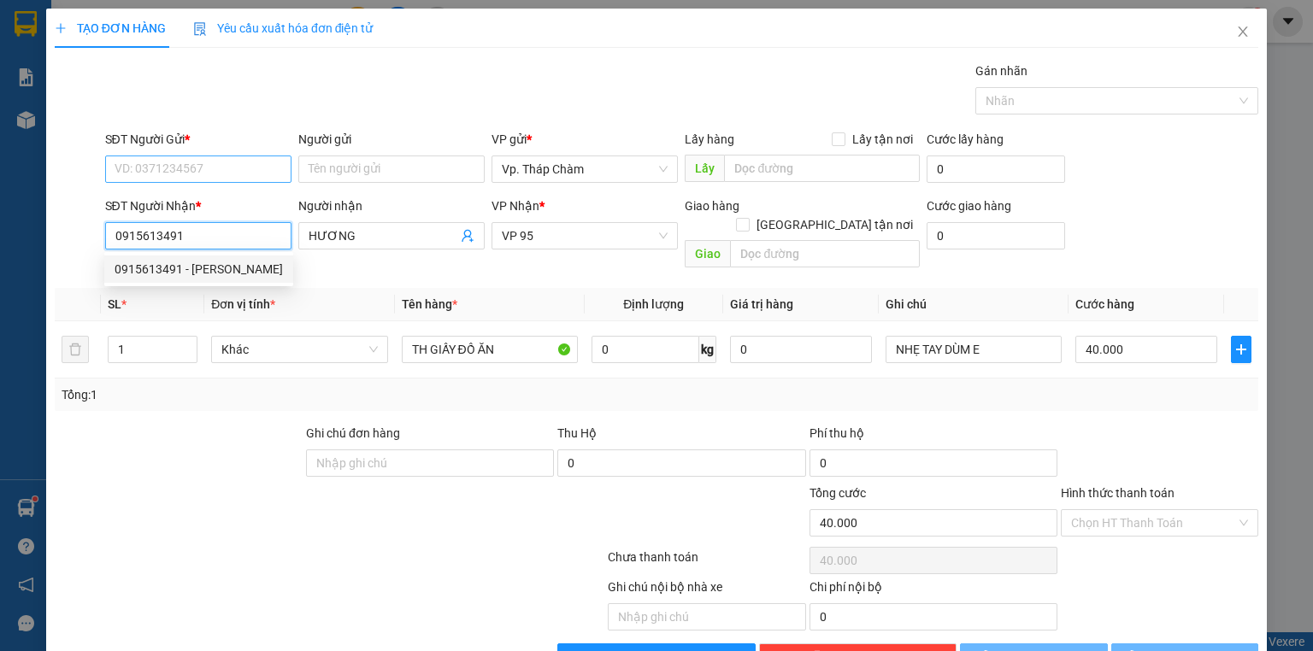
type input "0915613491"
click at [166, 157] on input "SĐT Người Gửi *" at bounding box center [198, 169] width 186 height 27
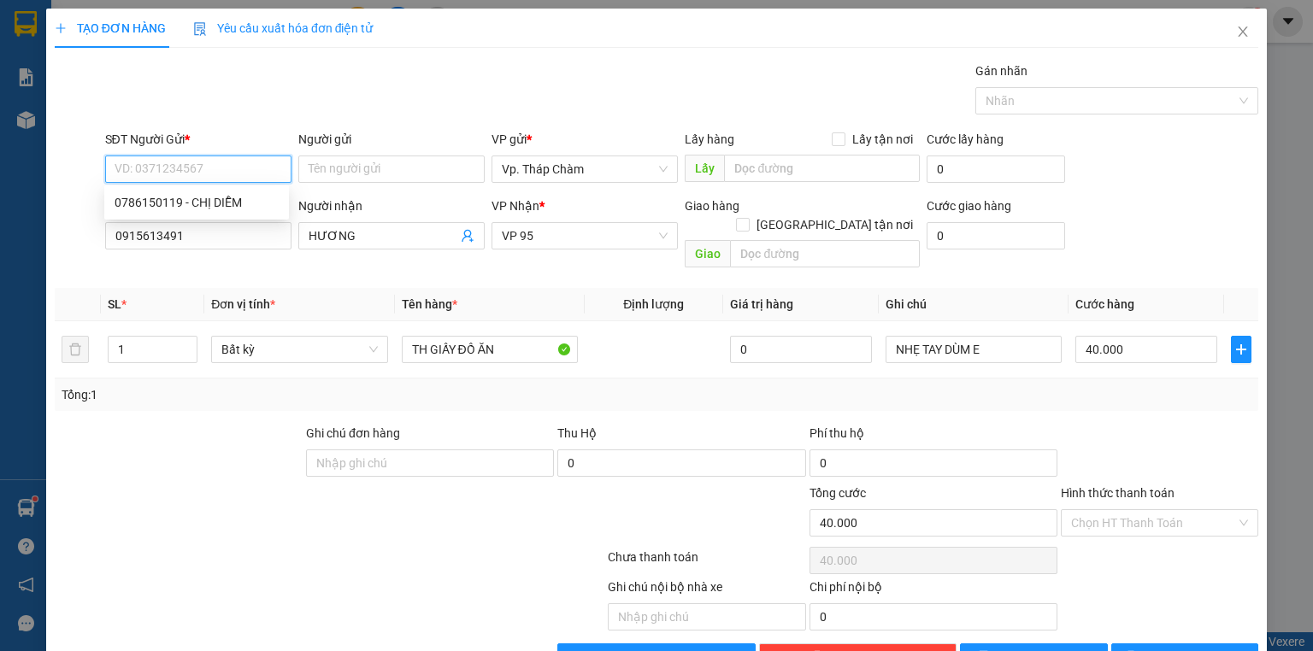
click at [166, 194] on div "0786150119 - CHỊ DIỄM" at bounding box center [197, 202] width 164 height 19
type input "0786150119"
type input "CHỊ DIỄM"
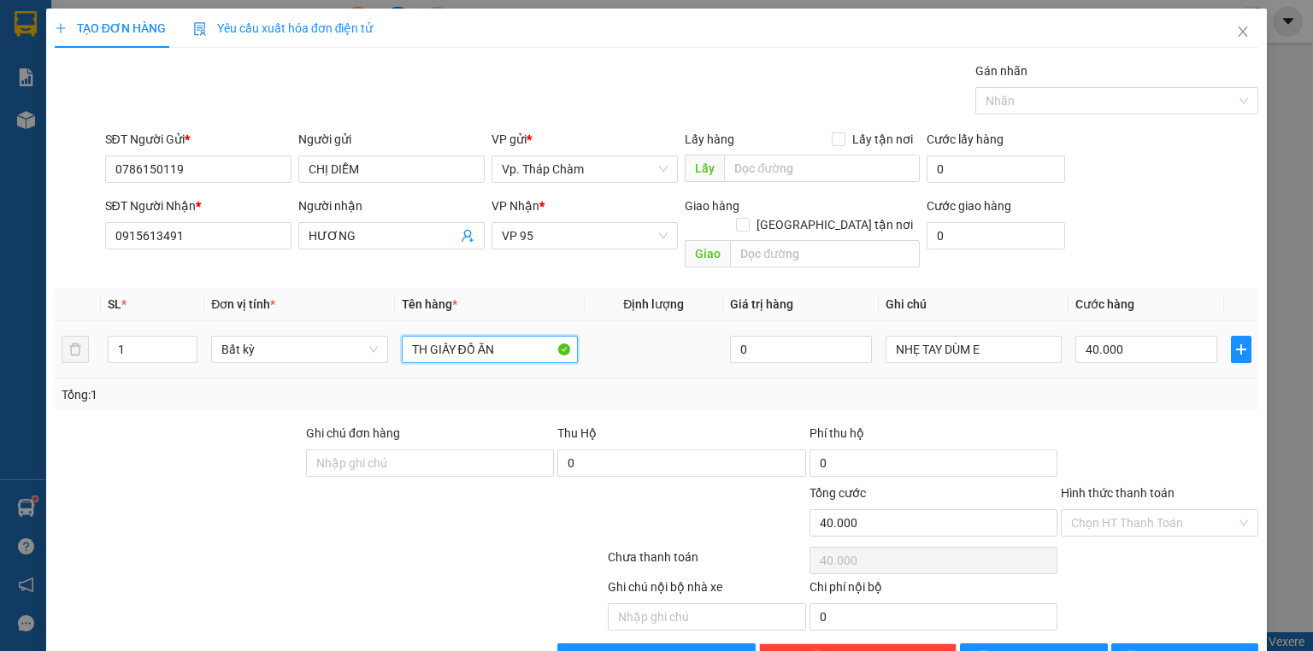
drag, startPoint x: 458, startPoint y: 337, endPoint x: 319, endPoint y: 348, distance: 139.8
click at [320, 351] on tr "1 Bất kỳ TH GIẤY ĐỒ ĂN 0 NHẸ TAY DÙM E 40.000" at bounding box center [657, 349] width 1204 height 57
drag, startPoint x: 474, startPoint y: 328, endPoint x: 534, endPoint y: 333, distance: 60.1
click at [533, 336] on input "XỐP VÀNG ĐỒ ĂN" at bounding box center [490, 349] width 176 height 27
type input "XỐP VÀNG NHO"
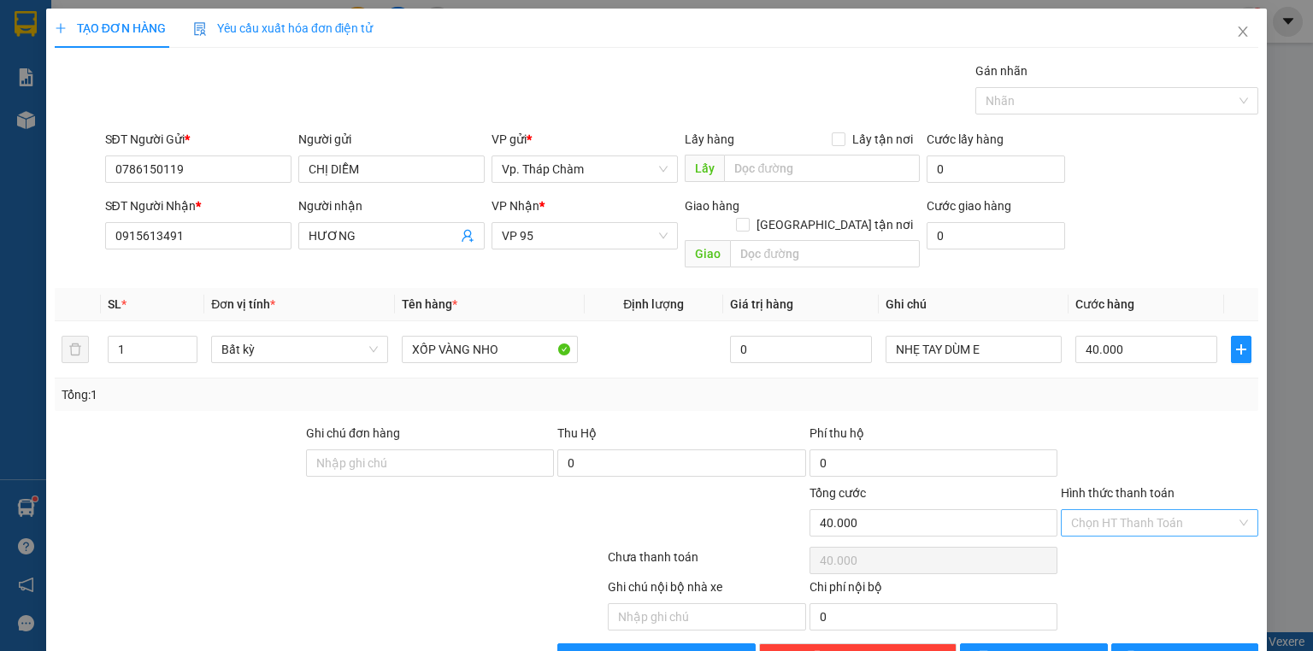
click at [1206, 510] on input "Hình thức thanh toán" at bounding box center [1153, 523] width 165 height 26
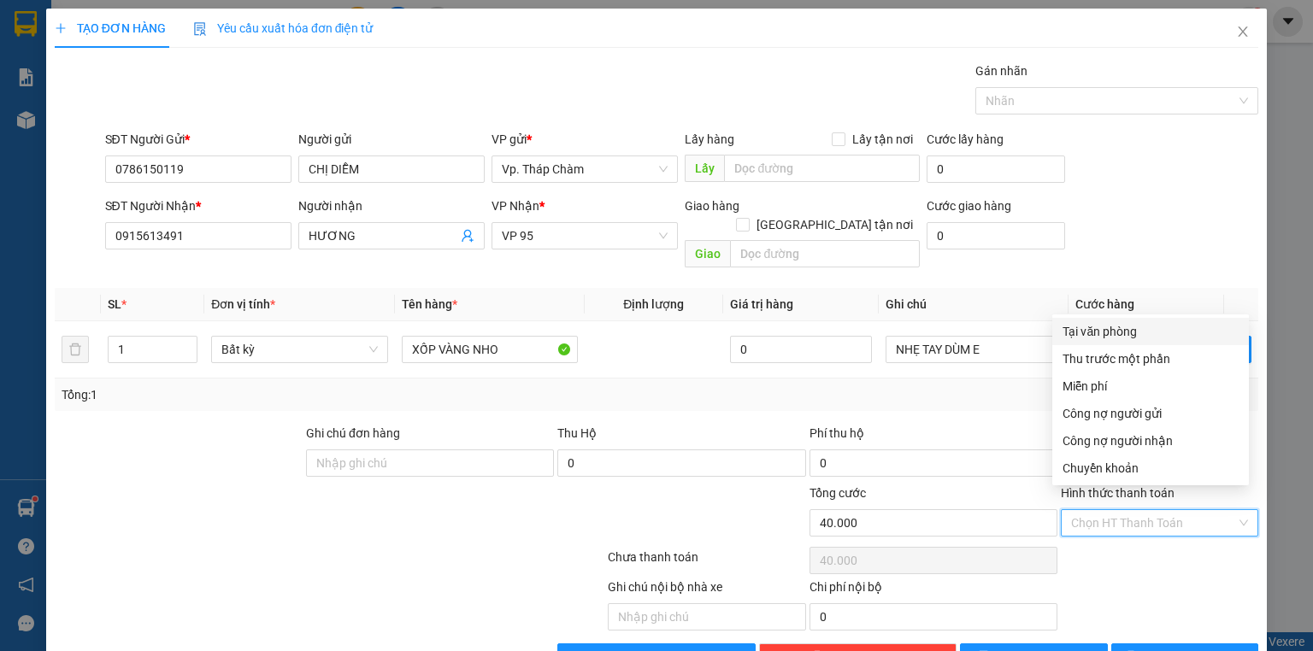
click at [1146, 328] on div "Tại văn phòng" at bounding box center [1151, 331] width 176 height 19
type input "0"
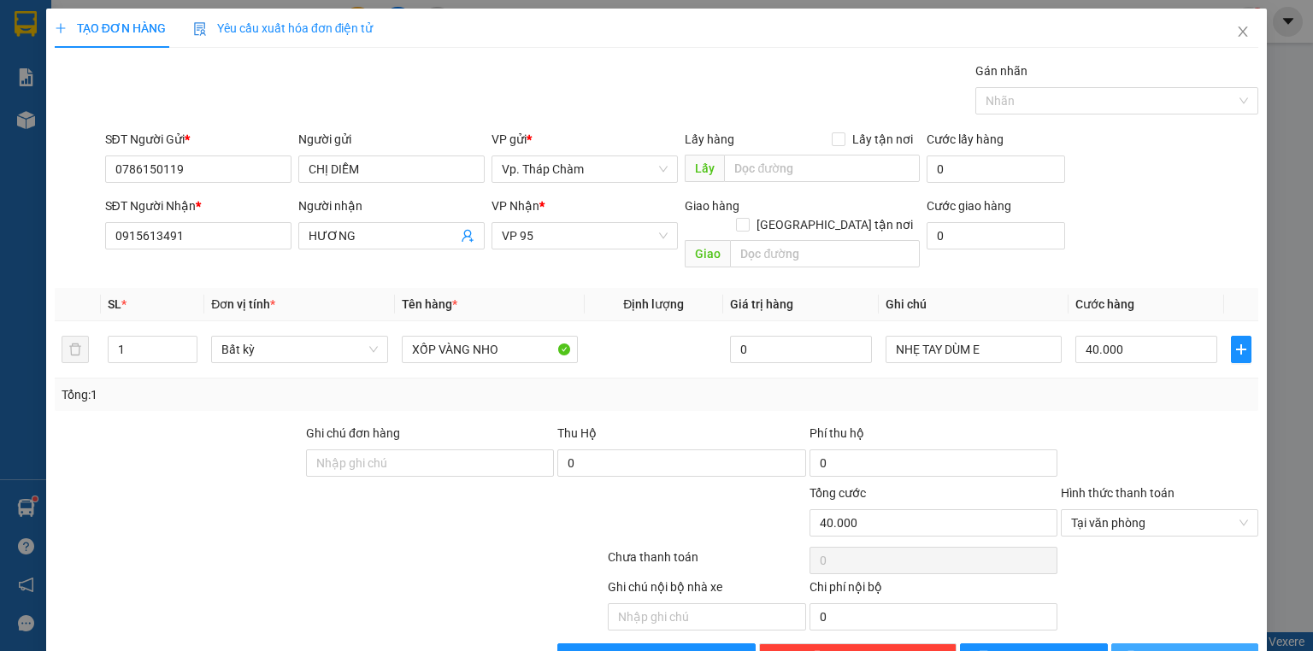
click at [1182, 648] on span "[PERSON_NAME] và In" at bounding box center [1204, 657] width 120 height 19
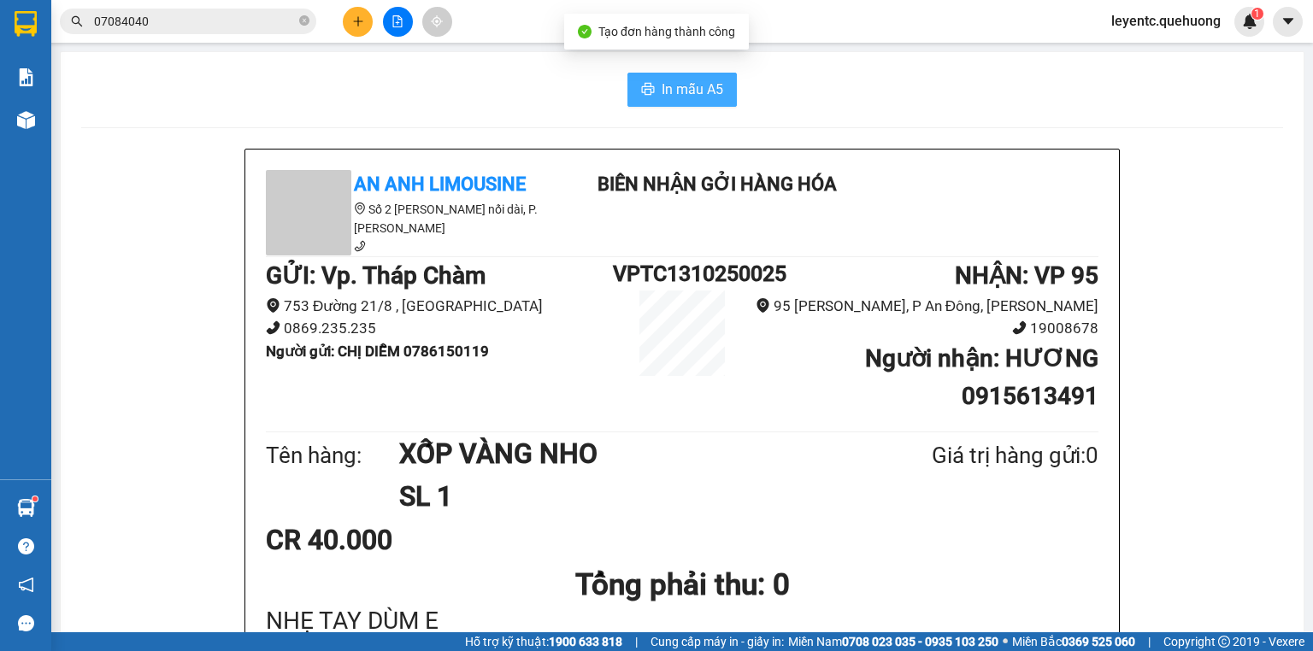
click at [691, 97] on span "In mẫu A5" at bounding box center [693, 89] width 62 height 21
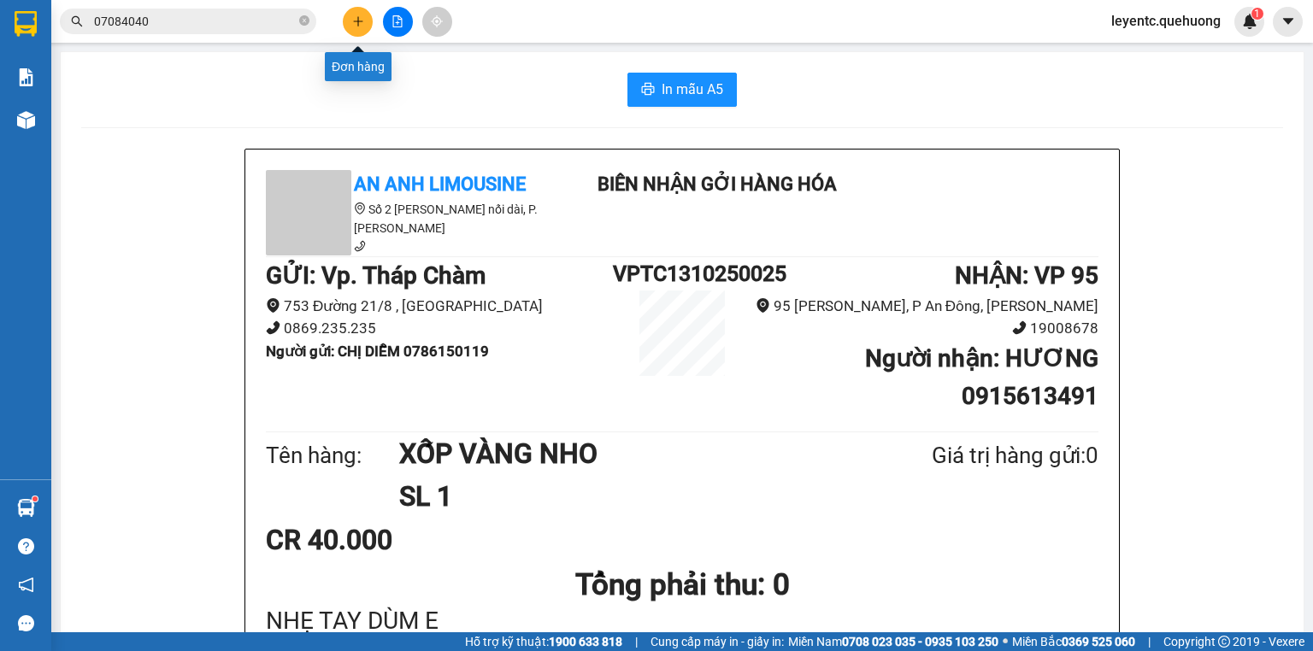
click at [349, 18] on button at bounding box center [358, 22] width 30 height 30
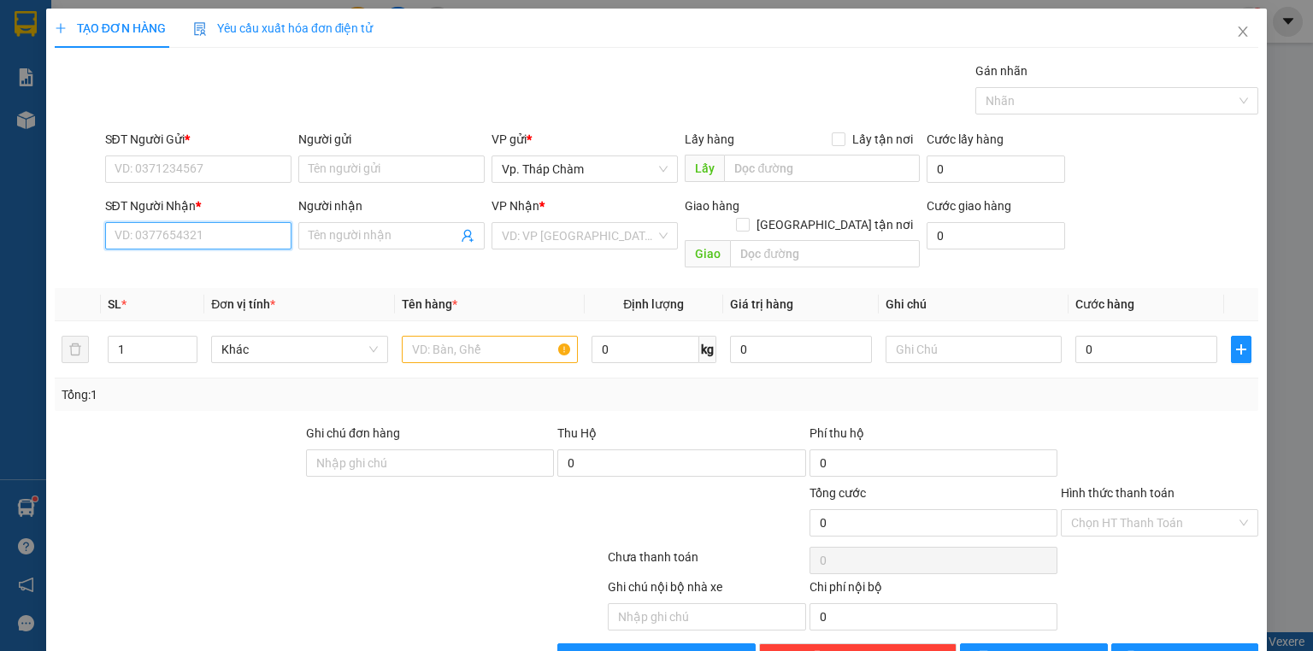
click at [244, 226] on input "SĐT Người Nhận *" at bounding box center [198, 235] width 186 height 27
click at [155, 267] on div "0848014418 - [PERSON_NAME]" at bounding box center [199, 269] width 168 height 19
type input "0848014418"
type input "[PERSON_NAME]"
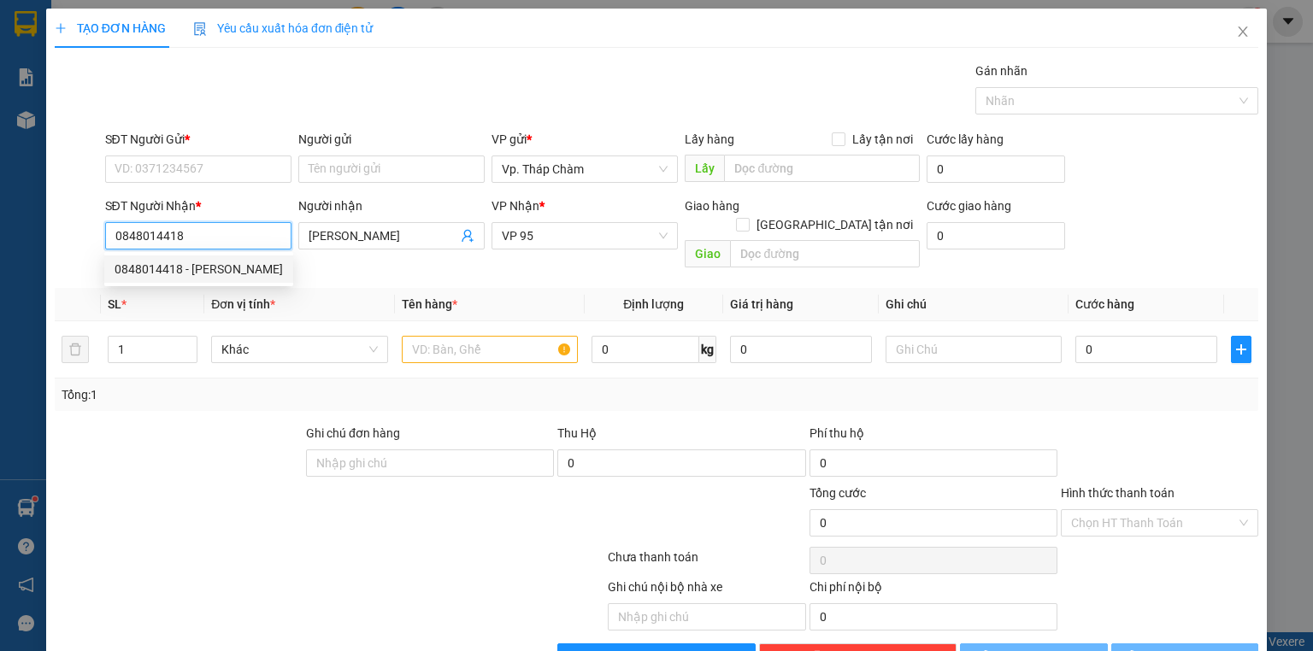
type input "50.000"
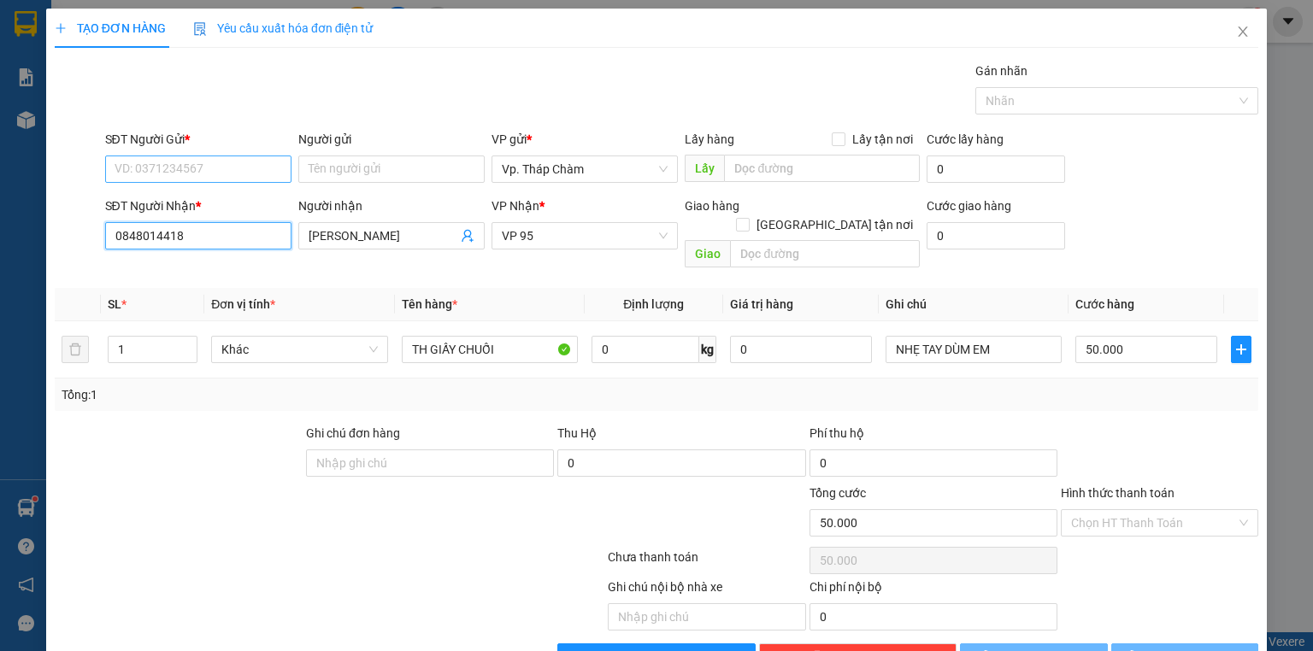
type input "0848014418"
click at [171, 172] on input "SĐT Người Gửi *" at bounding box center [198, 169] width 186 height 27
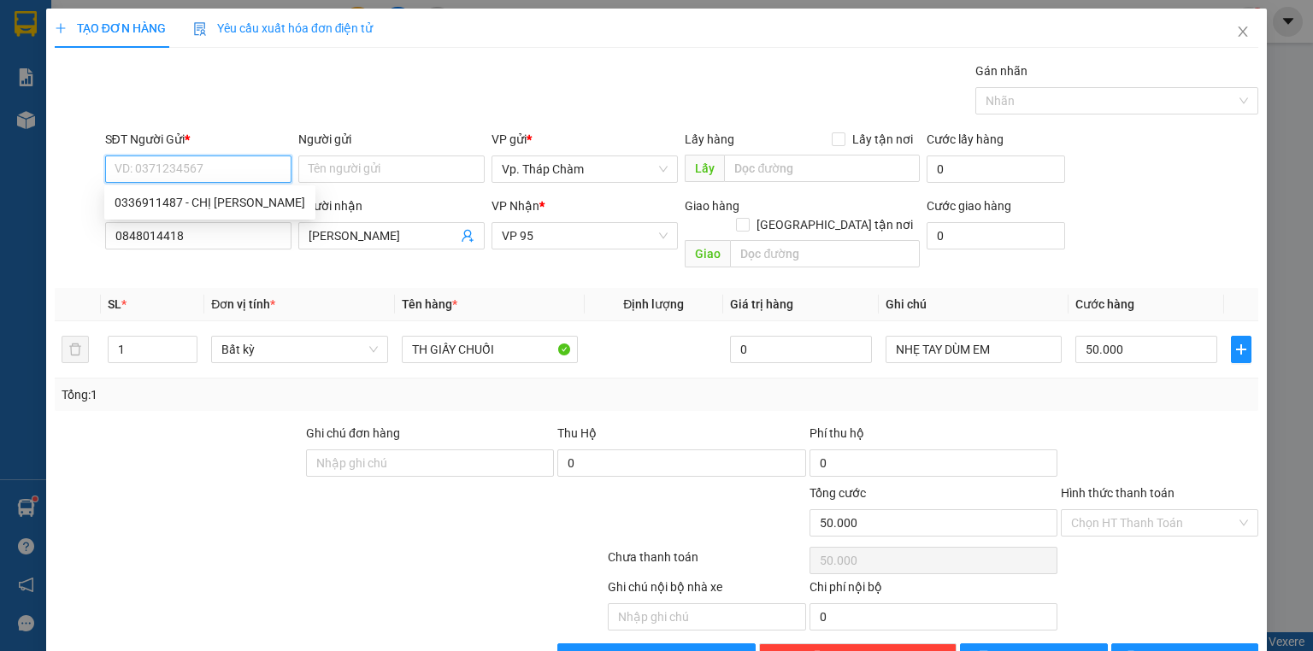
click at [171, 191] on div "0336911487 - CHỊ [PERSON_NAME]" at bounding box center [209, 202] width 211 height 27
type input "0336911487"
type input "CHỊ [PERSON_NAME]"
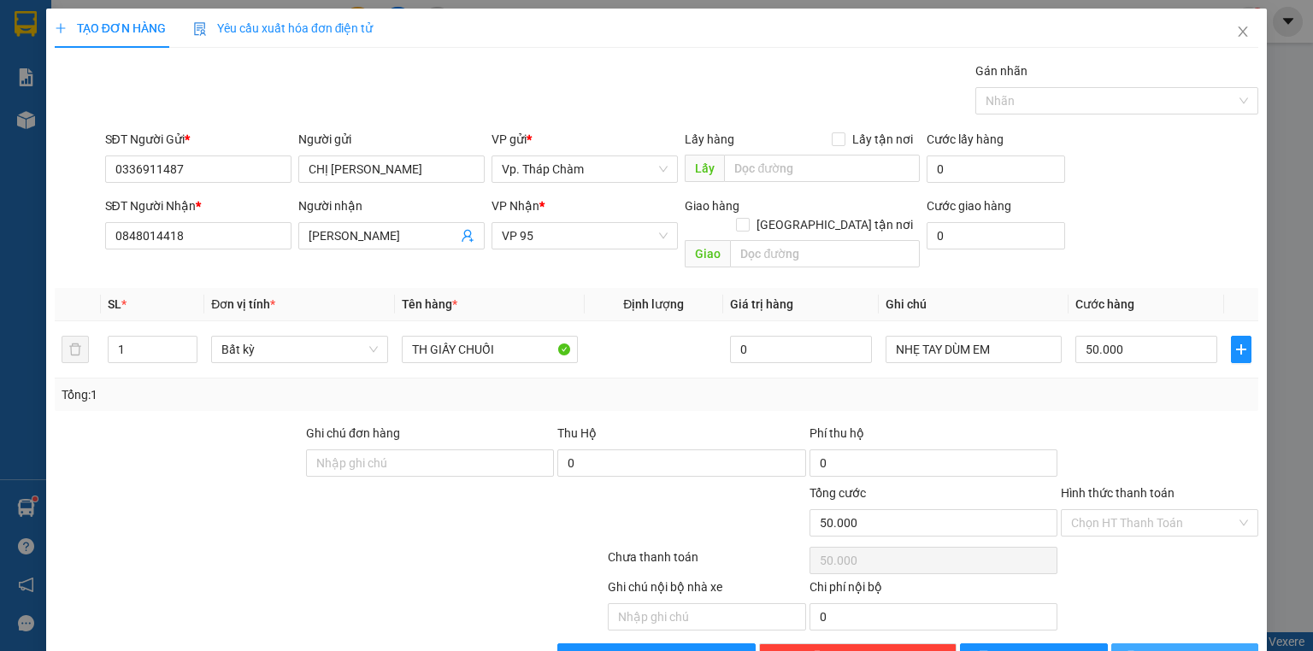
click at [1176, 648] on span "[PERSON_NAME] và In" at bounding box center [1204, 657] width 120 height 19
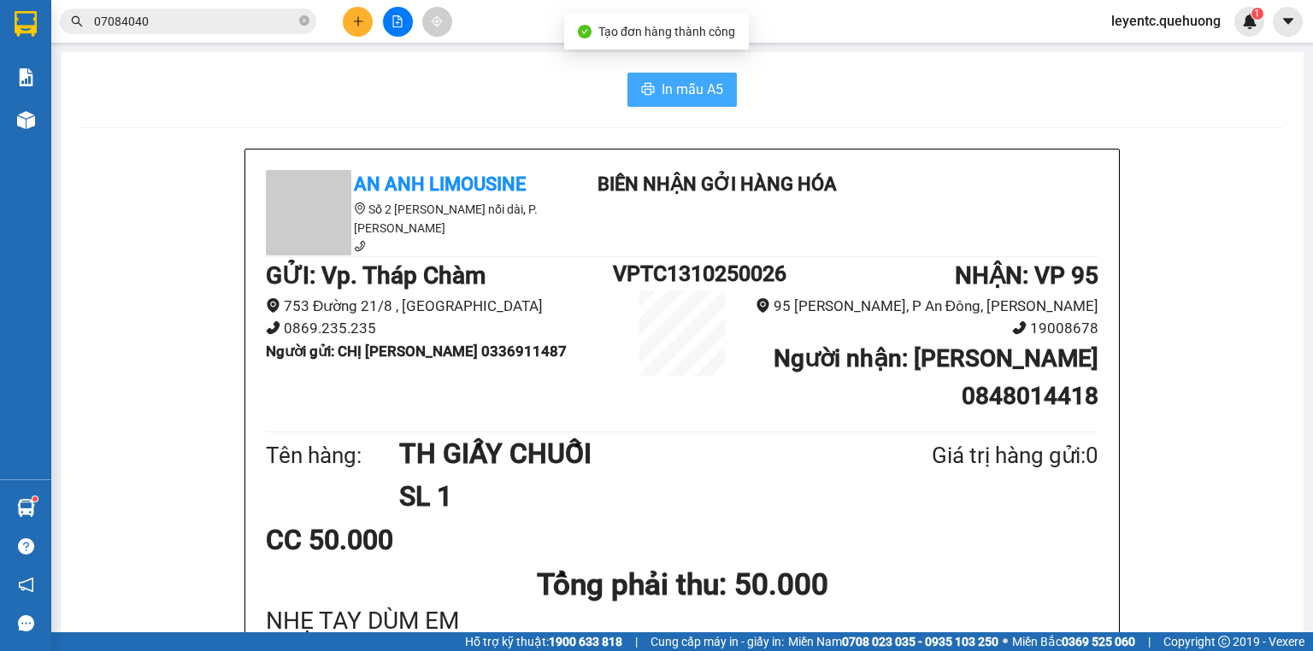
click at [675, 80] on span "In mẫu A5" at bounding box center [693, 89] width 62 height 21
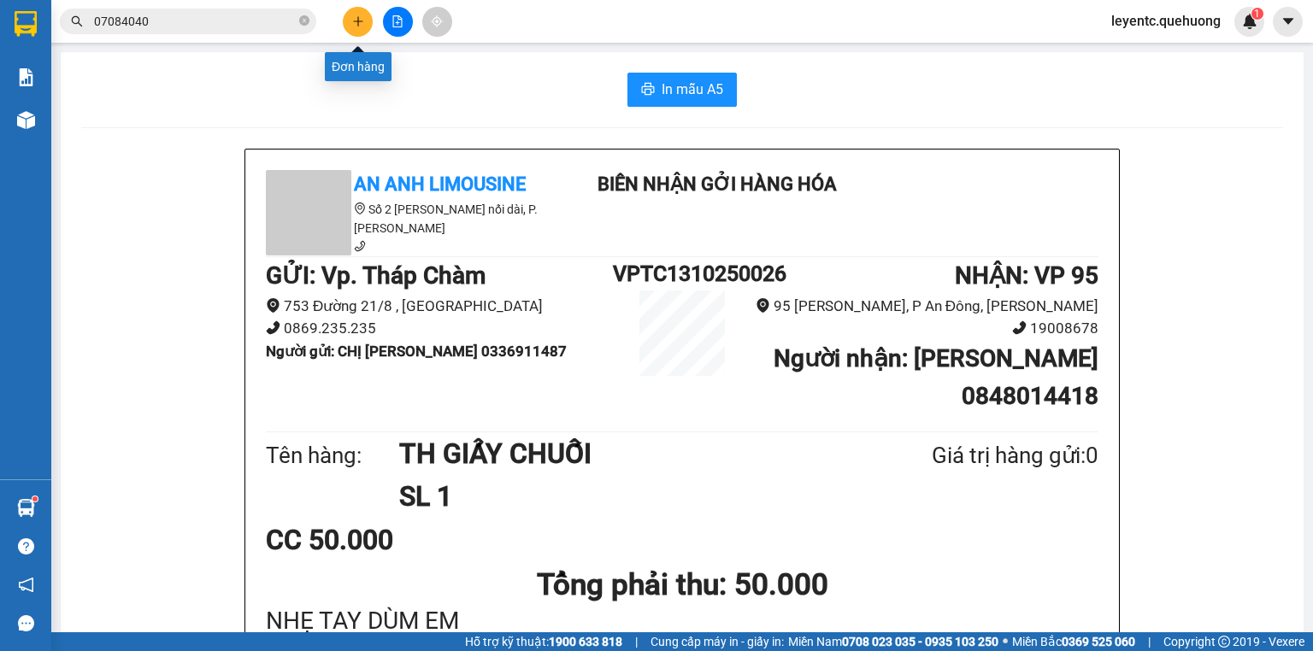
click at [350, 20] on button at bounding box center [358, 22] width 30 height 30
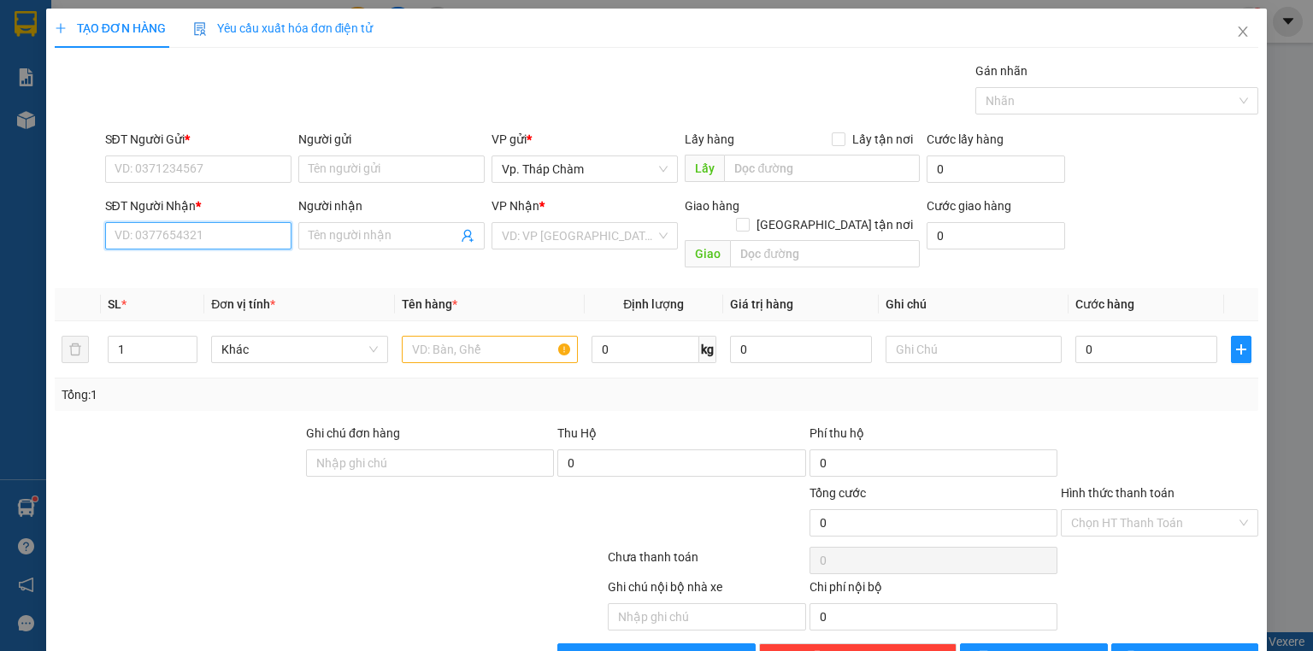
click at [225, 233] on input "SĐT Người Nhận *" at bounding box center [198, 235] width 186 height 27
click at [202, 267] on div "0932777427 - CHỊ PHƯỢNG" at bounding box center [197, 269] width 164 height 19
type input "0932777427"
type input "CHỊ PHƯỢNG"
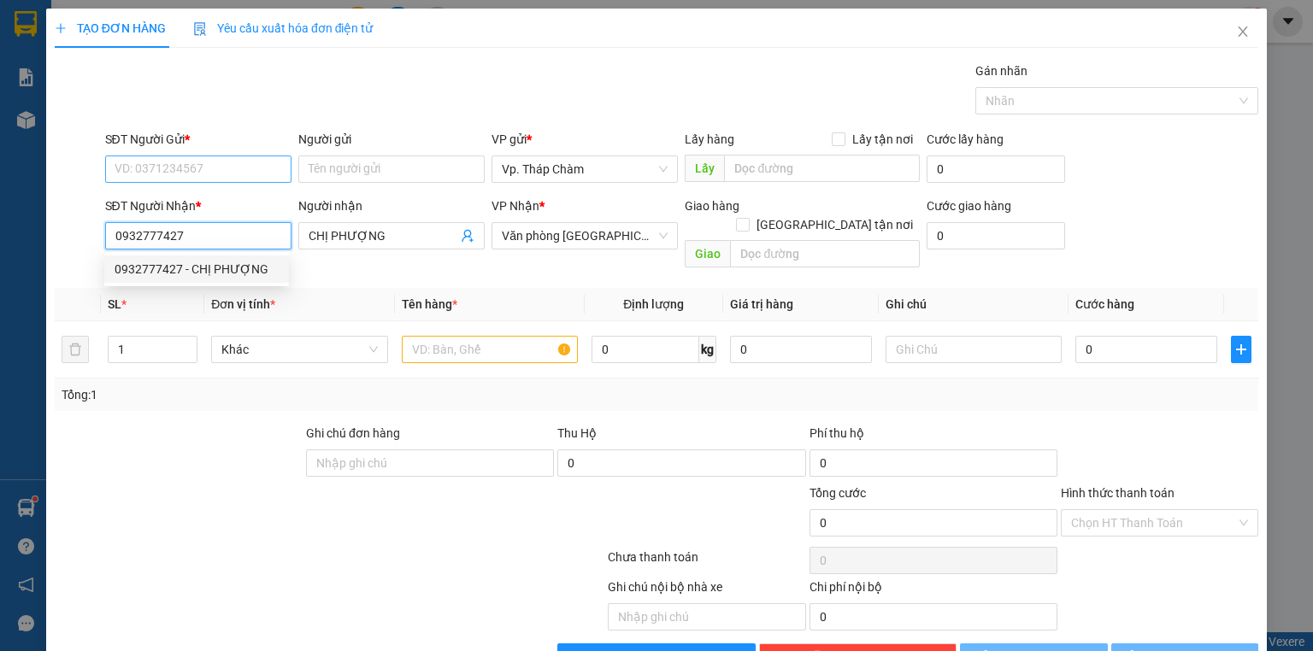
type input "150.000"
type input "0932777427"
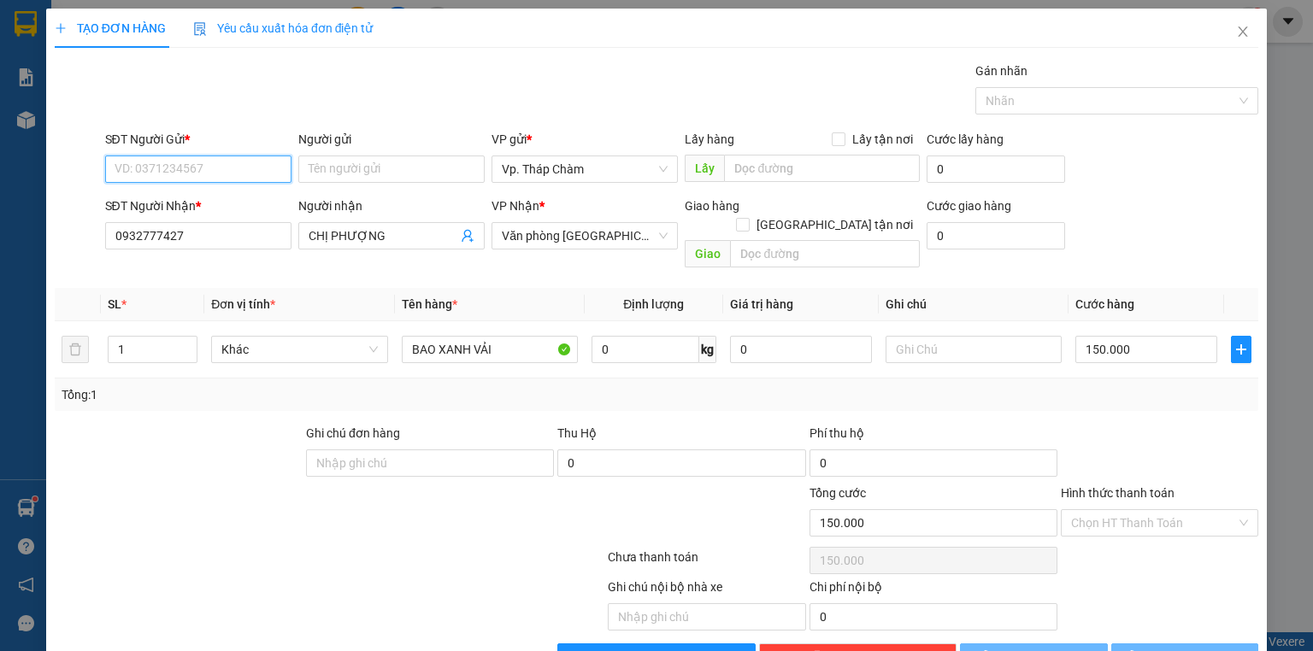
click at [225, 164] on input "SĐT Người Gửi *" at bounding box center [198, 169] width 186 height 27
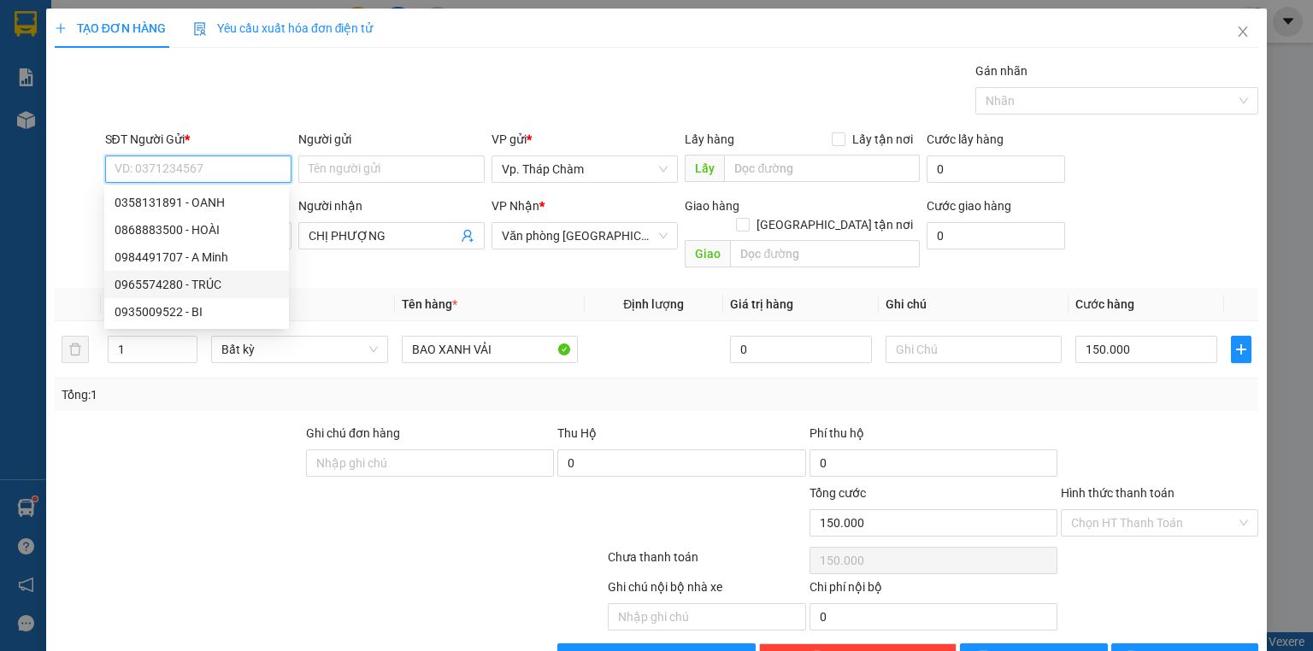
click at [192, 289] on div "0965574280 - TRÚC" at bounding box center [197, 284] width 164 height 19
type input "0965574280"
type input "TRÚC"
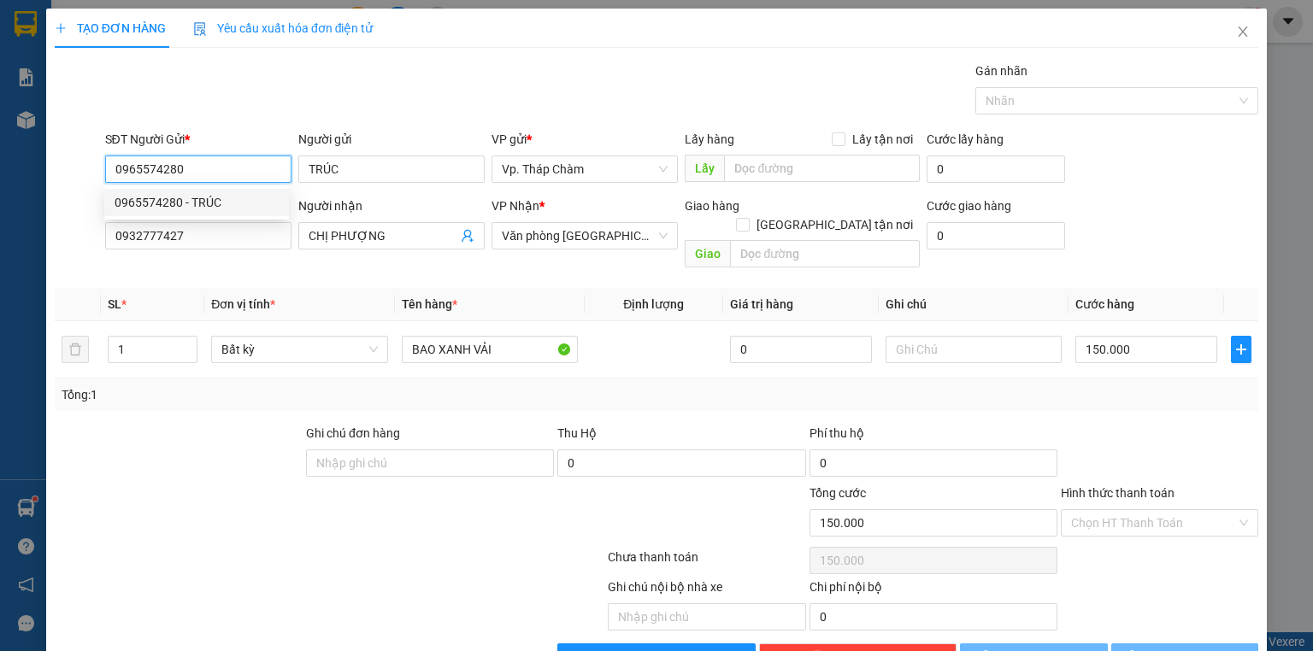
type input "50.000"
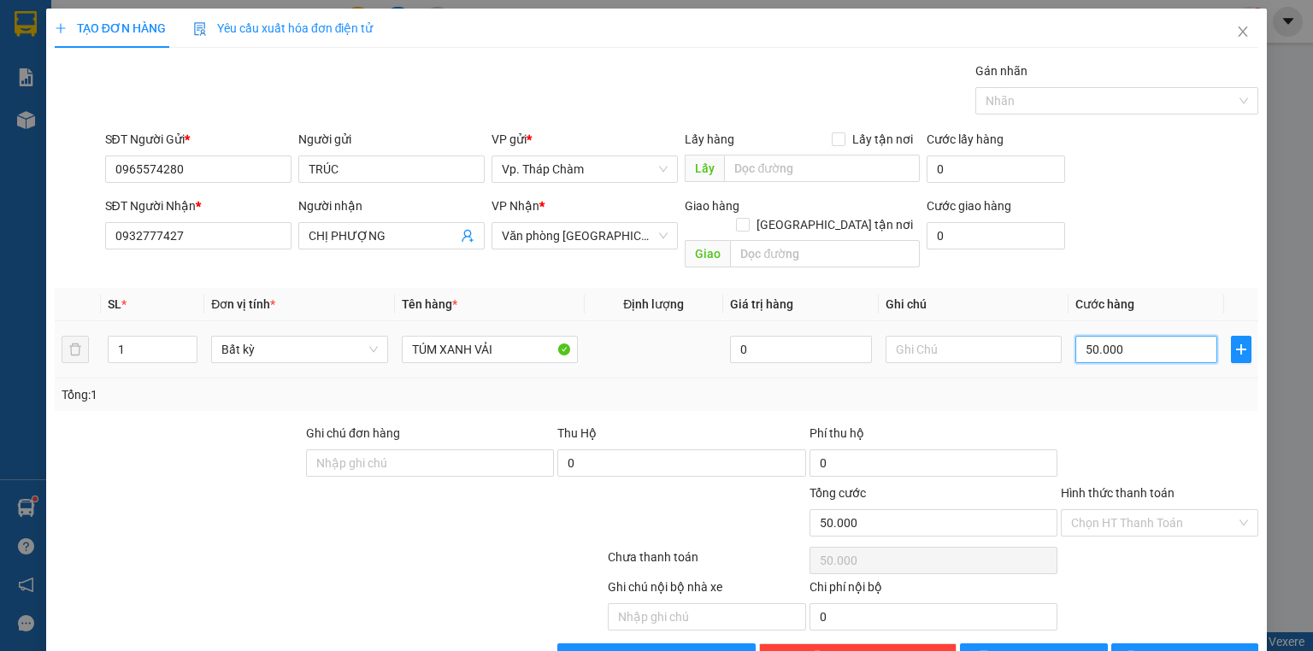
click at [1140, 336] on input "50.000" at bounding box center [1146, 349] width 142 height 27
type input "0"
type input "8"
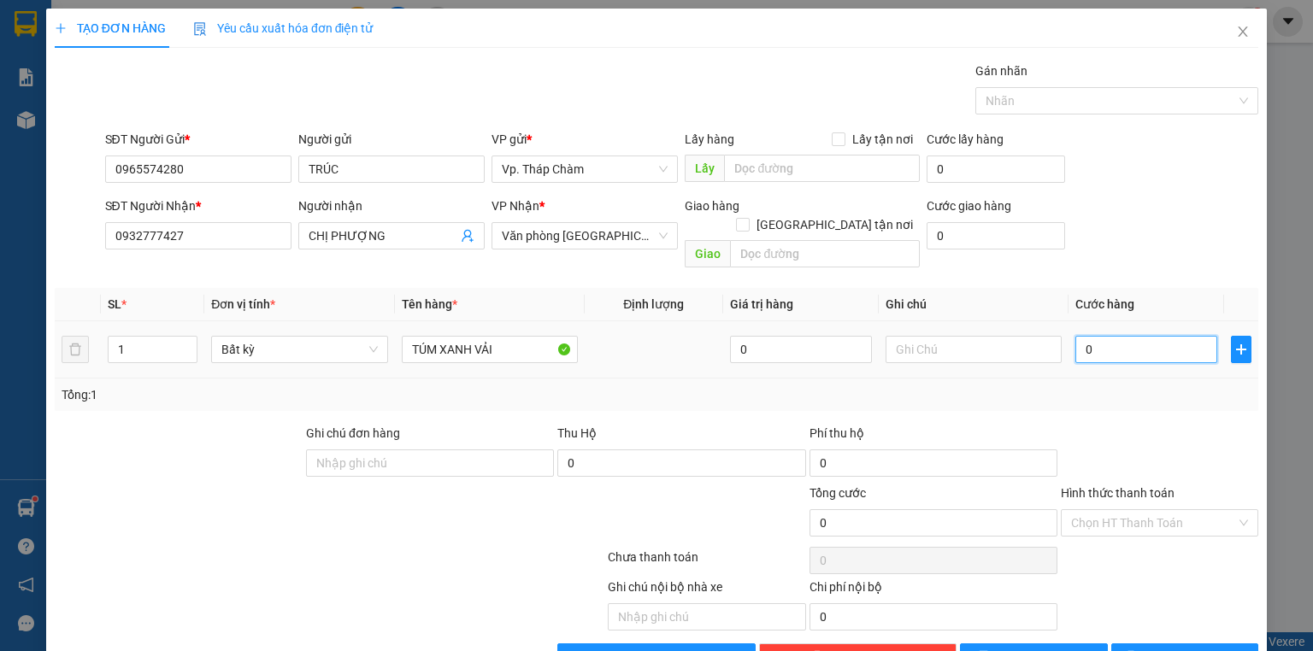
type input "8"
type input "08"
type input "80"
type input "080"
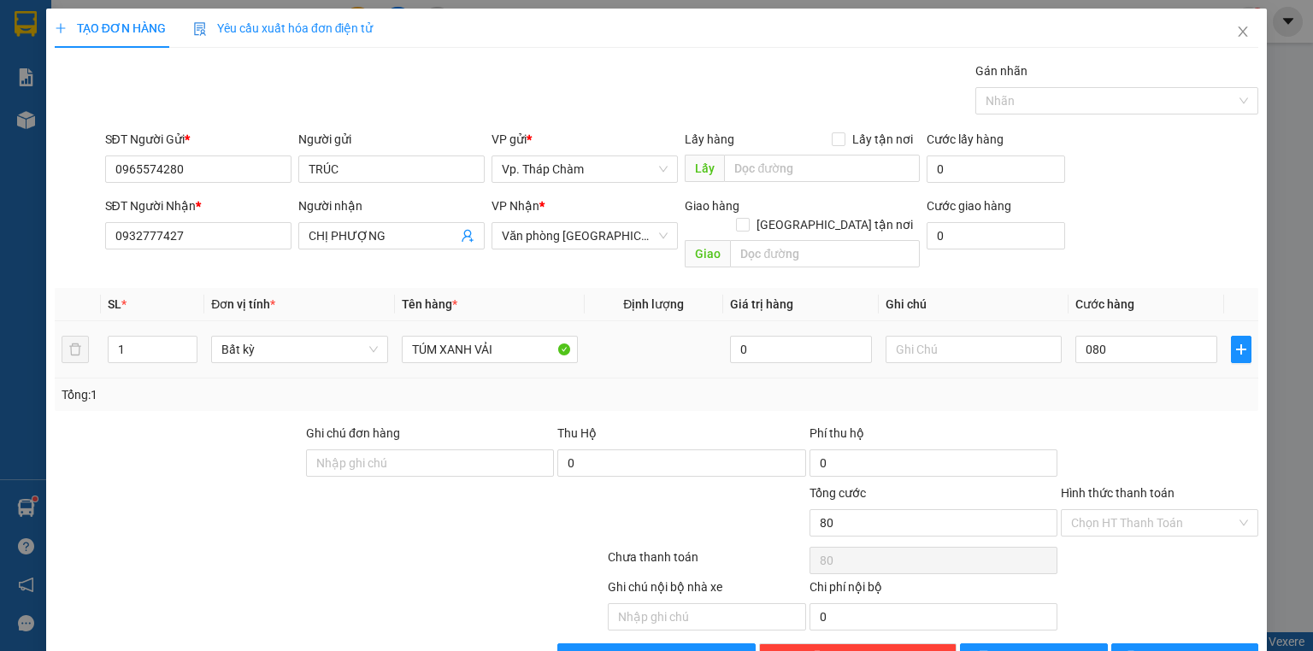
type input "80.000"
click at [1117, 386] on div "Tổng: 1" at bounding box center [657, 395] width 1190 height 19
click at [1119, 336] on input "80.000" at bounding box center [1146, 349] width 142 height 27
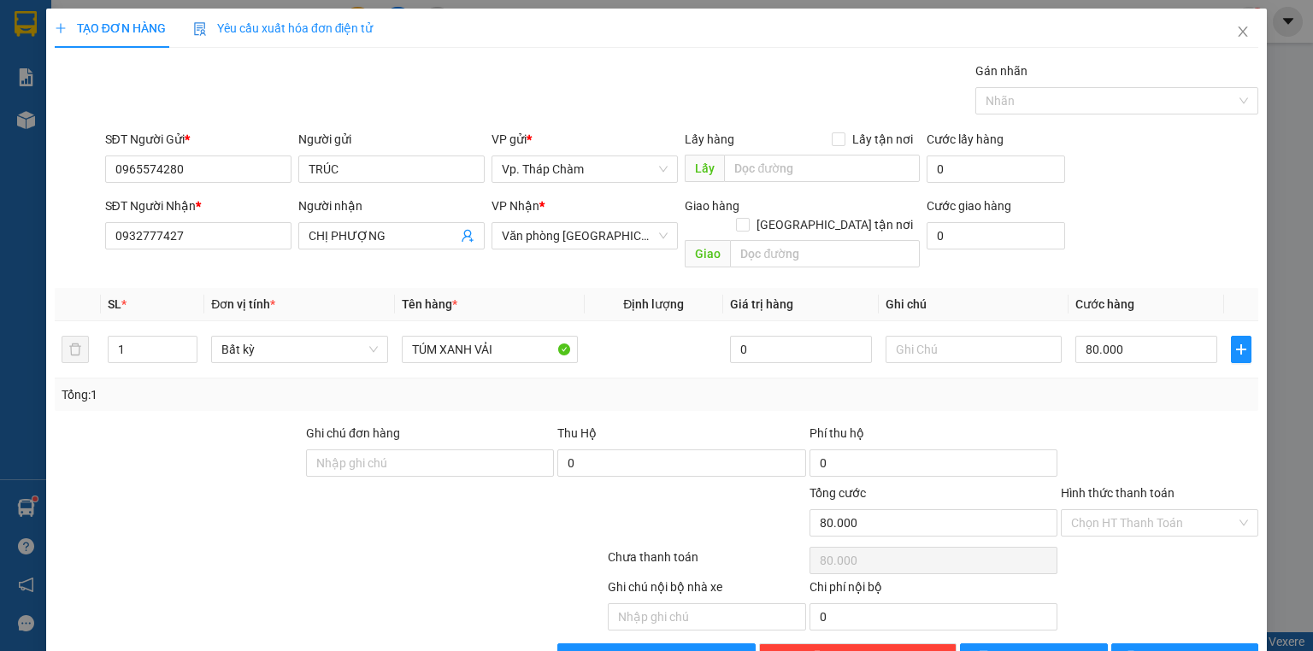
click at [1126, 424] on div at bounding box center [1159, 454] width 201 height 60
click at [1157, 510] on div "Chọn HT Thanh Toán" at bounding box center [1159, 523] width 197 height 27
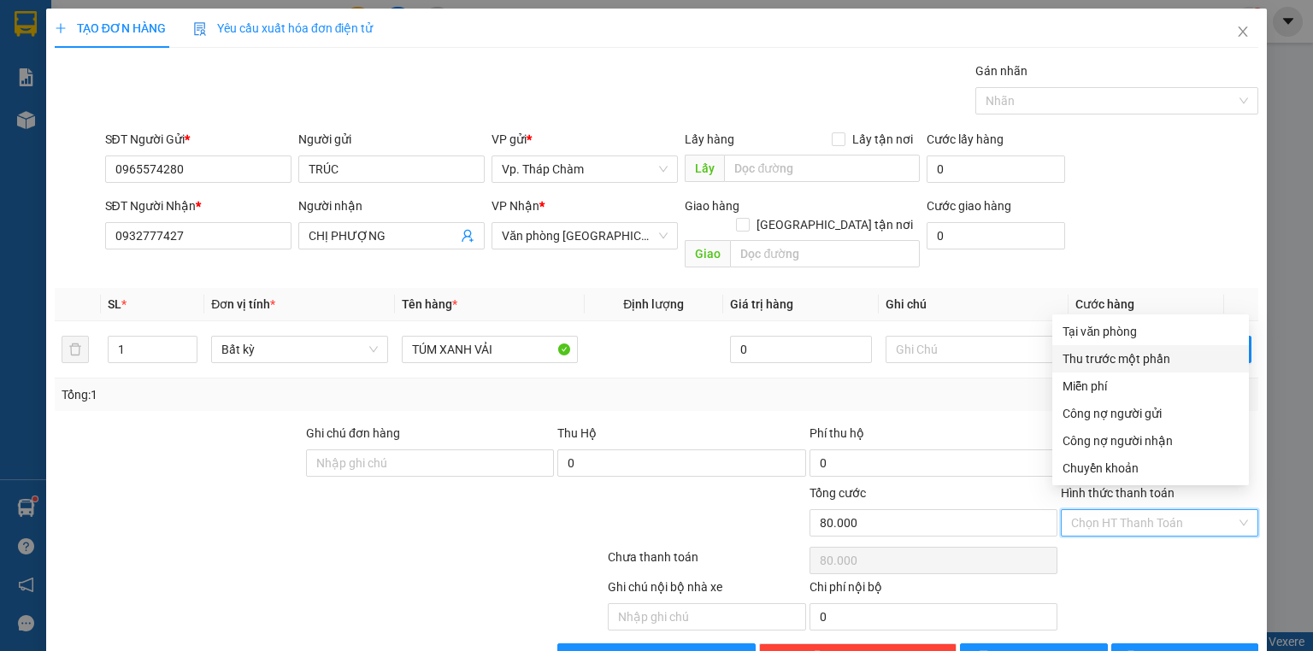
click at [1100, 339] on div "Tại văn phòng" at bounding box center [1151, 331] width 176 height 19
type input "0"
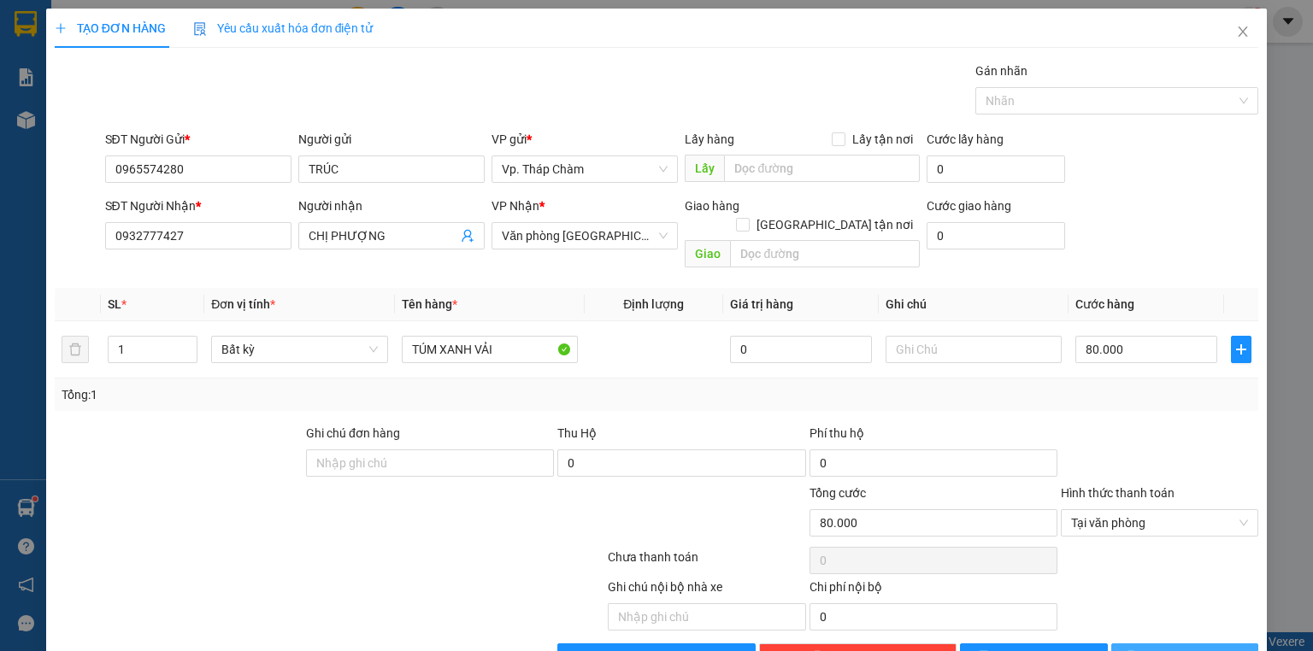
click at [1207, 648] on span "[PERSON_NAME] và In" at bounding box center [1204, 657] width 120 height 19
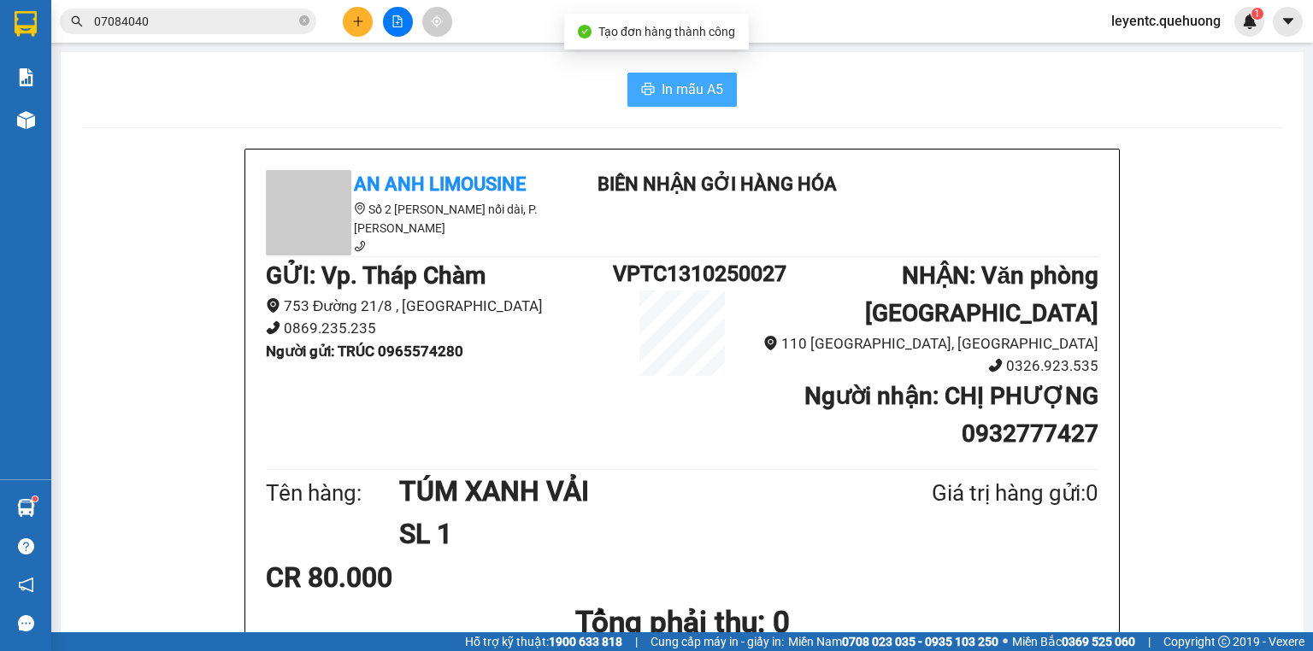
click at [649, 95] on icon "printer" at bounding box center [648, 89] width 14 height 14
click at [354, 25] on icon "plus" at bounding box center [358, 21] width 12 height 12
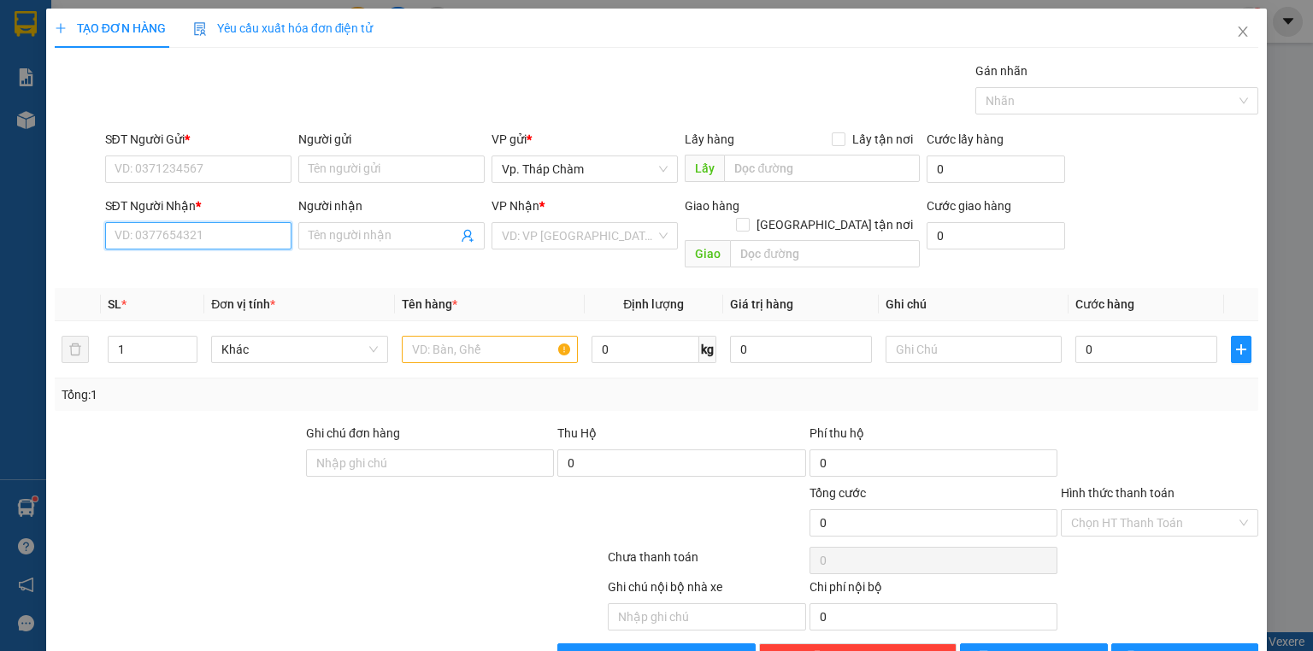
click at [259, 246] on input "SĐT Người Nhận *" at bounding box center [198, 235] width 186 height 27
type input "0903703599"
click at [329, 241] on input "Người nhận" at bounding box center [383, 236] width 149 height 19
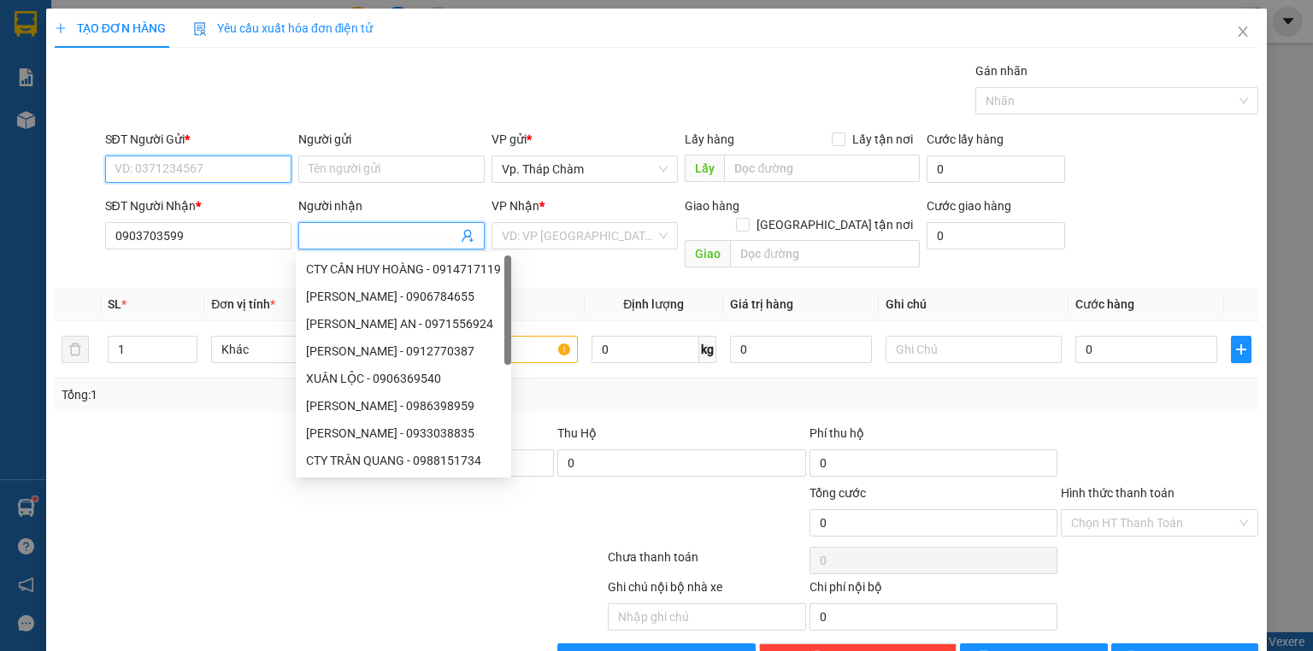
click at [192, 163] on input "SĐT Người Gửi *" at bounding box center [198, 169] width 186 height 27
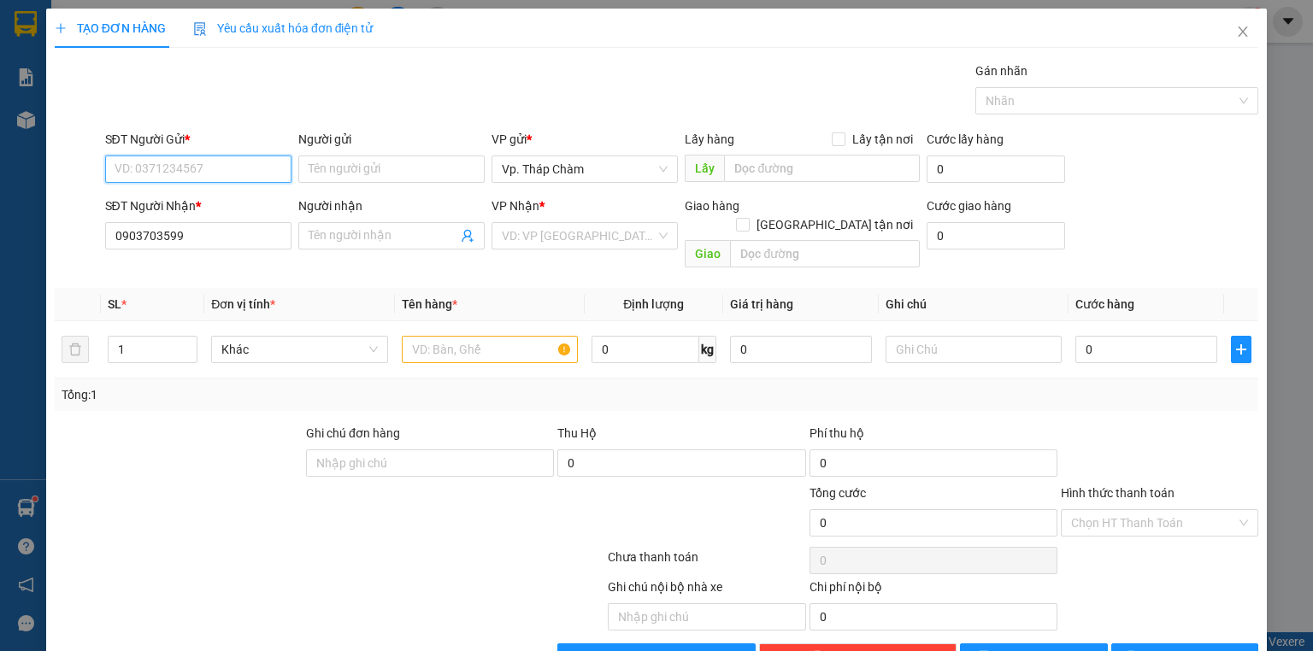
click at [192, 163] on input "SĐT Người Gửi *" at bounding box center [198, 169] width 186 height 27
click at [210, 203] on div "0795507955 - PHONG" at bounding box center [197, 202] width 164 height 19
type input "0795507955"
type input "PHONG"
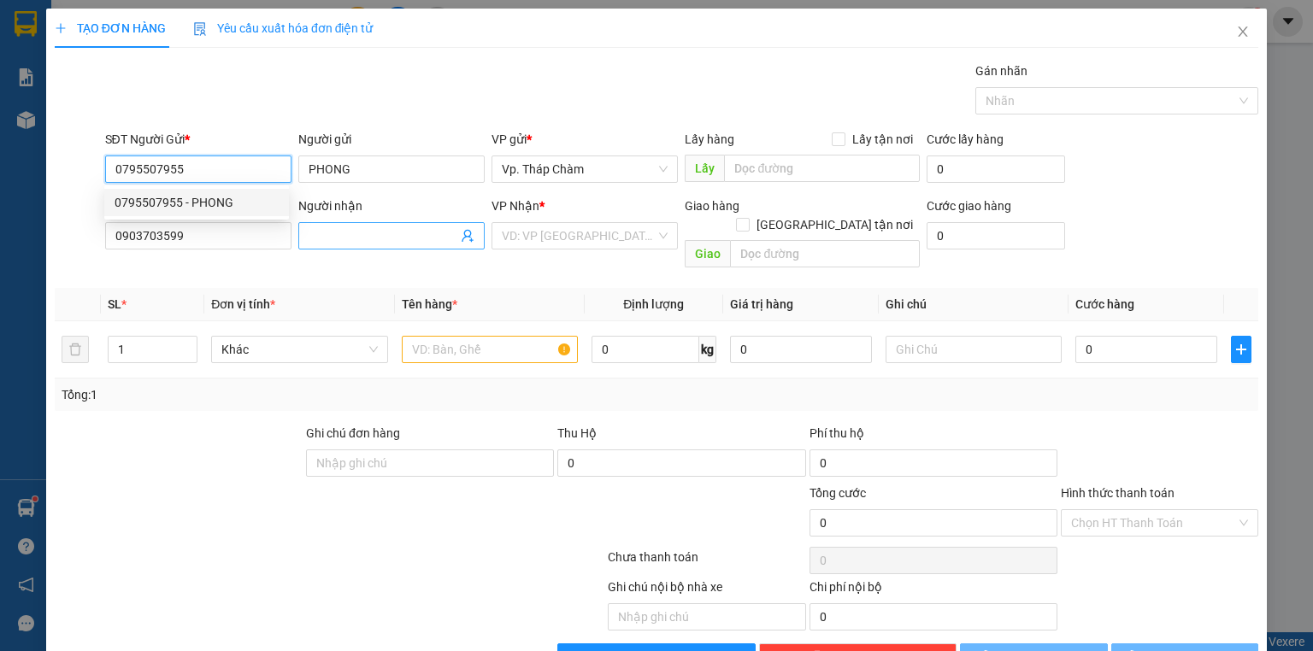
type input "40.000"
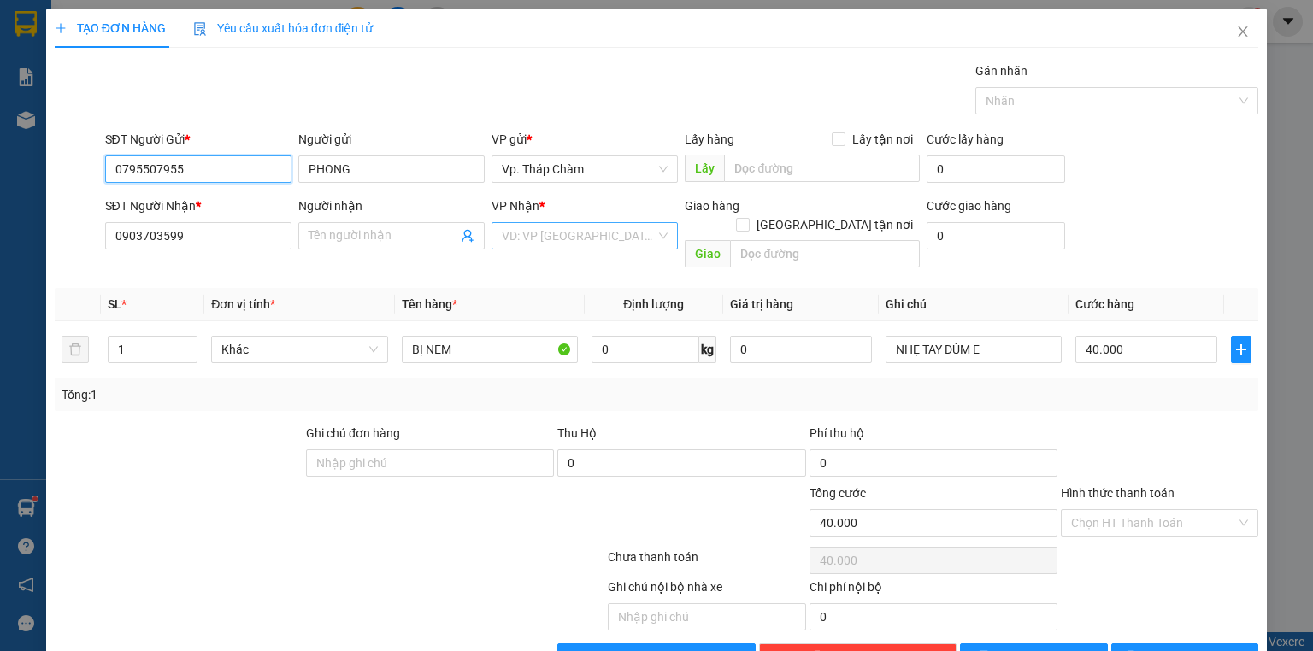
type input "0795507955"
click at [559, 244] on input "search" at bounding box center [579, 236] width 154 height 26
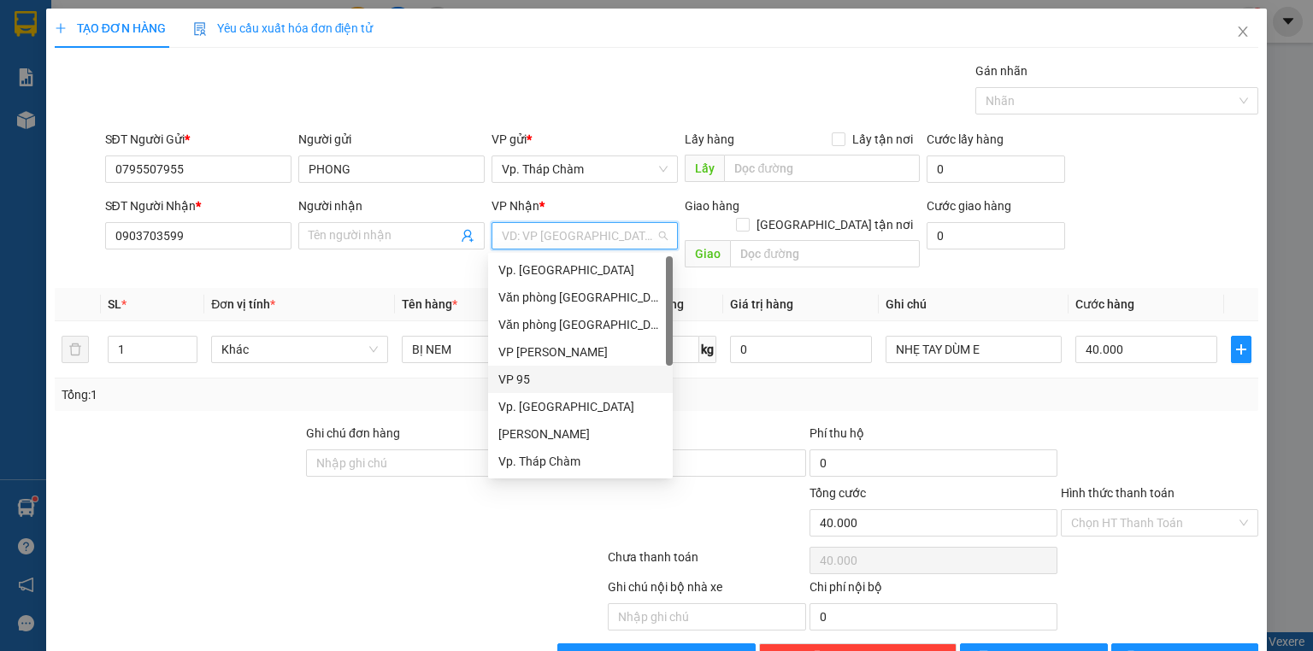
click at [547, 371] on div "VP 95" at bounding box center [580, 379] width 164 height 19
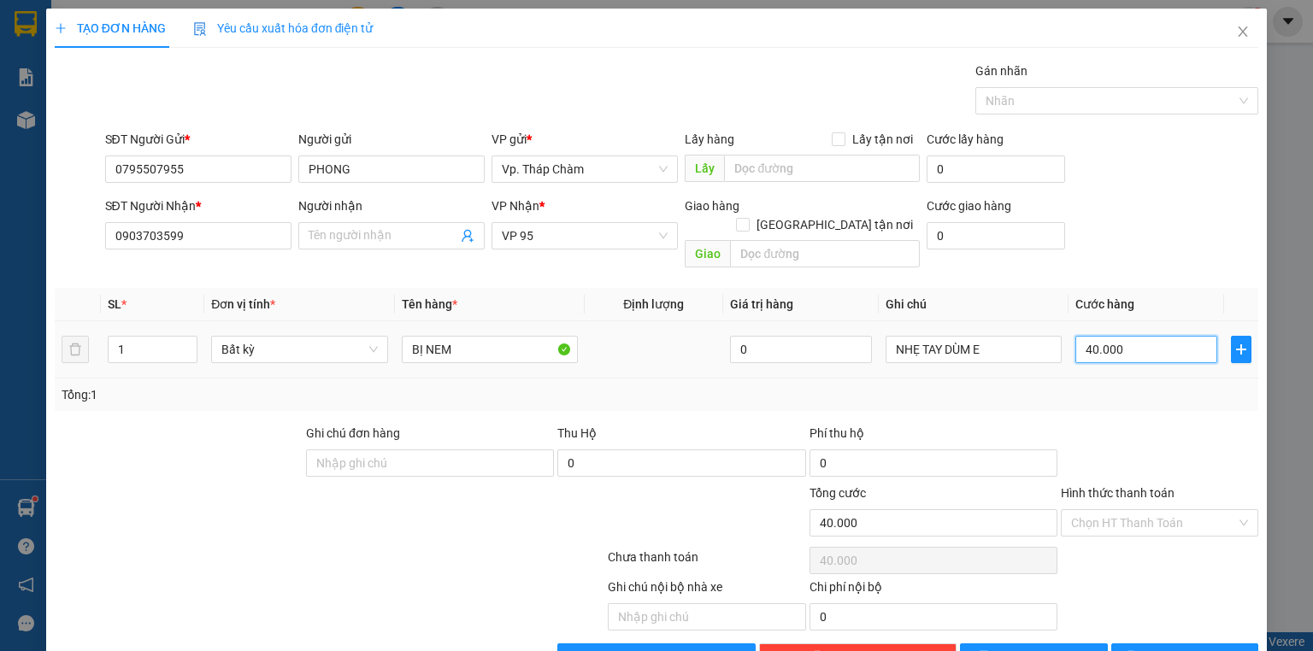
click at [1137, 336] on input "40.000" at bounding box center [1146, 349] width 142 height 27
type input "0"
type input "3"
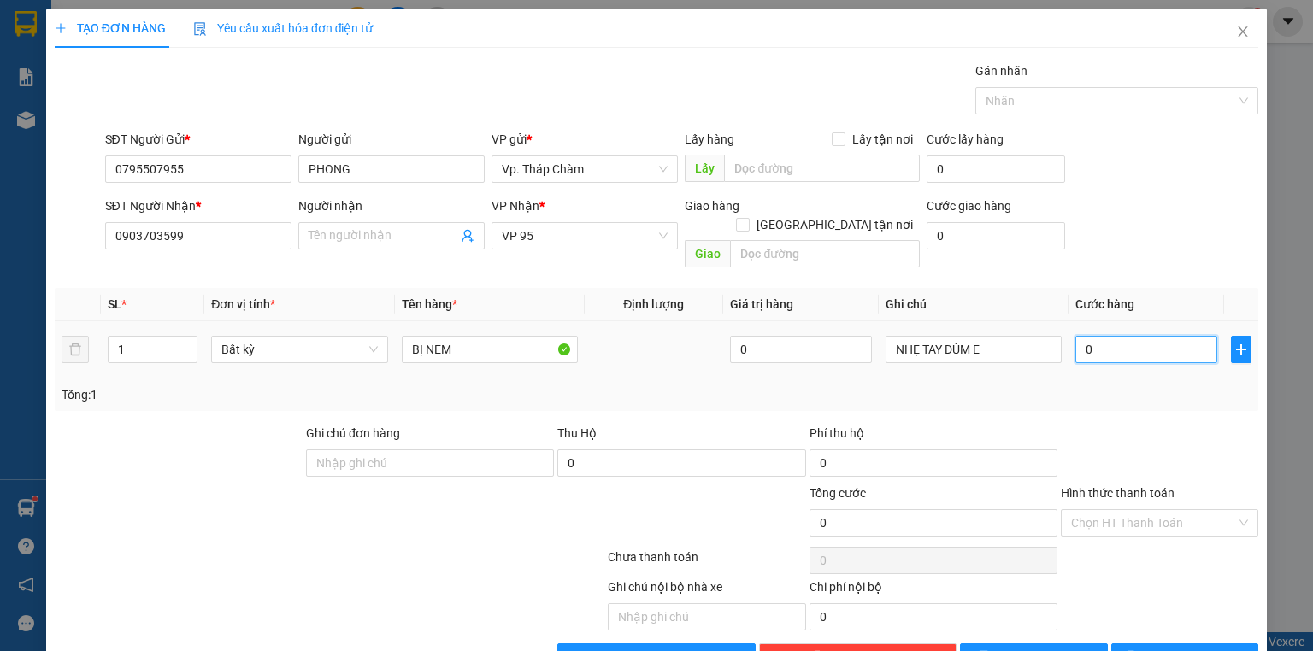
type input "3"
type input "030"
type input "30"
type input "030"
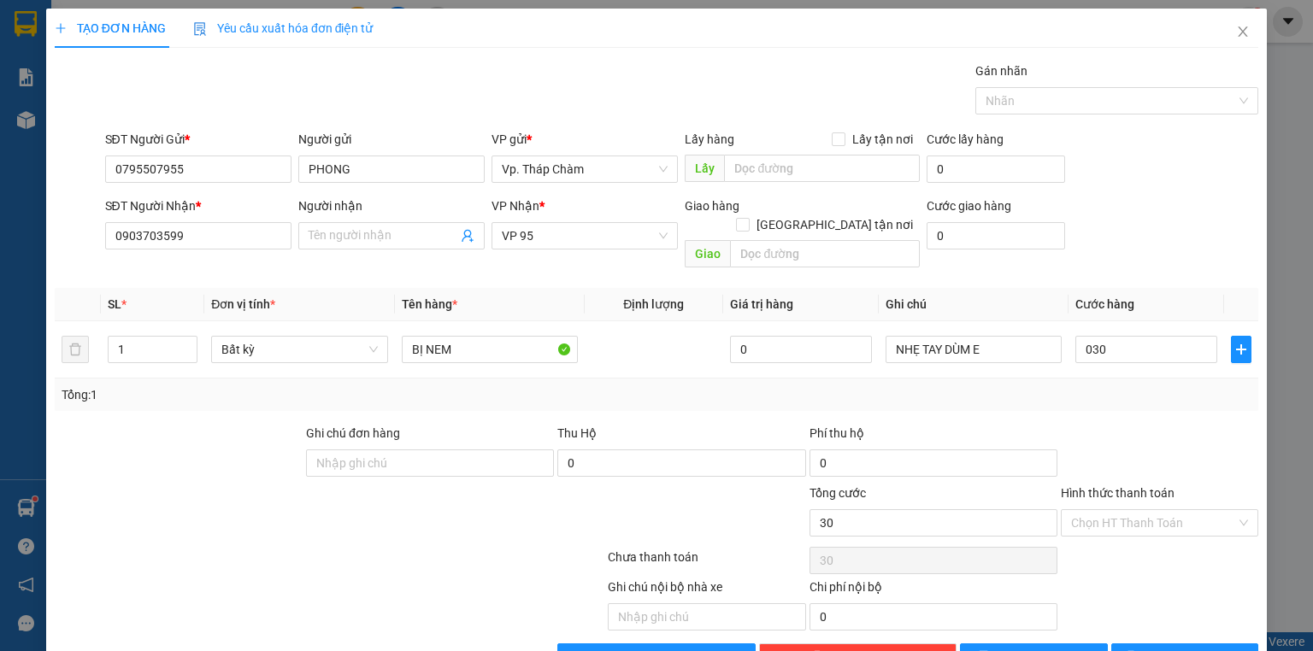
type input "30.000"
click at [1146, 397] on div "Transit Pickup Surcharge Ids Transit Deliver Surcharge Ids Transit Deliver Surc…" at bounding box center [657, 367] width 1204 height 610
click at [1131, 516] on span at bounding box center [1153, 523] width 165 height 26
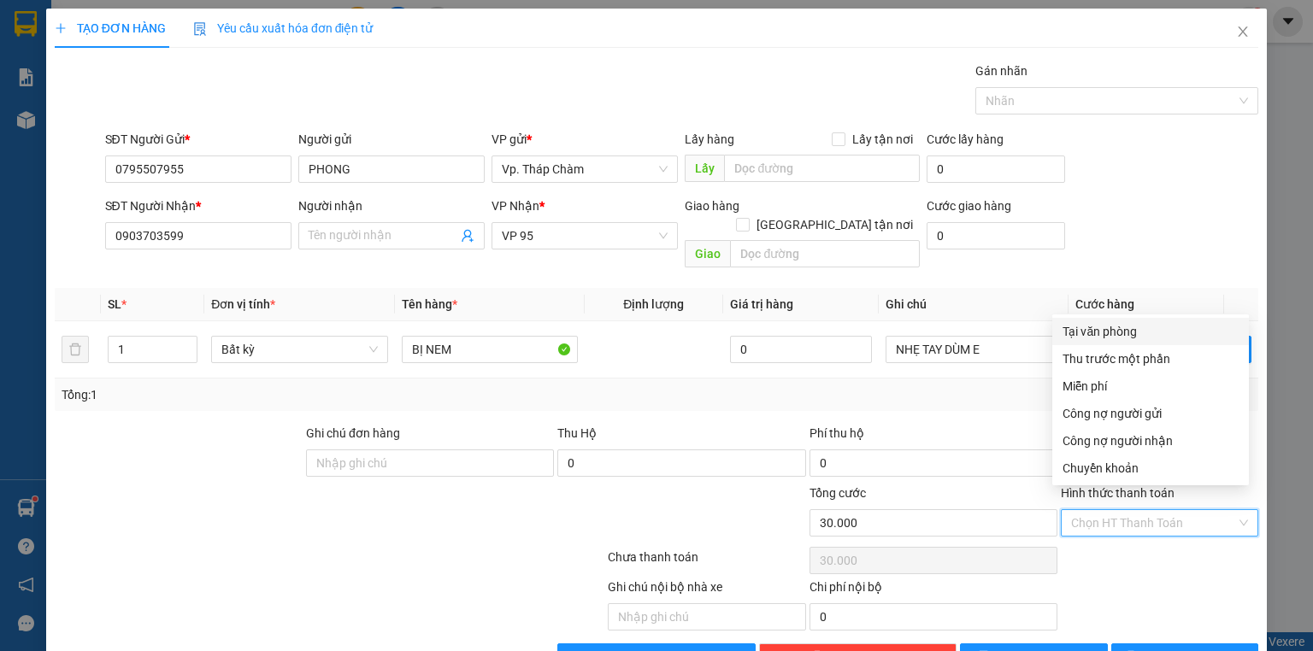
click at [1111, 325] on div "Tại văn phòng" at bounding box center [1151, 331] width 176 height 19
type input "0"
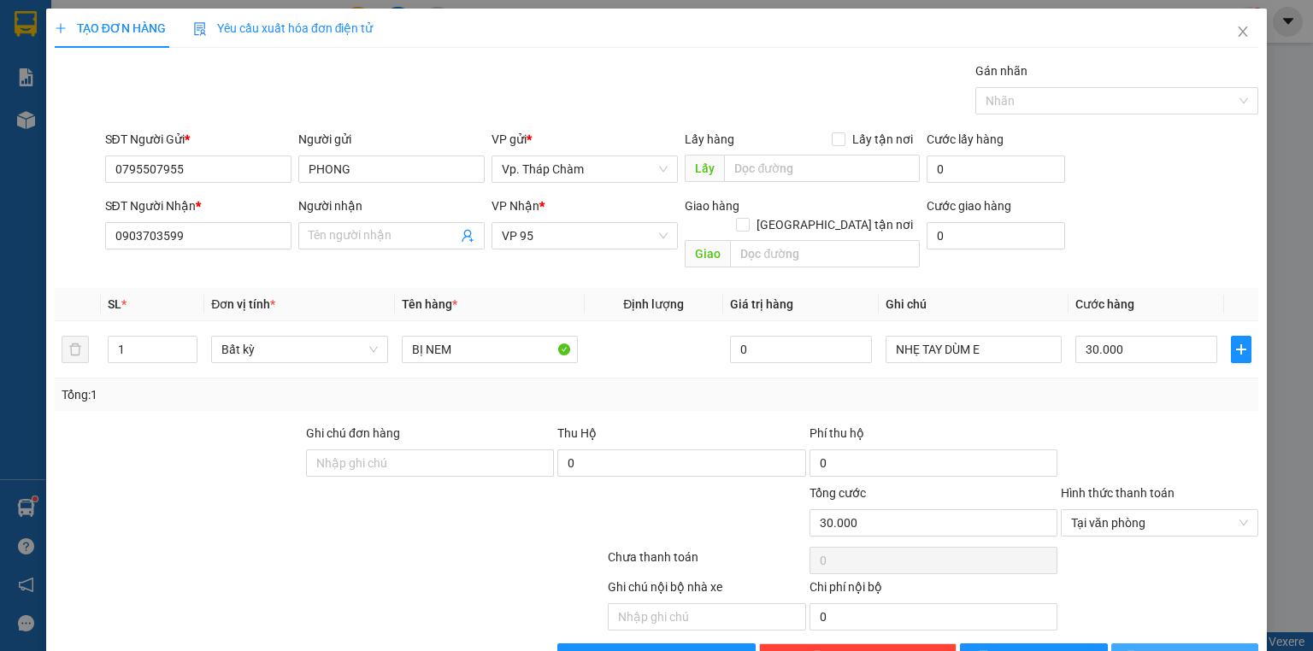
click at [1186, 648] on span "[PERSON_NAME] và In" at bounding box center [1204, 657] width 120 height 19
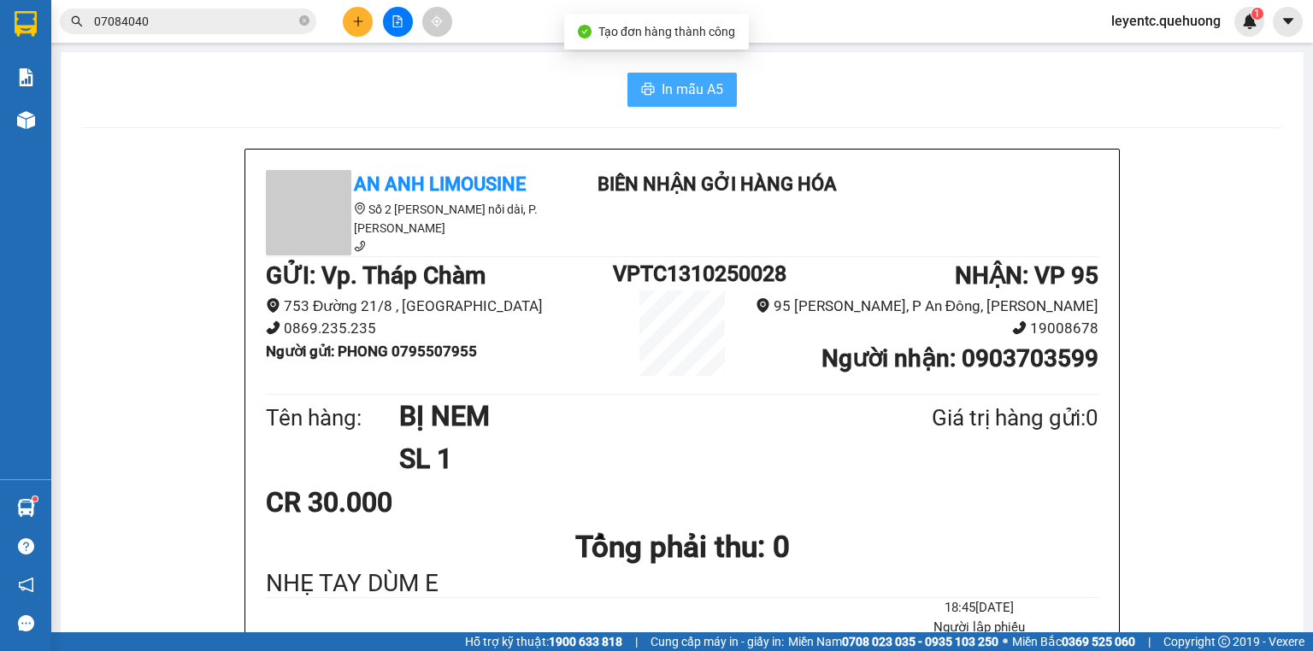
click at [662, 91] on span "In mẫu A5" at bounding box center [693, 89] width 62 height 21
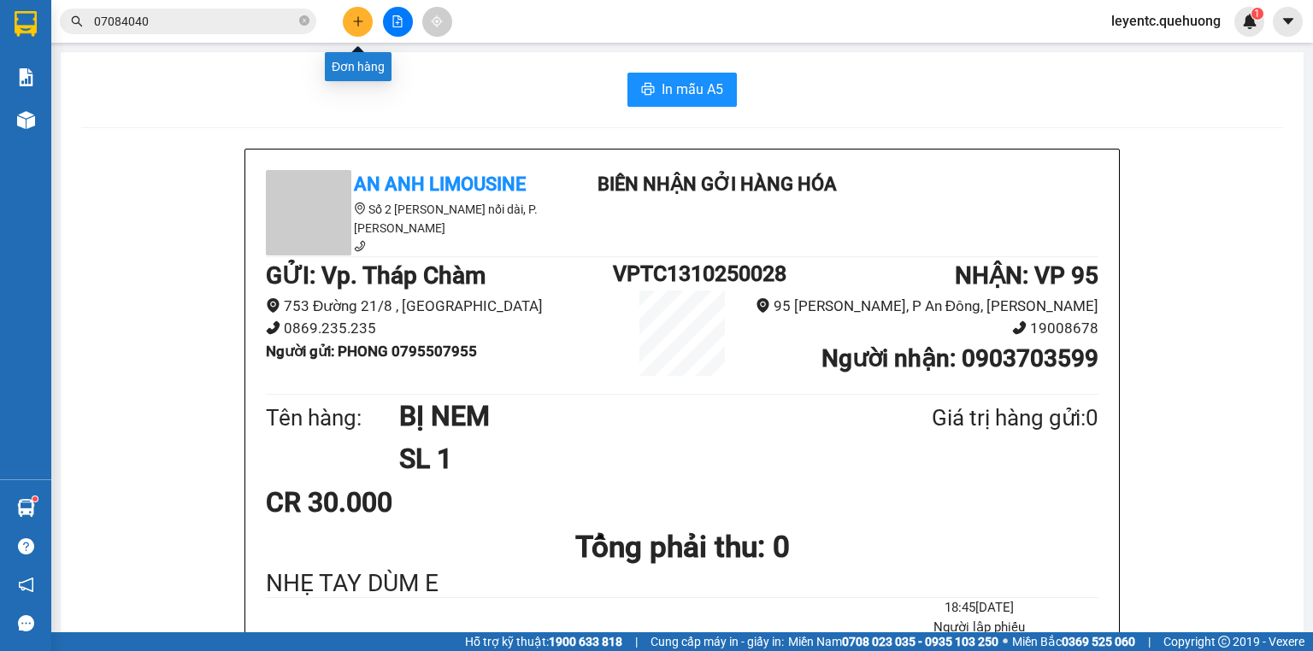
click at [360, 26] on icon "plus" at bounding box center [358, 21] width 12 height 12
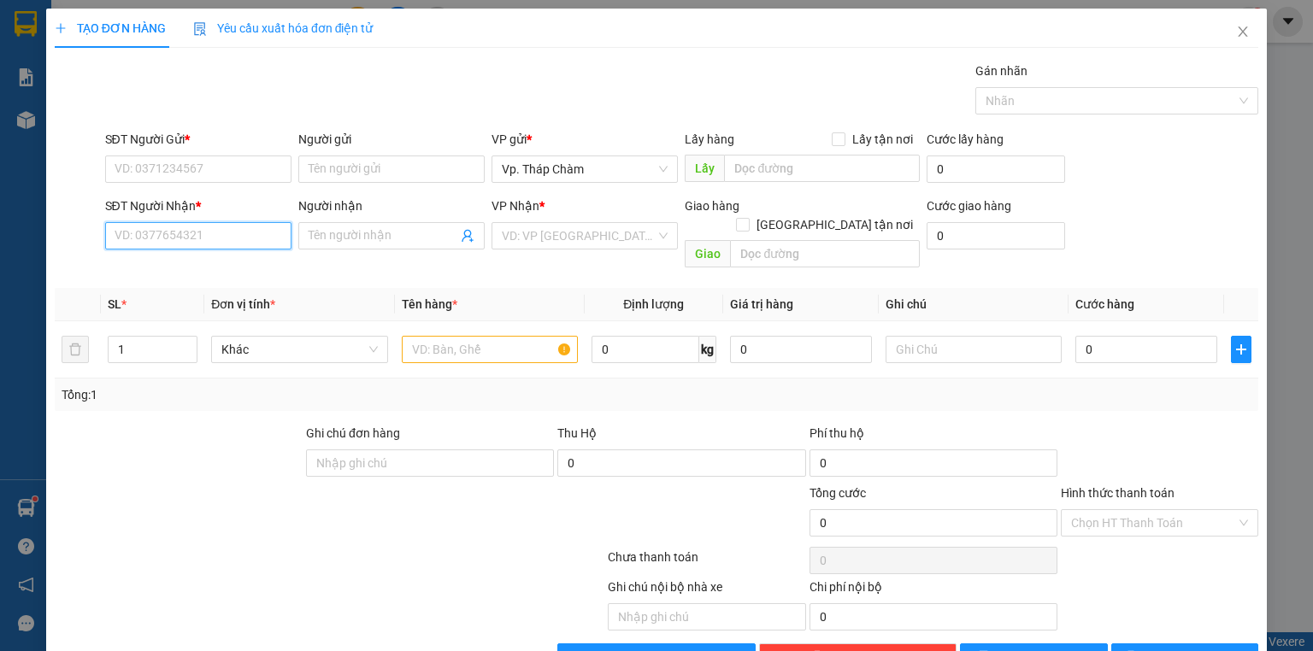
click at [185, 239] on input "SĐT Người Nhận *" at bounding box center [198, 235] width 186 height 27
click at [141, 233] on input "SĐT Người Nhận *" at bounding box center [198, 235] width 186 height 27
click at [193, 237] on input "SĐT Người Nhận *" at bounding box center [198, 235] width 186 height 27
type input "0867644731"
click at [369, 240] on input "Người nhận" at bounding box center [383, 236] width 149 height 19
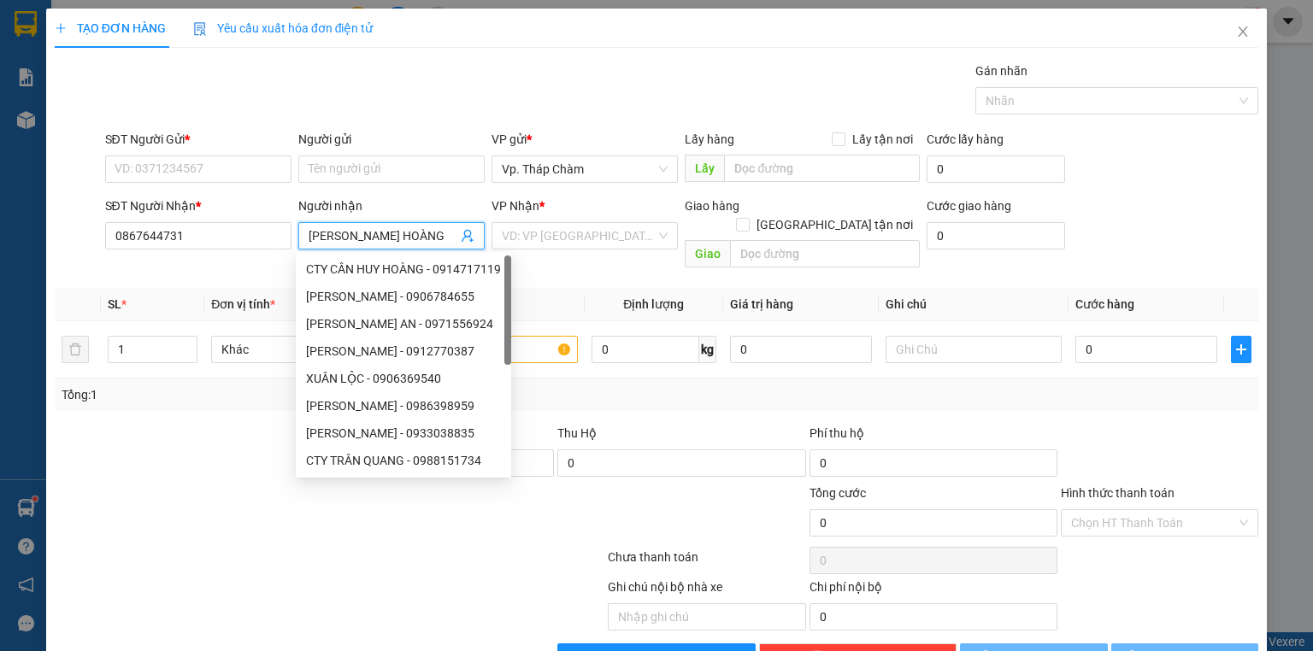
click at [391, 229] on input "[PERSON_NAME] HOÀNG" at bounding box center [383, 236] width 149 height 19
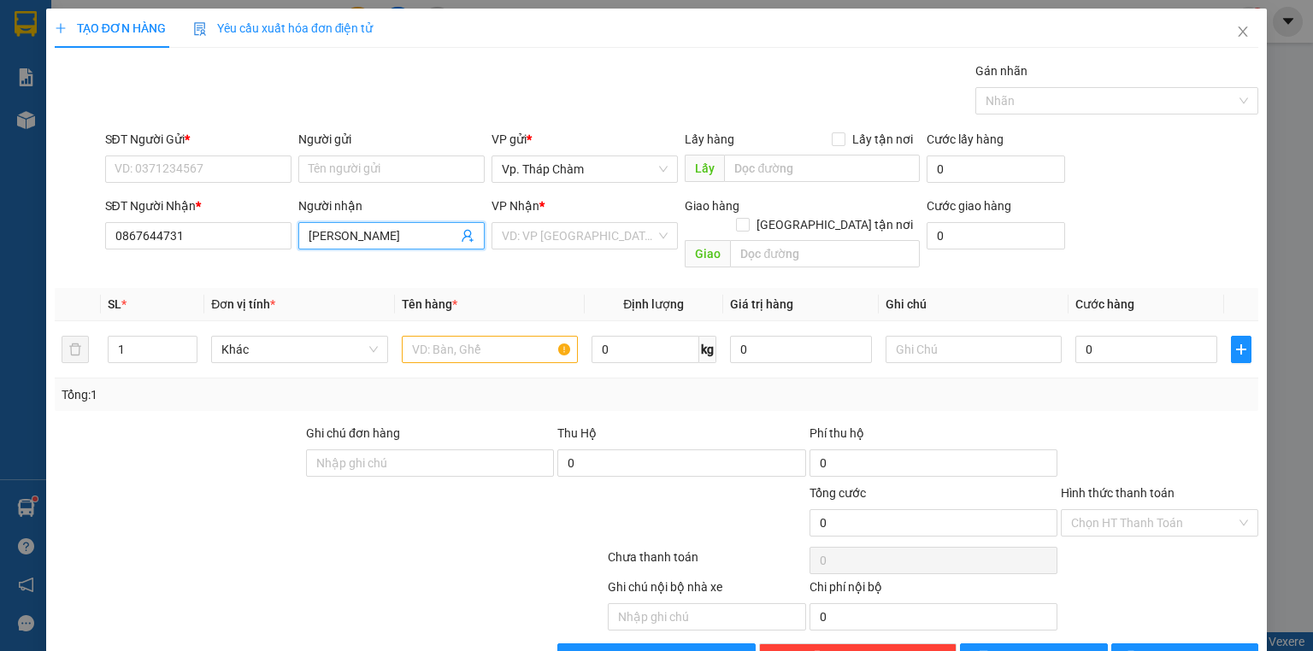
type input "[PERSON_NAME]"
click at [547, 219] on div "VP Nhận *" at bounding box center [585, 210] width 186 height 26
click at [556, 236] on input "search" at bounding box center [579, 236] width 154 height 26
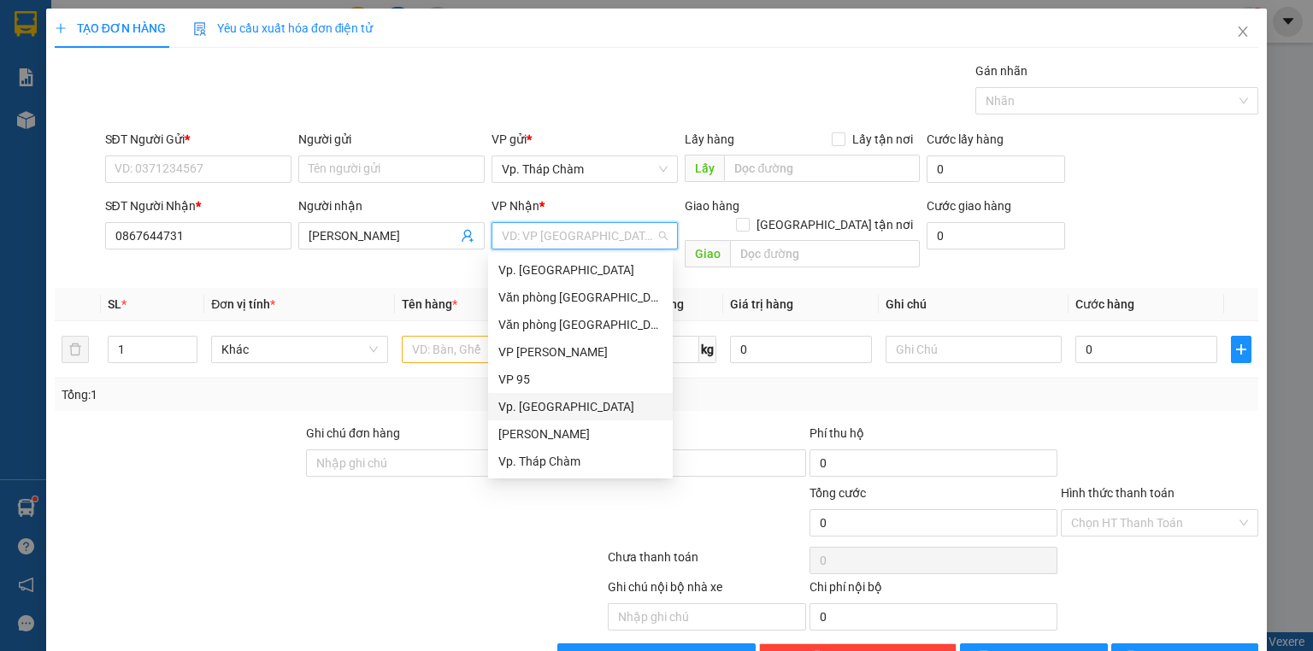
scroll to position [137, 0]
click at [548, 370] on div "VP QL13" at bounding box center [580, 379] width 164 height 19
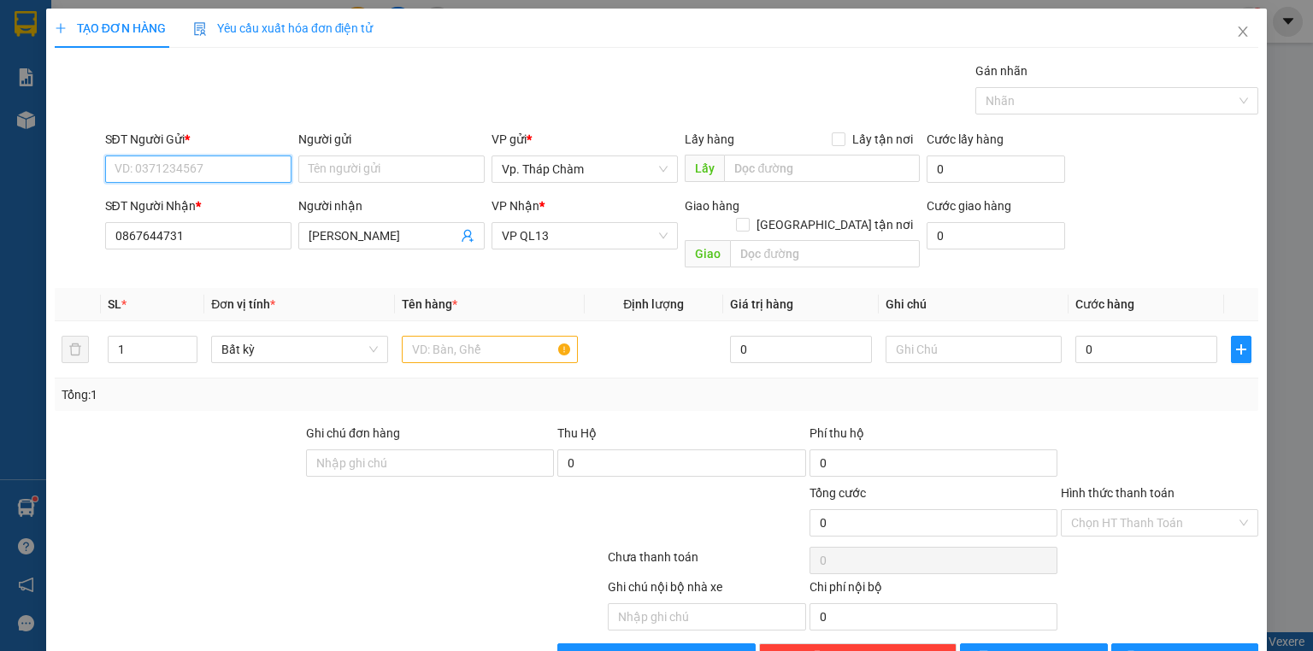
click at [243, 178] on input "SĐT Người Gửi *" at bounding box center [198, 169] width 186 height 27
type input "0334627930"
click at [352, 174] on input "Người gửi" at bounding box center [391, 169] width 186 height 27
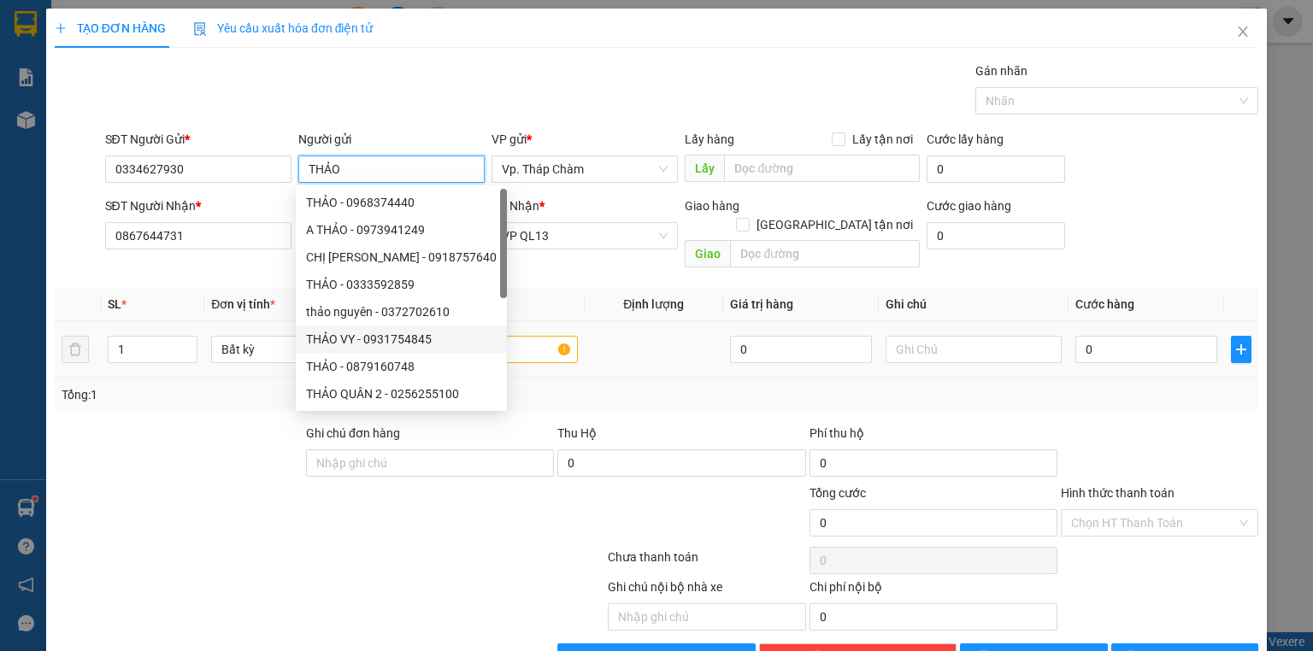
type input "THẢO"
click at [556, 336] on input "text" at bounding box center [490, 349] width 176 height 27
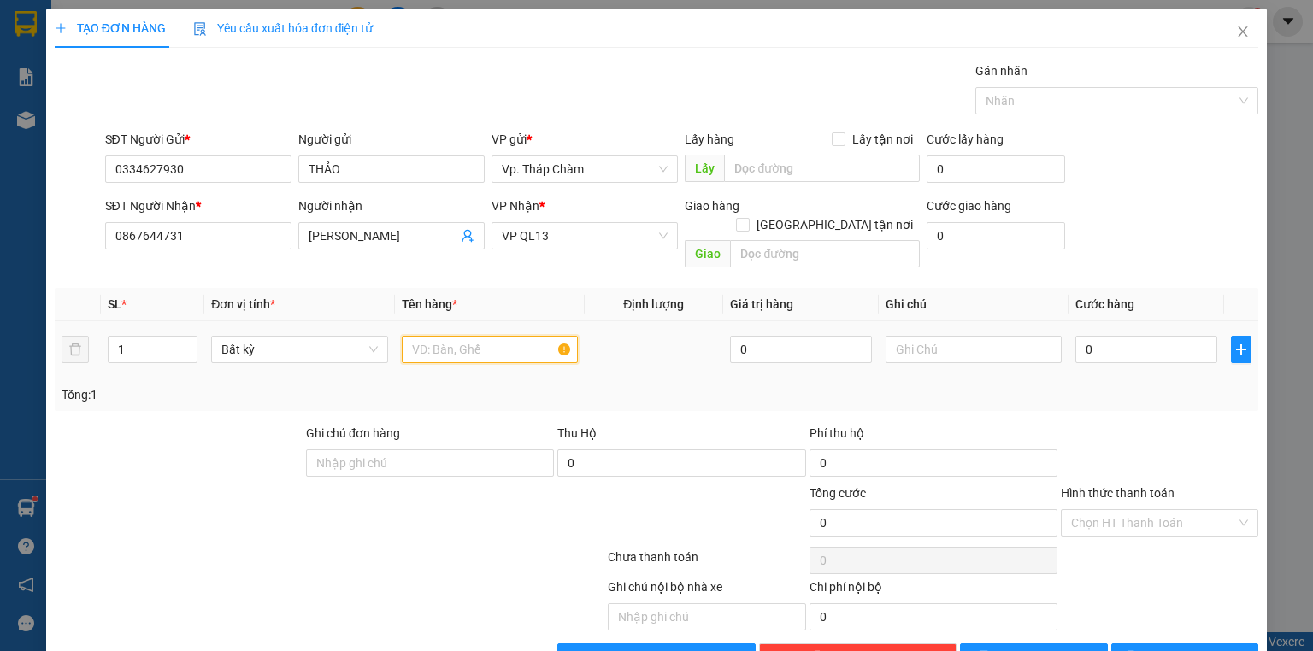
click at [555, 336] on input "text" at bounding box center [490, 349] width 176 height 27
click at [952, 336] on input "text" at bounding box center [974, 349] width 176 height 27
type input "X"
click at [433, 336] on input "text" at bounding box center [490, 349] width 176 height 27
type input "85-B1 860.21"
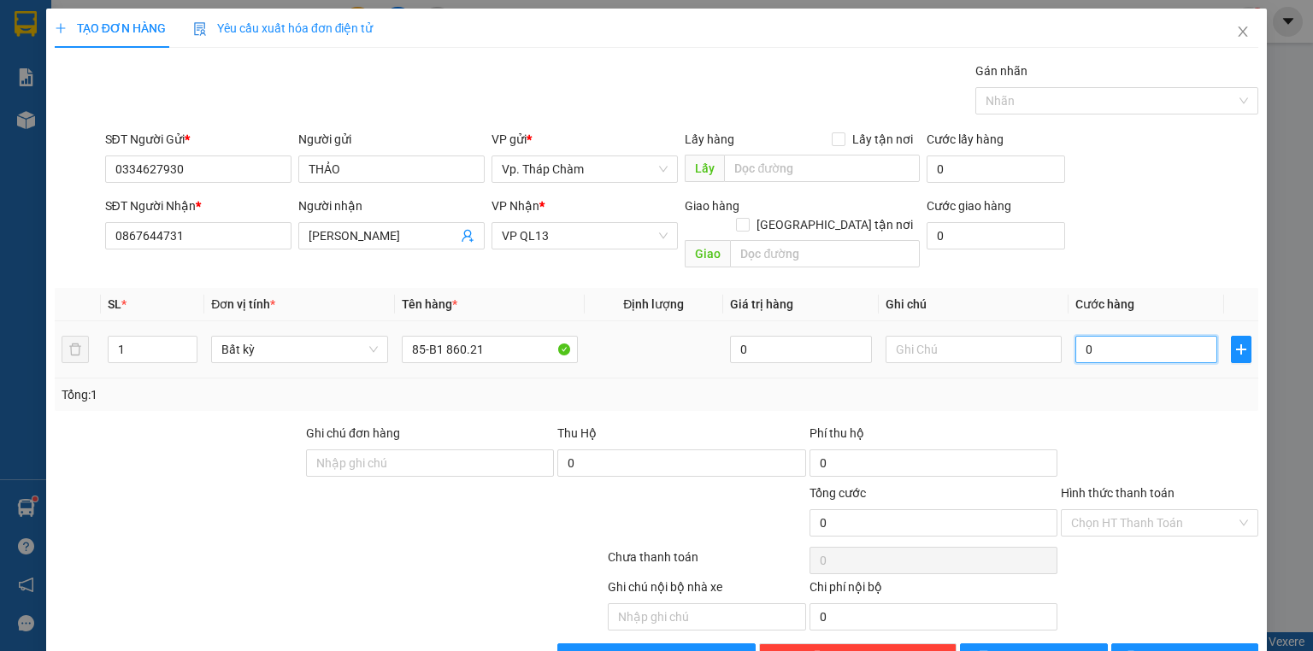
click at [1120, 336] on input "0" at bounding box center [1146, 349] width 142 height 27
type input "3"
type input "35"
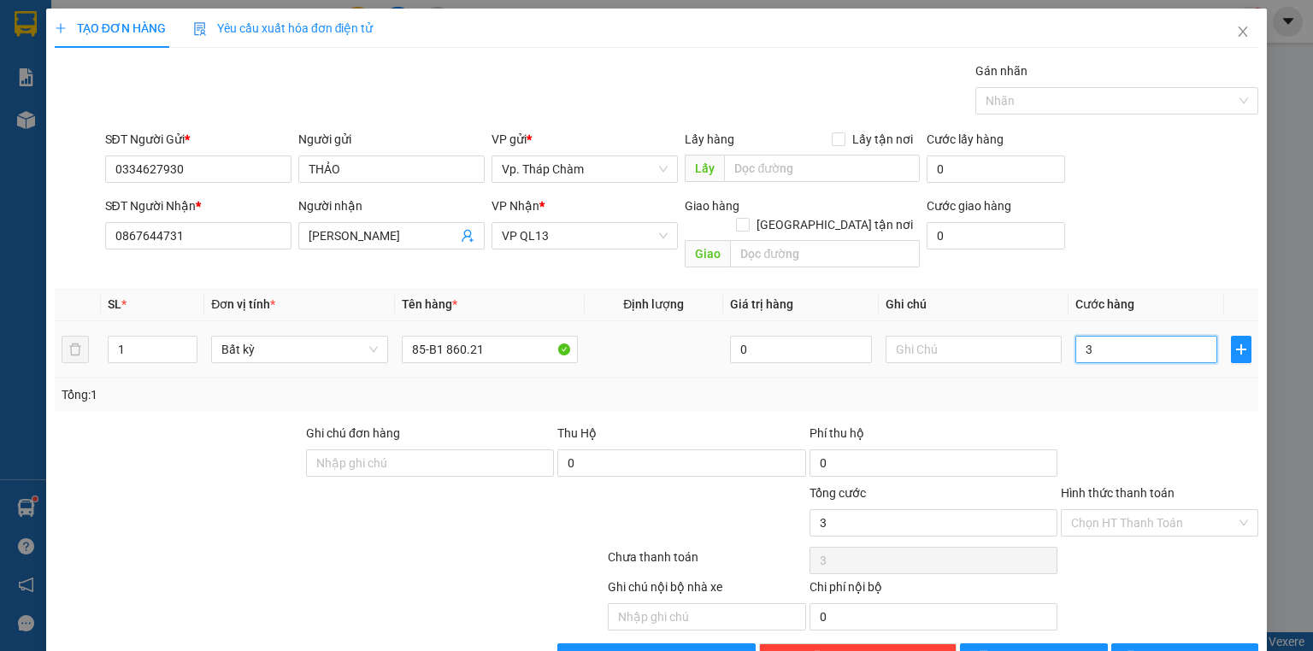
type input "35"
type input "350"
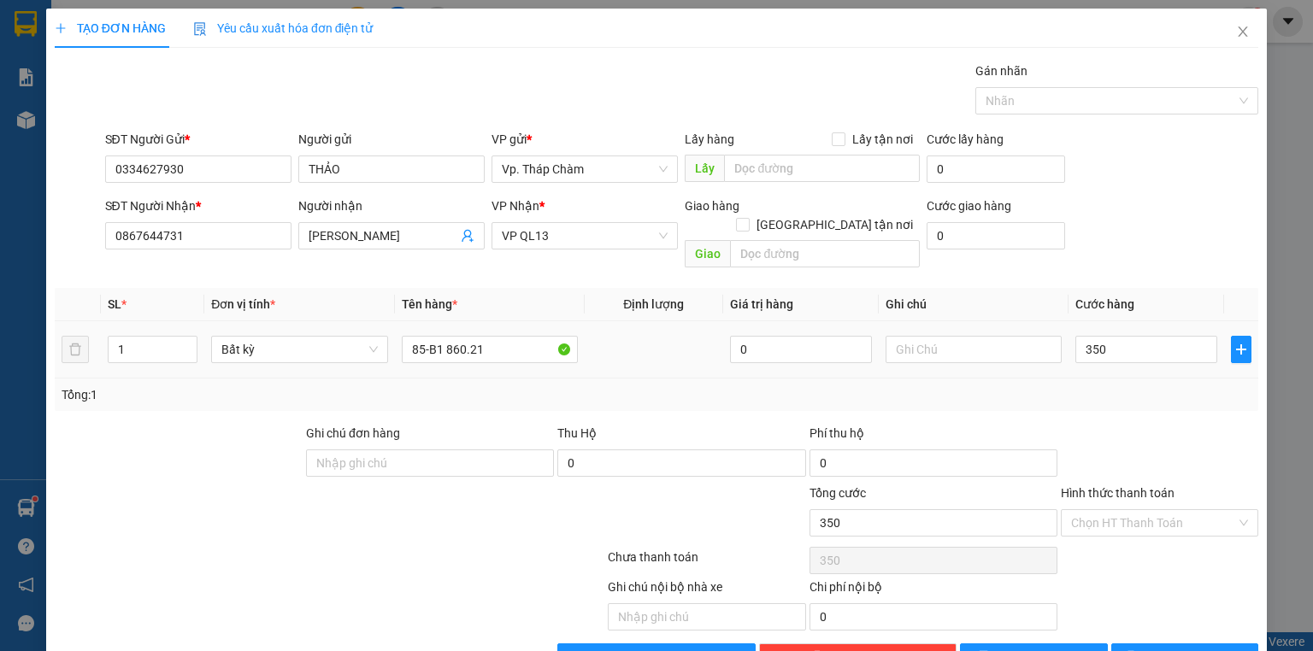
type input "350.000"
click at [1125, 399] on div "Transit Pickup Surcharge Ids Transit Deliver Surcharge Ids Transit Deliver Surc…" at bounding box center [657, 367] width 1204 height 610
drag, startPoint x: 1135, startPoint y: 473, endPoint x: 1135, endPoint y: 493, distance: 20.5
click at [1135, 489] on div "Hình thức thanh toán Chọn HT Thanh Toán" at bounding box center [1159, 514] width 197 height 60
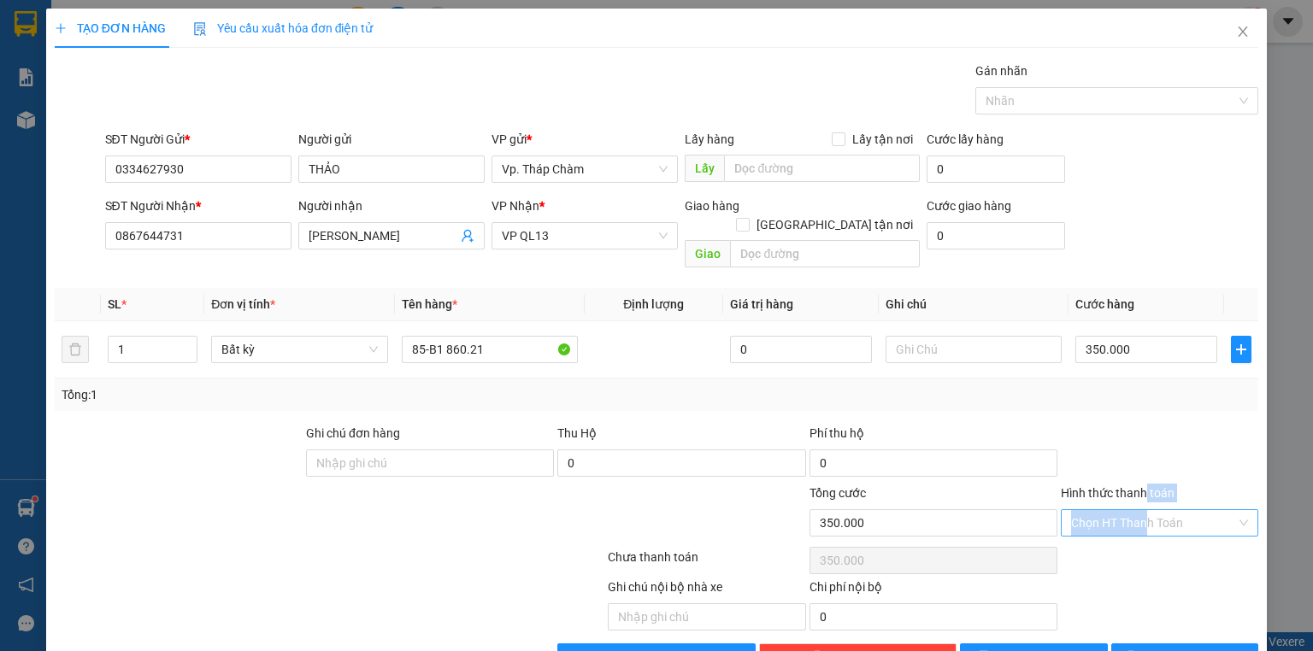
click at [1135, 510] on input "Hình thức thanh toán" at bounding box center [1153, 523] width 165 height 26
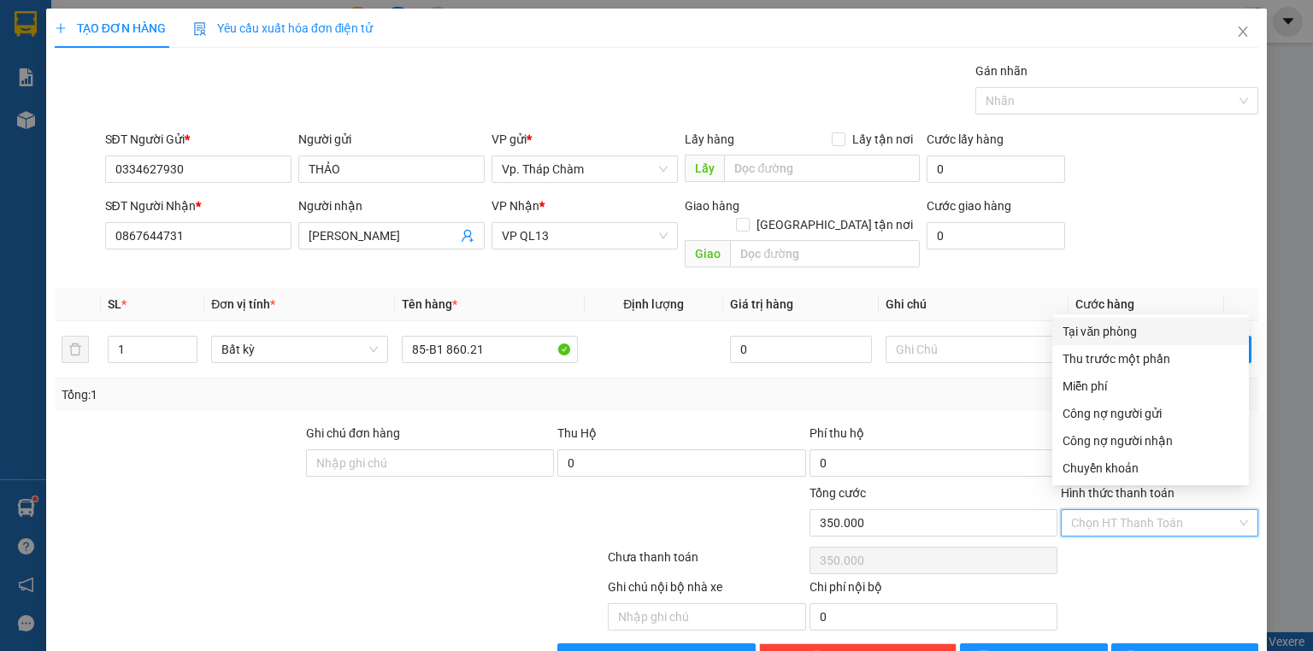
click at [1111, 329] on div "Tại văn phòng" at bounding box center [1151, 331] width 176 height 19
type input "0"
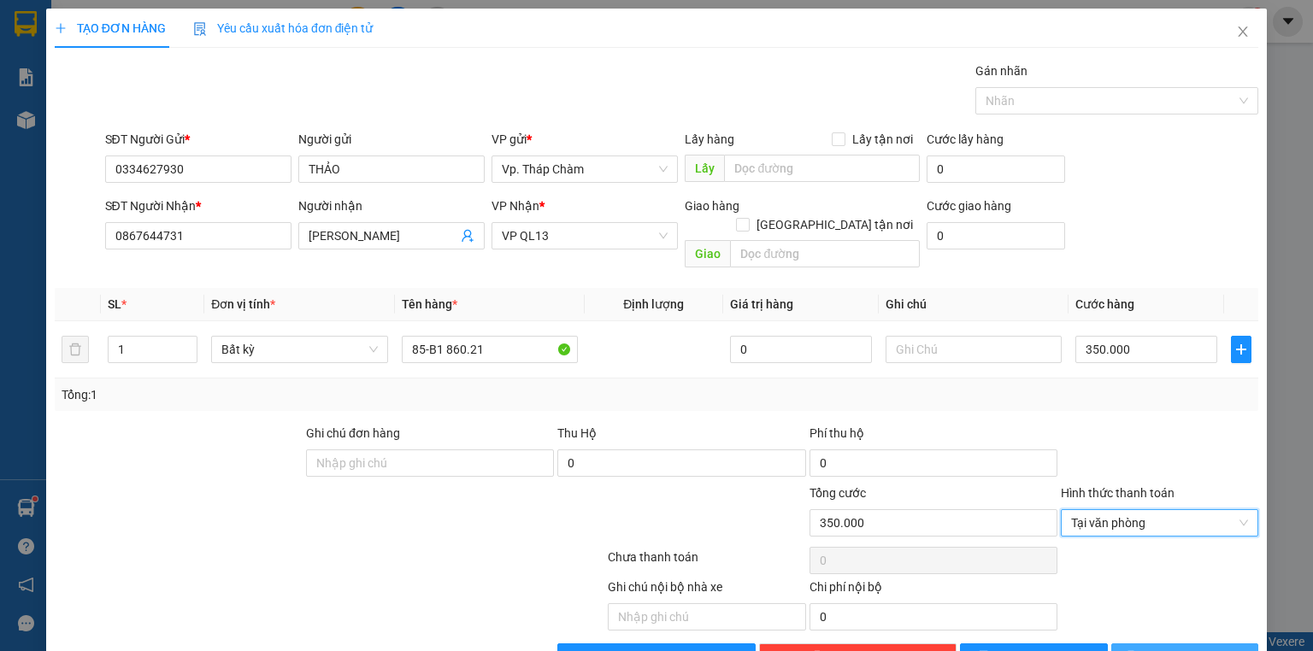
click at [1187, 644] on button "[PERSON_NAME] và In" at bounding box center [1185, 657] width 148 height 27
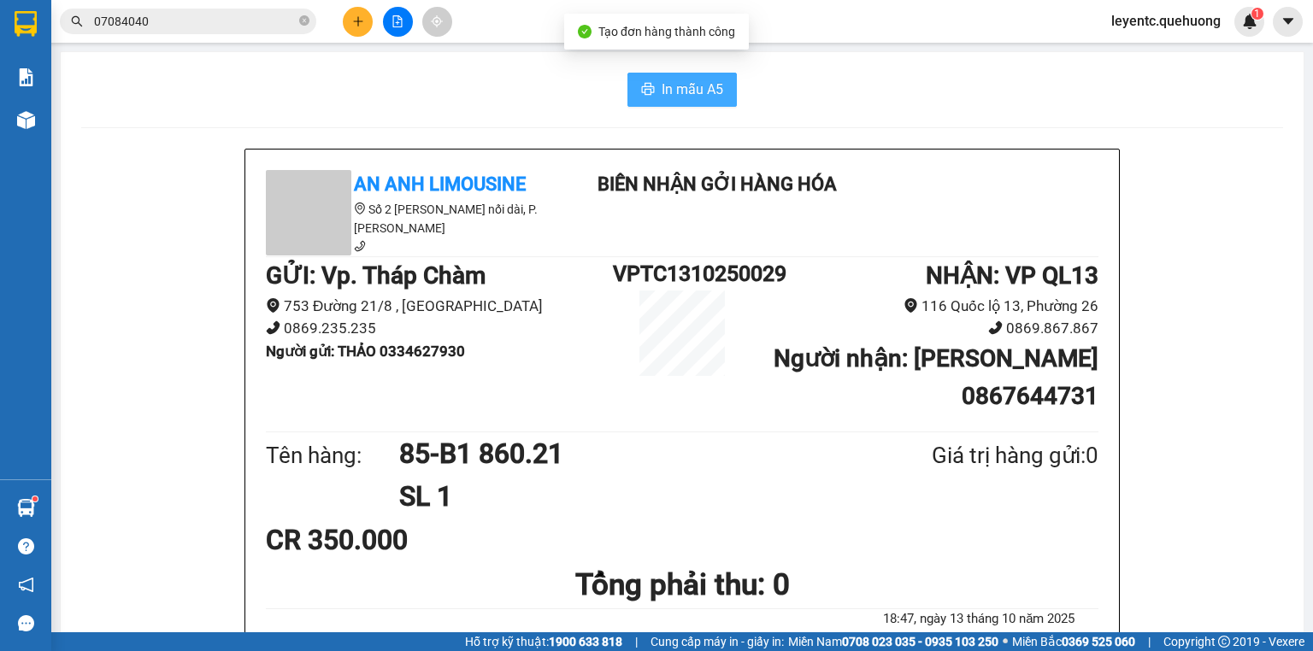
click at [704, 93] on span "In mẫu A5" at bounding box center [693, 89] width 62 height 21
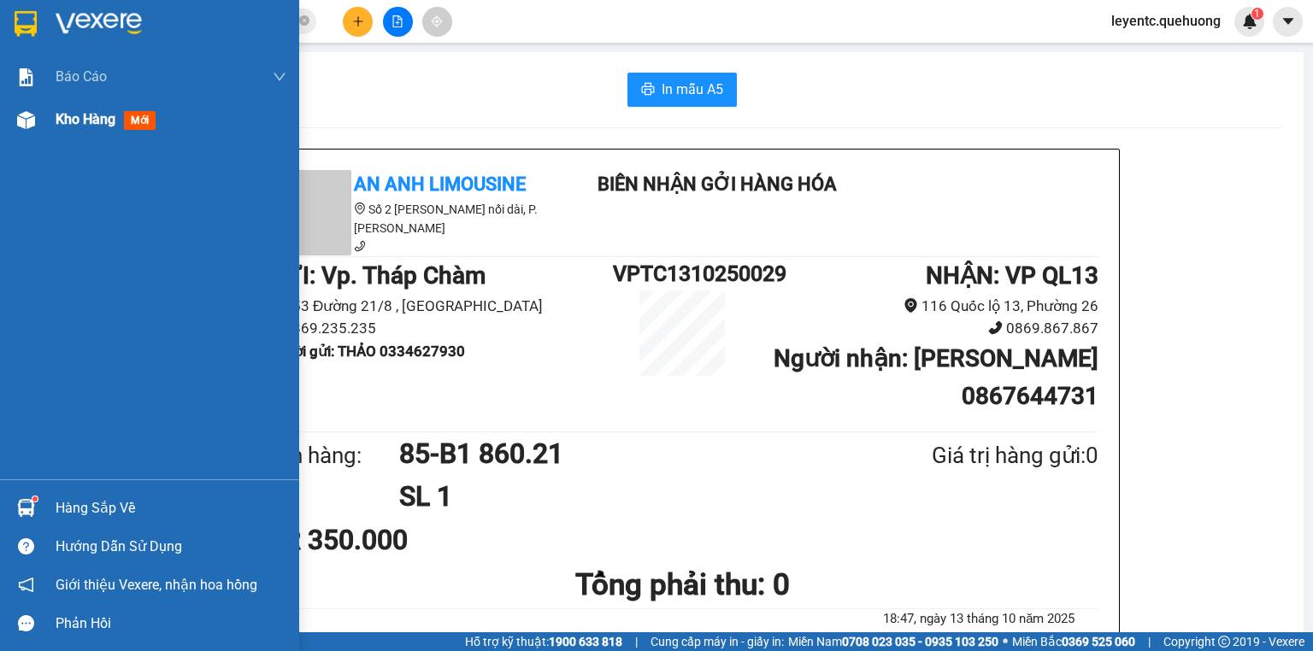
click at [21, 122] on img at bounding box center [26, 120] width 18 height 18
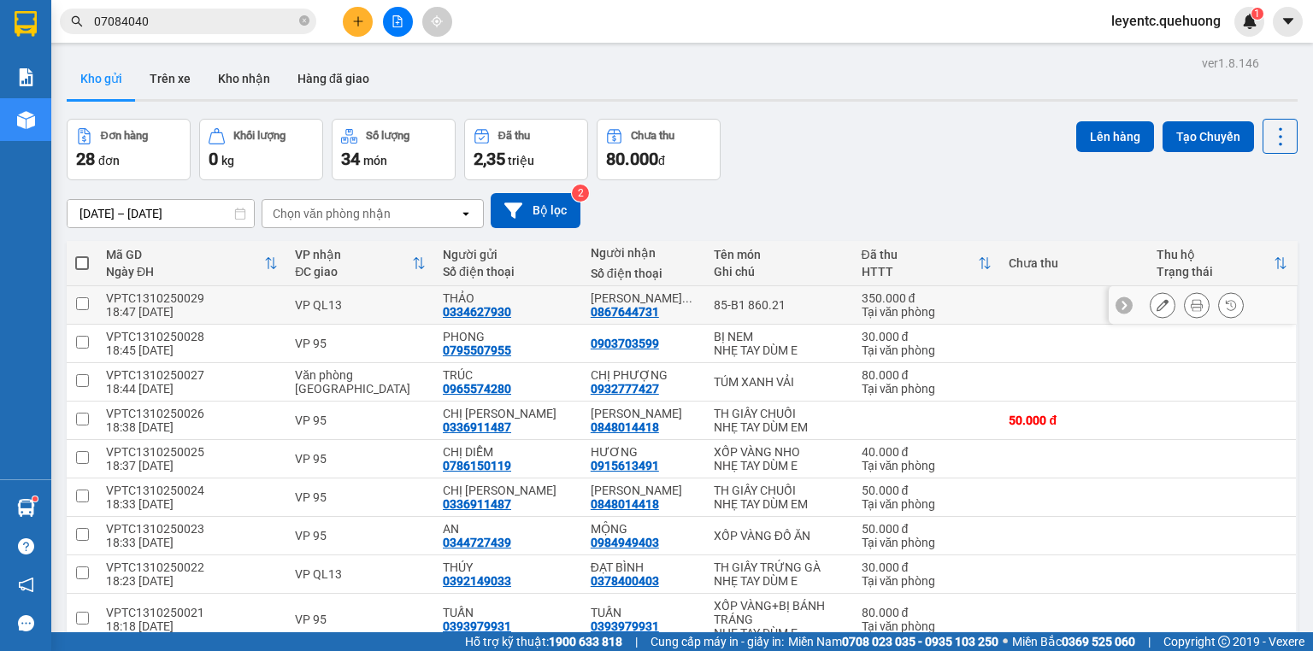
click at [1157, 305] on icon at bounding box center [1163, 305] width 12 height 12
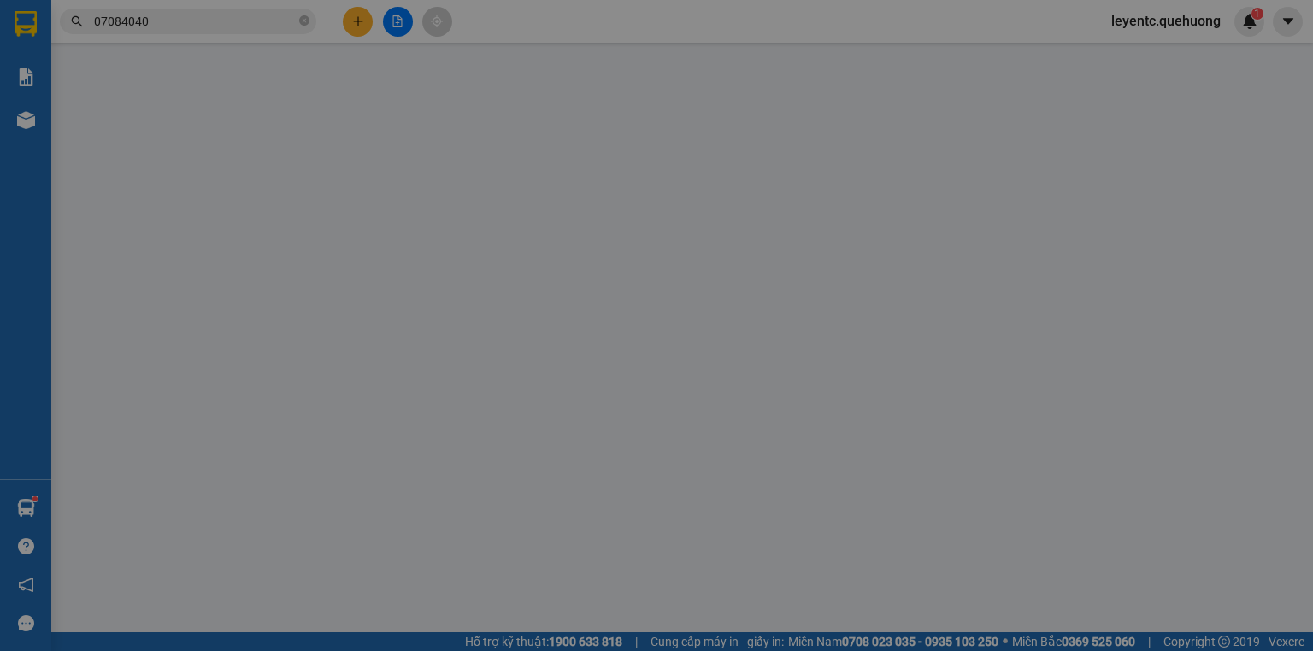
type input "0334627930"
type input "THẢO"
type input "0867644731"
type input "[PERSON_NAME]"
type input "0"
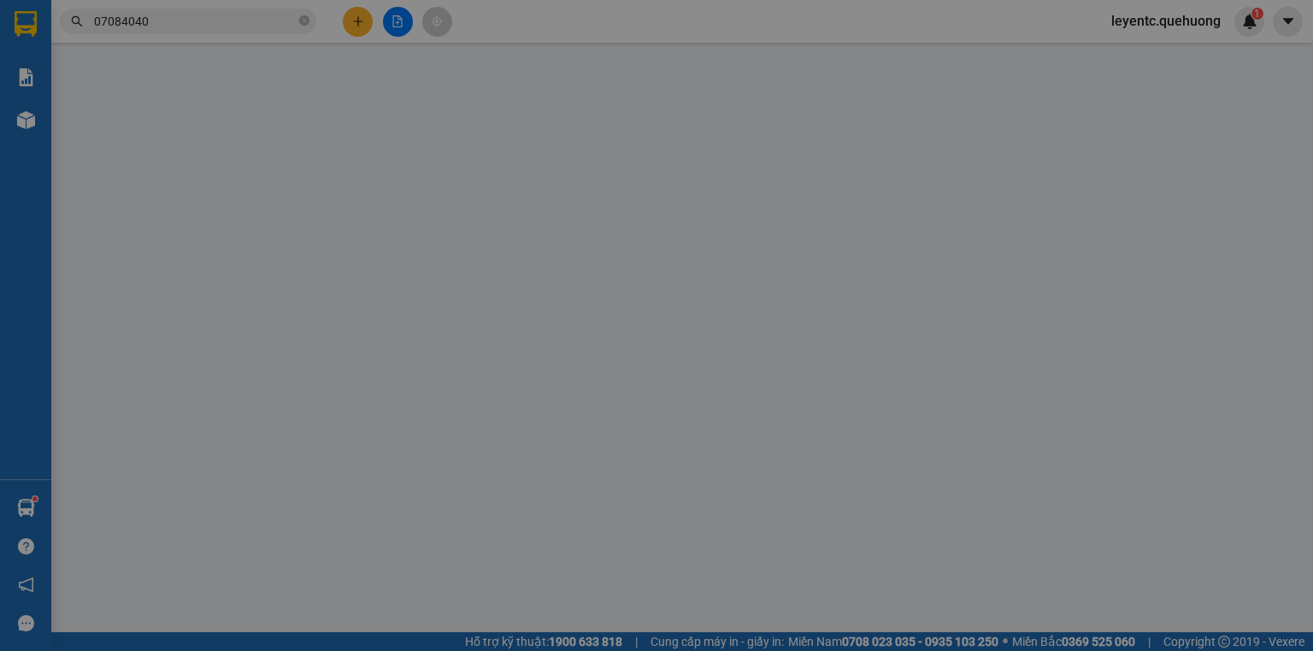
type input "350.000"
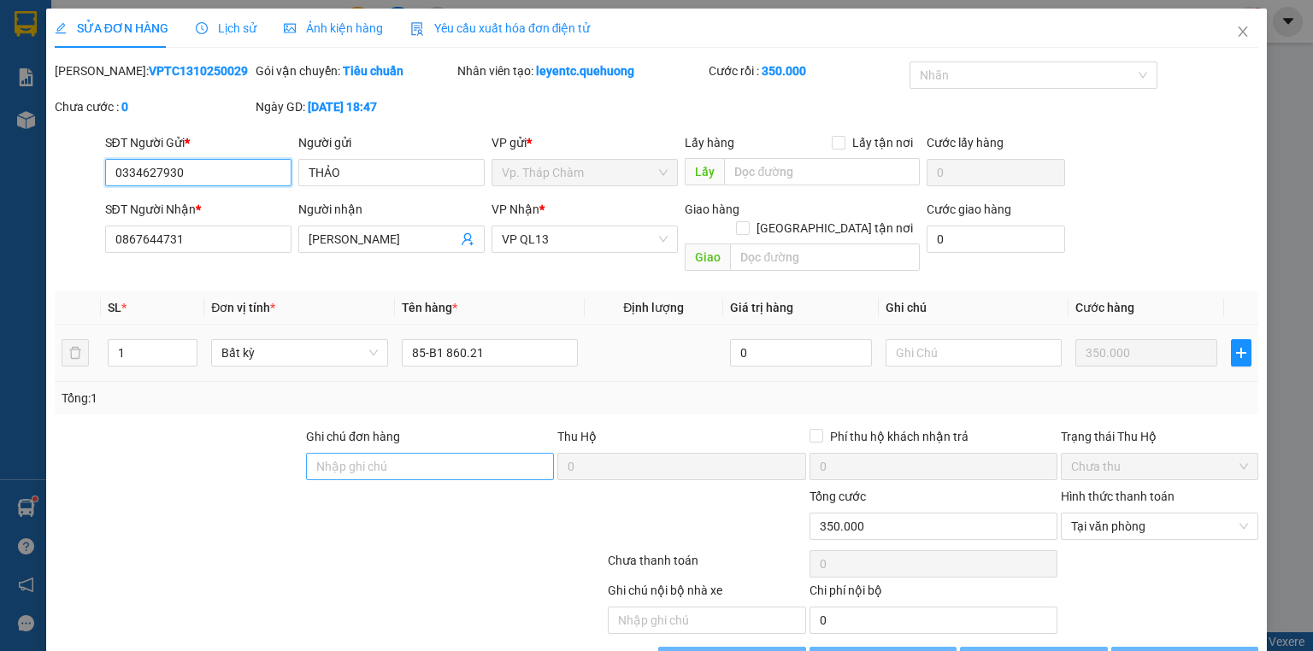
click at [990, 339] on input "text" at bounding box center [974, 352] width 176 height 27
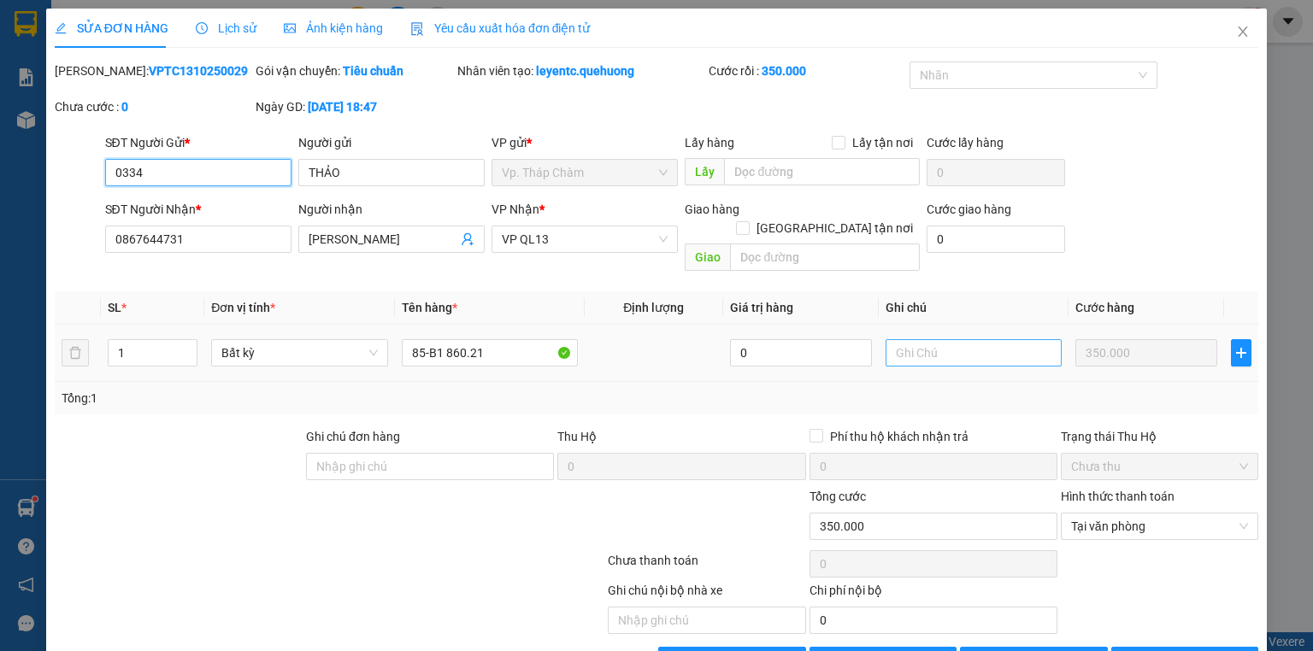
type input "0334"
click at [967, 339] on input "text" at bounding box center [974, 352] width 176 height 27
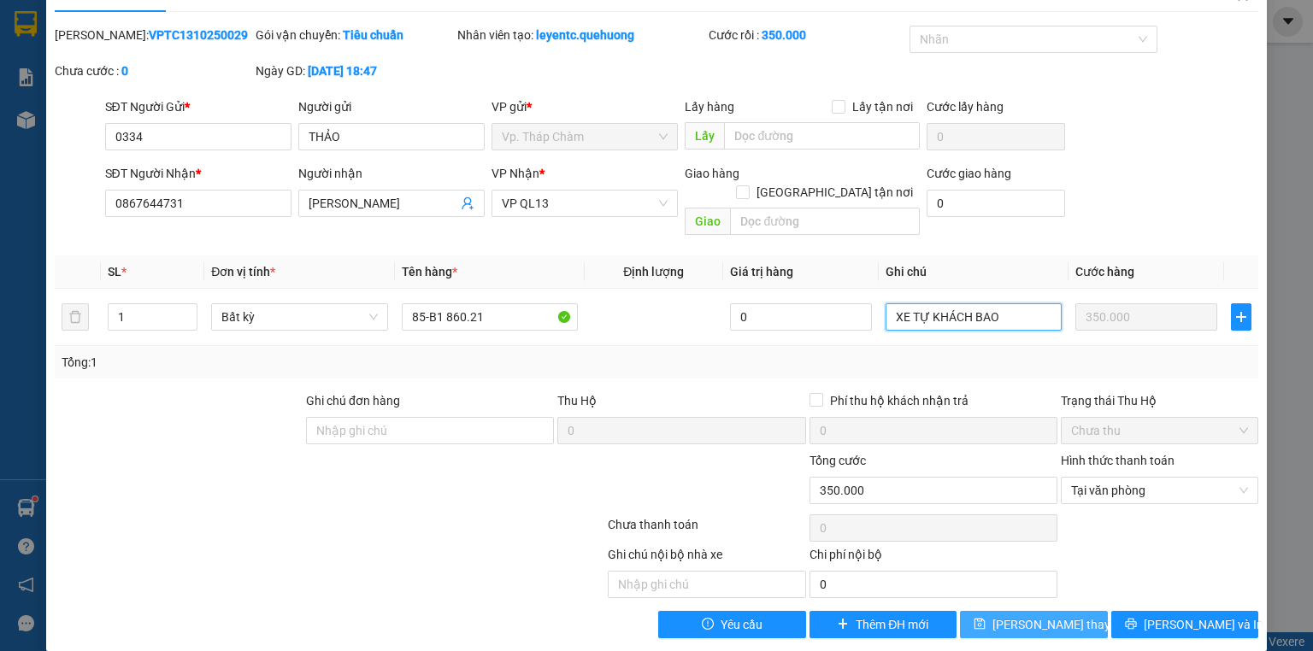
type input "XE TỰ KHÁCH BAO"
click at [1016, 616] on span "[PERSON_NAME] thay đổi" at bounding box center [1061, 625] width 137 height 19
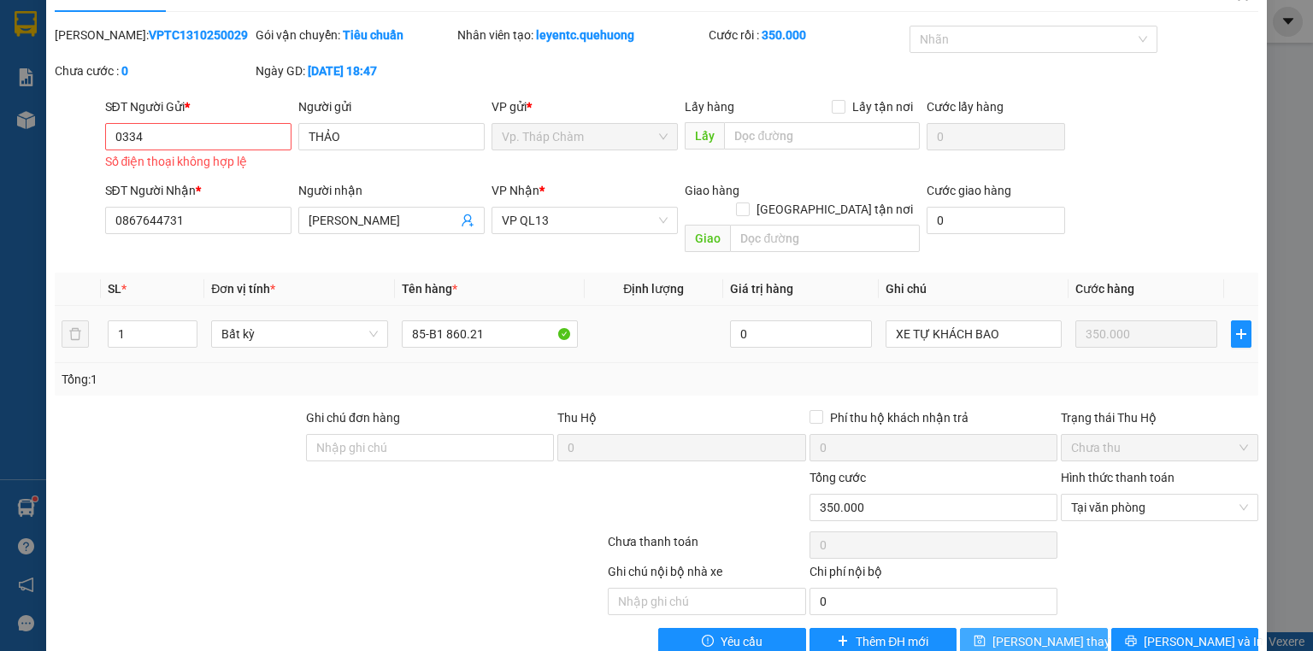
scroll to position [0, 0]
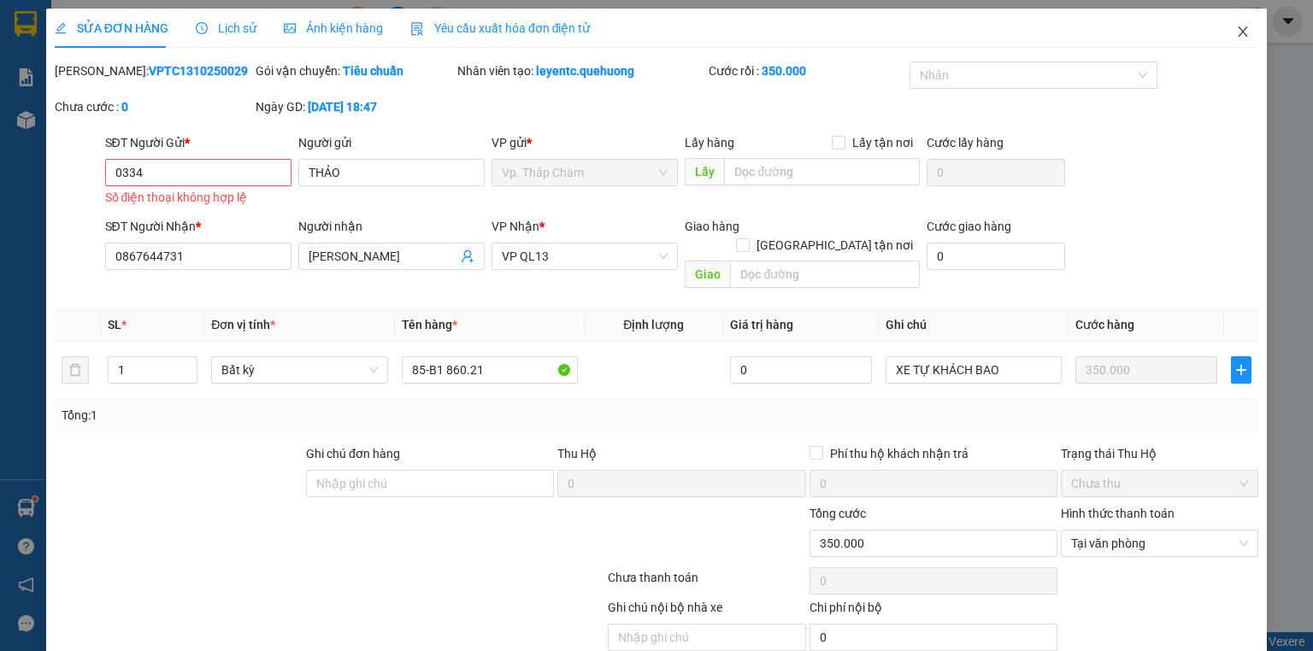
click at [1236, 27] on icon "close" at bounding box center [1243, 32] width 14 height 14
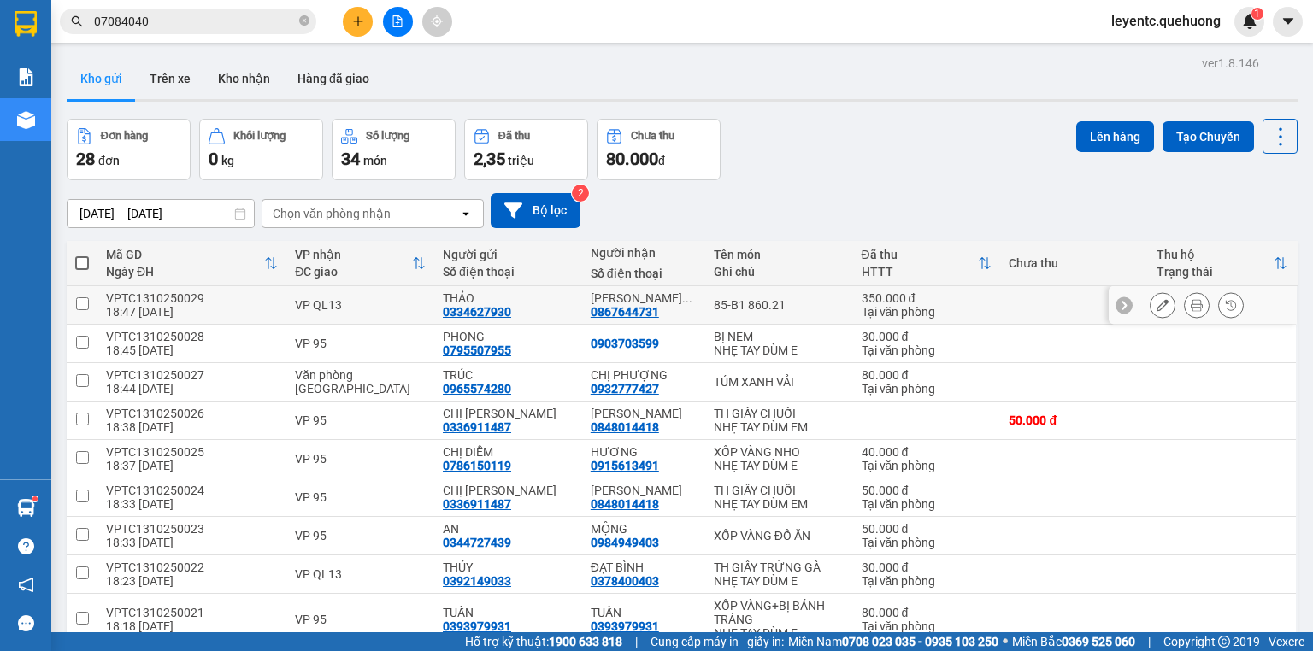
click at [1154, 311] on button at bounding box center [1163, 306] width 24 height 30
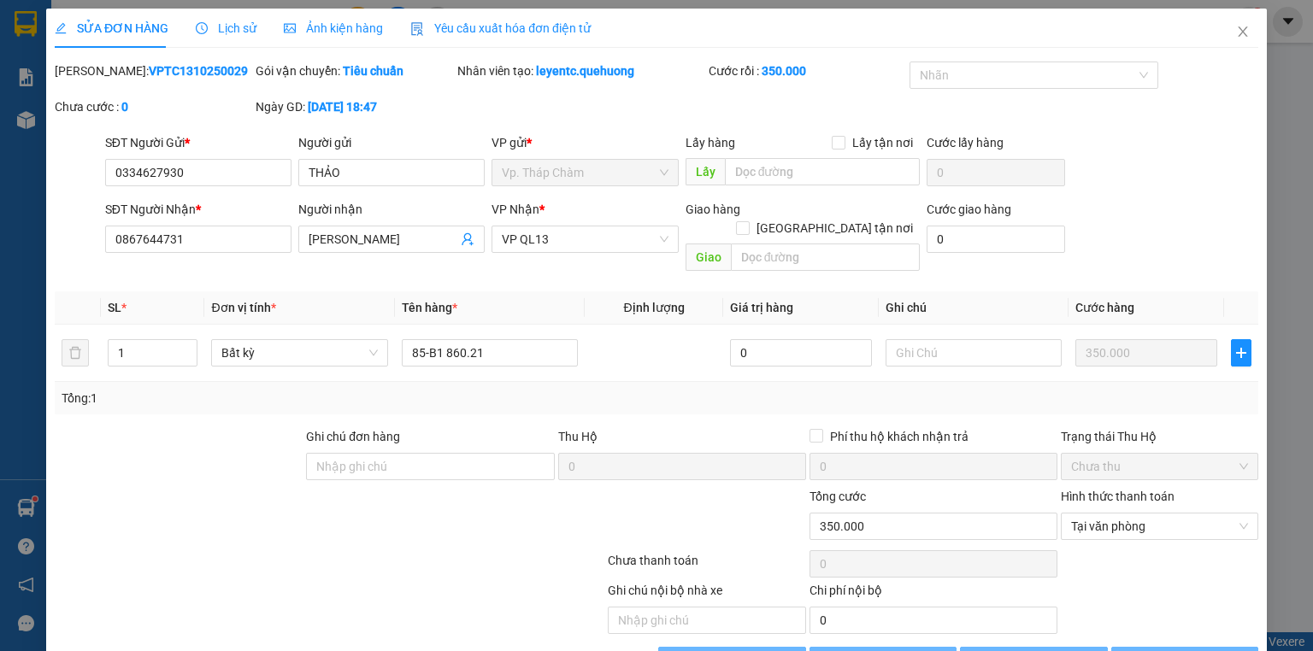
type input "0334627930"
type input "THẢO"
type input "0867644731"
type input "[PERSON_NAME]"
type input "0"
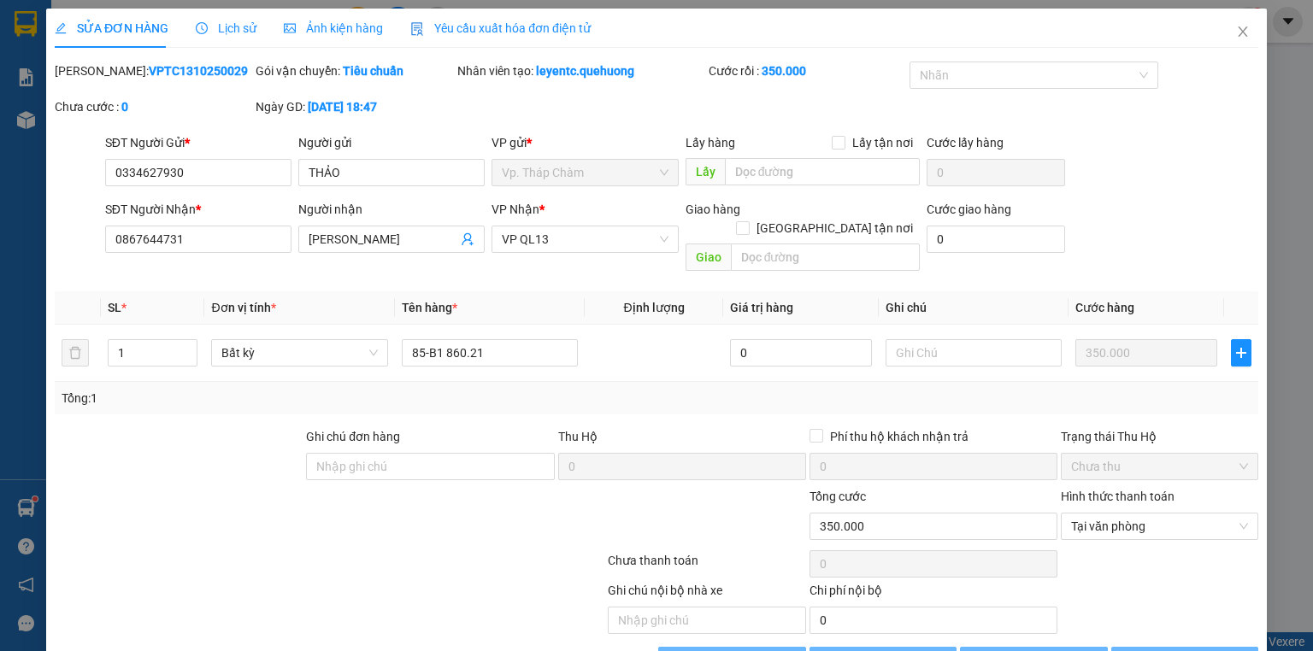
type input "350.000"
click at [1225, 27] on span "Close" at bounding box center [1243, 33] width 48 height 48
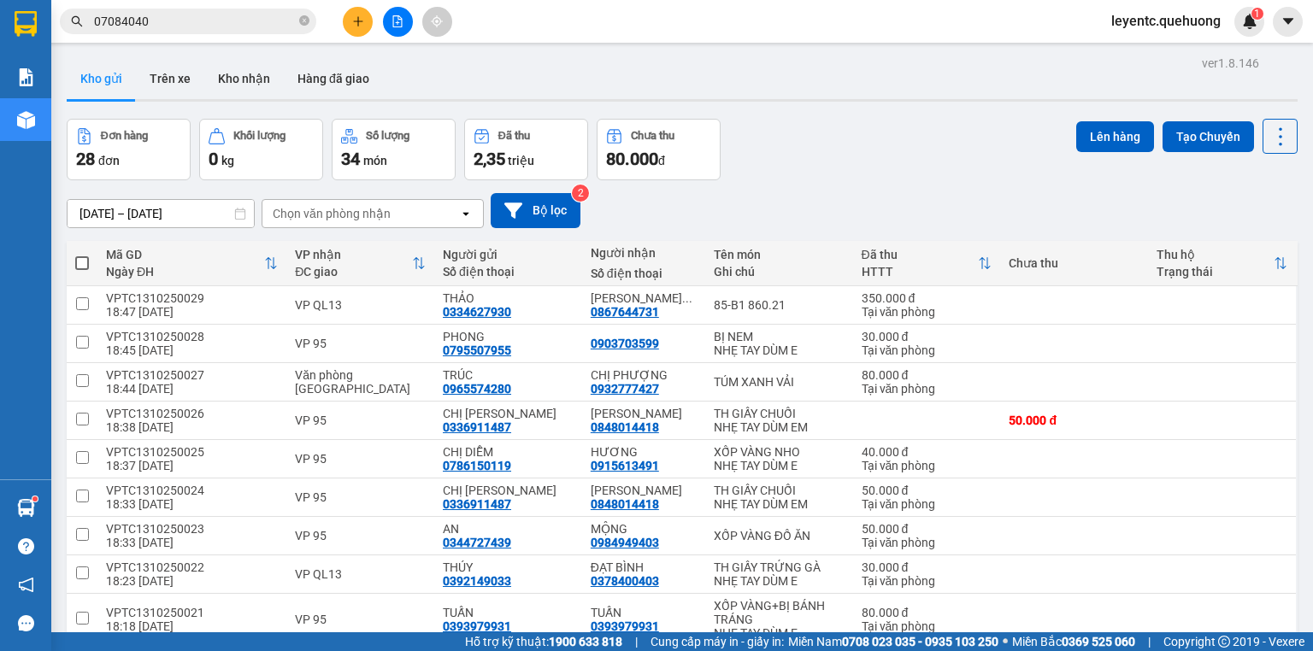
click at [985, 185] on div "[DATE] – [DATE] Press the down arrow key to interact with the calendar and sele…" at bounding box center [682, 210] width 1231 height 61
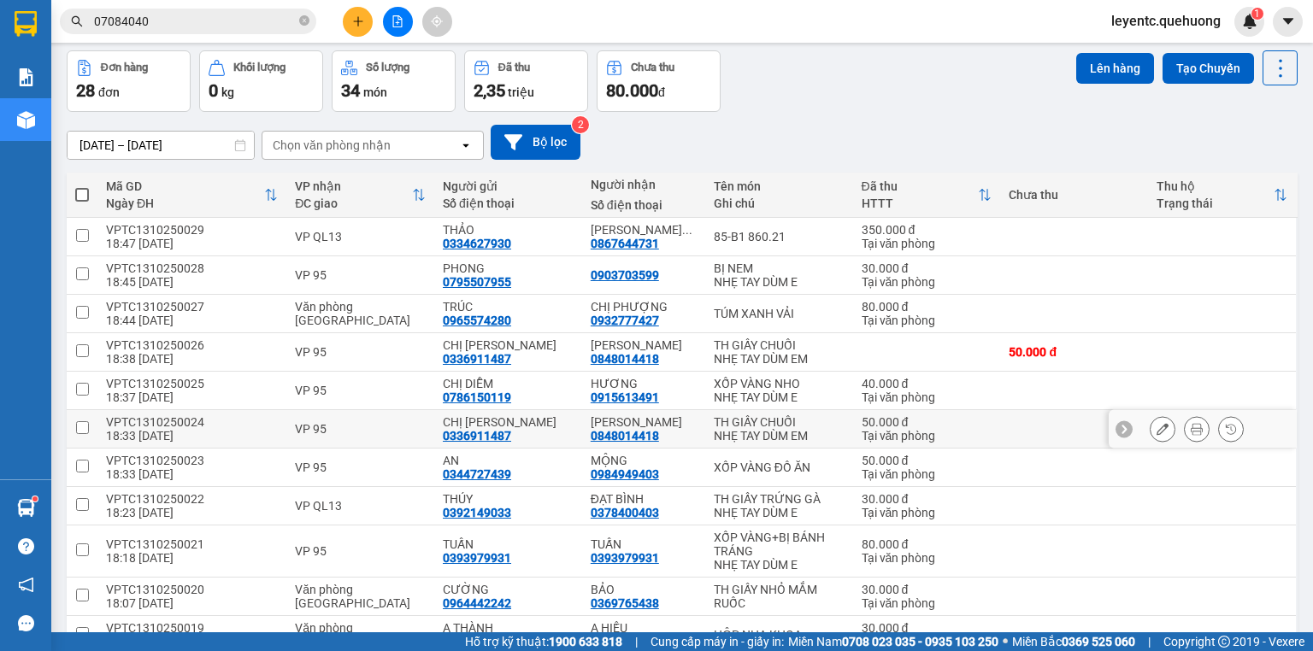
click at [1151, 420] on button at bounding box center [1163, 430] width 24 height 30
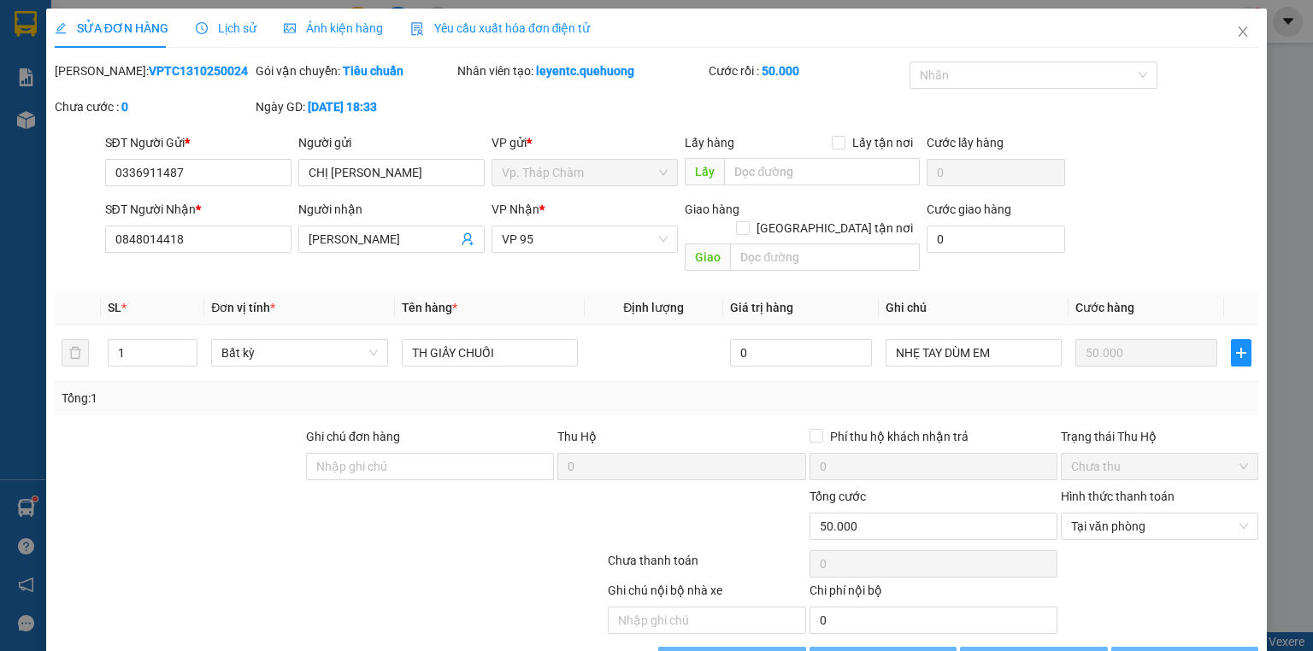
type input "0336911487"
type input "CHỊ [PERSON_NAME]"
type input "0848014418"
type input "[PERSON_NAME]"
type input "0"
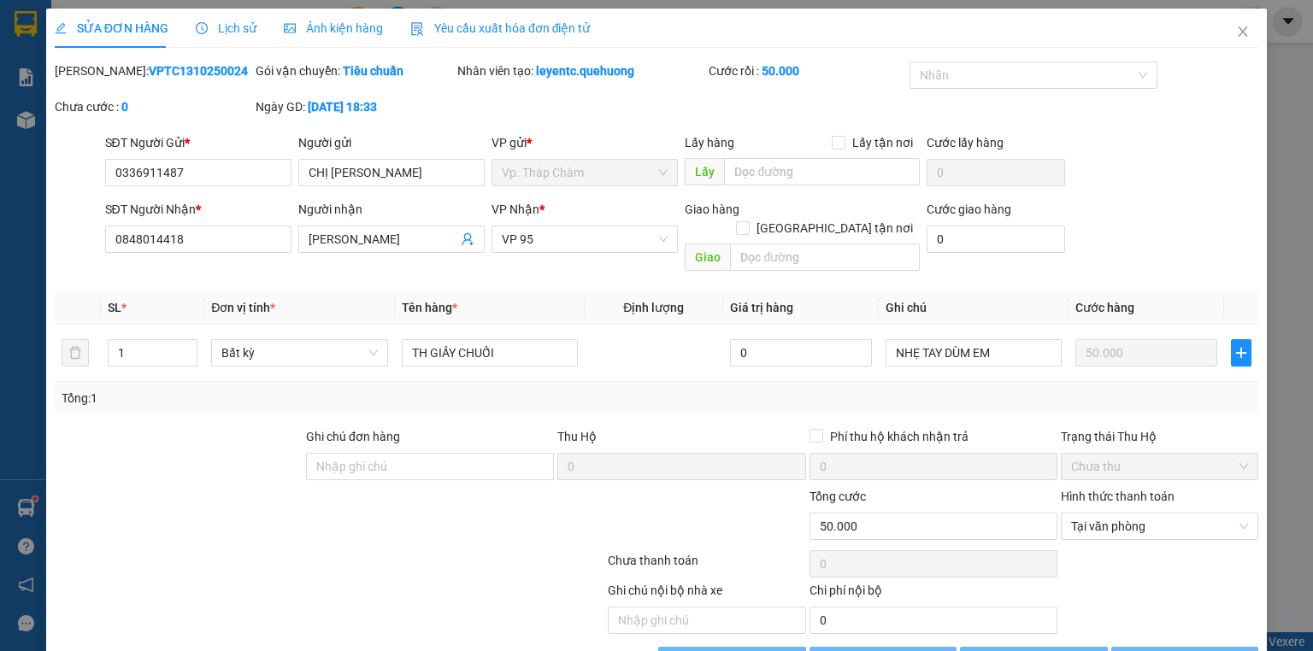
type input "50.000"
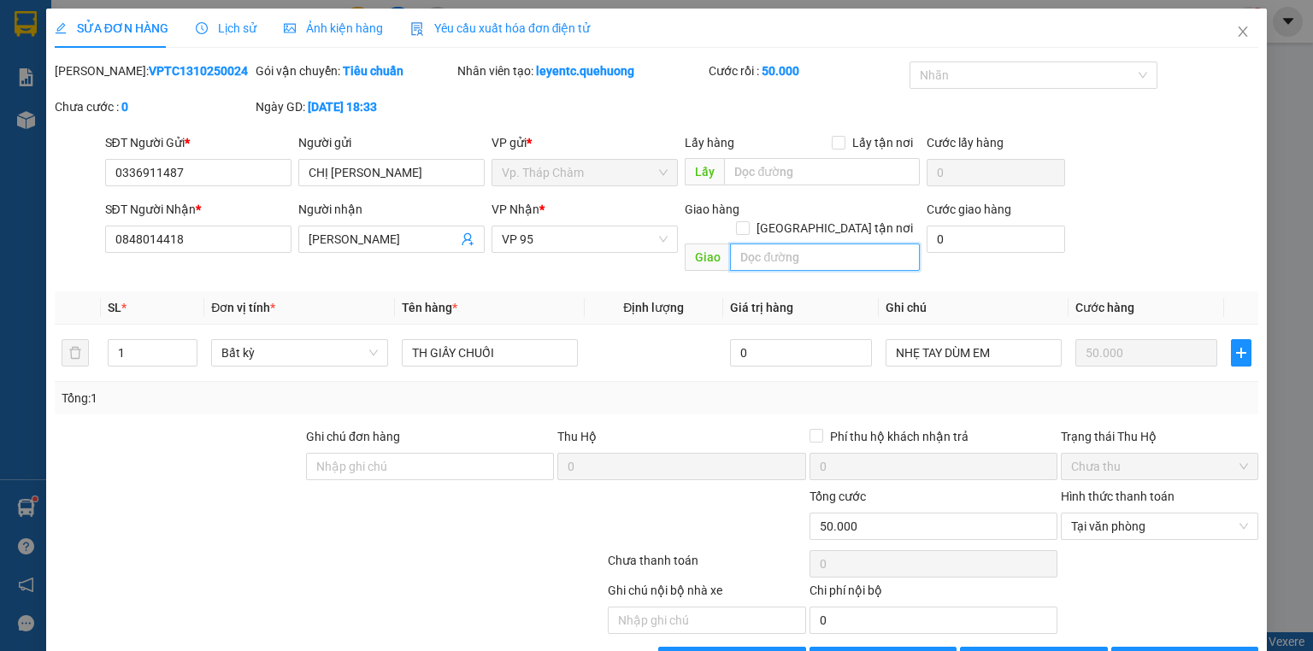
click at [825, 244] on input "text" at bounding box center [825, 257] width 190 height 27
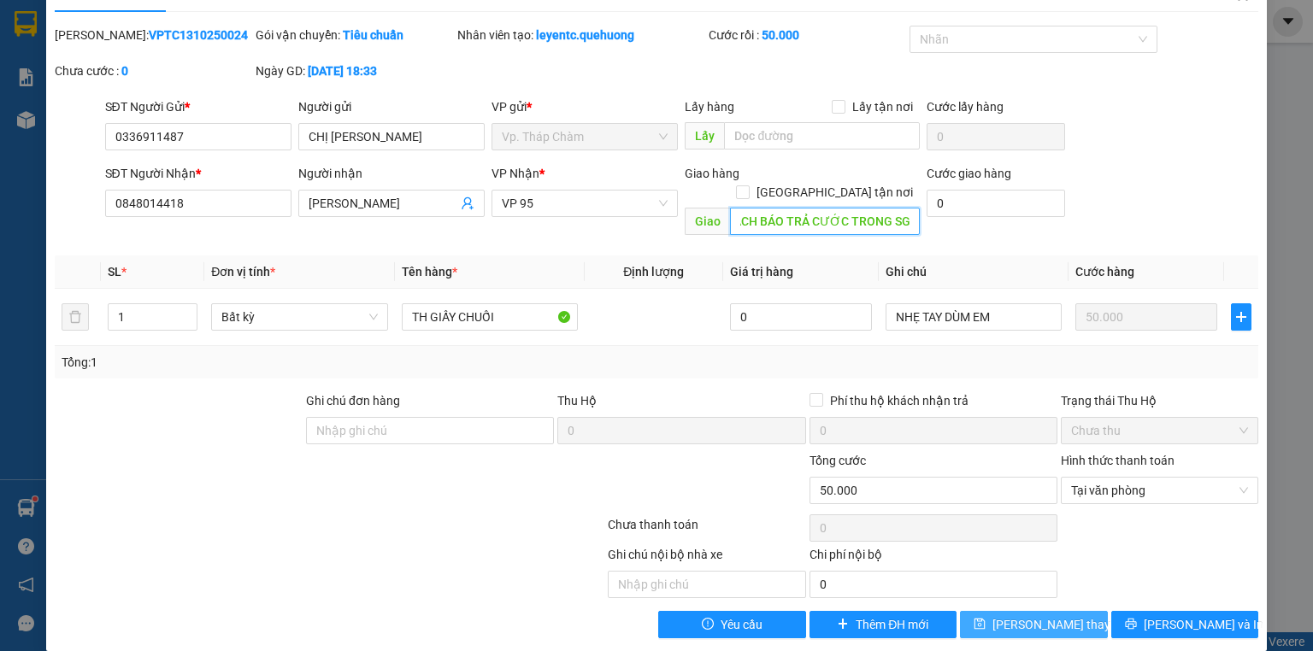
type input "HUỶ ĐƠN NÀY DÙM E , KHÁCH BÁO TRẢ CƯỚC TRONG SG"
click at [992, 611] on button "[PERSON_NAME] thay đổi" at bounding box center [1034, 624] width 148 height 27
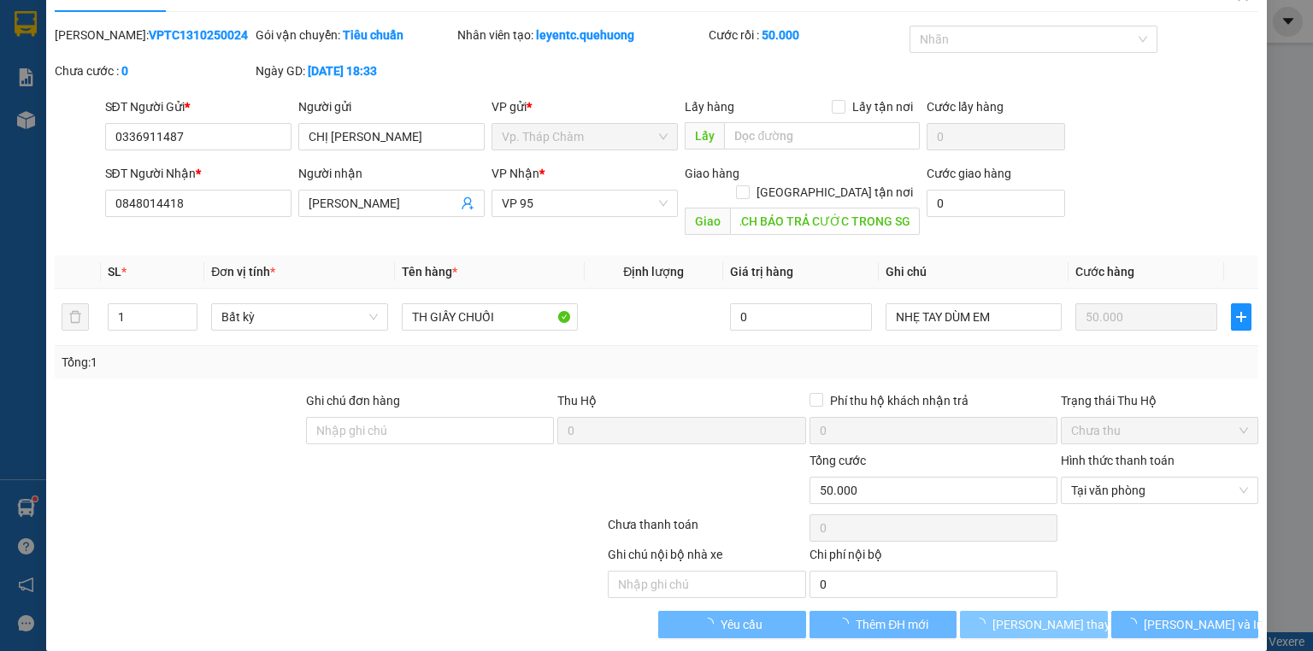
scroll to position [0, 0]
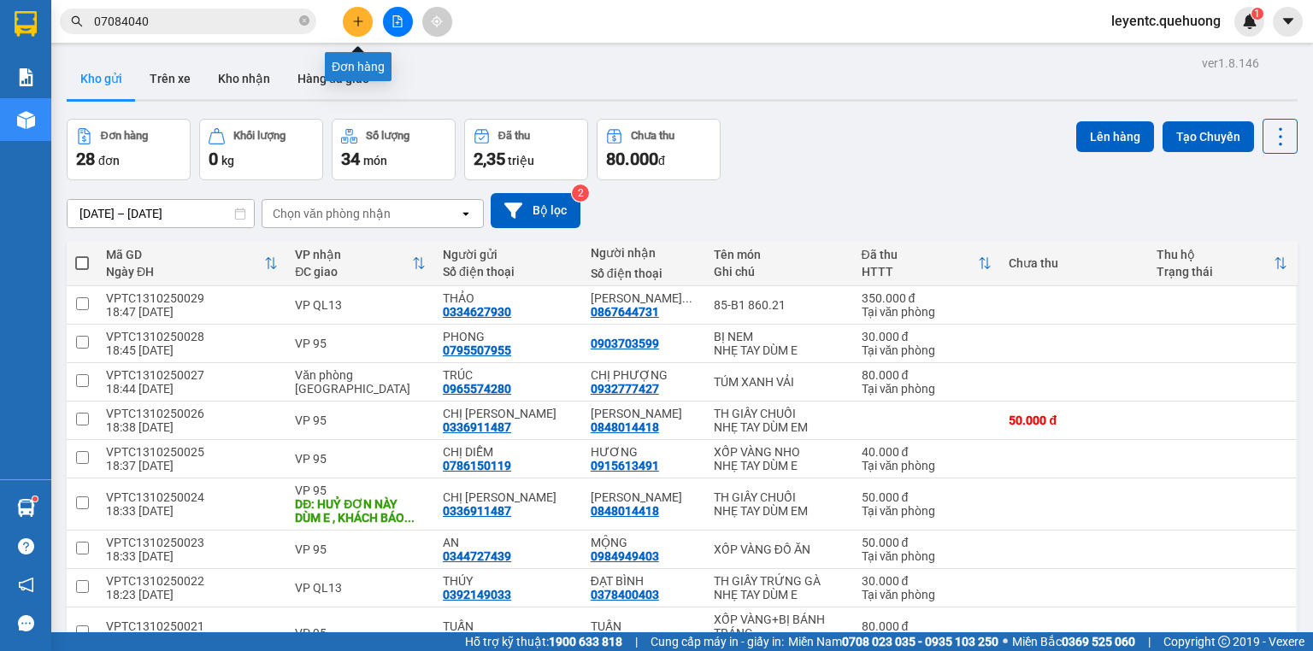
click at [366, 14] on button at bounding box center [358, 22] width 30 height 30
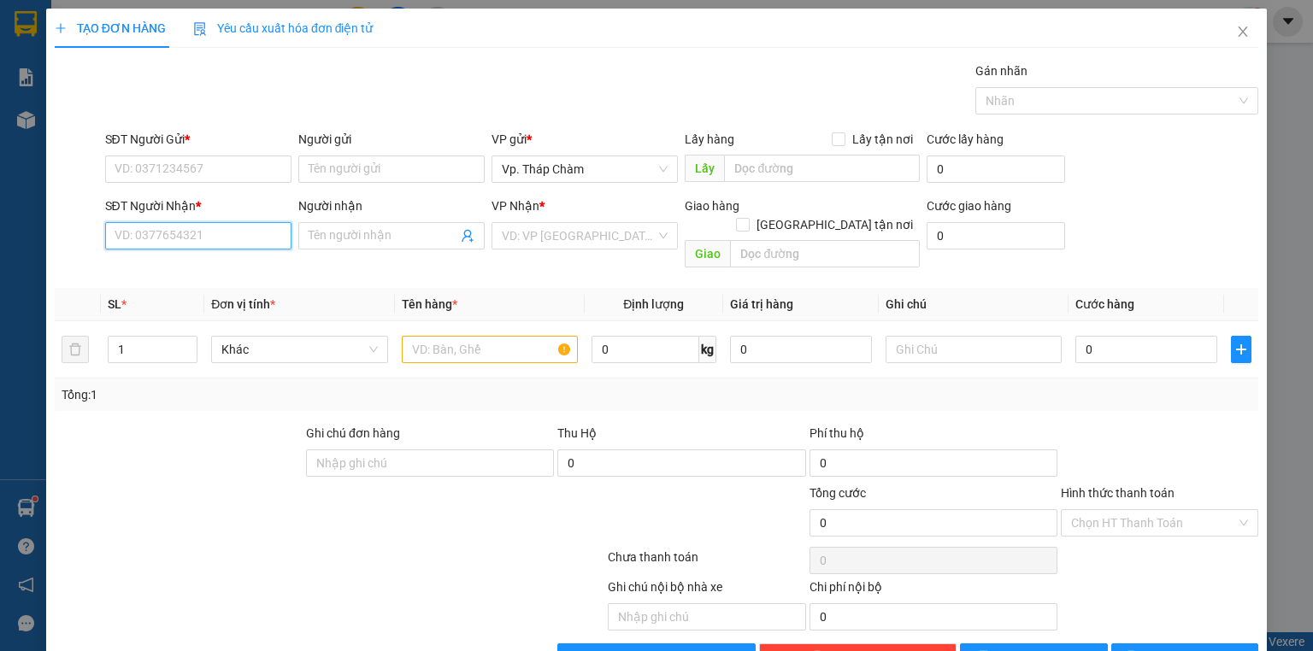
click at [263, 233] on input "SĐT Người Nhận *" at bounding box center [198, 235] width 186 height 27
click at [184, 267] on div "0931776575 - ANH" at bounding box center [197, 269] width 164 height 19
type input "0931776575"
type input "ANH"
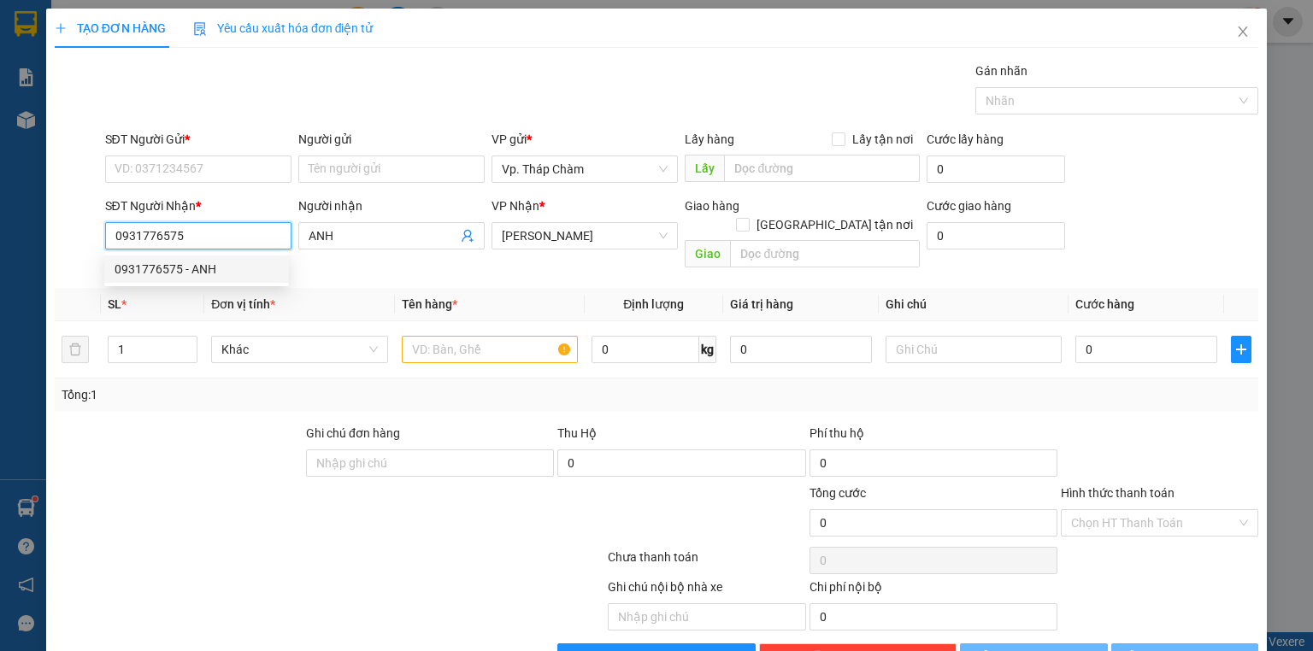
type input "40.000"
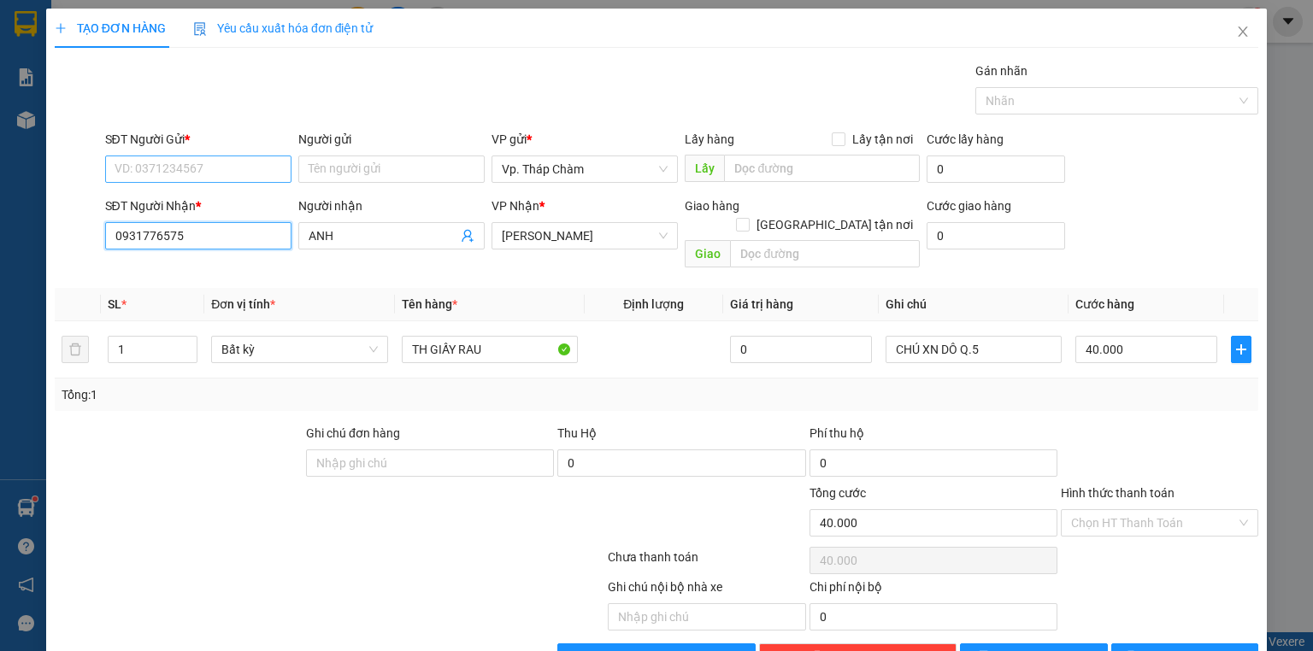
type input "0931776575"
click at [181, 174] on input "SĐT Người Gửi *" at bounding box center [198, 169] width 186 height 27
click at [171, 197] on div "0346791680 - QUÝ" at bounding box center [197, 202] width 164 height 19
type input "0346791680"
type input "QUÝ"
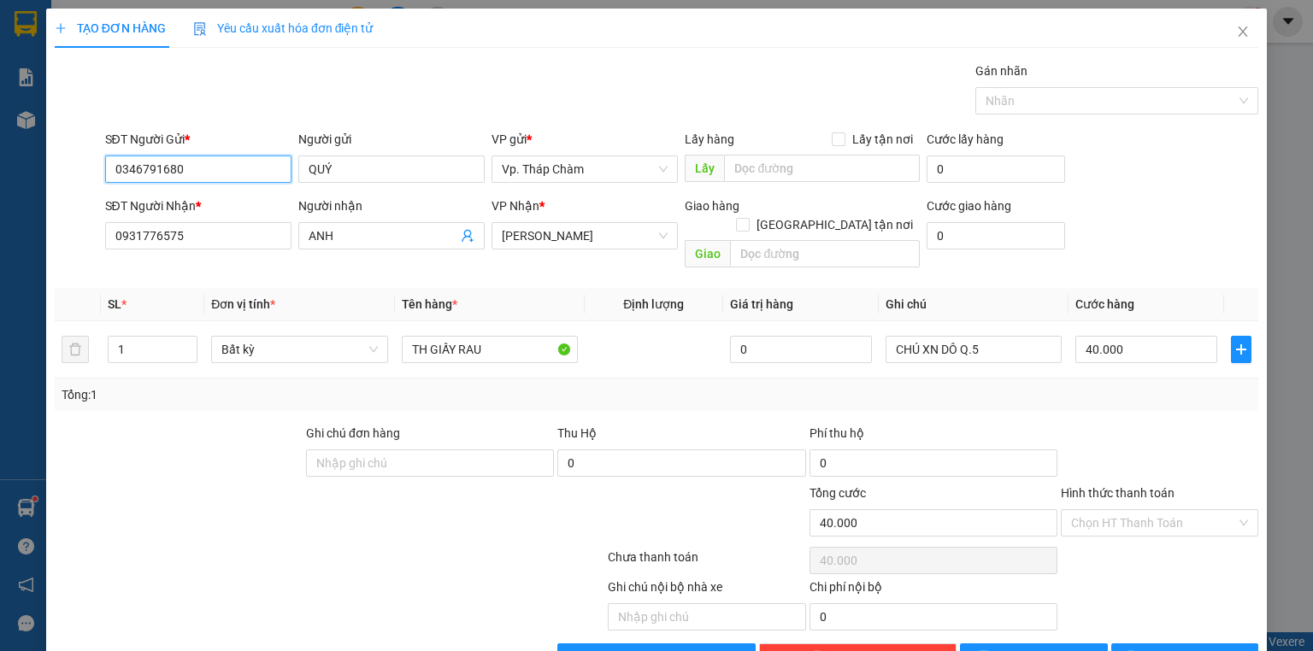
drag, startPoint x: 584, startPoint y: 239, endPoint x: 586, endPoint y: 252, distance: 13.1
click at [586, 250] on div "VP Nhận * [PERSON_NAME]" at bounding box center [585, 227] width 186 height 60
click at [533, 239] on span "[PERSON_NAME]" at bounding box center [585, 236] width 166 height 26
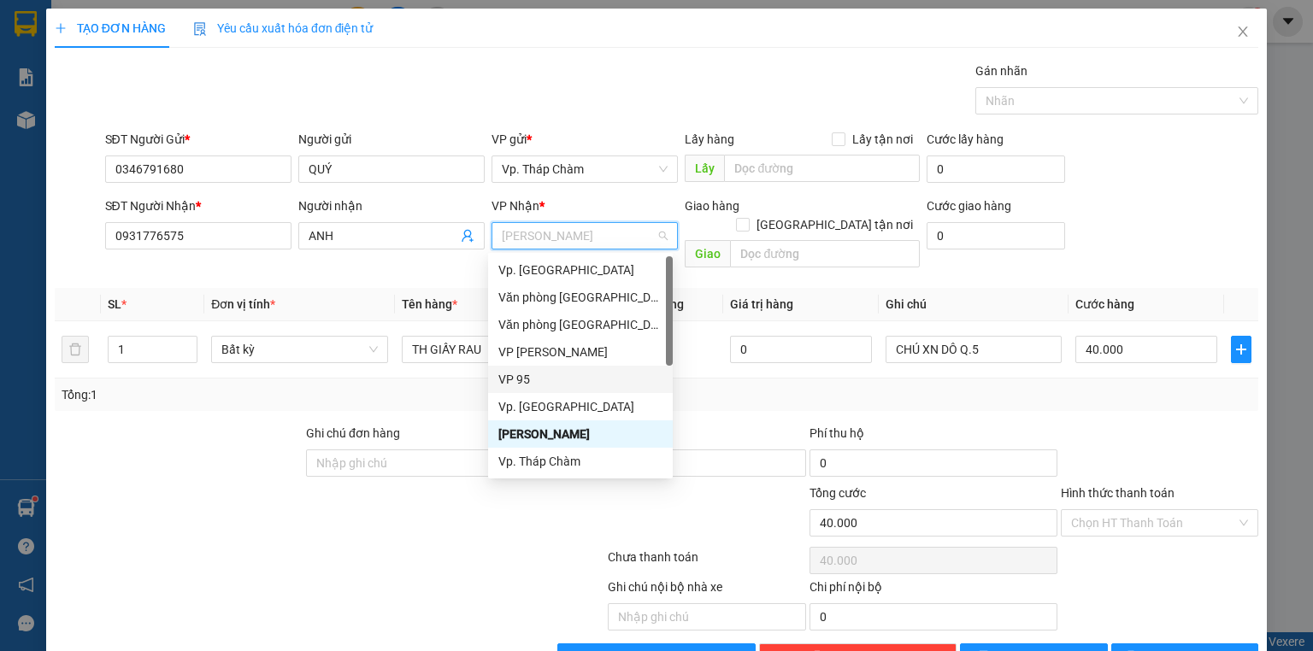
click at [521, 371] on div "VP 95" at bounding box center [580, 379] width 164 height 19
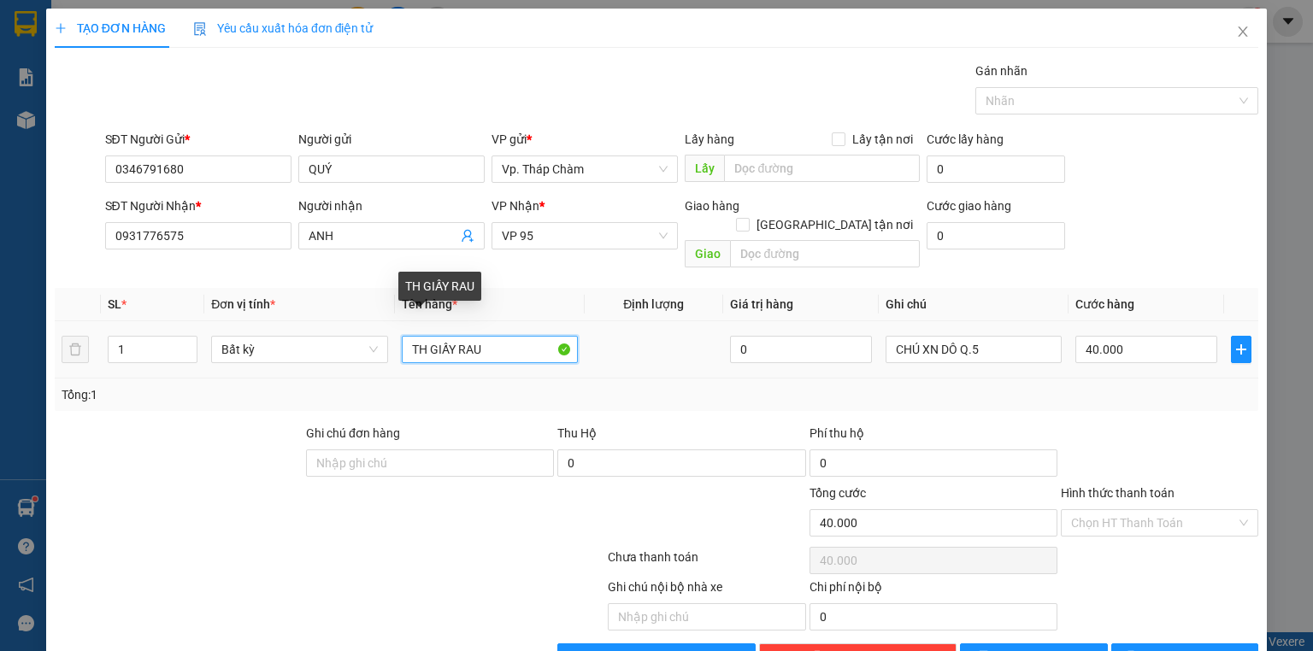
click at [484, 336] on input "TH GIẤY RAU" at bounding box center [490, 349] width 176 height 27
type input "TH GIẤY ĐỒ ĂN"
drag, startPoint x: 927, startPoint y: 313, endPoint x: 935, endPoint y: 332, distance: 20.7
click at [927, 333] on div "CHÚ XN DÔ Q.5" at bounding box center [974, 350] width 176 height 34
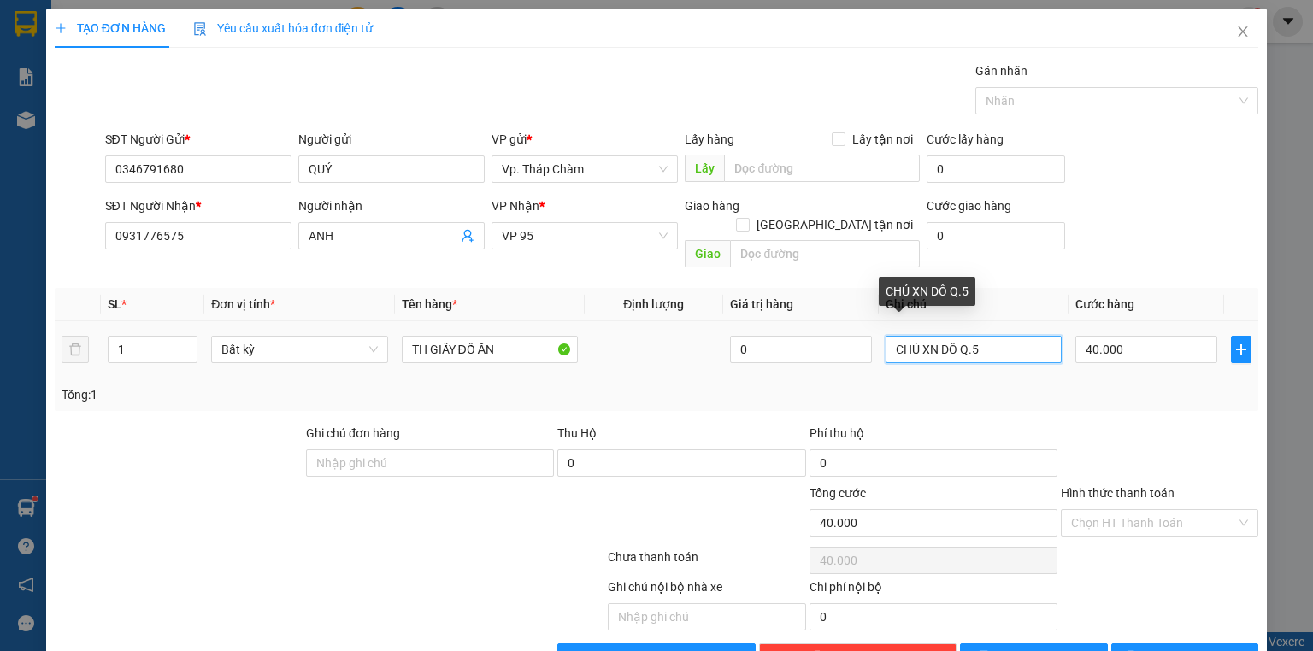
click at [935, 336] on input "CHÚ XN DÔ Q.5" at bounding box center [974, 349] width 176 height 27
click at [1195, 424] on div at bounding box center [1159, 454] width 201 height 60
click at [1217, 386] on div "Tổng: 1" at bounding box center [657, 395] width 1190 height 19
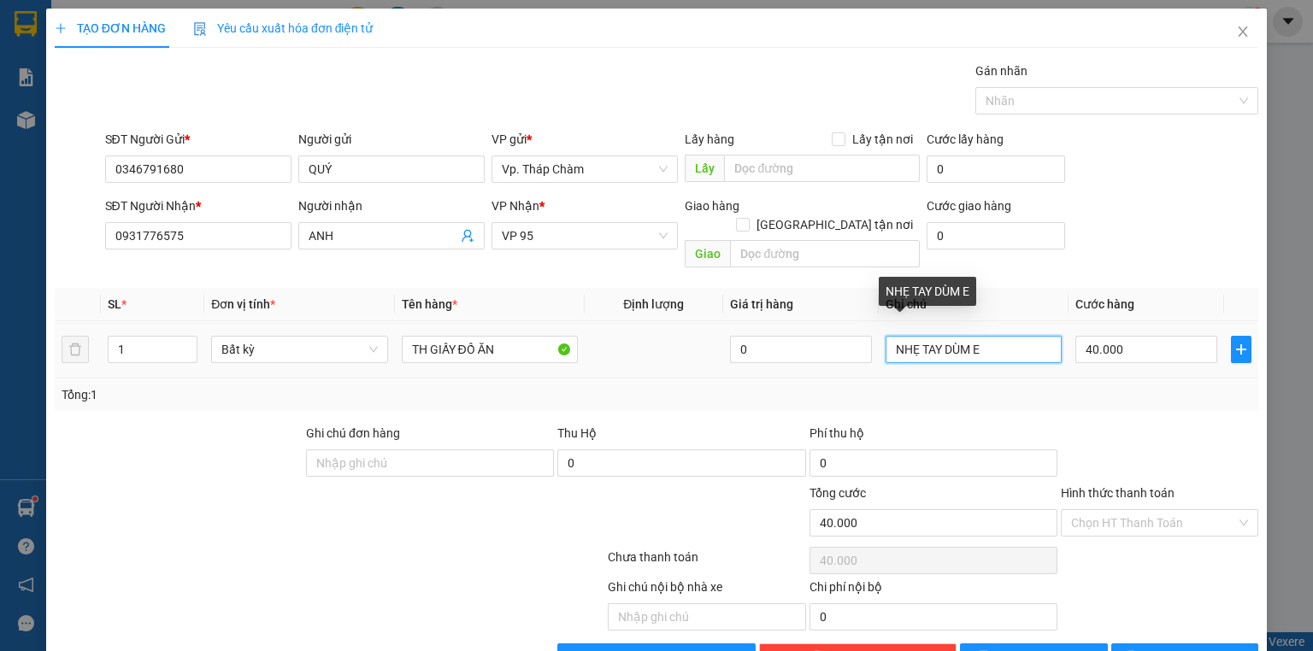
click at [975, 336] on input "NHẸ TAY DÙM E" at bounding box center [974, 349] width 176 height 27
type input "NHẸ TAY DÙM CHÚ"
click at [1109, 386] on div "Tổng: 1" at bounding box center [657, 395] width 1190 height 19
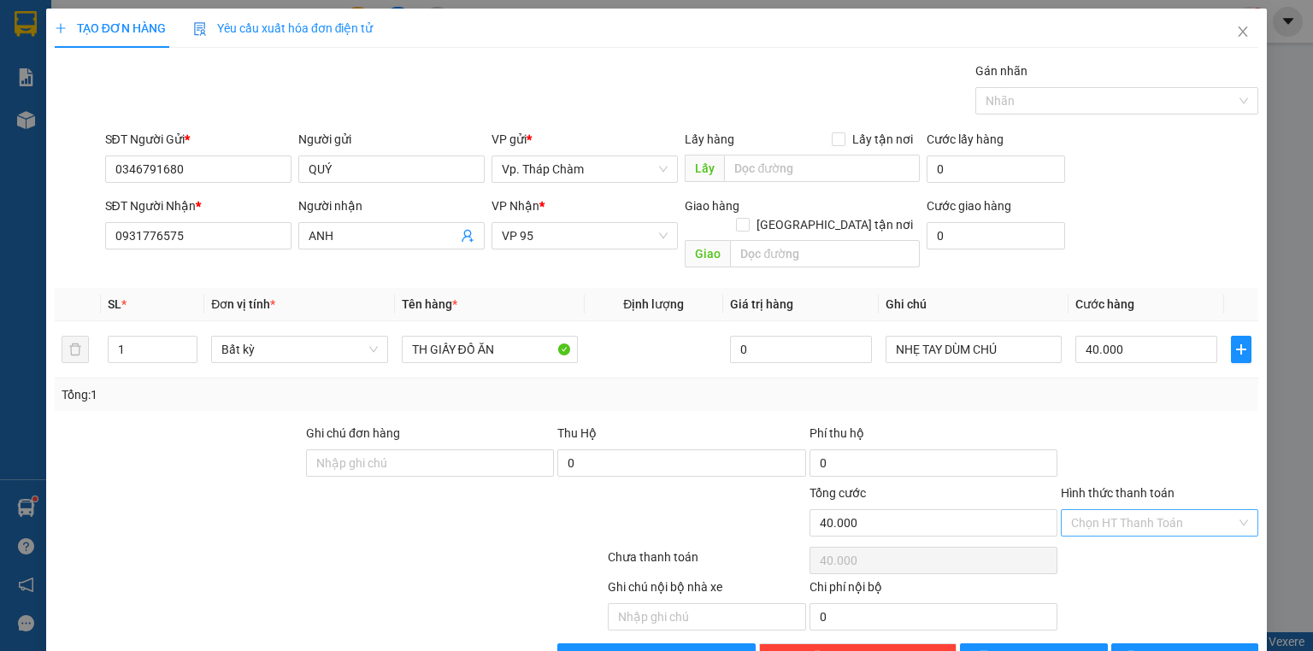
click at [1141, 513] on input "Hình thức thanh toán" at bounding box center [1153, 523] width 165 height 26
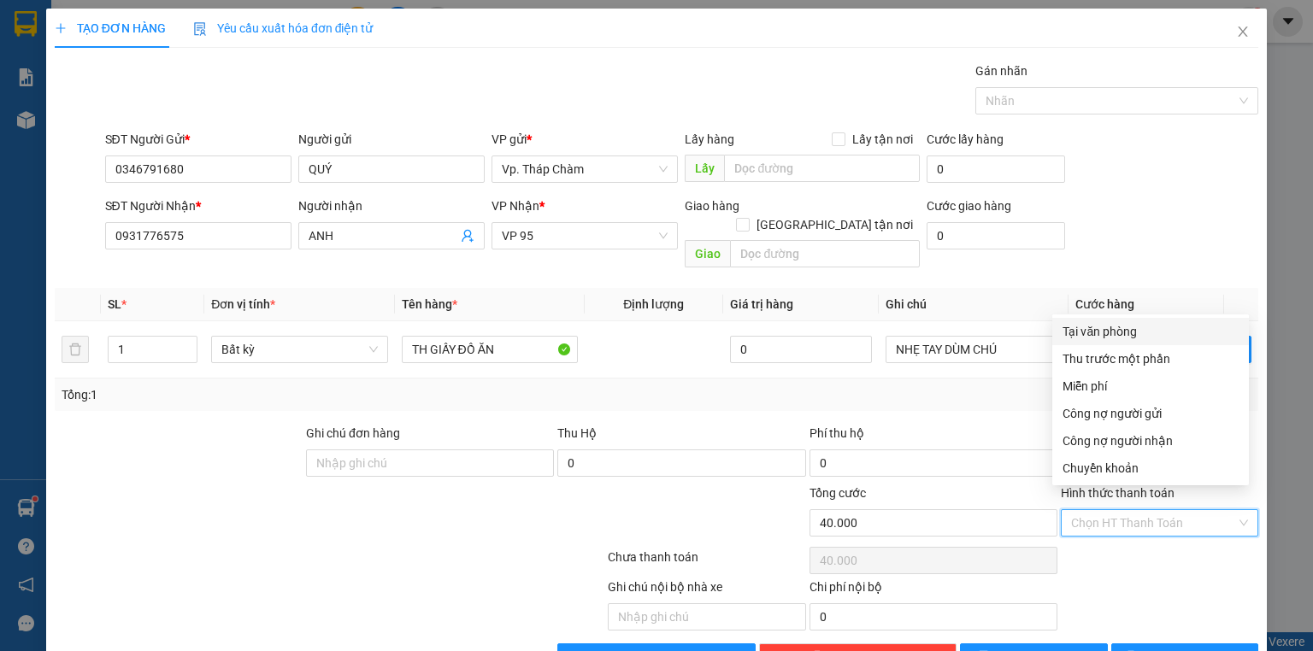
click at [1101, 333] on div "Tại văn phòng" at bounding box center [1151, 331] width 176 height 19
type input "0"
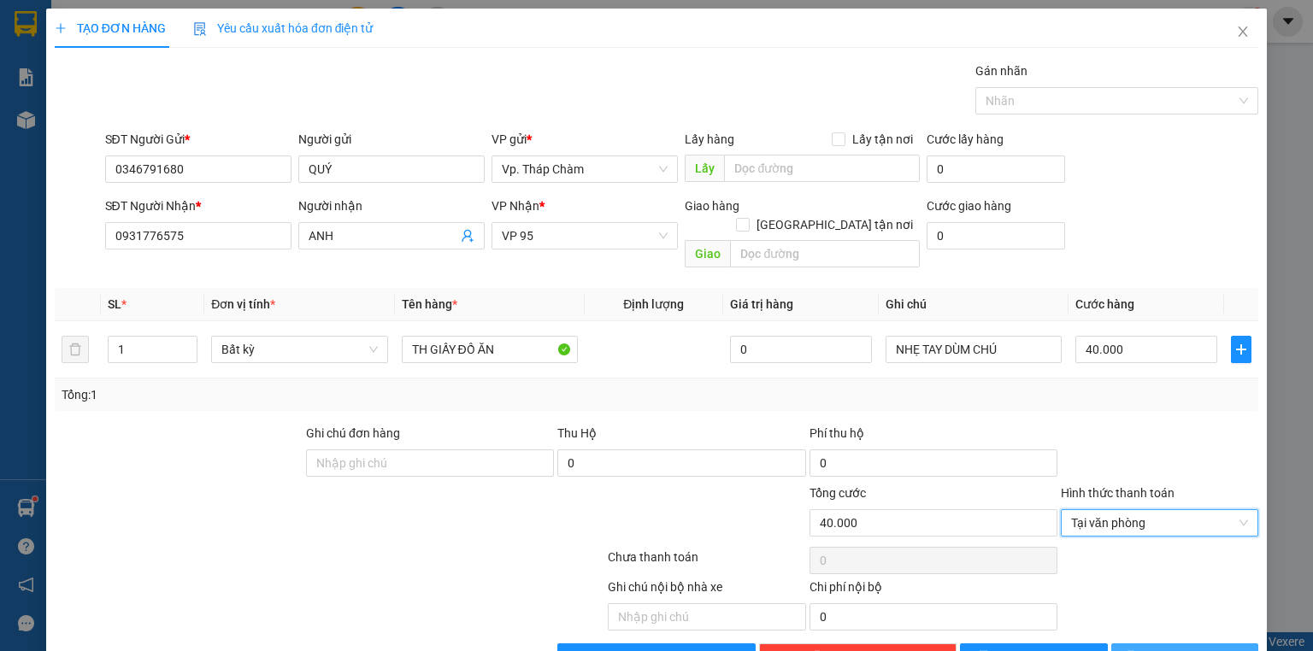
drag, startPoint x: 1194, startPoint y: 634, endPoint x: 1183, endPoint y: 628, distance: 13.0
click at [1193, 648] on span "[PERSON_NAME] và In" at bounding box center [1204, 657] width 120 height 19
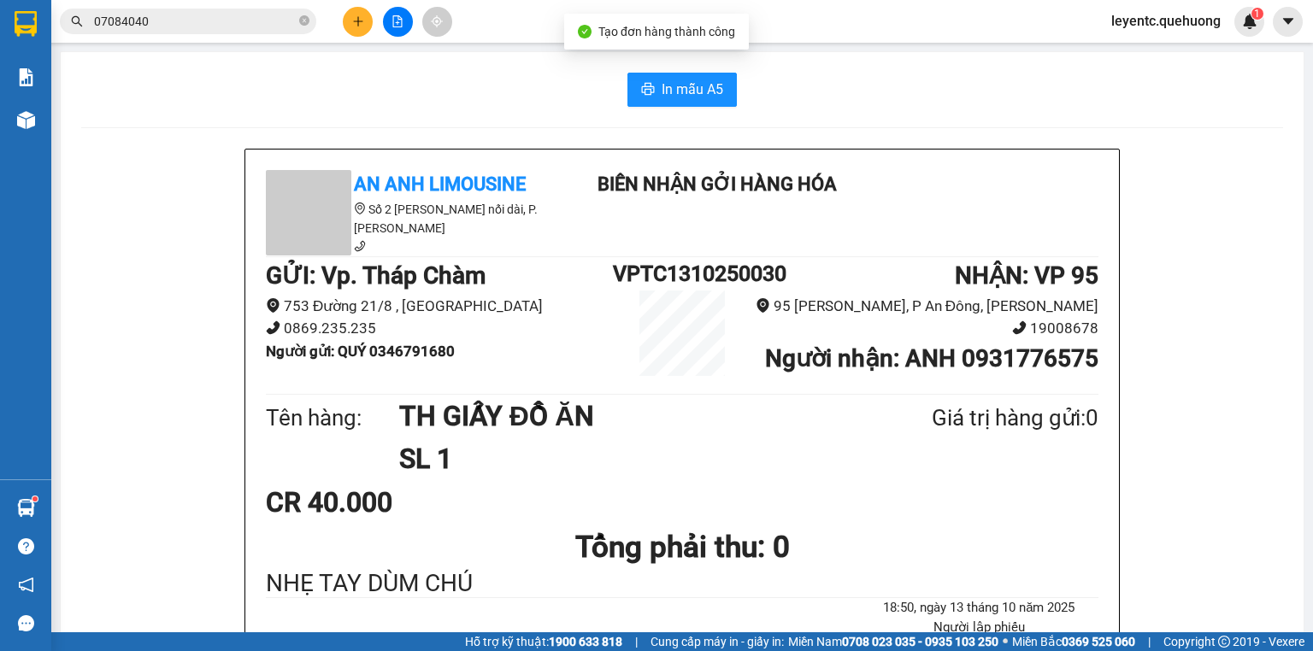
click at [667, 85] on span "In mẫu A5" at bounding box center [693, 89] width 62 height 21
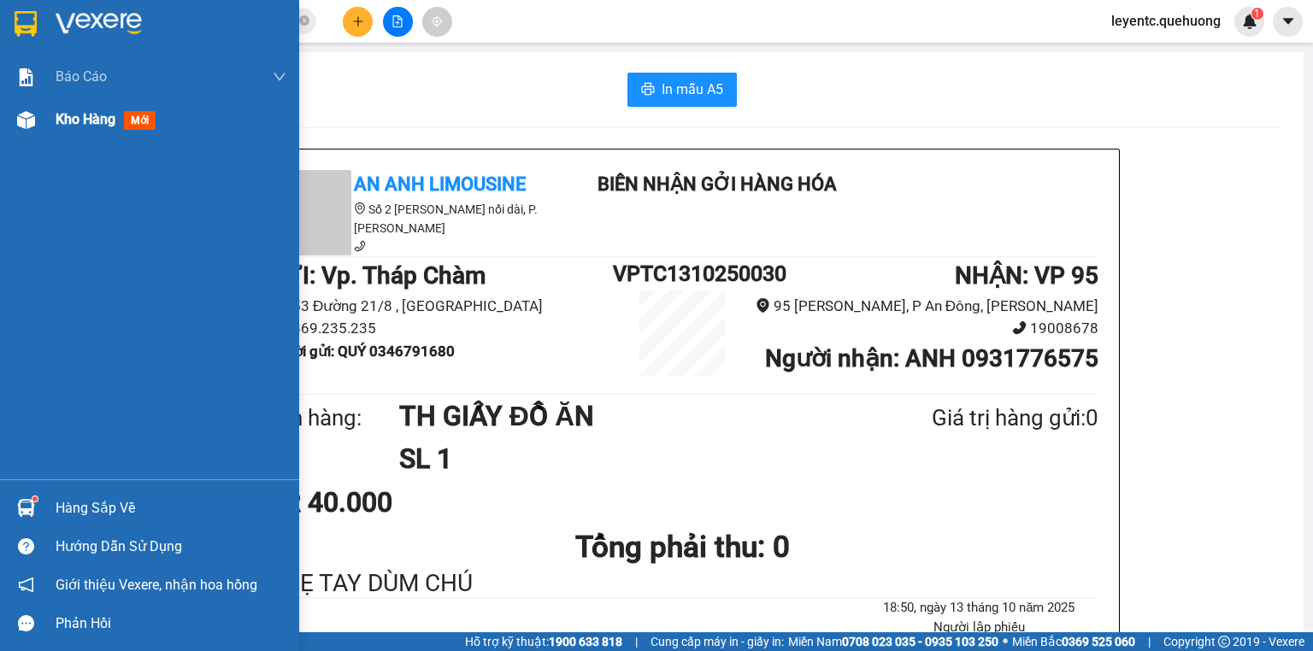
click at [27, 113] on img at bounding box center [26, 120] width 18 height 18
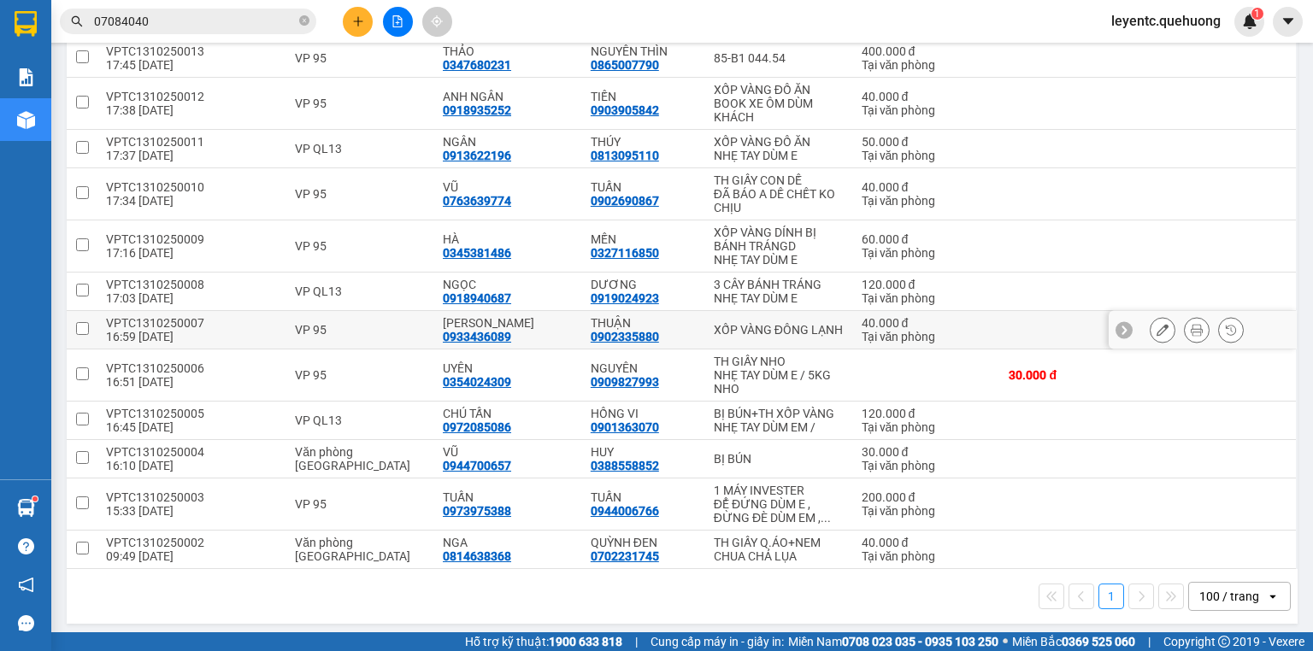
scroll to position [819, 0]
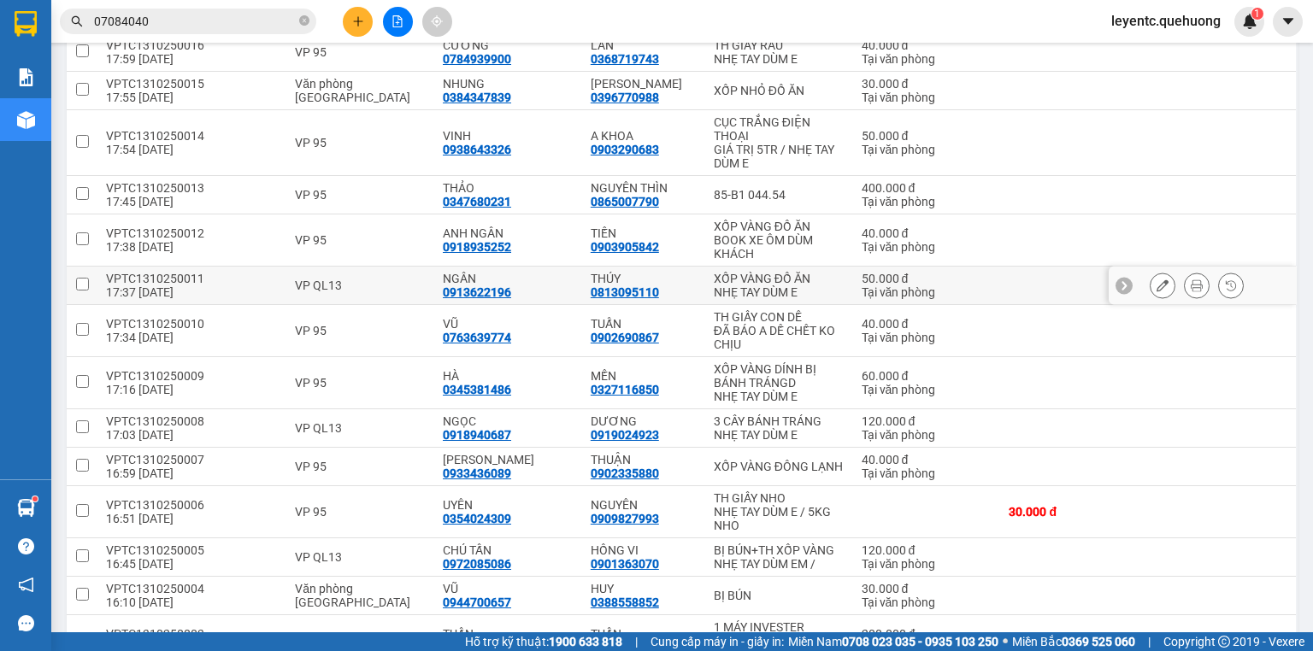
click at [1191, 284] on icon at bounding box center [1197, 286] width 12 height 12
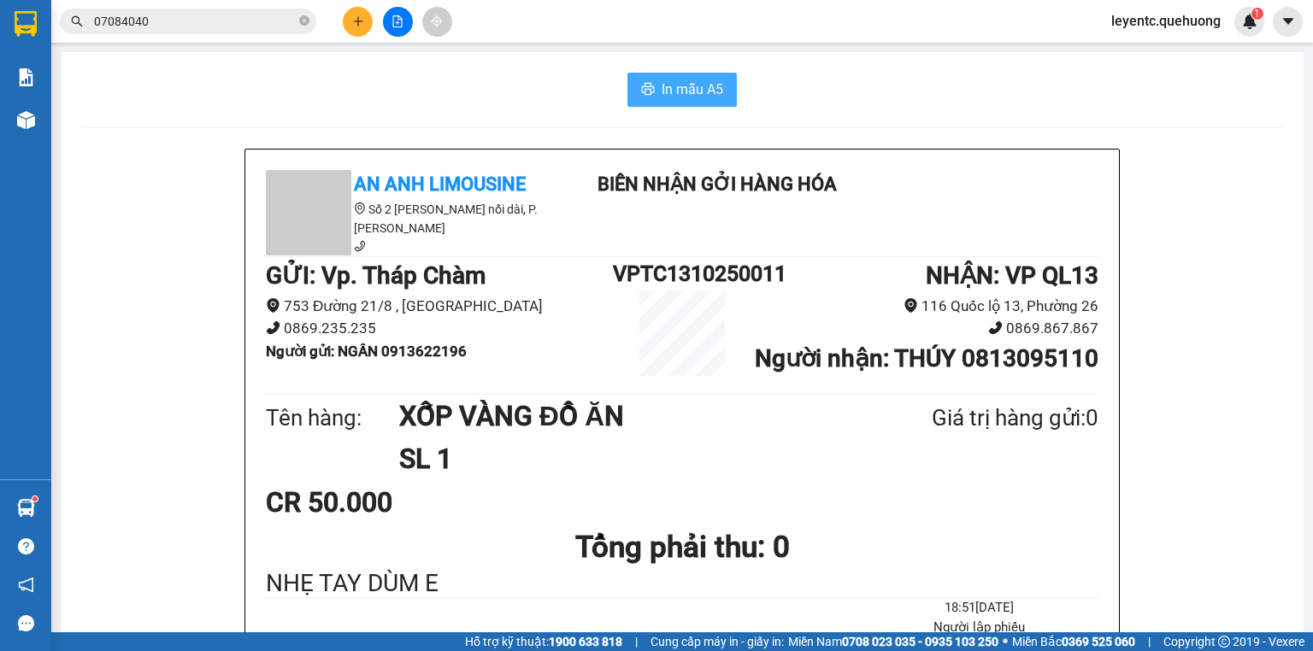
click at [675, 80] on span "In mẫu A5" at bounding box center [693, 89] width 62 height 21
click at [349, 15] on button at bounding box center [358, 22] width 30 height 30
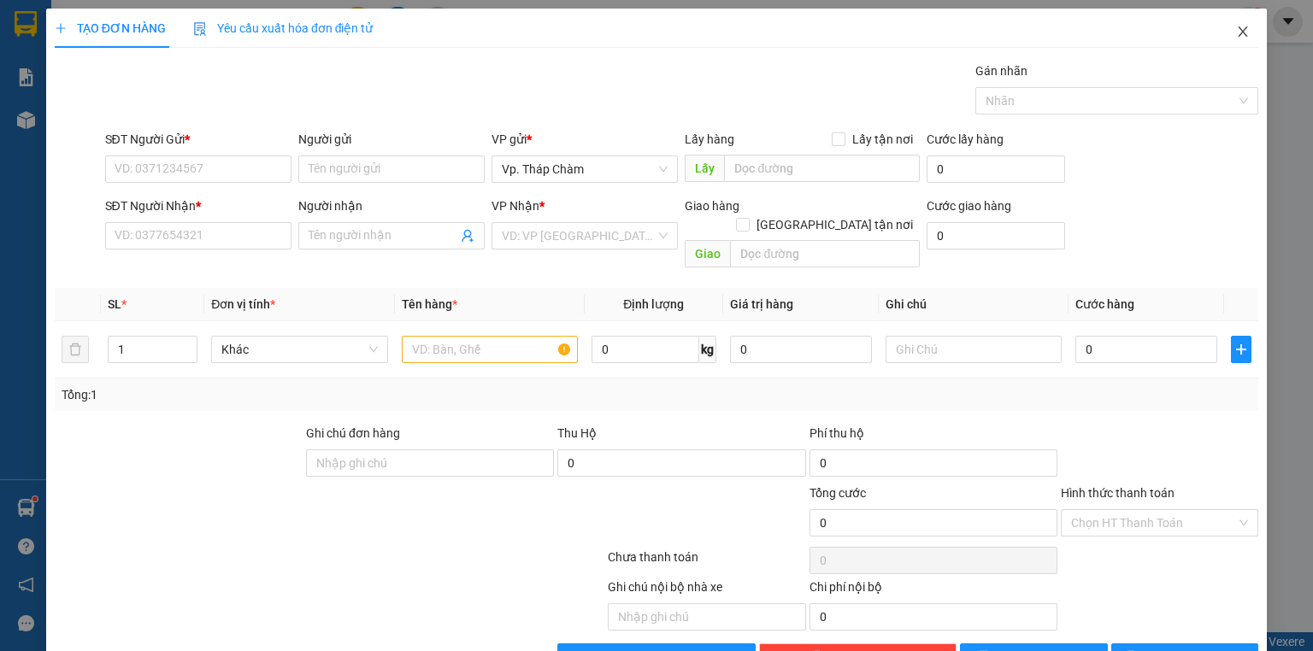
click at [1240, 31] on icon "close" at bounding box center [1243, 32] width 14 height 14
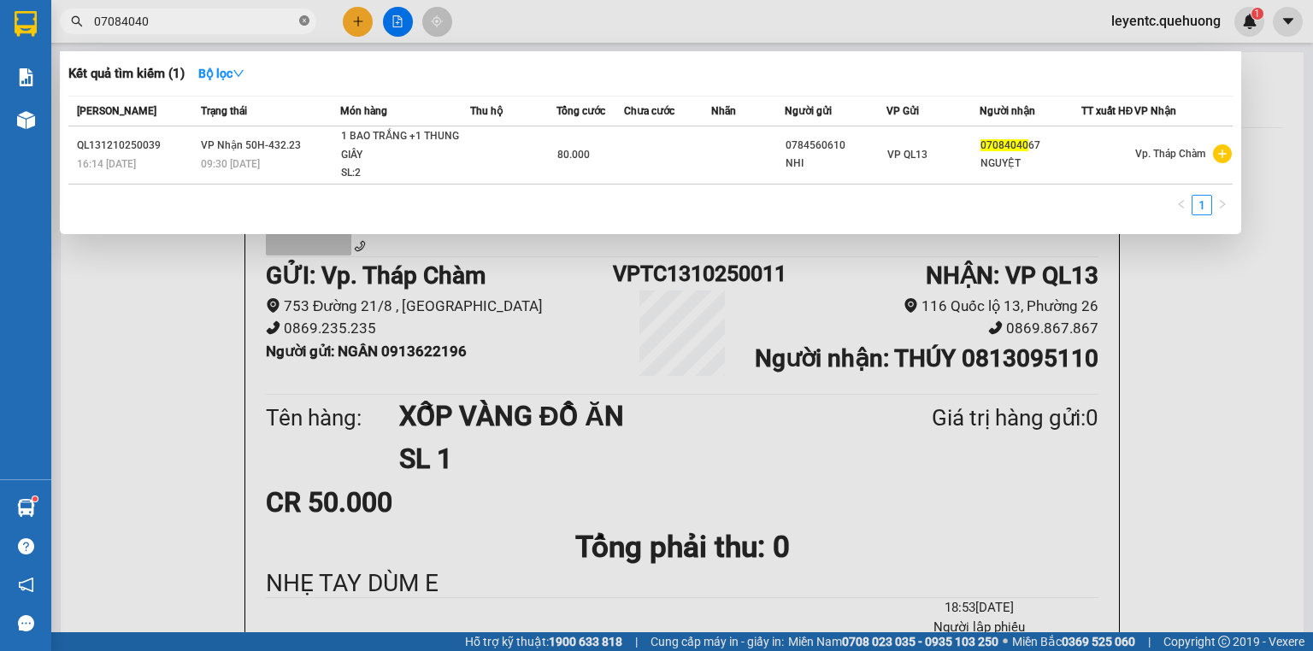
click at [307, 24] on icon "close-circle" at bounding box center [304, 20] width 10 height 10
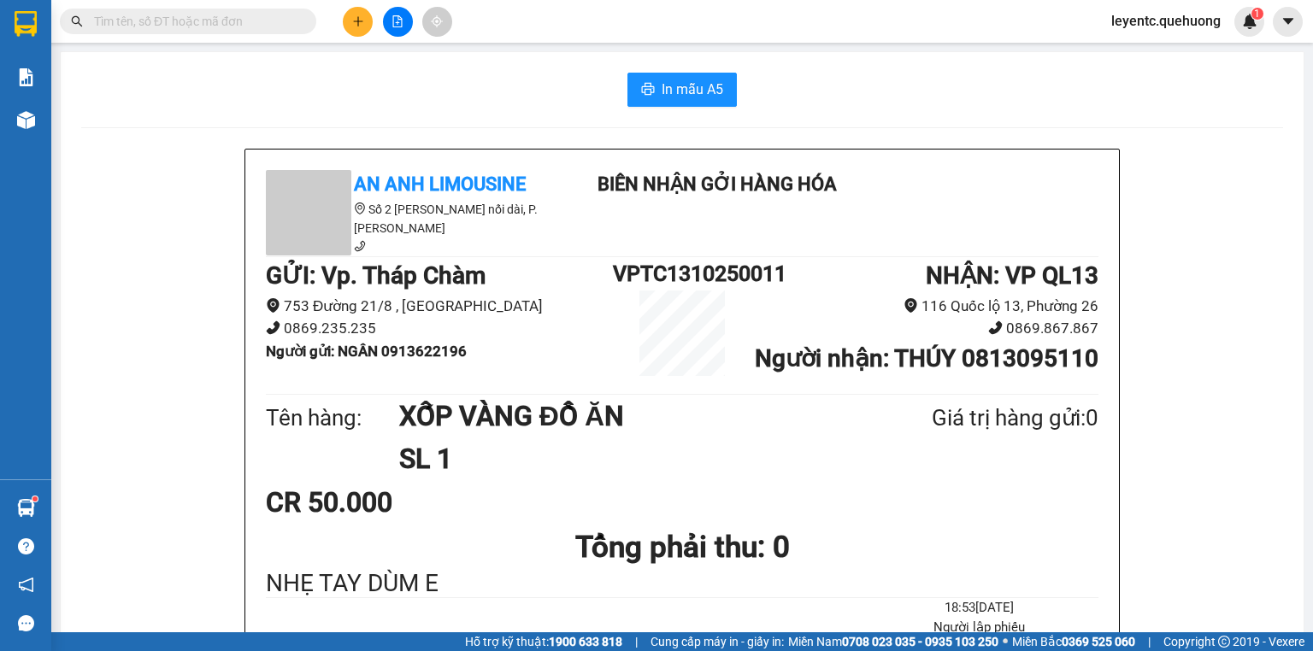
click at [238, 23] on input "text" at bounding box center [195, 21] width 202 height 19
click at [293, 17] on input "text" at bounding box center [195, 21] width 202 height 19
click at [256, 17] on input "text" at bounding box center [195, 21] width 202 height 19
click at [256, 15] on input "text" at bounding box center [195, 21] width 202 height 19
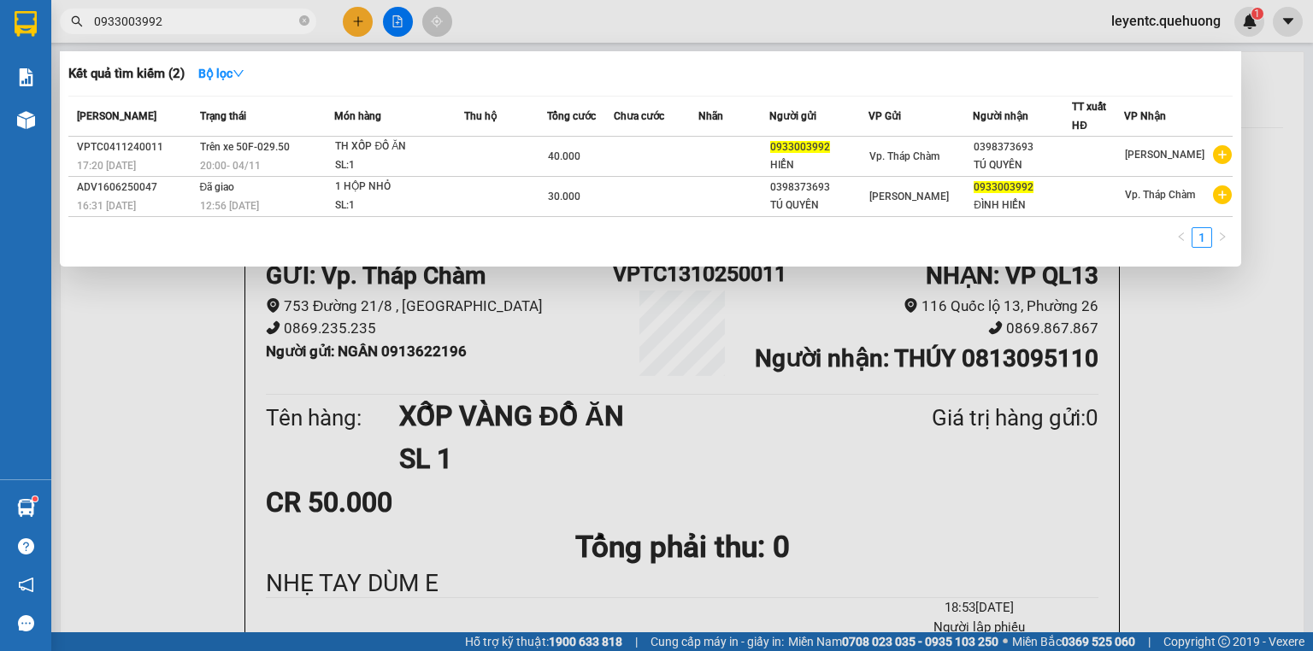
click at [133, 21] on input "0933003992" at bounding box center [195, 21] width 202 height 19
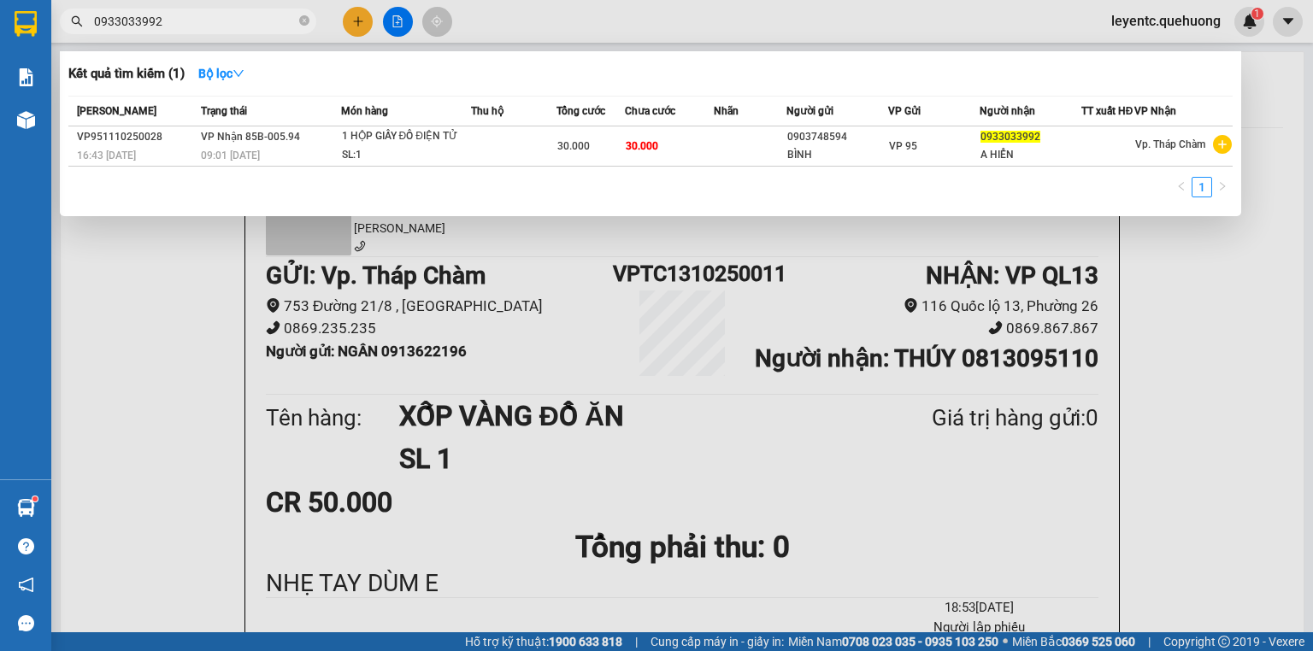
type input "0933033992"
click at [781, 366] on div at bounding box center [656, 325] width 1313 height 651
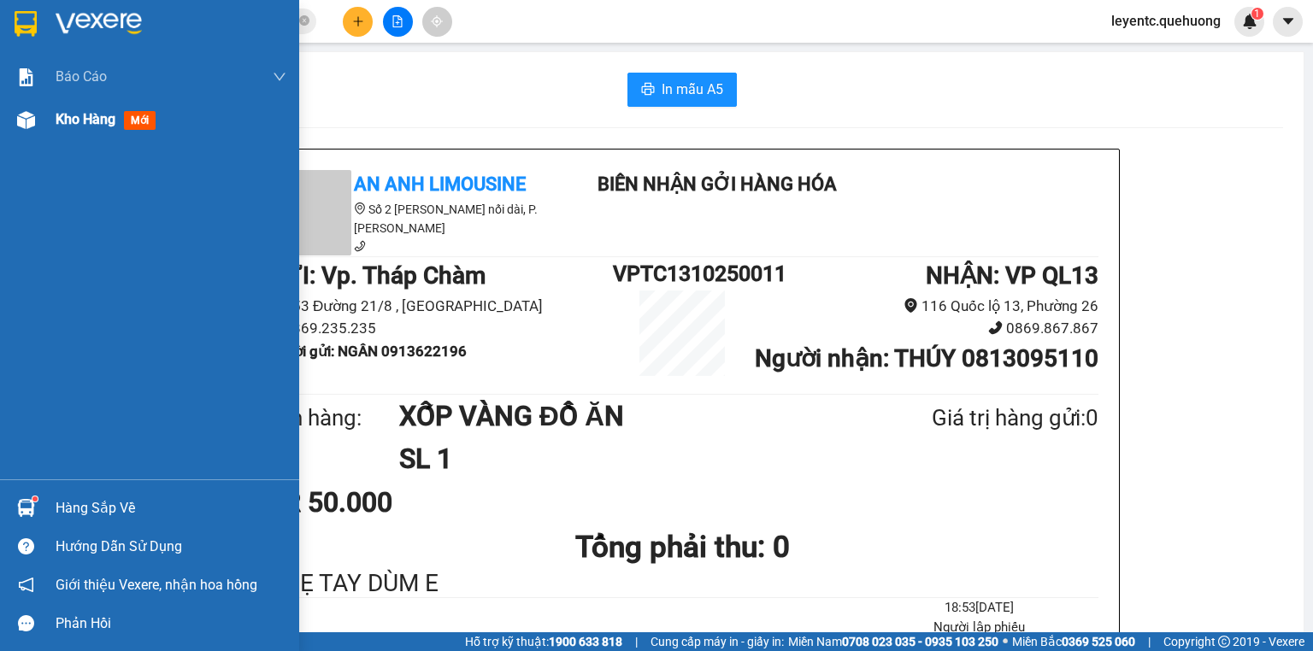
click at [18, 121] on img at bounding box center [26, 120] width 18 height 18
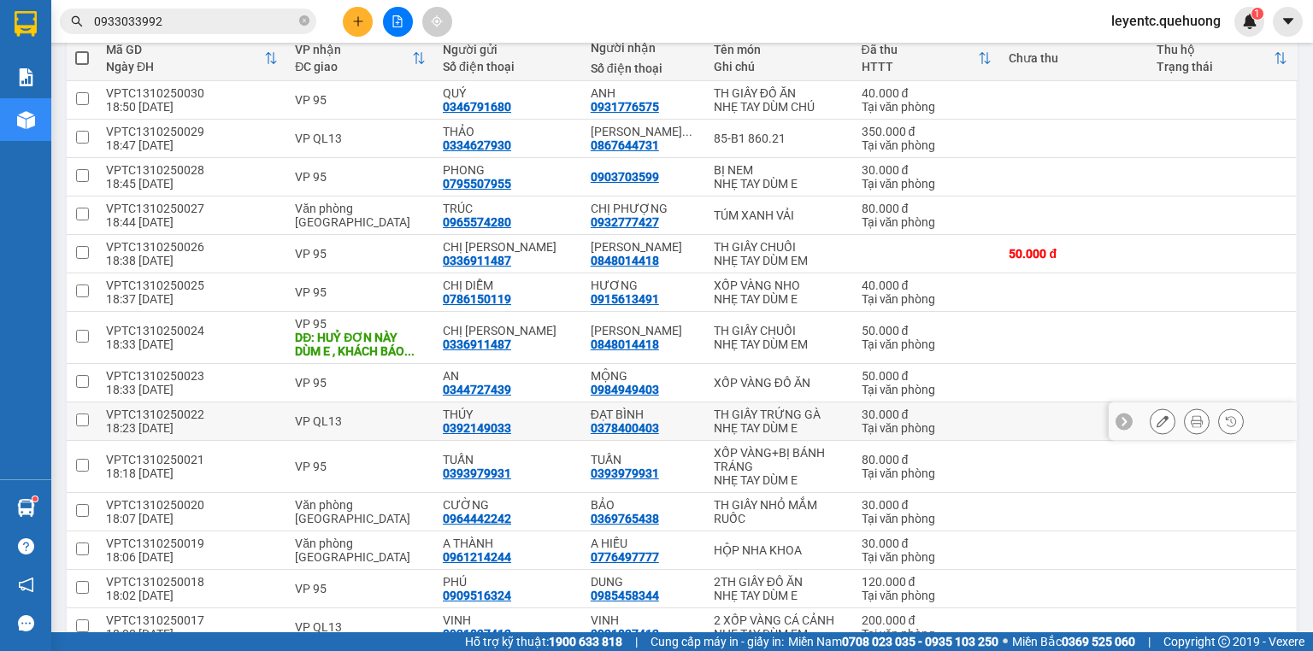
scroll to position [68, 0]
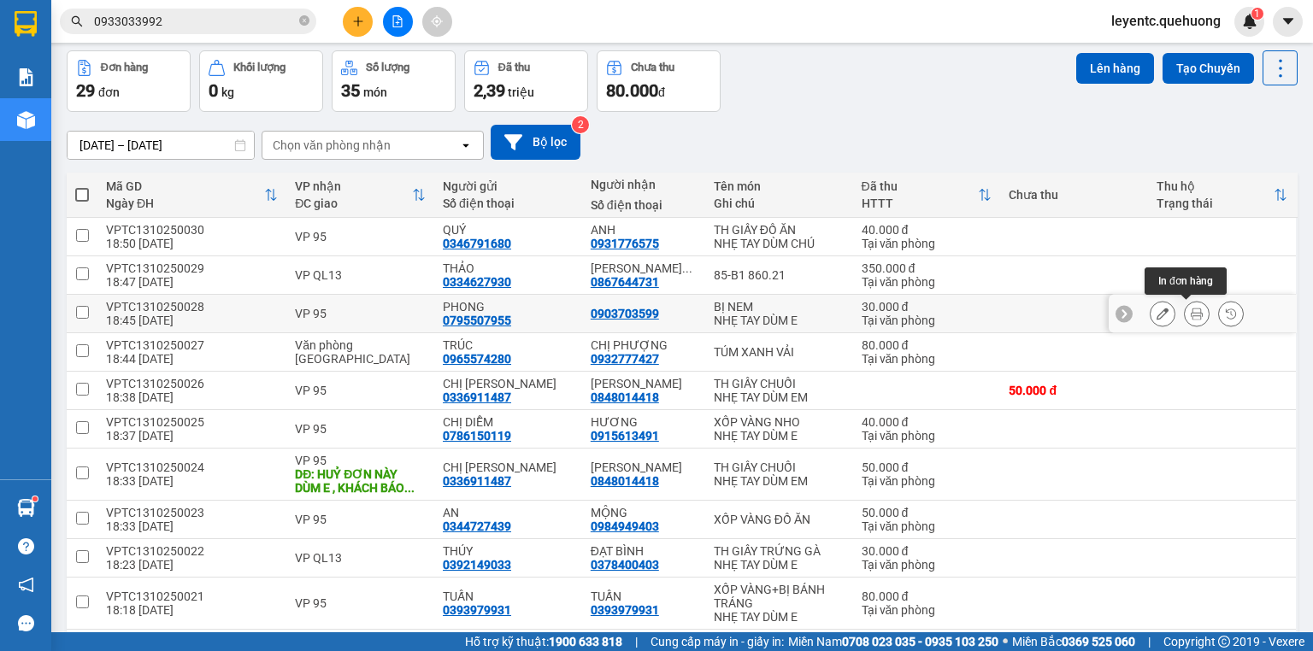
click at [1185, 315] on button at bounding box center [1197, 314] width 24 height 30
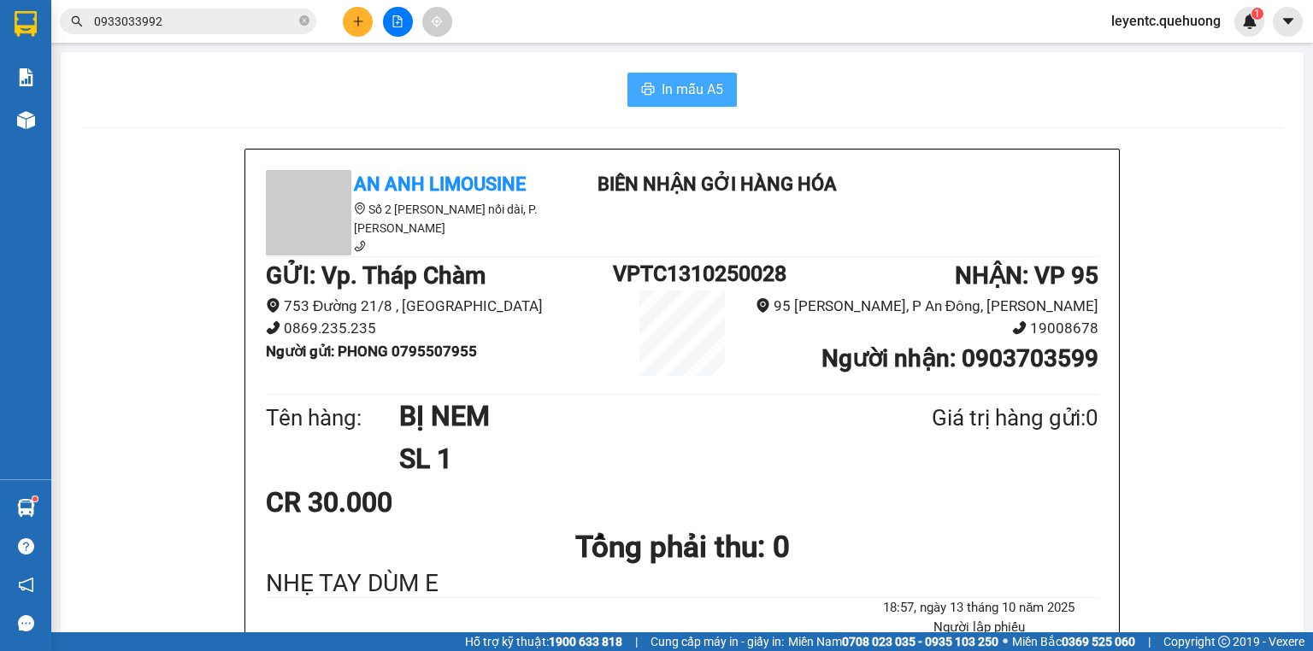
click at [664, 89] on span "In mẫu A5" at bounding box center [693, 89] width 62 height 21
click at [351, 11] on button at bounding box center [358, 22] width 30 height 30
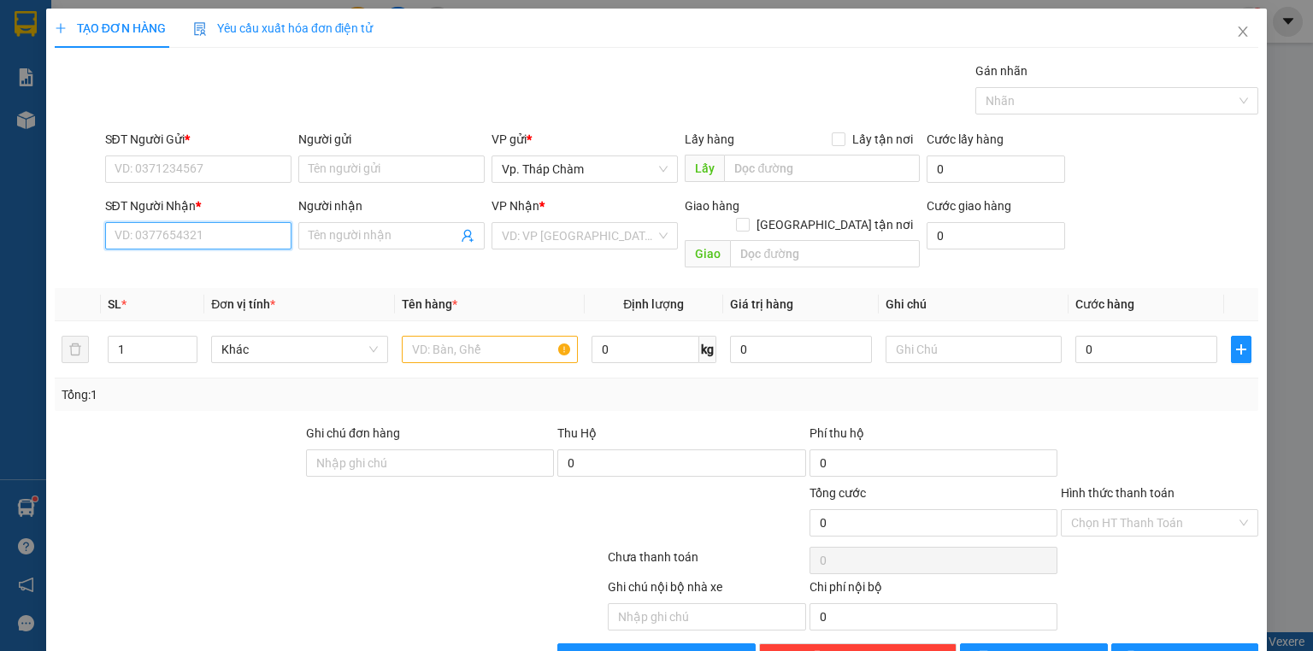
click at [209, 233] on input "SĐT Người Nhận *" at bounding box center [198, 235] width 186 height 27
click at [221, 246] on input "SĐT Người Nhận *" at bounding box center [198, 235] width 186 height 27
type input "0396731545"
click at [225, 263] on div "0396731545 - BÌNH" at bounding box center [197, 269] width 164 height 19
type input "BÌNH"
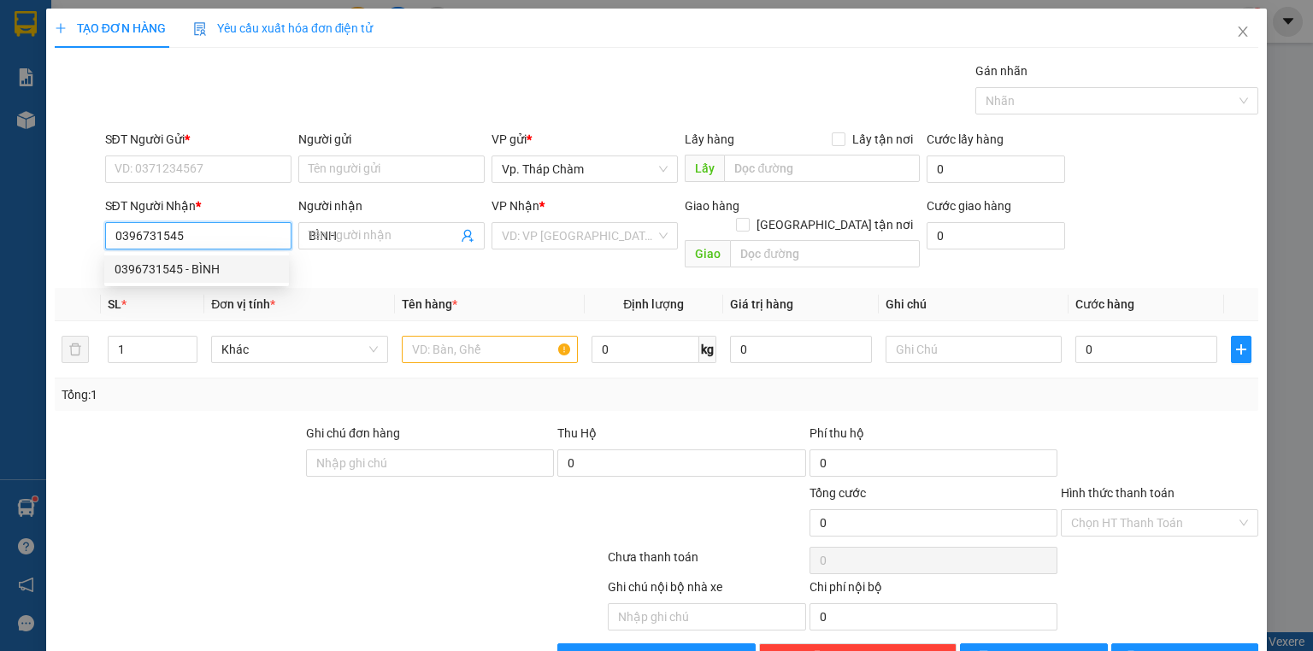
type input "40.000"
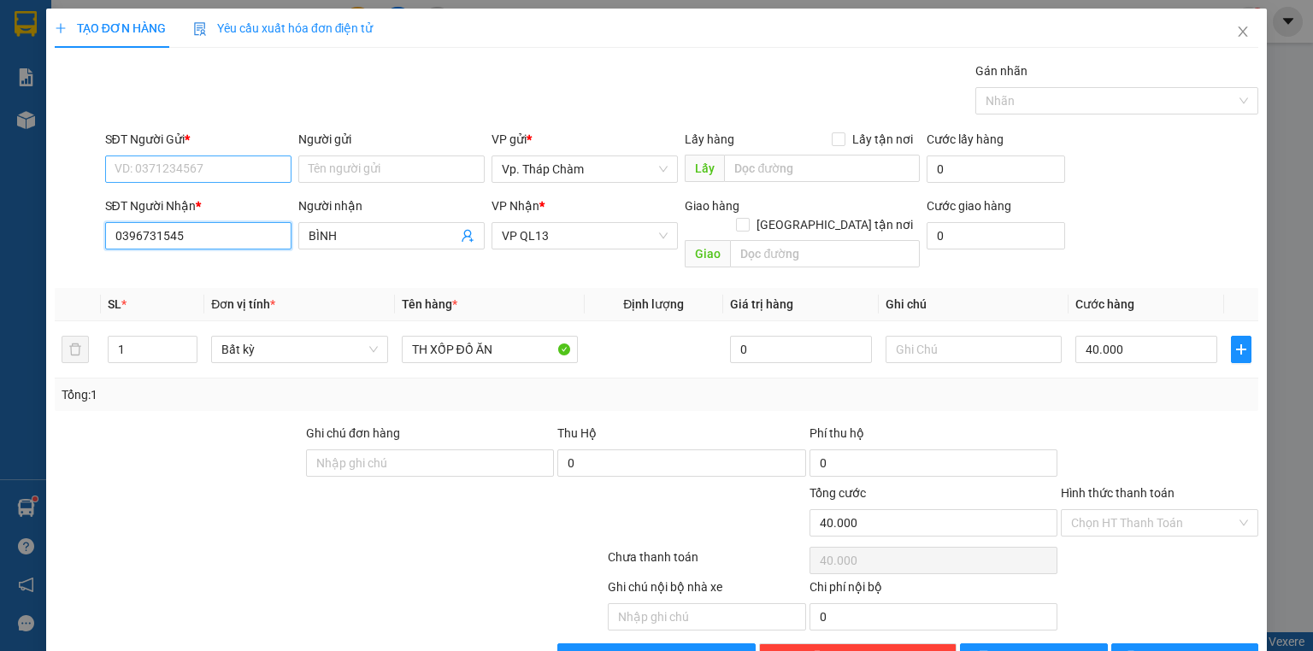
type input "0396731545"
click at [250, 175] on input "SĐT Người Gửi *" at bounding box center [198, 169] width 186 height 27
click at [202, 200] on div "0383213295 - THUỶ" at bounding box center [197, 202] width 164 height 19
type input "0383213295"
type input "THUỶ"
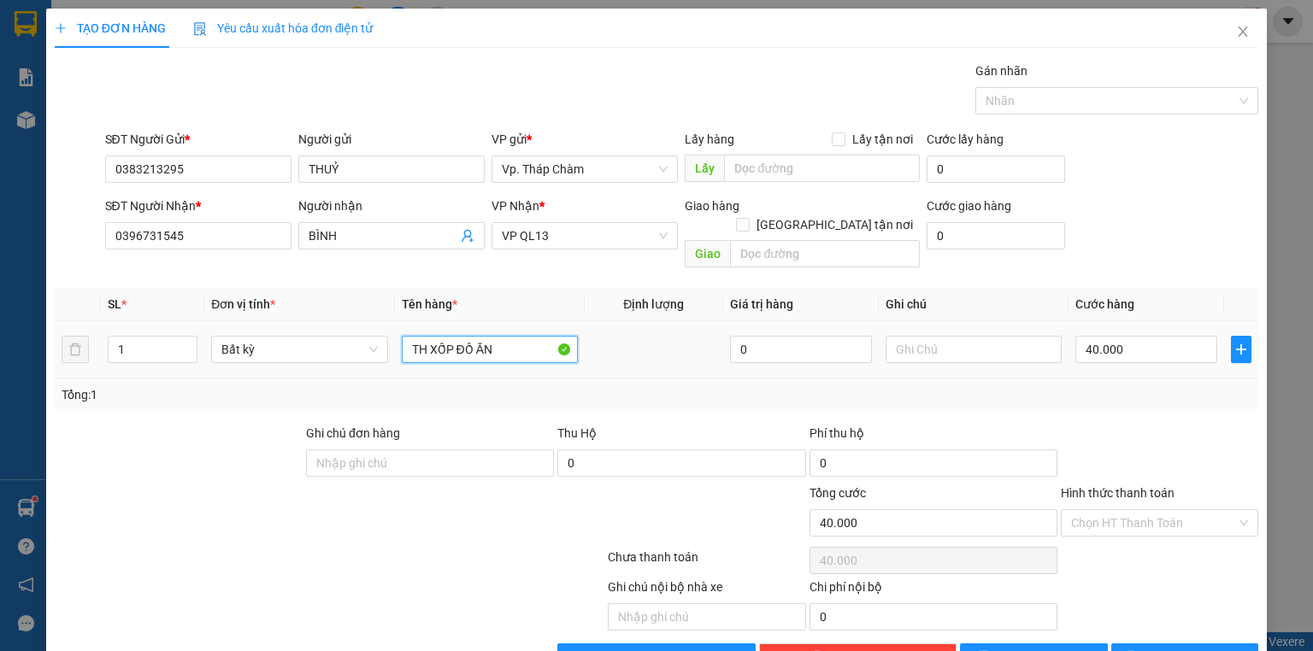
drag, startPoint x: 451, startPoint y: 329, endPoint x: 343, endPoint y: 345, distance: 109.7
click at [344, 346] on tr "1 Bất kỳ TH XỐP ĐỒ ĂN 0 40.000" at bounding box center [657, 349] width 1204 height 57
type input "XỐP TRĂNSG DÍNHĐỒ ĂN"
click at [463, 336] on input "XỐP TRĂNSG DÍNHĐỒ ĂN" at bounding box center [490, 349] width 176 height 27
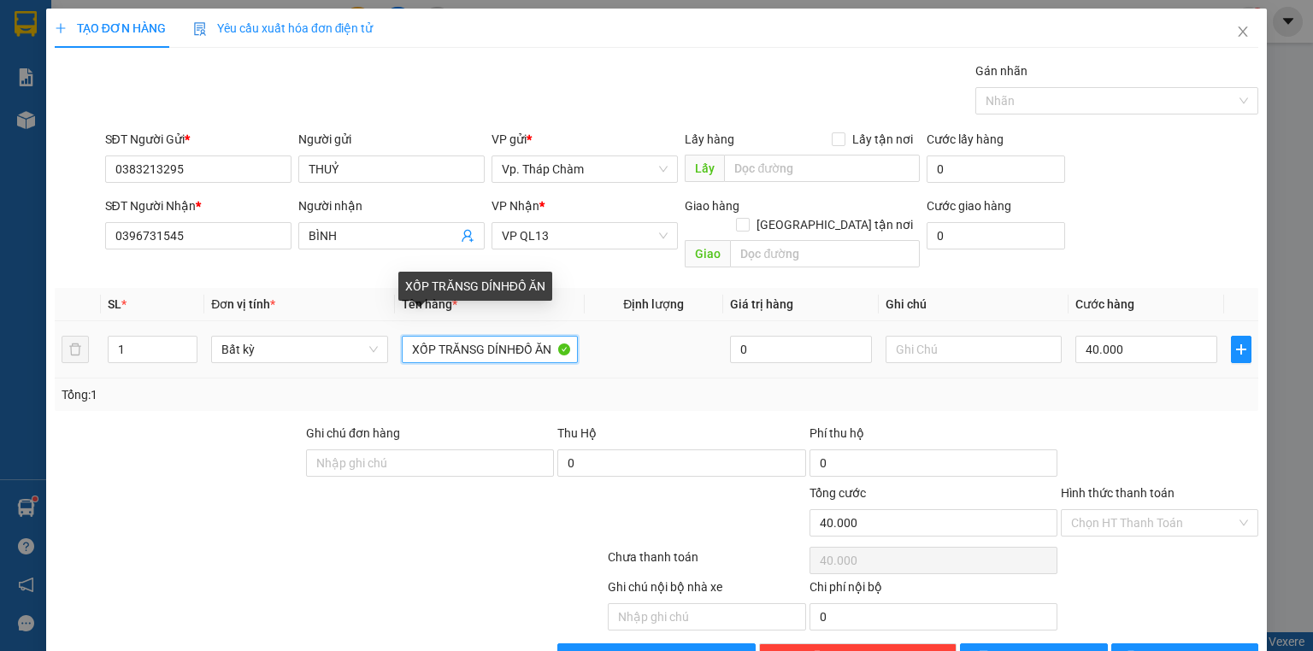
click at [463, 336] on input "XỐP TRĂNSG DÍNHĐỒ ĂN" at bounding box center [490, 349] width 176 height 27
type input "XỐP TRẮNG ĐỒ ĂN DÍNH BỊ ÁO MƯA"
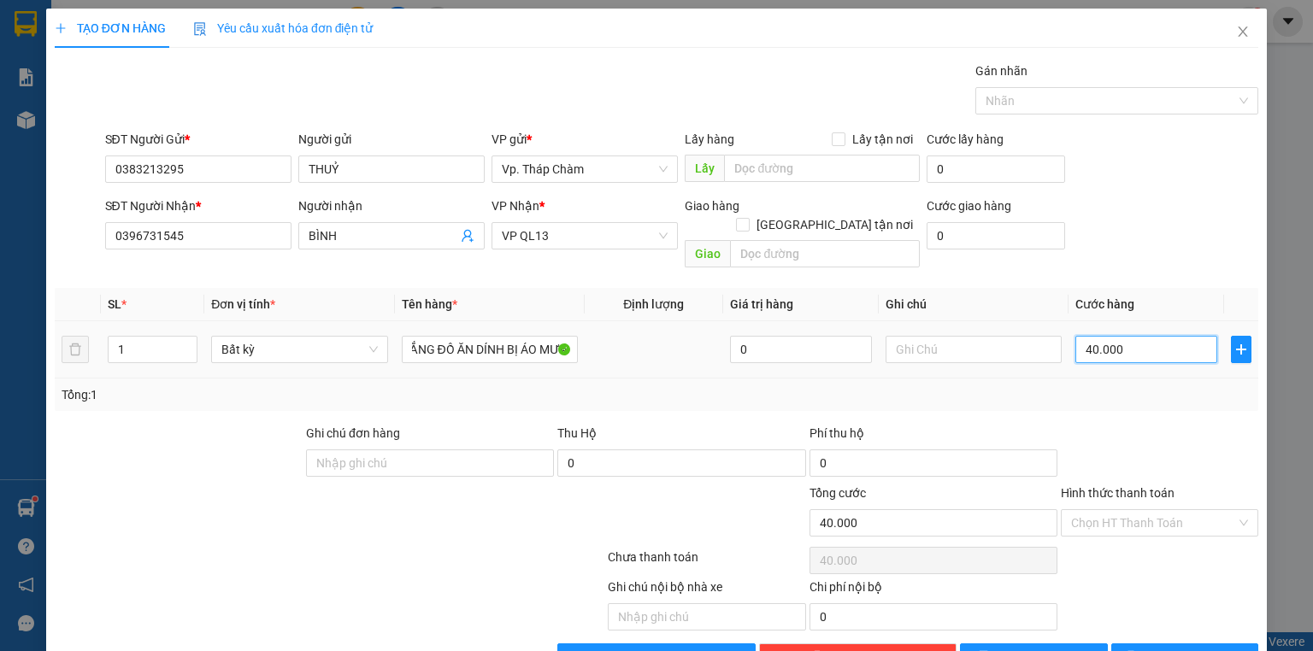
click at [1124, 336] on input "40.000" at bounding box center [1146, 349] width 142 height 27
type input "0"
click at [1229, 424] on div at bounding box center [1159, 454] width 201 height 60
click at [1143, 510] on input "Hình thức thanh toán" at bounding box center [1153, 523] width 165 height 26
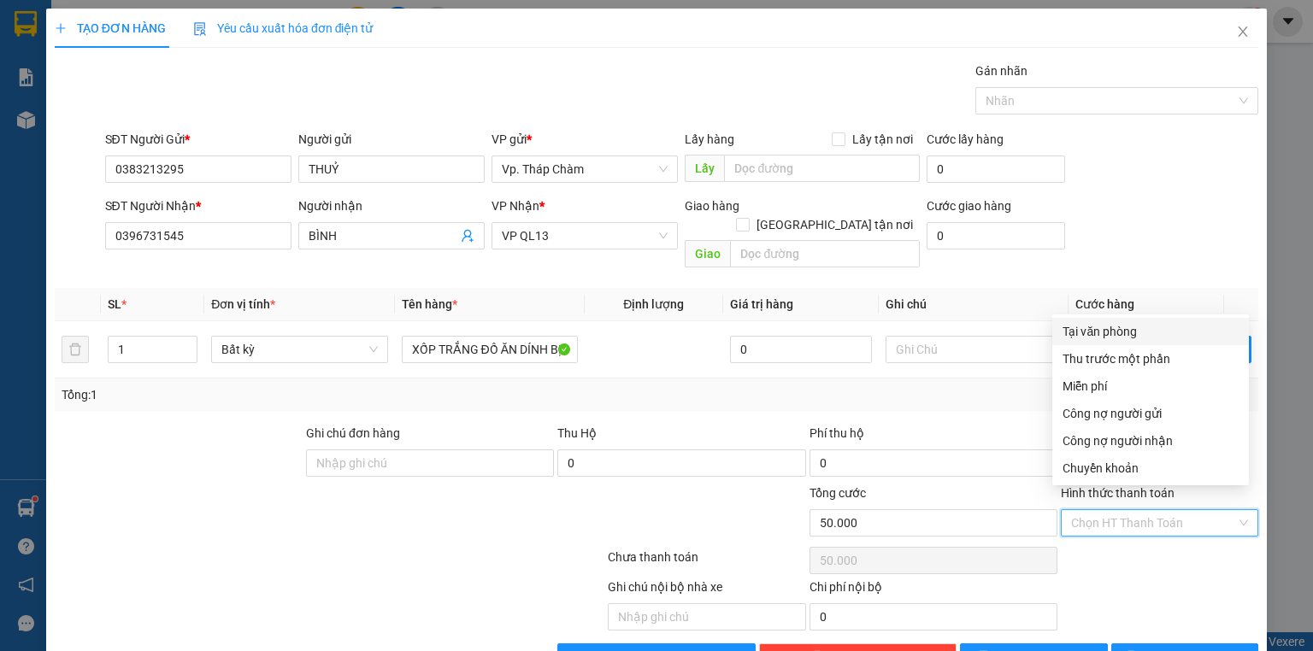
click at [1118, 328] on div "Tại văn phòng" at bounding box center [1151, 331] width 176 height 19
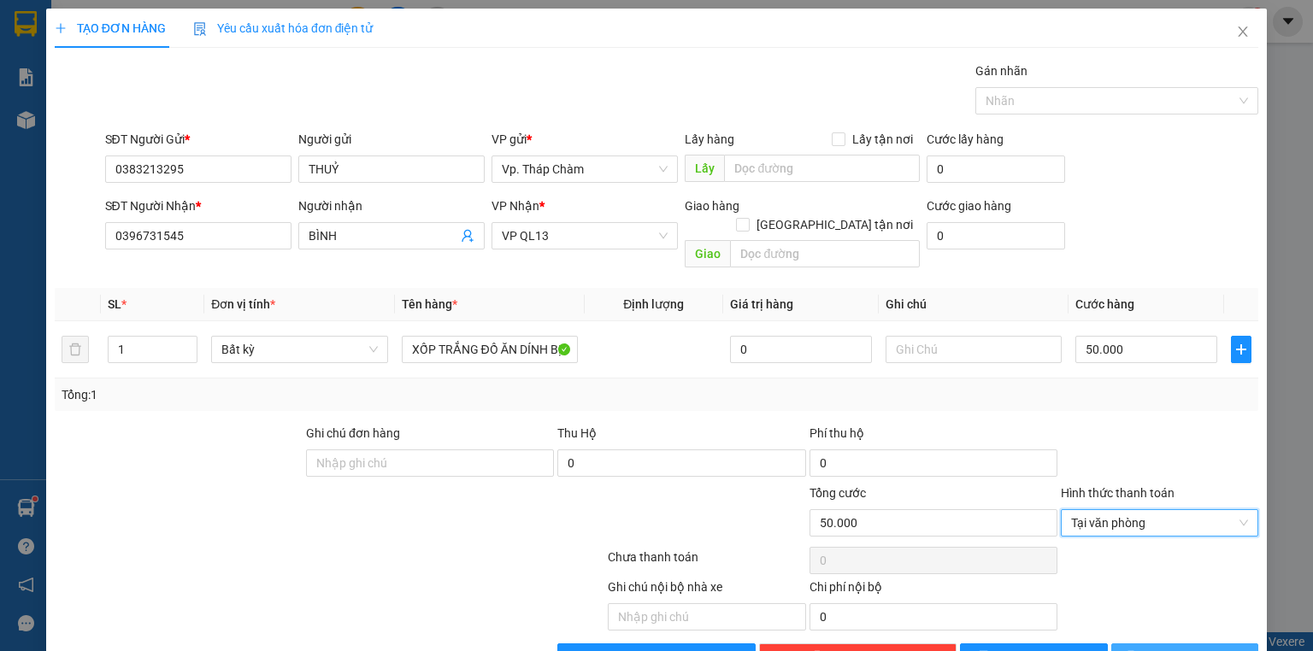
click at [1167, 648] on span "[PERSON_NAME] và In" at bounding box center [1204, 657] width 120 height 19
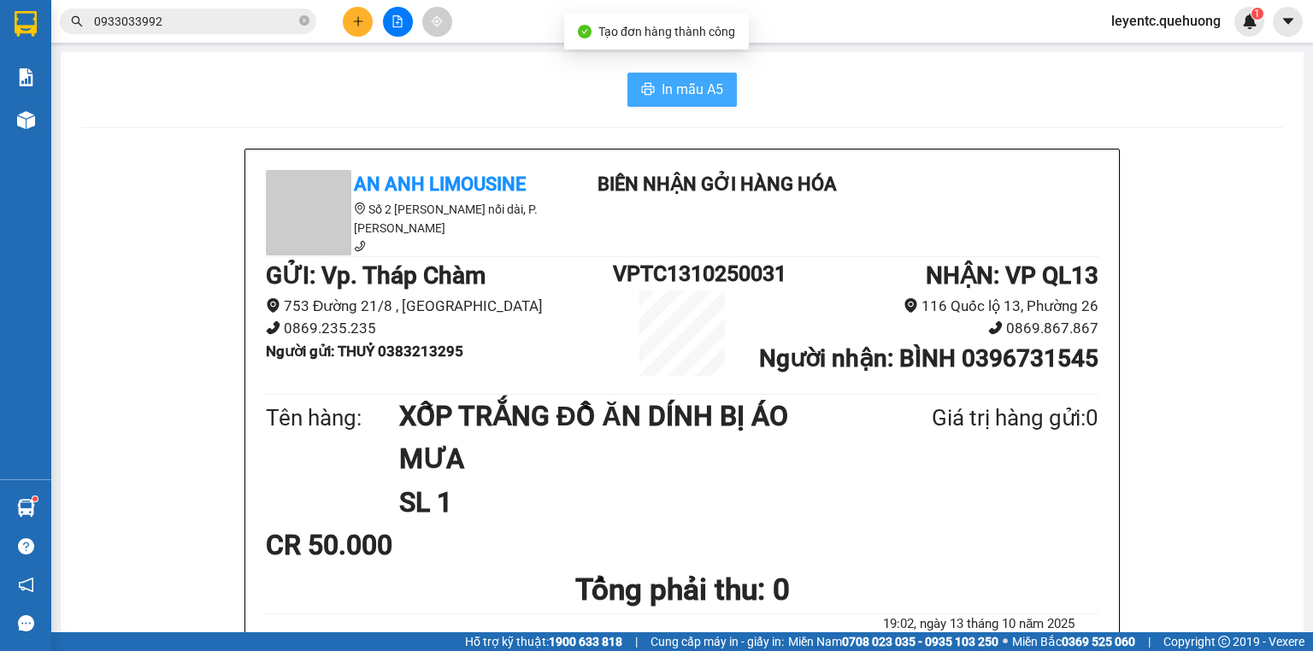
click at [701, 94] on span "In mẫu A5" at bounding box center [693, 89] width 62 height 21
click at [943, 82] on div "In mẫu A5" at bounding box center [682, 90] width 1202 height 34
click at [846, 373] on h1 "Người nhận : BÌNH 0396731545" at bounding box center [924, 359] width 347 height 38
click at [362, 21] on icon "plus" at bounding box center [358, 21] width 12 height 12
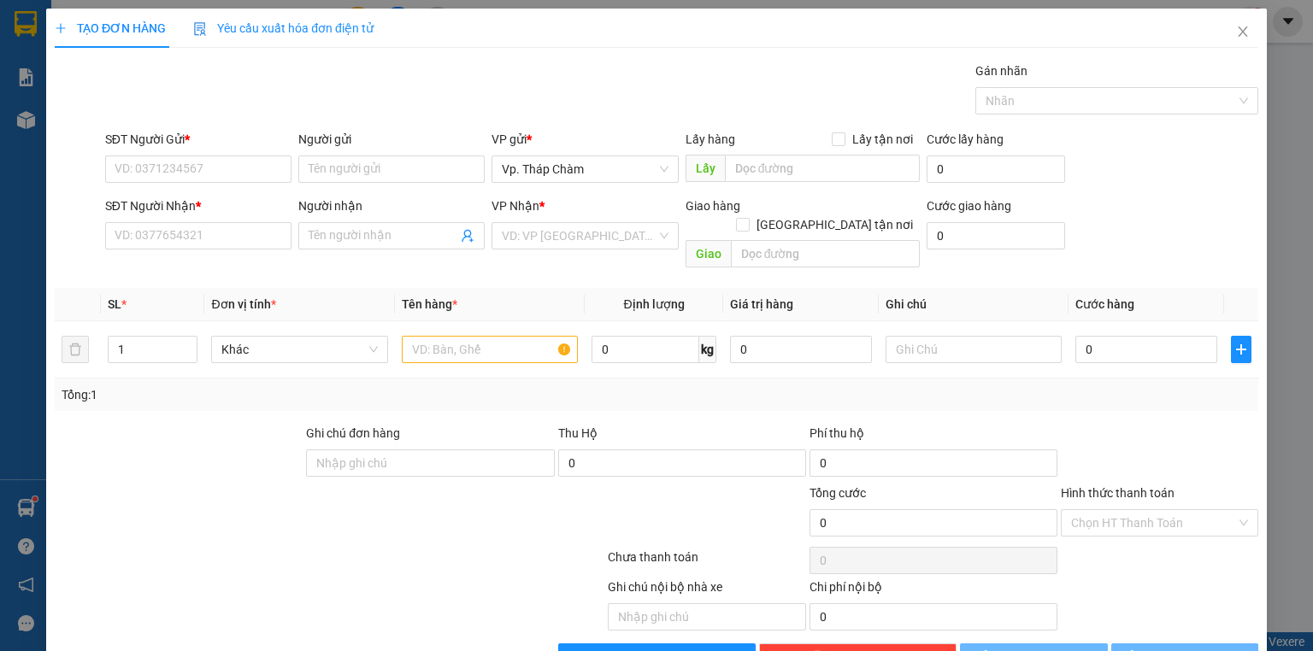
click at [234, 168] on div "TẠO ĐƠN HÀNG Yêu cầu xuất hóa đơn điện tử Transit Pickup Surcharge Ids Transit …" at bounding box center [656, 325] width 1313 height 651
click at [229, 221] on div "SĐT Người Nhận *" at bounding box center [198, 210] width 186 height 26
click at [236, 205] on div "SĐT Người Nhận *" at bounding box center [198, 206] width 186 height 19
click at [236, 222] on input "SĐT Người Nhận *" at bounding box center [198, 235] width 186 height 27
click at [209, 172] on input "0964245" at bounding box center [198, 169] width 186 height 27
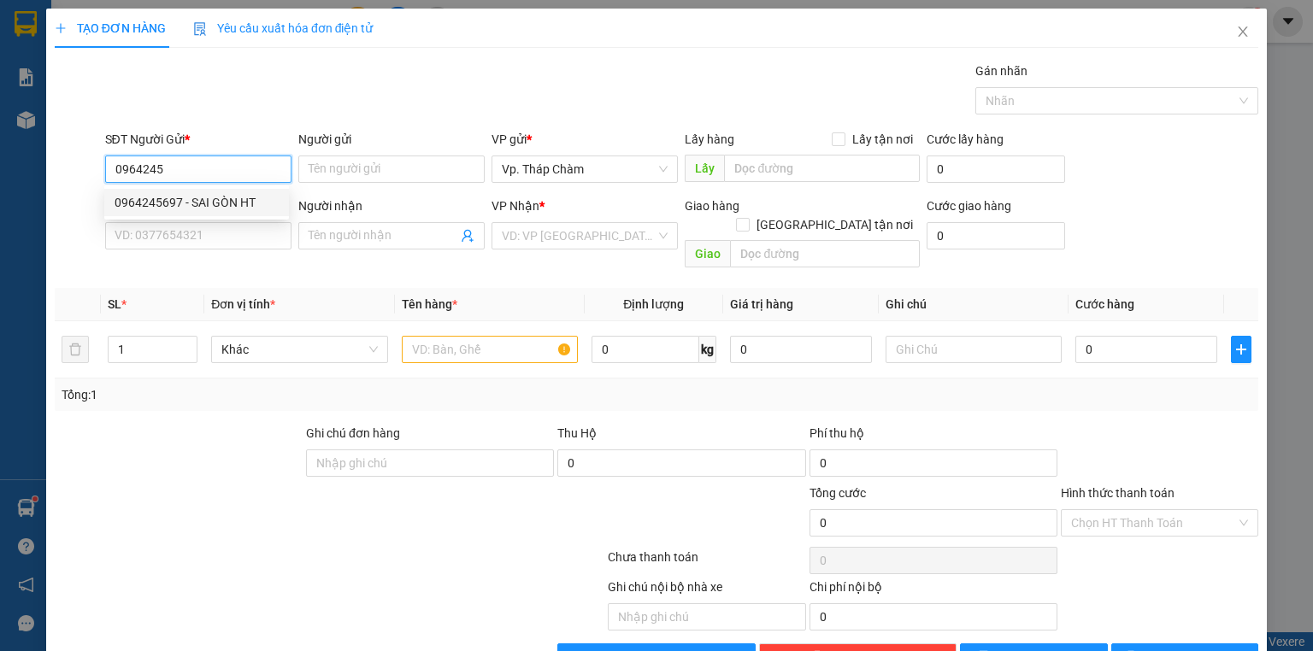
click at [208, 203] on div "0964245697 - SAI GÒN HT" at bounding box center [197, 202] width 164 height 19
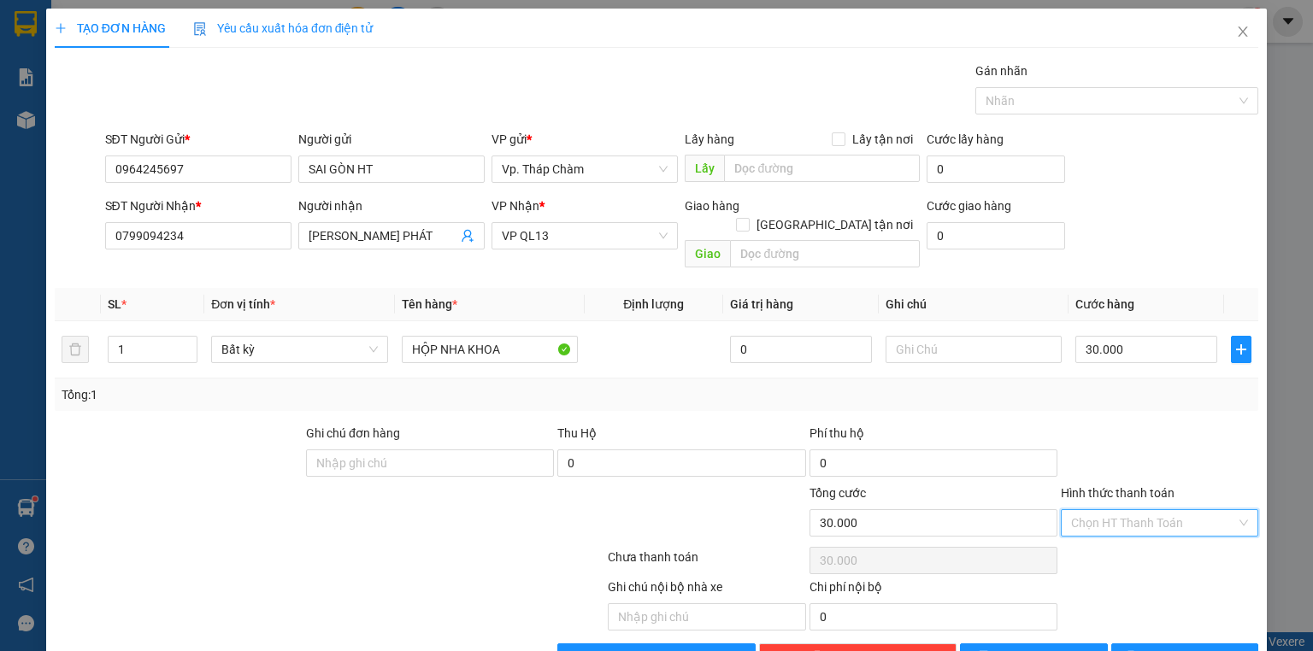
click at [1123, 510] on input "Hình thức thanh toán" at bounding box center [1153, 523] width 165 height 26
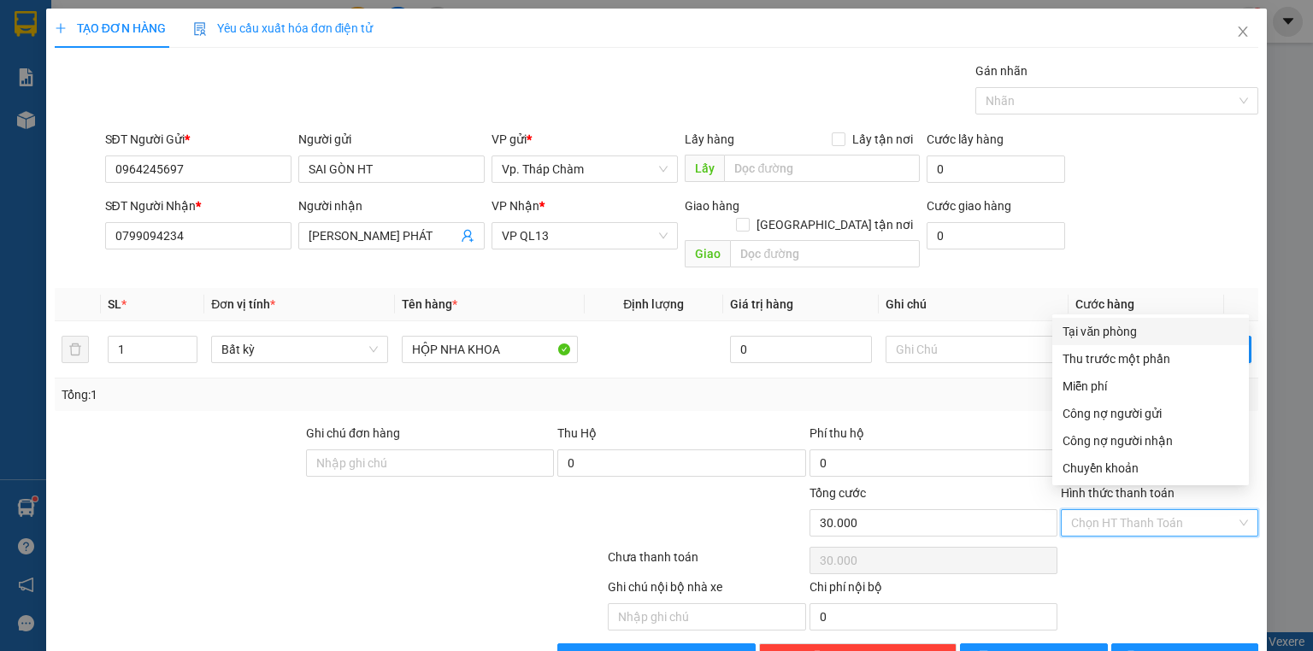
click at [1106, 335] on div "Tại văn phòng" at bounding box center [1151, 331] width 176 height 19
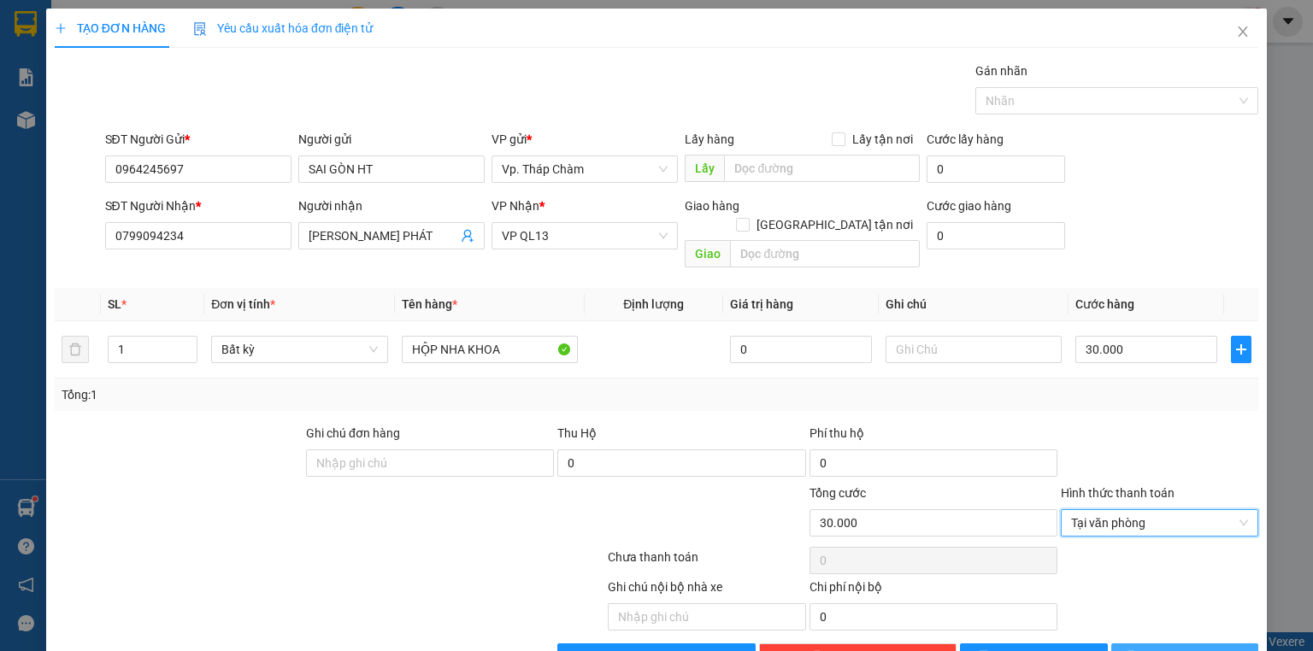
click at [1166, 648] on span "[PERSON_NAME] và In" at bounding box center [1204, 657] width 120 height 19
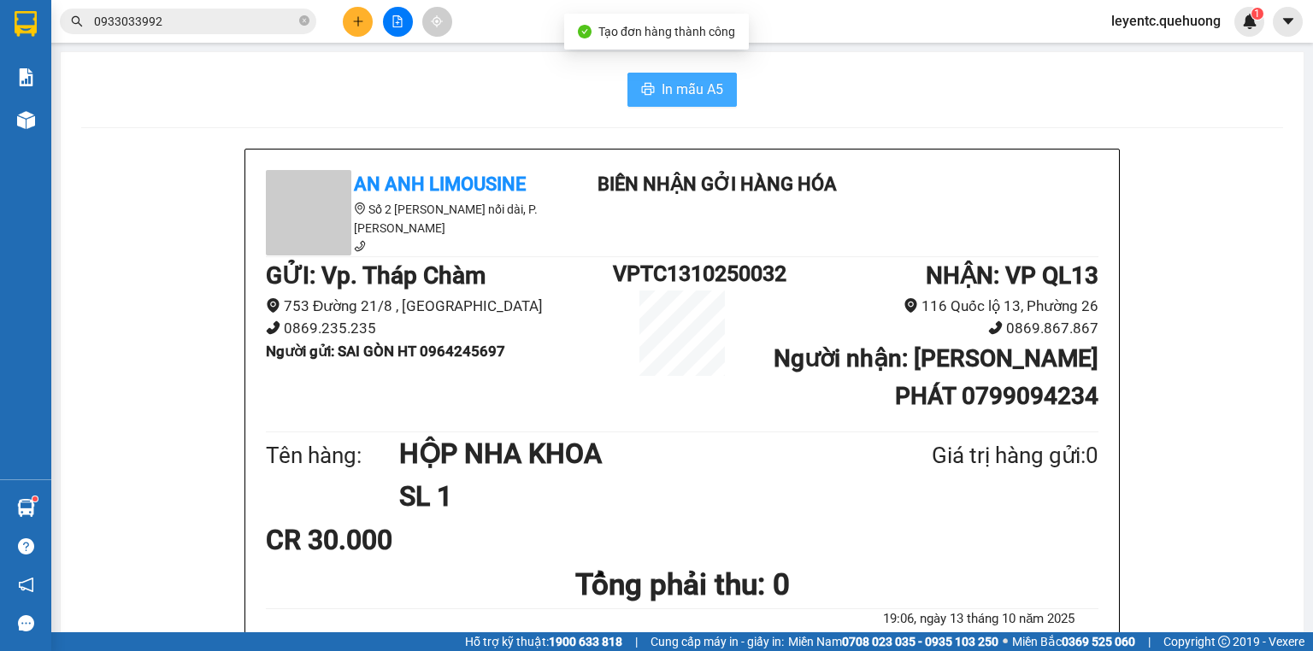
click at [670, 85] on span "In mẫu A5" at bounding box center [693, 89] width 62 height 21
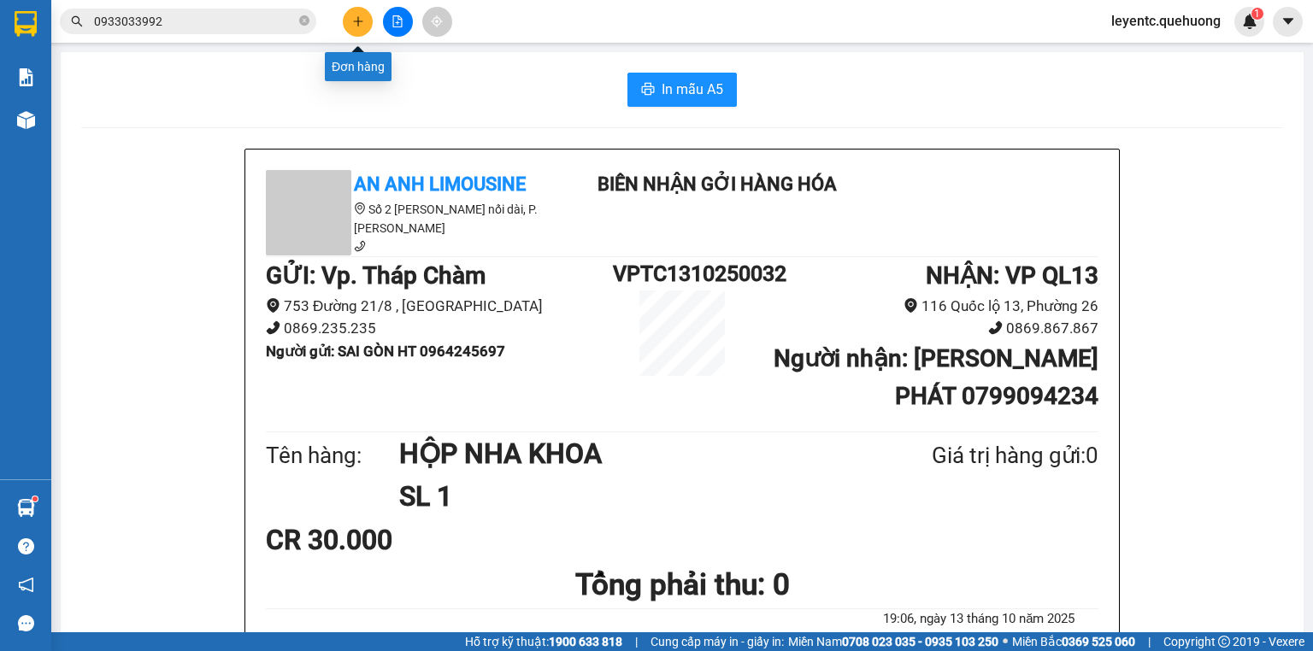
click at [359, 20] on icon "plus" at bounding box center [358, 21] width 12 height 12
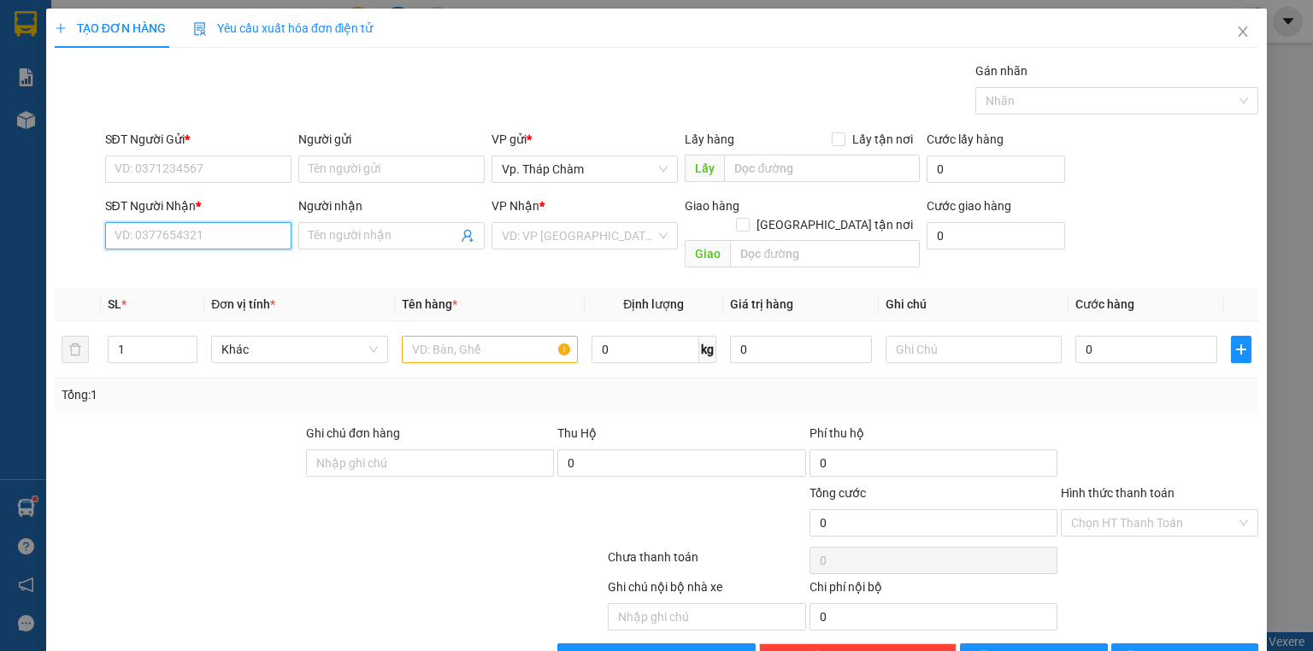
click at [250, 233] on input "SĐT Người Nhận *" at bounding box center [198, 235] width 186 height 27
click at [168, 266] on div "0854557779 - DIỄM" at bounding box center [197, 269] width 164 height 19
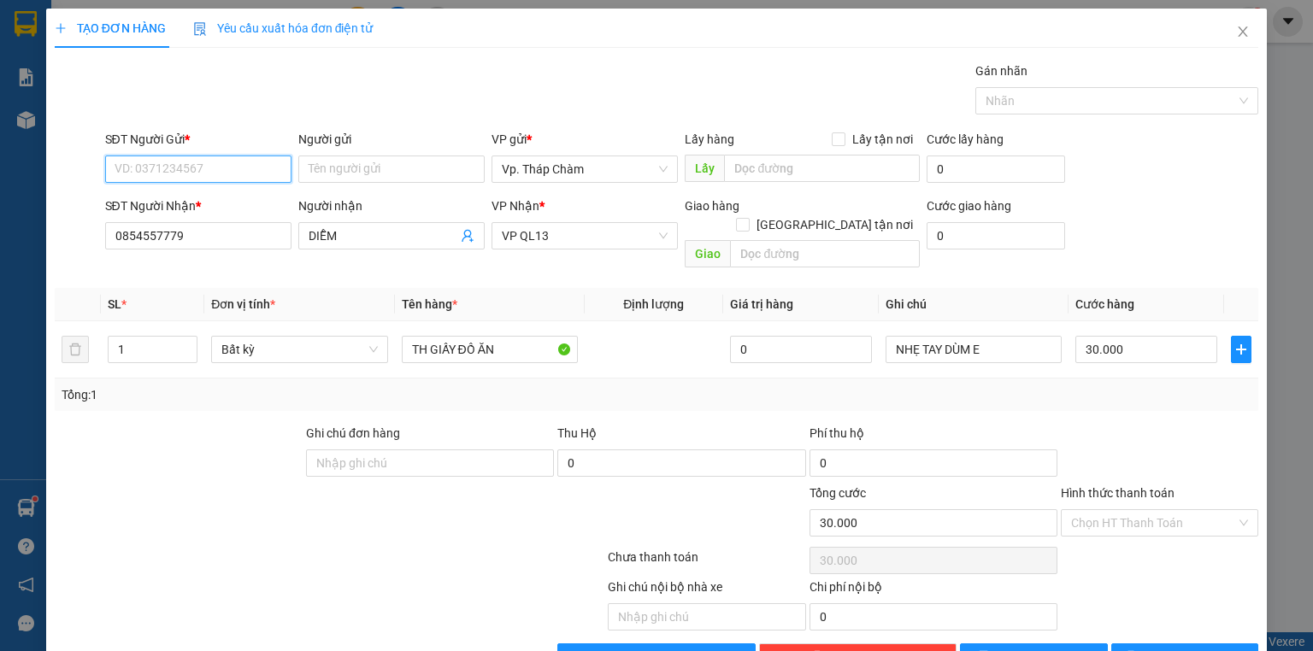
click at [175, 166] on input "SĐT Người Gửi *" at bounding box center [198, 169] width 186 height 27
click at [182, 198] on div "0906300779 - CHỊ [PERSON_NAME]" at bounding box center [210, 202] width 191 height 19
drag, startPoint x: 1138, startPoint y: 418, endPoint x: 1116, endPoint y: 457, distance: 44.4
click at [1137, 424] on div at bounding box center [1159, 454] width 201 height 60
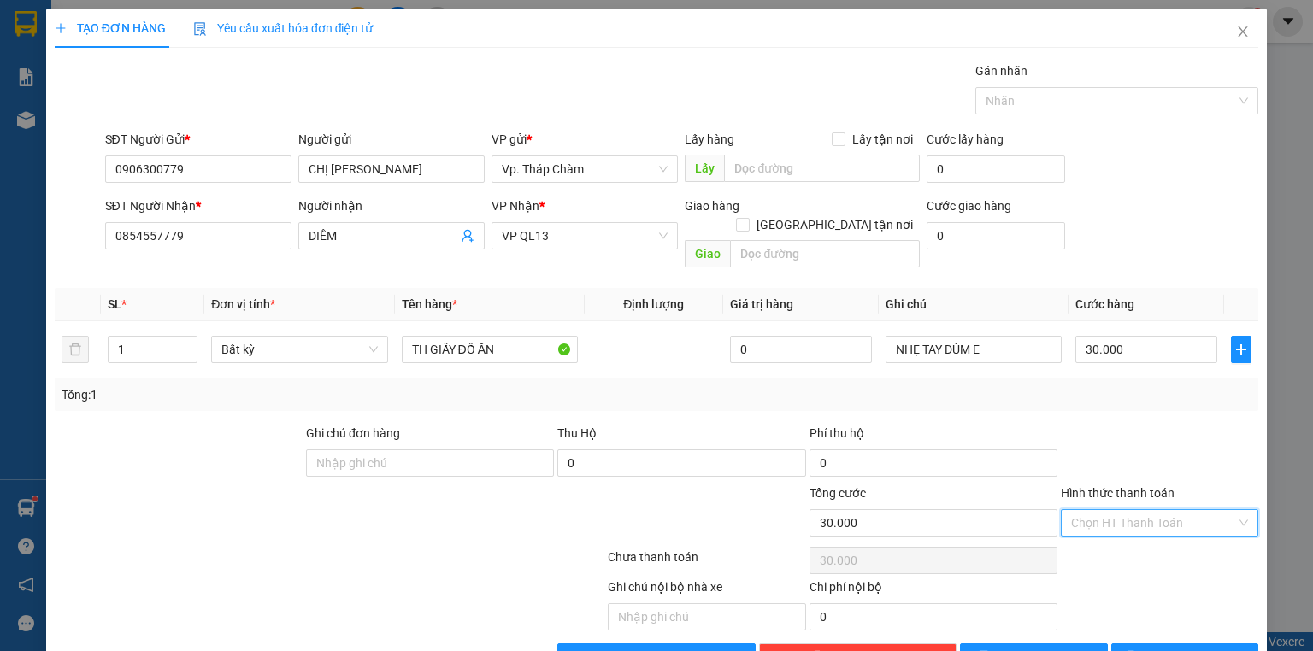
click at [1119, 510] on input "Hình thức thanh toán" at bounding box center [1153, 523] width 165 height 26
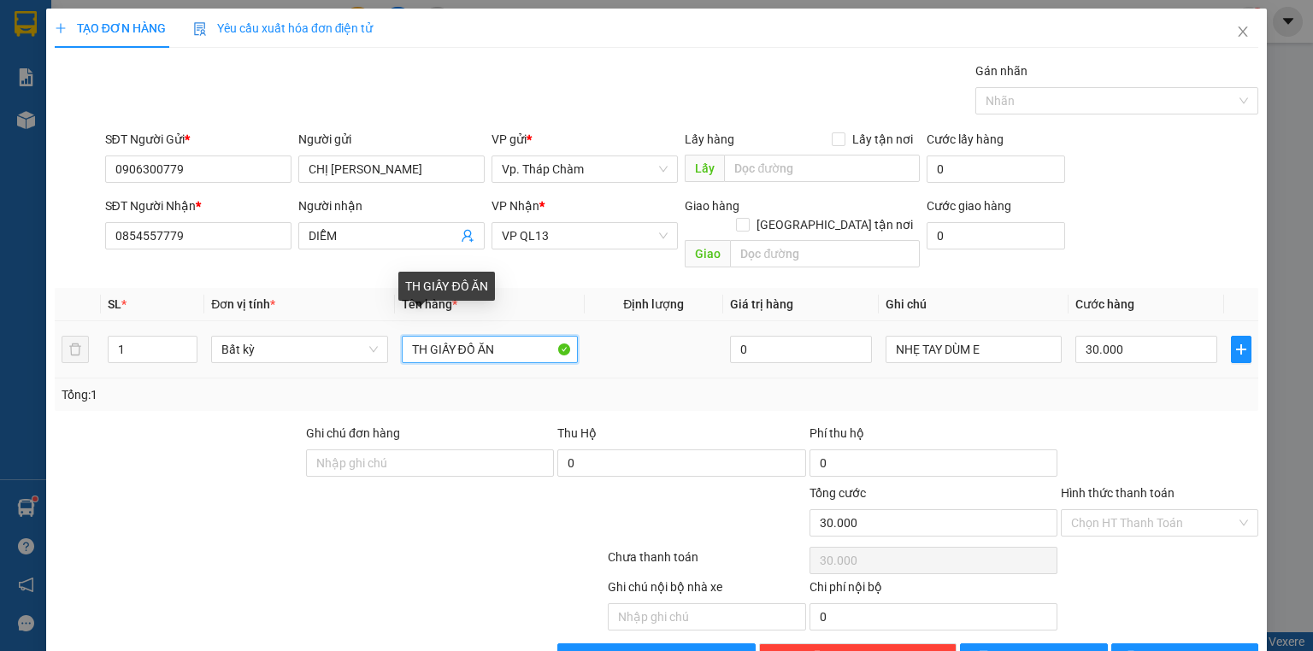
click at [496, 336] on input "TH GIẤY ĐỒ ĂN" at bounding box center [490, 349] width 176 height 27
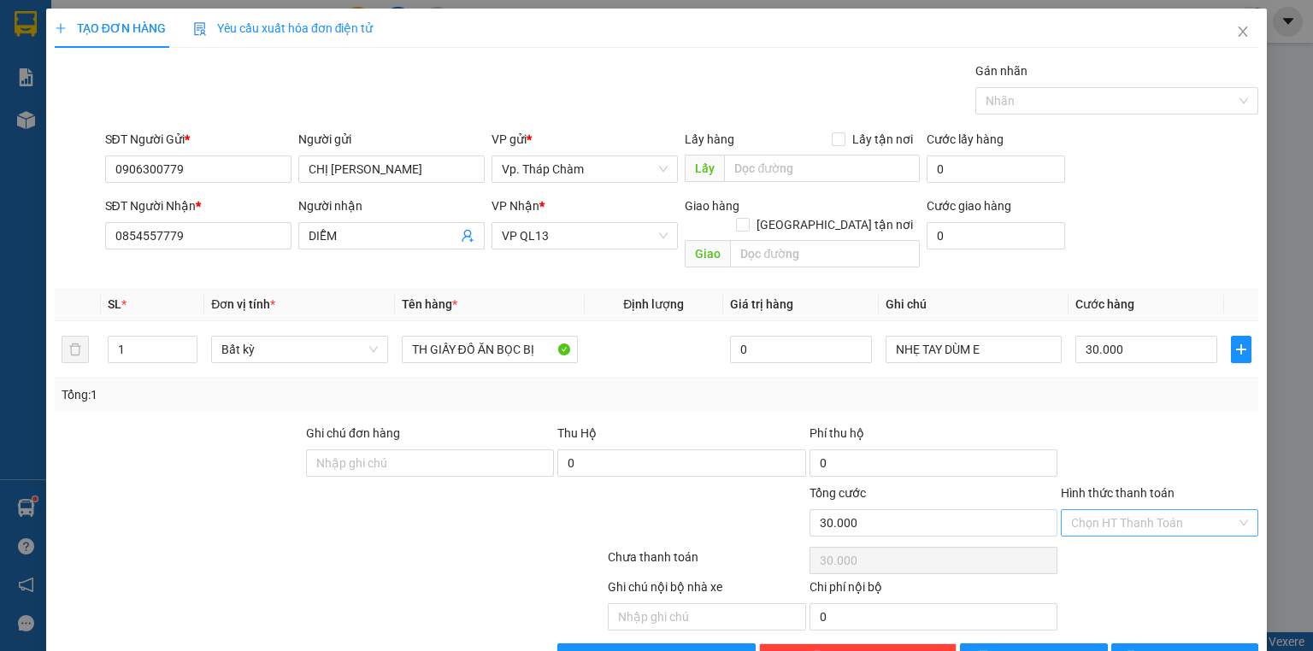
drag, startPoint x: 1122, startPoint y: 482, endPoint x: 1126, endPoint y: 494, distance: 12.7
click at [1123, 486] on div "Hình thức thanh toán" at bounding box center [1159, 497] width 197 height 26
click at [1126, 510] on input "Hình thức thanh toán" at bounding box center [1153, 523] width 165 height 26
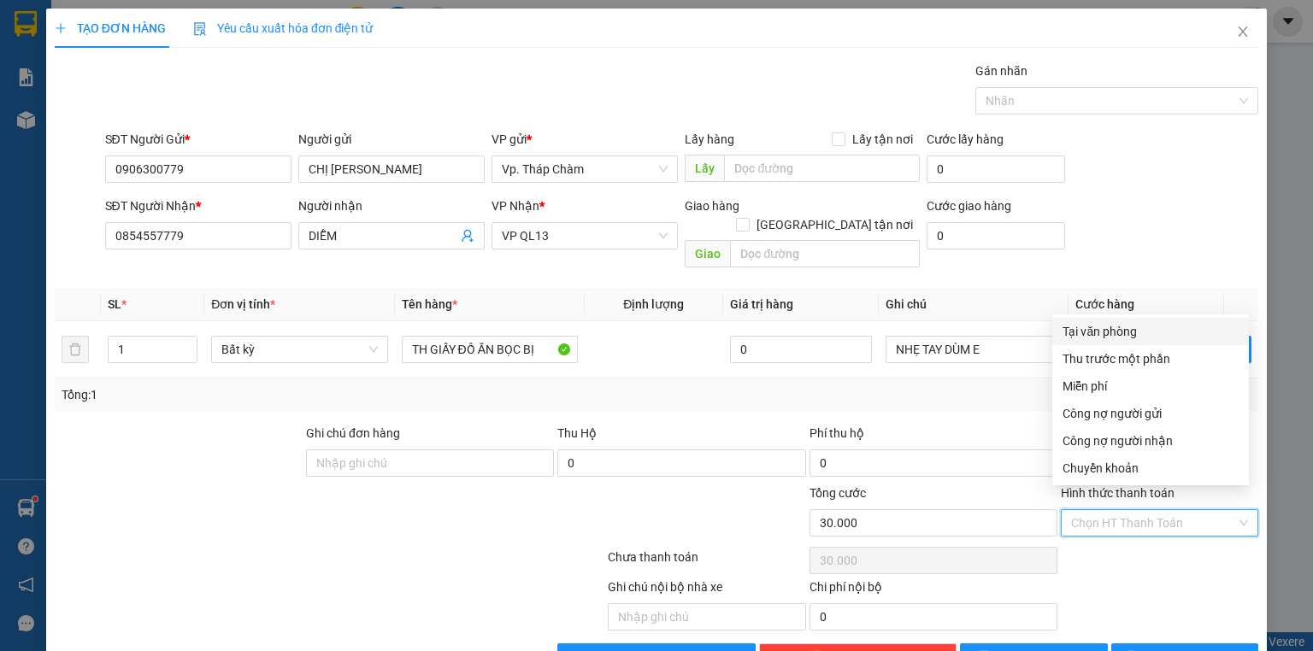
click at [1105, 332] on div "Tại văn phòng" at bounding box center [1151, 331] width 176 height 19
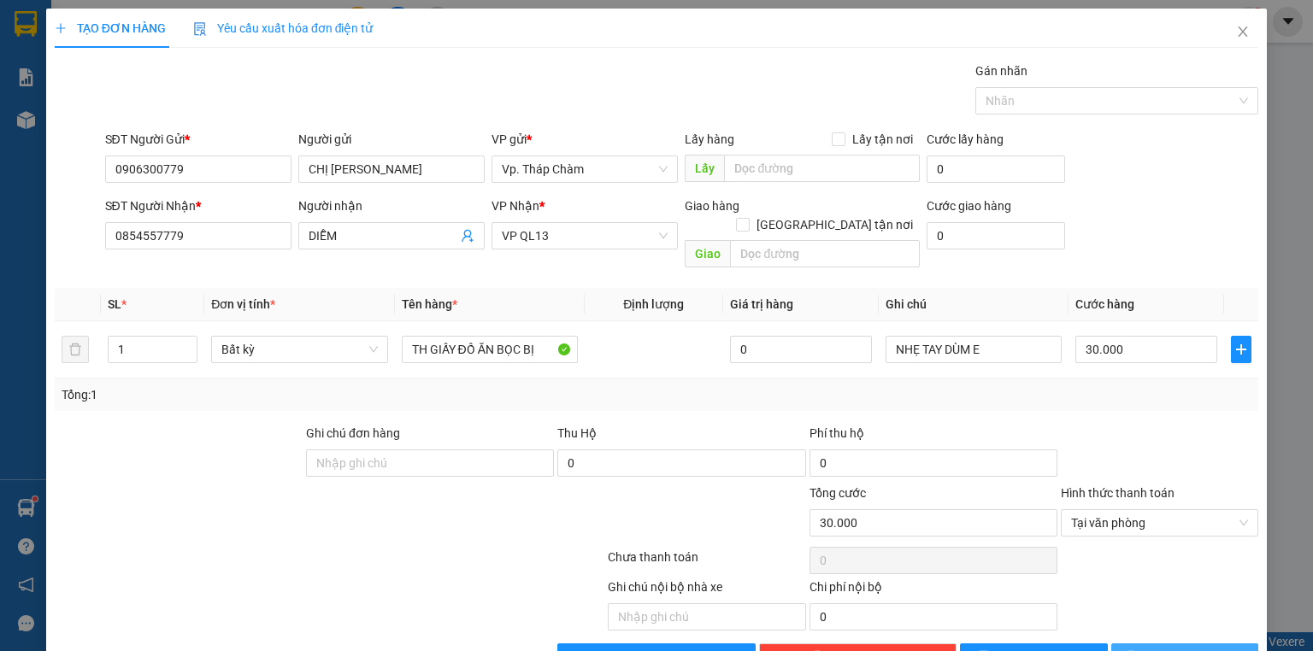
click at [1155, 644] on button "[PERSON_NAME] và In" at bounding box center [1185, 657] width 148 height 27
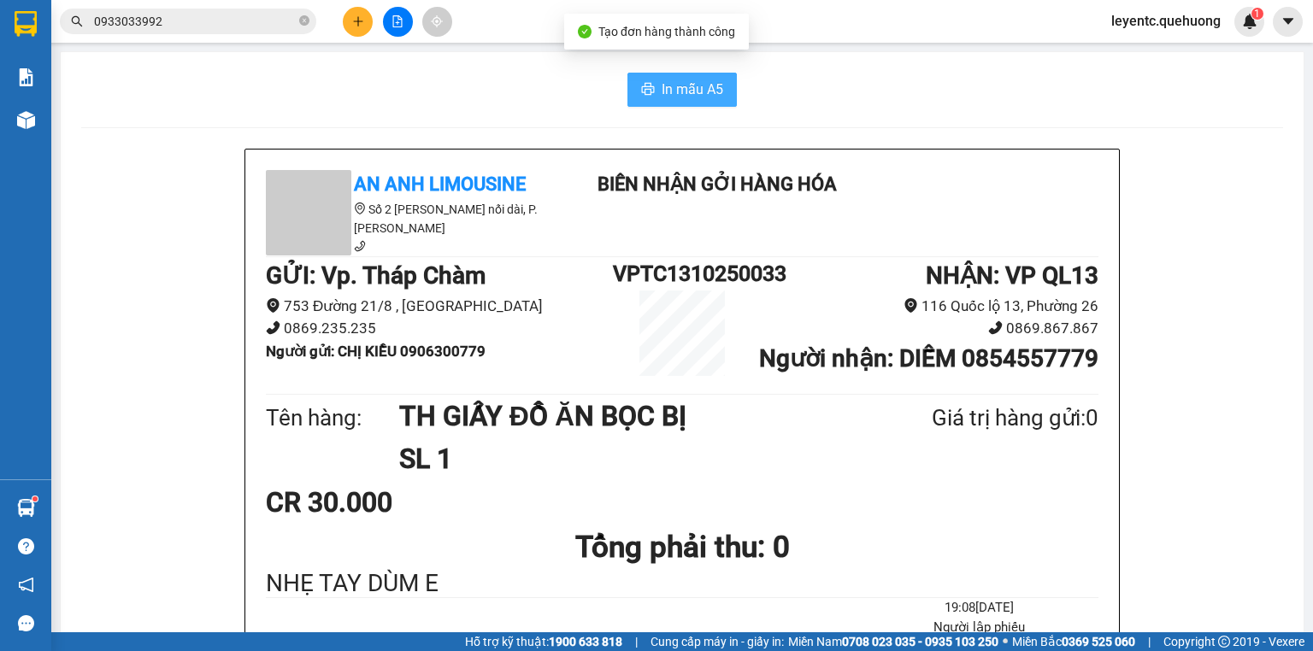
click at [684, 79] on span "In mẫu A5" at bounding box center [693, 89] width 62 height 21
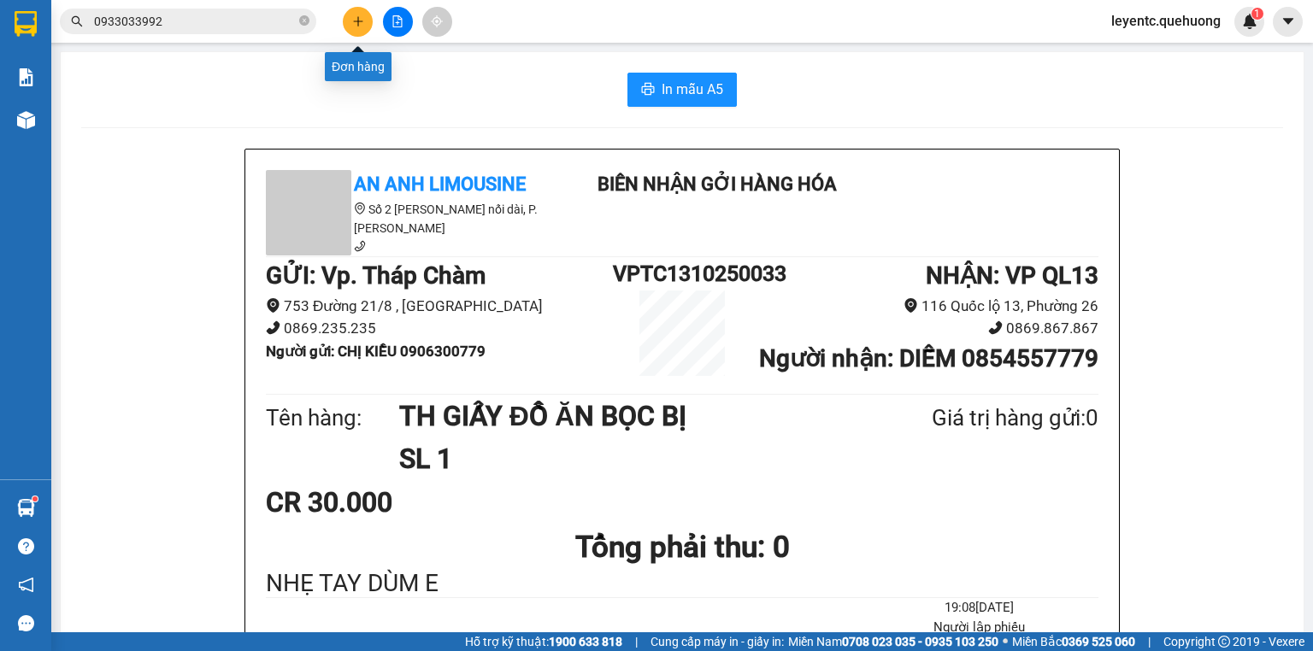
click at [359, 27] on button at bounding box center [358, 22] width 30 height 30
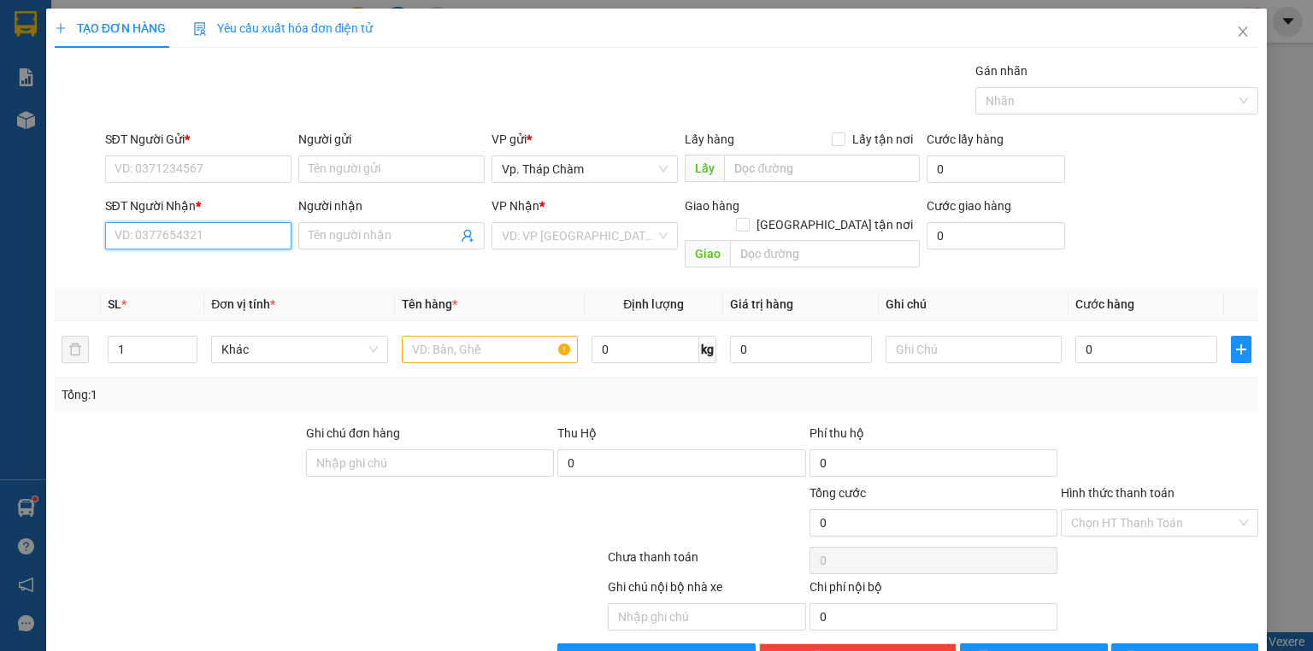
click at [215, 236] on input "SĐT Người Nhận *" at bounding box center [198, 235] width 186 height 27
click at [186, 264] on div "0799094234 - [PERSON_NAME]" at bounding box center [199, 269] width 168 height 19
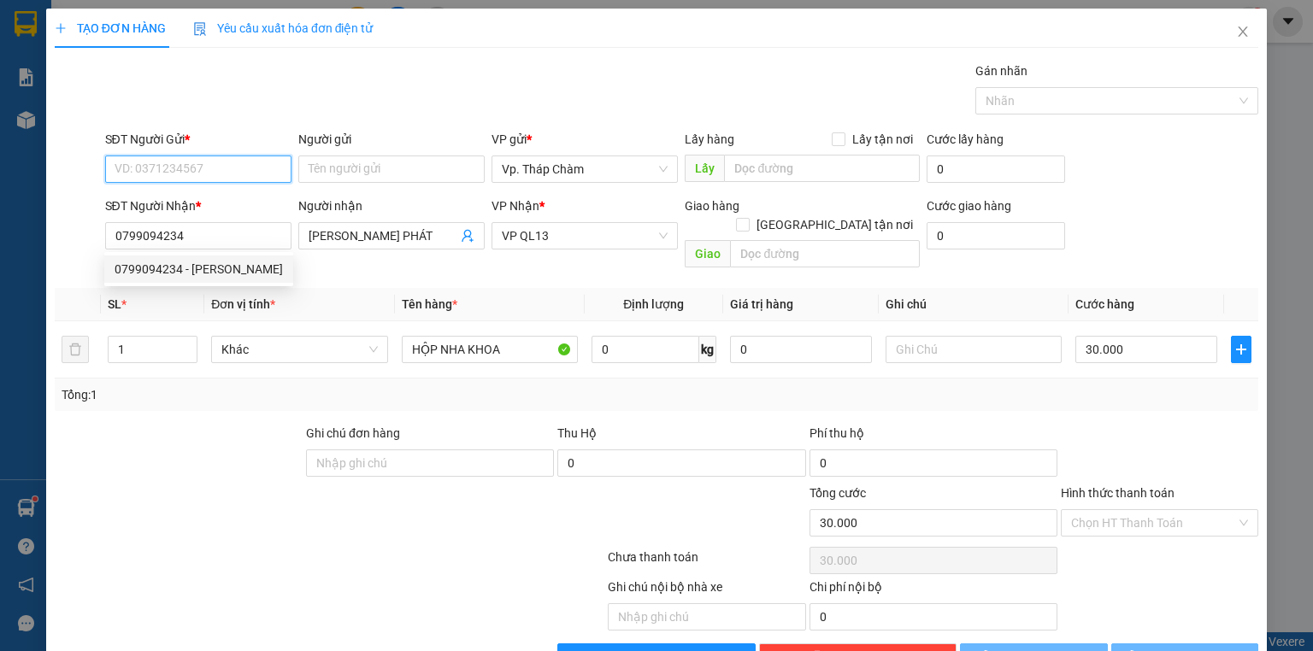
click at [181, 173] on input "SĐT Người Gửi *" at bounding box center [198, 169] width 186 height 27
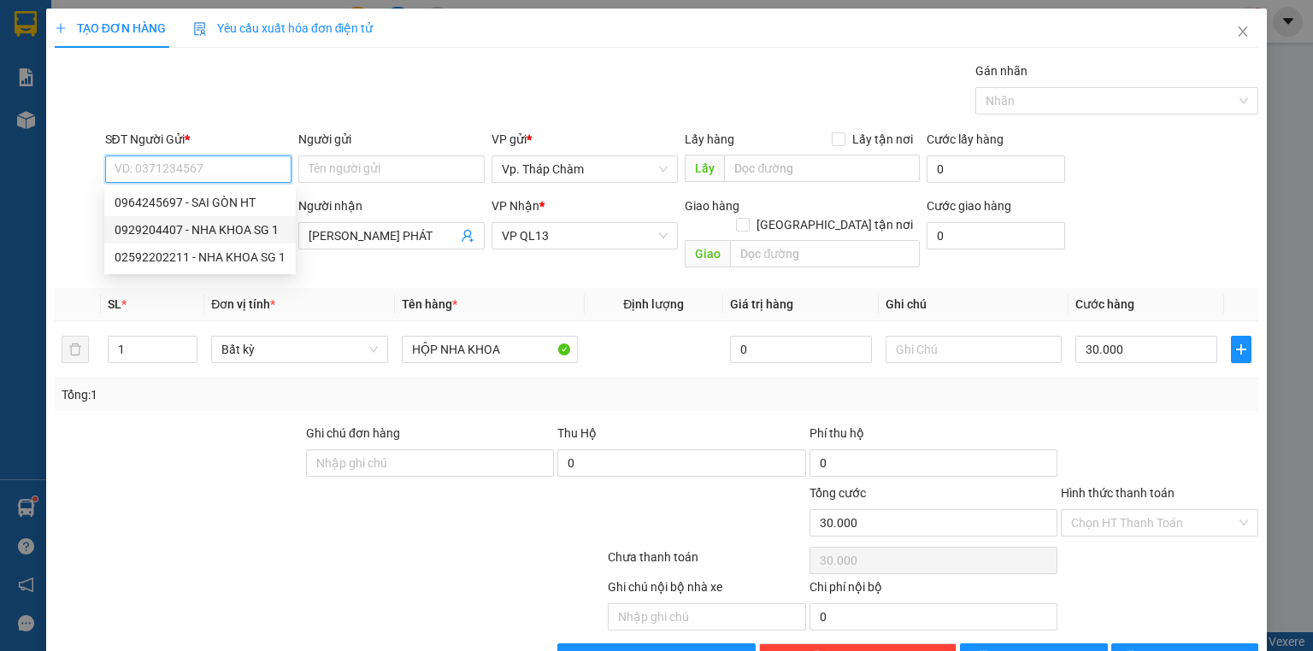
click at [187, 222] on div "0929204407 - NHA KHOA SG 1" at bounding box center [200, 230] width 171 height 19
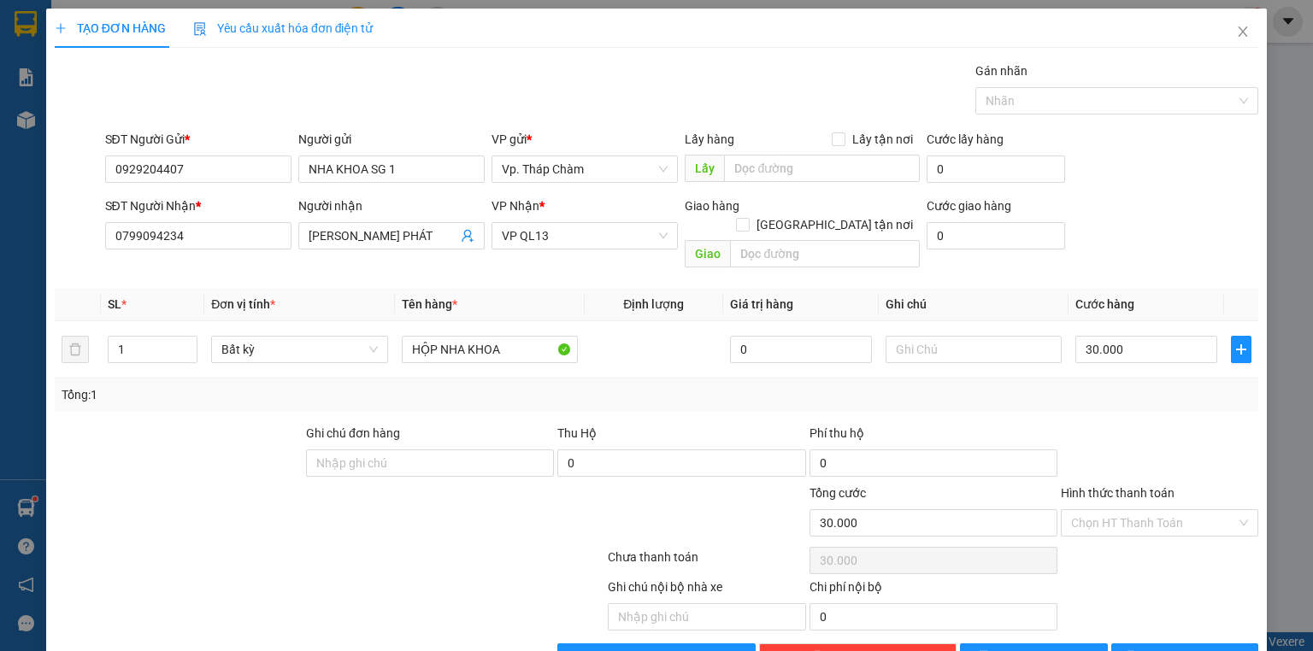
click at [1094, 510] on input "Hình thức thanh toán" at bounding box center [1153, 523] width 165 height 26
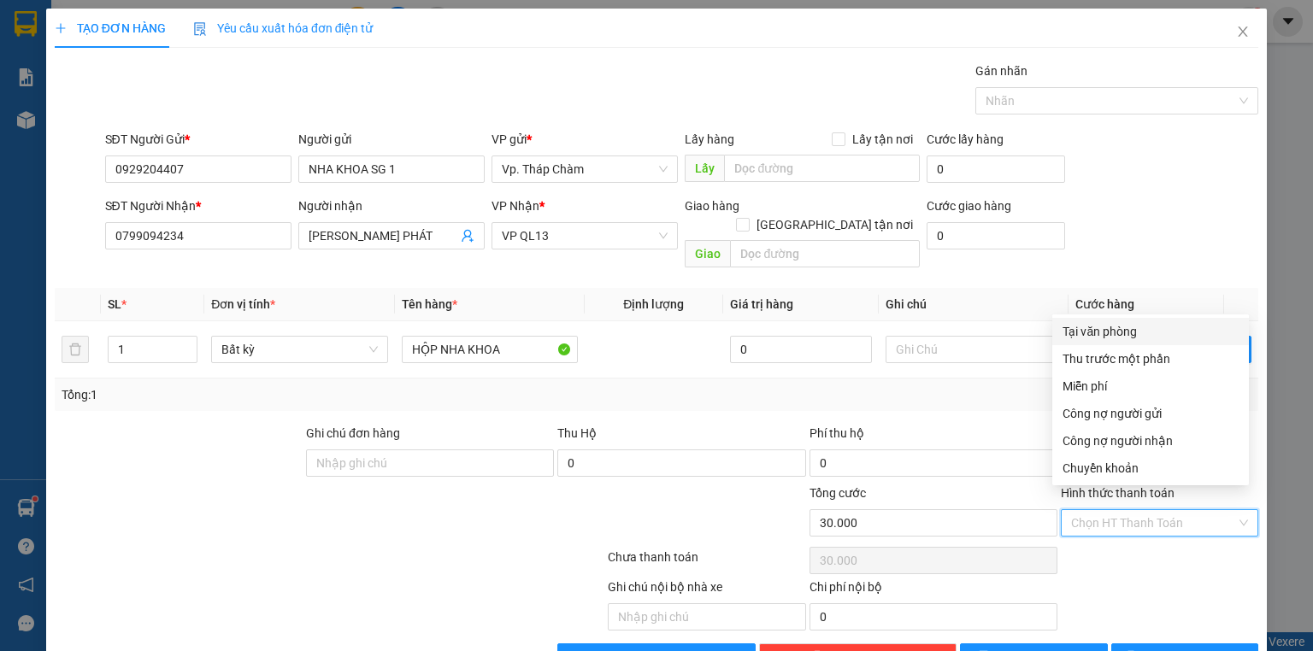
click at [1093, 332] on div "Tại văn phòng" at bounding box center [1151, 331] width 176 height 19
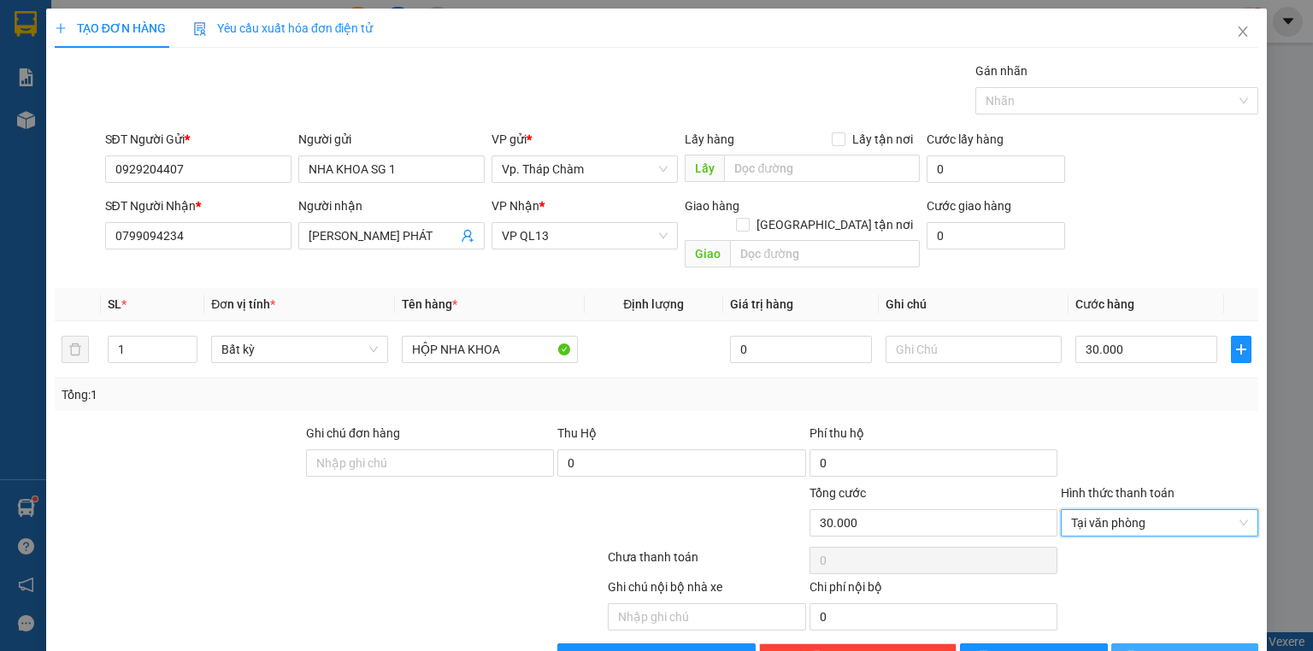
click at [1176, 648] on span "[PERSON_NAME] và In" at bounding box center [1204, 657] width 120 height 19
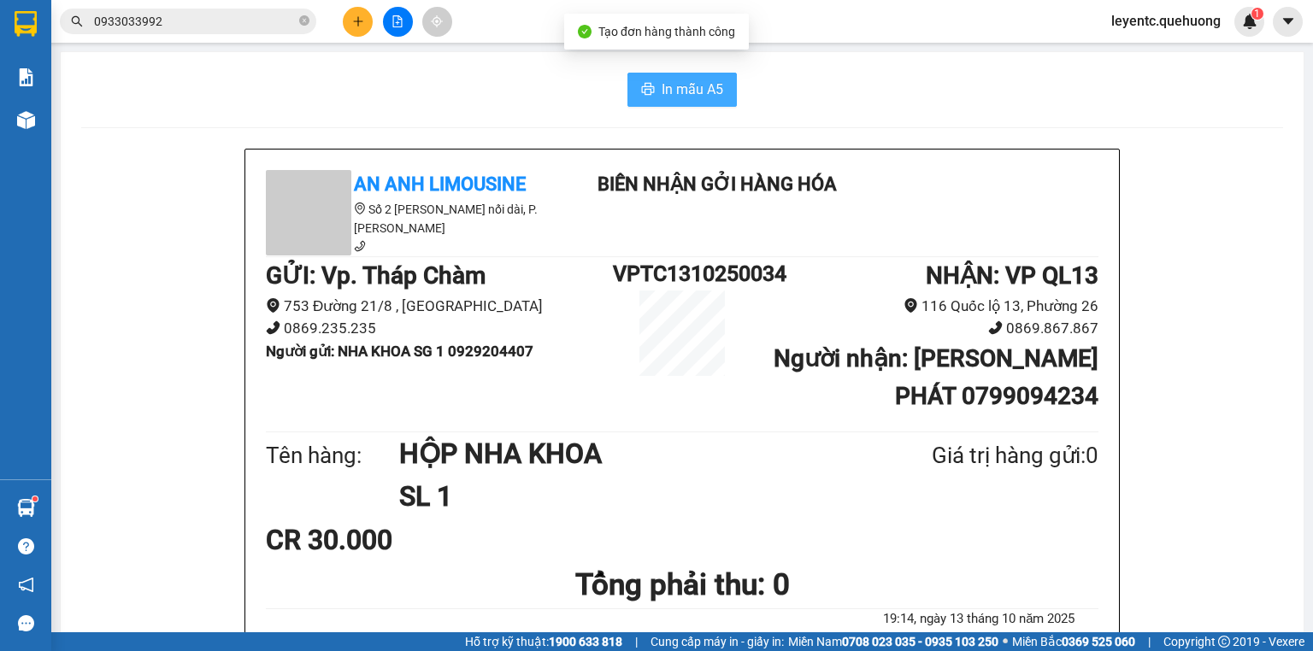
click at [653, 94] on button "In mẫu A5" at bounding box center [682, 90] width 109 height 34
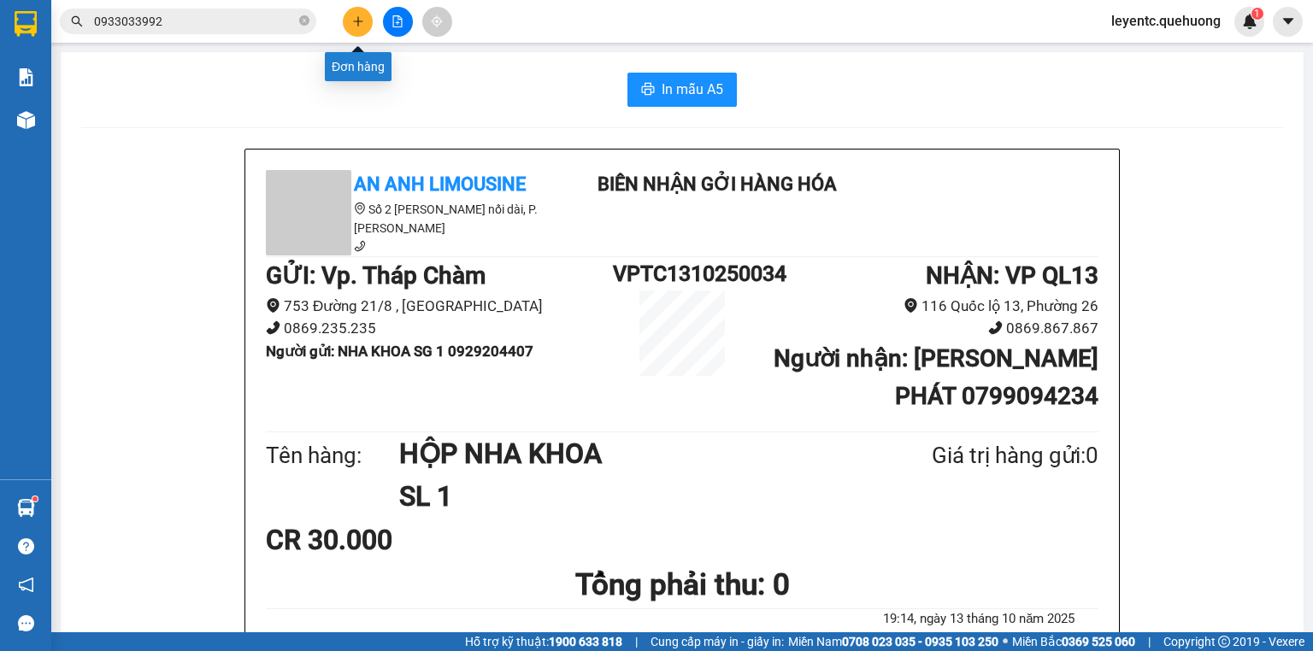
click at [339, 27] on div at bounding box center [397, 22] width 128 height 30
click at [352, 29] on button at bounding box center [358, 22] width 30 height 30
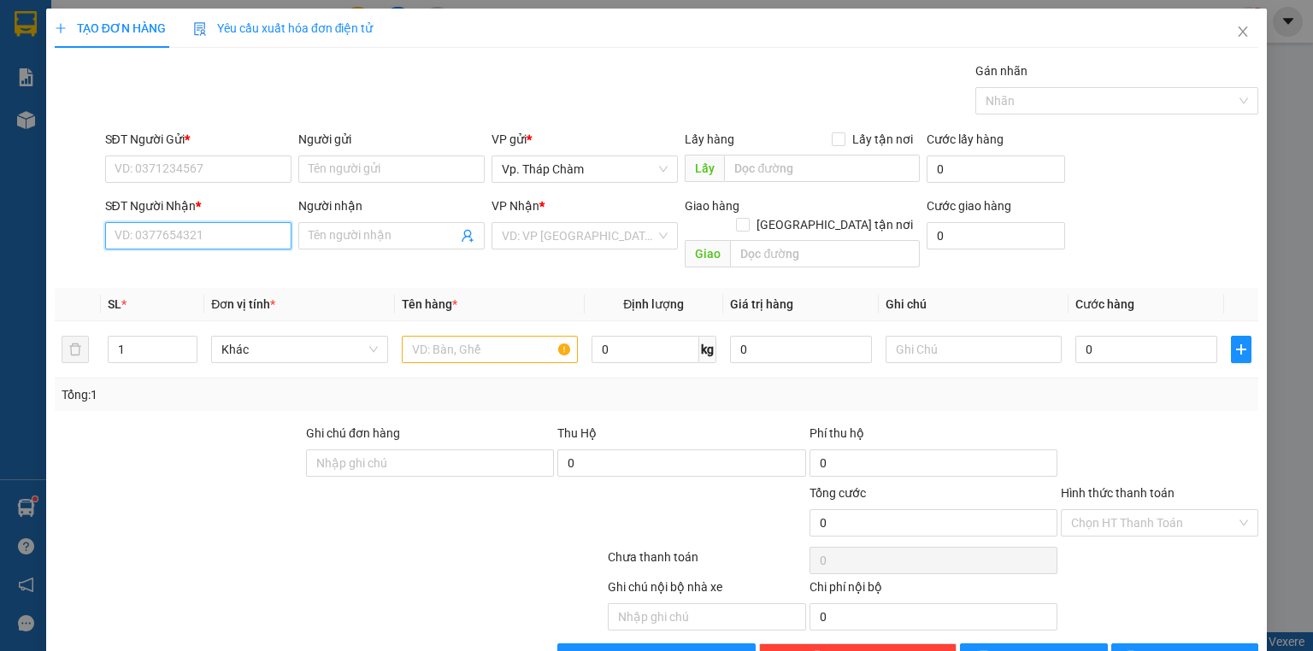
click at [226, 226] on input "SĐT Người Nhận *" at bounding box center [198, 235] width 186 height 27
click at [202, 269] on div "0918636667 - [GEOGRAPHIC_DATA]" at bounding box center [211, 269] width 192 height 19
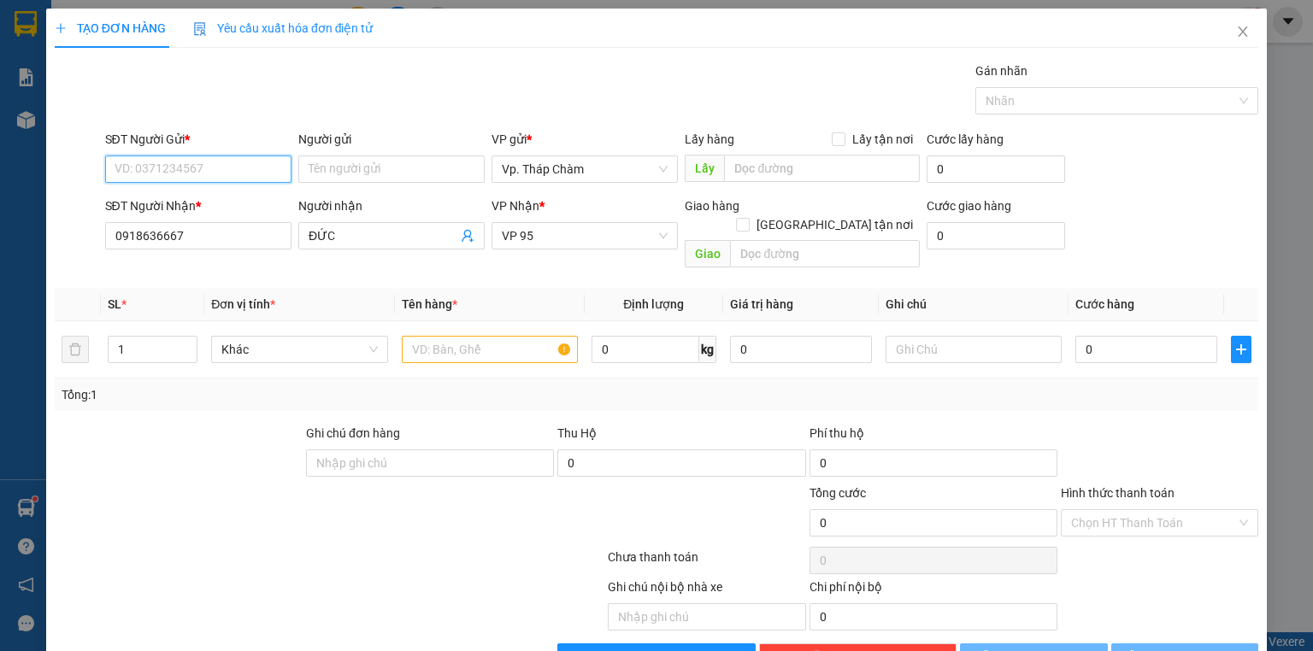
click at [209, 168] on input "SĐT Người Gửi *" at bounding box center [198, 169] width 186 height 27
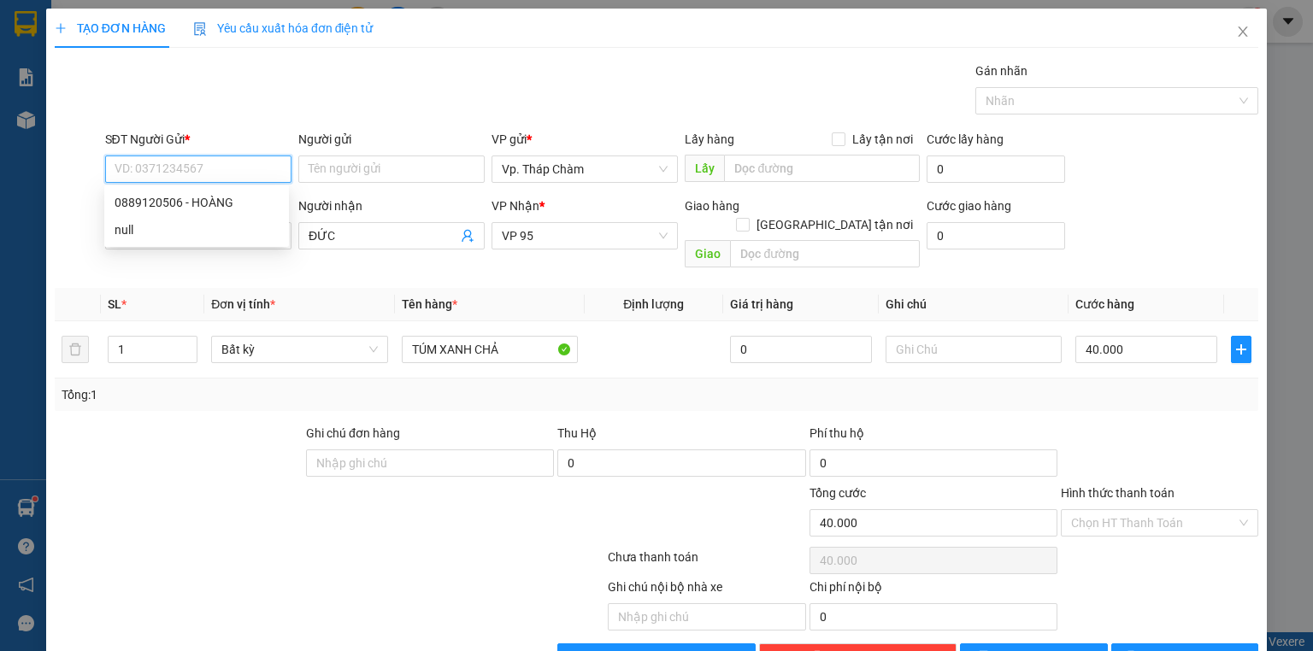
click at [209, 168] on input "SĐT Người Gửi *" at bounding box center [198, 169] width 186 height 27
click at [197, 203] on div "0889120506 - HOÀNG" at bounding box center [197, 202] width 164 height 19
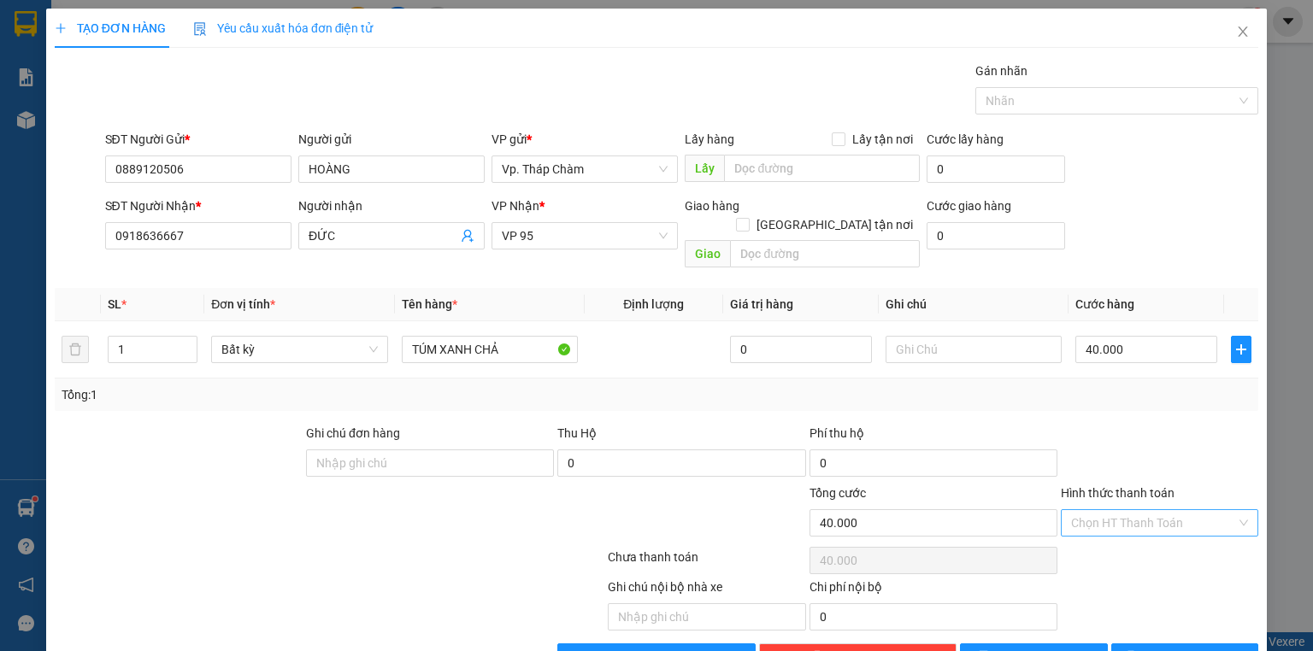
click at [1094, 514] on input "Hình thức thanh toán" at bounding box center [1153, 523] width 165 height 26
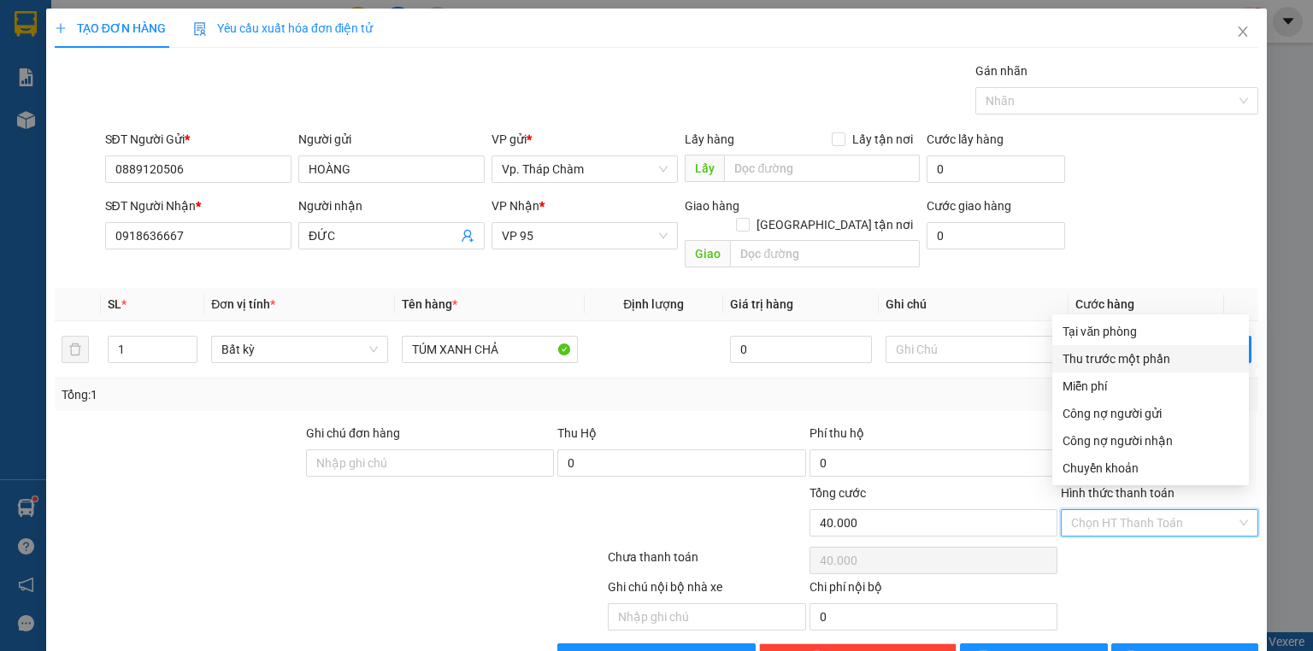
click at [1114, 335] on div "Tại văn phòng" at bounding box center [1151, 331] width 176 height 19
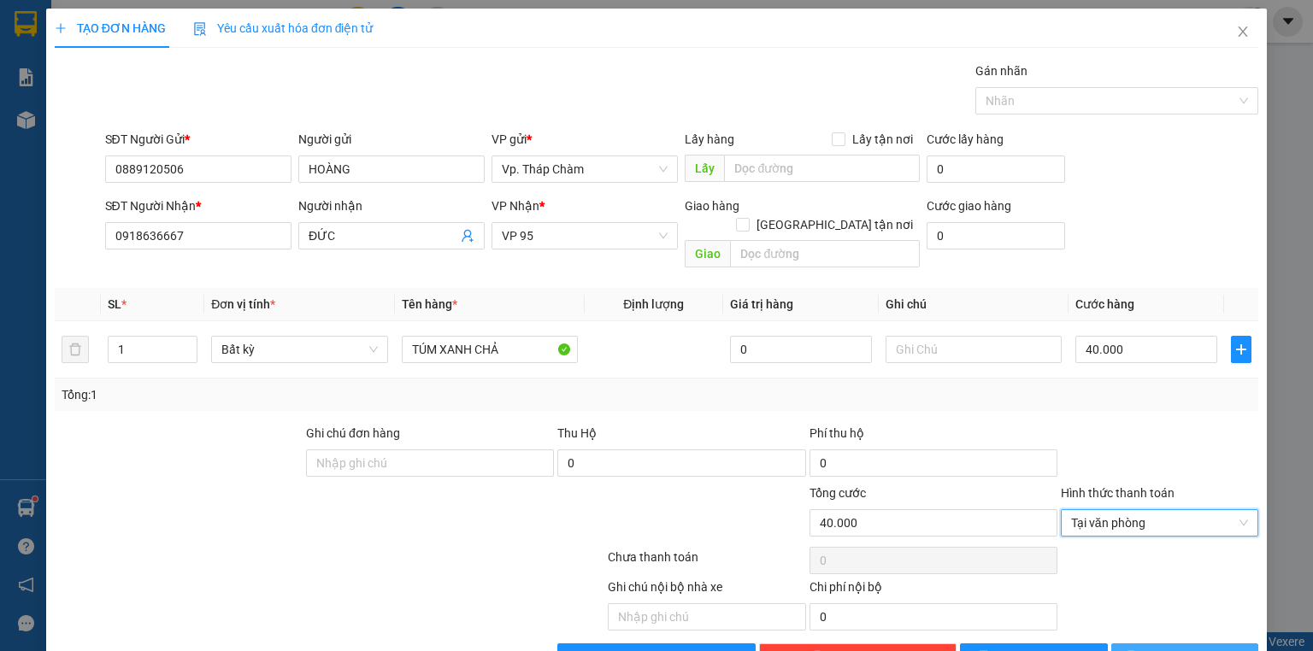
click at [1195, 648] on span "[PERSON_NAME] và In" at bounding box center [1204, 657] width 120 height 19
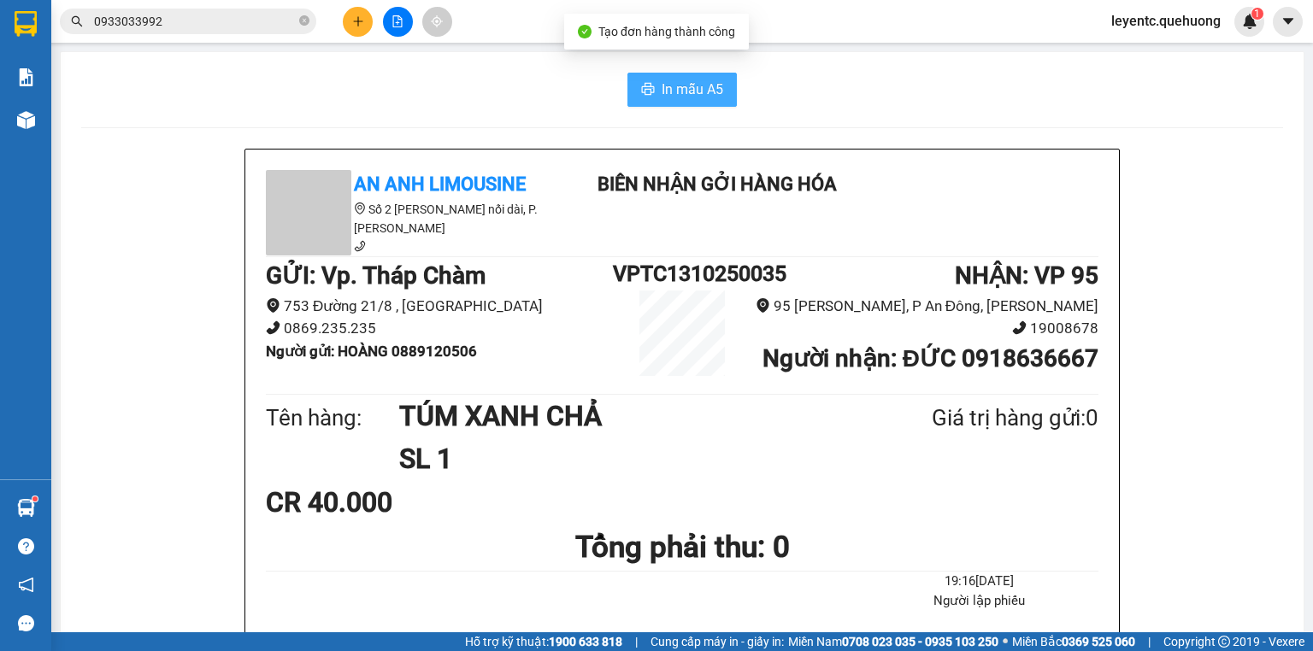
click at [653, 90] on button "In mẫu A5" at bounding box center [682, 90] width 109 height 34
click at [694, 99] on span "In mẫu A5" at bounding box center [693, 89] width 62 height 21
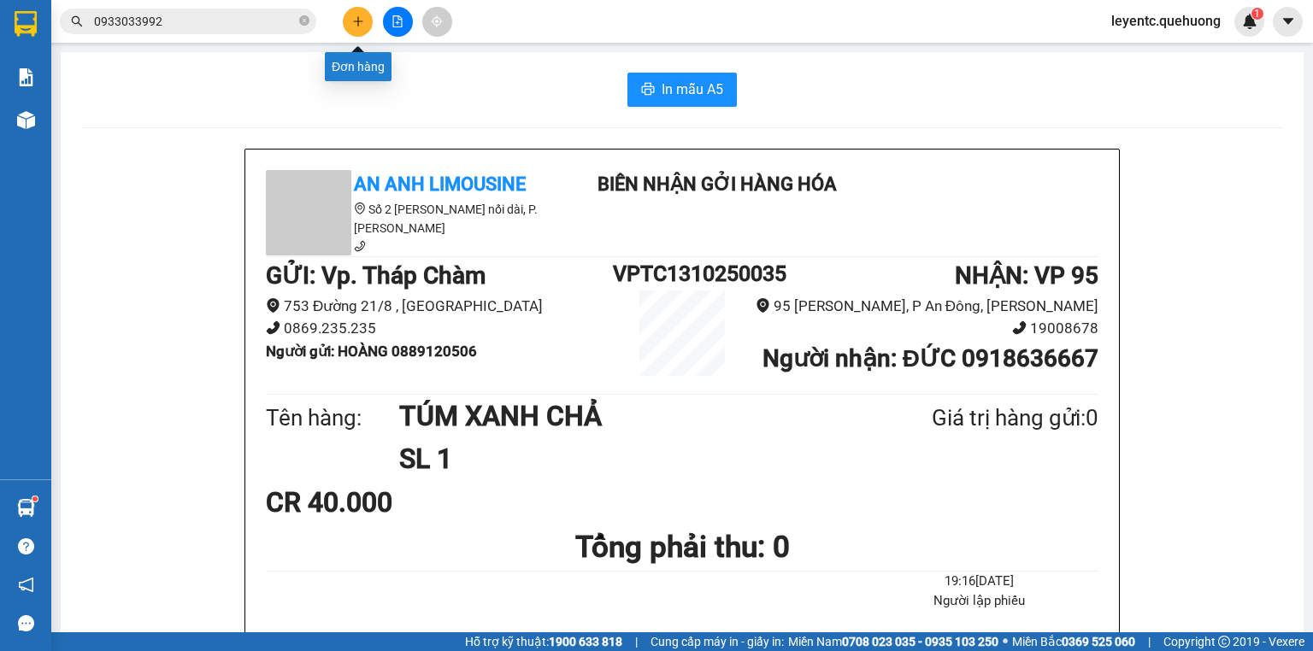
click at [346, 18] on button at bounding box center [358, 22] width 30 height 30
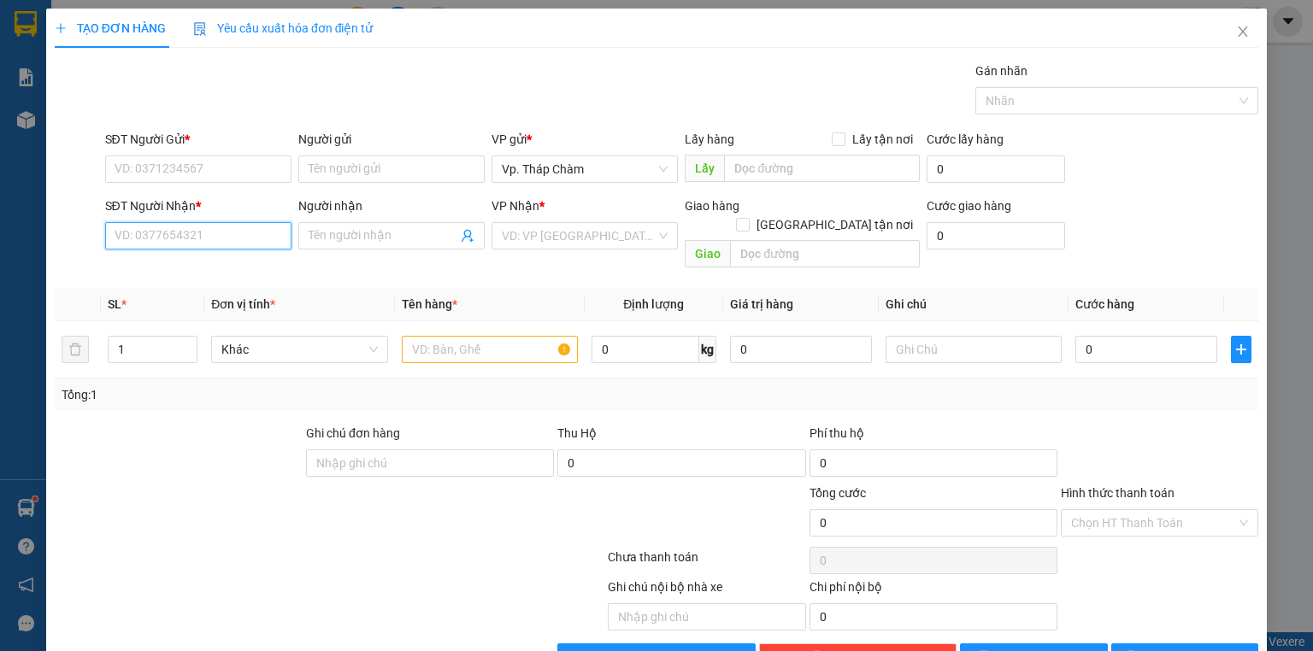
click at [233, 233] on input "SĐT Người Nhận *" at bounding box center [198, 235] width 186 height 27
click at [144, 262] on div "0919224151 - HIỀN" at bounding box center [197, 269] width 164 height 19
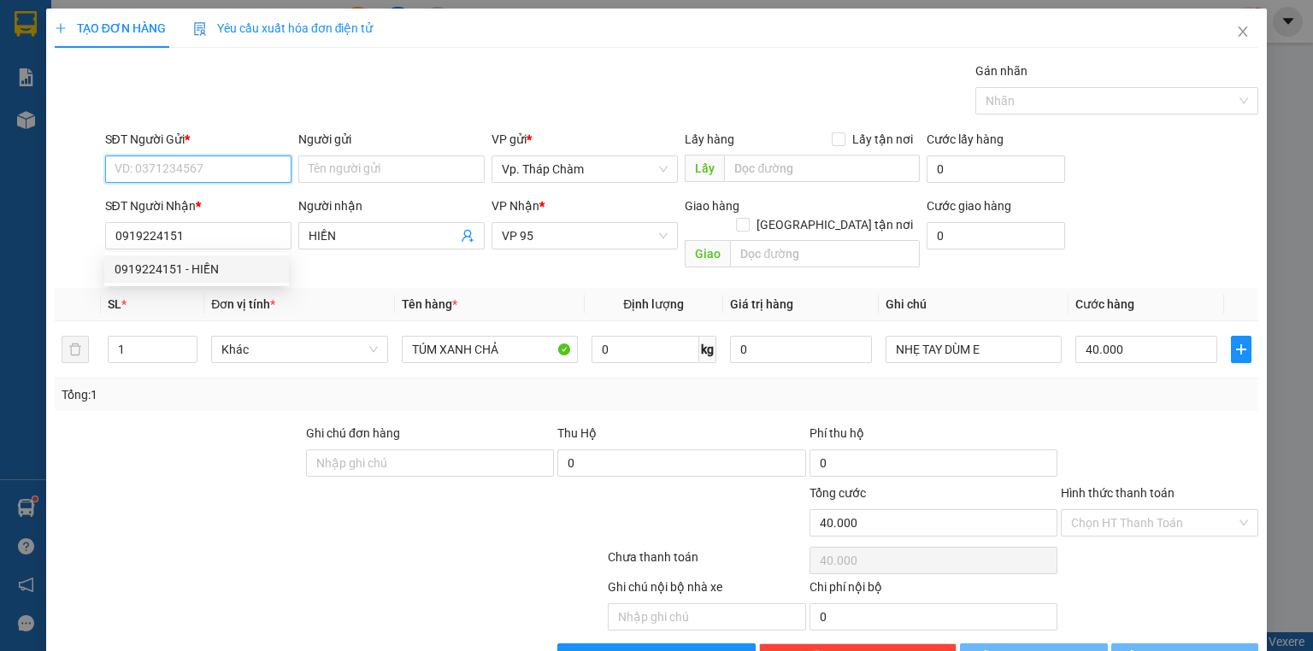
click at [171, 162] on input "SĐT Người Gửi *" at bounding box center [198, 169] width 186 height 27
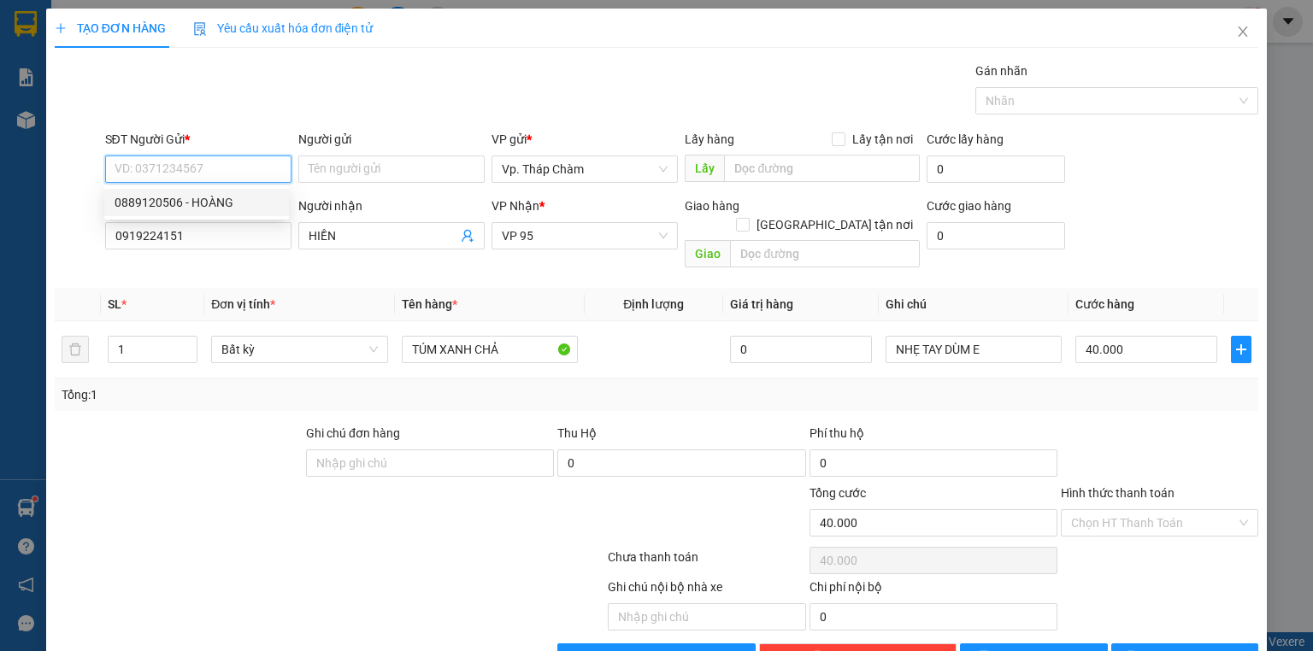
click at [168, 201] on div "0889120506 - HOÀNG" at bounding box center [197, 202] width 164 height 19
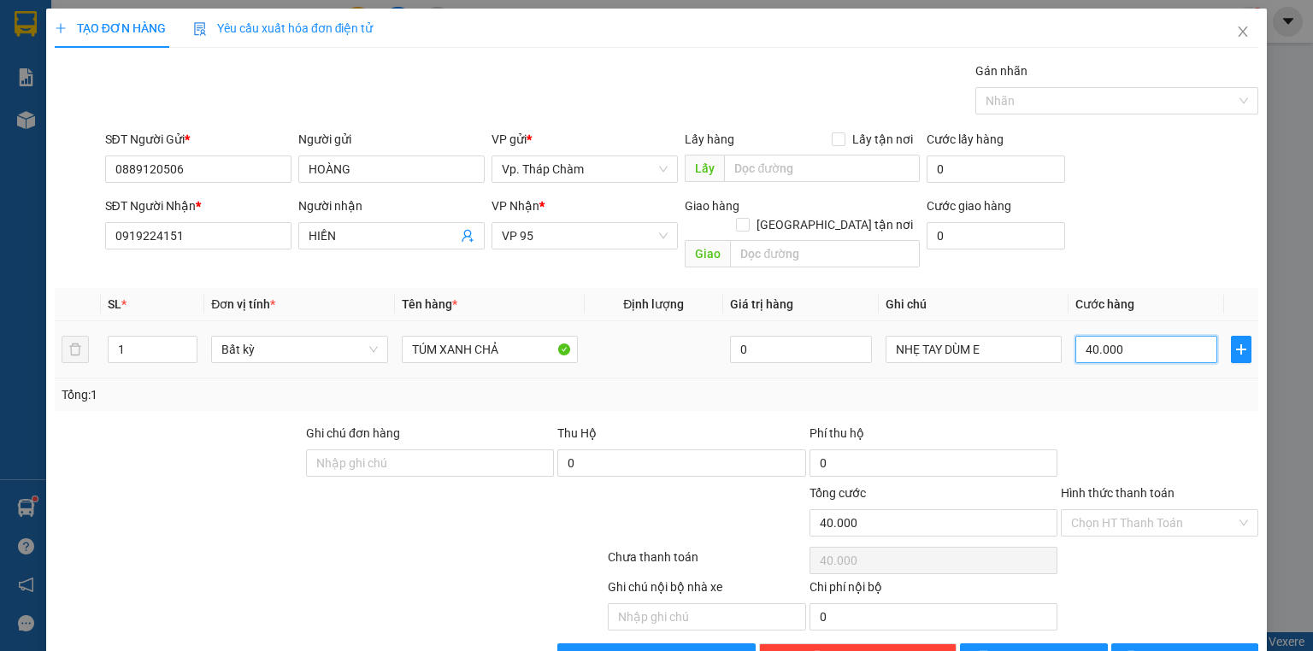
click at [1132, 336] on input "40.000" at bounding box center [1146, 349] width 142 height 27
click at [1139, 386] on div "Tổng: 1" at bounding box center [657, 395] width 1204 height 32
click at [1151, 510] on input "Hình thức thanh toán" at bounding box center [1153, 523] width 165 height 26
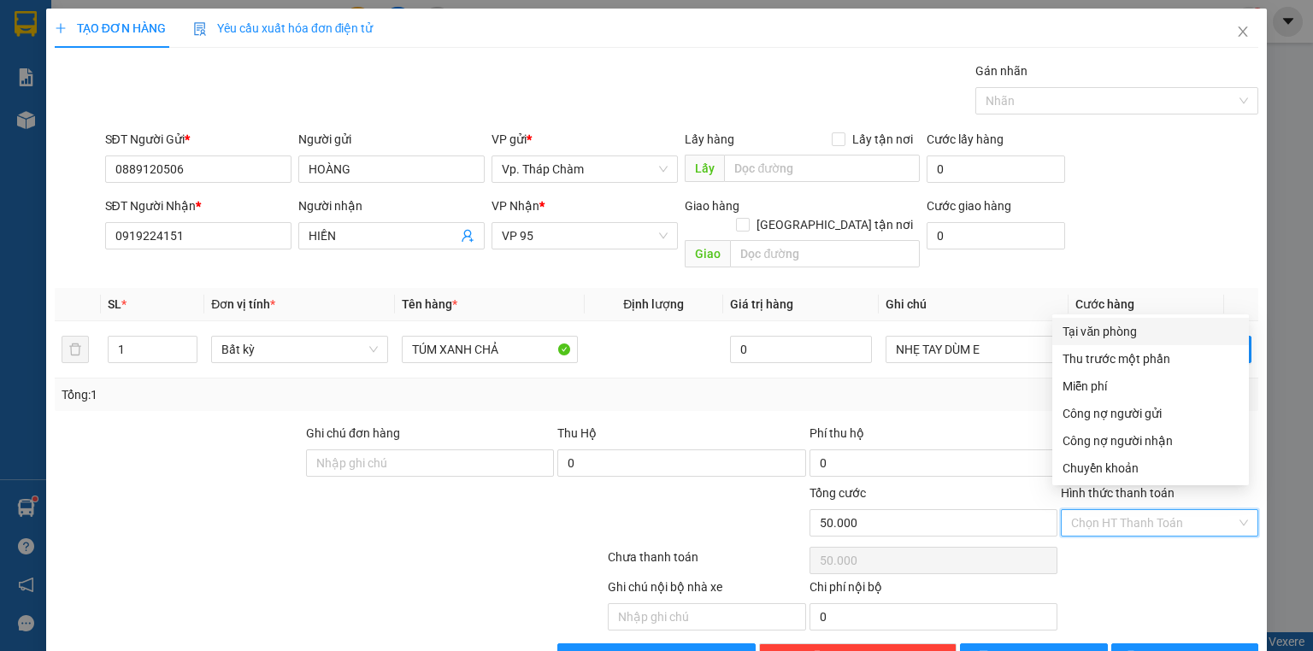
click at [1118, 333] on div "Tại văn phòng" at bounding box center [1151, 331] width 176 height 19
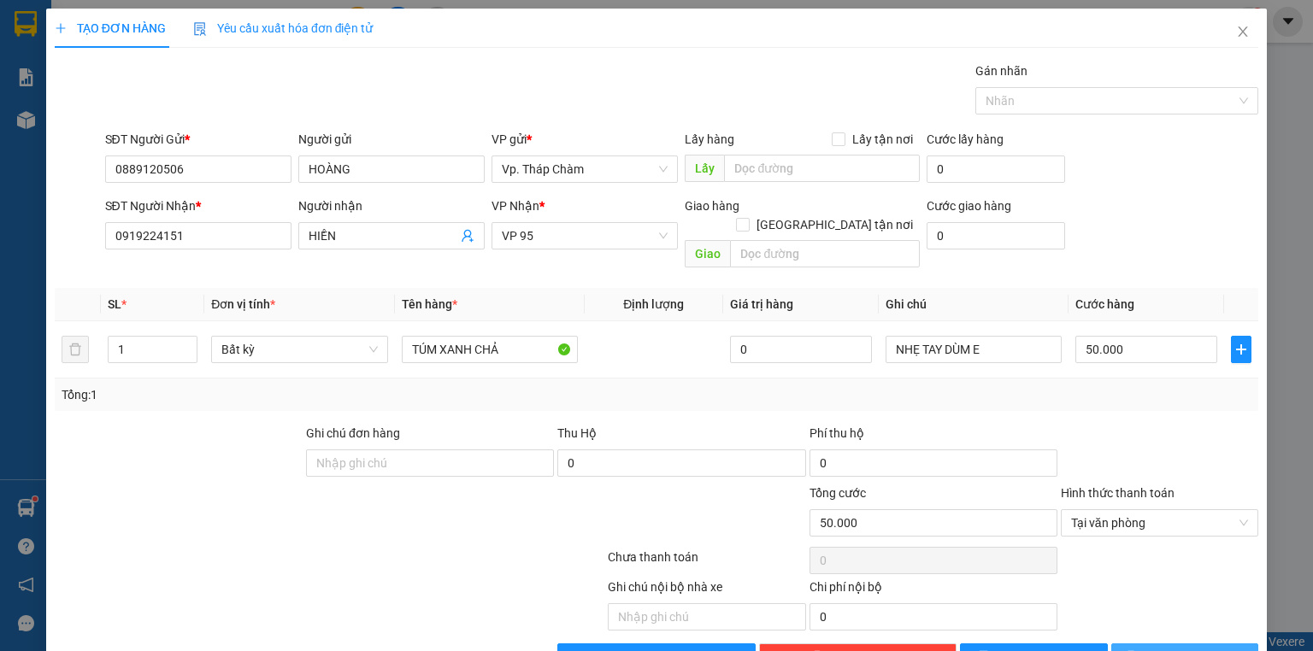
click at [1176, 648] on span "[PERSON_NAME] và In" at bounding box center [1204, 657] width 120 height 19
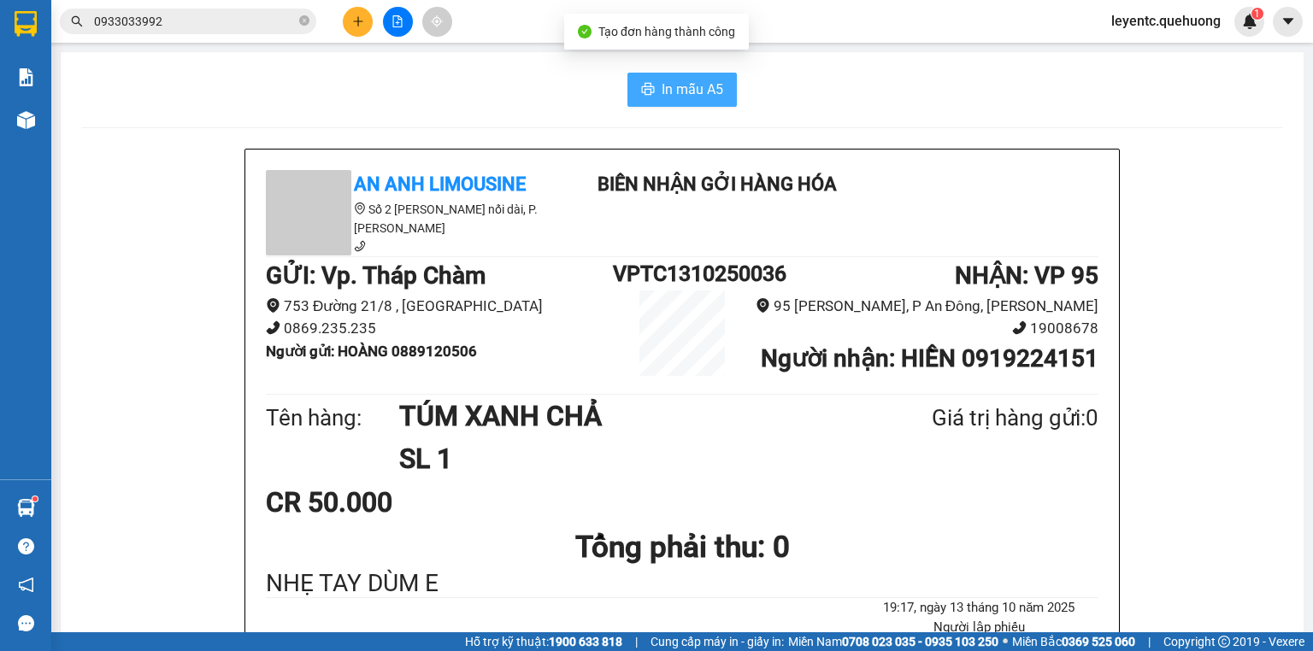
click at [657, 101] on button "In mẫu A5" at bounding box center [682, 90] width 109 height 34
click at [352, 24] on icon "plus" at bounding box center [358, 21] width 12 height 12
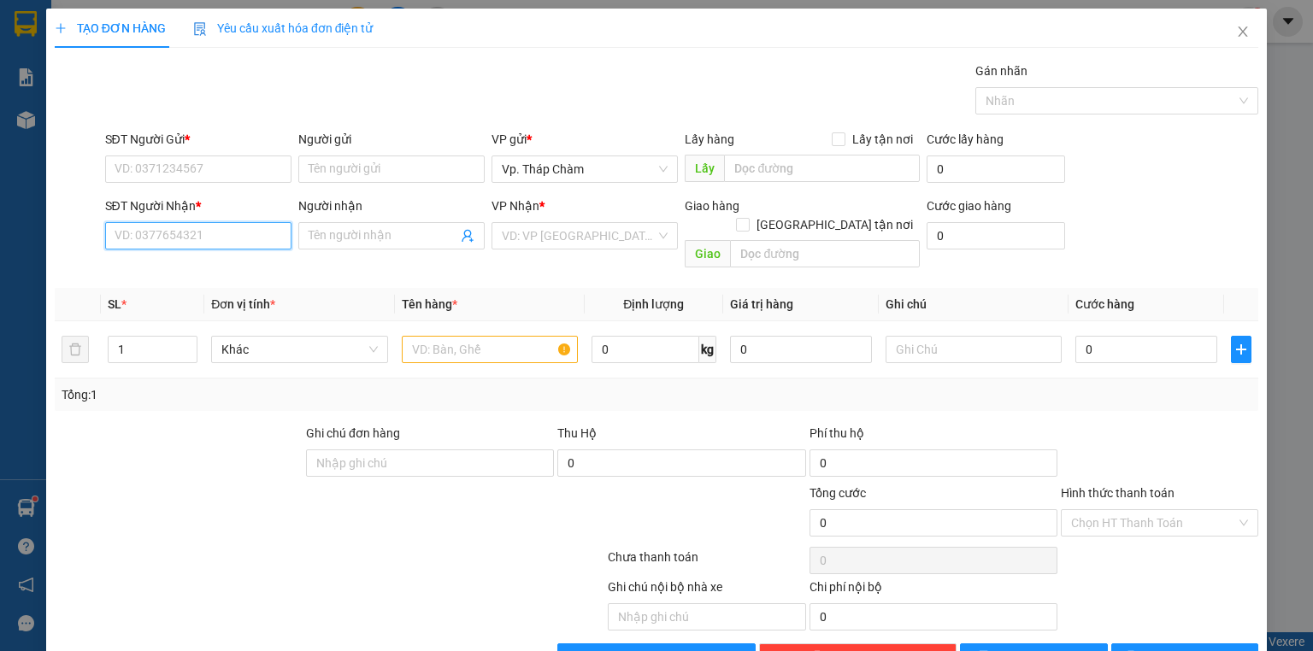
click at [181, 239] on input "SĐT Người Nhận *" at bounding box center [198, 235] width 186 height 27
click at [183, 264] on div "0903350721 - NHIỄU" at bounding box center [197, 269] width 164 height 19
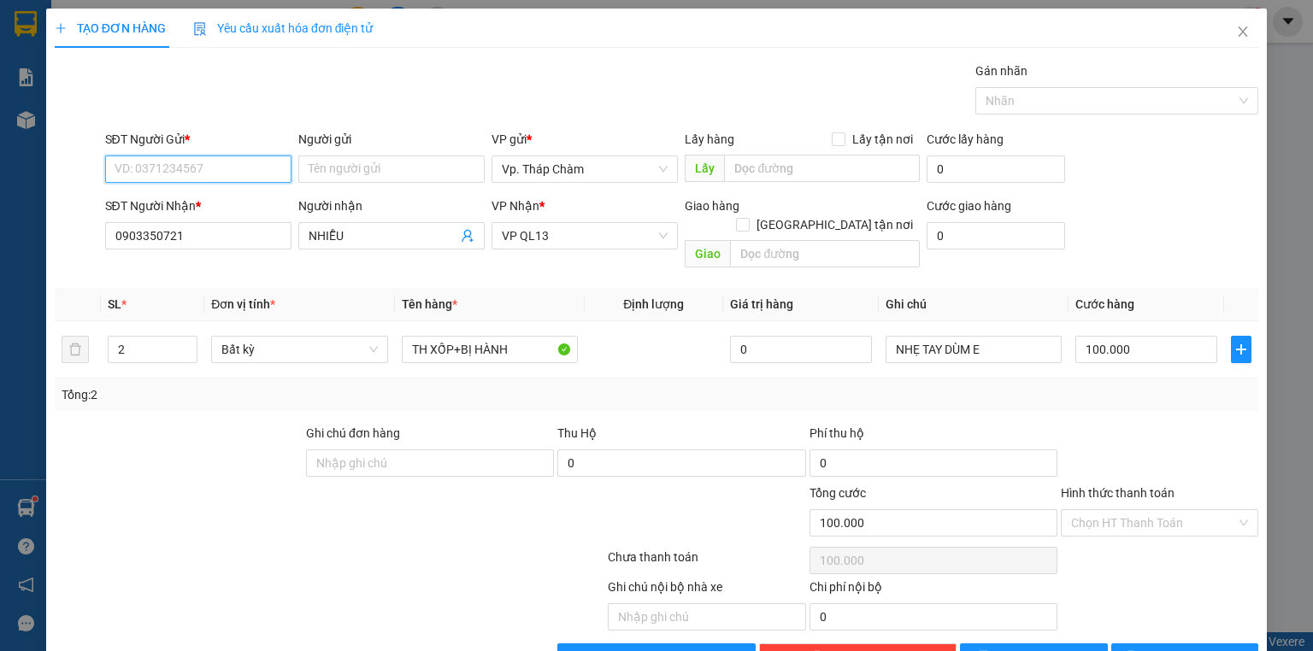
click at [175, 168] on input "SĐT Người Gửi *" at bounding box center [198, 169] width 186 height 27
click at [174, 198] on div "0325976687 - HẰNG" at bounding box center [197, 202] width 164 height 19
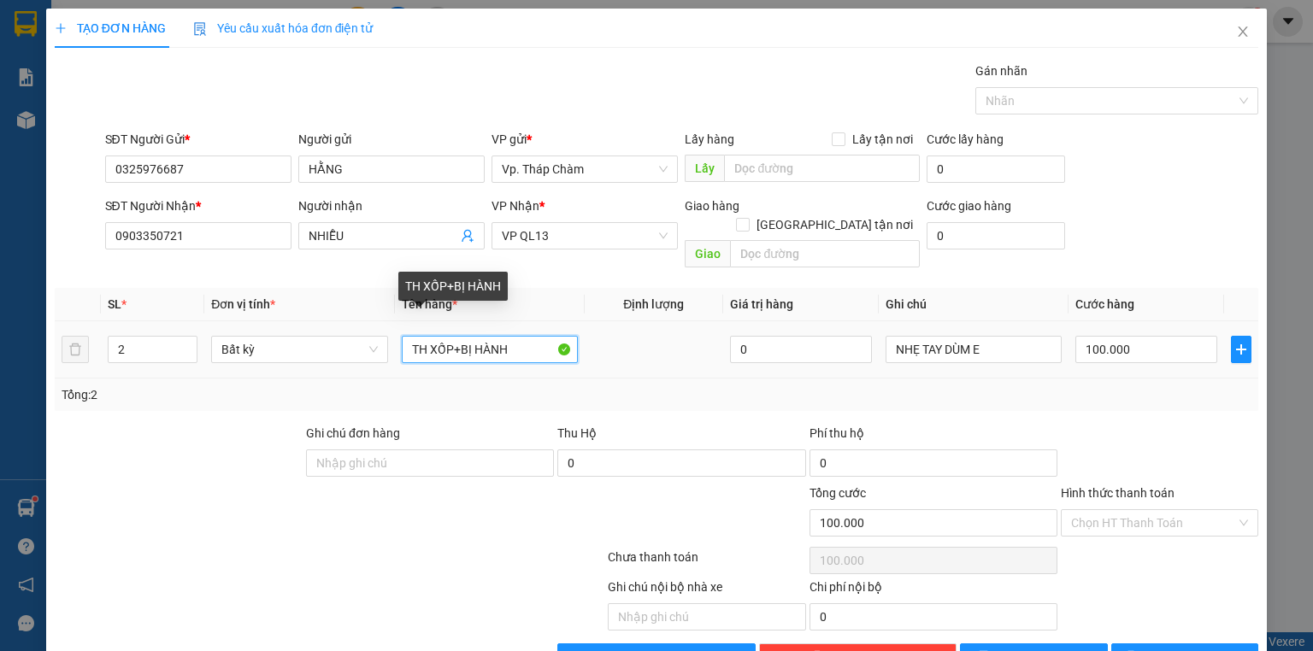
click at [407, 336] on input "TH XỐP+BỊ HÀNH" at bounding box center [490, 349] width 176 height 27
drag, startPoint x: 476, startPoint y: 326, endPoint x: 540, endPoint y: 328, distance: 64.2
click at [540, 336] on input "2TH XỐP+BỊ HÀNH" at bounding box center [490, 349] width 176 height 27
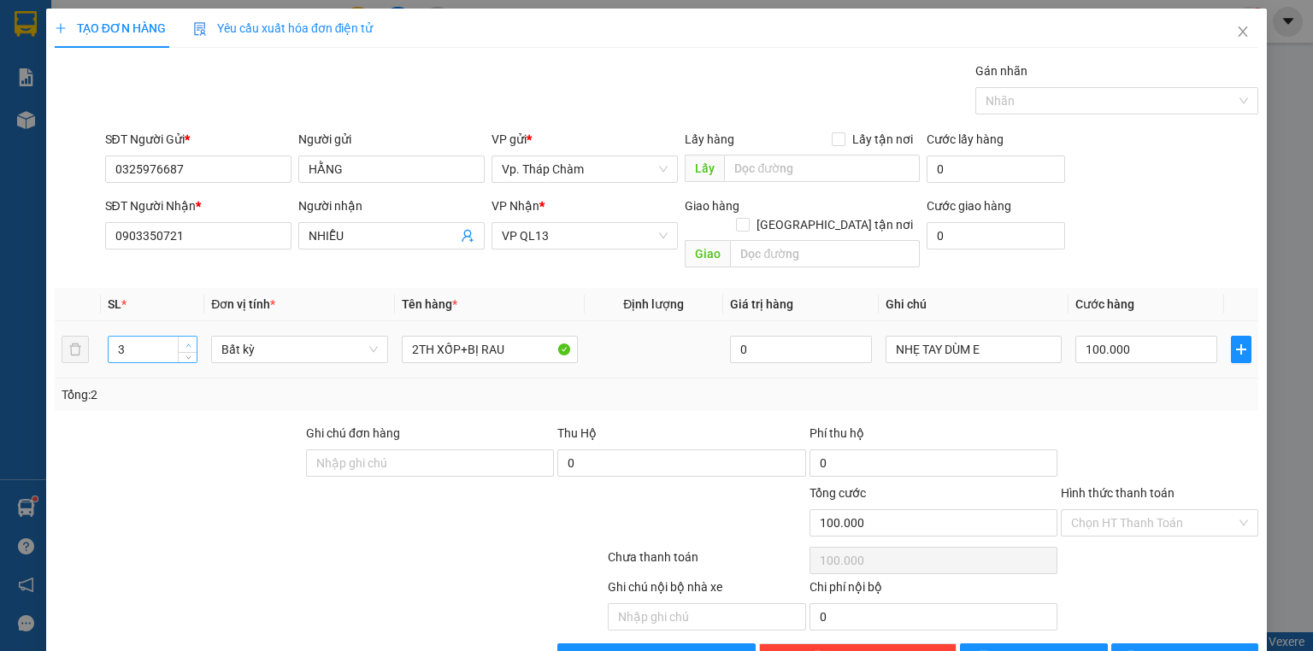
click at [188, 337] on span "Increase Value" at bounding box center [187, 344] width 19 height 15
click at [1166, 336] on input "100.000" at bounding box center [1146, 349] width 142 height 27
click at [1134, 438] on div at bounding box center [1159, 454] width 201 height 60
click at [1126, 510] on input "Hình thức thanh toán" at bounding box center [1153, 523] width 165 height 26
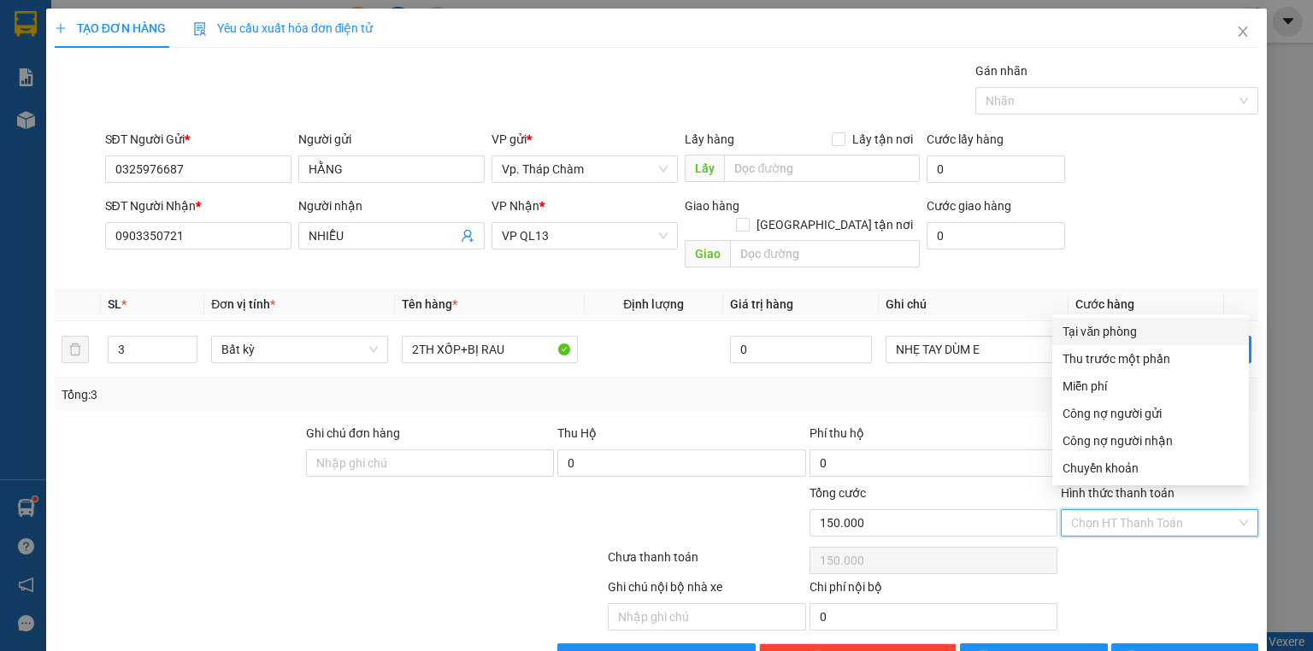
click at [1094, 337] on div "Tại văn phòng" at bounding box center [1151, 331] width 176 height 19
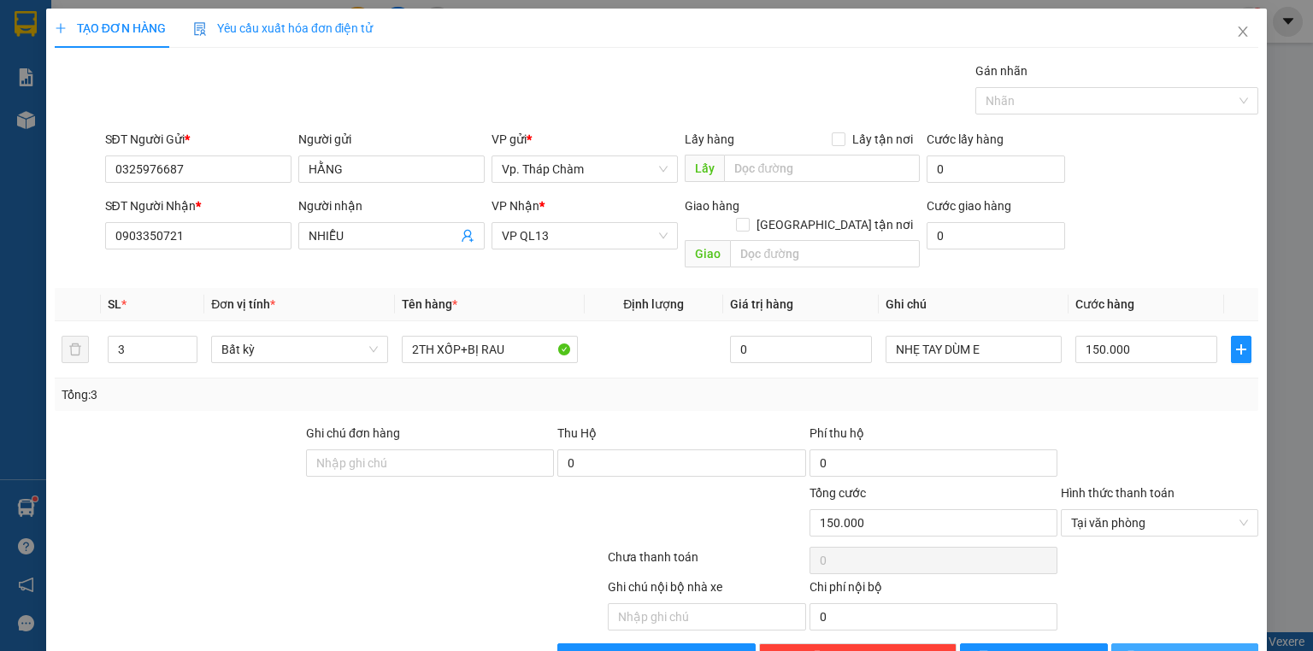
drag, startPoint x: 1178, startPoint y: 633, endPoint x: 1134, endPoint y: 614, distance: 47.8
click at [1177, 648] on span "[PERSON_NAME] và In" at bounding box center [1204, 657] width 120 height 19
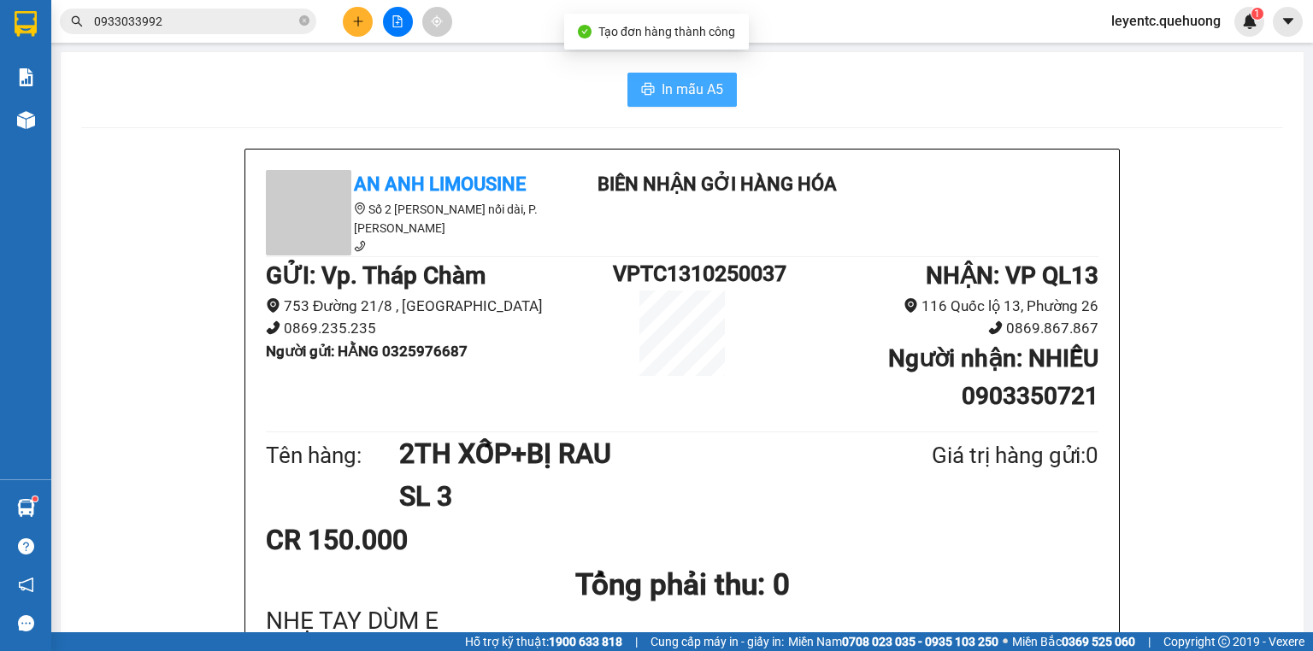
click at [663, 94] on span "In mẫu A5" at bounding box center [693, 89] width 62 height 21
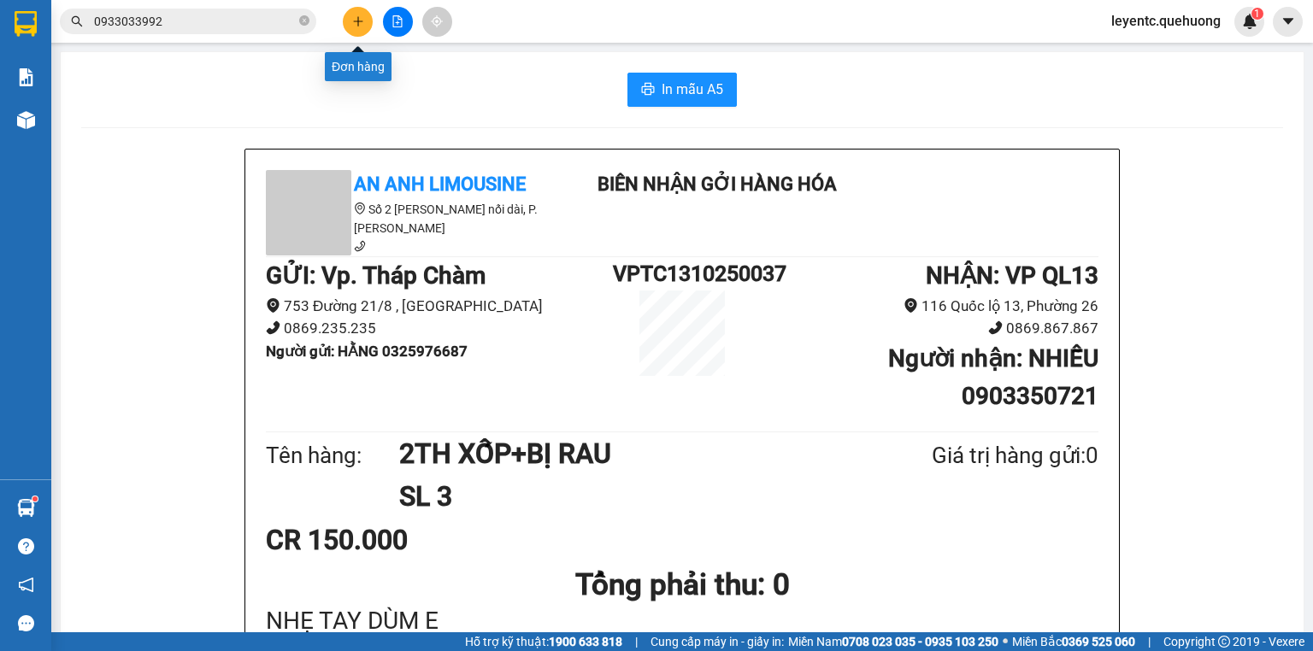
click at [362, 32] on button at bounding box center [358, 22] width 30 height 30
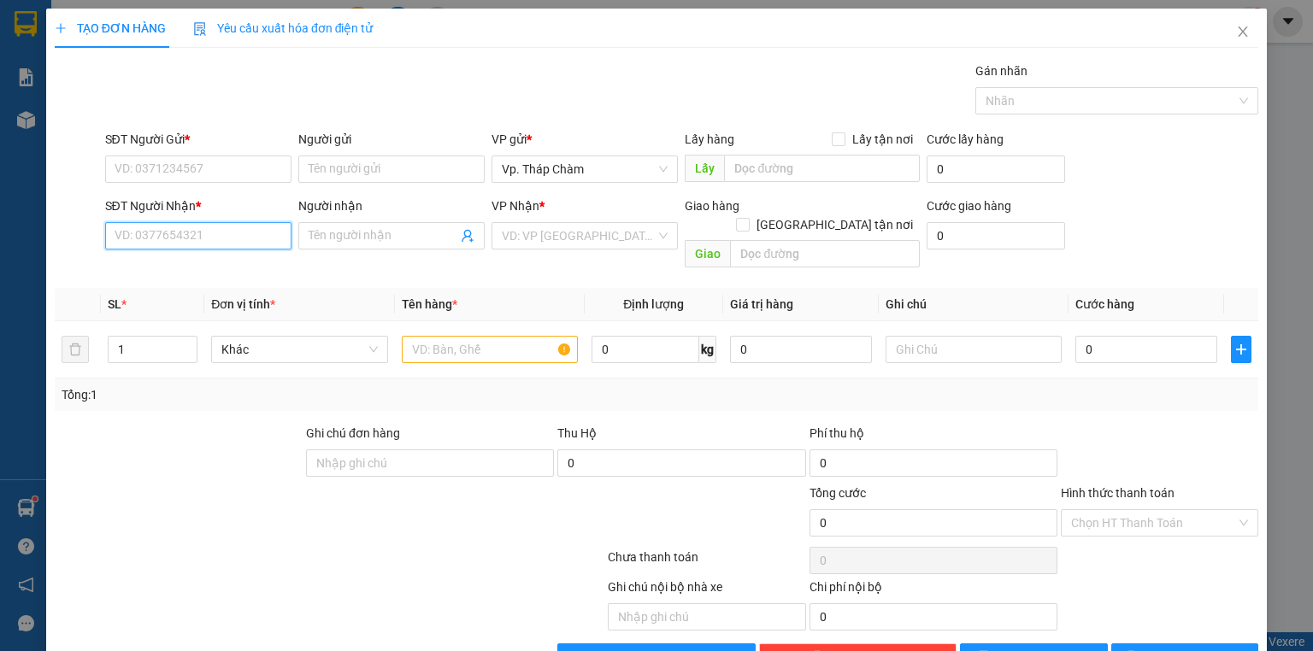
click at [222, 240] on input "SĐT Người Nhận *" at bounding box center [198, 235] width 186 height 27
click at [218, 263] on div "0369765438 - [PERSON_NAME]" at bounding box center [199, 269] width 168 height 19
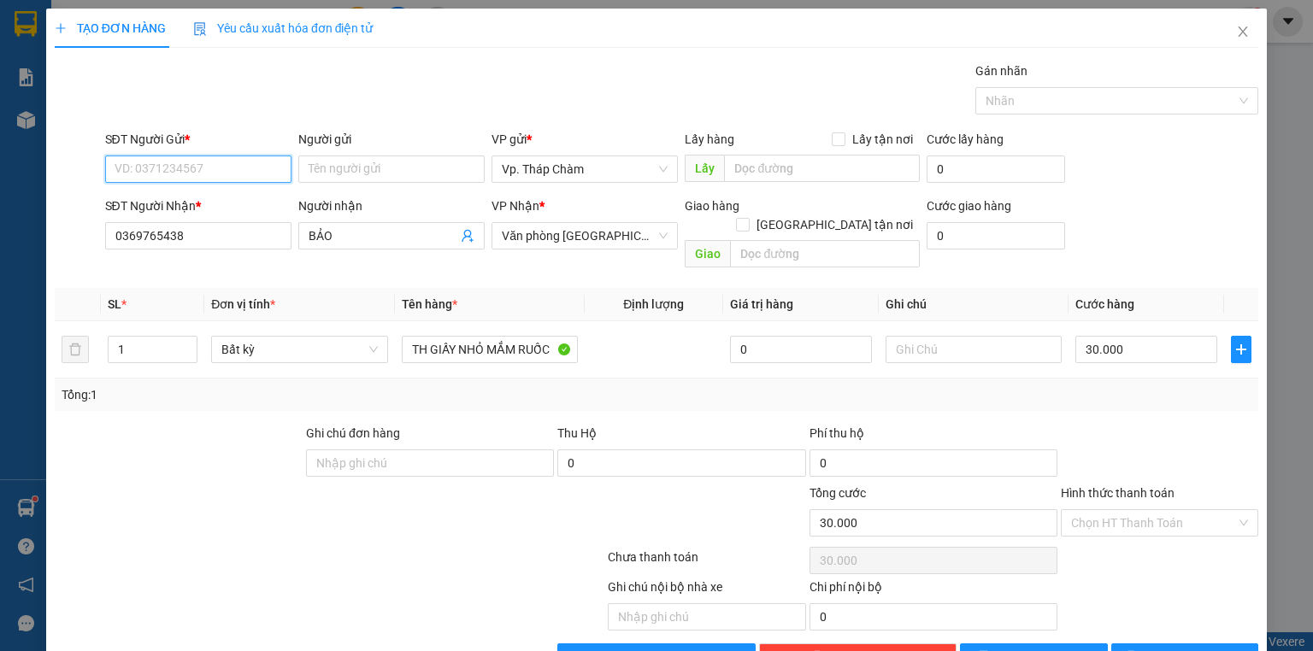
click at [239, 173] on input "SĐT Người Gửi *" at bounding box center [198, 169] width 186 height 27
click at [216, 262] on div "0865913987 - TRƯỜNG" at bounding box center [197, 257] width 164 height 19
click at [1217, 439] on div at bounding box center [1159, 454] width 201 height 60
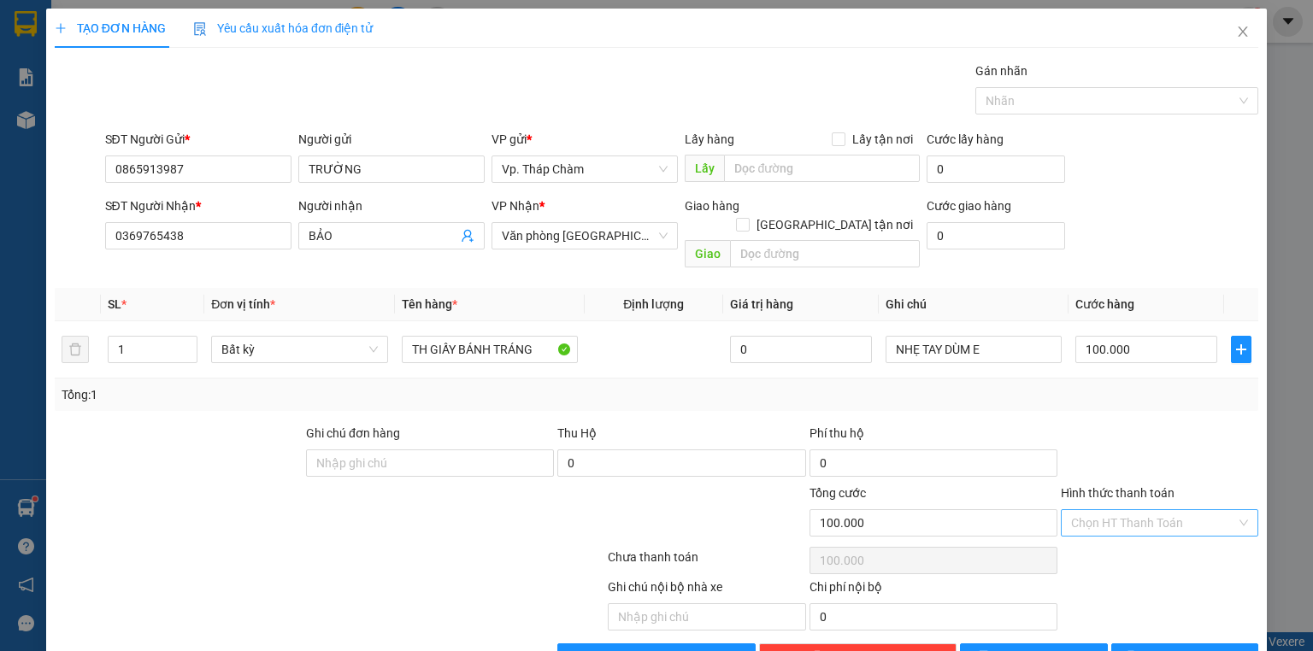
click at [1187, 510] on input "Hình thức thanh toán" at bounding box center [1153, 523] width 165 height 26
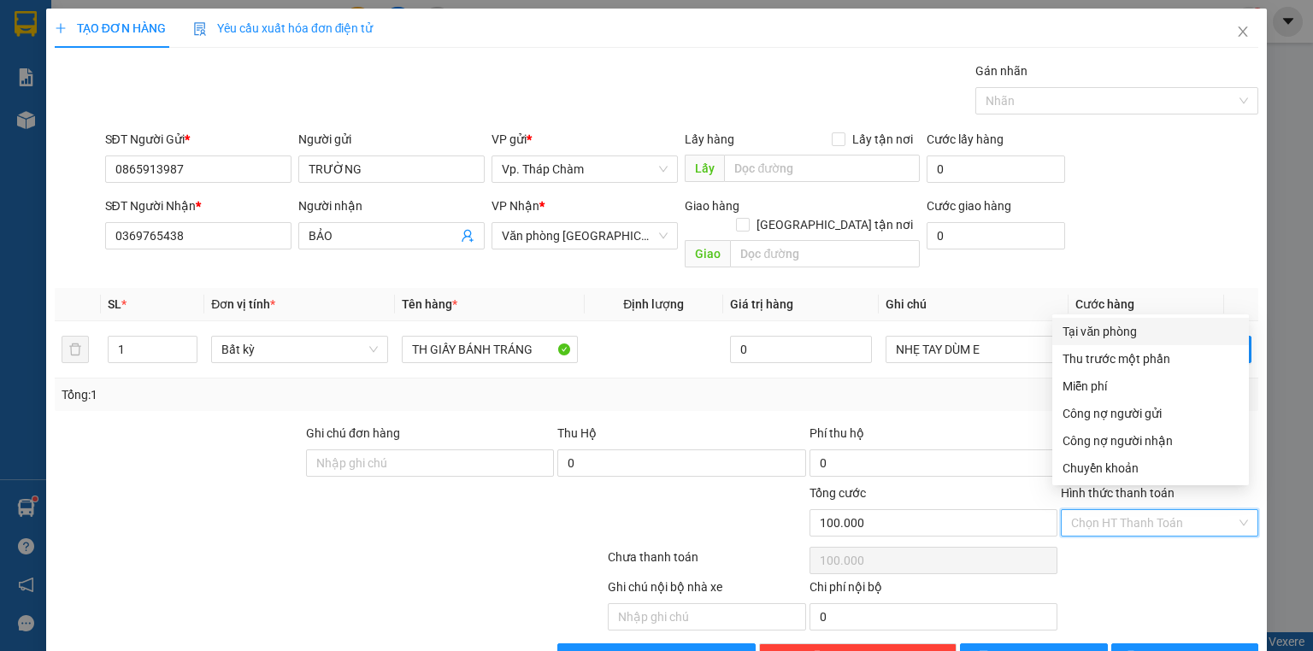
click at [1115, 335] on div "Tại văn phòng" at bounding box center [1151, 331] width 176 height 19
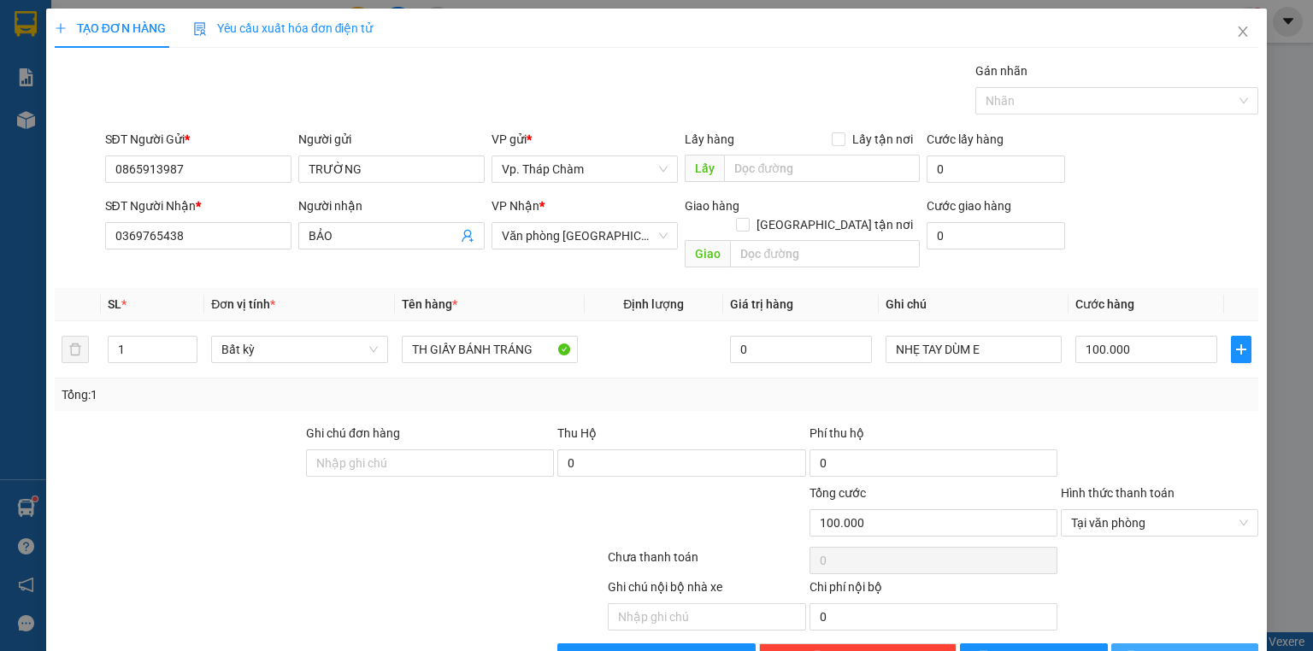
click at [1211, 644] on button "[PERSON_NAME] và In" at bounding box center [1185, 657] width 148 height 27
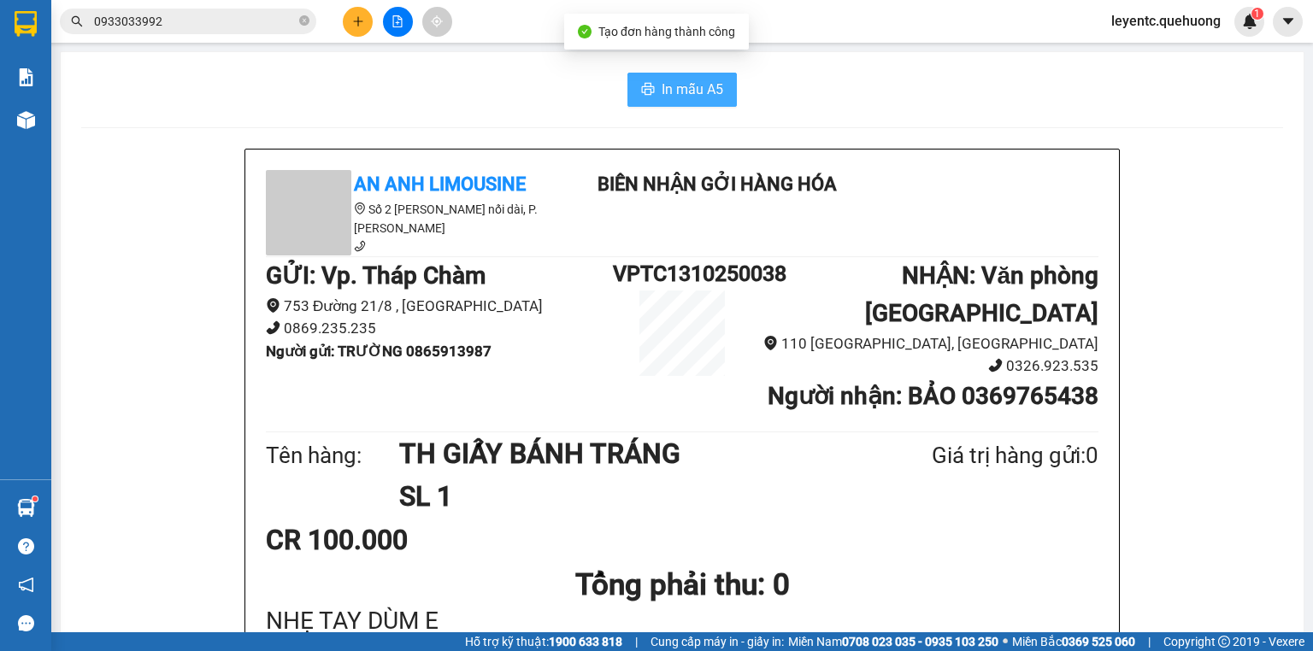
click at [632, 96] on button "In mẫu A5" at bounding box center [682, 90] width 109 height 34
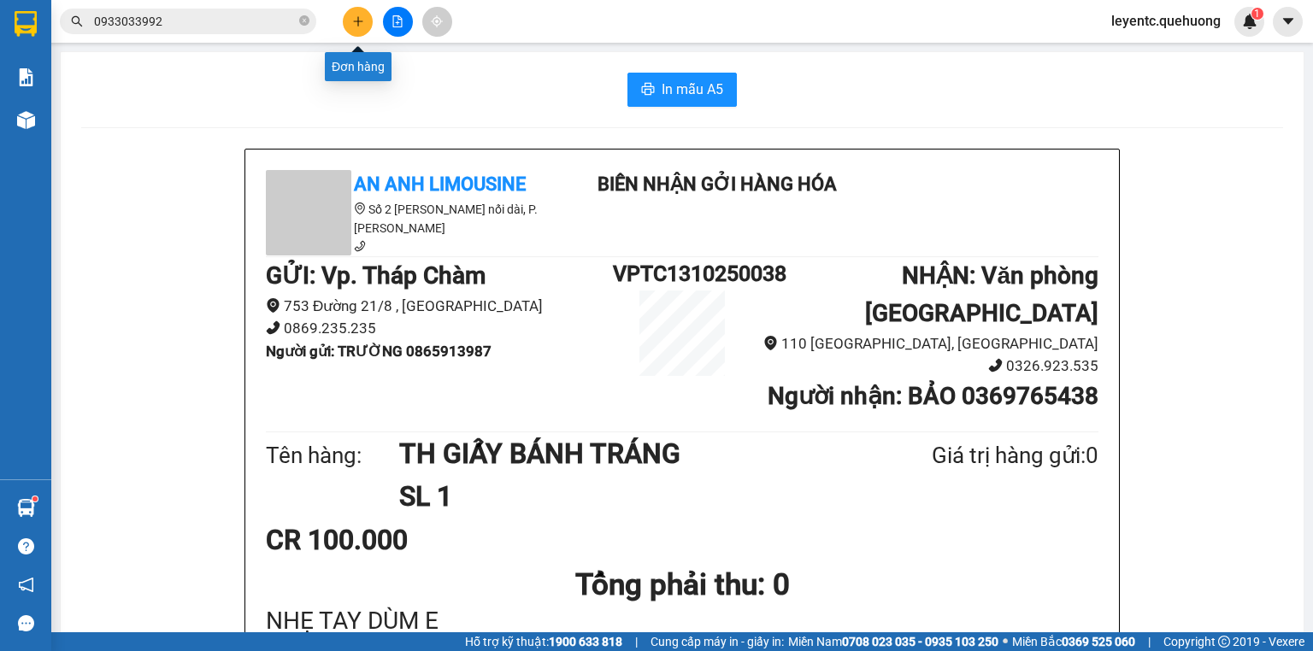
click at [363, 21] on icon "plus" at bounding box center [358, 21] width 12 height 12
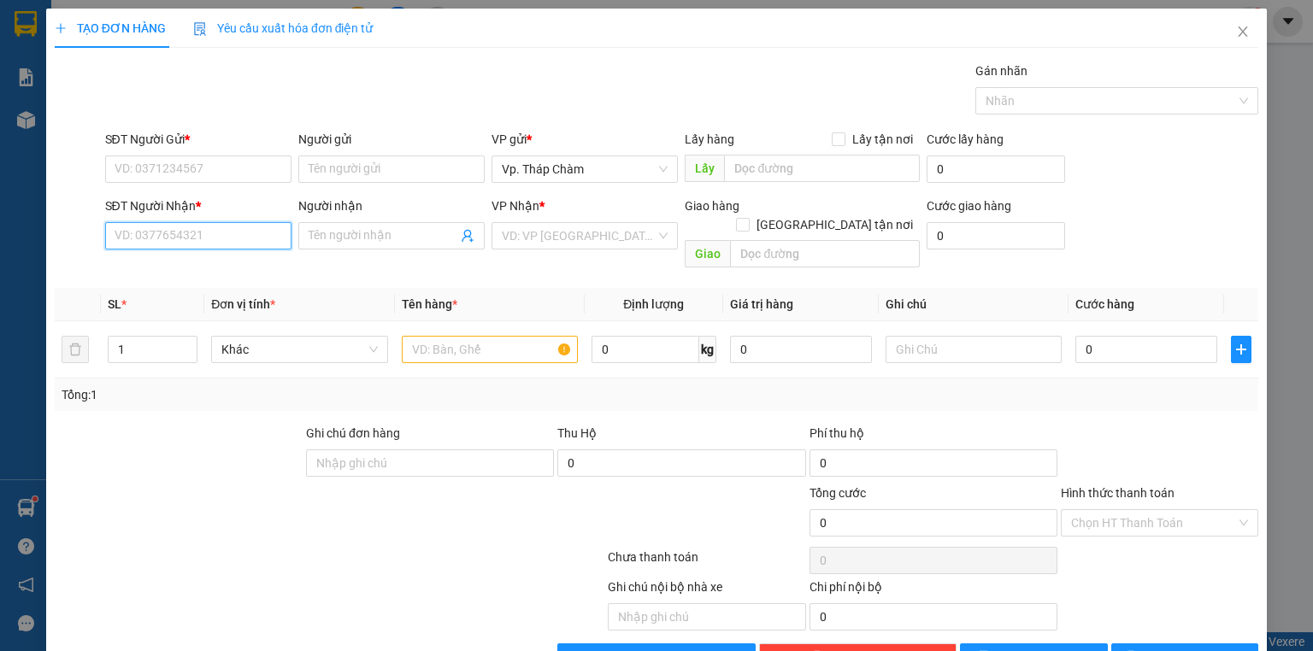
click at [210, 242] on input "SĐT Người Nhận *" at bounding box center [198, 235] width 186 height 27
click at [137, 276] on div "0932777427 - CHỊ PHƯỢNG" at bounding box center [197, 269] width 164 height 19
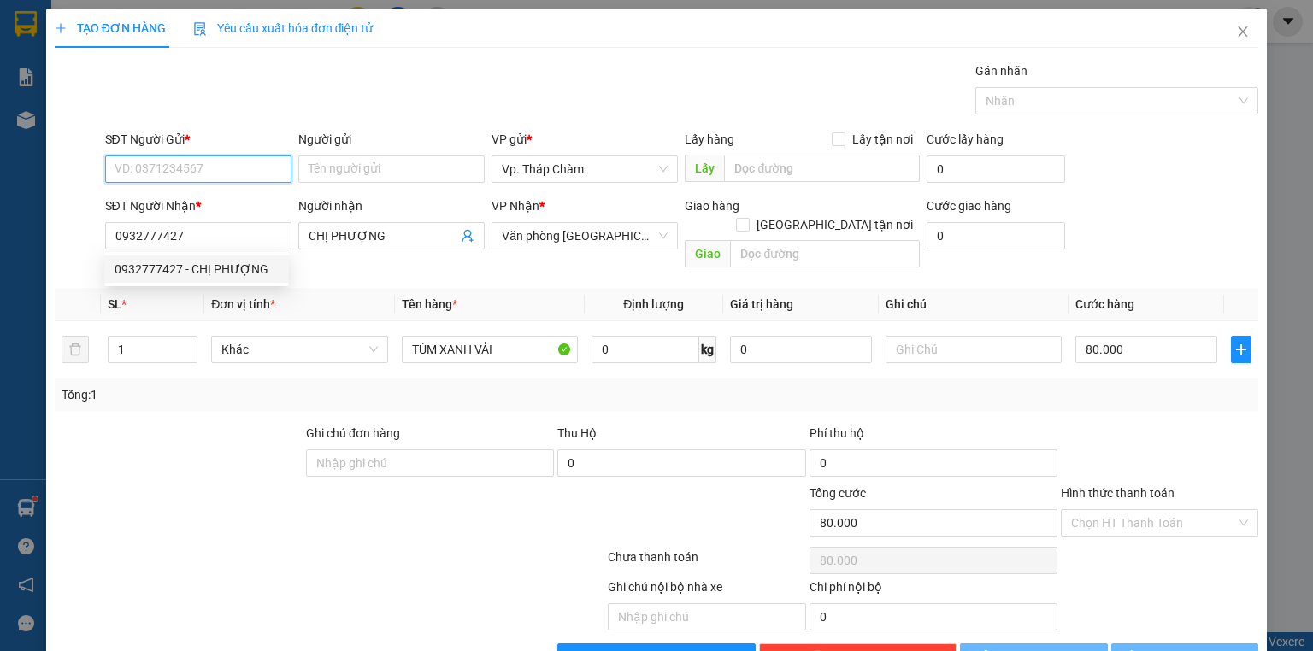
click at [174, 157] on input "SĐT Người Gửi *" at bounding box center [198, 169] width 186 height 27
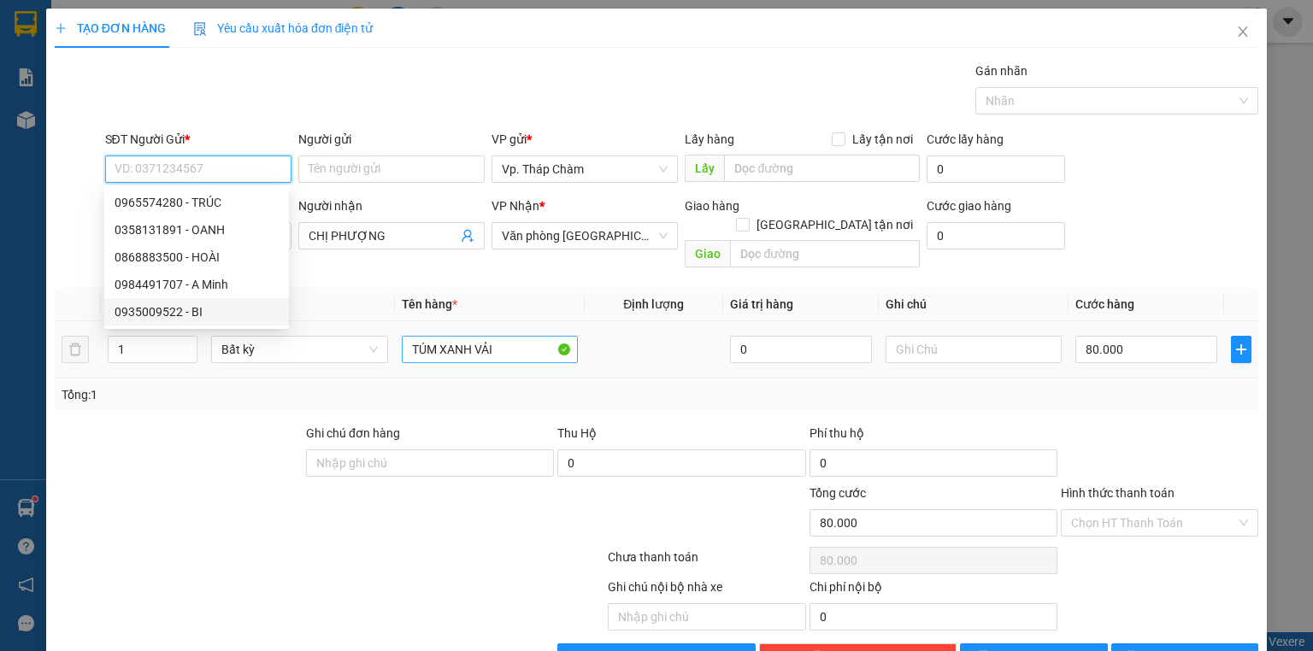
click at [203, 306] on div "0935009522 - BI" at bounding box center [197, 312] width 164 height 19
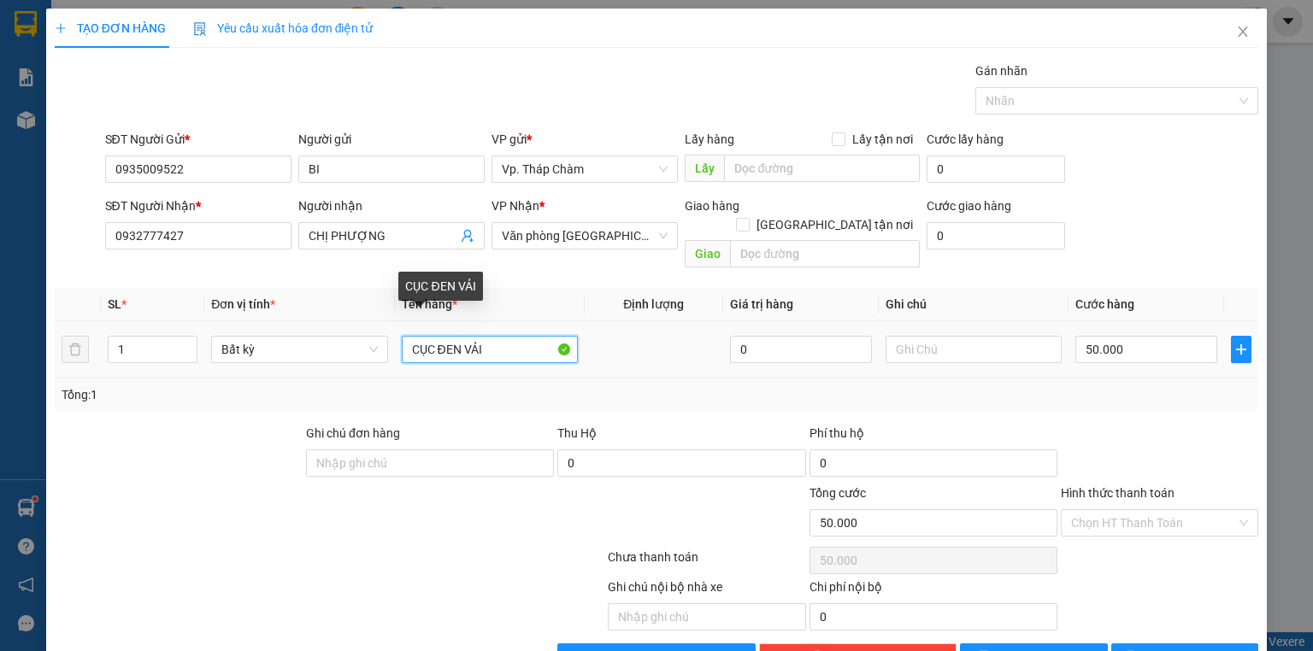
drag, startPoint x: 457, startPoint y: 333, endPoint x: 288, endPoint y: 311, distance: 169.8
click at [285, 321] on tr "1 Bất kỳ CỤC ĐEN VẢI 0 50.000" at bounding box center [657, 349] width 1204 height 57
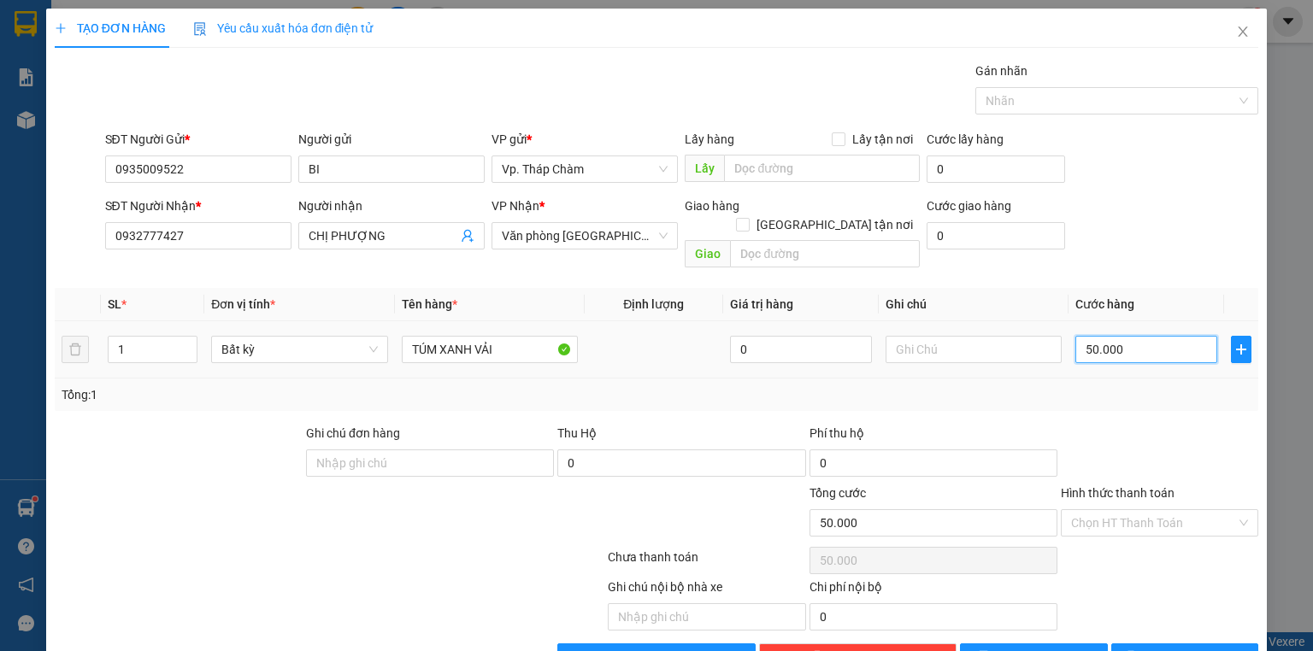
click at [1121, 336] on input "50.000" at bounding box center [1146, 349] width 142 height 27
click at [1123, 424] on div at bounding box center [1159, 454] width 201 height 60
click at [1114, 510] on input "Hình thức thanh toán" at bounding box center [1153, 523] width 165 height 26
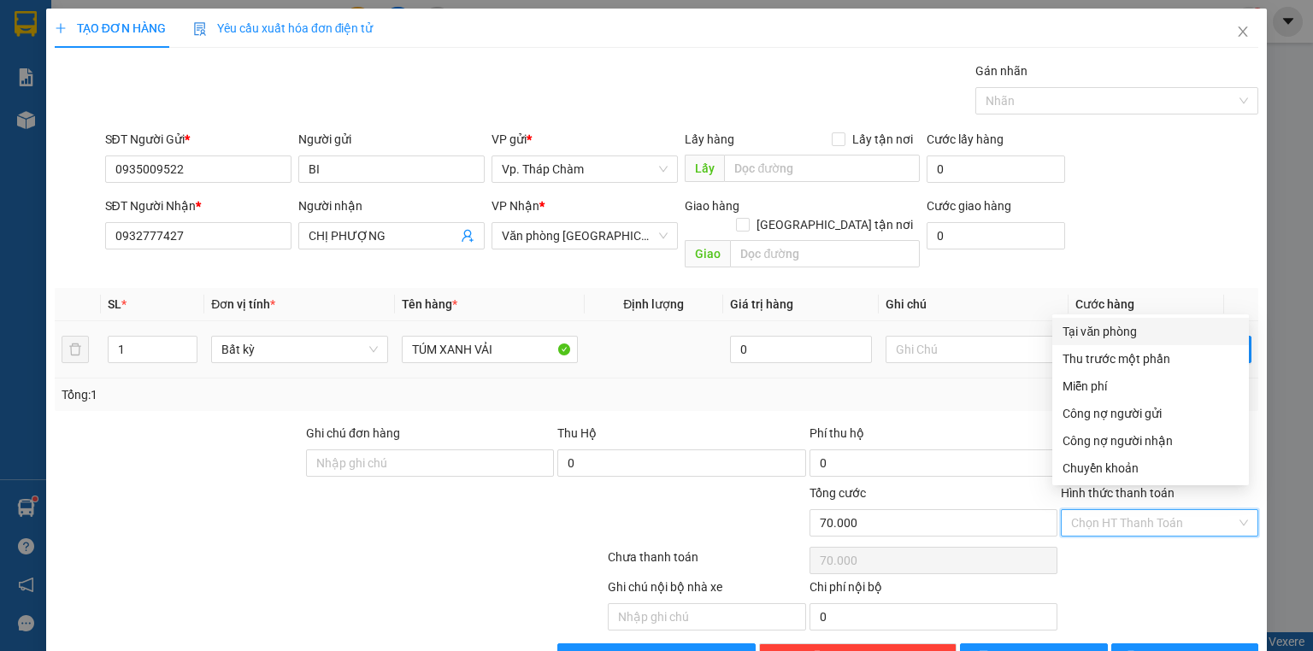
click at [1111, 327] on div "Tại văn phòng" at bounding box center [1151, 331] width 176 height 19
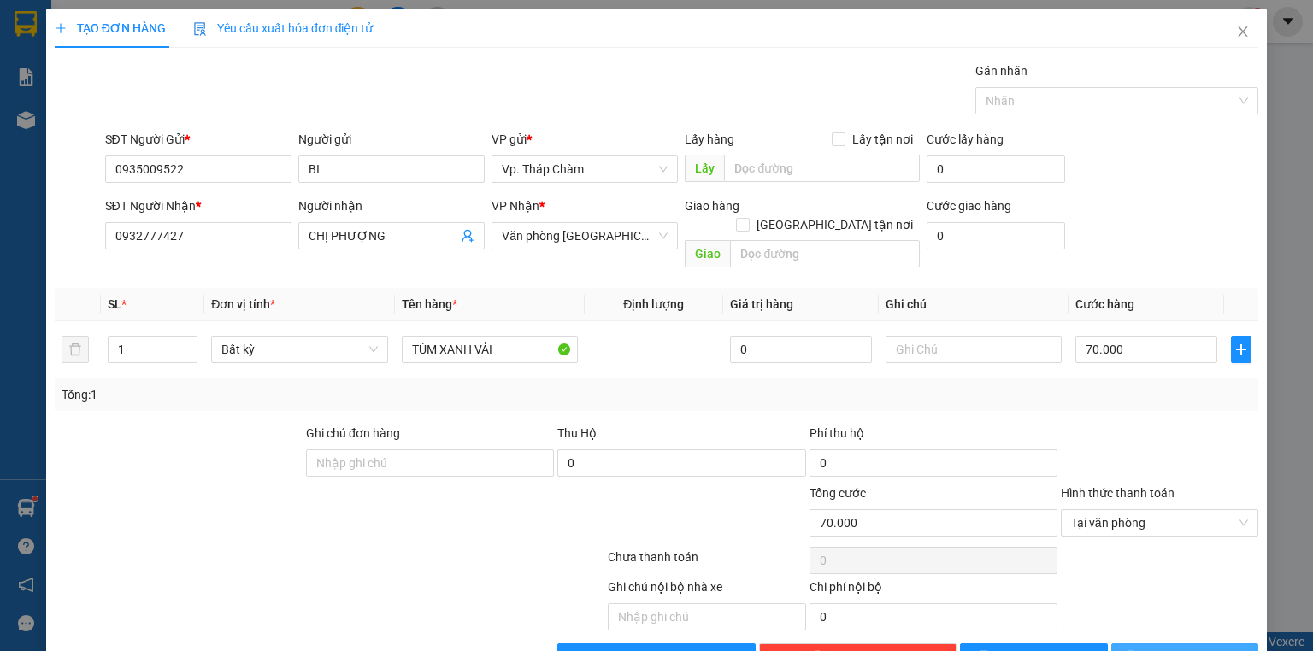
click at [1159, 644] on button "[PERSON_NAME] và In" at bounding box center [1185, 657] width 148 height 27
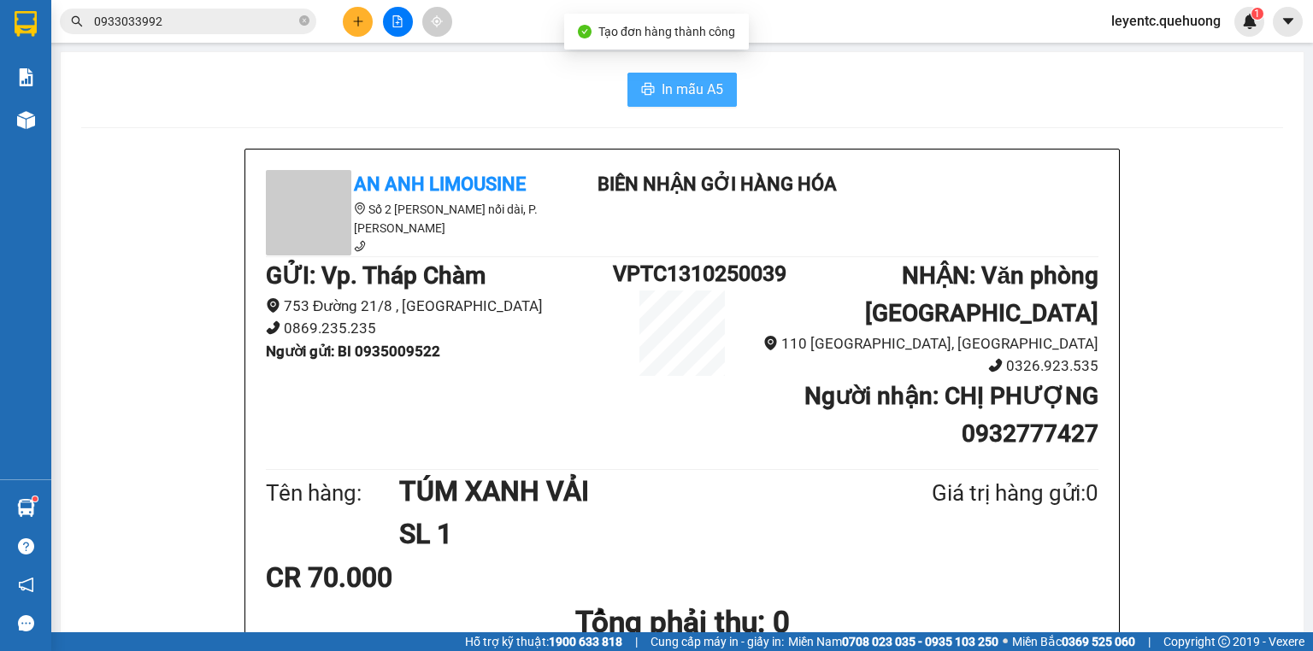
click at [666, 75] on button "In mẫu A5" at bounding box center [682, 90] width 109 height 34
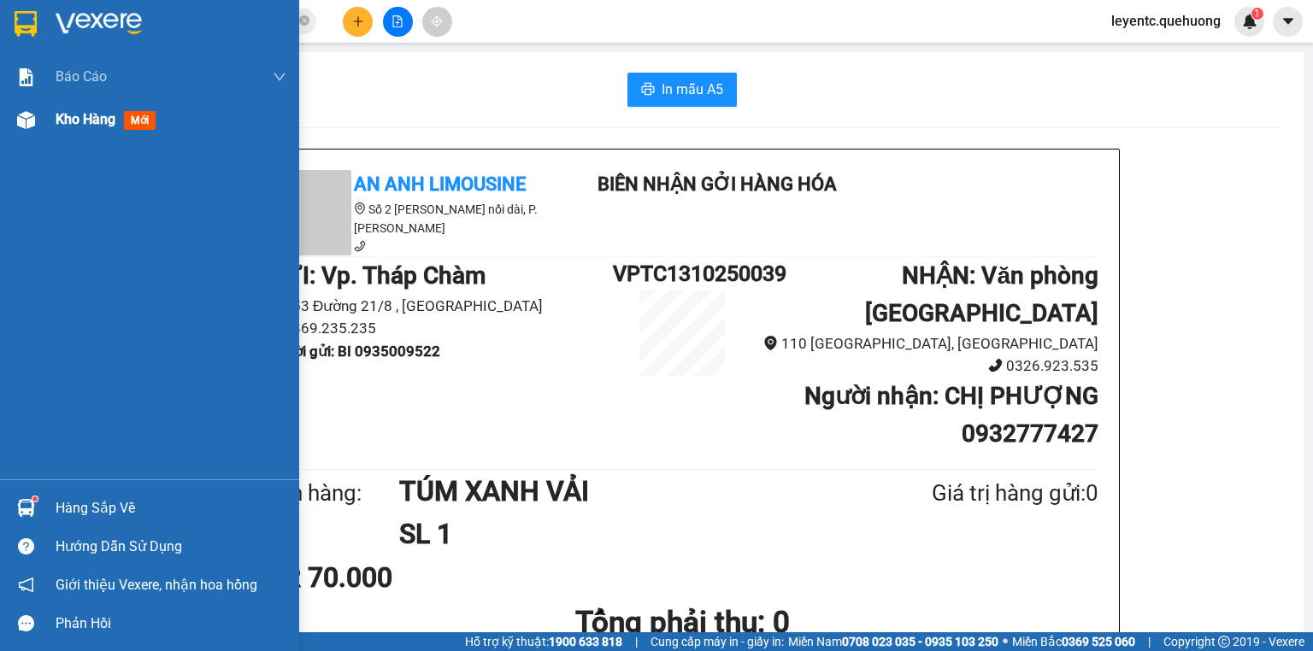
click at [67, 121] on span "Kho hàng" at bounding box center [86, 119] width 60 height 16
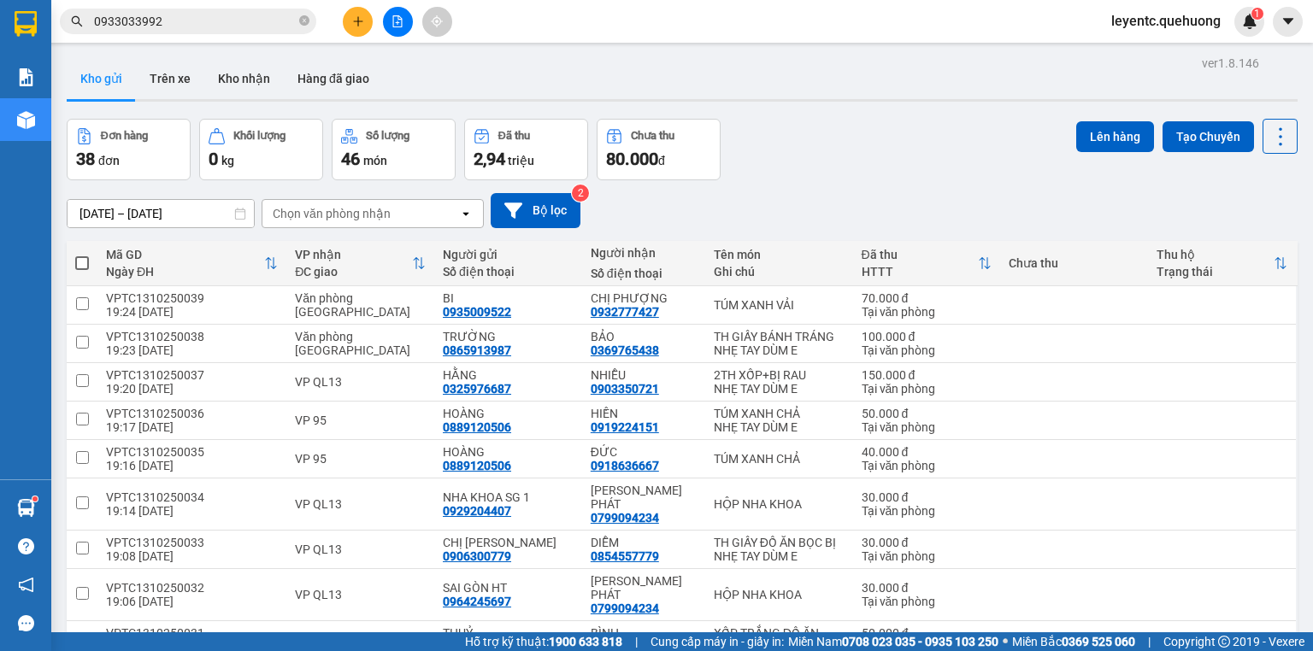
click at [79, 267] on span at bounding box center [82, 263] width 14 height 14
click at [82, 255] on input "checkbox" at bounding box center [82, 255] width 0 height 0
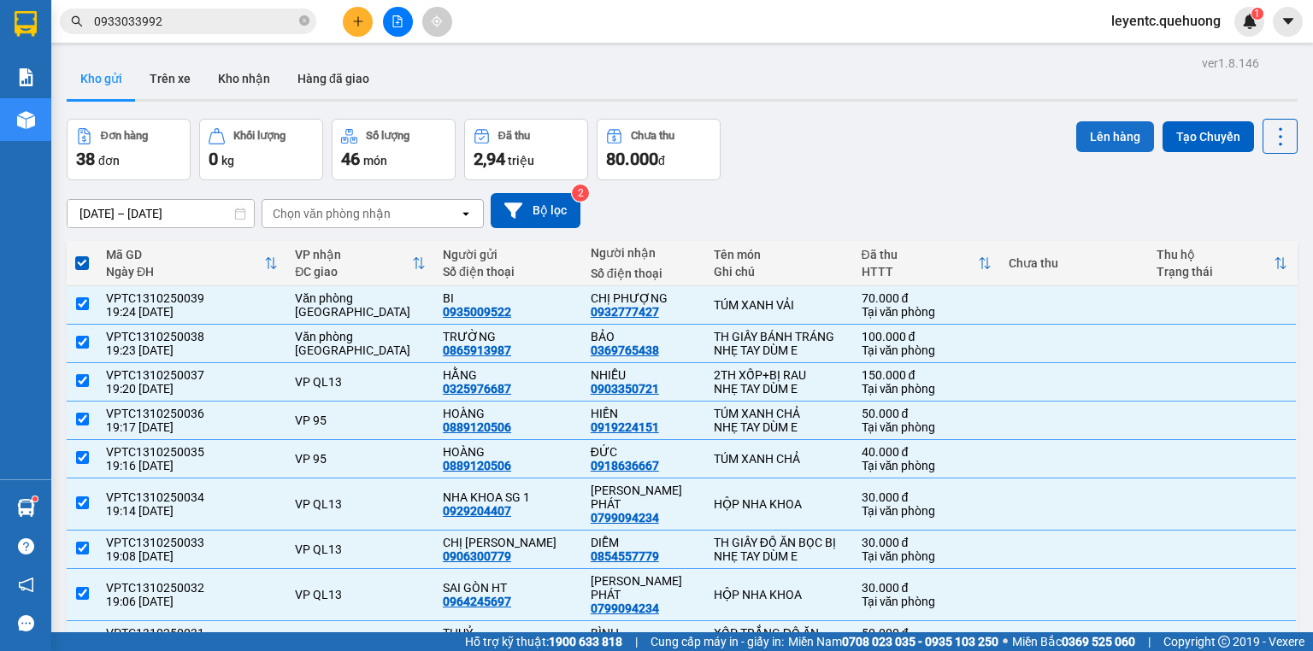
click at [1102, 147] on button "Lên hàng" at bounding box center [1115, 136] width 78 height 31
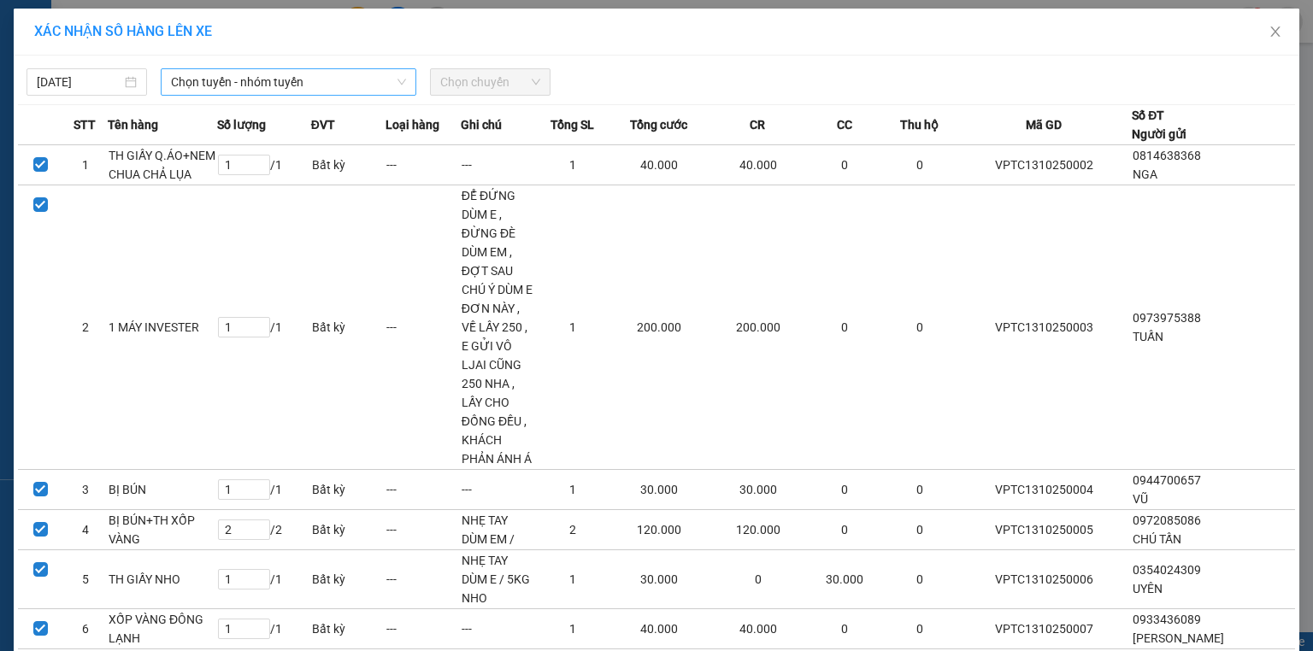
drag, startPoint x: 369, startPoint y: 67, endPoint x: 363, endPoint y: 80, distance: 14.2
click at [369, 68] on div "[DATE] Chọn tuyến - nhóm tuyến Chọn chuyến" at bounding box center [656, 78] width 1277 height 36
click at [356, 79] on span "Chọn tuyến - nhóm tuyến" at bounding box center [288, 82] width 235 height 26
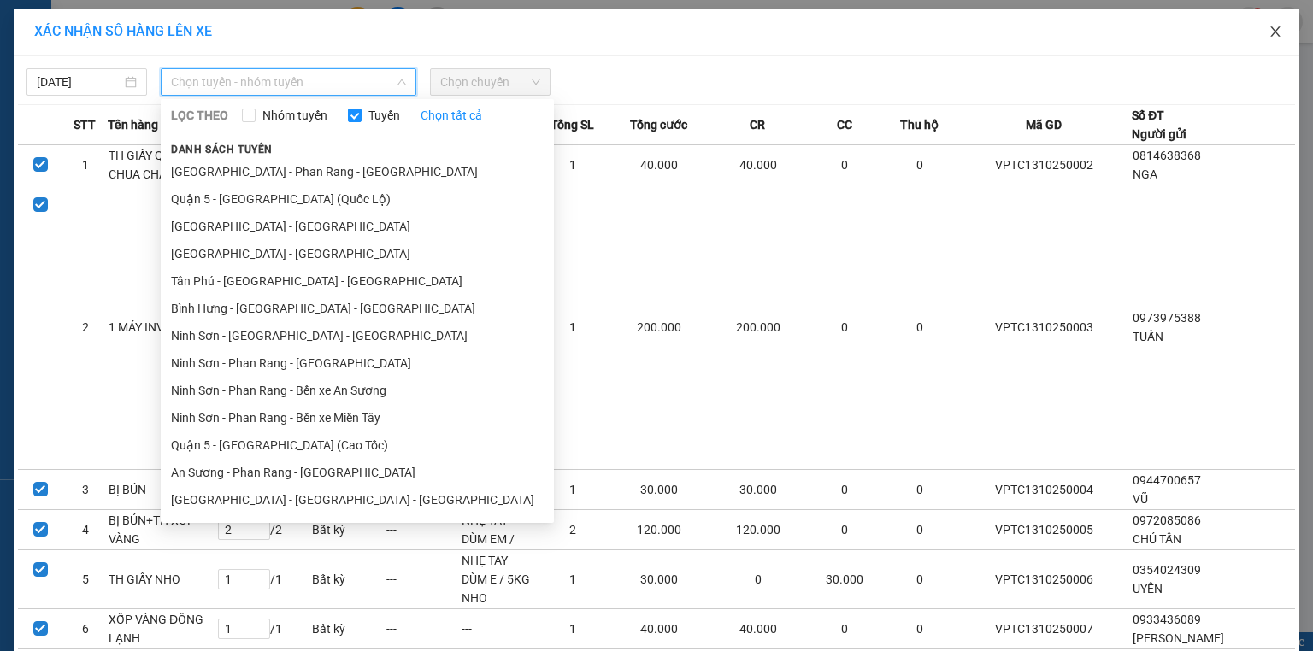
click at [1280, 27] on span "Close" at bounding box center [1276, 33] width 48 height 48
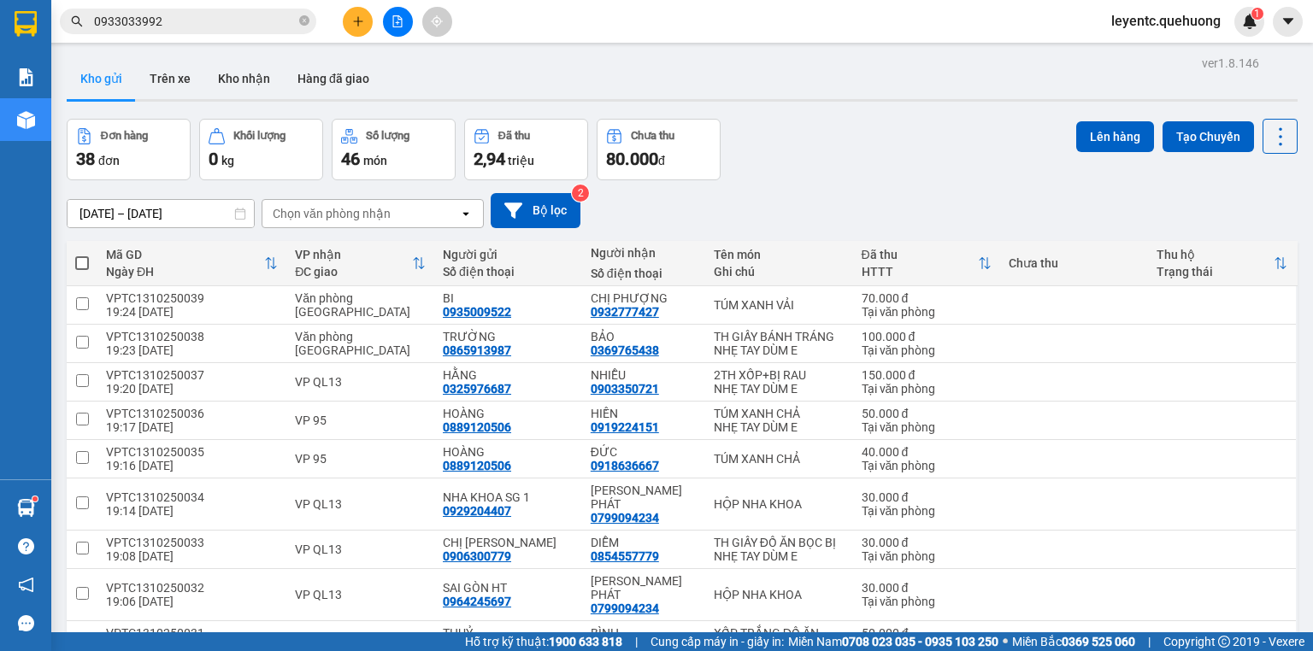
click at [80, 266] on span at bounding box center [82, 263] width 14 height 14
click at [82, 255] on input "checkbox" at bounding box center [82, 255] width 0 height 0
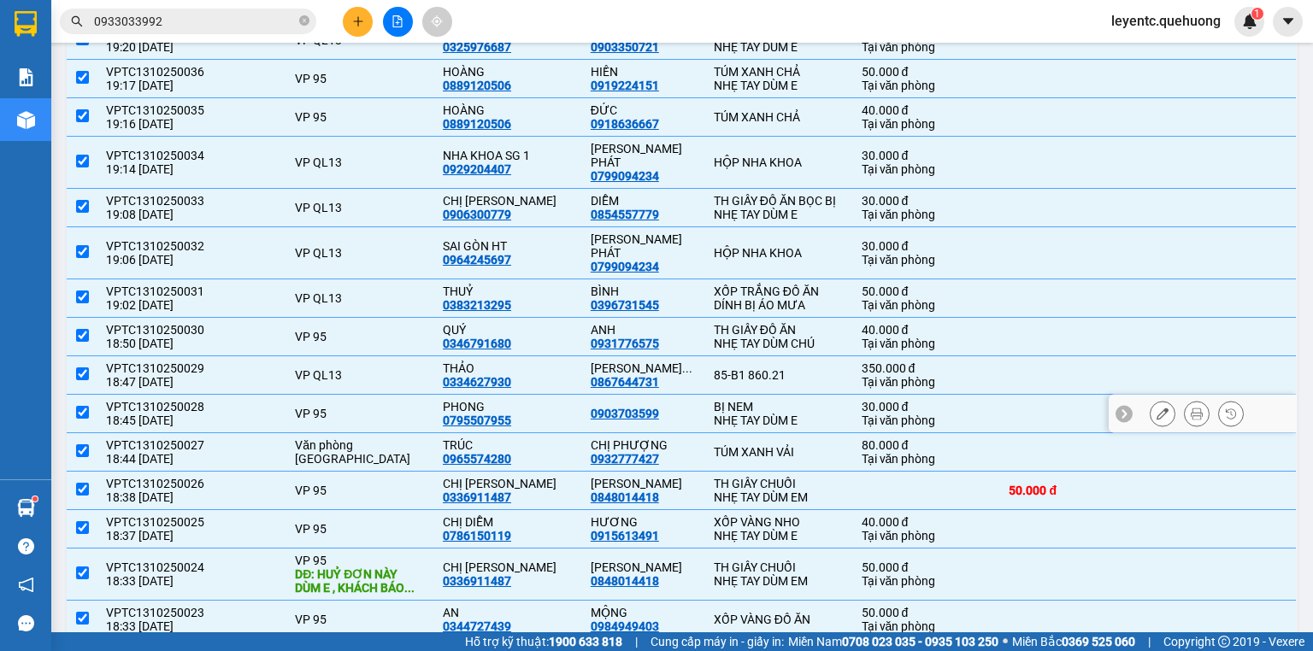
scroll to position [547, 0]
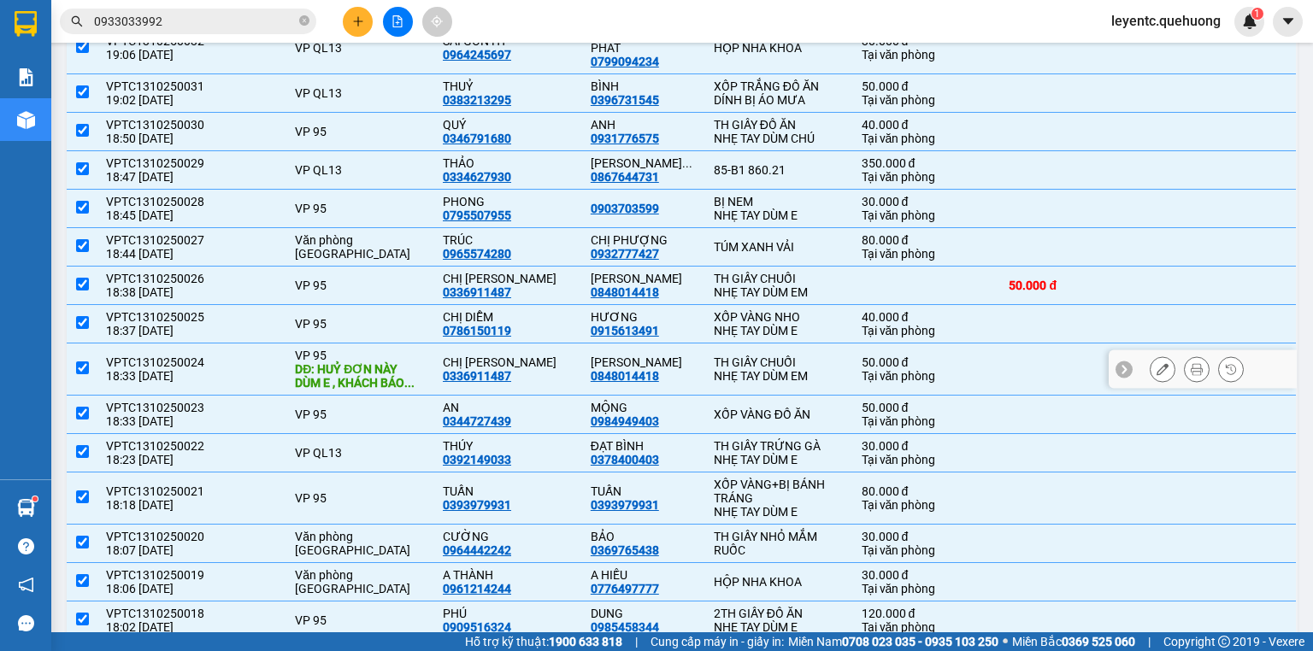
click at [79, 362] on input "checkbox" at bounding box center [82, 368] width 13 height 13
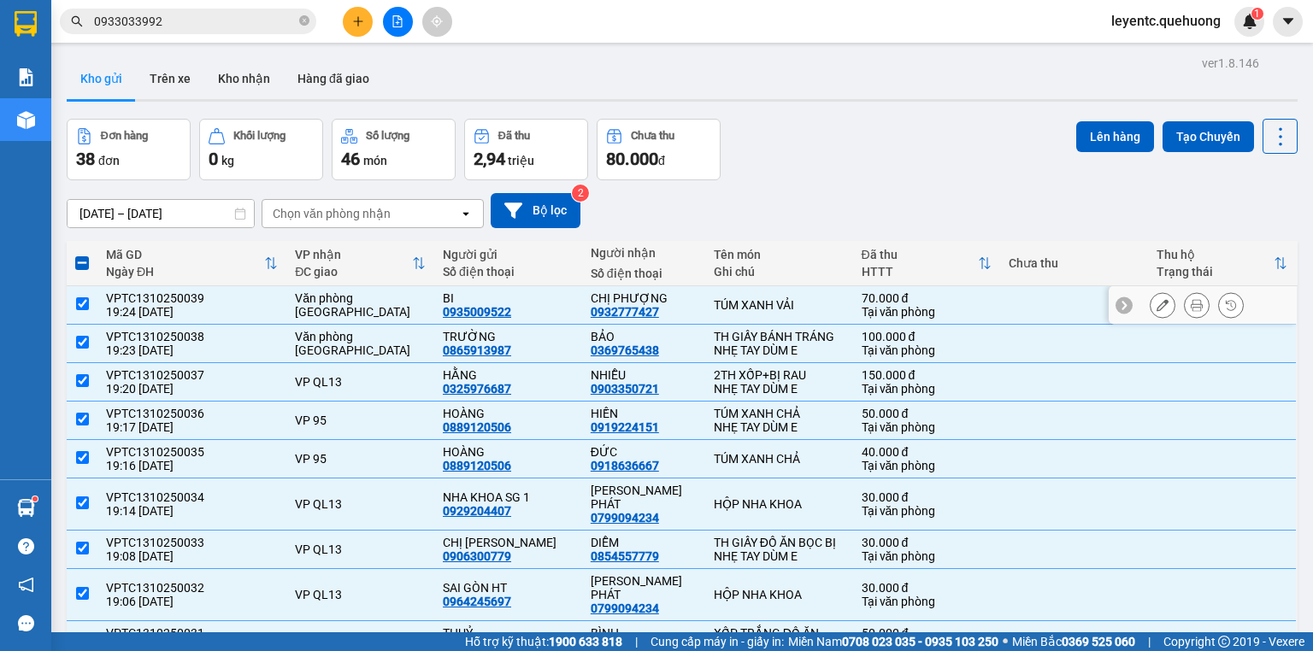
scroll to position [0, 0]
click at [1104, 138] on button "Lên hàng" at bounding box center [1115, 136] width 78 height 31
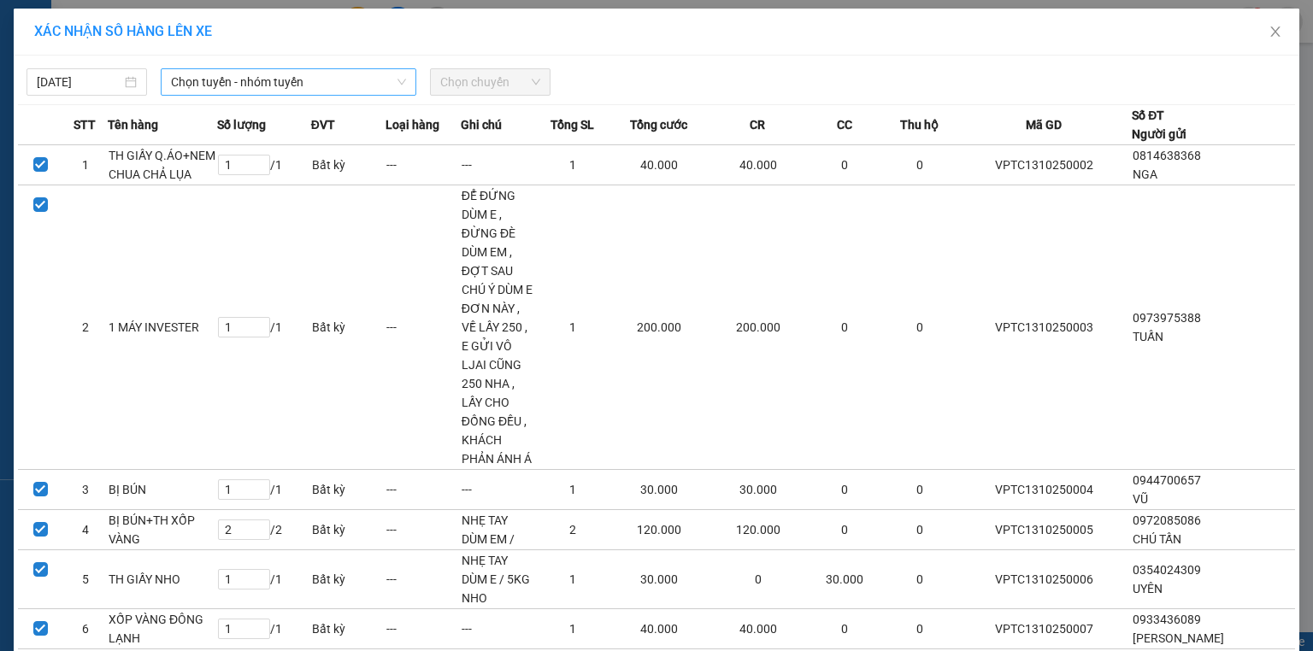
click at [373, 79] on span "Chọn tuyến - nhóm tuyến" at bounding box center [288, 82] width 235 height 26
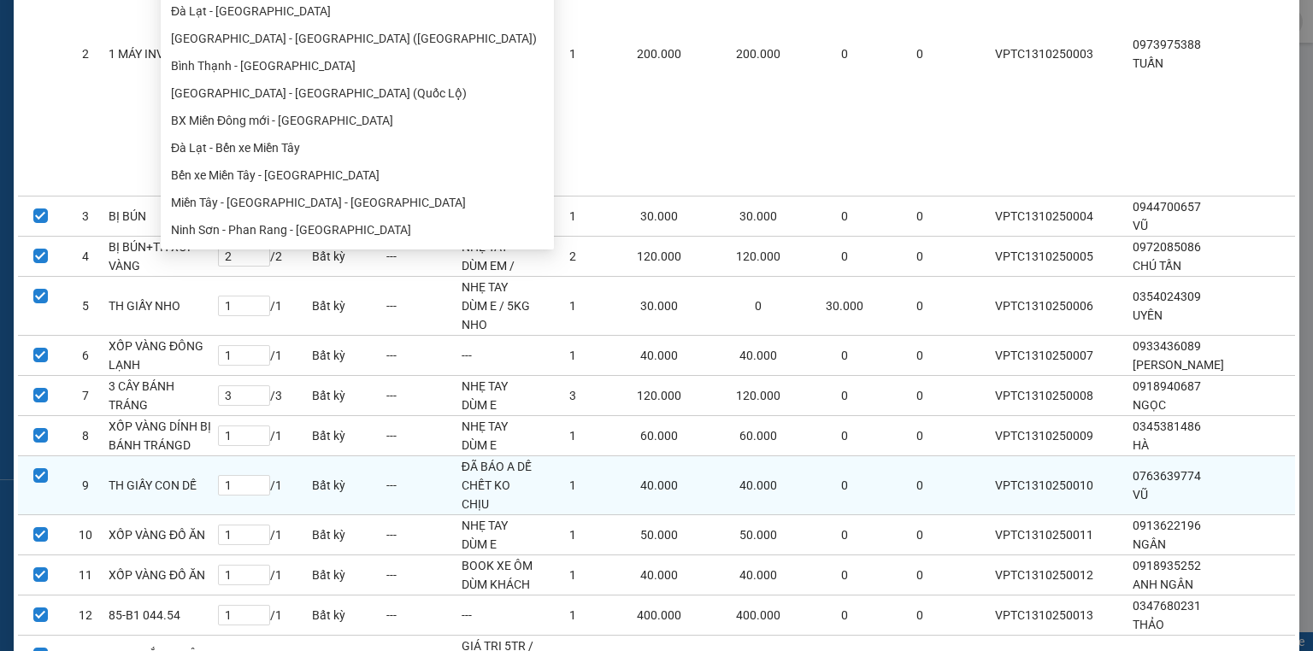
scroll to position [342, 0]
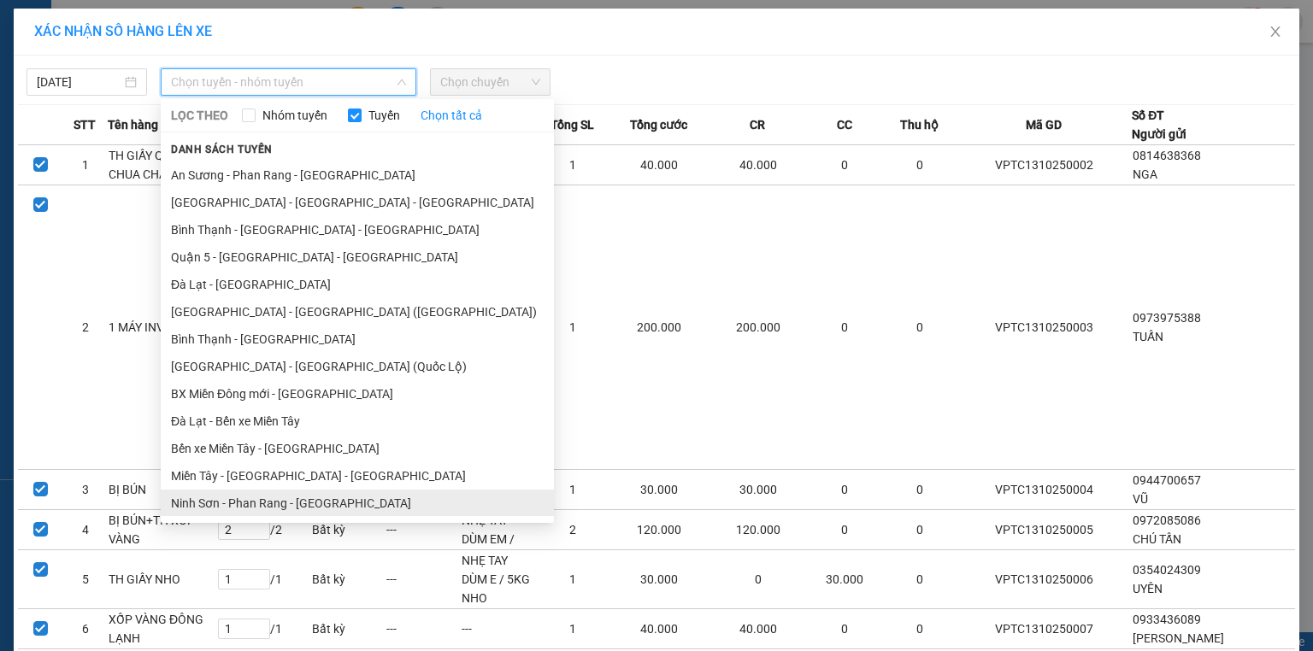
click at [215, 506] on li "Ninh Sơn - Phan Rang - [GEOGRAPHIC_DATA]" at bounding box center [357, 503] width 393 height 27
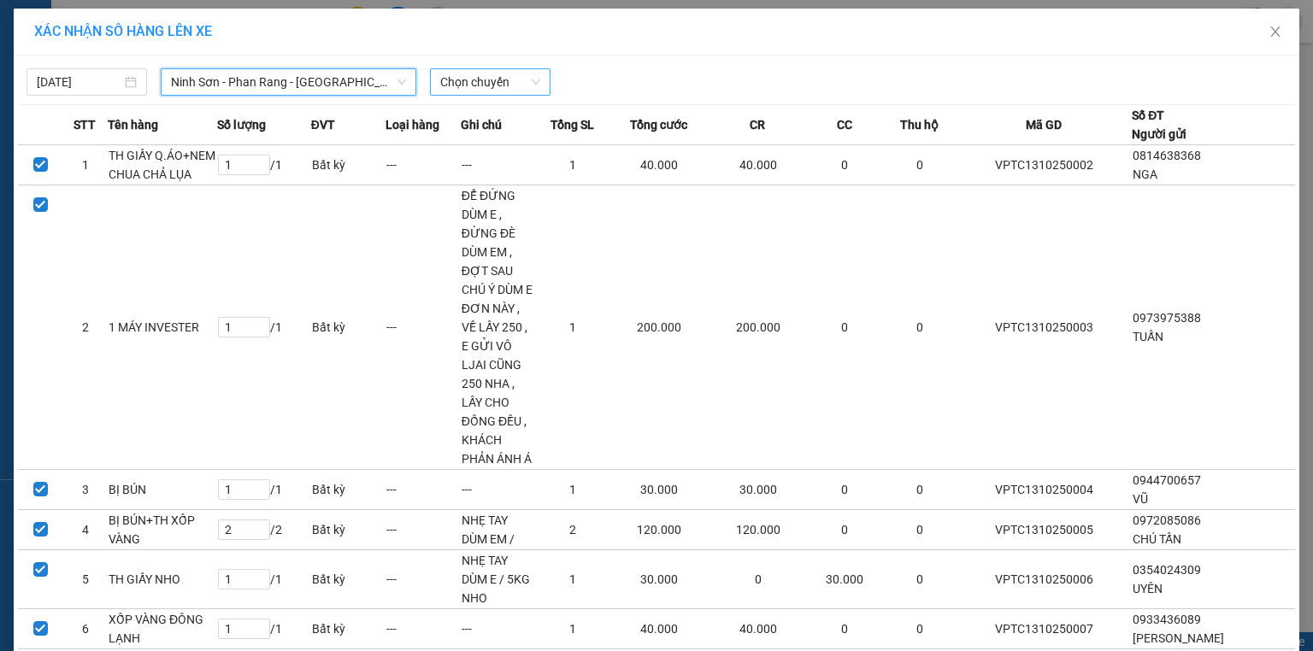
click at [463, 78] on span "Chọn chuyến" at bounding box center [490, 82] width 100 height 26
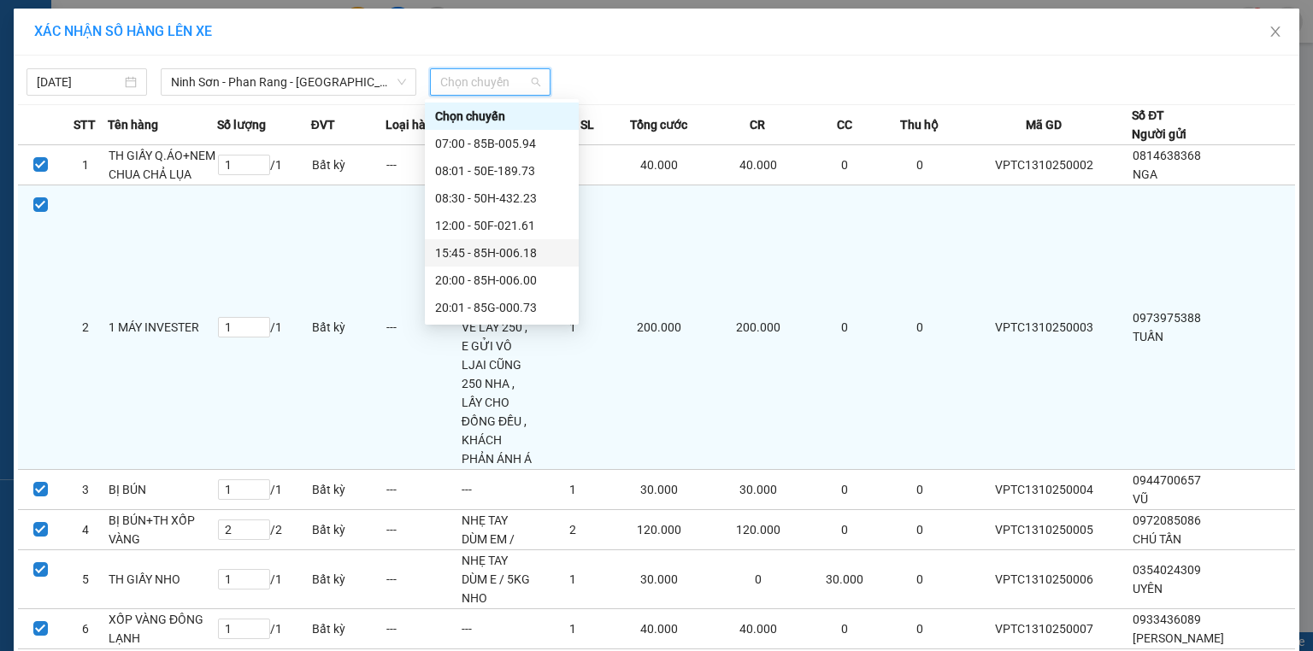
click at [484, 277] on div "20:00 - 85H-006.00" at bounding box center [501, 280] width 133 height 19
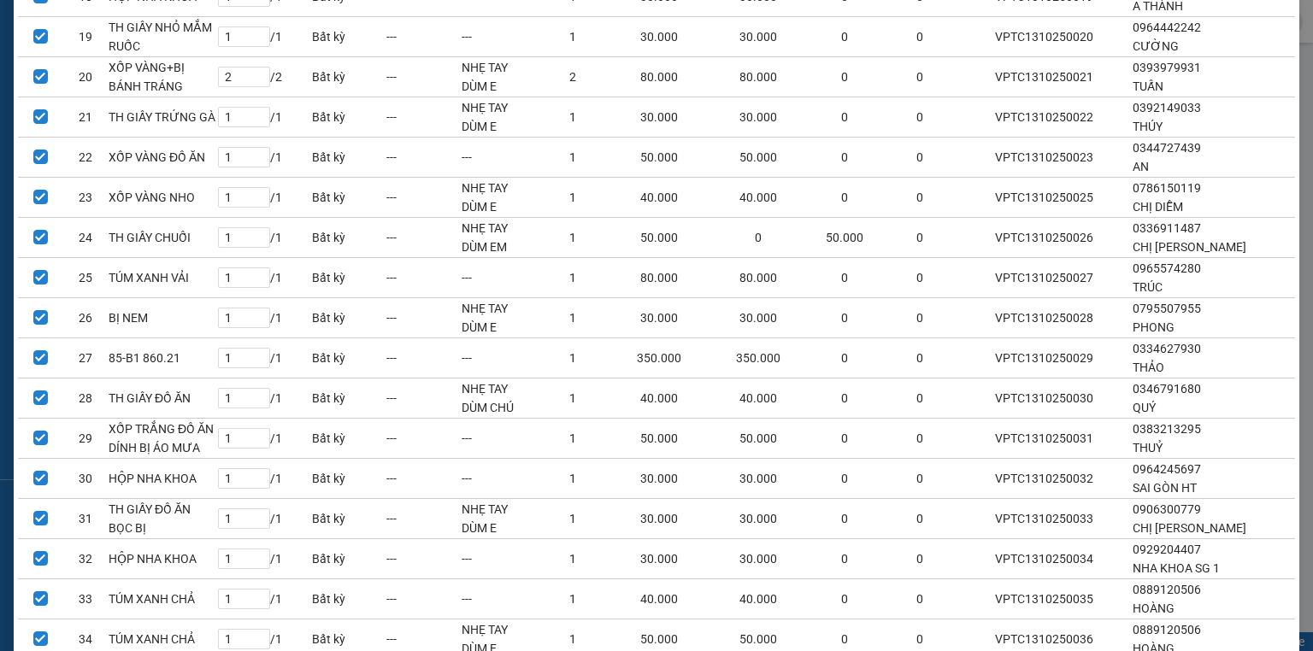
scroll to position [1344, 0]
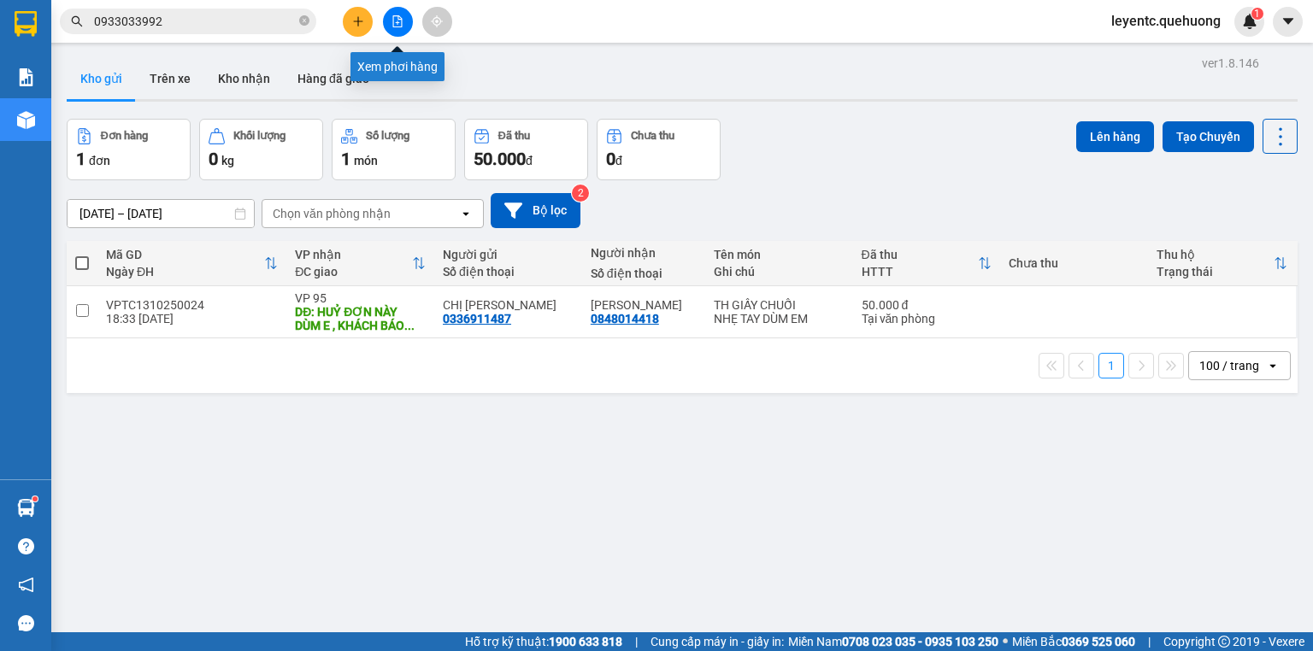
click at [386, 30] on button at bounding box center [398, 22] width 30 height 30
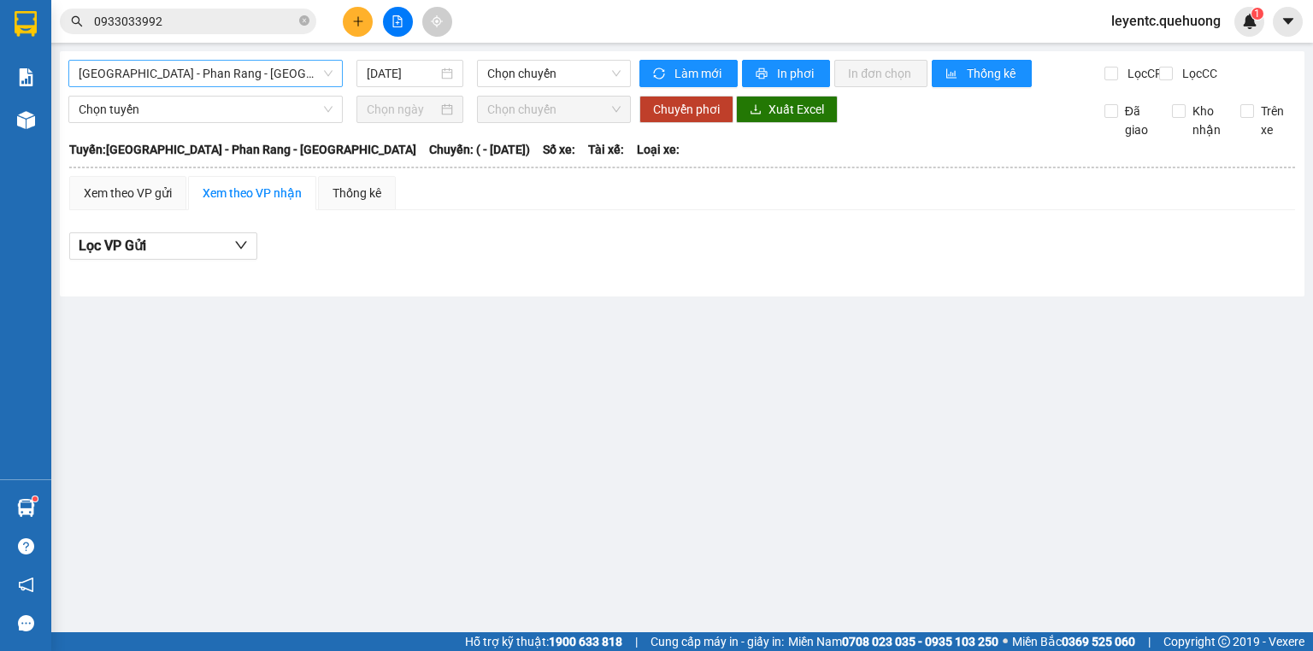
click at [283, 75] on span "[GEOGRAPHIC_DATA] - Phan Rang - [GEOGRAPHIC_DATA]" at bounding box center [206, 74] width 254 height 26
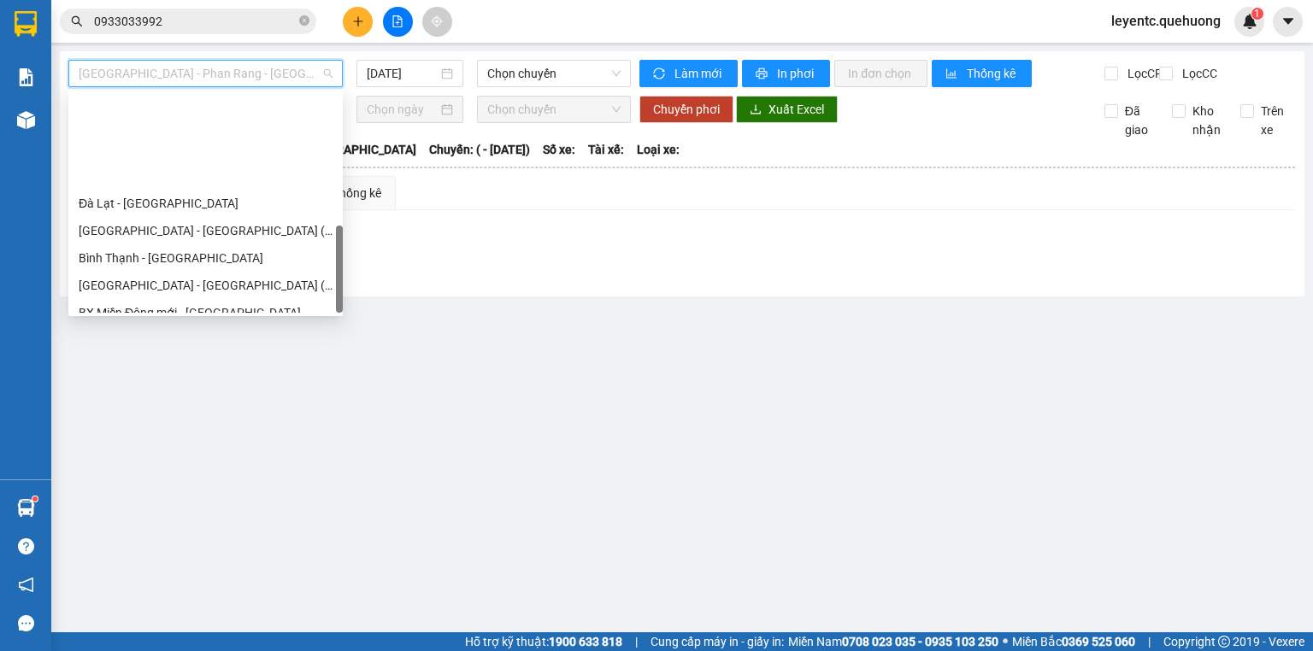
scroll to position [465, 0]
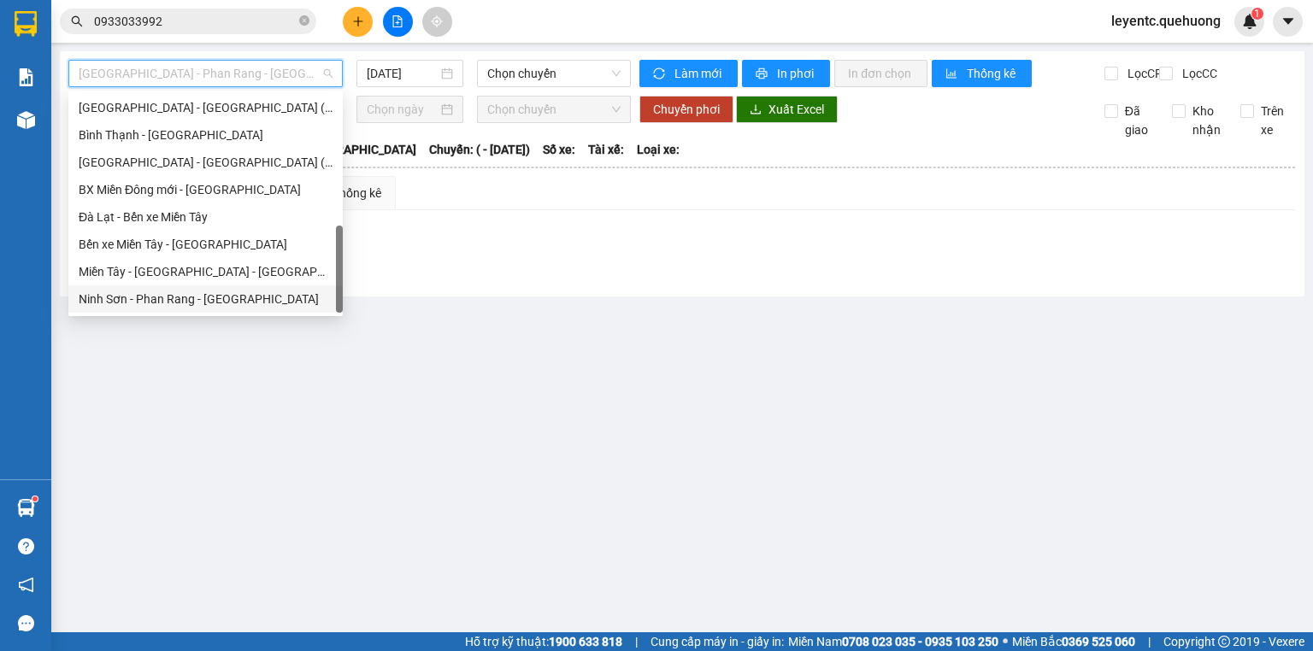
click at [236, 305] on div "Ninh Sơn - Phan Rang - [GEOGRAPHIC_DATA]" at bounding box center [206, 299] width 254 height 19
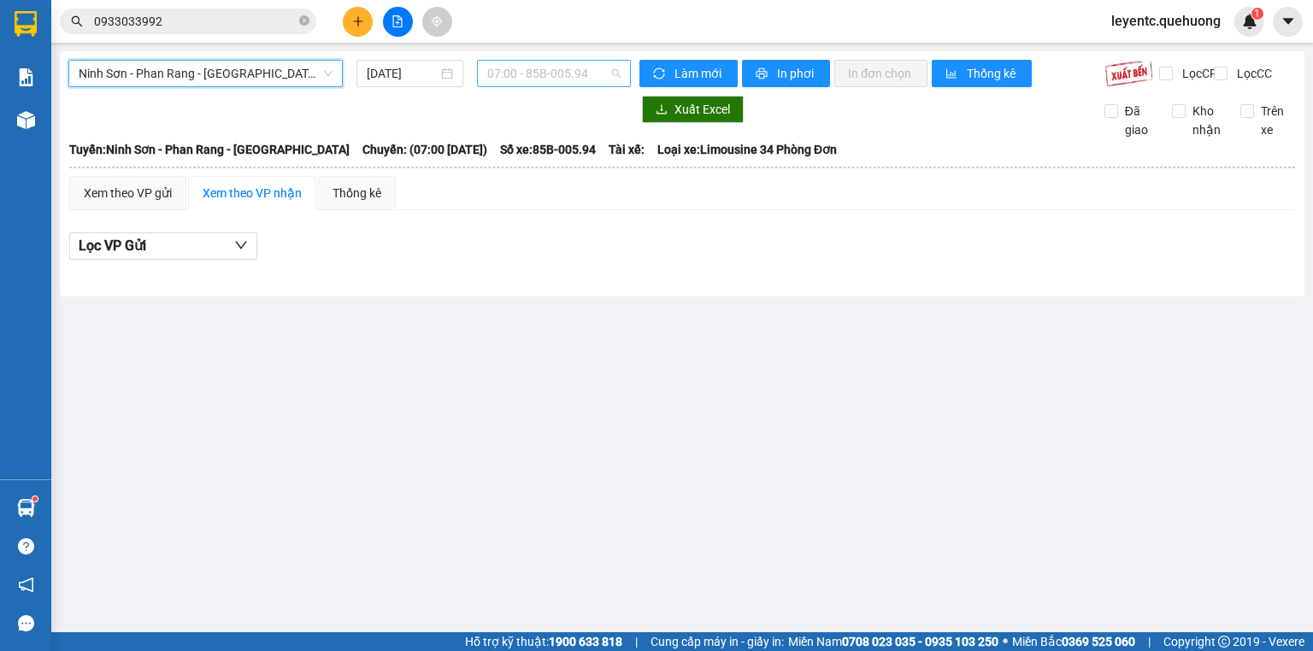
click at [494, 73] on span "07:00 - 85B-005.94" at bounding box center [554, 74] width 134 height 26
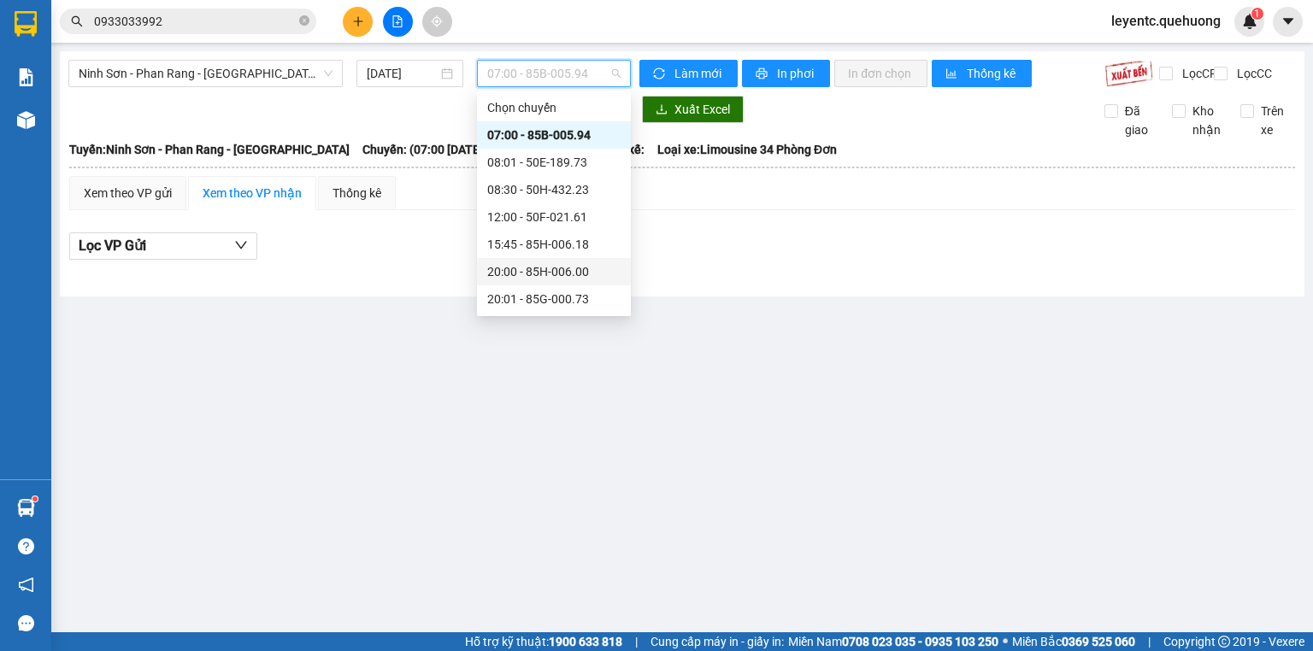
click at [523, 268] on div "20:00 - 85H-006.00" at bounding box center [553, 271] width 133 height 19
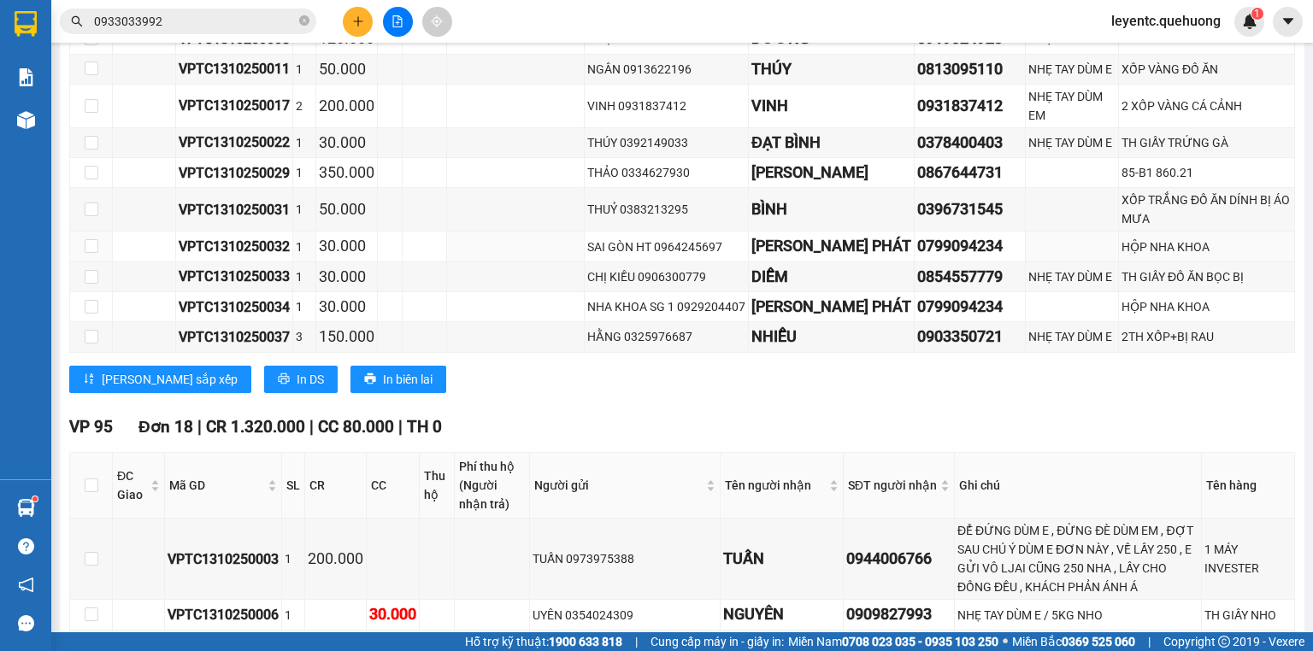
scroll to position [616, 0]
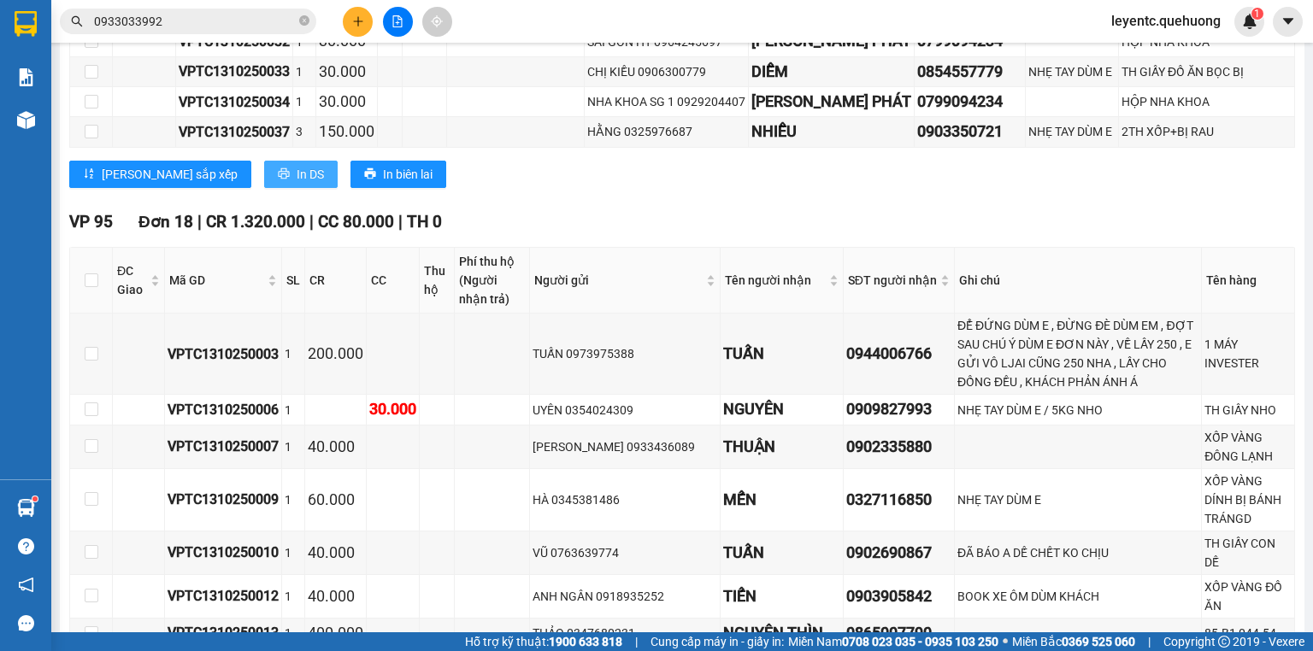
click at [297, 184] on span "In DS" at bounding box center [310, 174] width 27 height 19
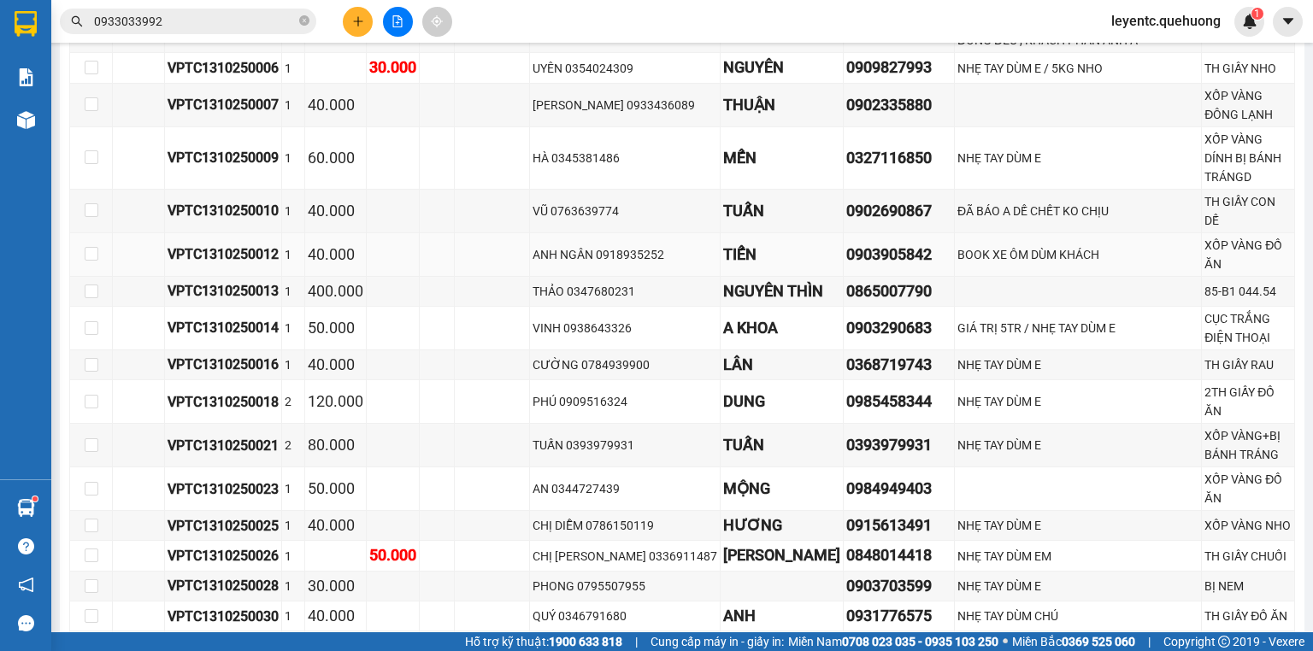
scroll to position [1231, 0]
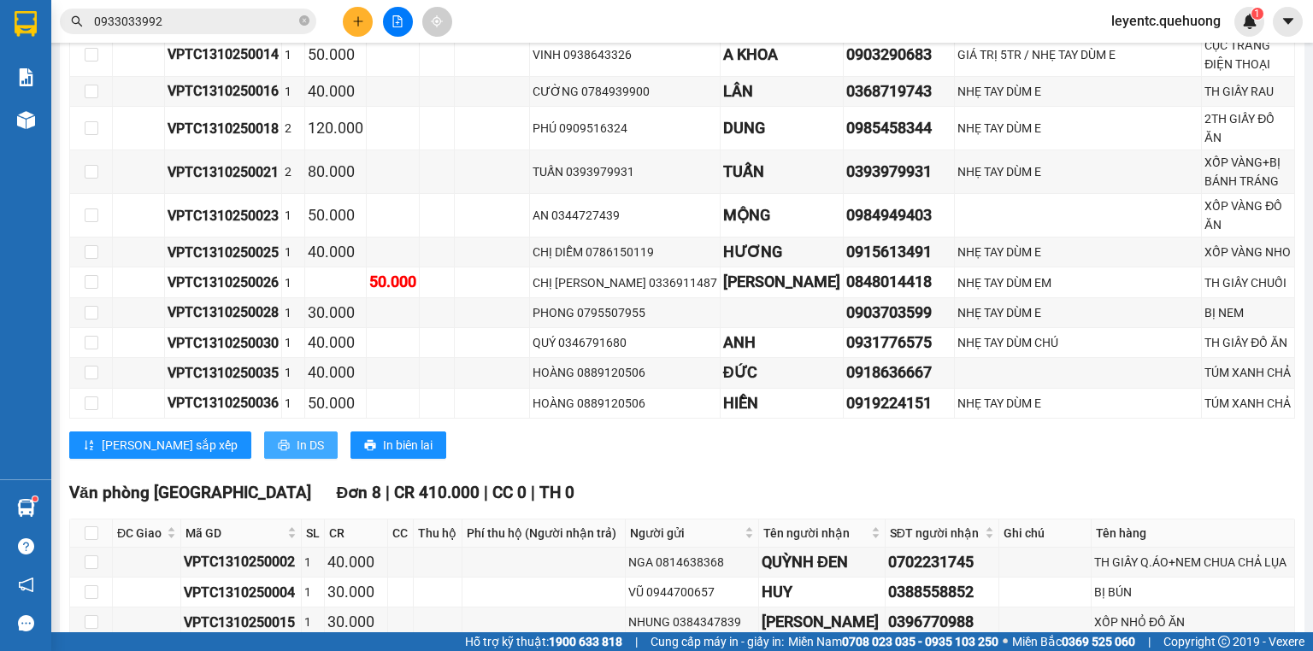
click at [297, 436] on span "In DS" at bounding box center [310, 445] width 27 height 19
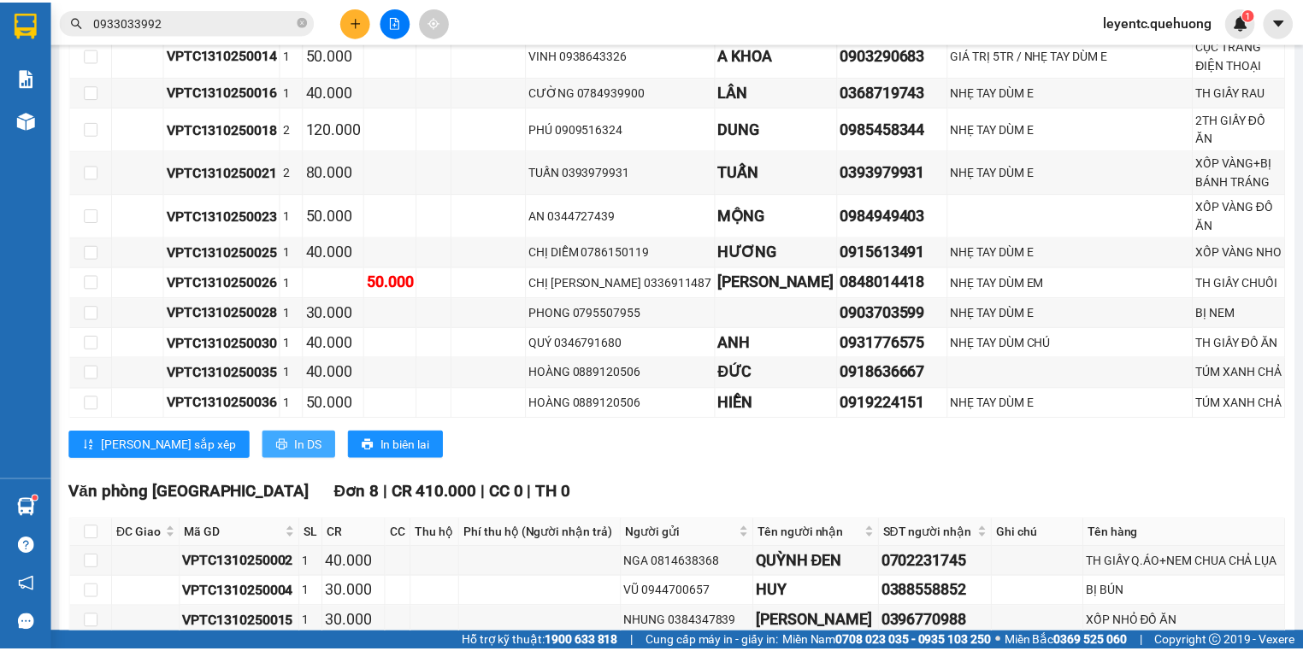
scroll to position [0, 0]
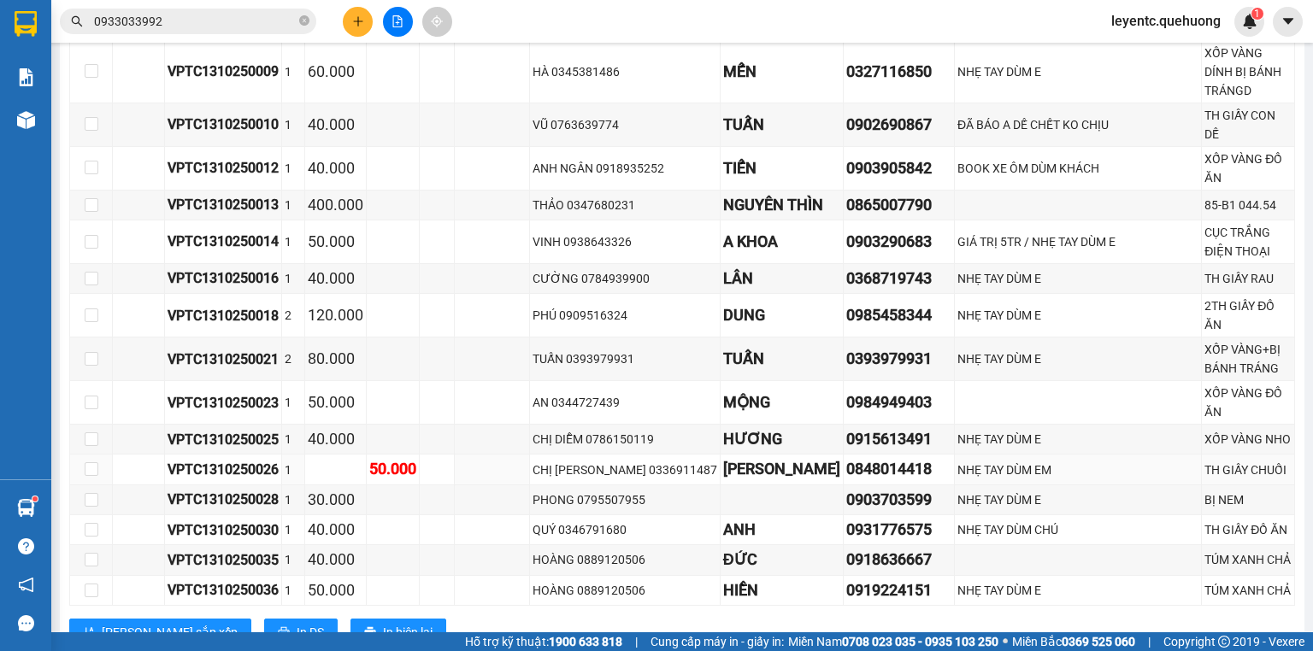
scroll to position [1317, 0]
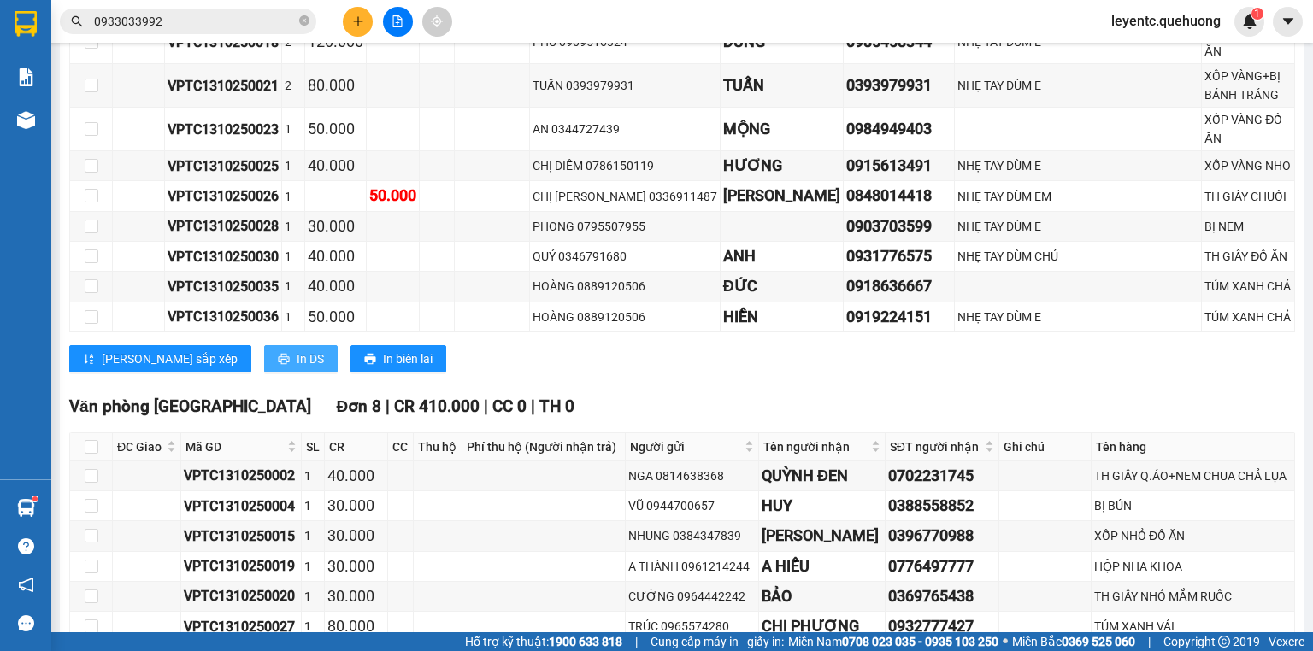
click at [264, 345] on button "In DS" at bounding box center [301, 358] width 74 height 27
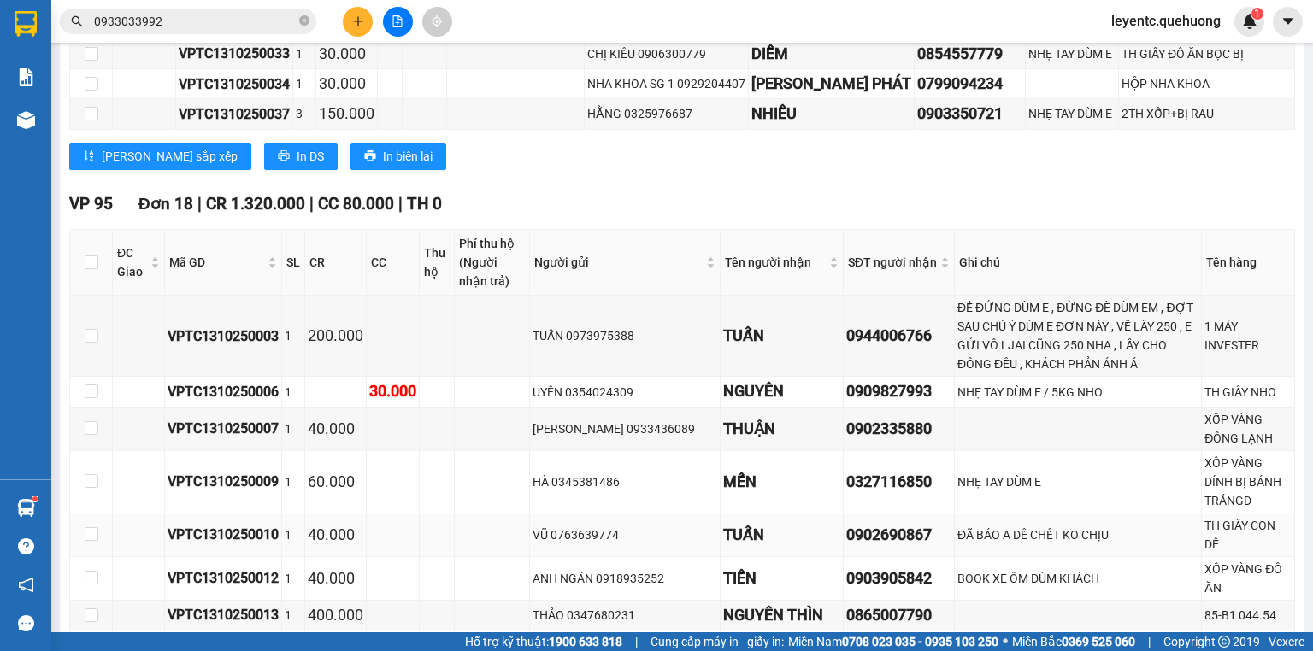
scroll to position [360, 0]
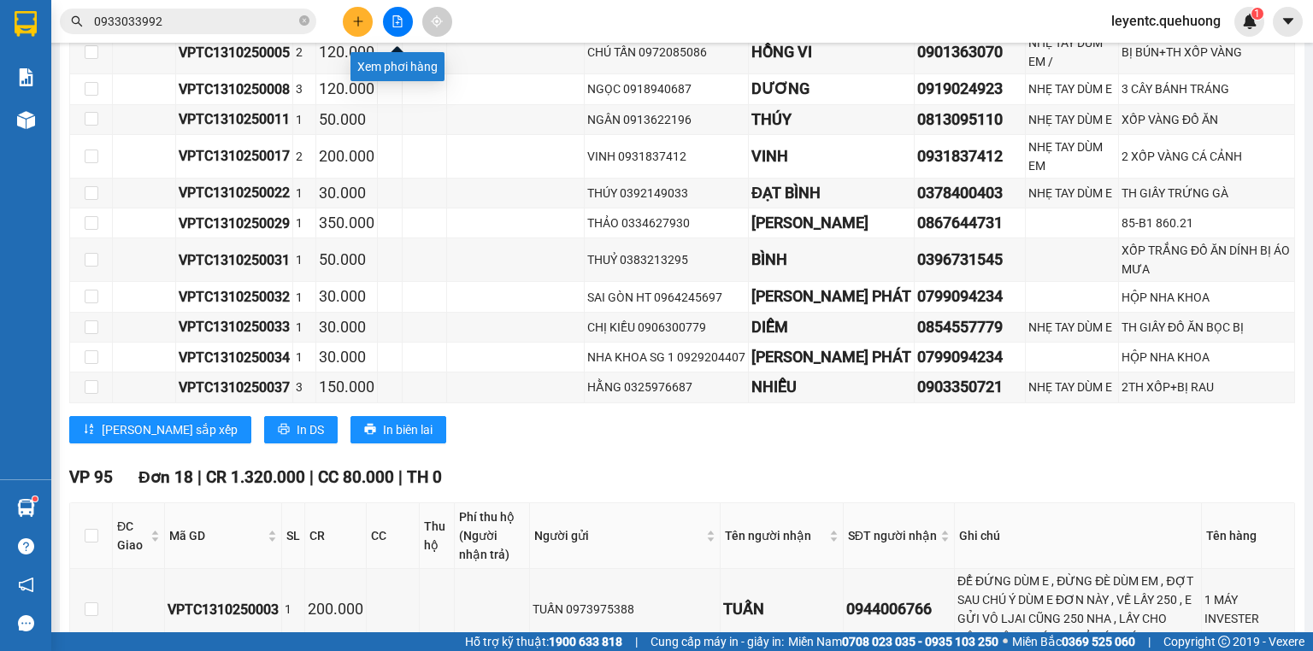
click at [401, 22] on icon "file-add" at bounding box center [397, 21] width 9 height 12
click at [302, 21] on icon "close-circle" at bounding box center [304, 20] width 10 height 10
click at [253, 21] on input "text" at bounding box center [195, 21] width 202 height 19
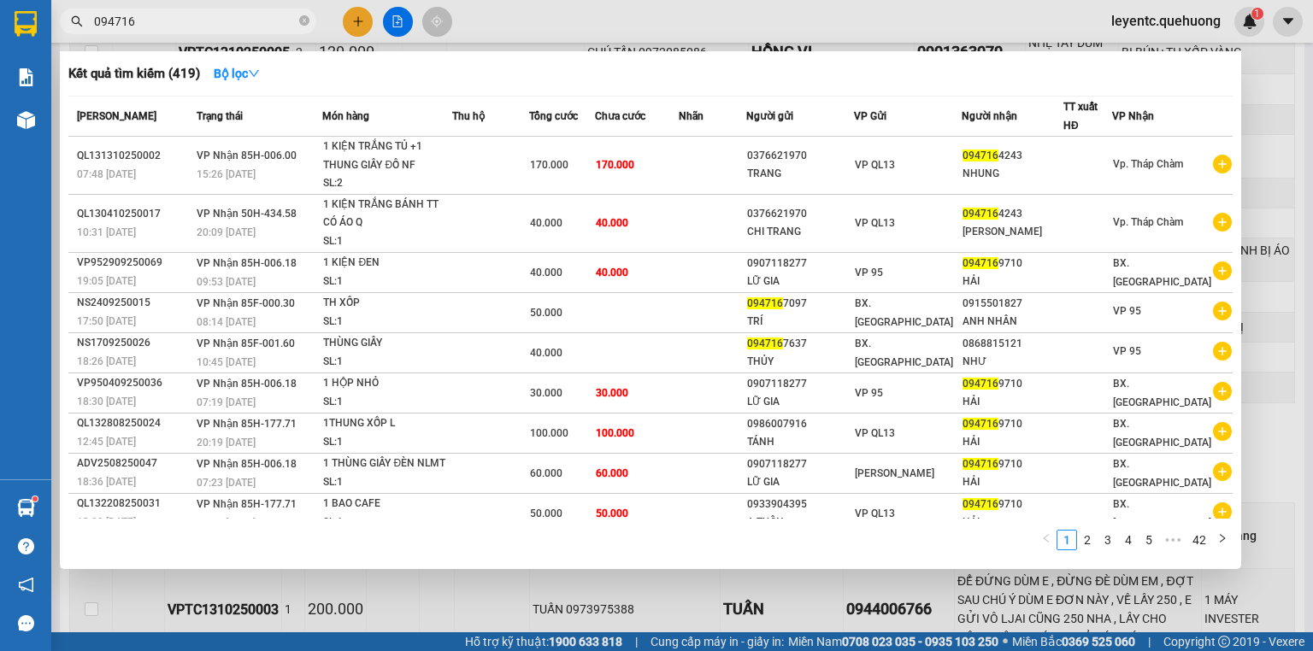
click at [658, 17] on div at bounding box center [656, 325] width 1313 height 651
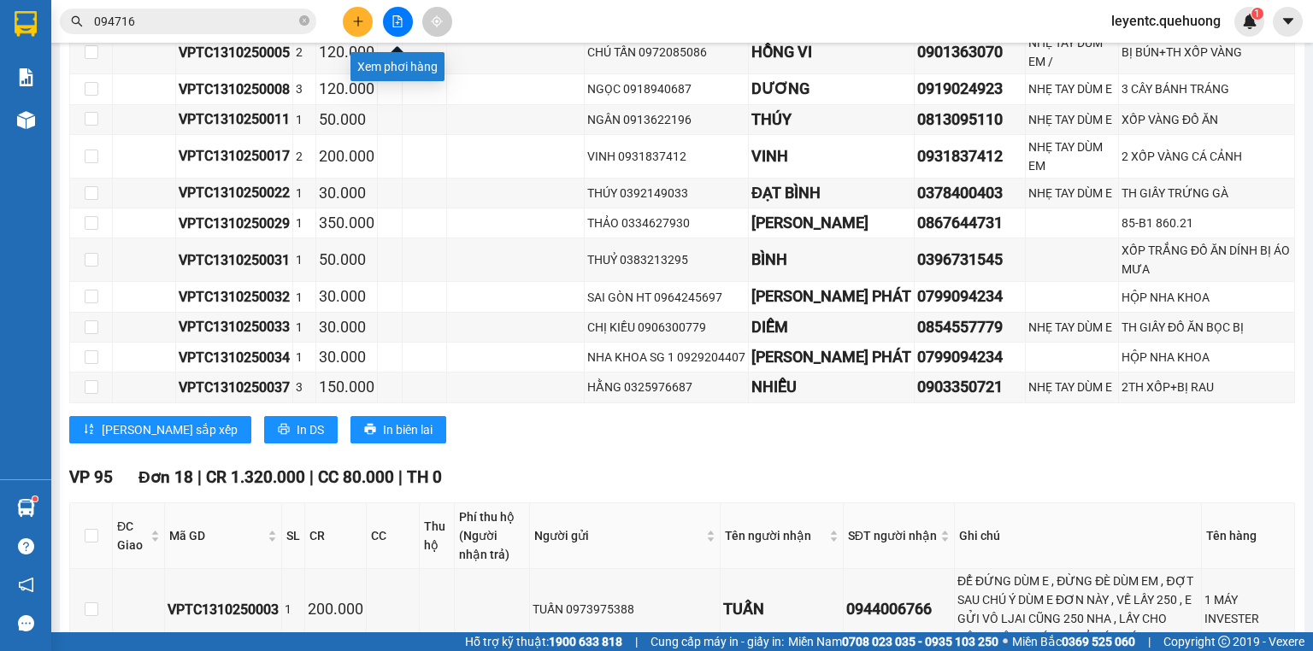
click at [398, 24] on icon "file-add" at bounding box center [398, 21] width 12 height 12
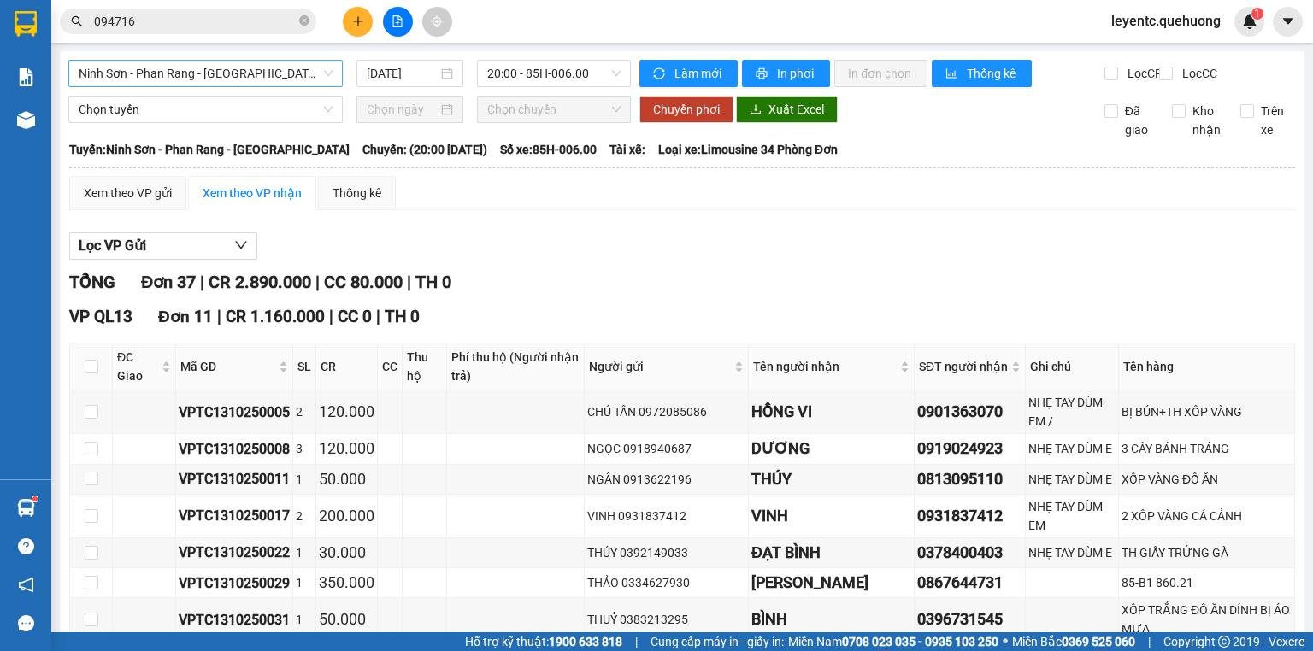
click at [311, 72] on span "Ninh Sơn - Phan Rang - [GEOGRAPHIC_DATA]" at bounding box center [206, 74] width 254 height 26
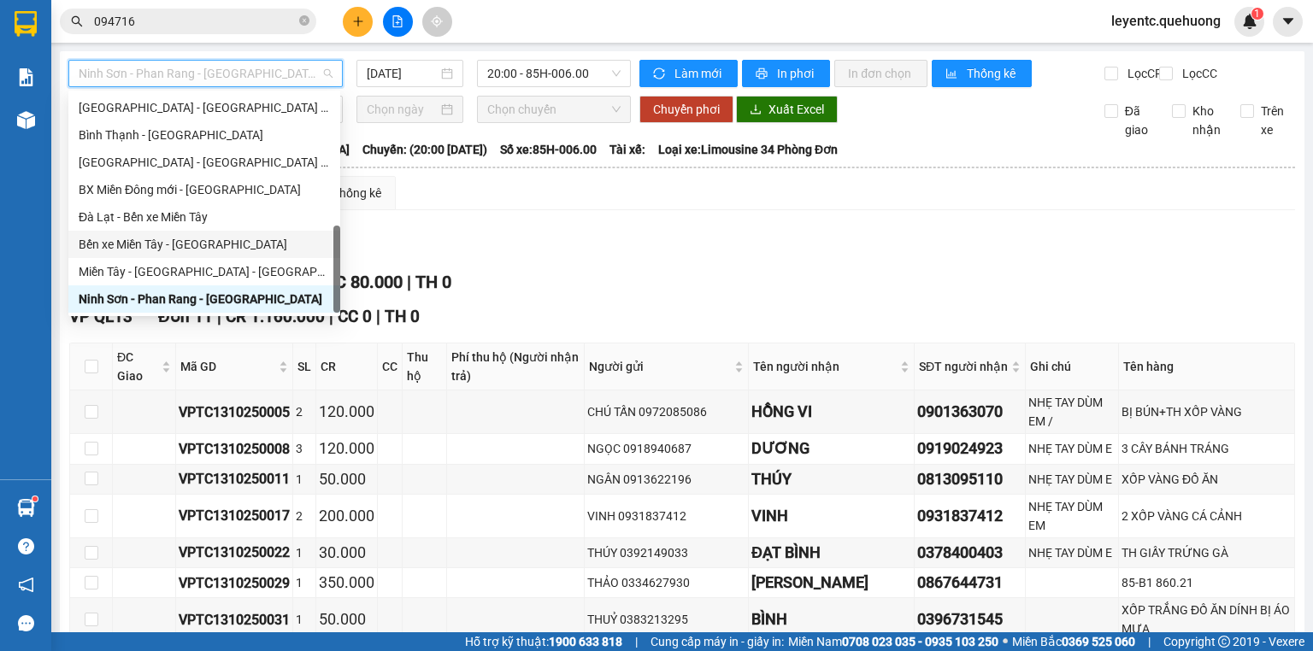
click at [235, 262] on div "Miền Tây - [GEOGRAPHIC_DATA] - [GEOGRAPHIC_DATA]" at bounding box center [204, 271] width 251 height 19
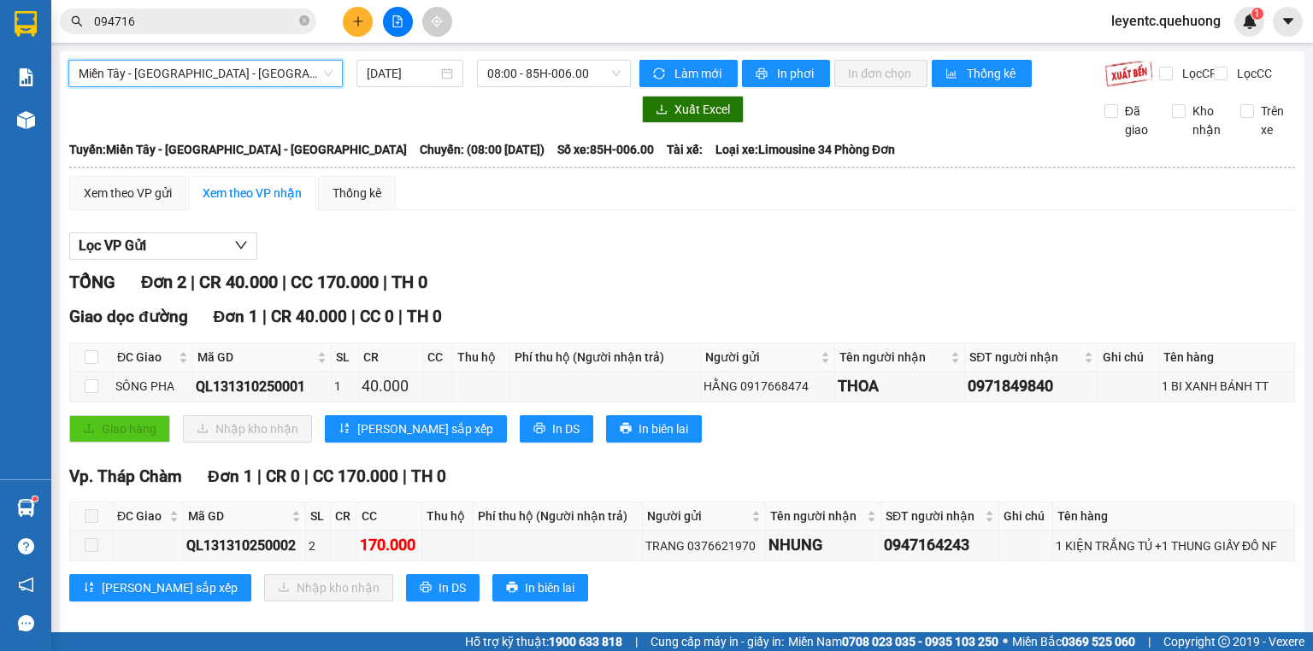
scroll to position [28, 0]
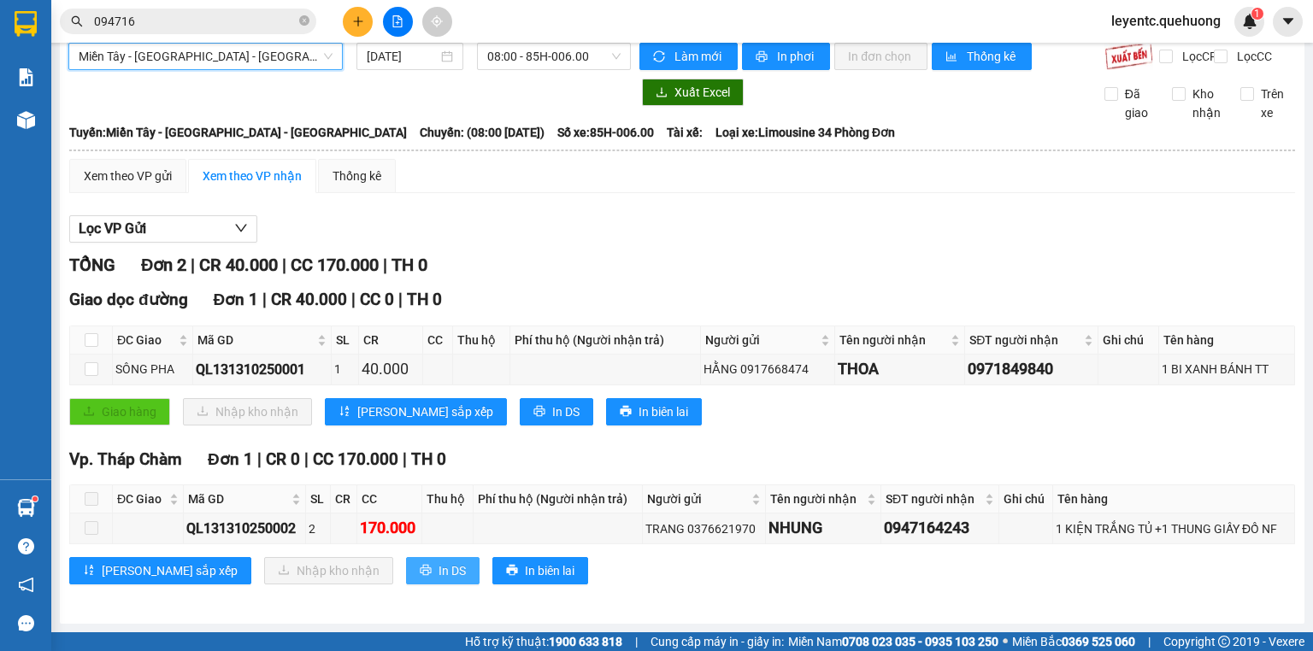
click at [439, 578] on span "In DS" at bounding box center [452, 571] width 27 height 19
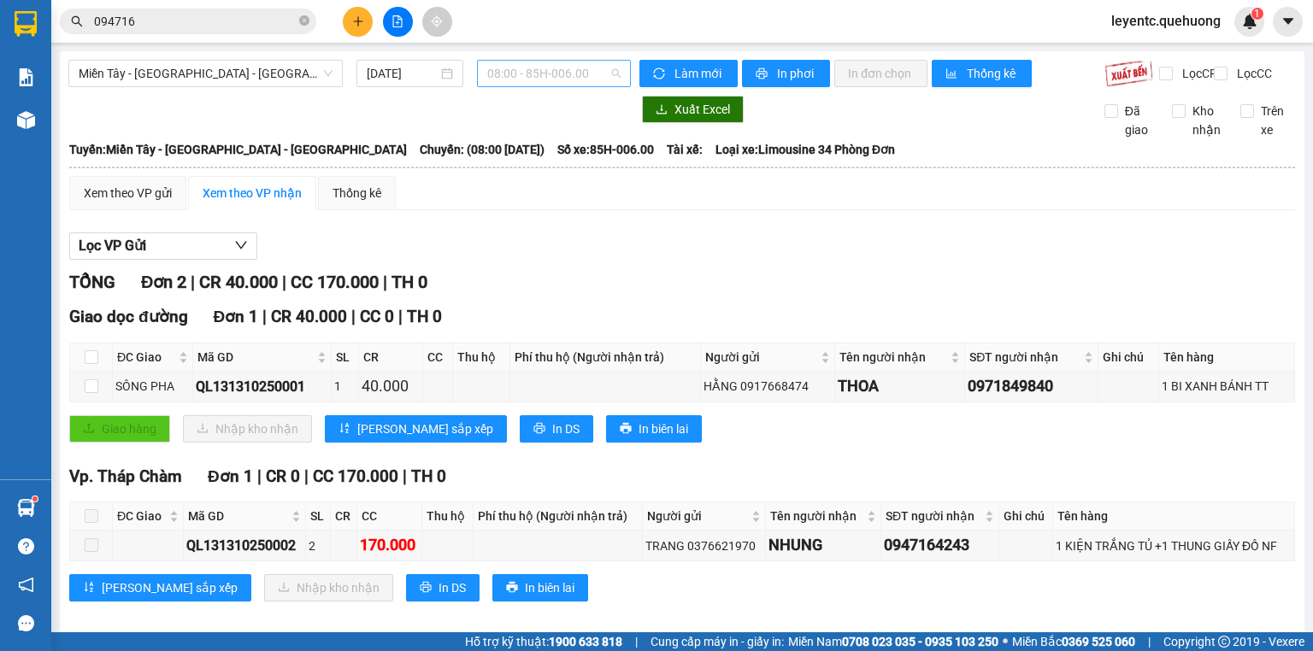
click at [514, 65] on span "08:00 - 85H-006.00" at bounding box center [554, 74] width 134 height 26
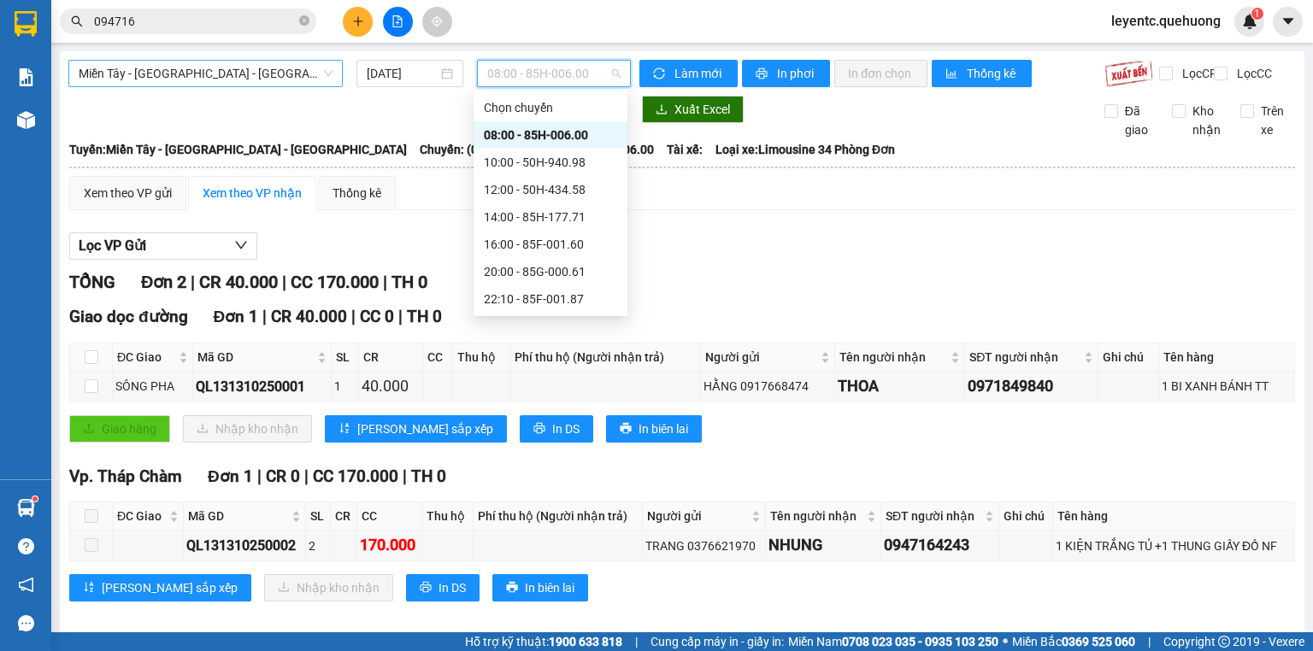
click at [260, 60] on div "Miền Tây - [GEOGRAPHIC_DATA] - [GEOGRAPHIC_DATA]" at bounding box center [205, 73] width 274 height 27
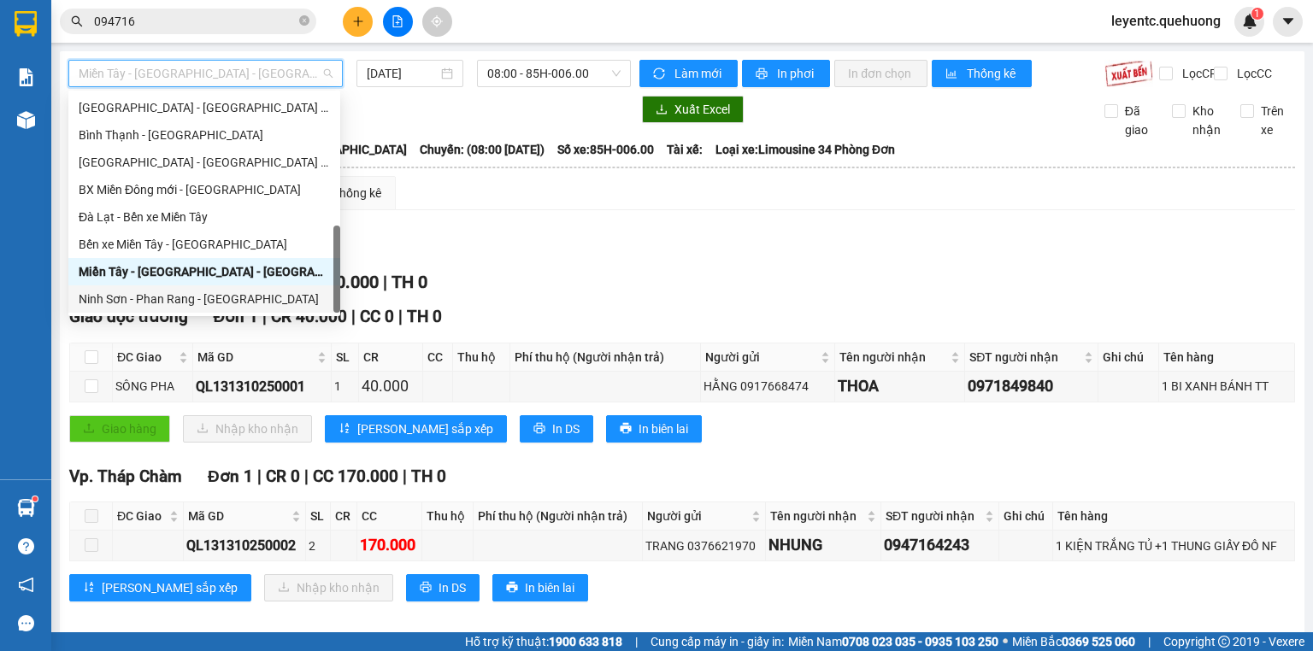
click at [153, 295] on div "Ninh Sơn - Phan Rang - [GEOGRAPHIC_DATA]" at bounding box center [204, 299] width 251 height 19
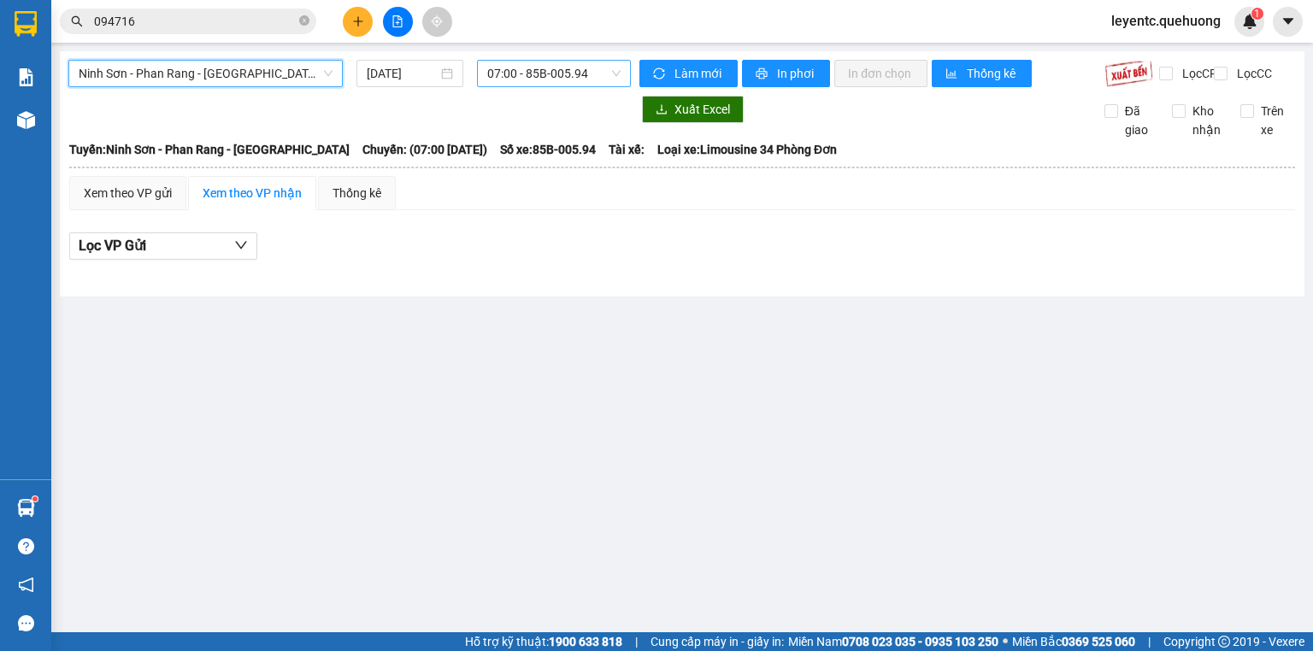
click at [516, 80] on span "07:00 - 85B-005.94" at bounding box center [554, 74] width 134 height 26
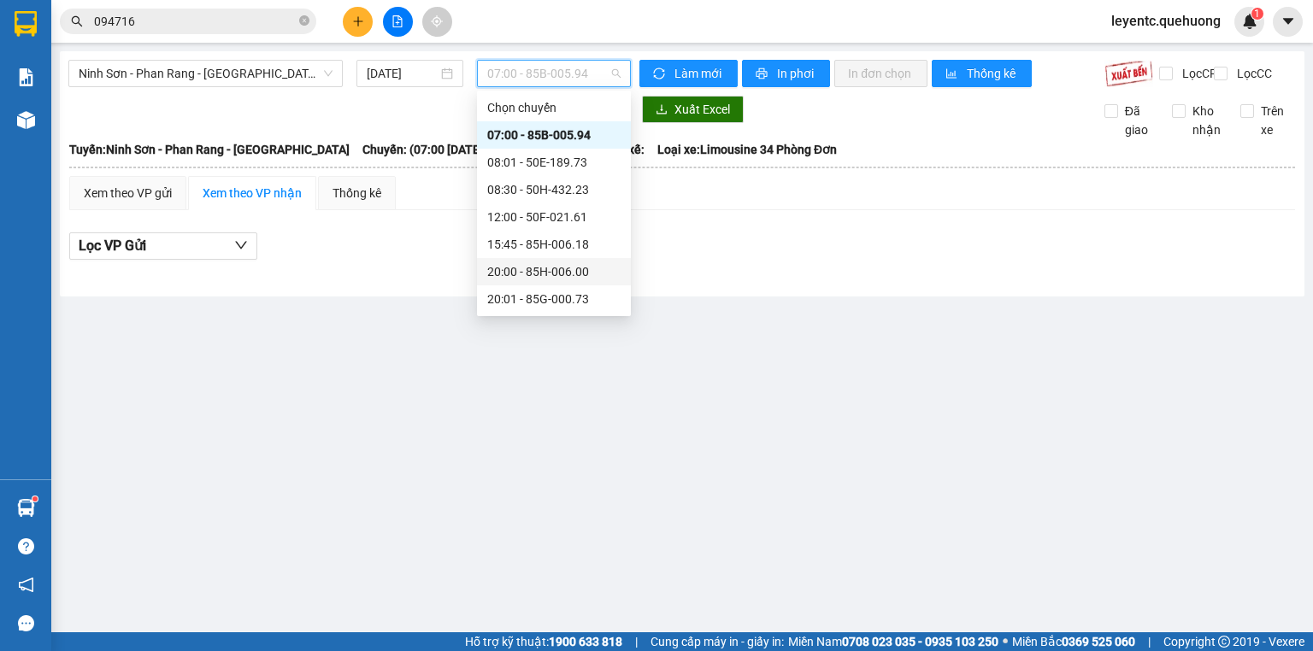
click at [502, 283] on div "20:00 - 85H-006.00" at bounding box center [554, 271] width 154 height 27
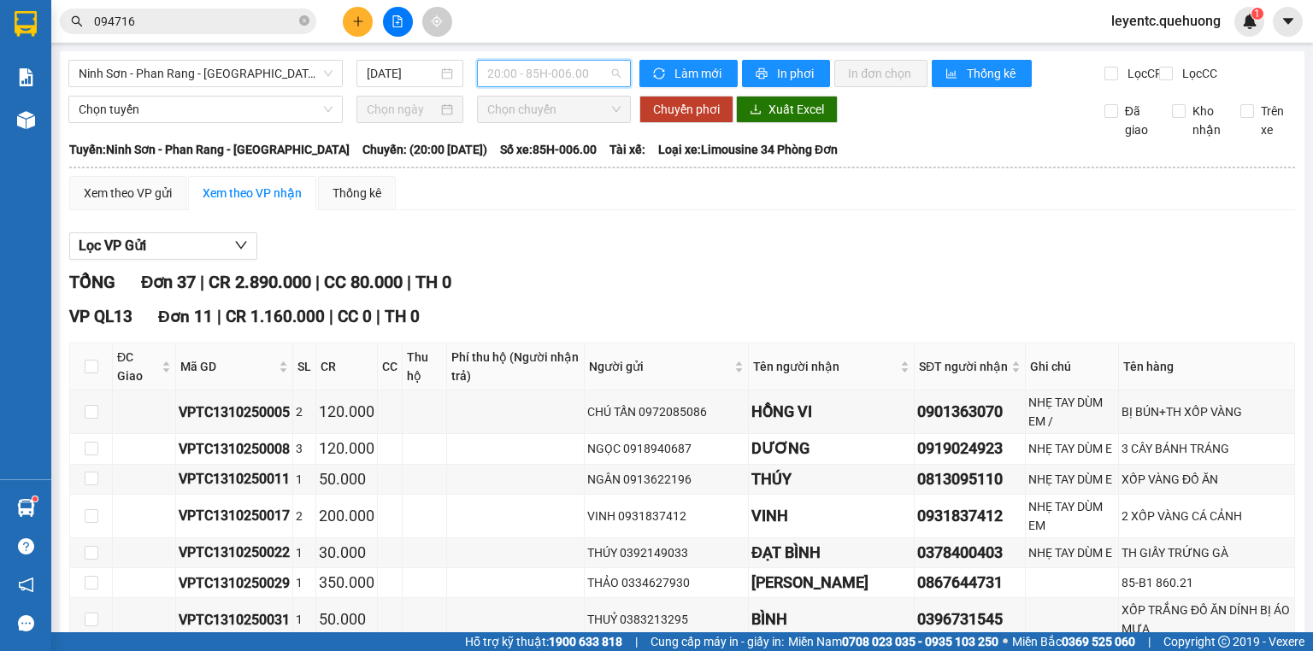
click at [528, 77] on span "20:00 - 85H-006.00" at bounding box center [554, 74] width 134 height 26
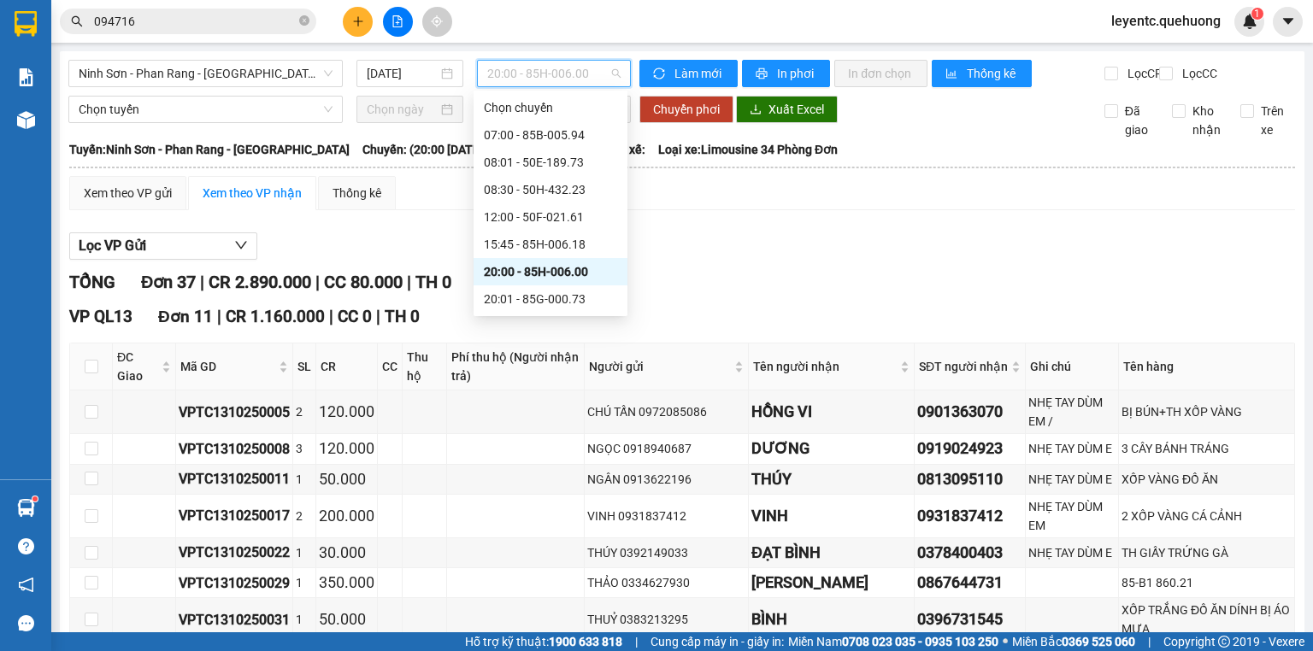
click at [525, 288] on div "20:01 - 85G-000.73" at bounding box center [551, 299] width 154 height 27
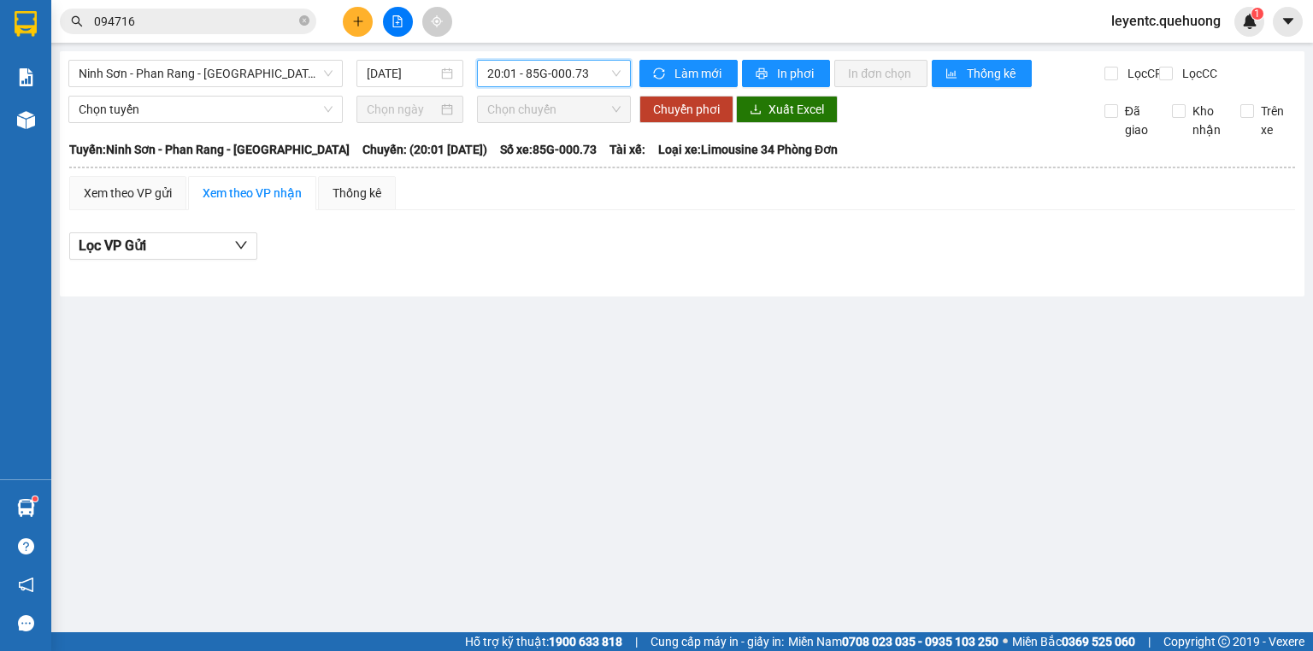
click at [540, 68] on span "20:01 - 85G-000.73" at bounding box center [554, 74] width 134 height 26
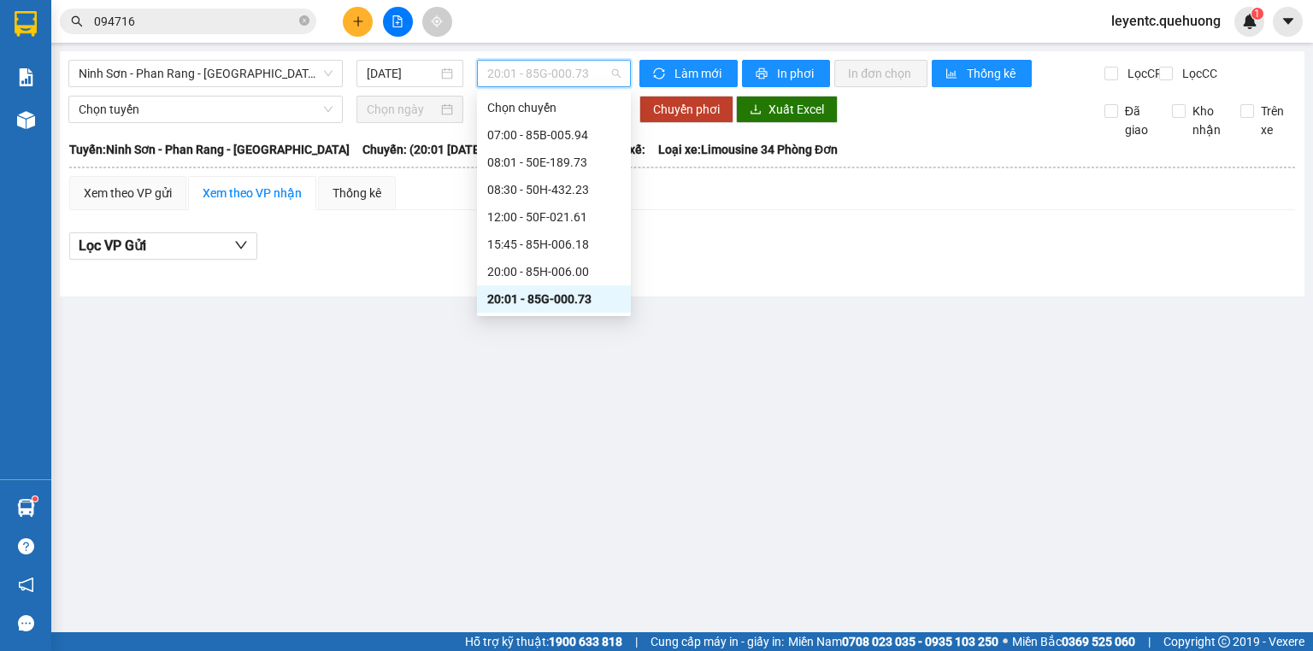
scroll to position [164, 0]
click at [523, 170] on div "20:30 - 50H-940.98" at bounding box center [553, 162] width 133 height 19
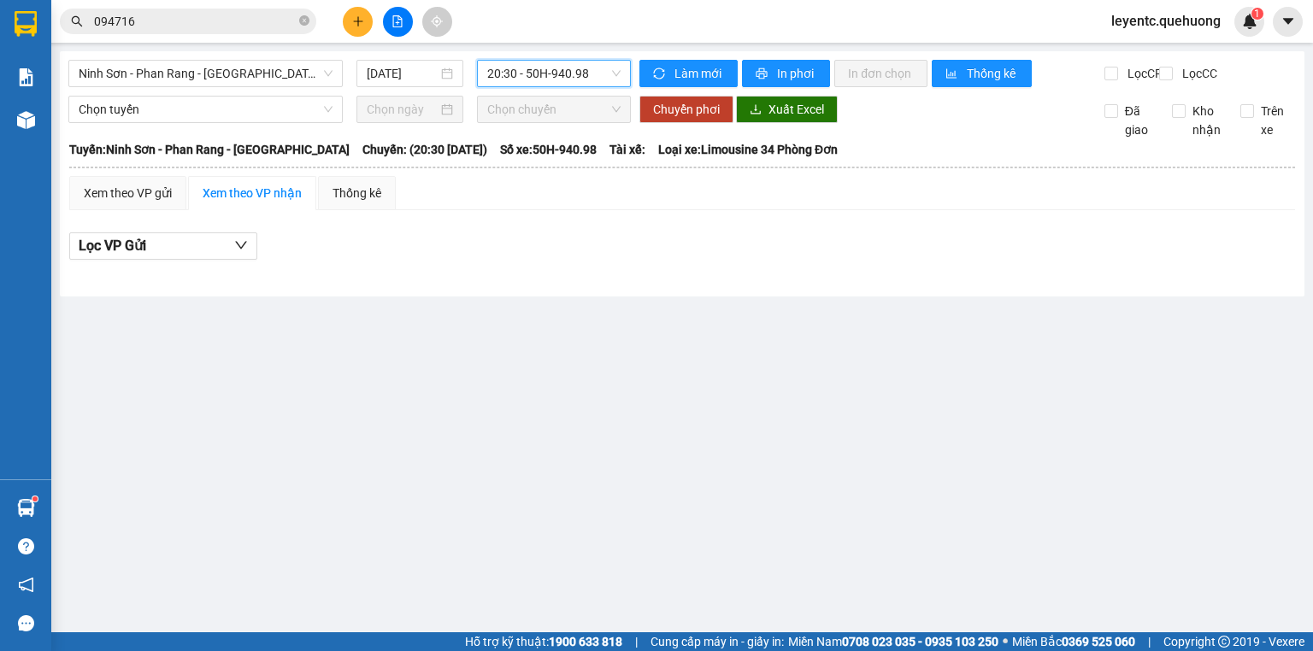
click at [529, 65] on span "20:30 - 50H-940.98" at bounding box center [554, 74] width 134 height 26
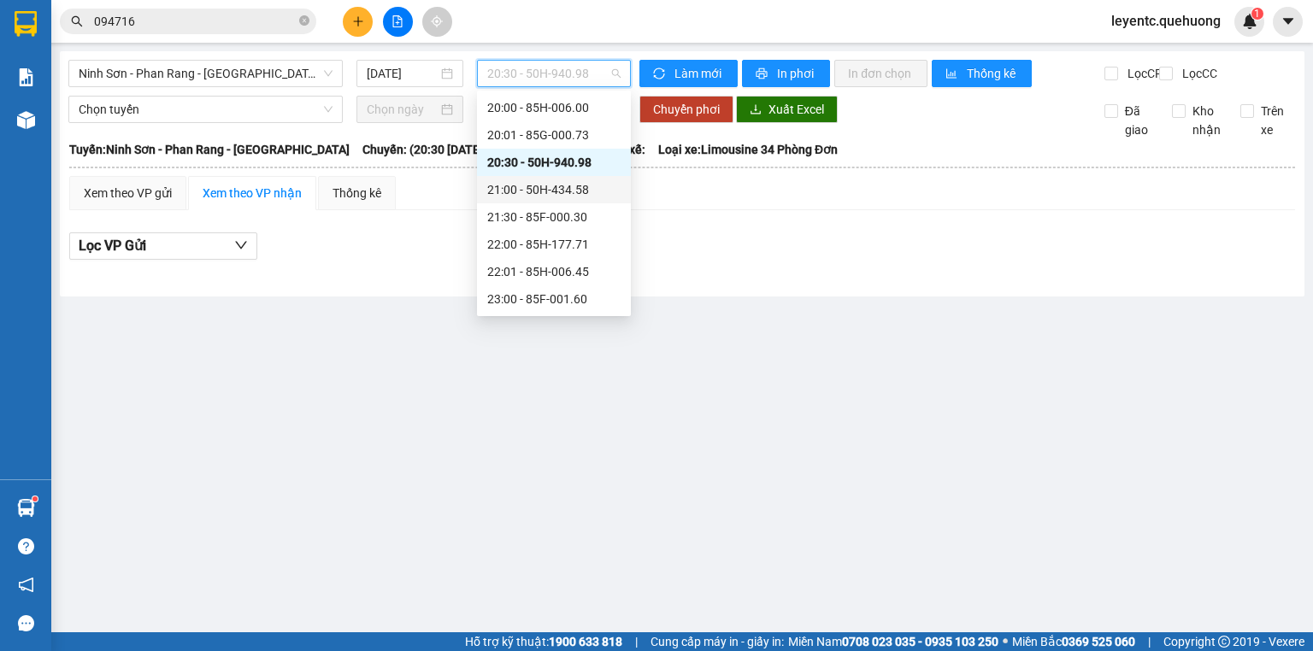
click at [521, 188] on div "21:00 - 50H-434.58" at bounding box center [553, 189] width 133 height 19
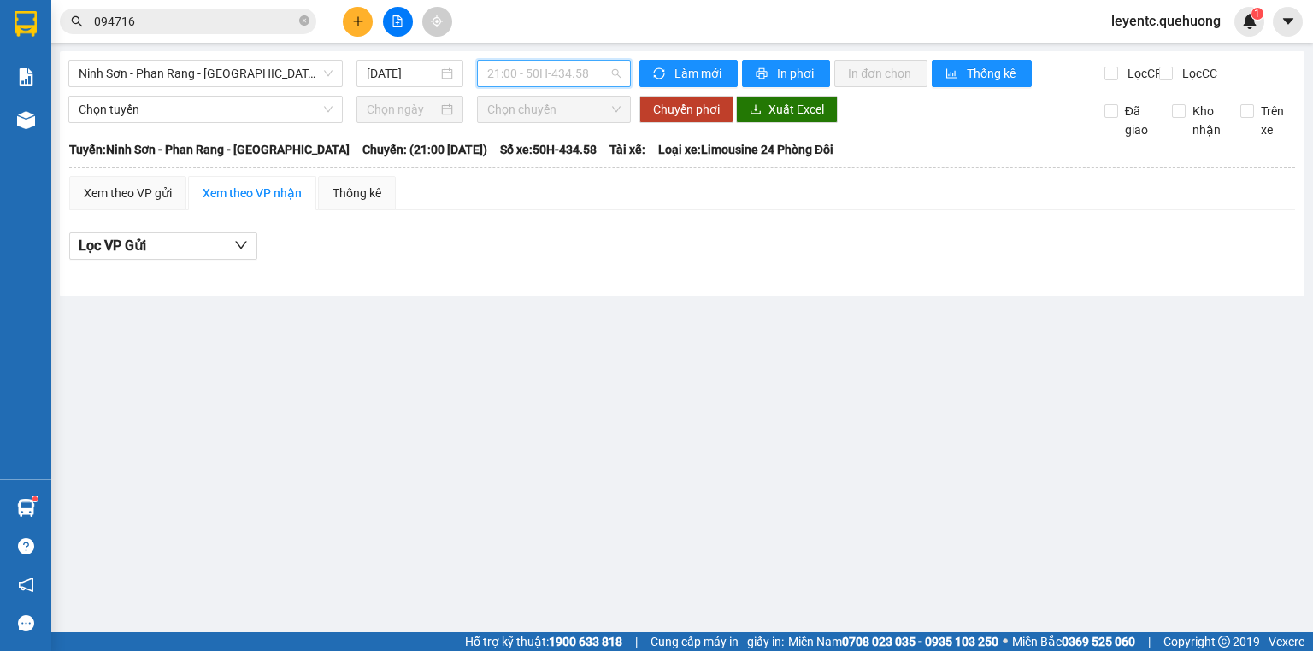
click at [538, 80] on span "21:00 - 50H-434.58" at bounding box center [554, 74] width 134 height 26
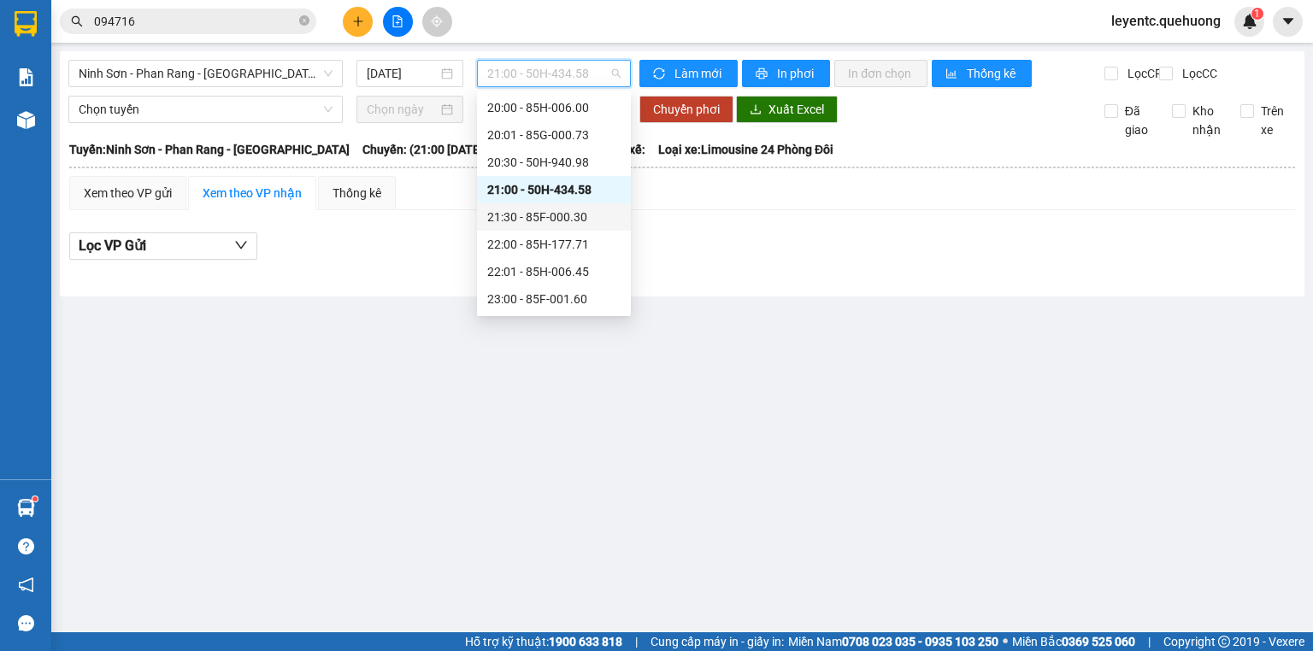
click at [523, 217] on div "21:30 - 85F-000.30" at bounding box center [553, 217] width 133 height 19
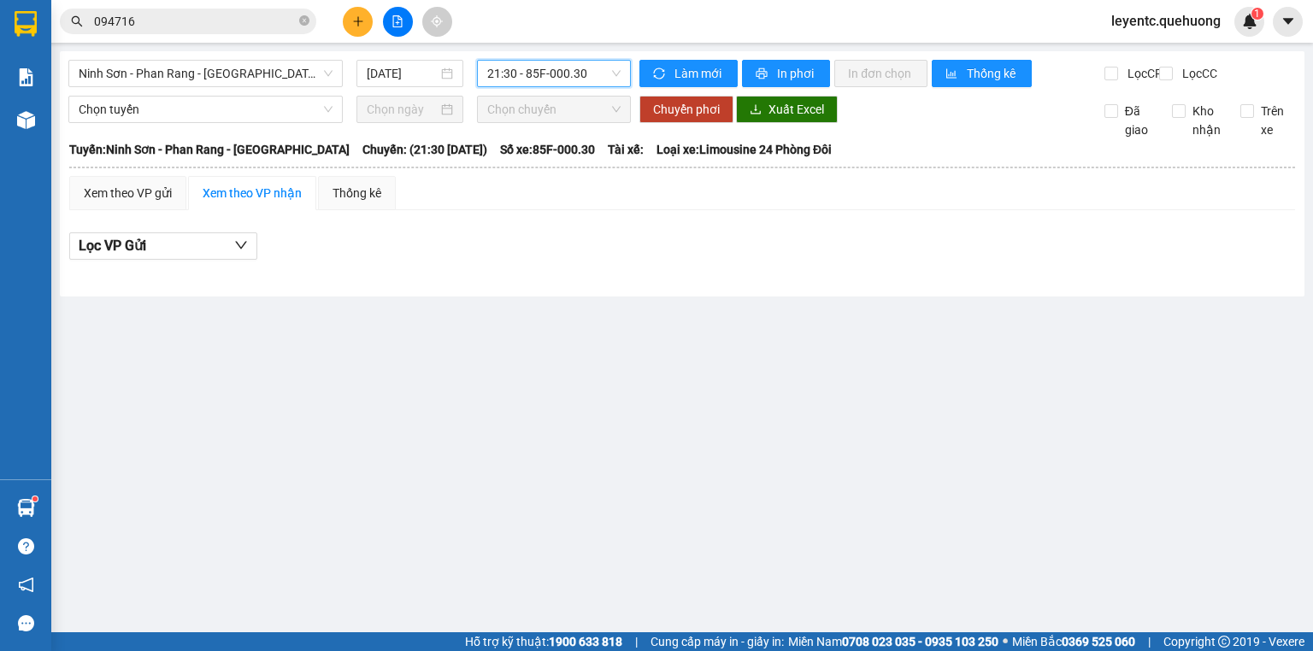
click at [508, 81] on span "21:30 - 85F-000.30" at bounding box center [554, 74] width 134 height 26
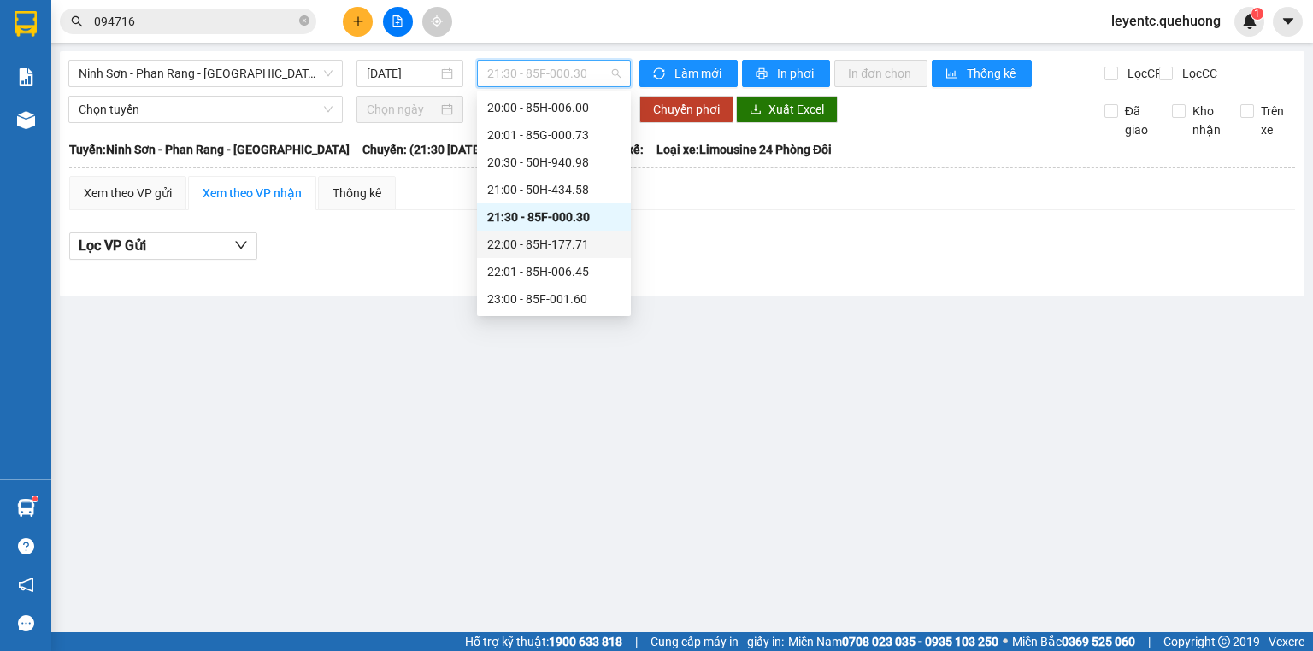
click at [533, 239] on div "22:00 - 85H-177.71" at bounding box center [553, 244] width 133 height 19
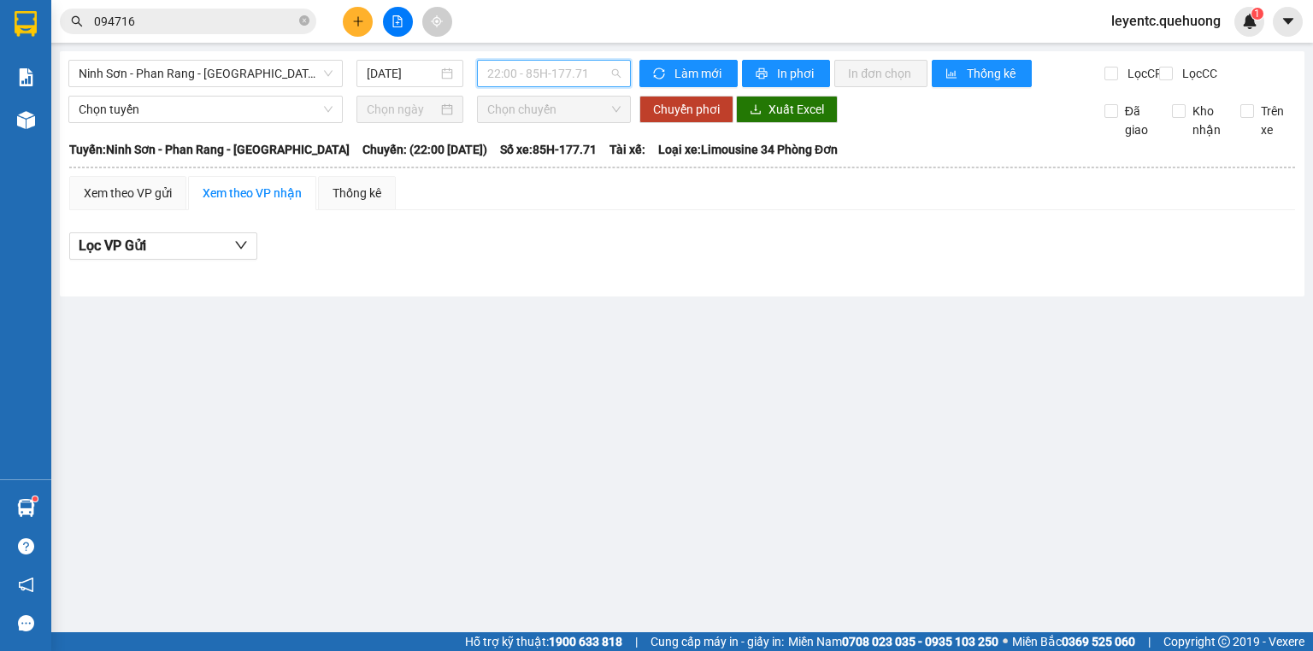
click at [543, 76] on span "22:00 - 85H-177.71" at bounding box center [554, 74] width 134 height 26
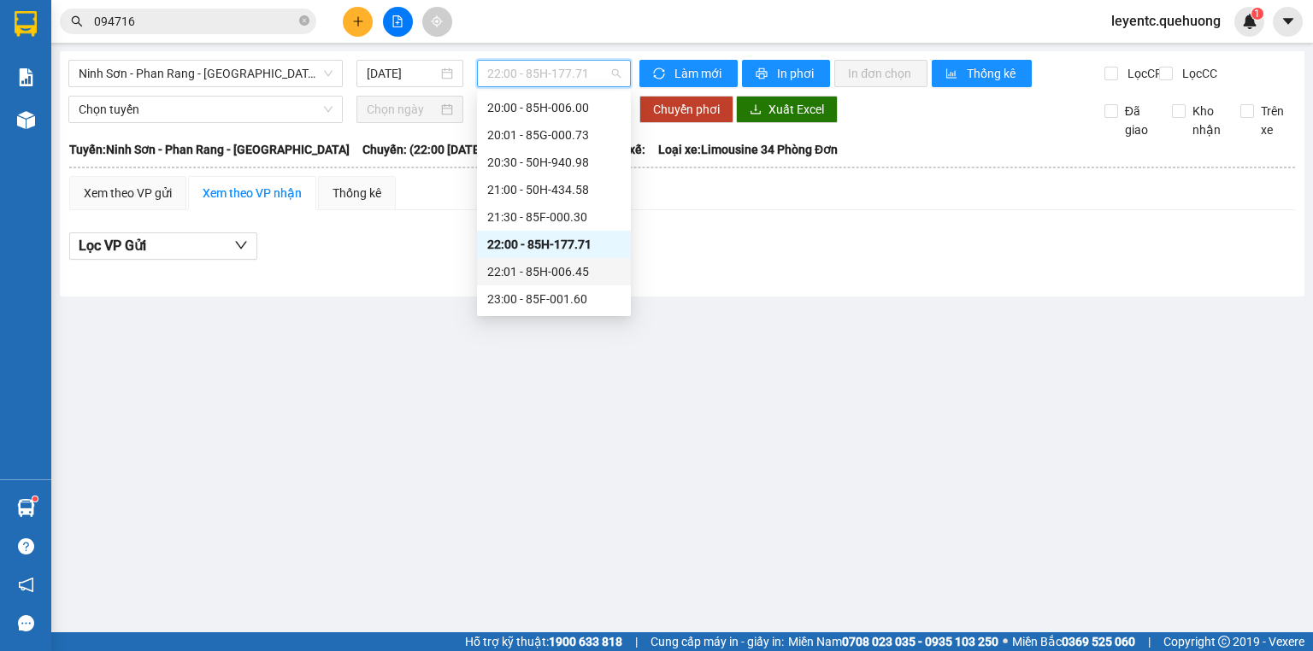
click at [547, 280] on div "22:01 - 85H-006.45" at bounding box center [553, 271] width 133 height 19
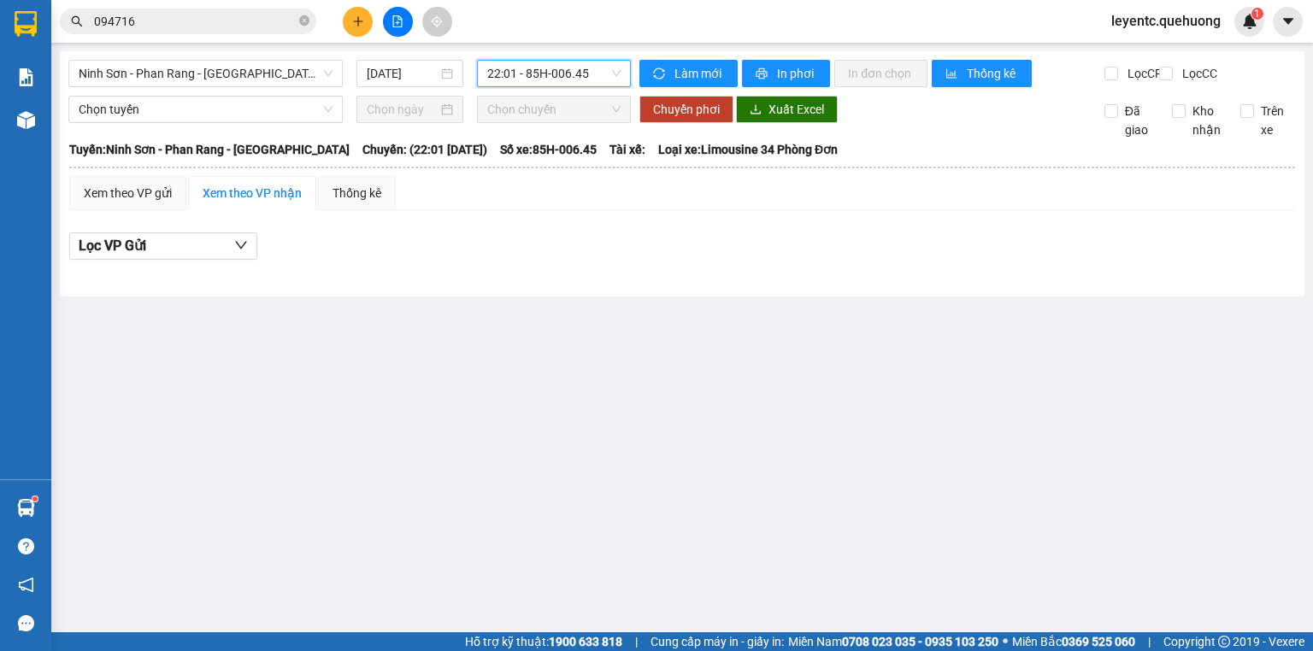
click at [528, 57] on div "Ninh Sơn - Phan Rang - Miền Tây [DATE] 22:01 22:01 - 85H-006.45 Làm mới In phơi…" at bounding box center [682, 173] width 1245 height 245
click at [526, 81] on span "22:01 - 85H-006.45" at bounding box center [554, 74] width 134 height 26
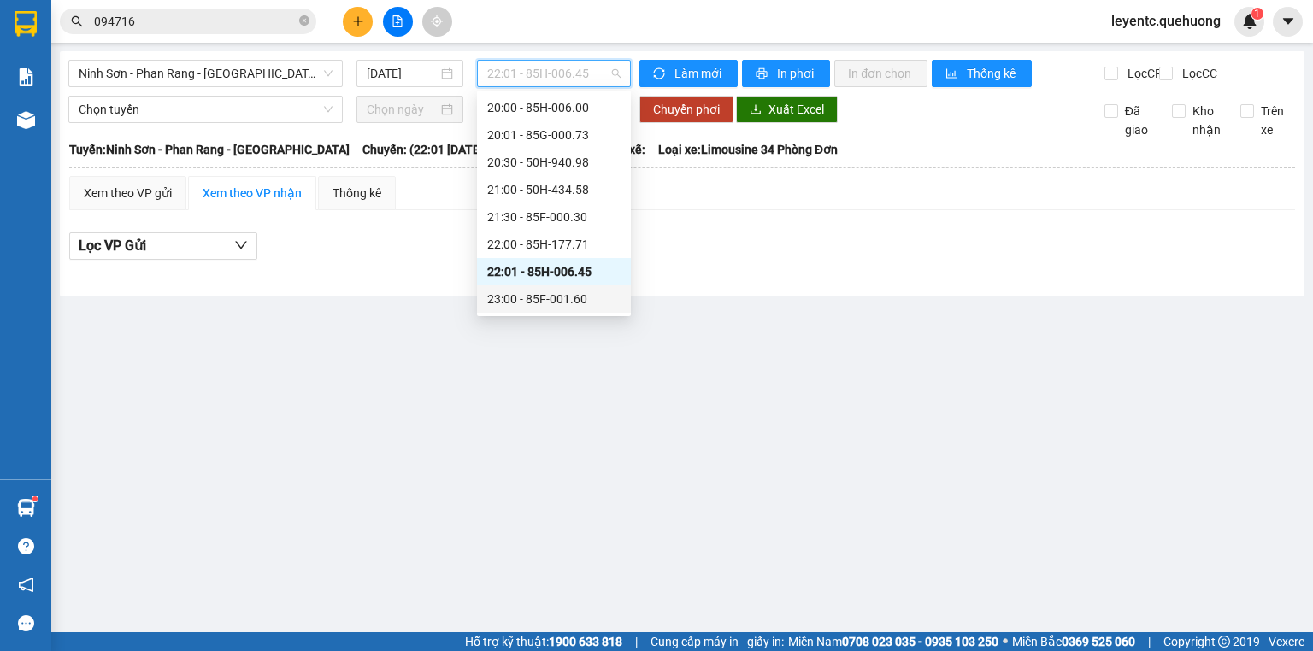
click at [524, 301] on div "23:00 - 85F-001.60" at bounding box center [553, 299] width 133 height 19
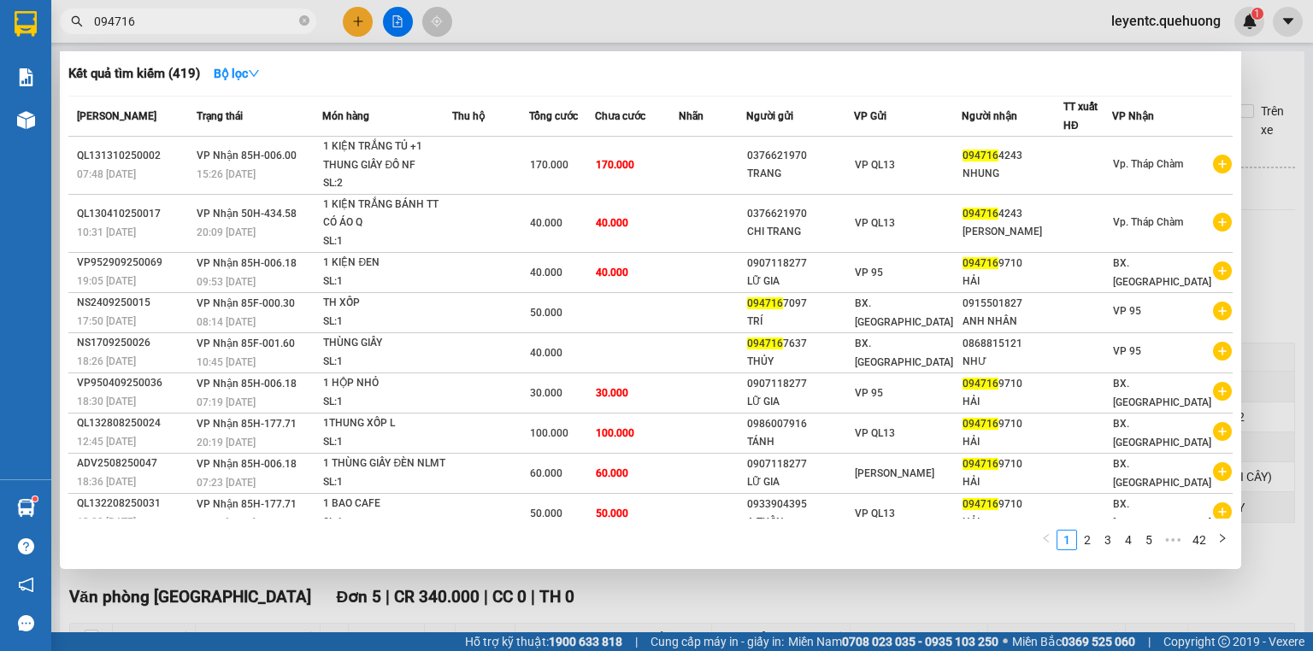
drag, startPoint x: 304, startPoint y: 20, endPoint x: 247, endPoint y: 26, distance: 57.6
click at [304, 21] on icon "close-circle" at bounding box center [304, 20] width 10 height 10
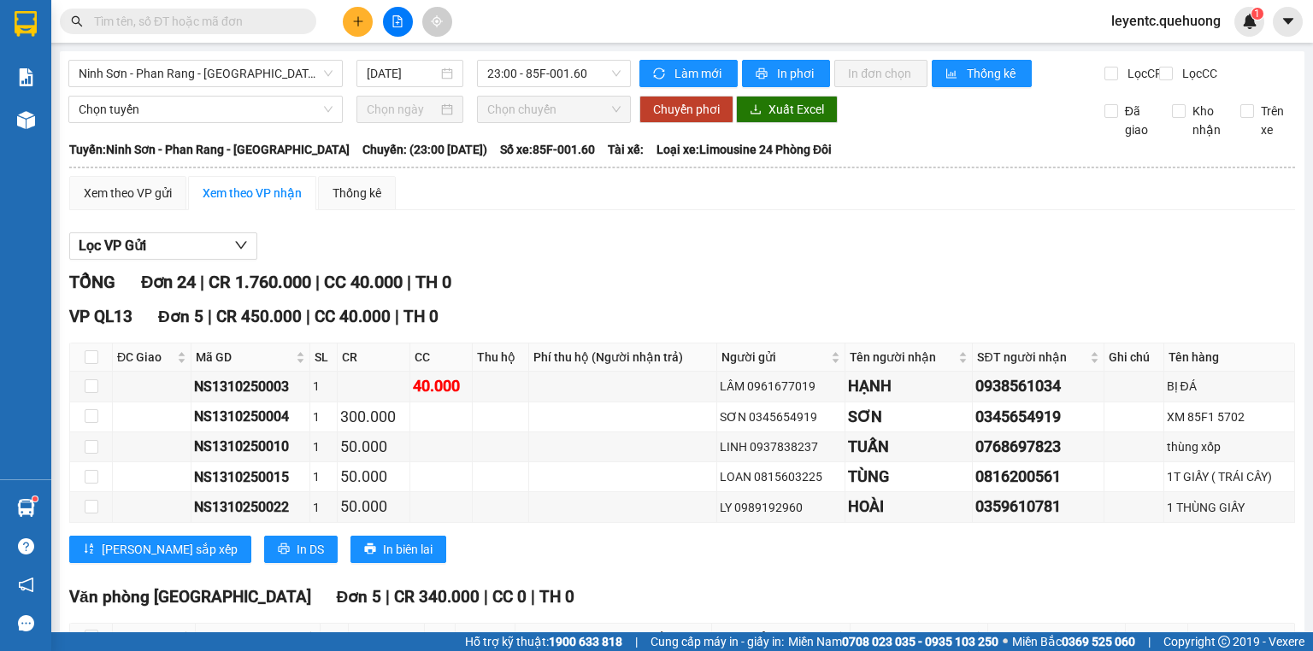
click at [247, 26] on input "text" at bounding box center [195, 21] width 202 height 19
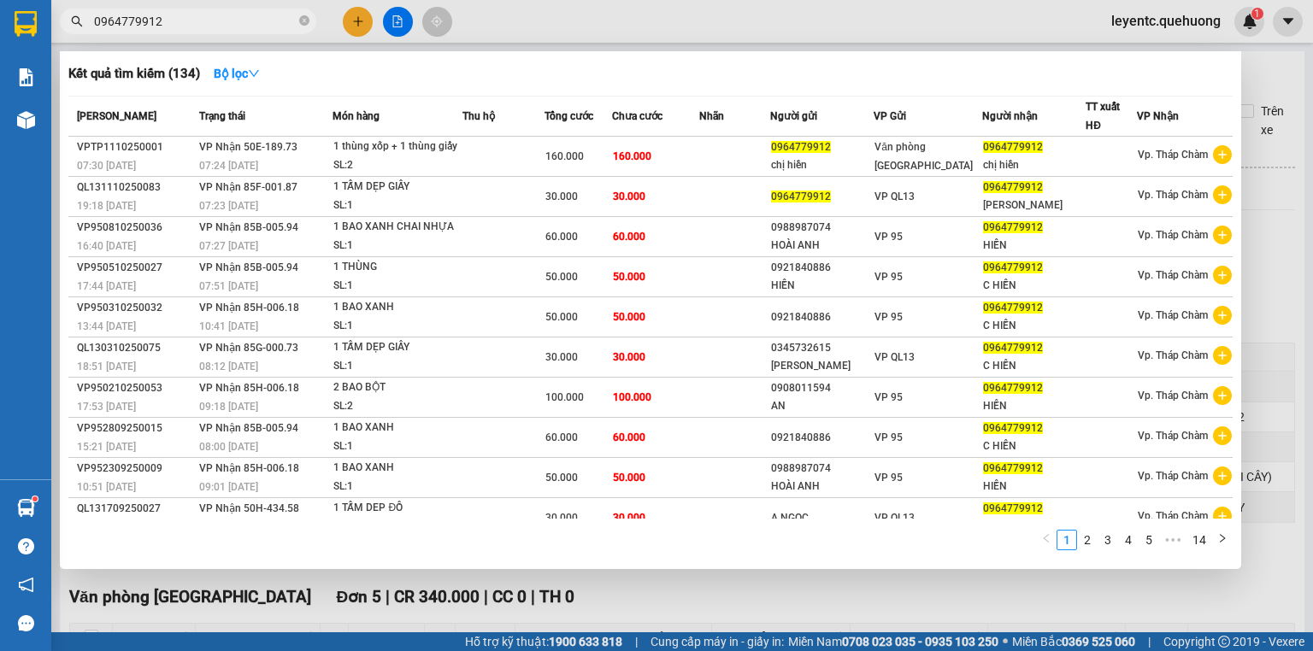
click at [694, 592] on div at bounding box center [656, 325] width 1313 height 651
